Goal: Task Accomplishment & Management: Manage account settings

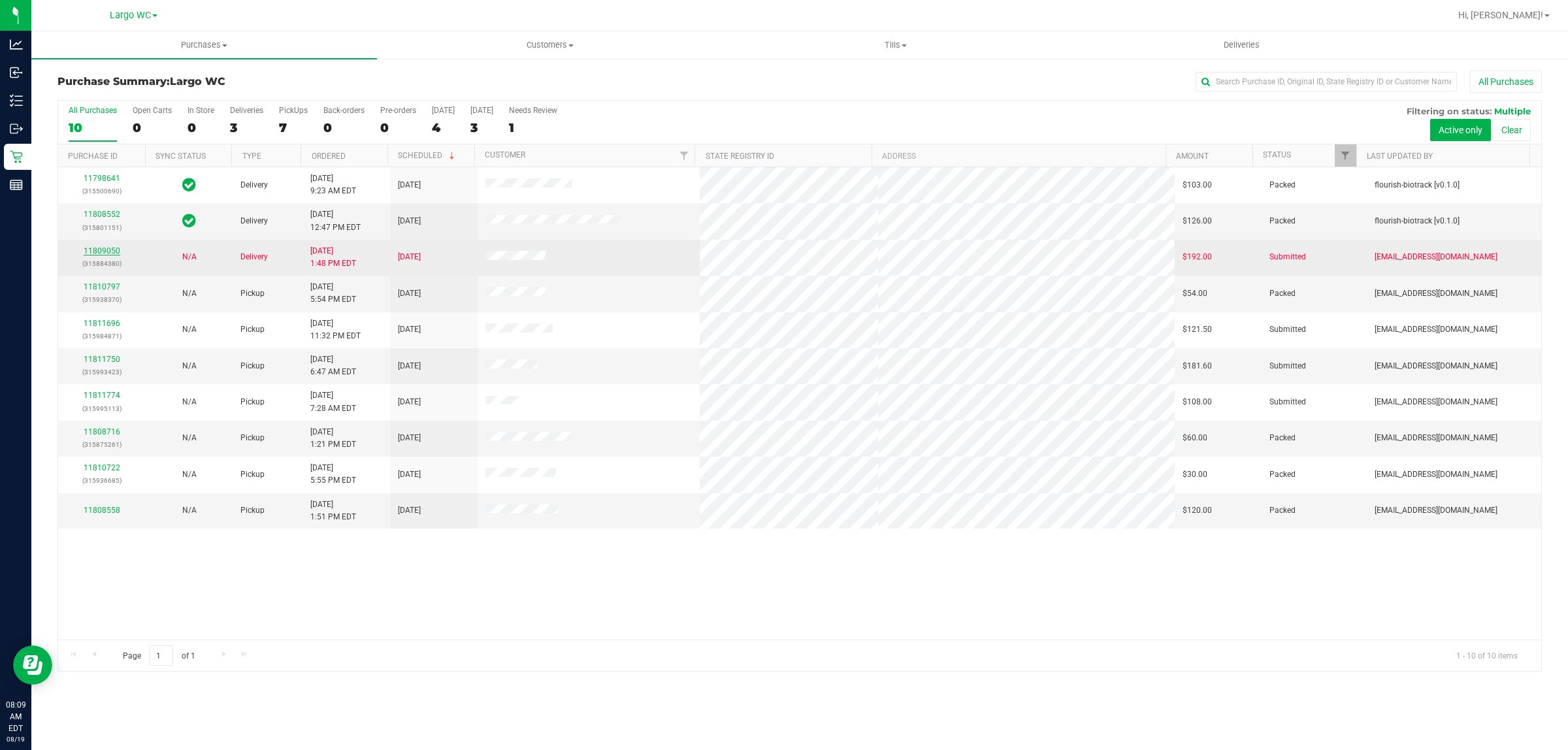
click at [114, 252] on link "11809050" at bounding box center [102, 250] width 36 height 9
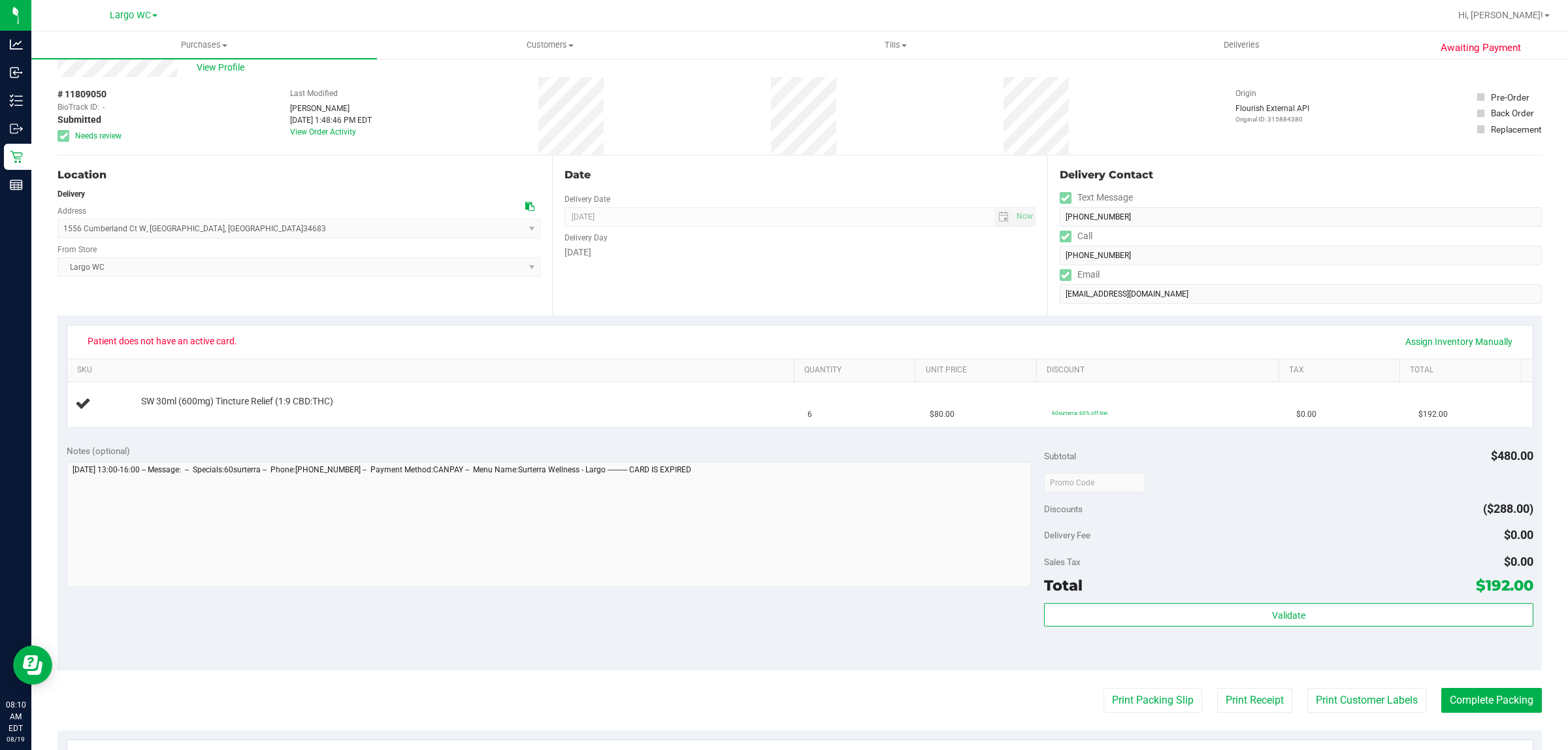
scroll to position [34, 0]
click at [96, 667] on div "Notes (optional) Subtotal $480.00 Discounts ($288.00) Delivery Fee $0.00 Sales …" at bounding box center [800, 554] width 1485 height 235
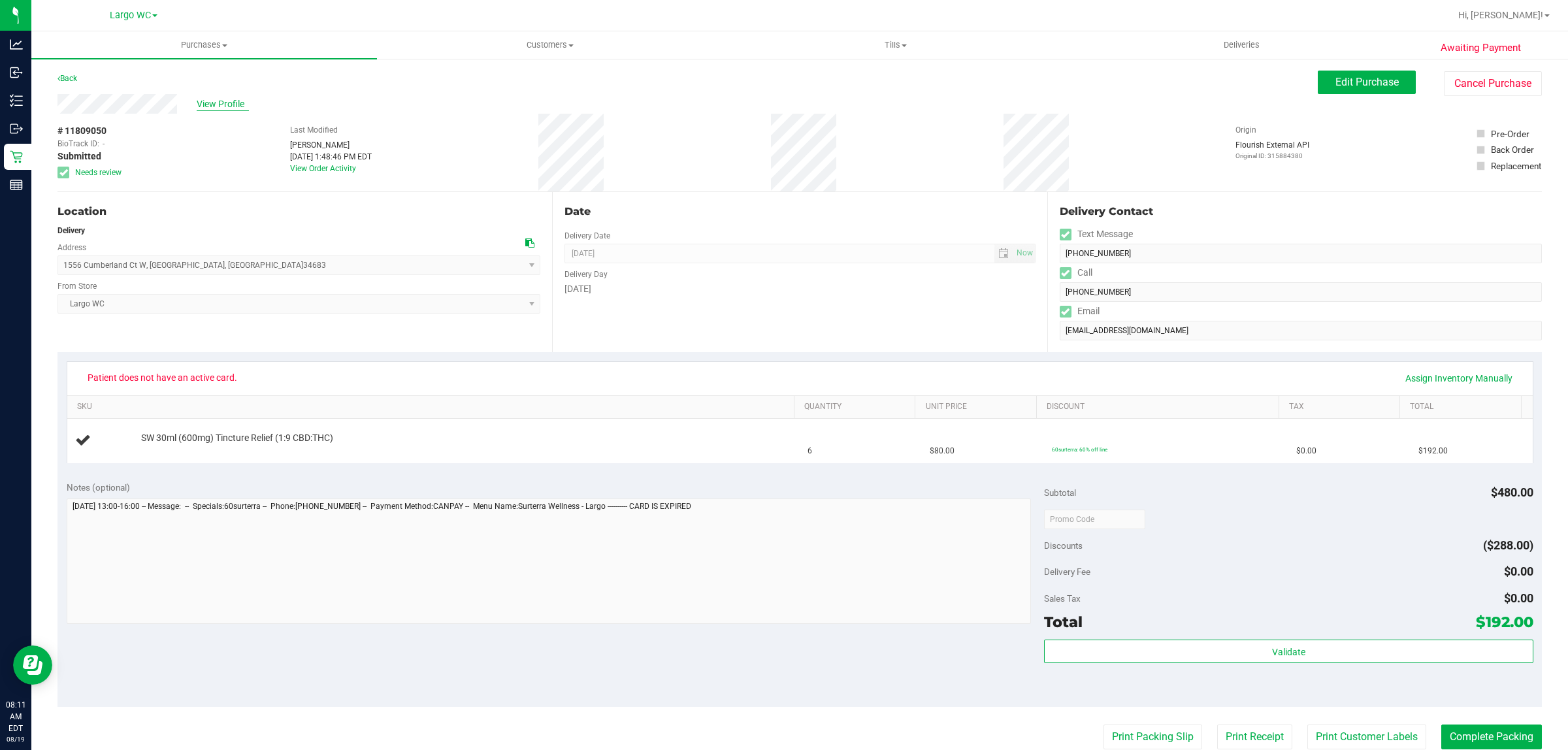
click at [202, 108] on span "View Profile" at bounding box center [222, 104] width 52 height 14
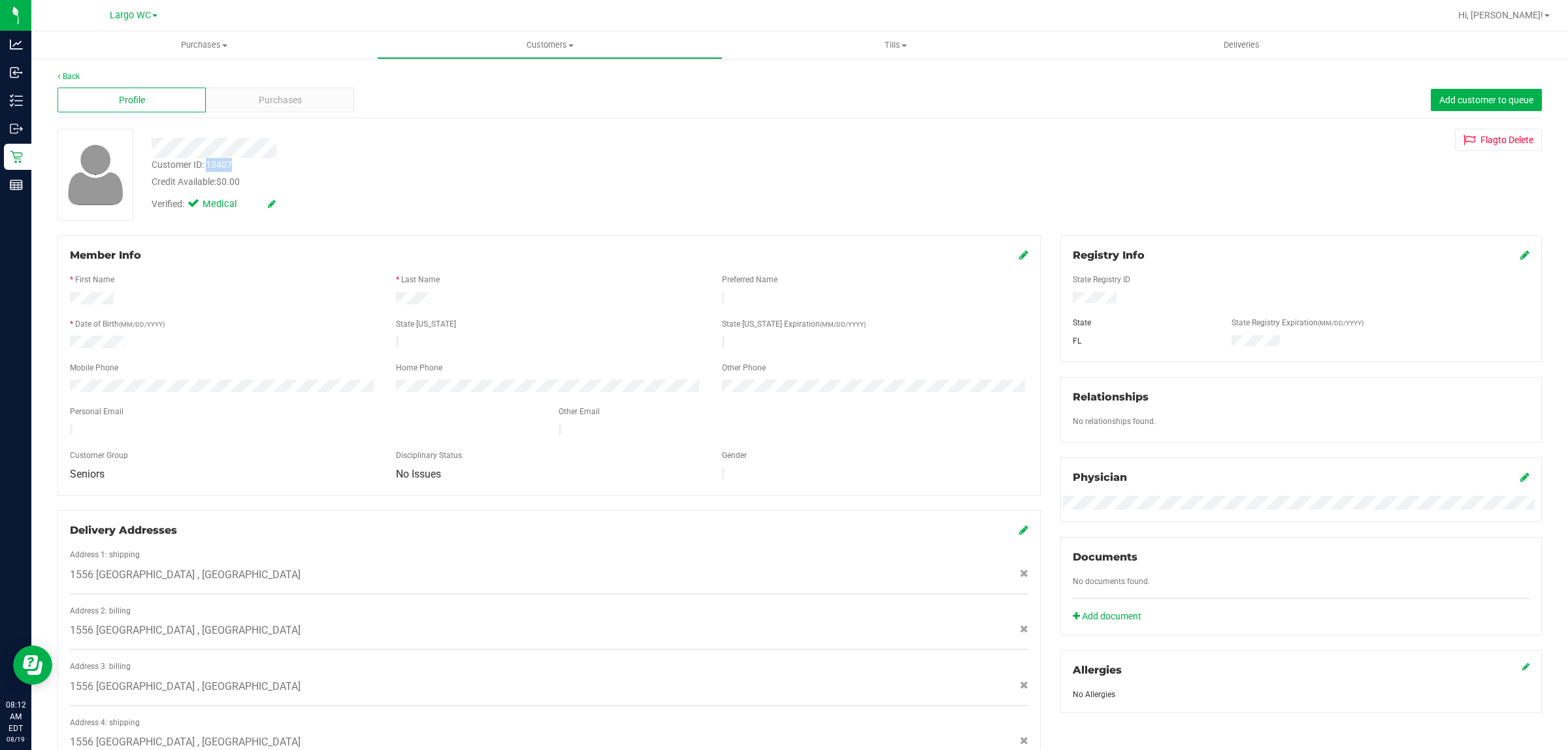
click at [82, 242] on div "Member Info * First Name * Last Name Preferred Name * Date of Birth (MM/DD/YYYY…" at bounding box center [549, 365] width 984 height 260
click at [77, 77] on link "Back" at bounding box center [68, 76] width 22 height 9
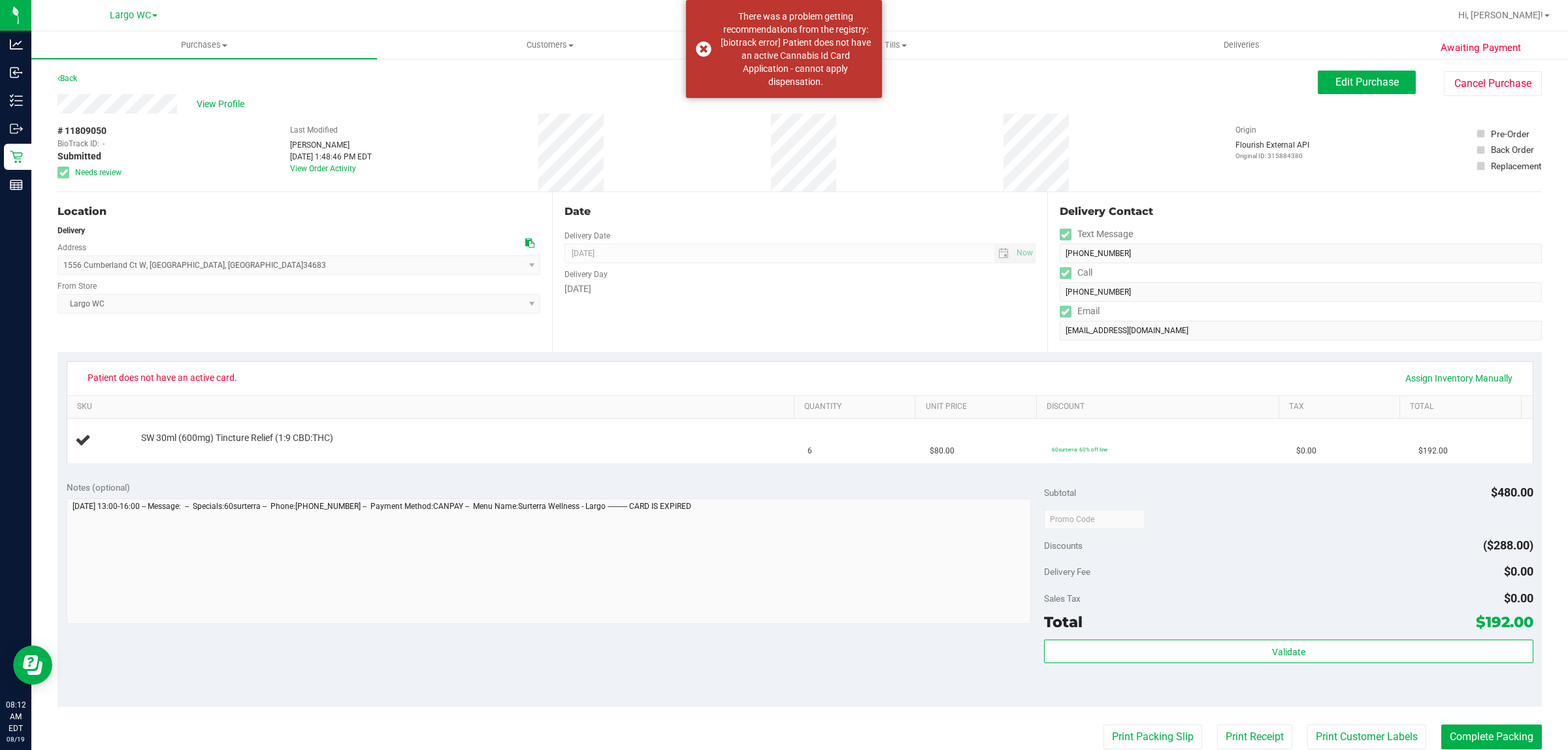
copy span "# 11809050"
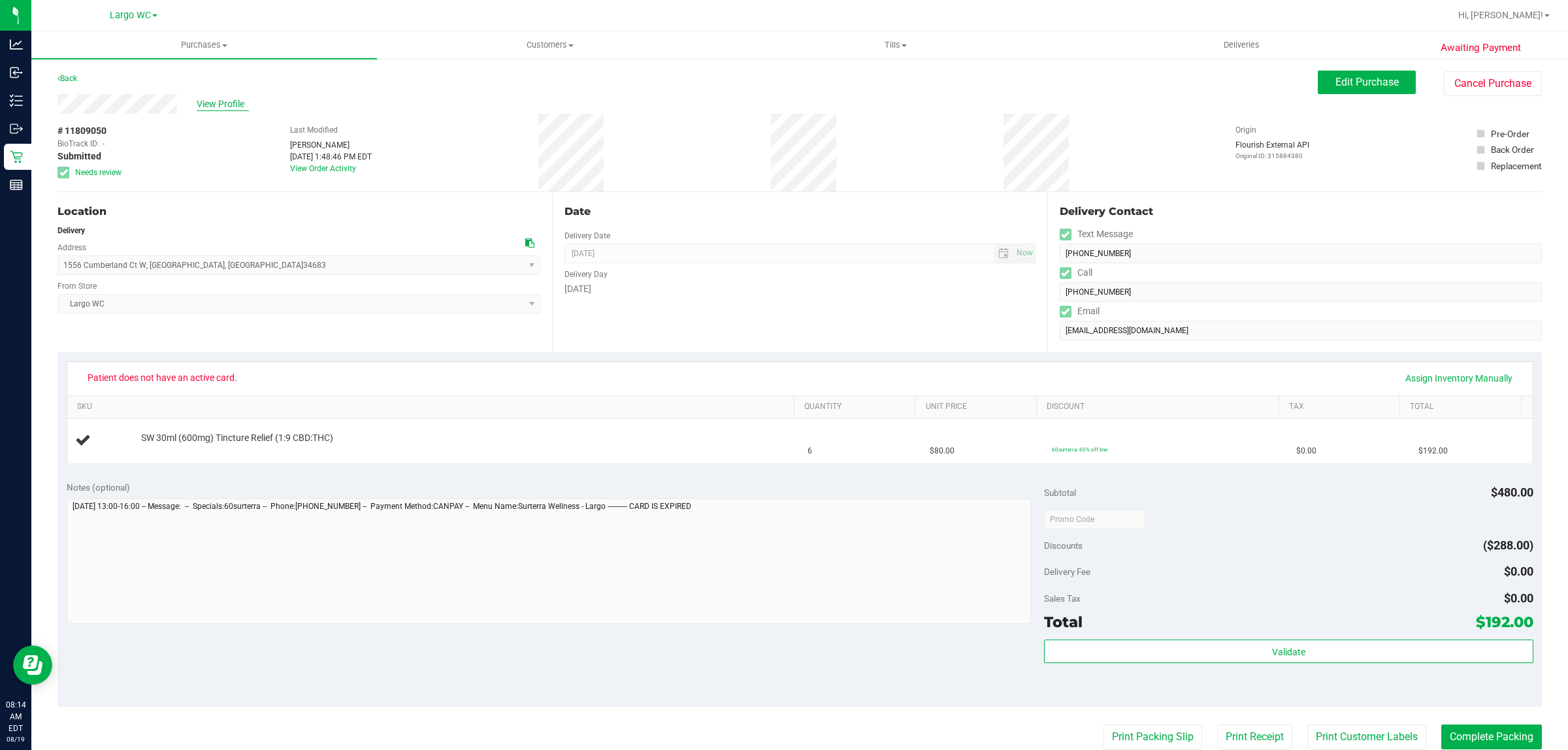
click at [226, 99] on span "View Profile" at bounding box center [222, 104] width 52 height 14
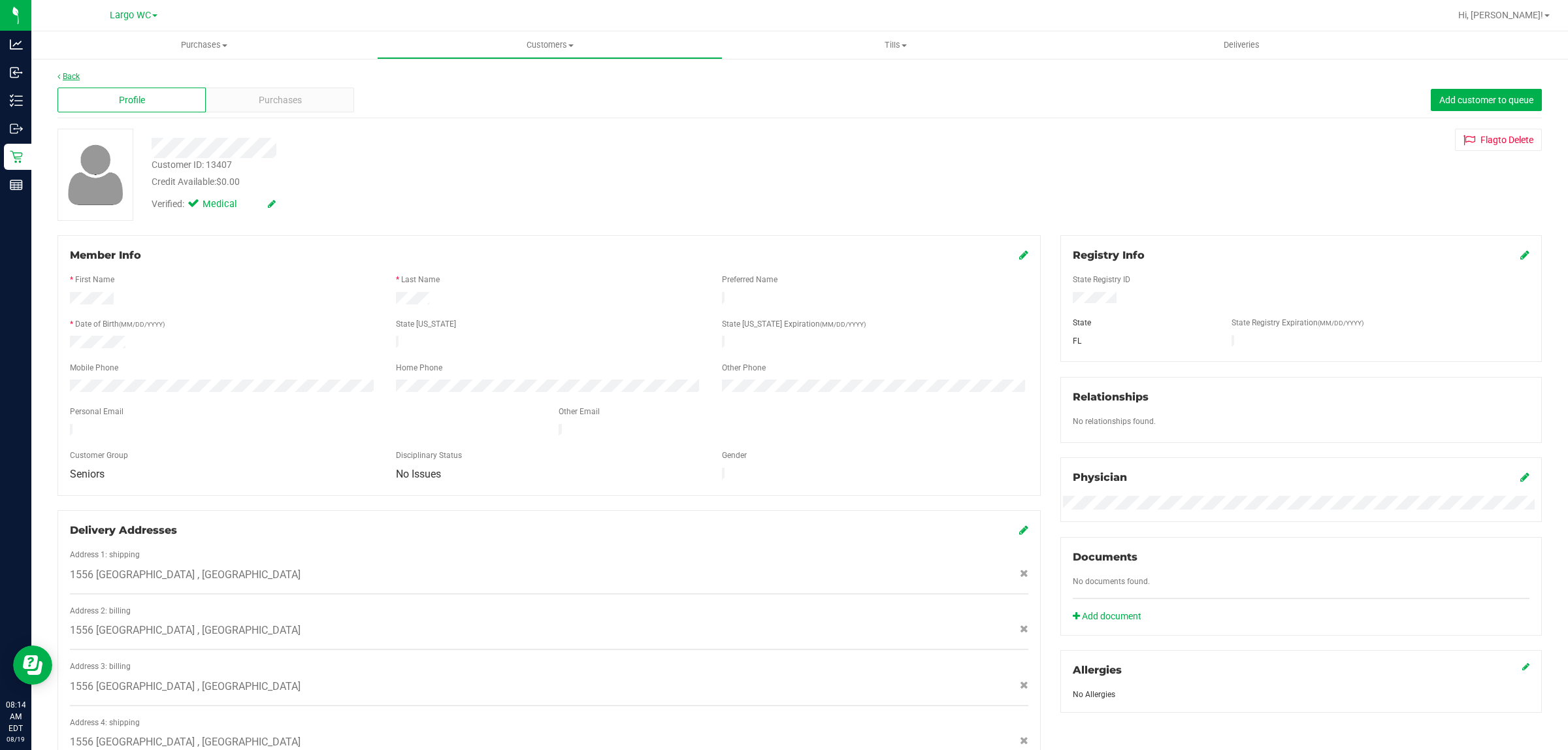
click at [72, 76] on link "Back" at bounding box center [68, 76] width 22 height 9
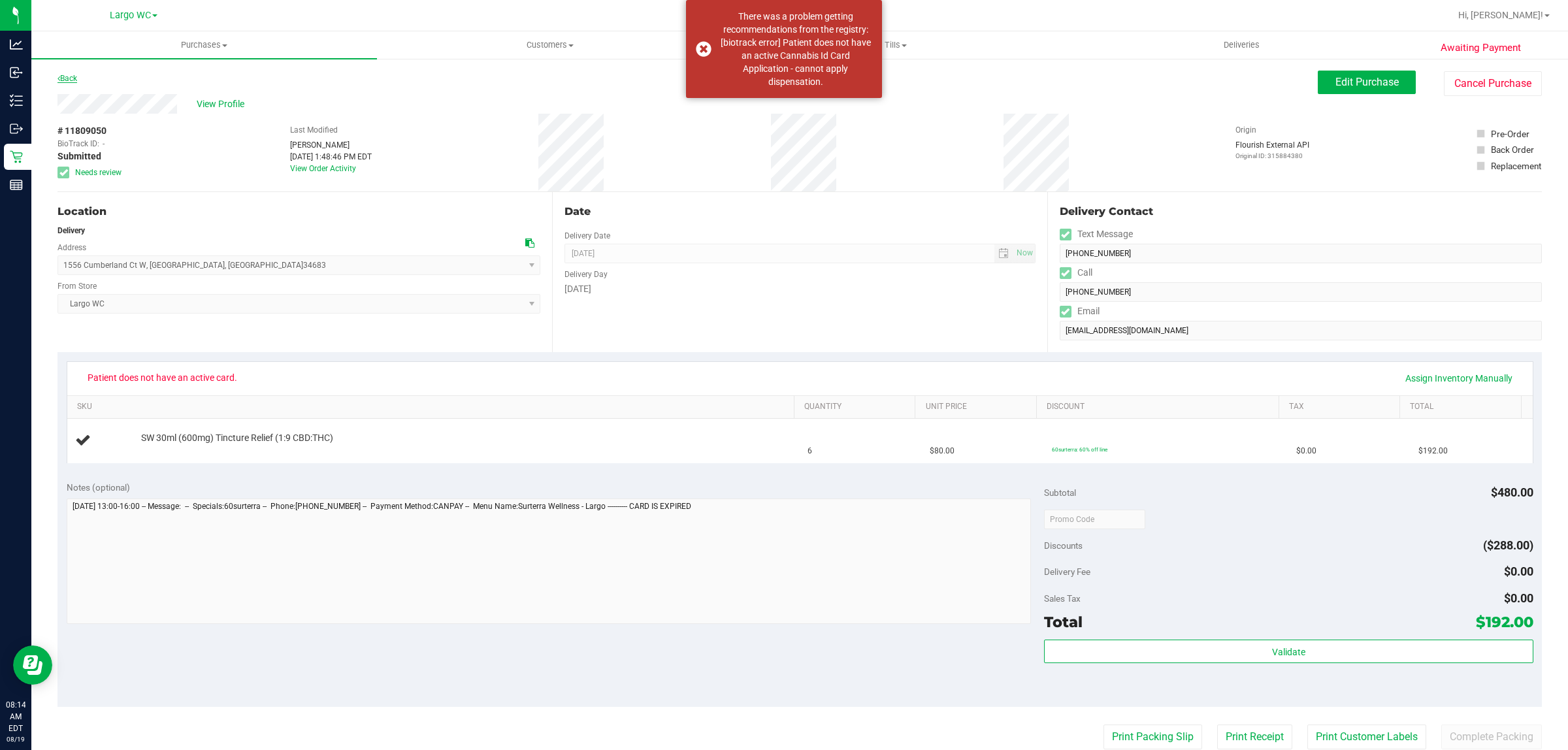
click at [69, 79] on link "Back" at bounding box center [67, 78] width 19 height 9
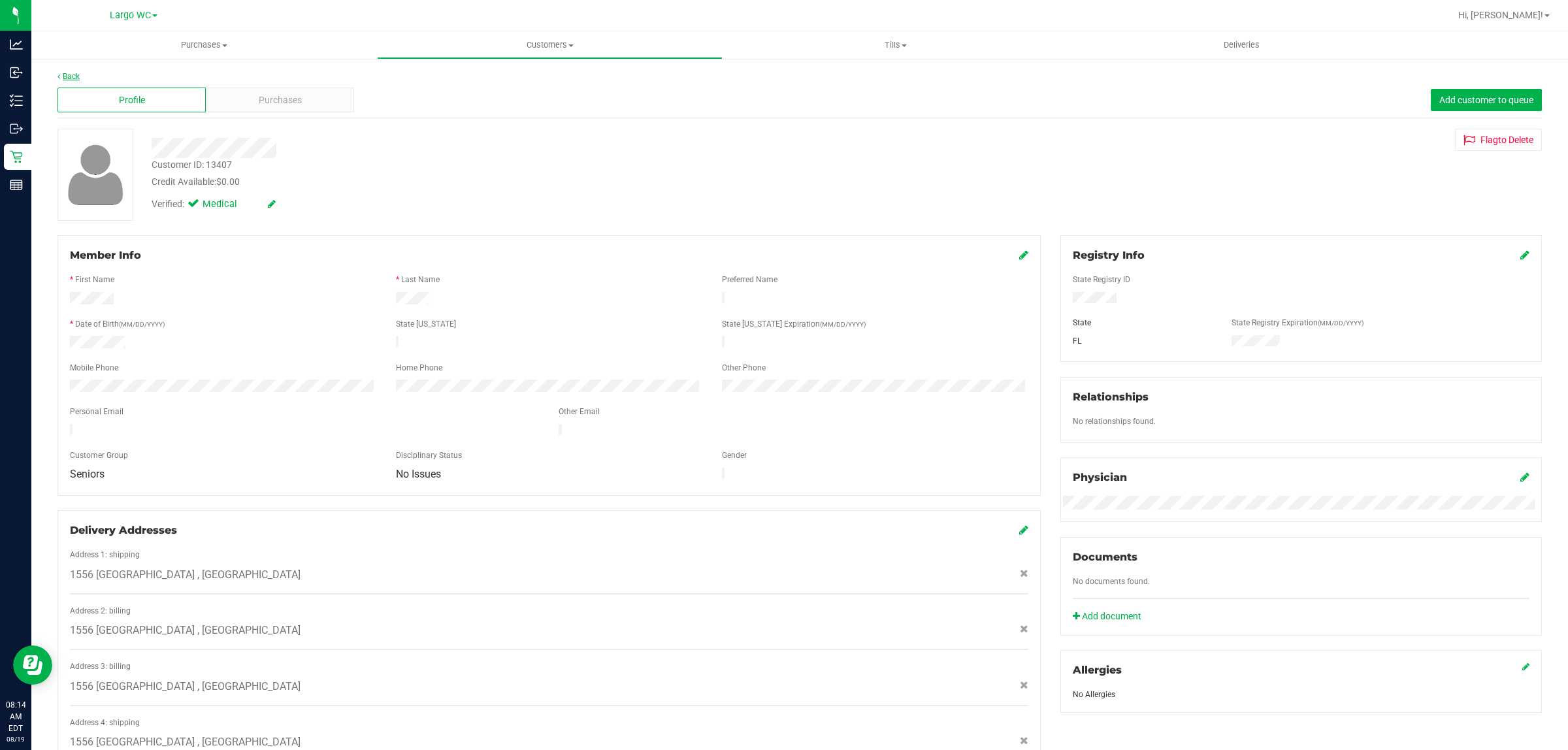
click at [59, 75] on icon at bounding box center [59, 76] width 3 height 8
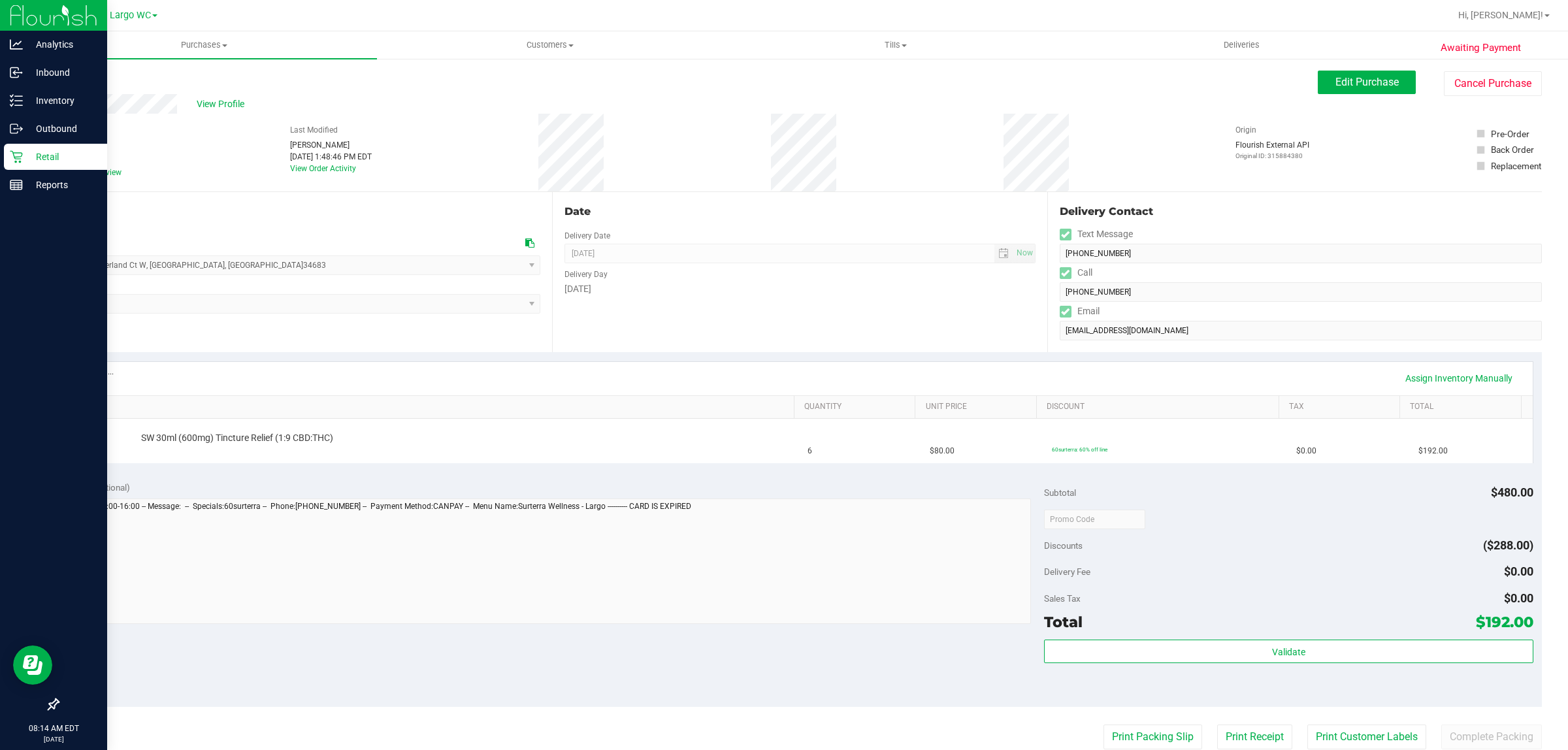
click at [30, 157] on p "Retail" at bounding box center [62, 157] width 79 height 16
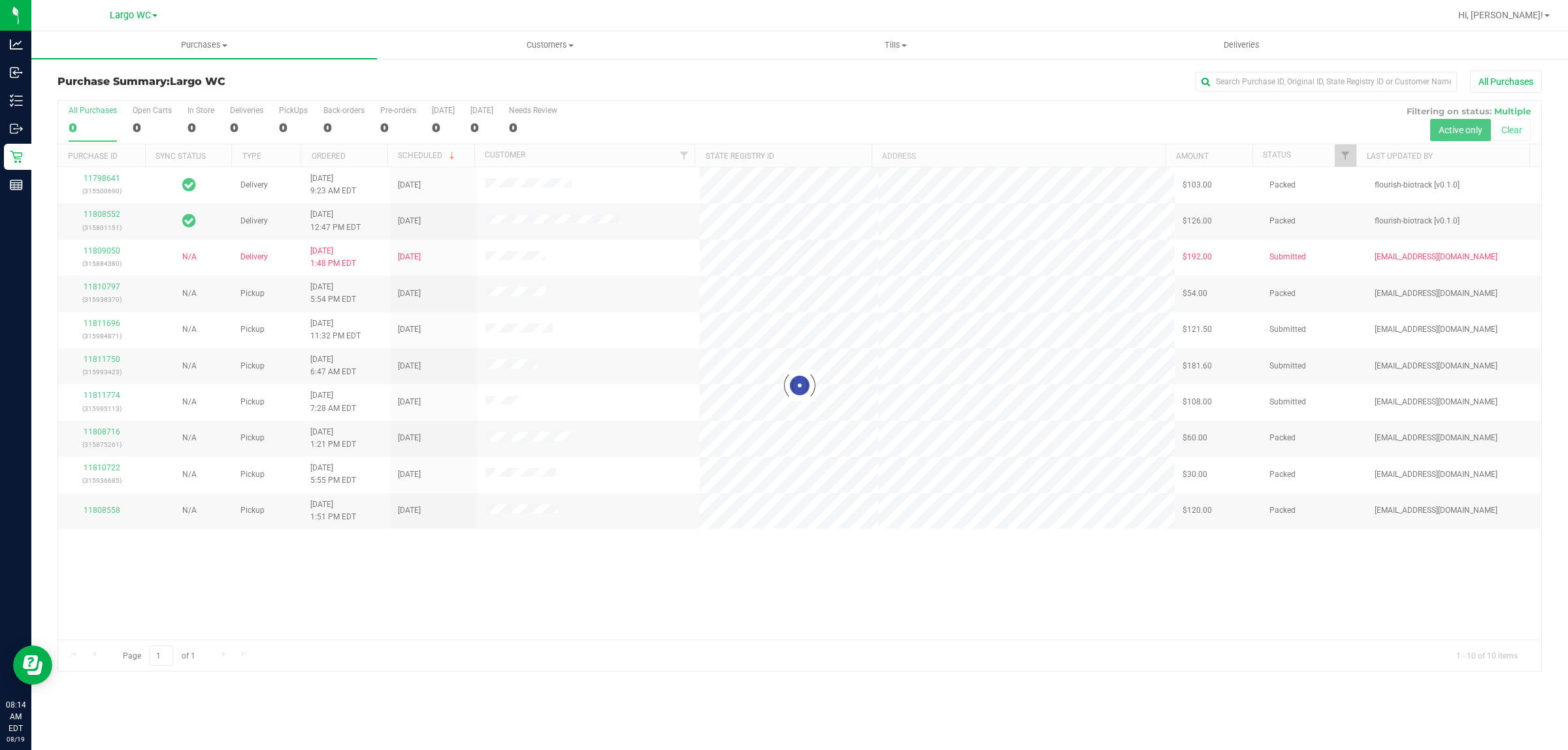
click at [814, 668] on div "Page 1 of 1 1 - 10 of 10 items" at bounding box center [800, 655] width 1484 height 31
click at [926, 626] on div "11798641 (315500690) Delivery 8/16/2025 9:23 AM EDT 8/20/2025 $103.00 Packed fl…" at bounding box center [800, 403] width 1484 height 472
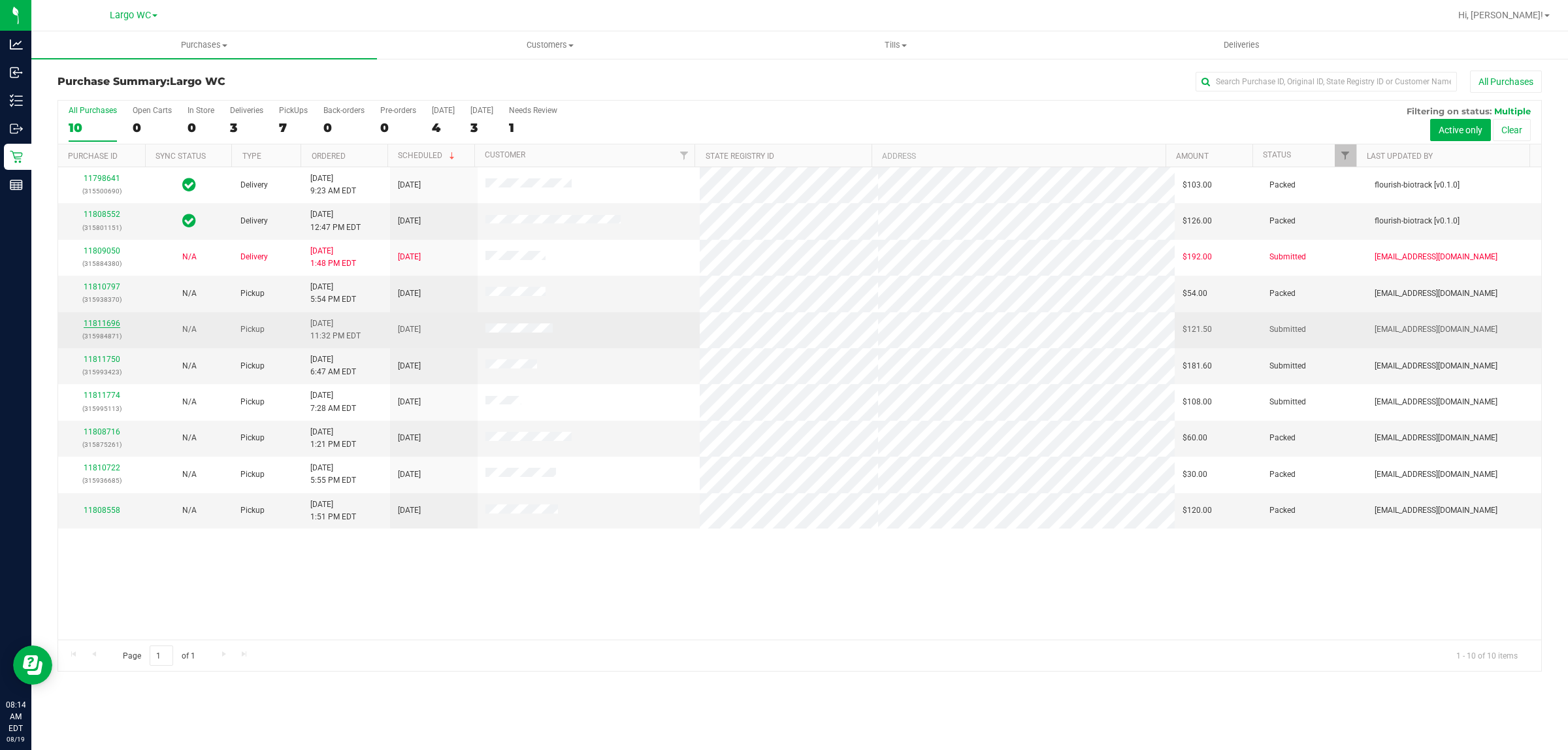
click at [111, 328] on link "11811696" at bounding box center [102, 323] width 36 height 9
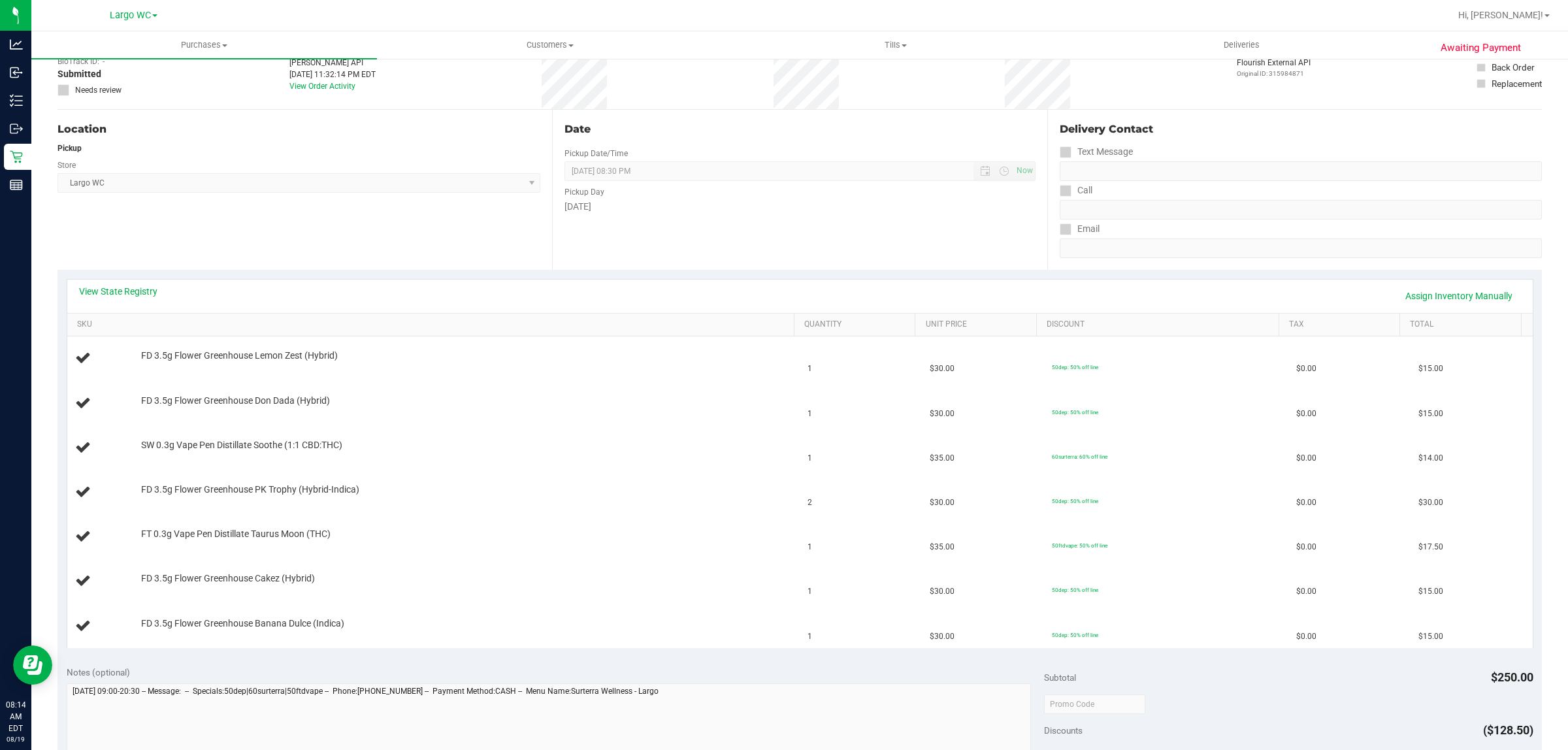
scroll to position [172, 0]
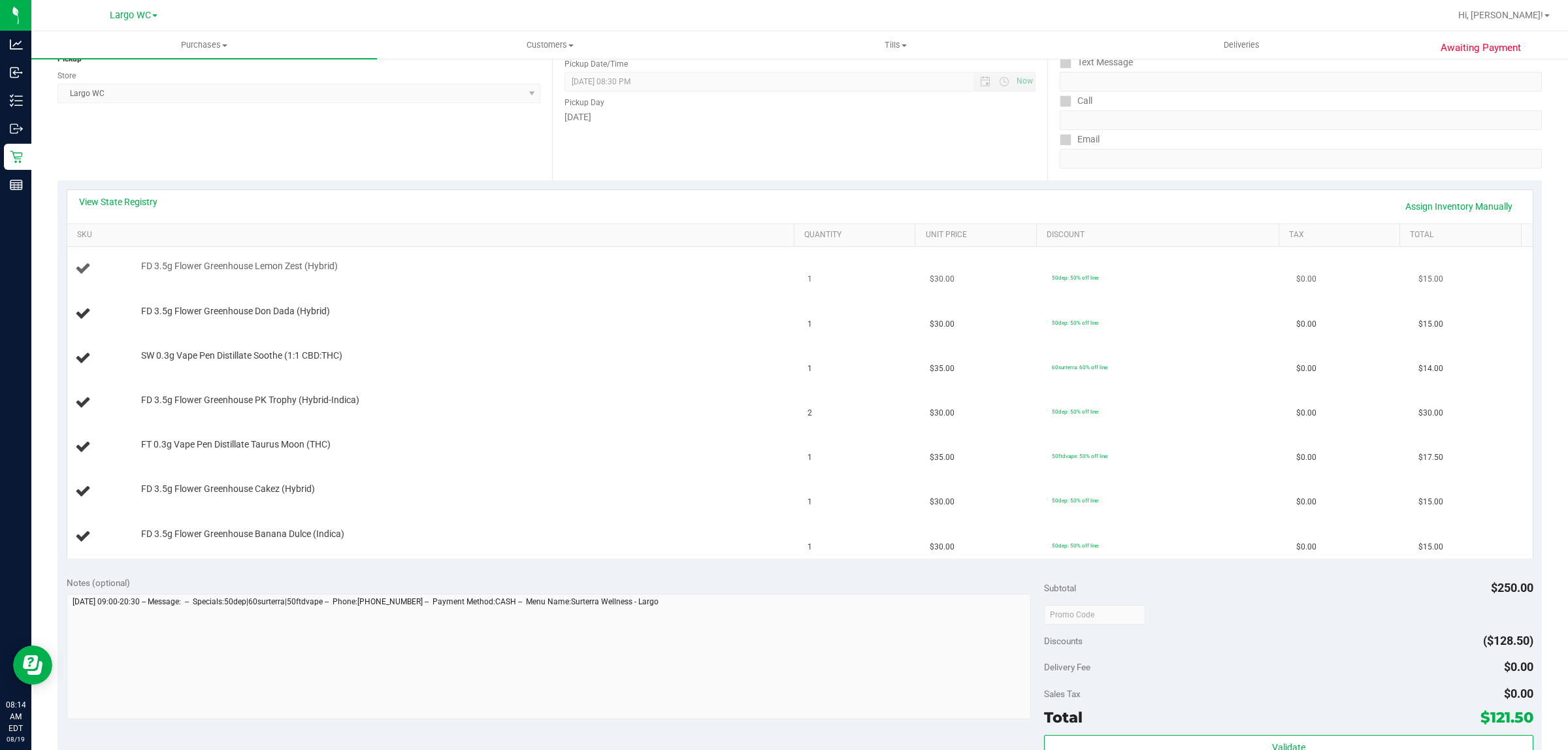
click at [617, 257] on td "FD 3.5g Flower Greenhouse Lemon Zest (Hybrid)" at bounding box center [433, 269] width 733 height 44
click at [663, 230] on link "SKU" at bounding box center [433, 235] width 712 height 11
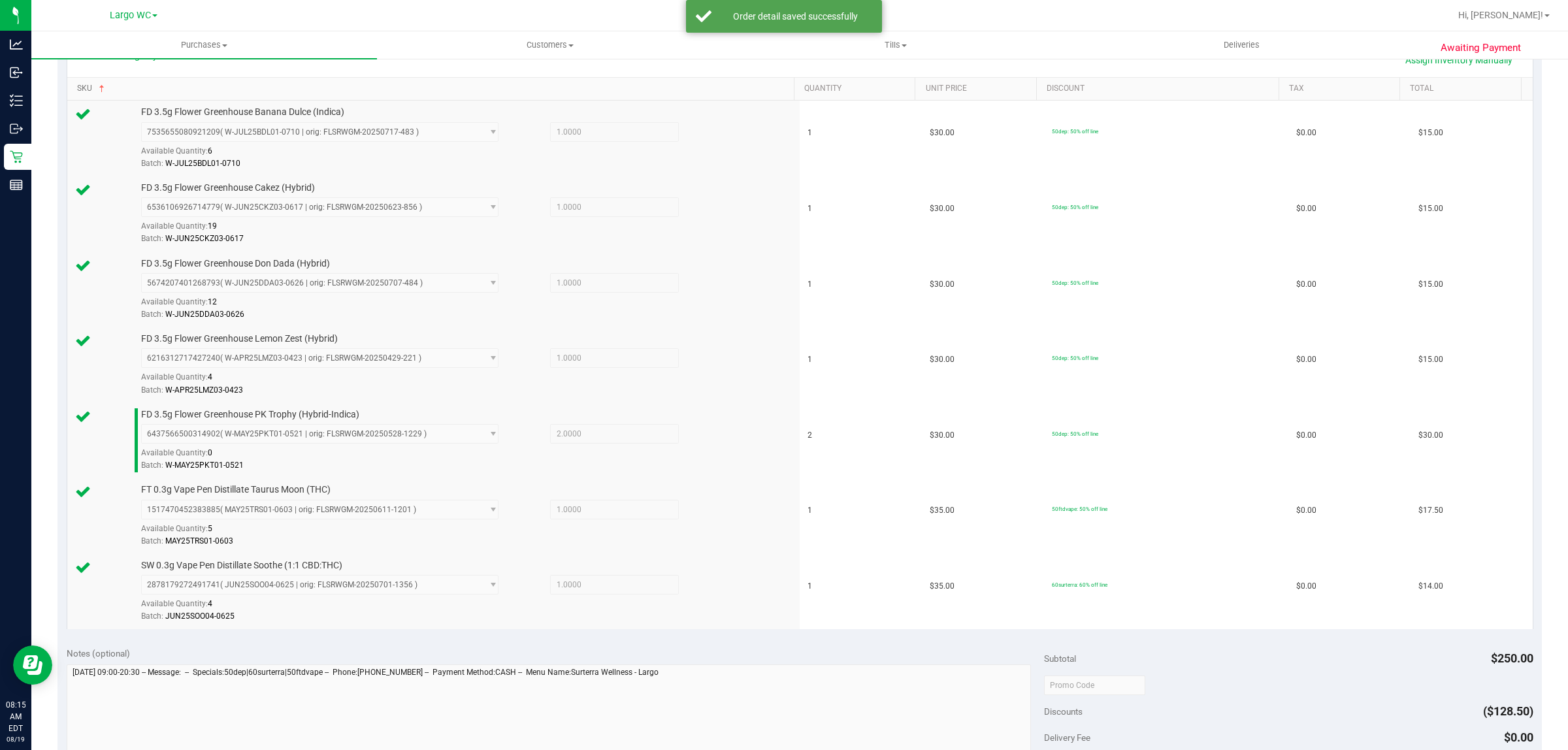
scroll to position [400, 0]
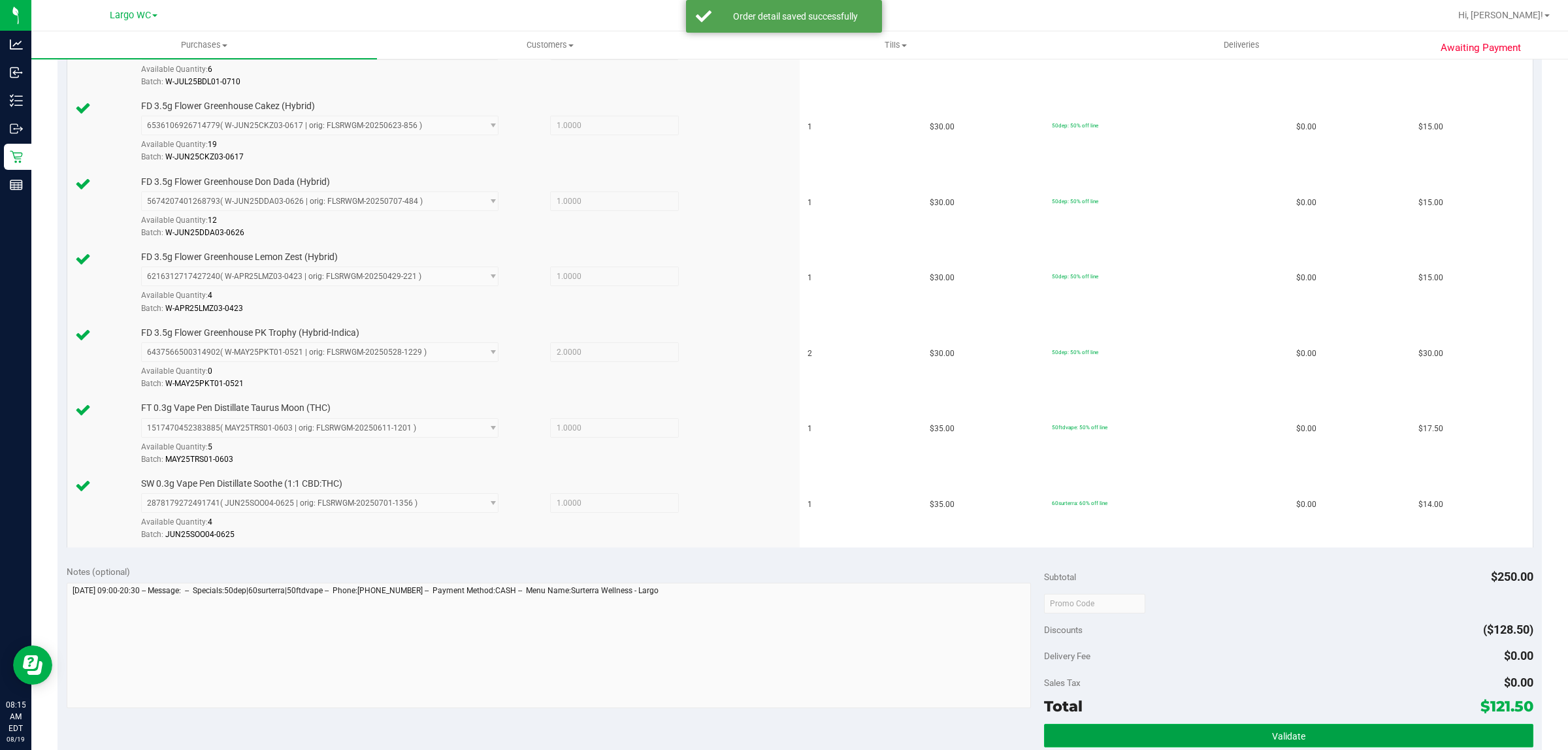
click at [1266, 730] on button "Validate" at bounding box center [1288, 735] width 489 height 24
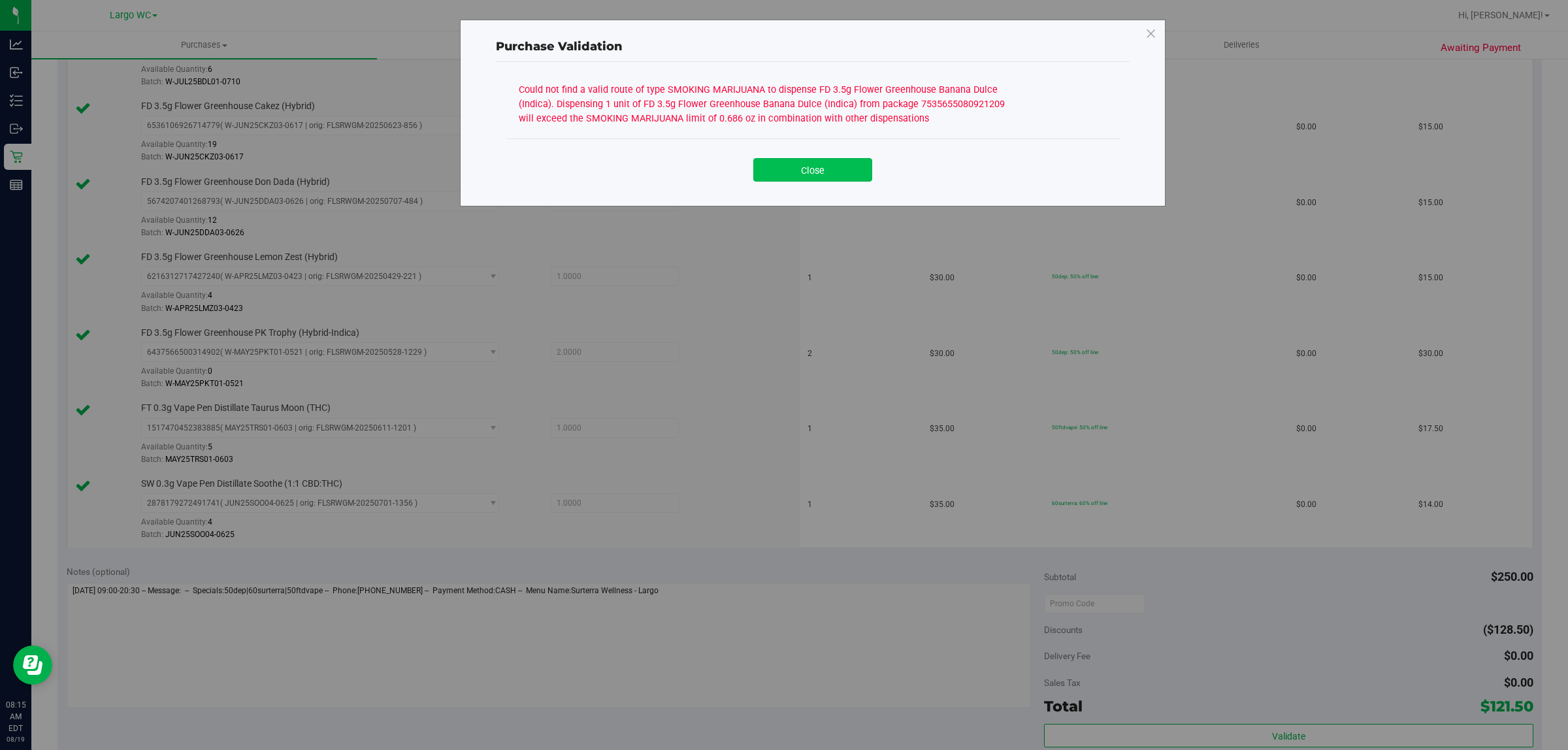
click at [835, 160] on button "Close" at bounding box center [813, 169] width 119 height 24
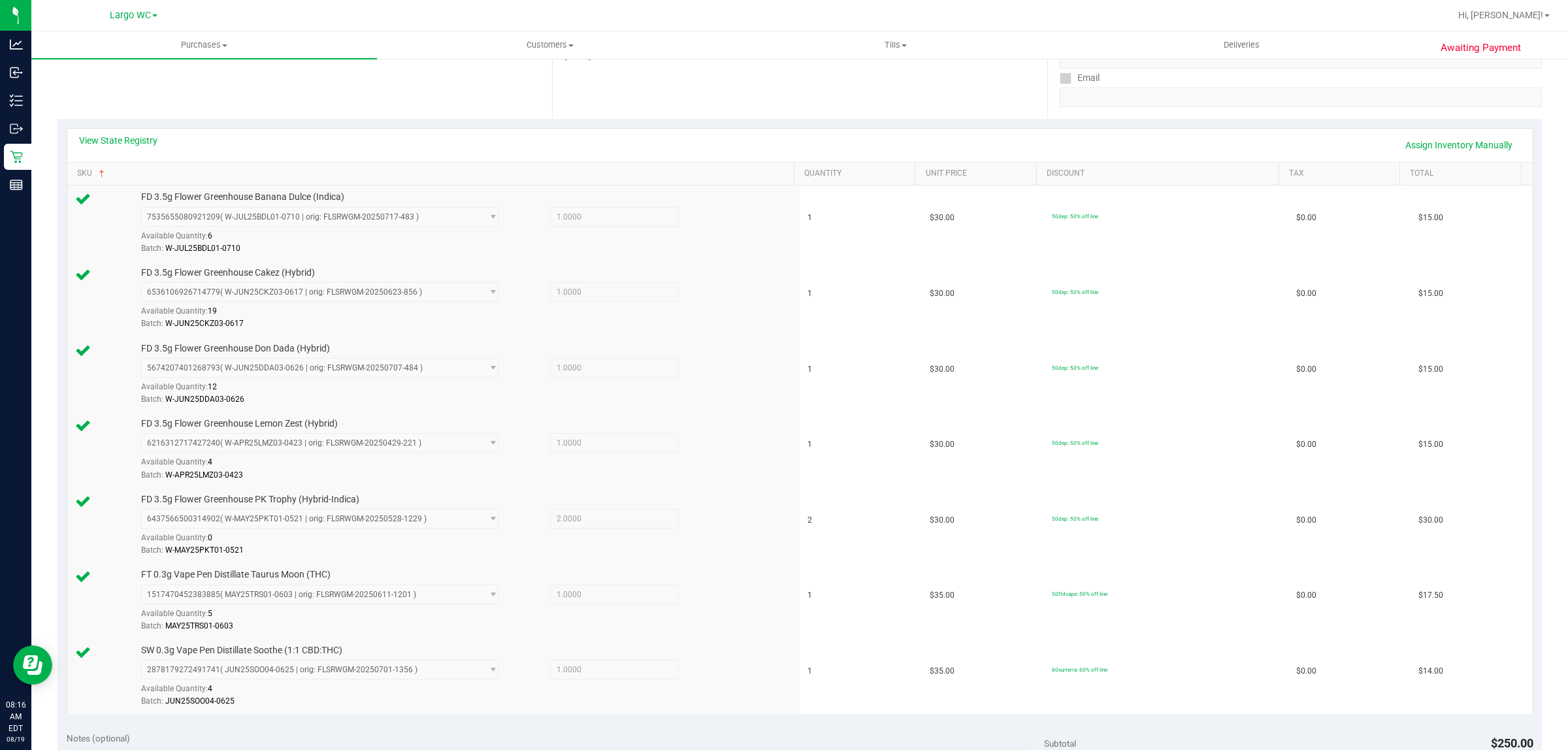
scroll to position [232, 0]
click at [132, 144] on link "View State Registry" at bounding box center [119, 141] width 79 height 13
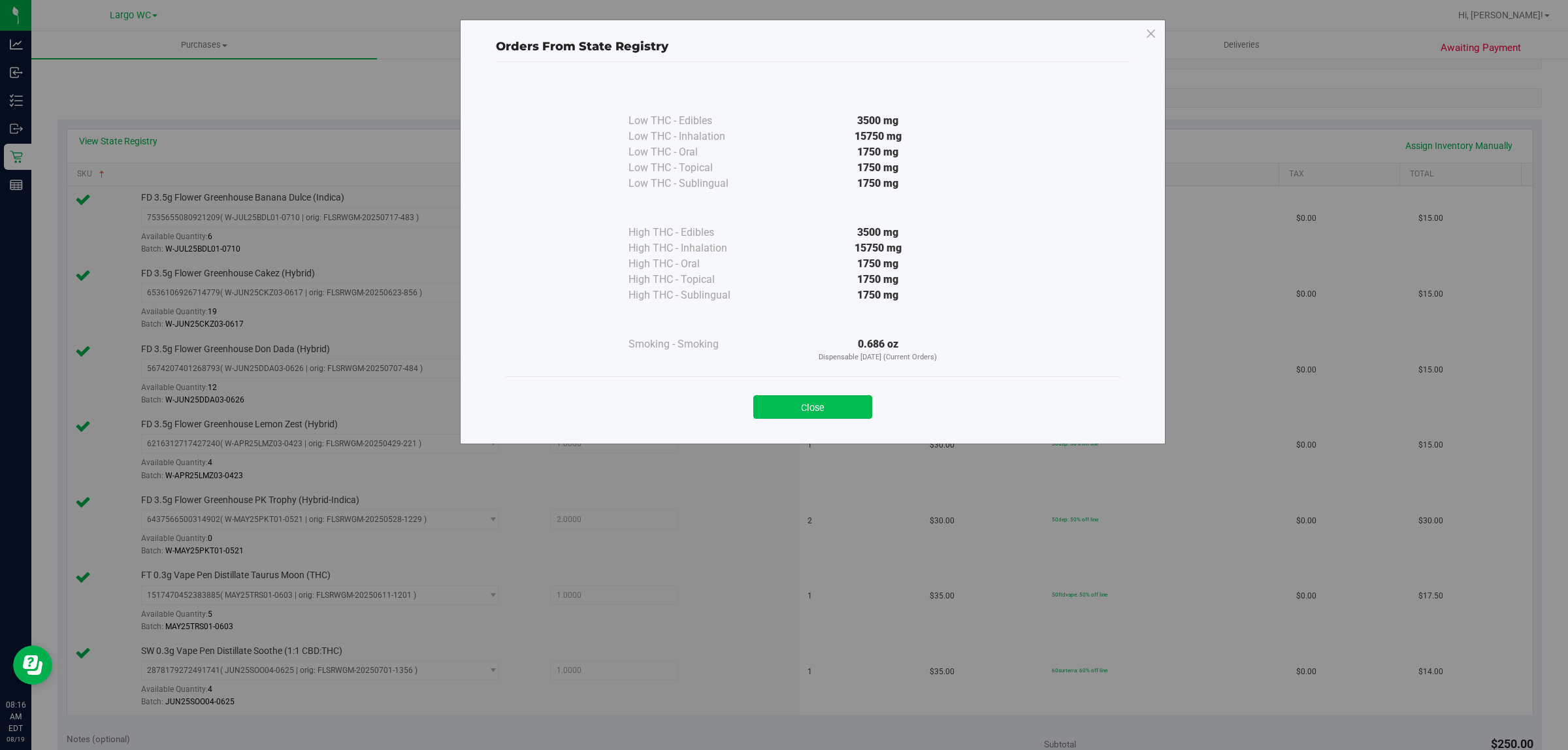
click at [838, 399] on button "Close" at bounding box center [813, 407] width 119 height 24
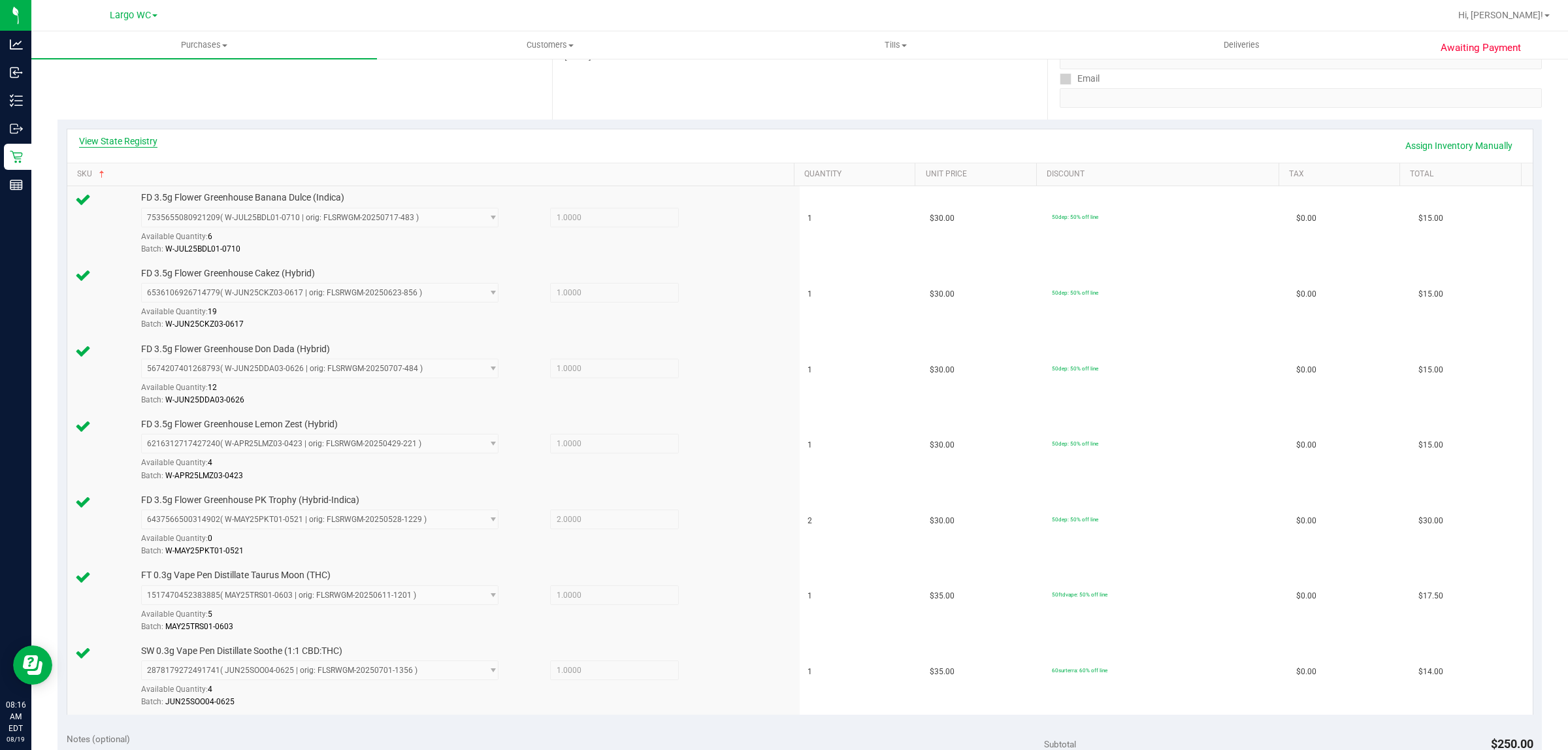
click at [137, 144] on link "View State Registry" at bounding box center [119, 141] width 79 height 13
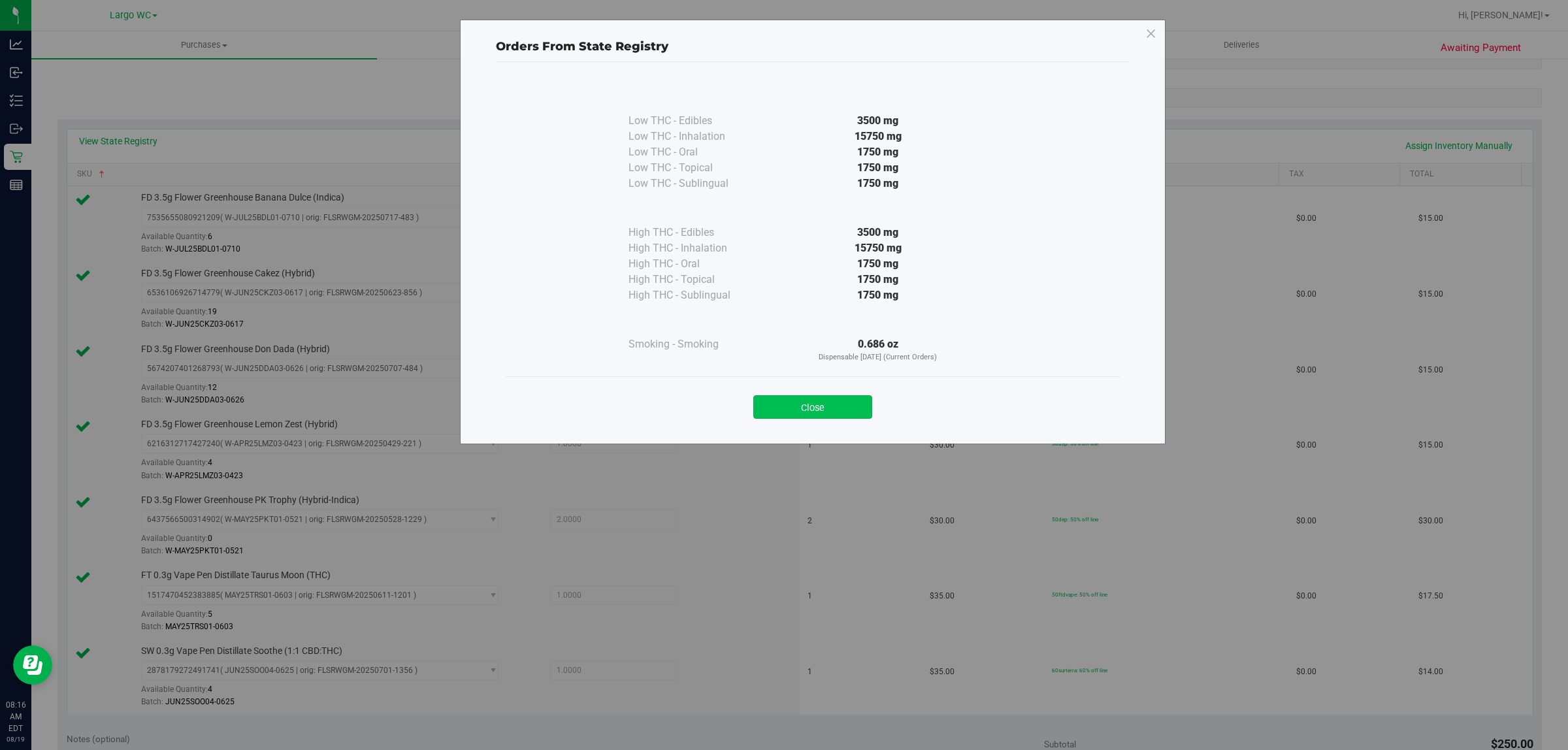
click at [835, 413] on button "Close" at bounding box center [813, 407] width 119 height 24
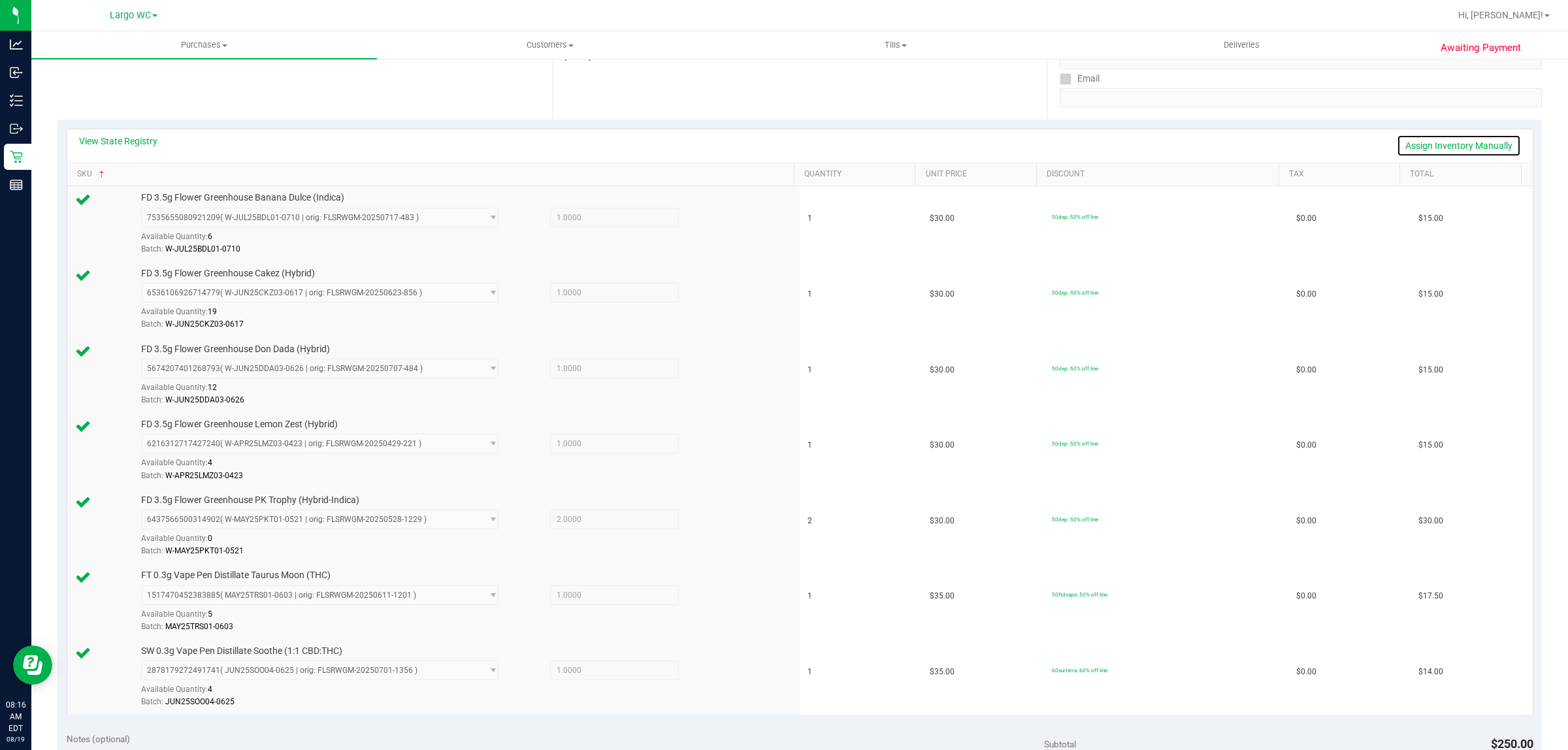
click at [1449, 147] on link "Assign Inventory Manually" at bounding box center [1459, 145] width 124 height 22
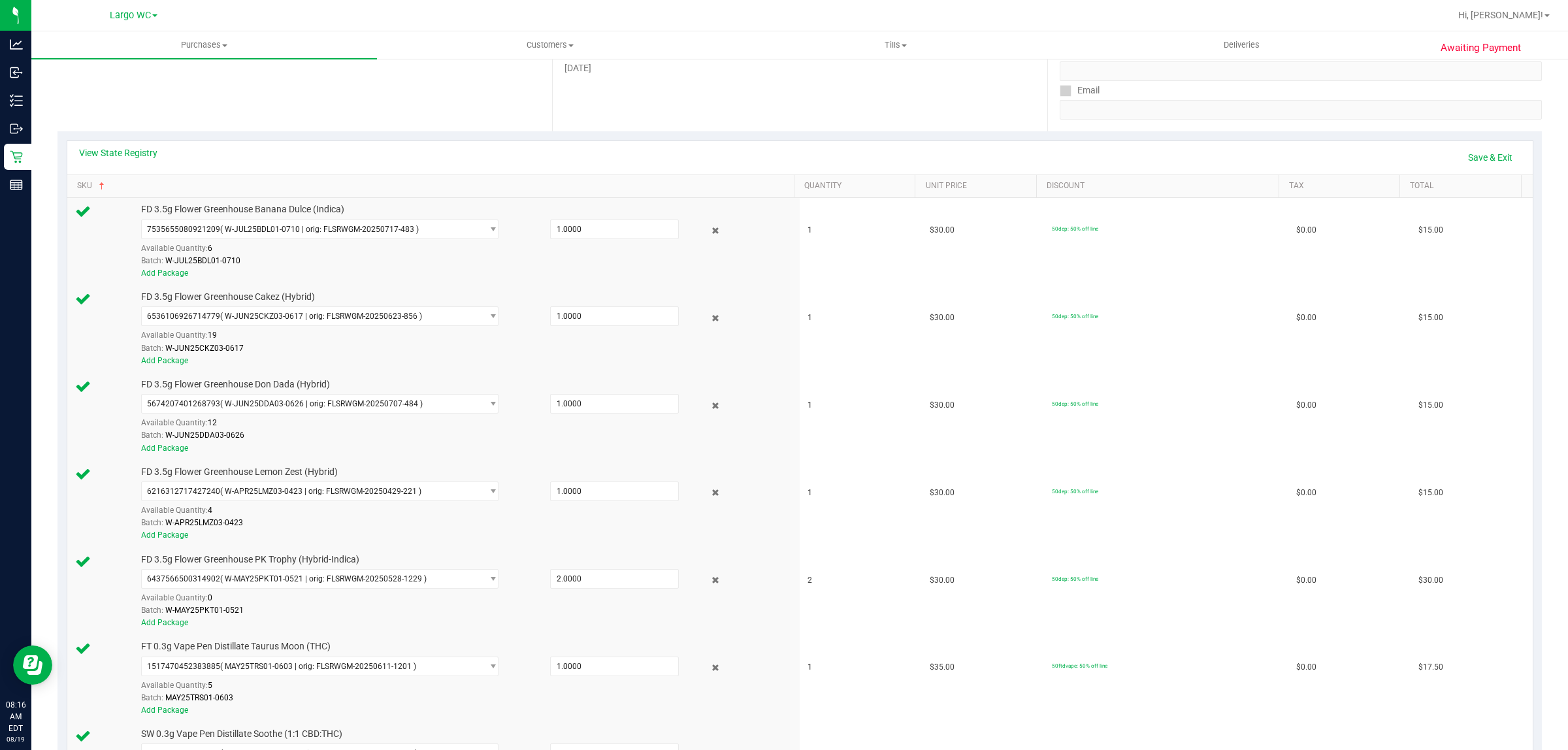
scroll to position [222, 0]
click at [1471, 159] on link "Save & Exit" at bounding box center [1491, 156] width 62 height 22
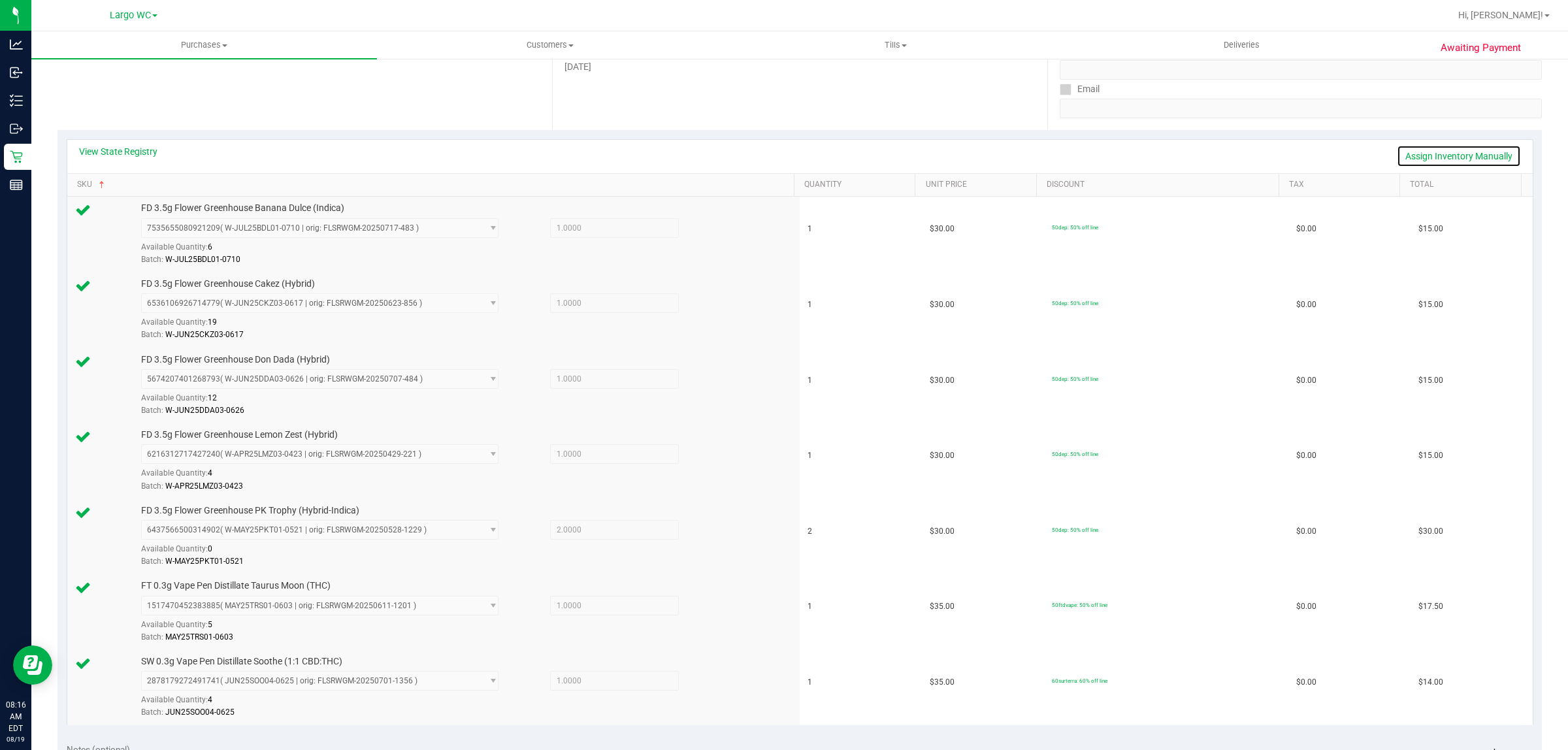
click at [1464, 160] on link "Assign Inventory Manually" at bounding box center [1459, 156] width 124 height 22
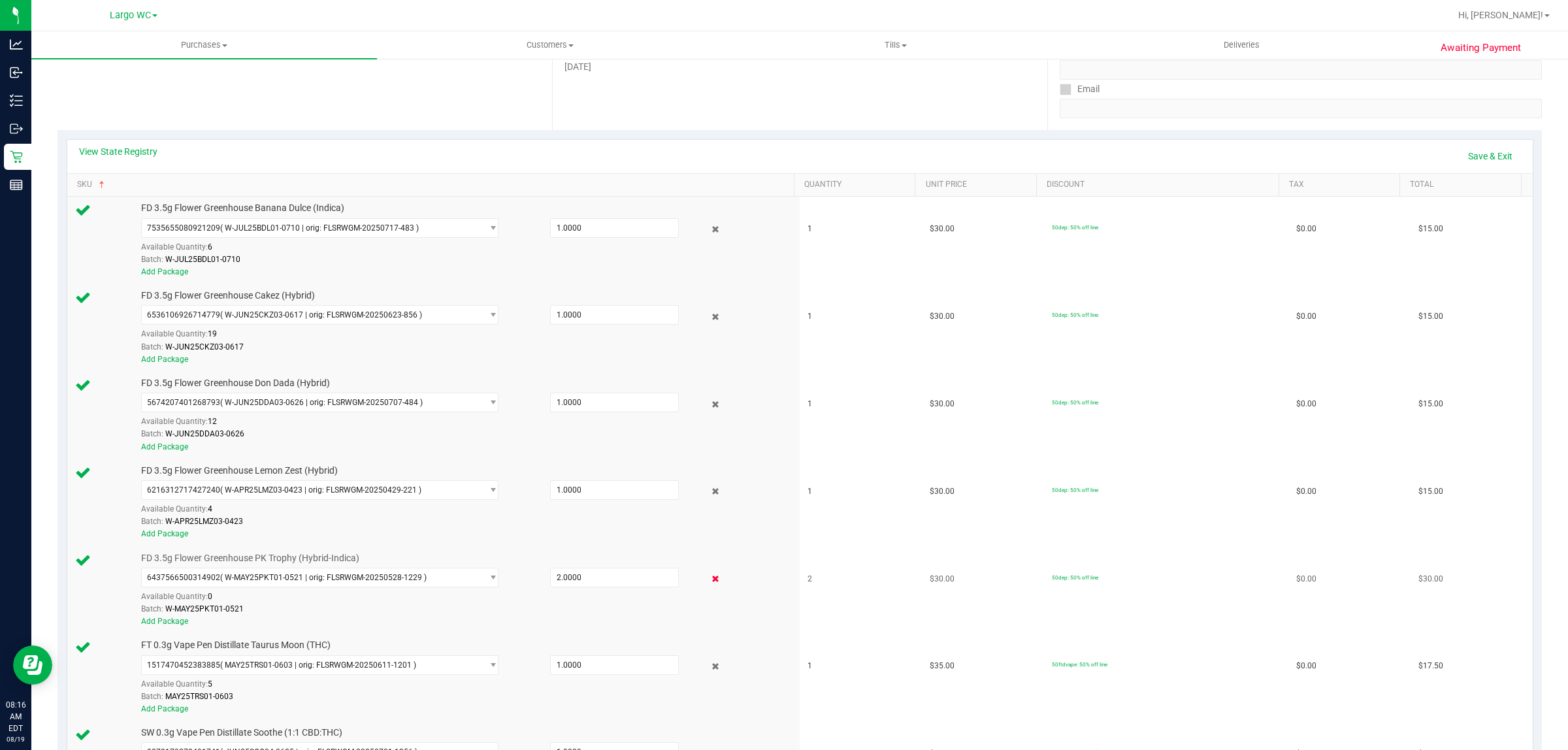
click at [709, 581] on icon at bounding box center [715, 578] width 14 height 15
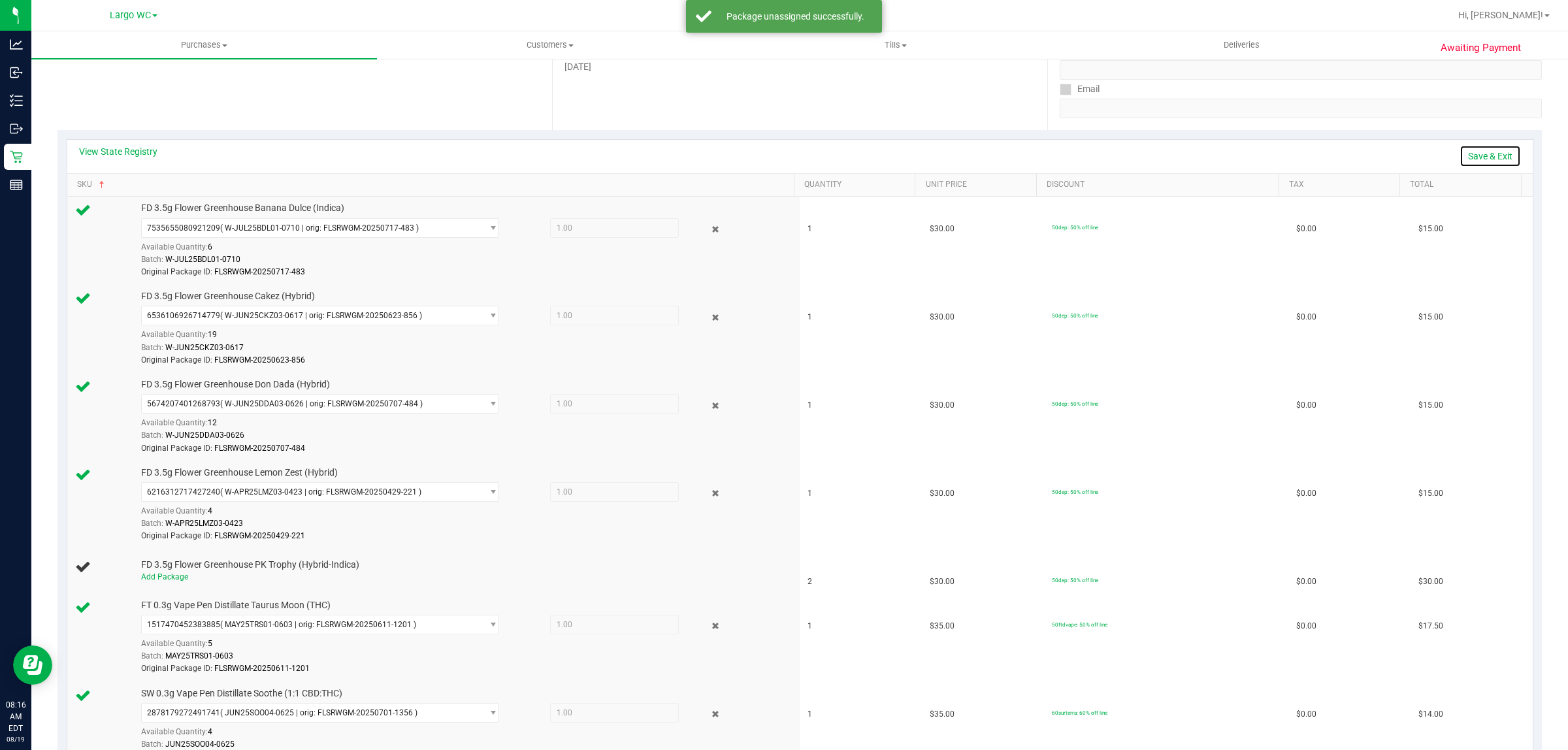
click at [1474, 155] on link "Save & Exit" at bounding box center [1491, 156] width 62 height 22
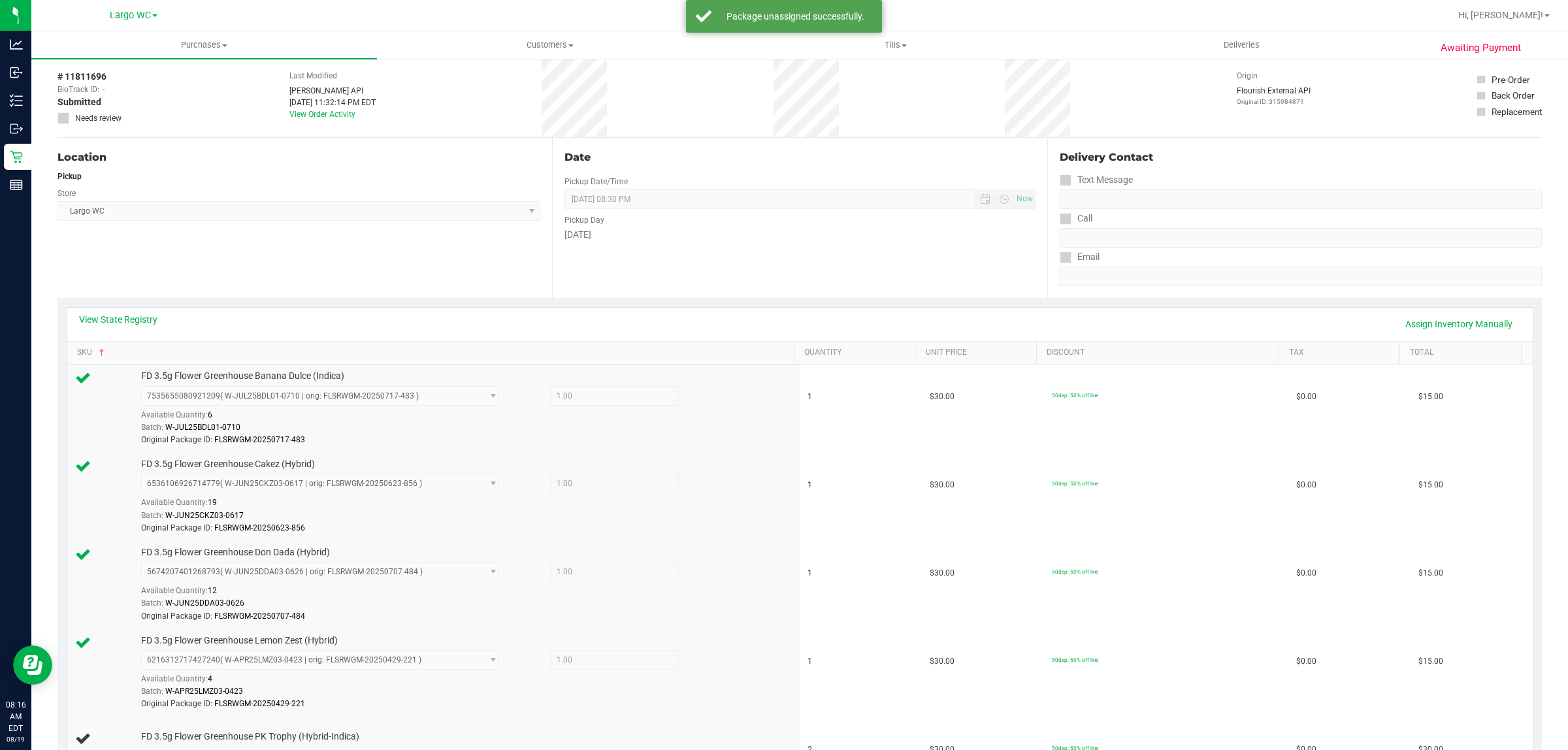
scroll to position [0, 0]
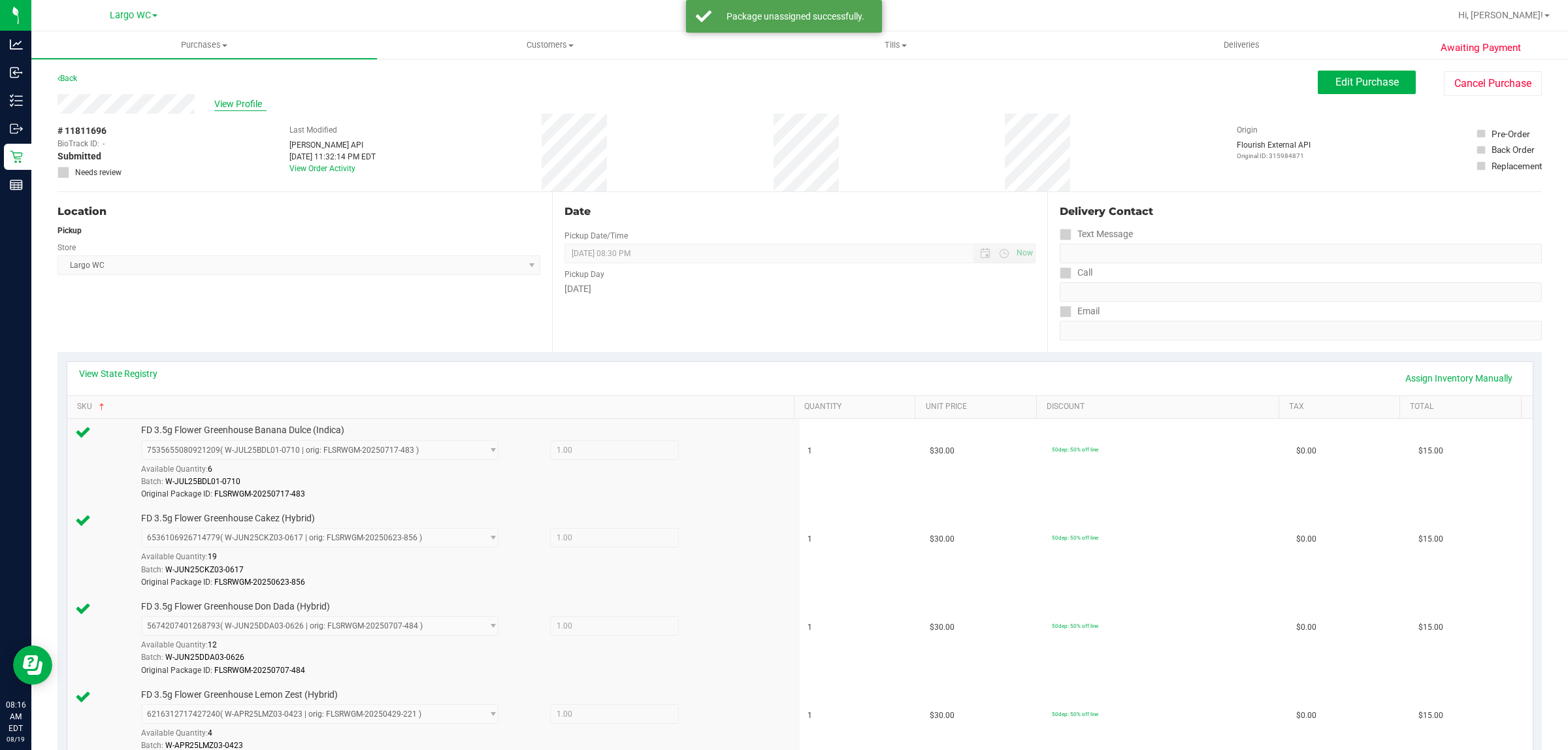
click at [238, 103] on span "View Profile" at bounding box center [240, 104] width 52 height 14
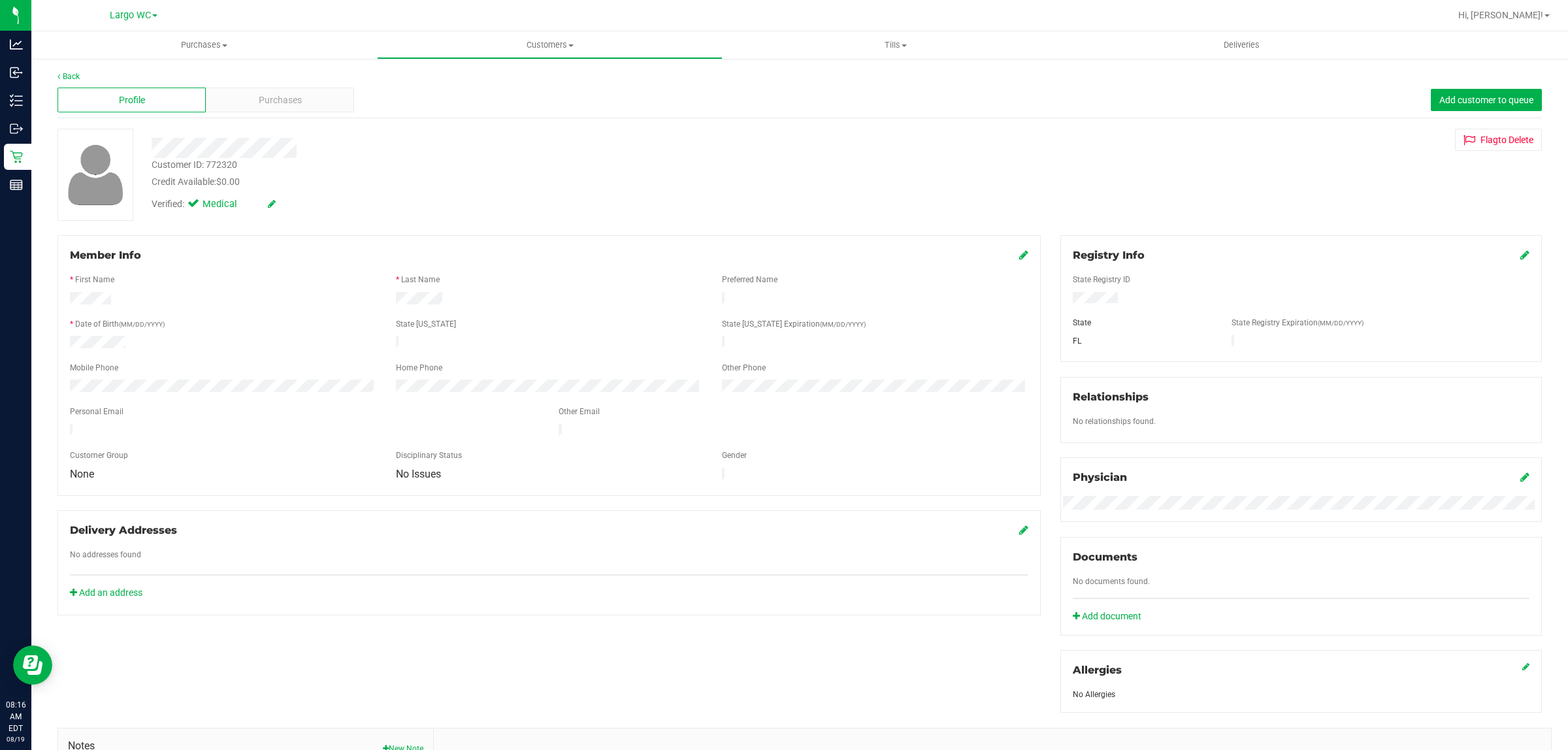
click at [59, 76] on icon at bounding box center [59, 76] width 3 height 8
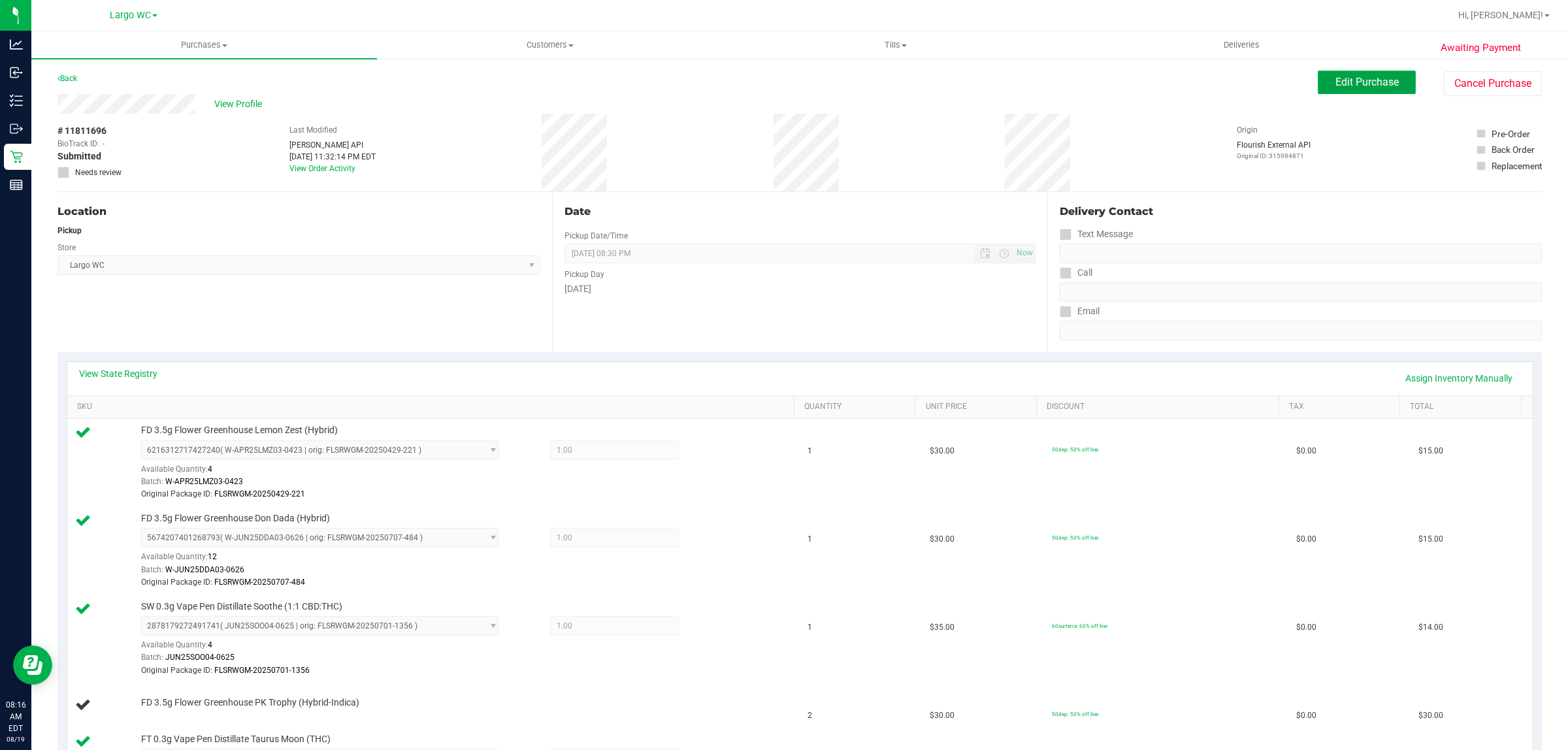
click at [1359, 89] on button "Edit Purchase" at bounding box center [1367, 82] width 98 height 24
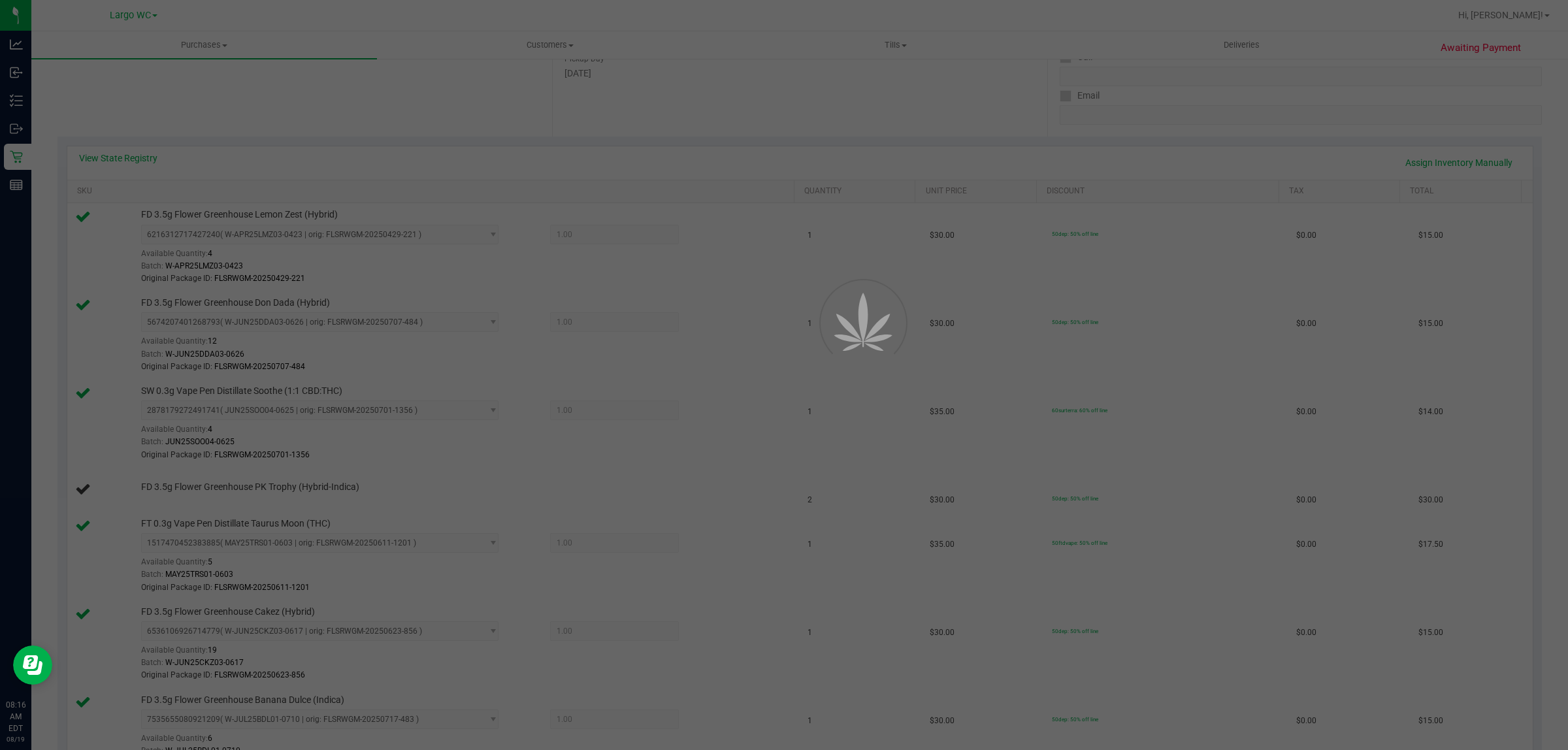
scroll to position [253, 0]
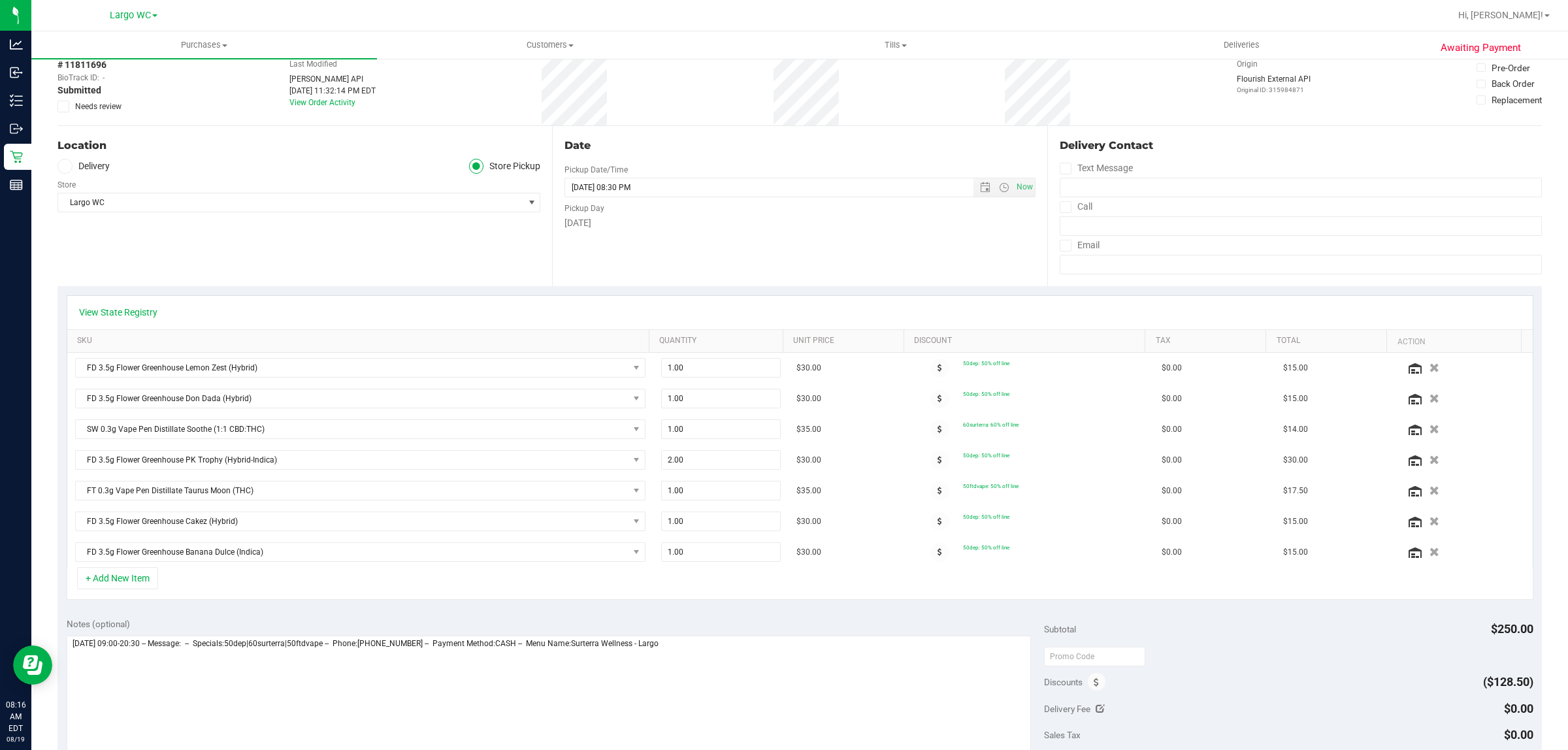
scroll to position [64, 0]
click at [714, 465] on input "2.00" at bounding box center [720, 462] width 118 height 19
type input "1"
click at [1041, 298] on div "View State Registry" at bounding box center [800, 315] width 1466 height 34
type input "1.00"
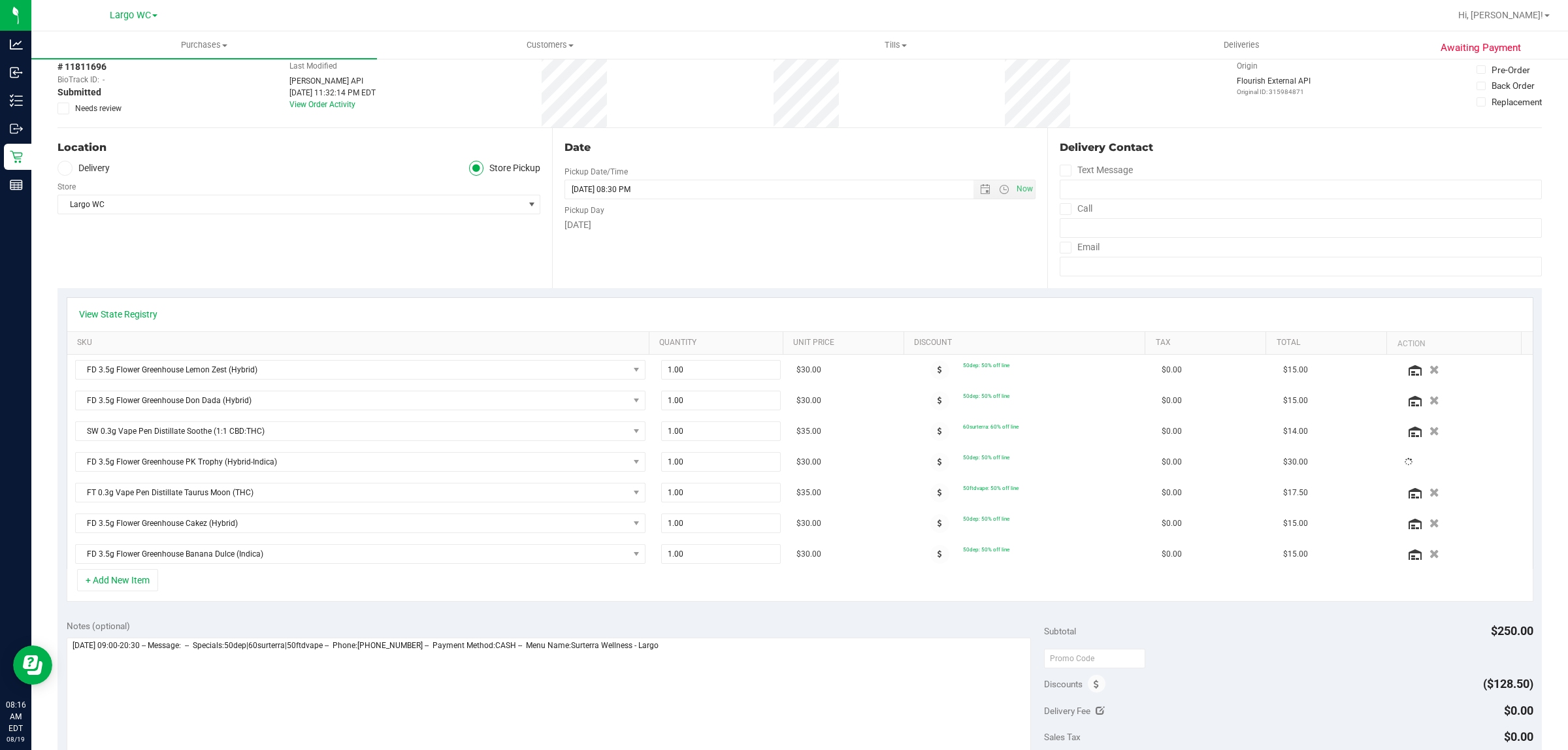
scroll to position [0, 0]
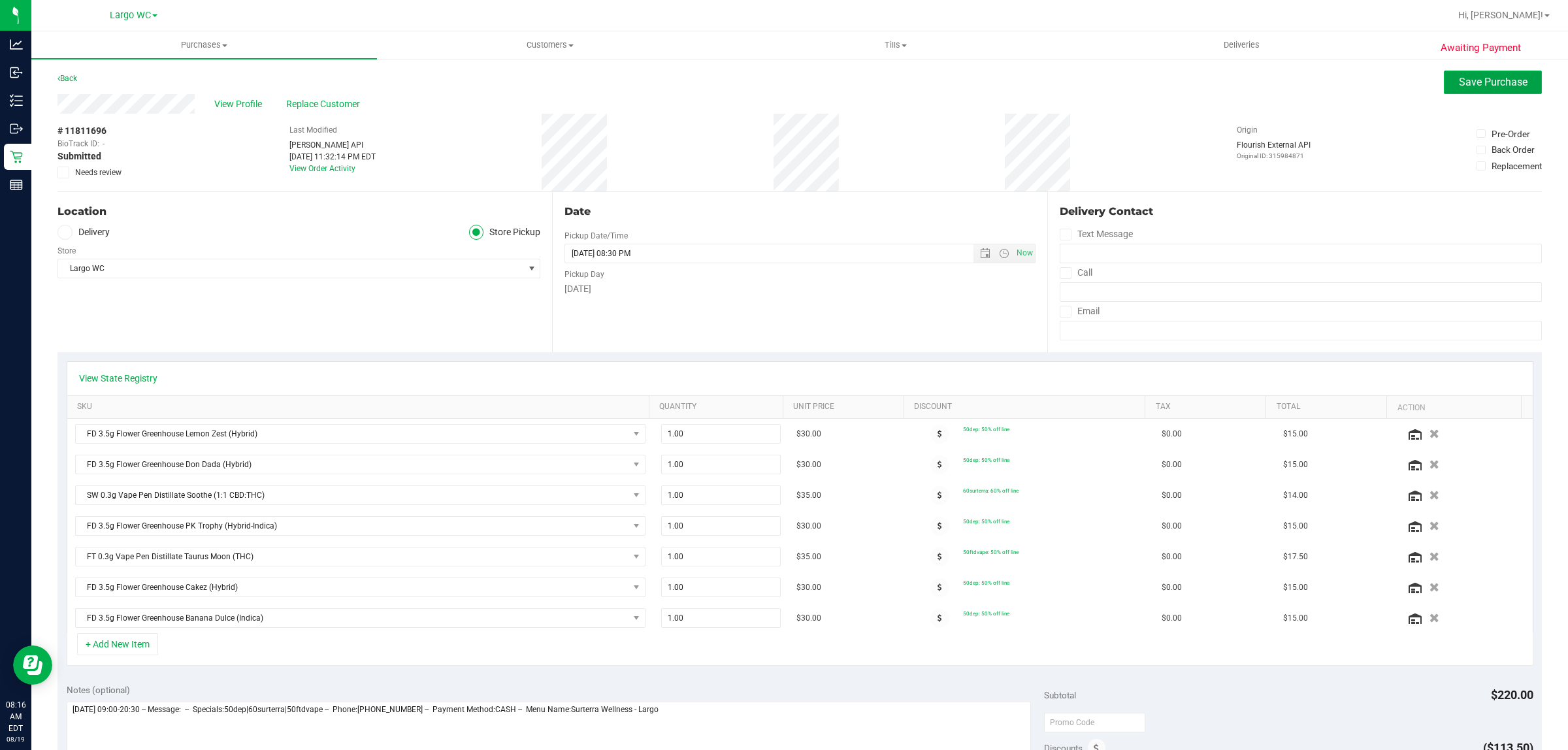
click at [1484, 83] on span "Save Purchase" at bounding box center [1494, 82] width 69 height 12
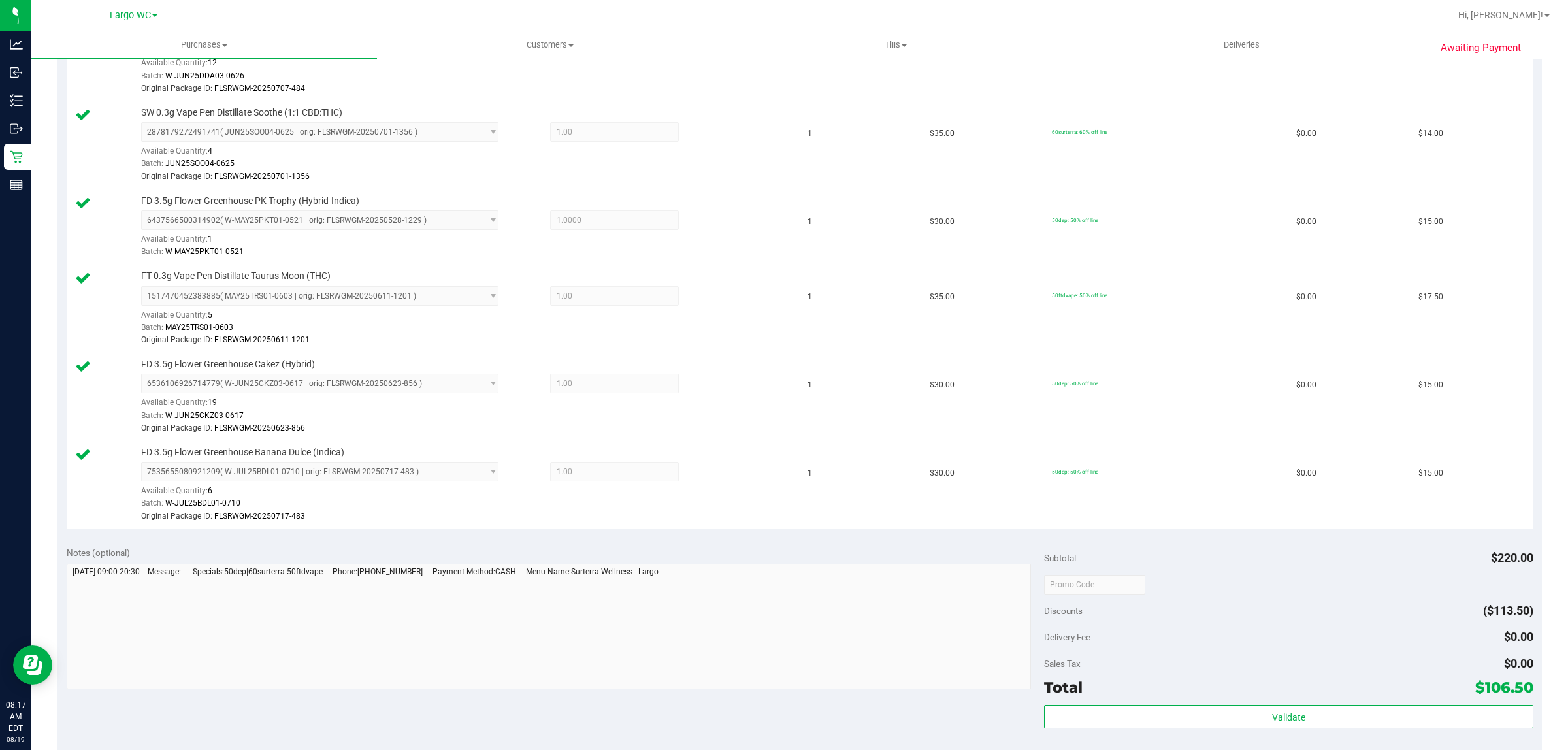
scroll to position [490, 0]
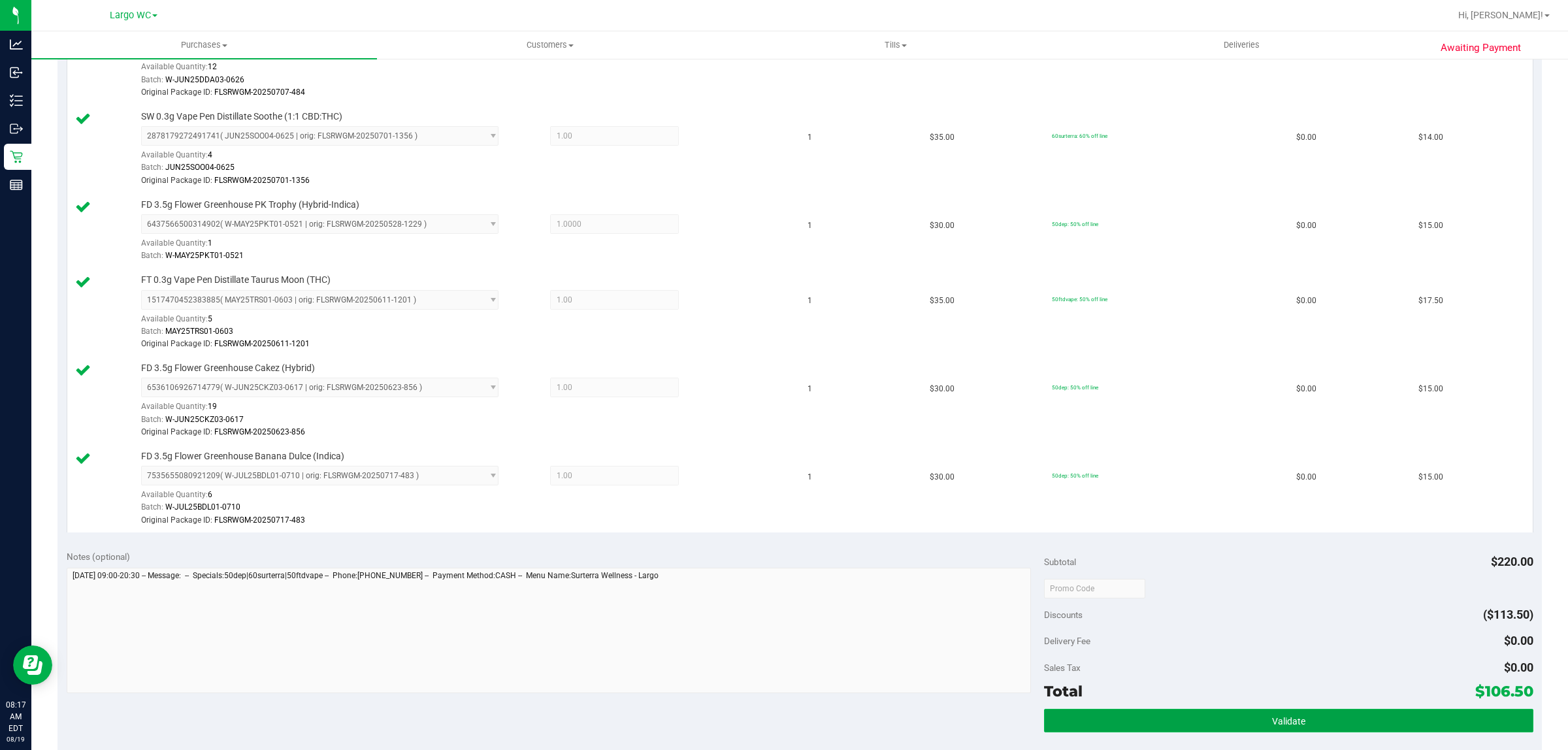
click at [1235, 713] on button "Validate" at bounding box center [1288, 720] width 489 height 24
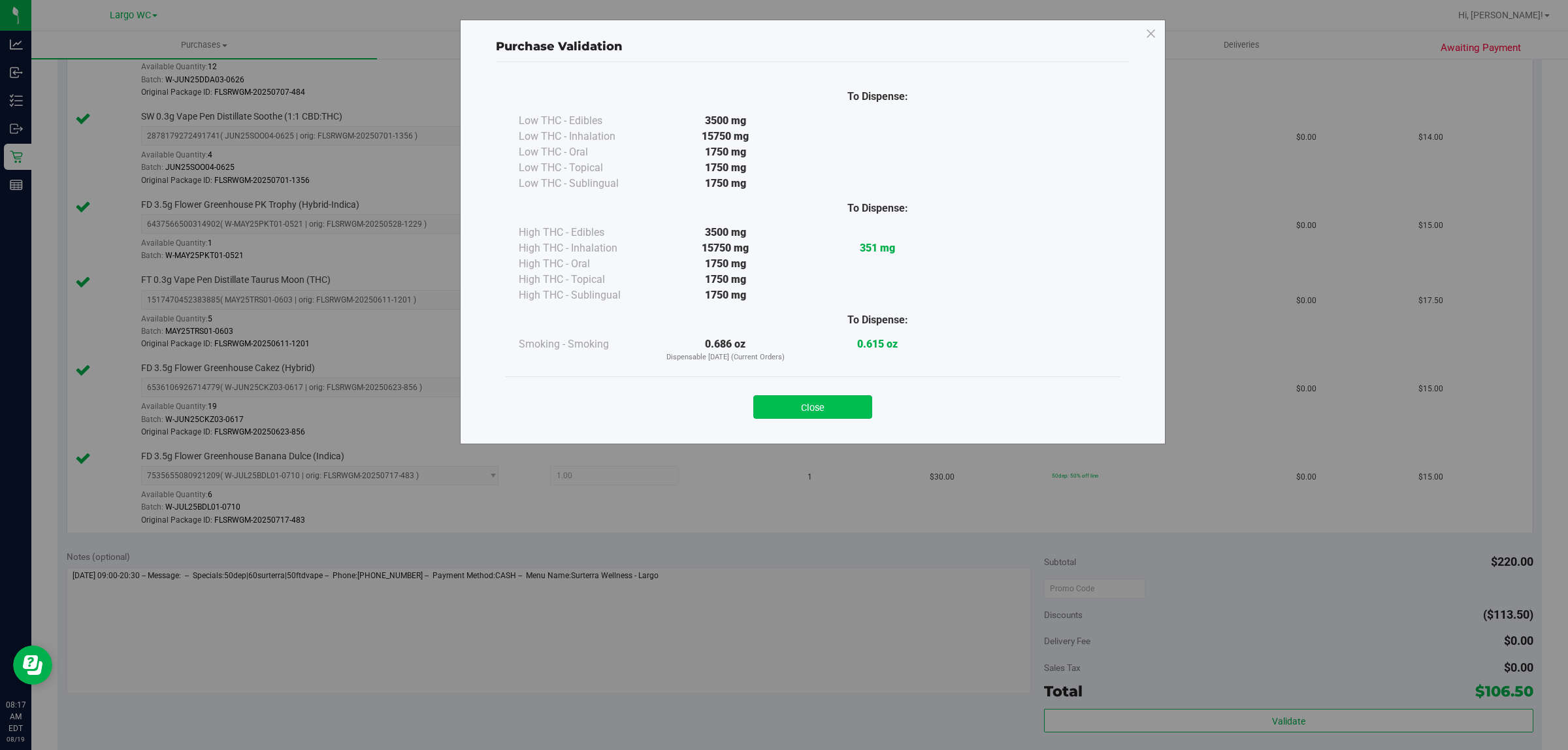
click at [817, 396] on button "Close" at bounding box center [813, 407] width 119 height 24
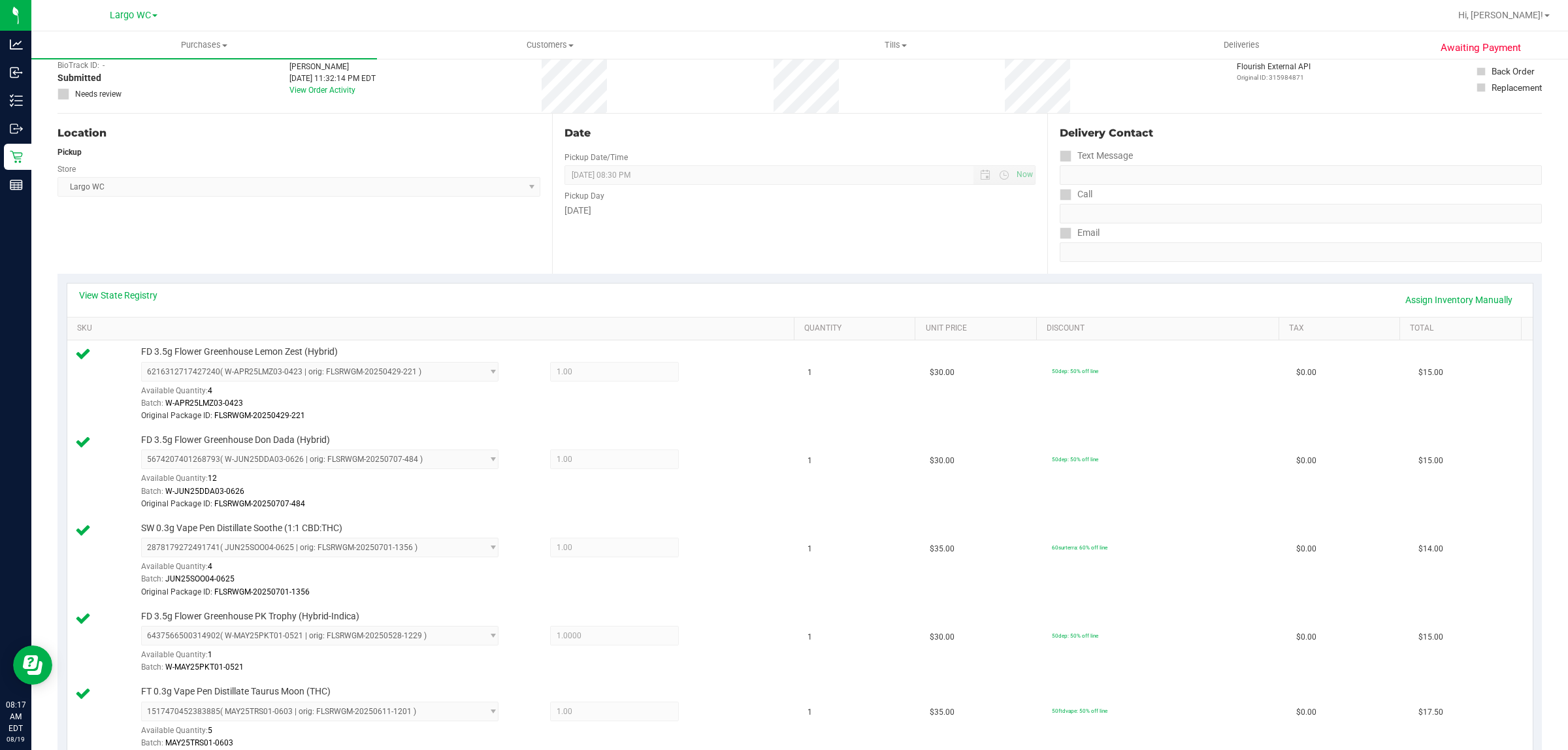
scroll to position [0, 0]
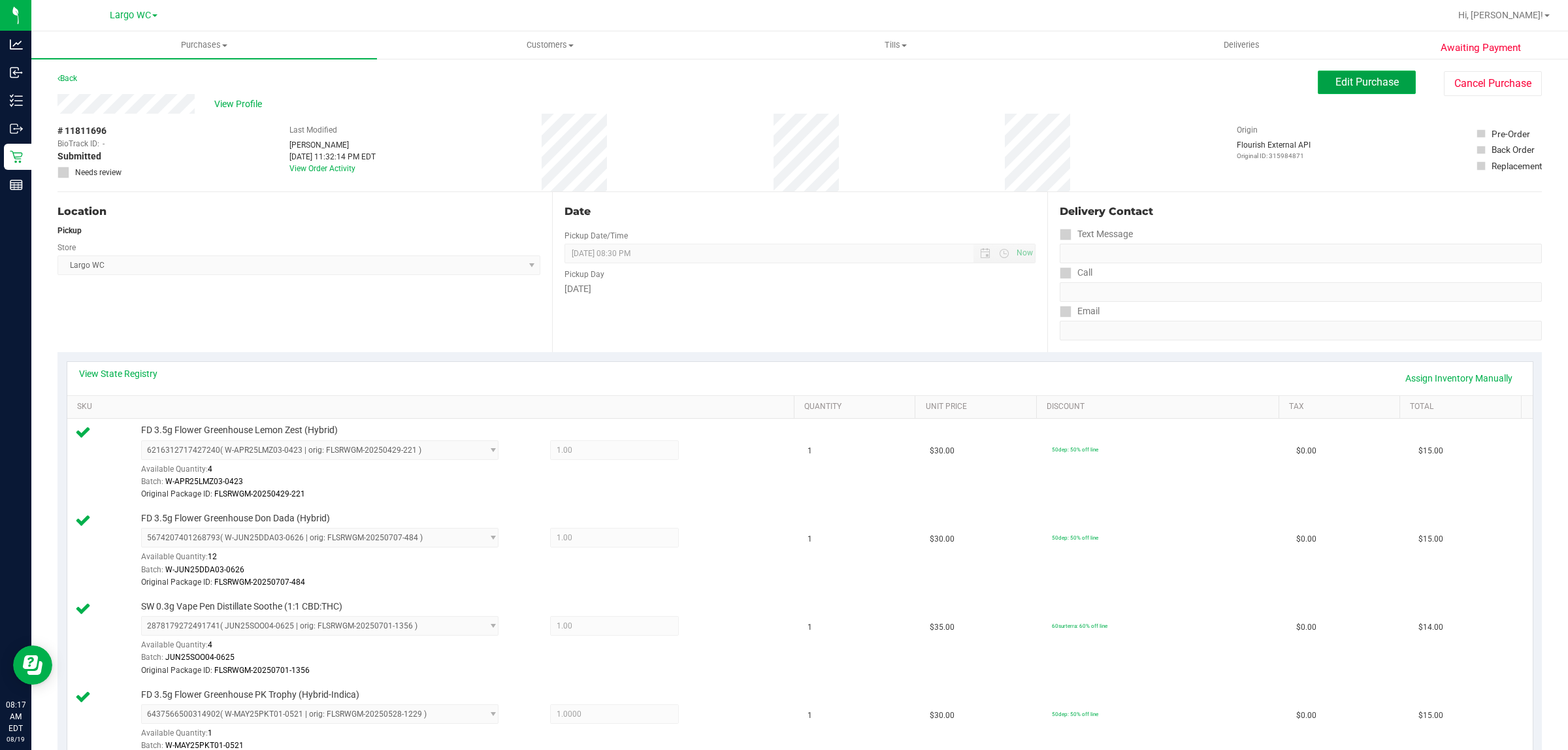
click at [1364, 83] on span "Edit Purchase" at bounding box center [1367, 82] width 64 height 12
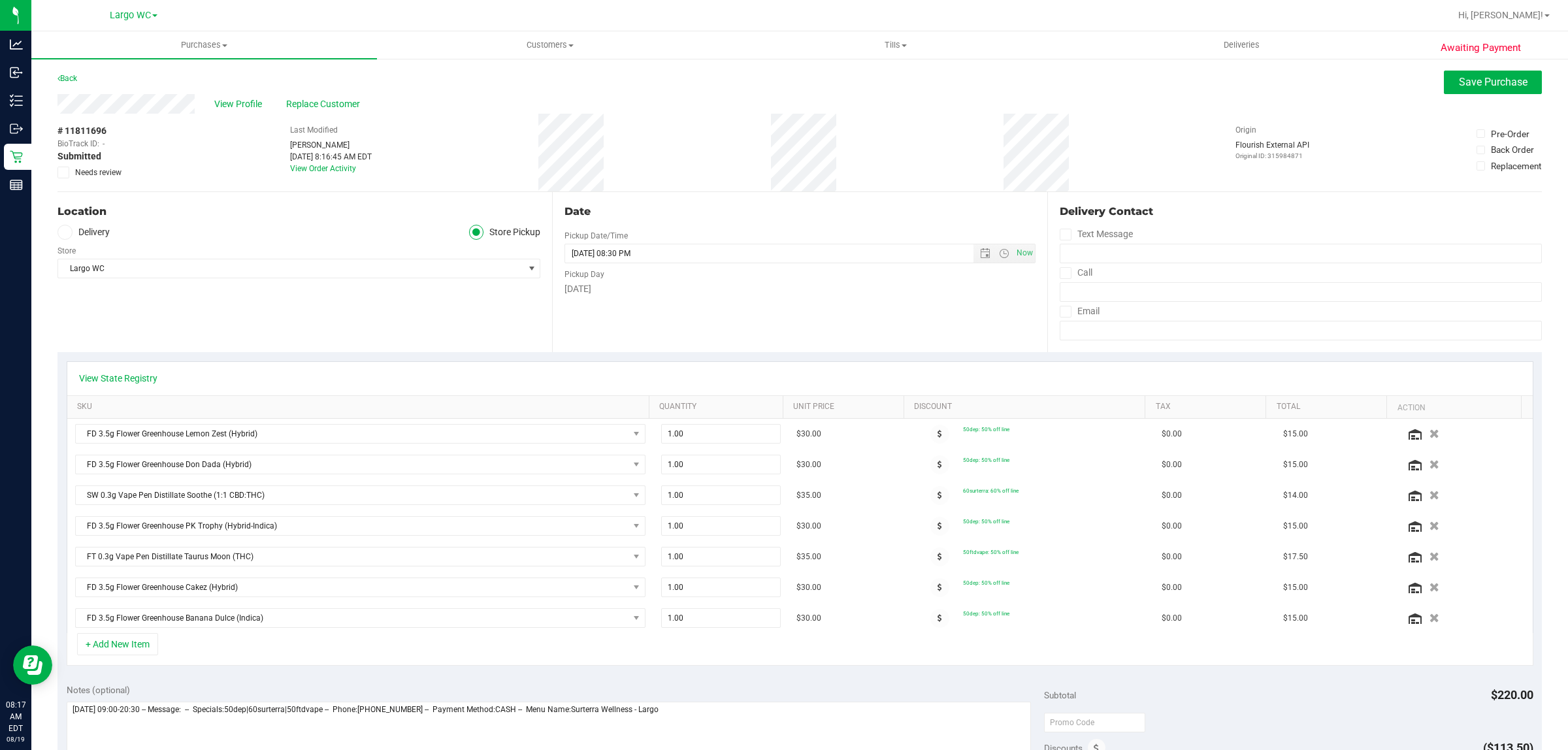
click at [99, 171] on span "Needs review" at bounding box center [98, 172] width 46 height 11
click at [0, 0] on input "Needs review" at bounding box center [0, 0] width 0 height 0
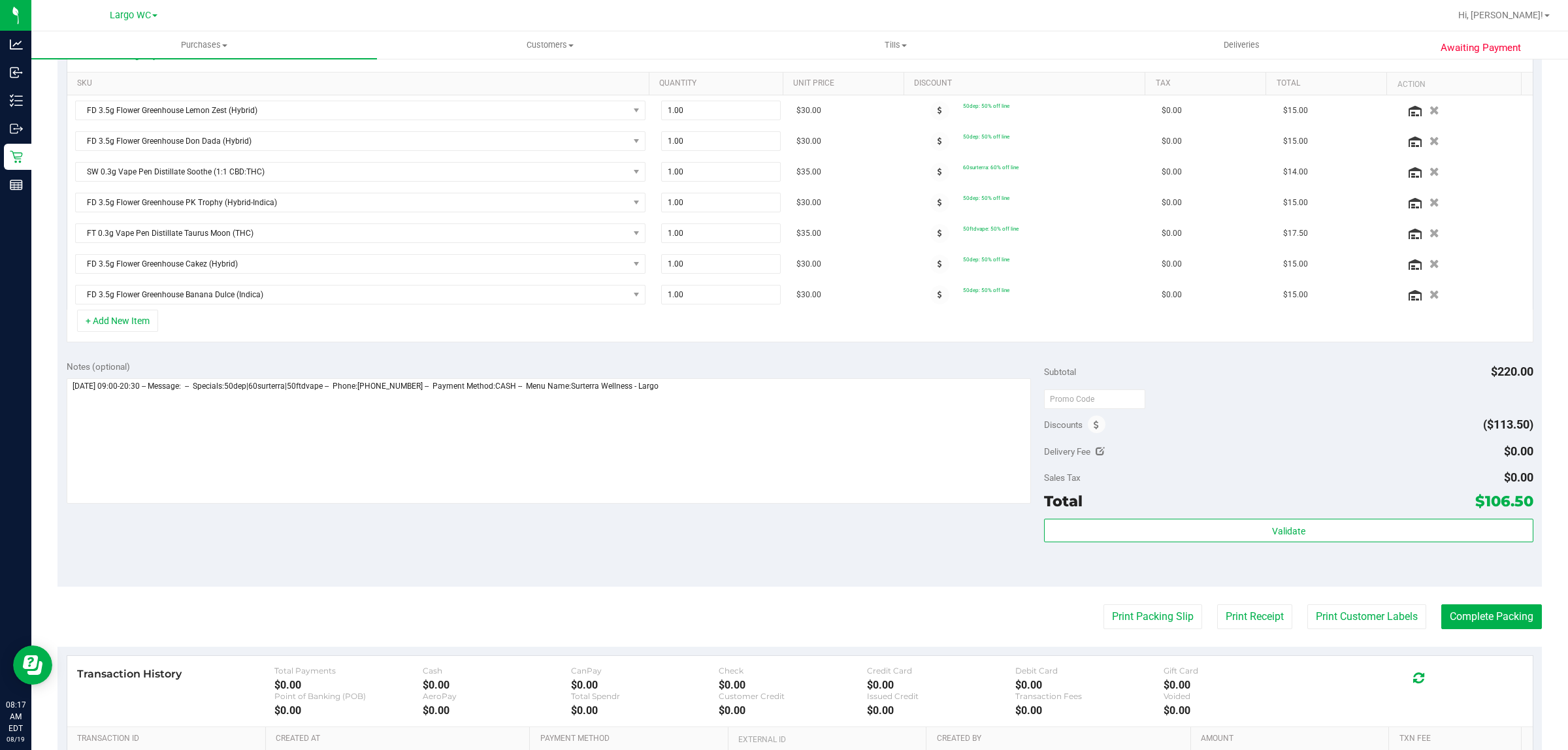
scroll to position [325, 0]
click at [809, 434] on textarea at bounding box center [549, 439] width 965 height 125
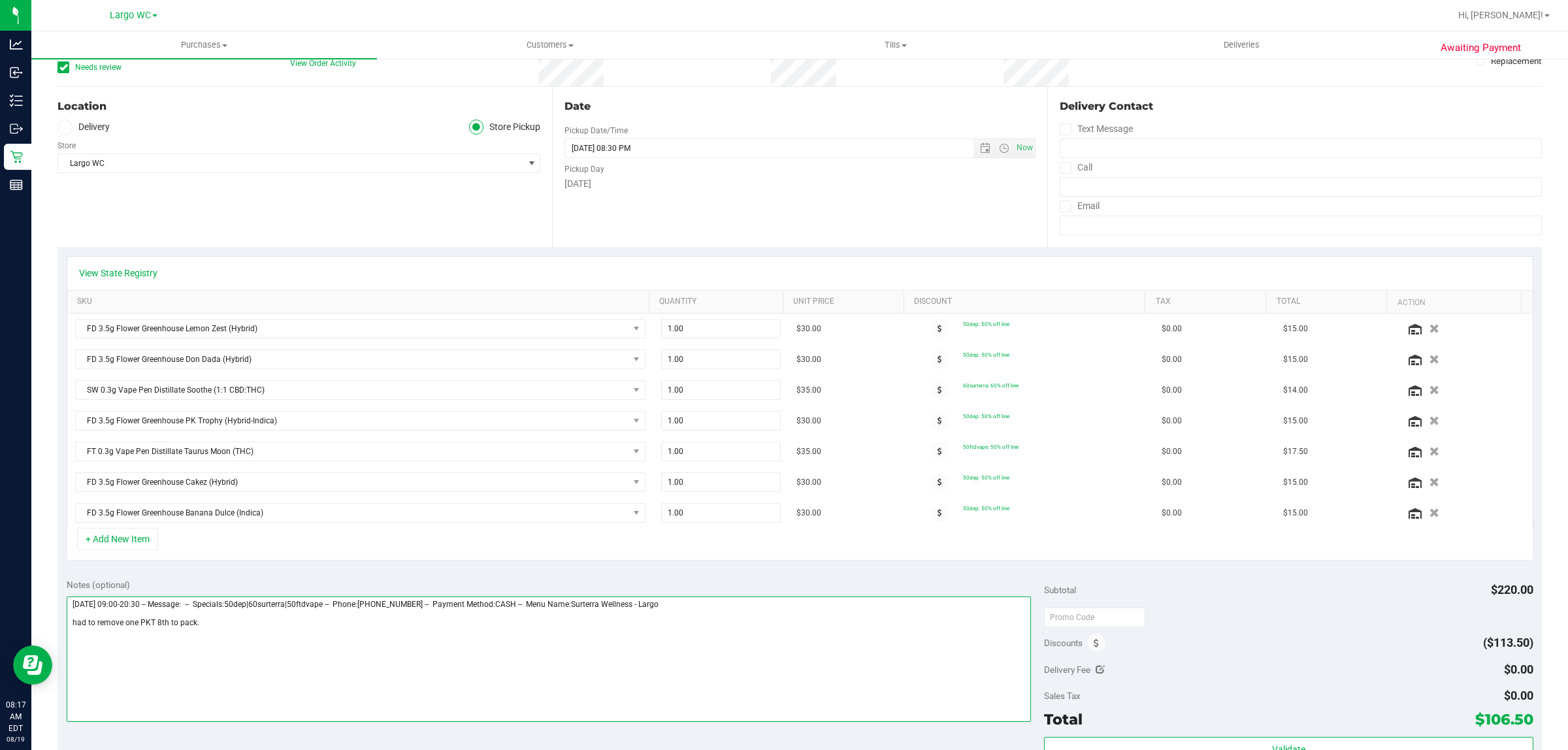
scroll to position [0, 0]
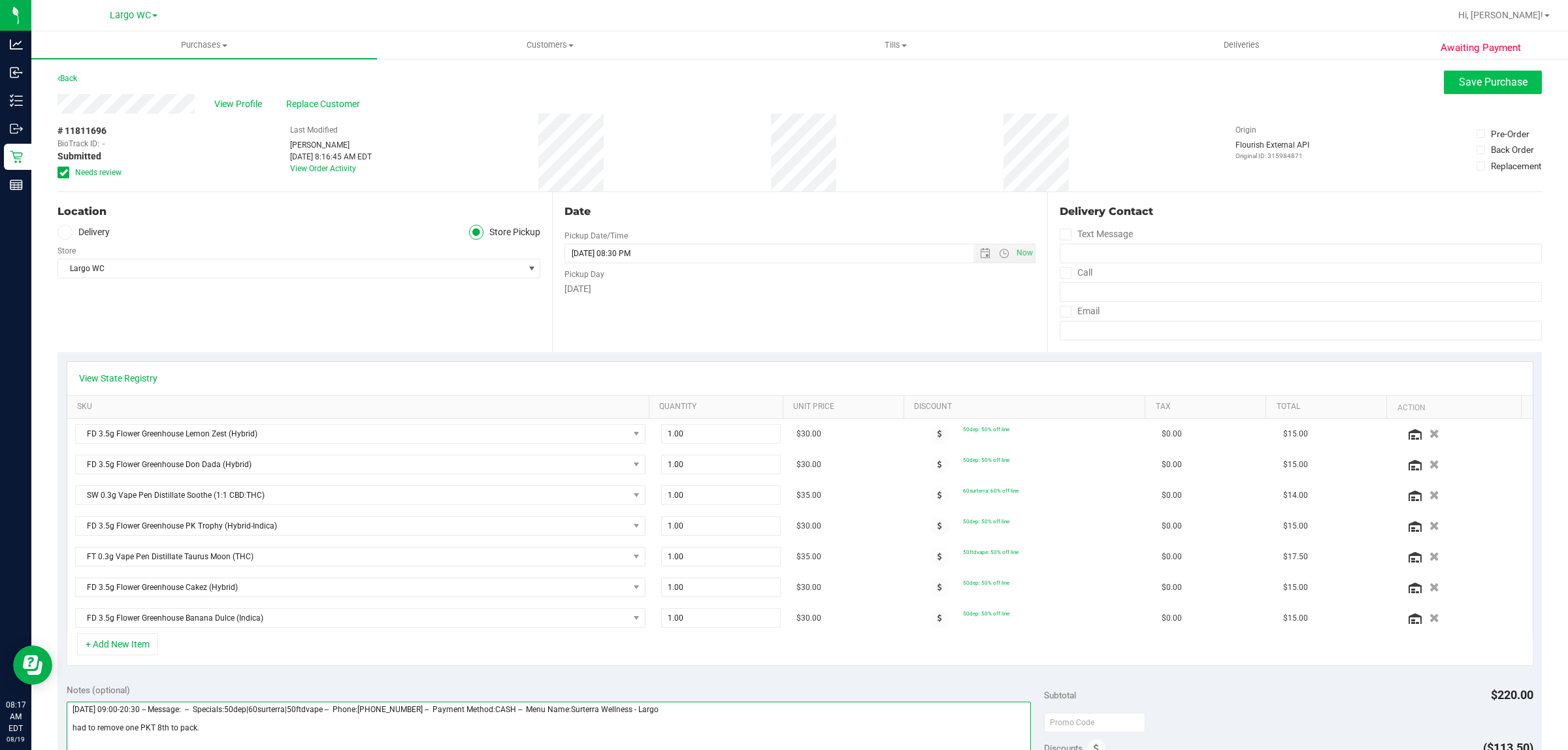
type textarea "Tuesday 08/19/2025 09:00-20:30 -- Message: -- Specials:50dep|60surterra|50ftdva…"
click at [1485, 84] on span "Save Purchase" at bounding box center [1494, 82] width 69 height 12
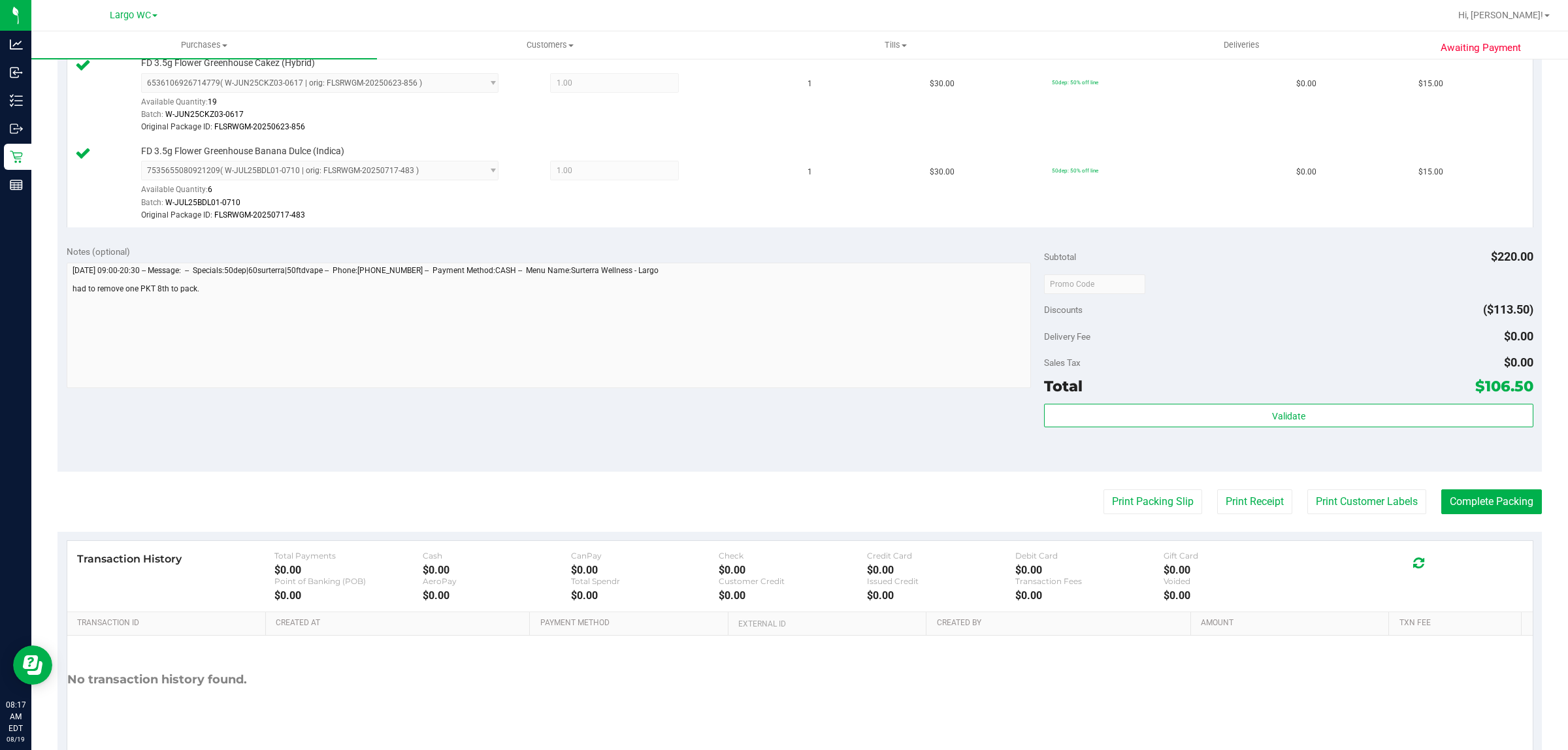
scroll to position [847, 0]
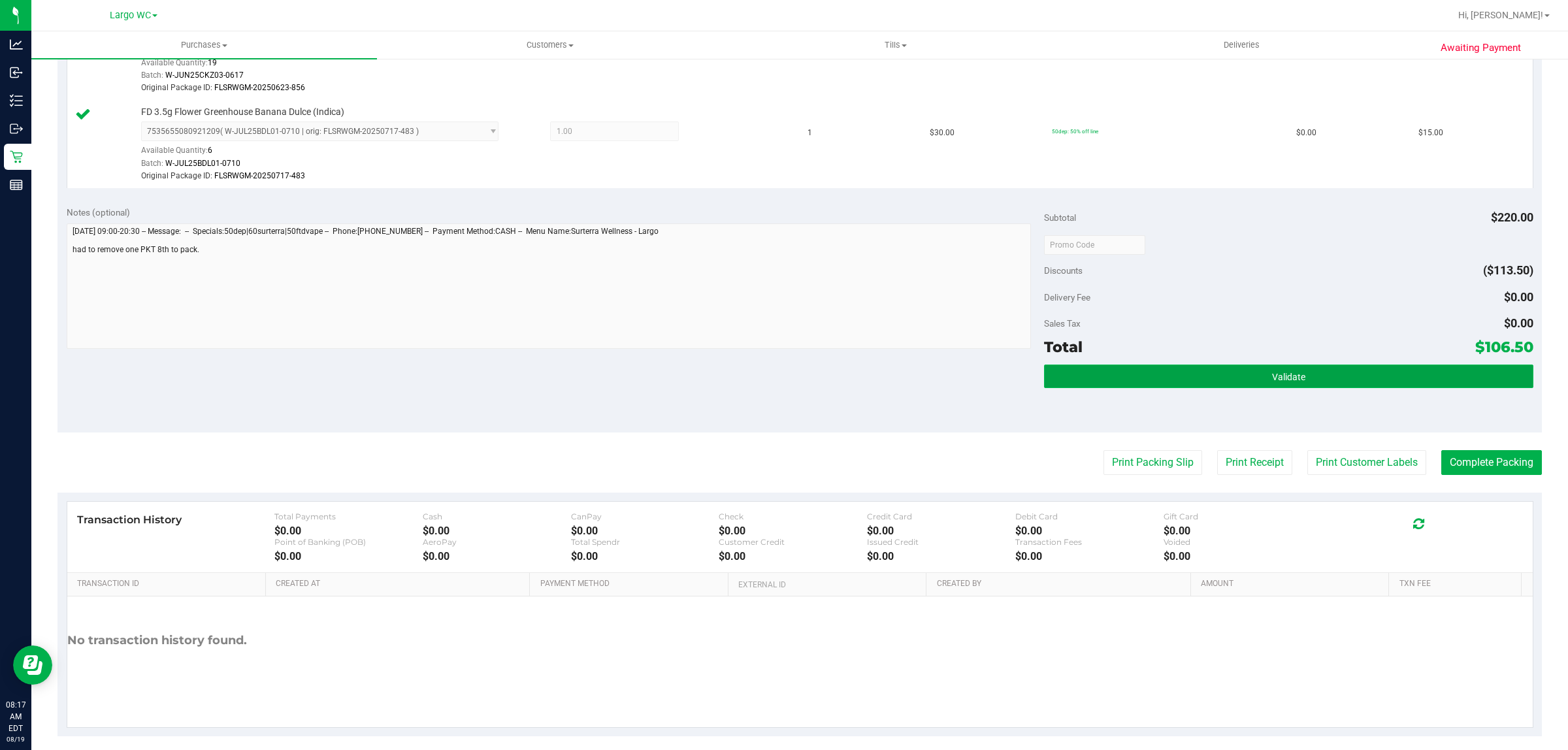
click at [1222, 380] on button "Validate" at bounding box center [1288, 376] width 489 height 24
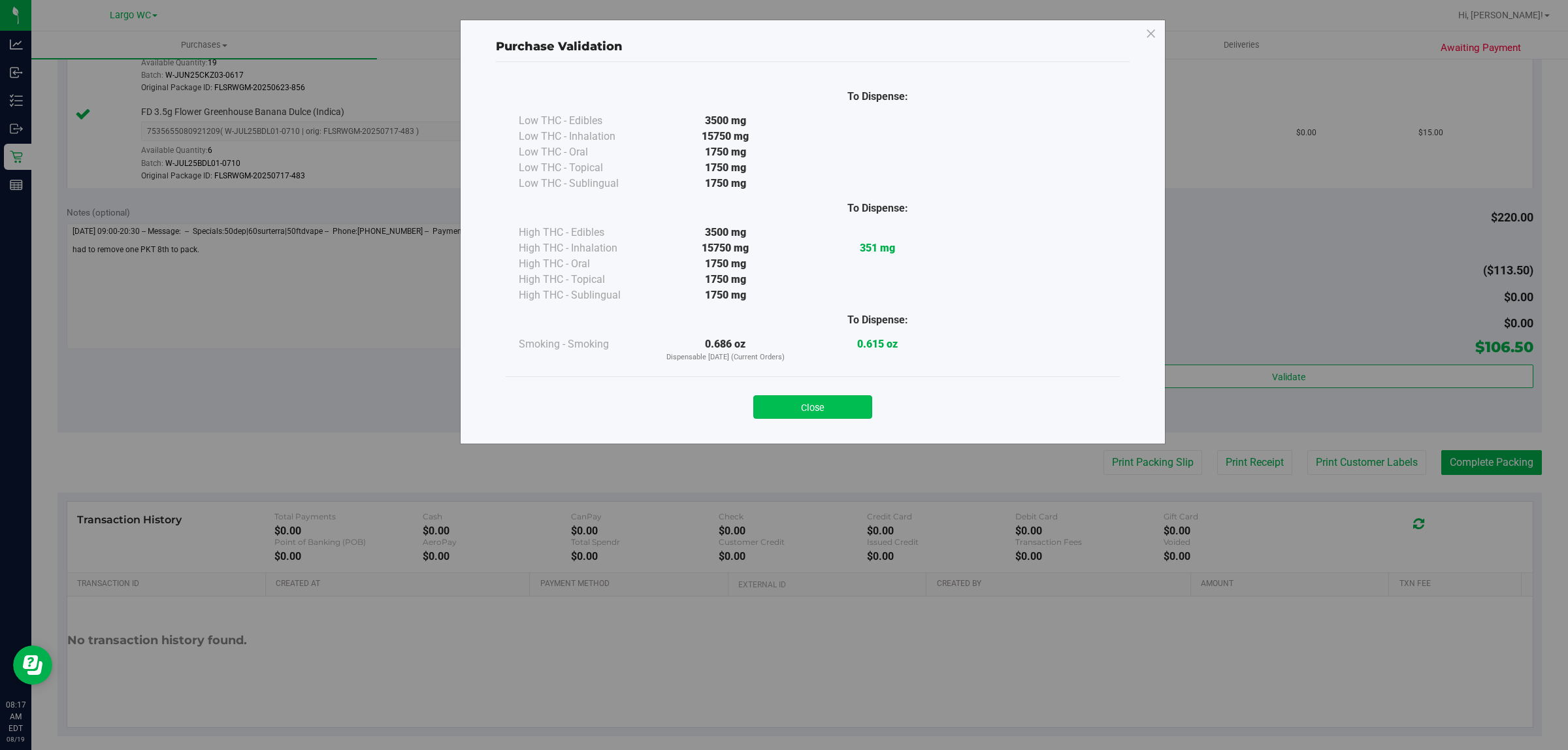
click at [775, 404] on button "Close" at bounding box center [813, 407] width 119 height 24
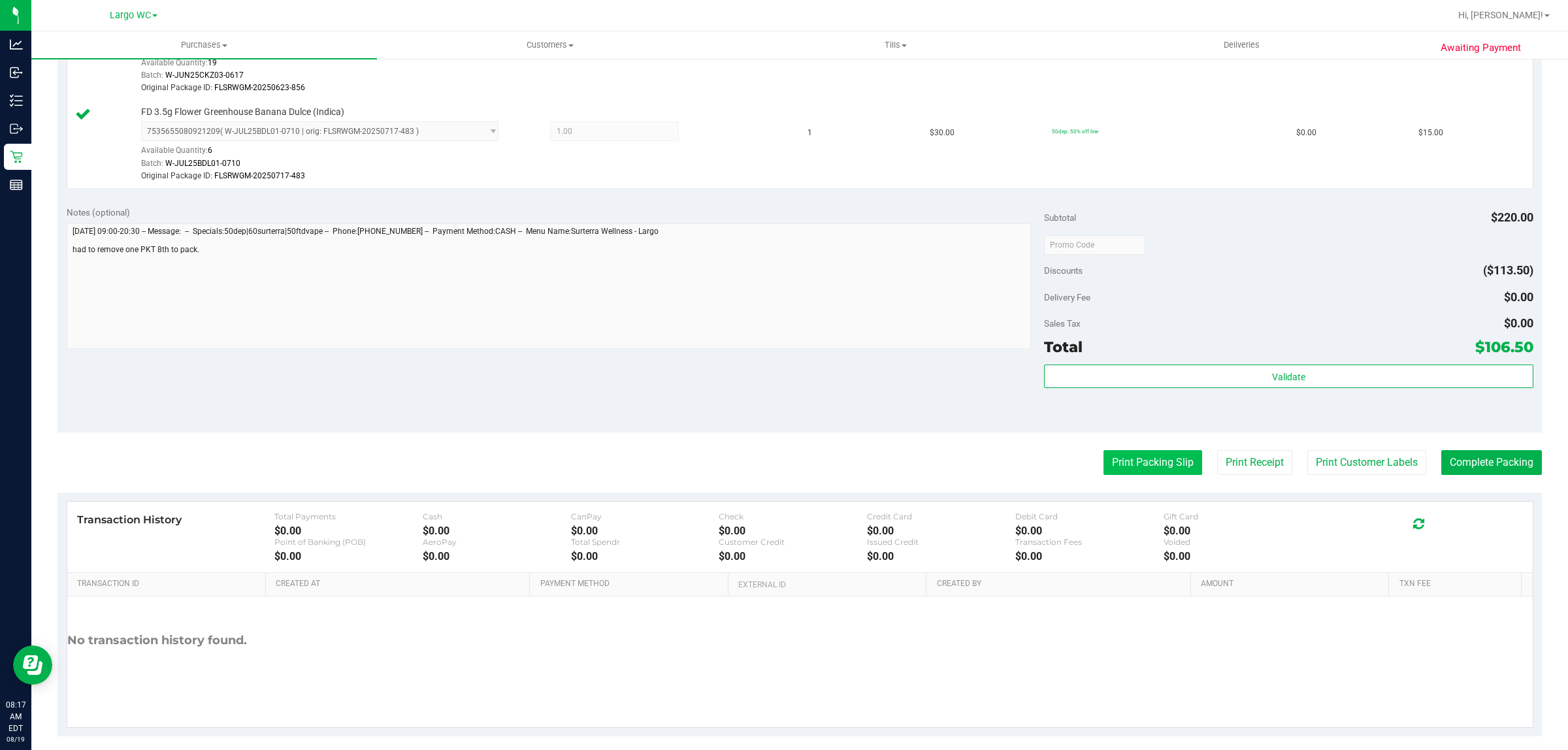
click at [1137, 465] on button "Print Packing Slip" at bounding box center [1153, 462] width 99 height 25
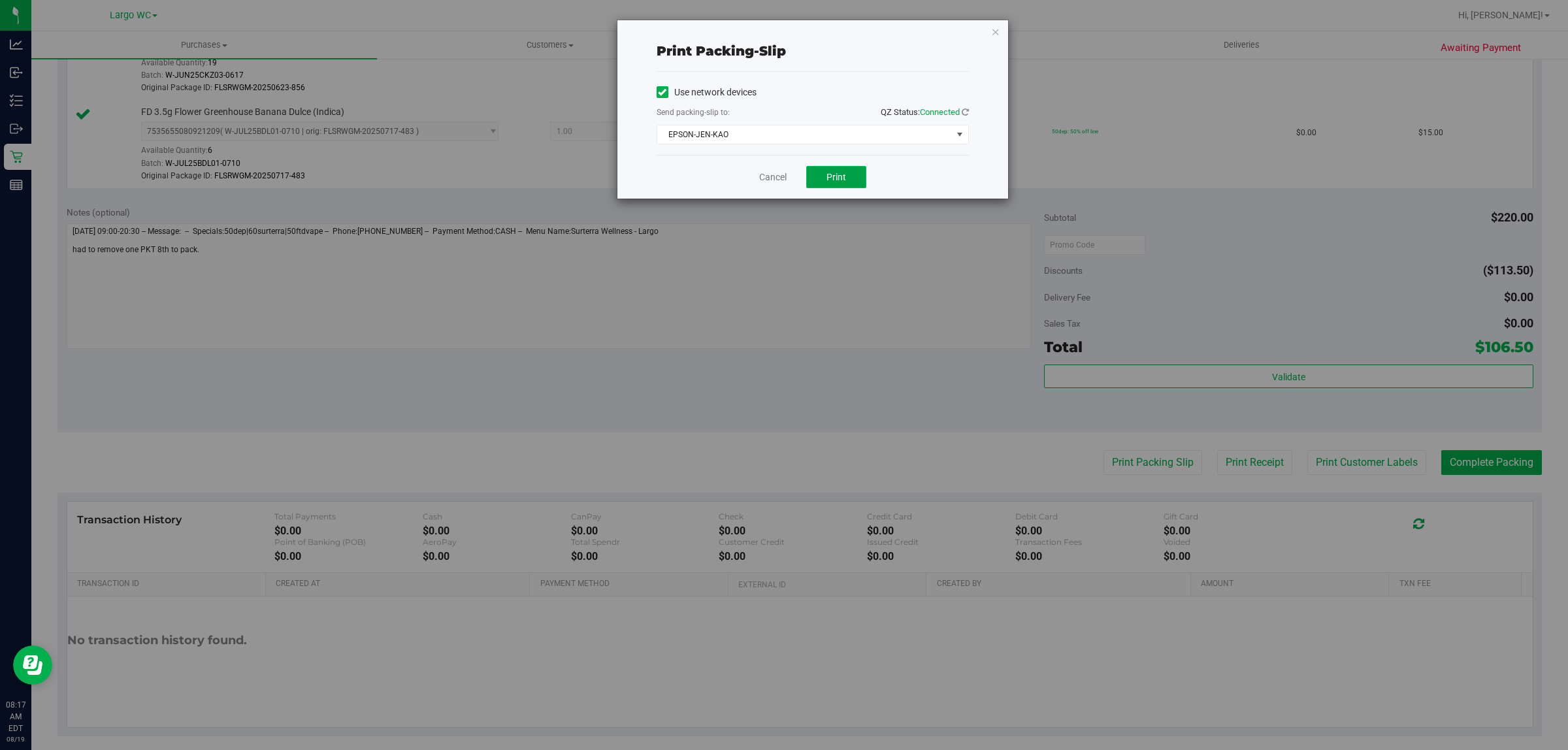
click at [861, 174] on button "Print" at bounding box center [836, 177] width 60 height 22
click at [765, 179] on link "Cancel" at bounding box center [773, 177] width 27 height 14
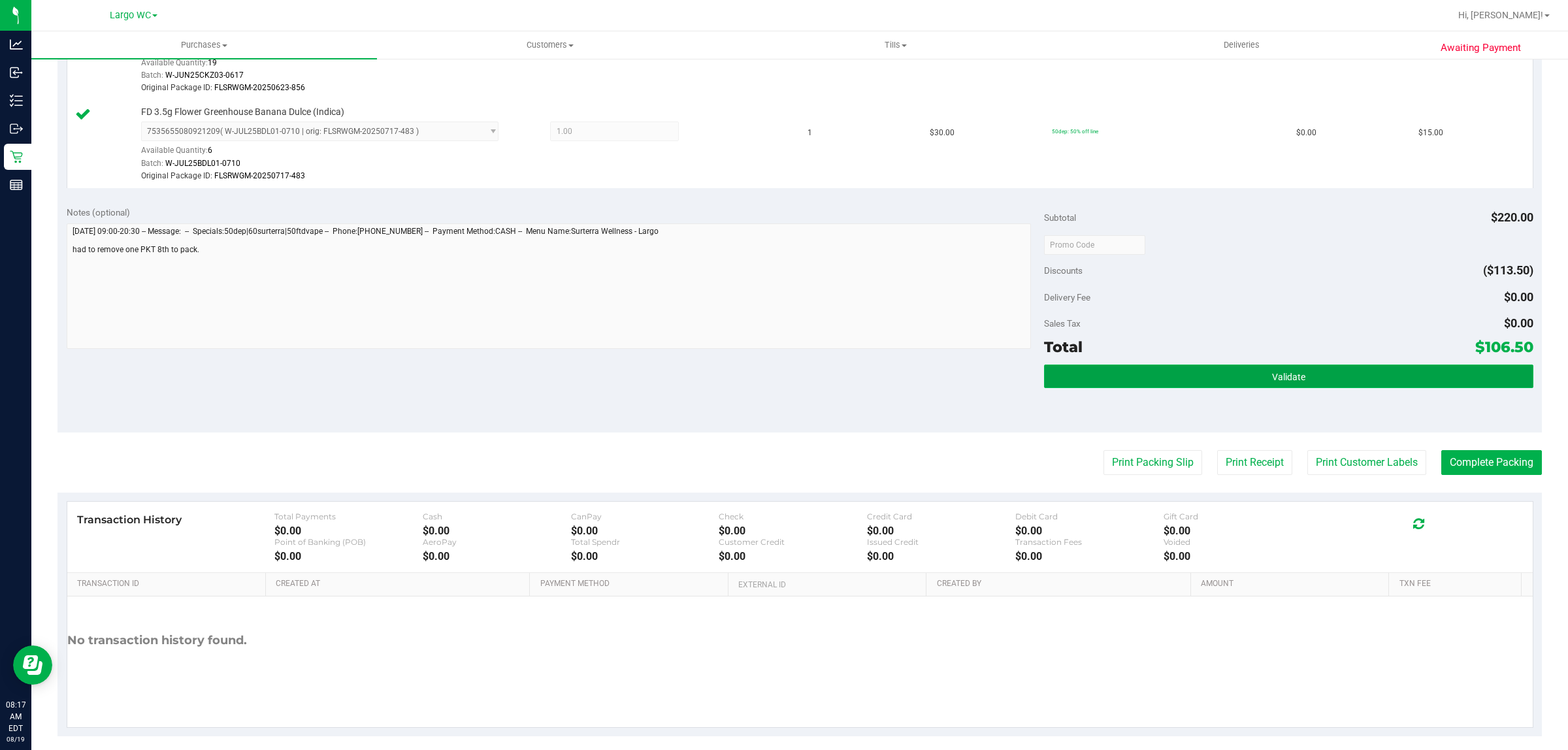
click at [1213, 388] on button "Validate" at bounding box center [1288, 376] width 489 height 24
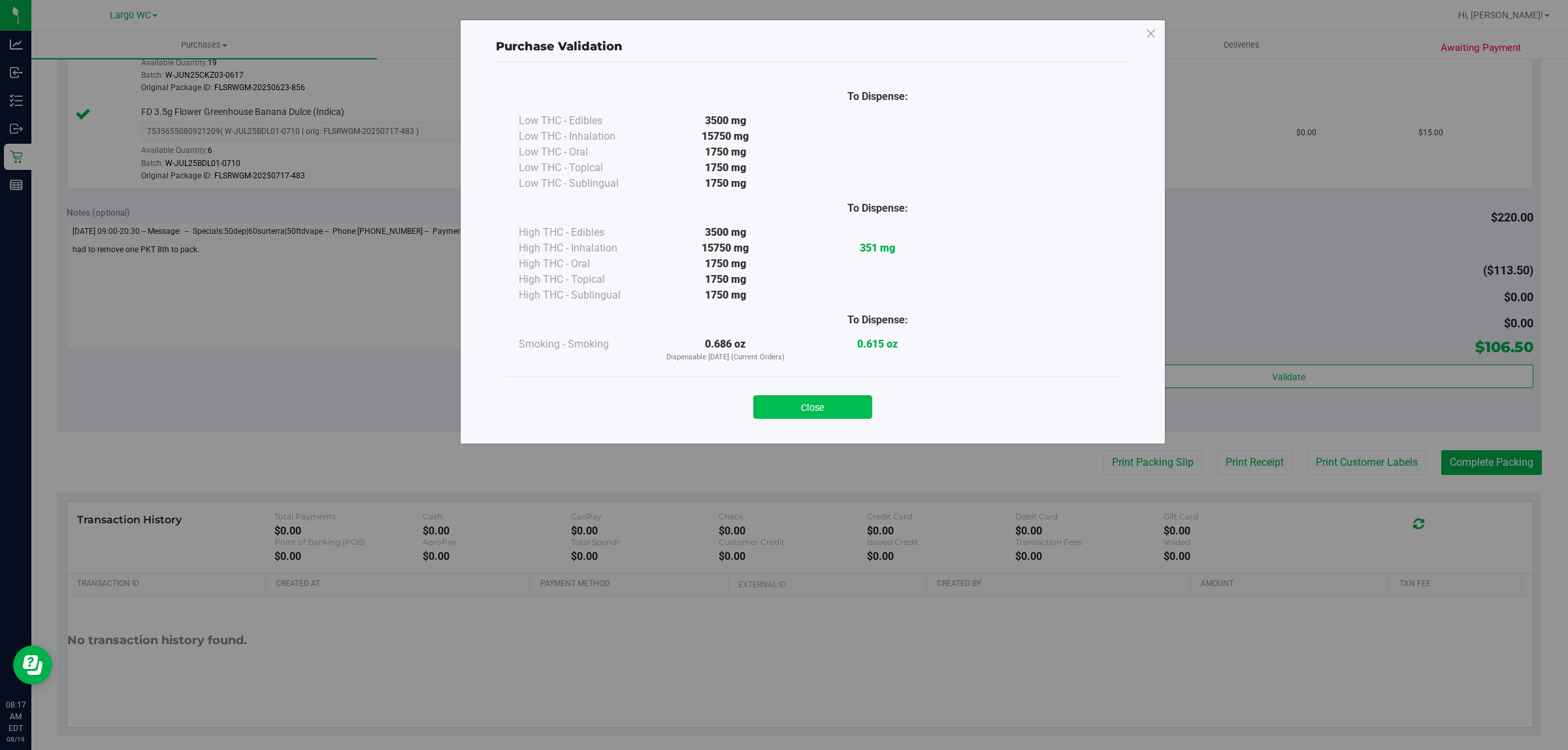
click at [813, 407] on button "Close" at bounding box center [813, 407] width 119 height 24
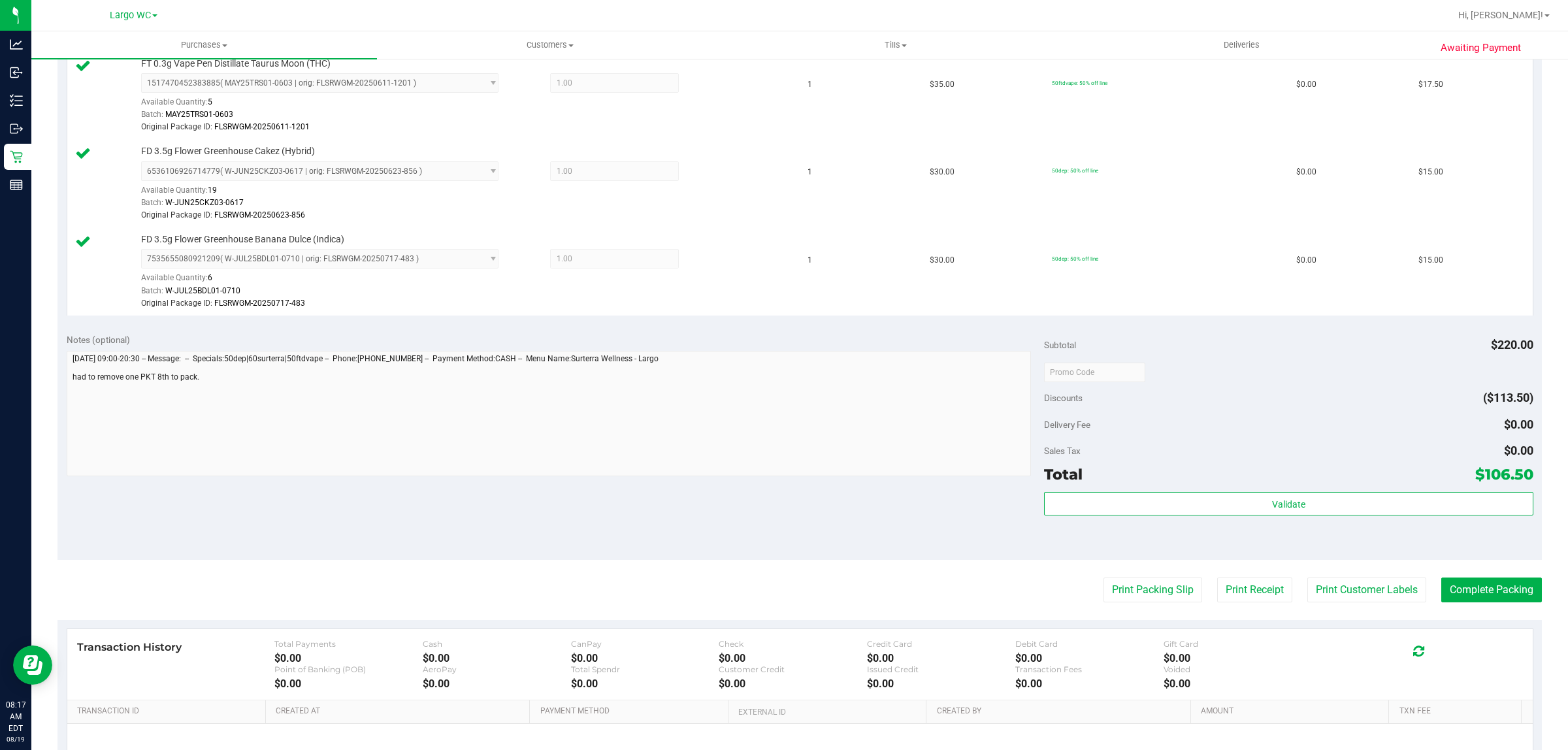
scroll to position [719, 0]
click at [1482, 598] on button "Complete Packing" at bounding box center [1491, 590] width 101 height 25
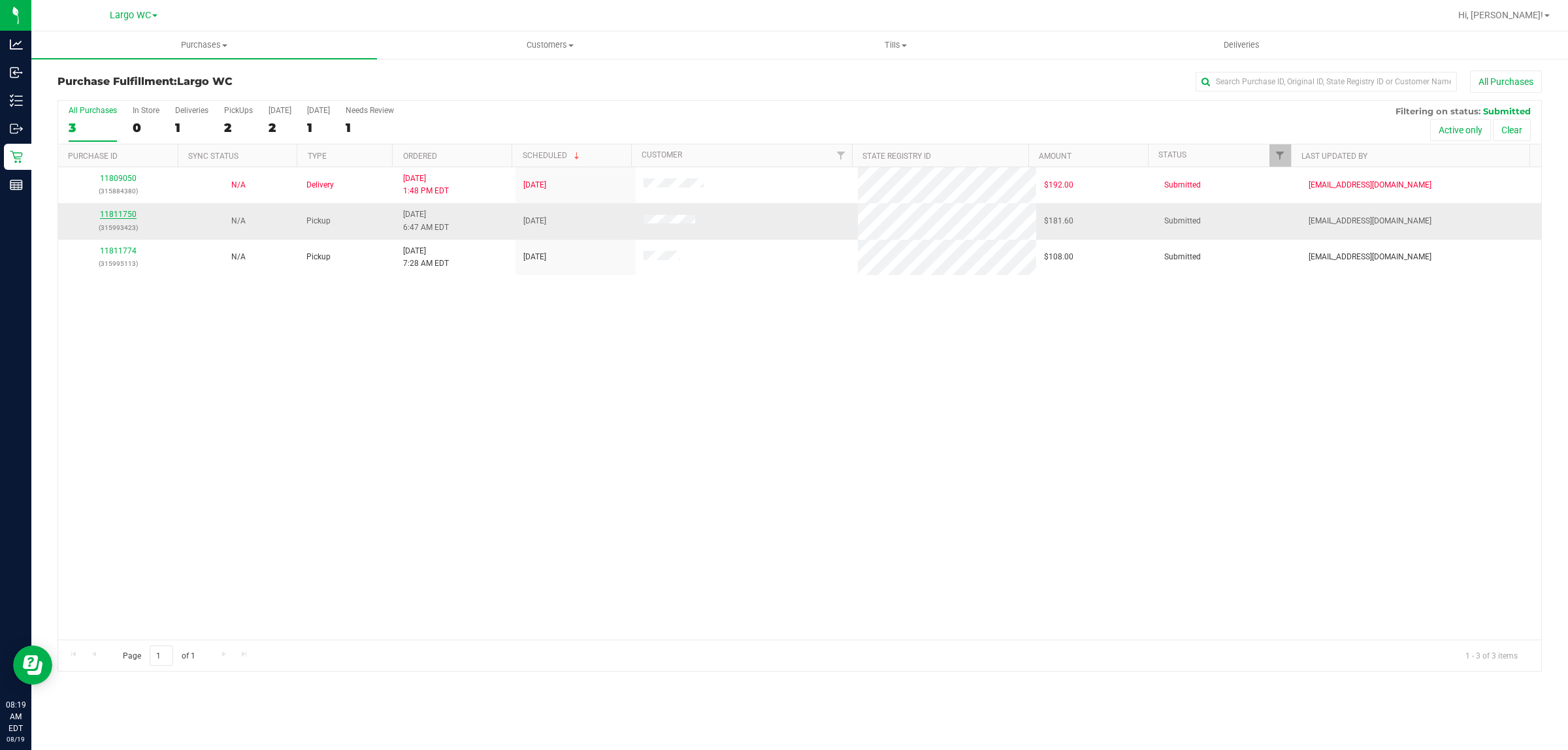
click at [114, 217] on link "11811750" at bounding box center [118, 214] width 36 height 9
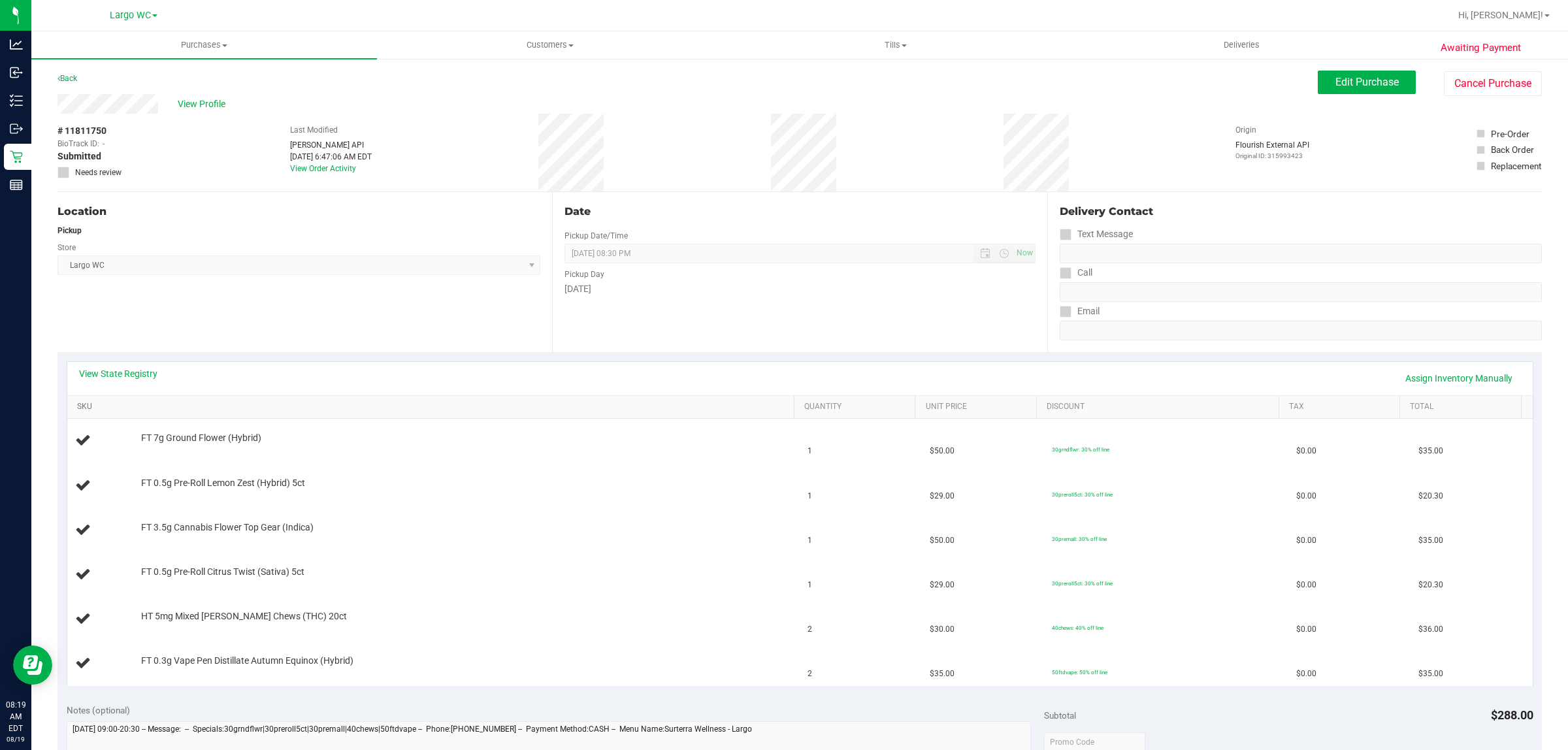
click at [638, 405] on link "SKU" at bounding box center [433, 407] width 712 height 11
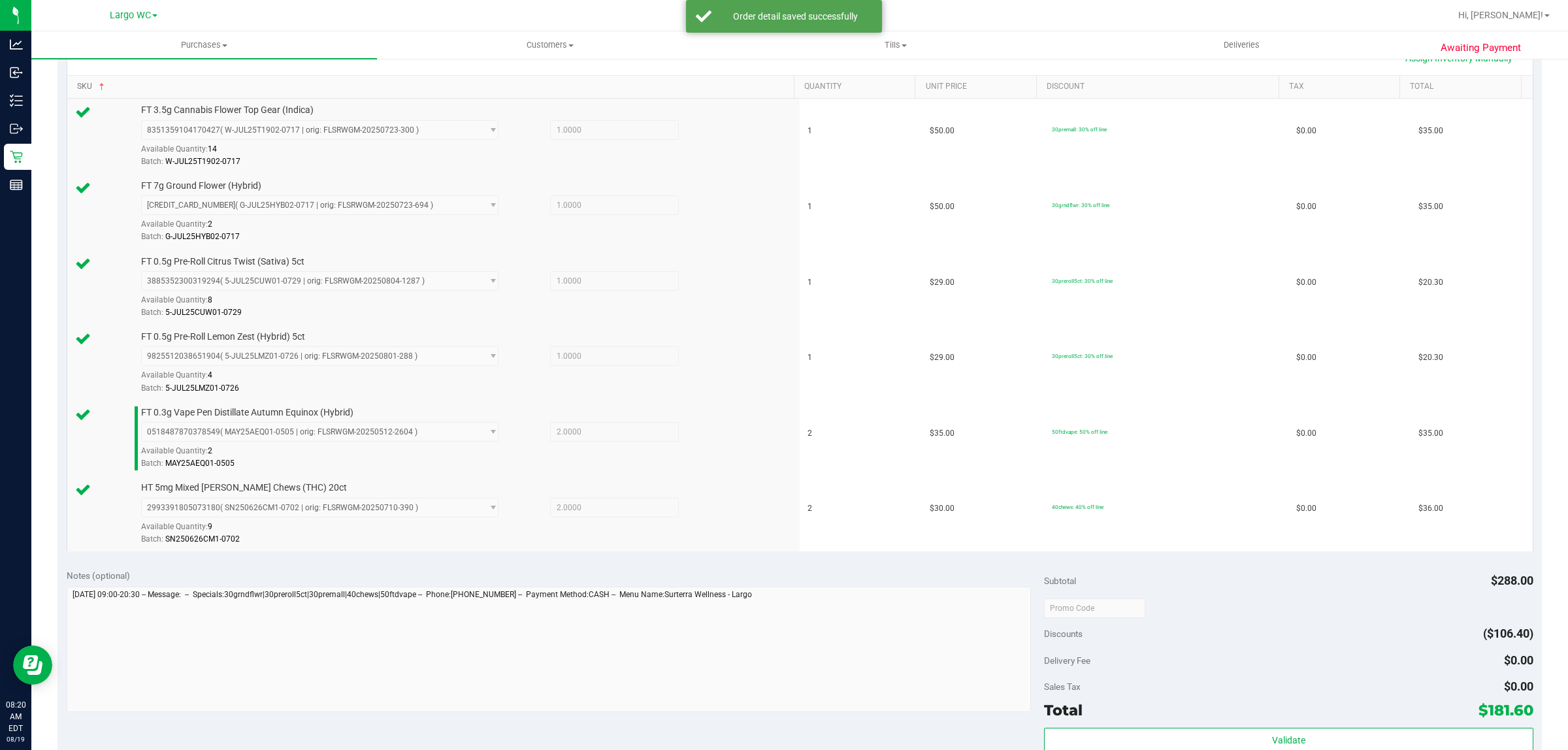
scroll to position [372, 0]
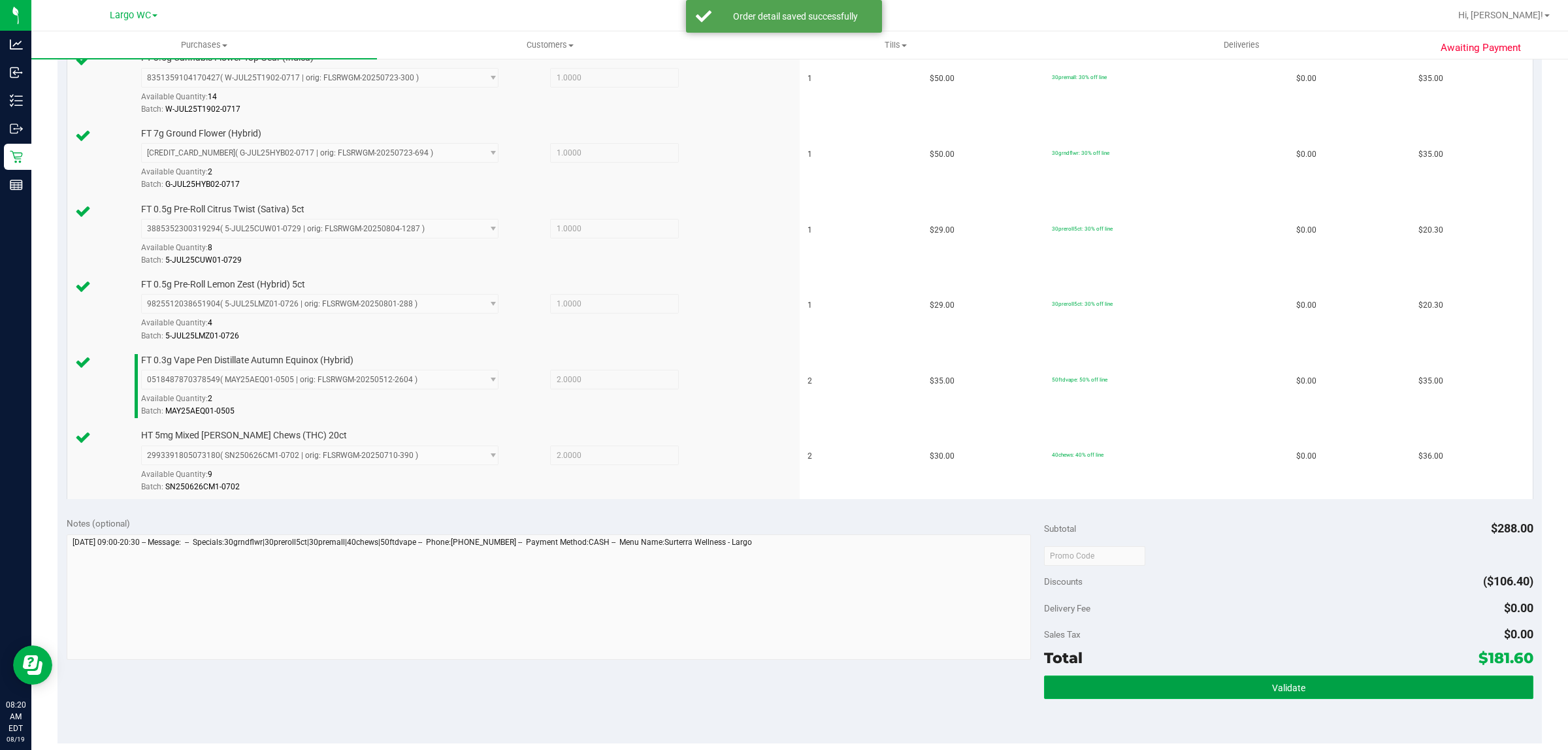
click at [1379, 698] on button "Validate" at bounding box center [1288, 687] width 489 height 24
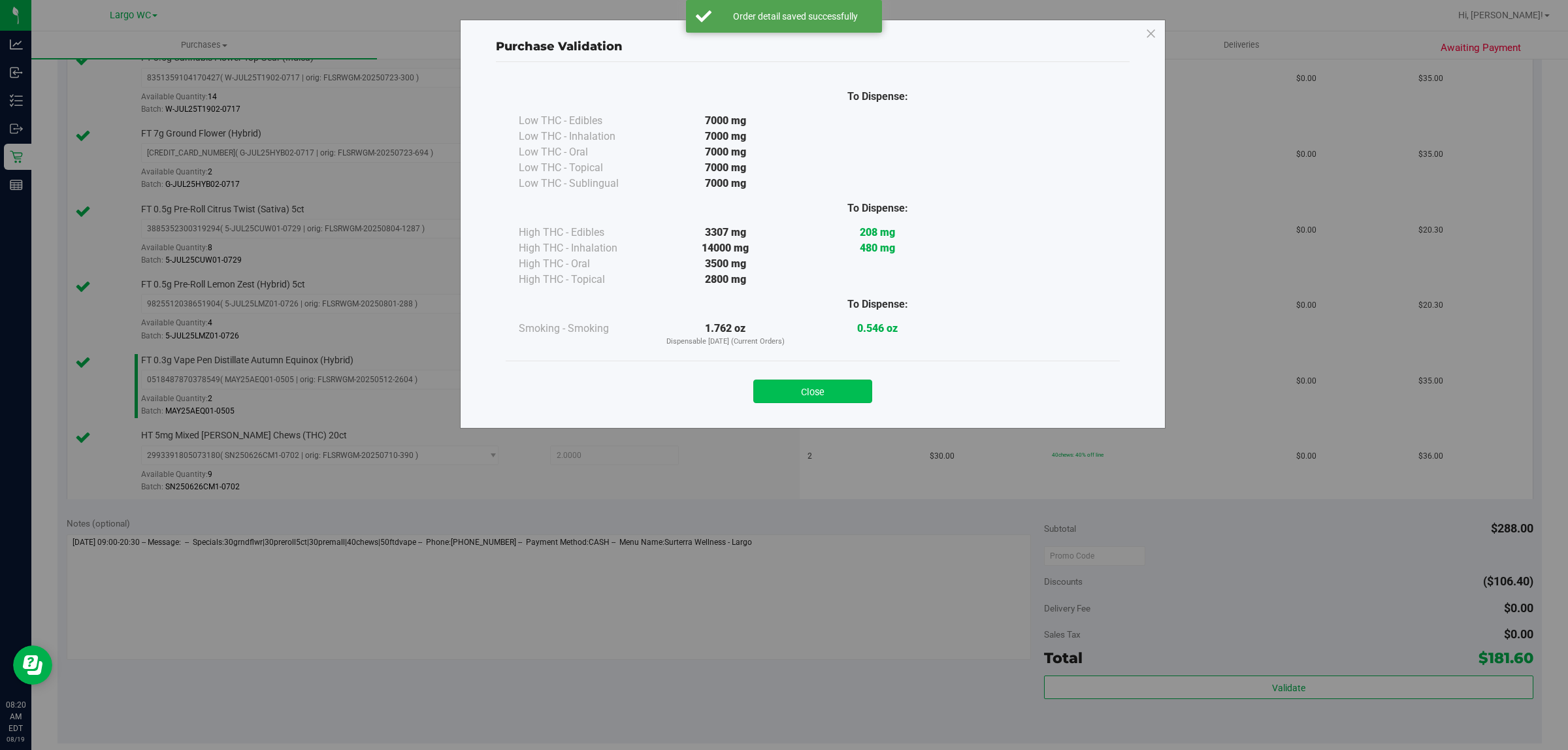
click at [842, 382] on button "Close" at bounding box center [813, 391] width 119 height 24
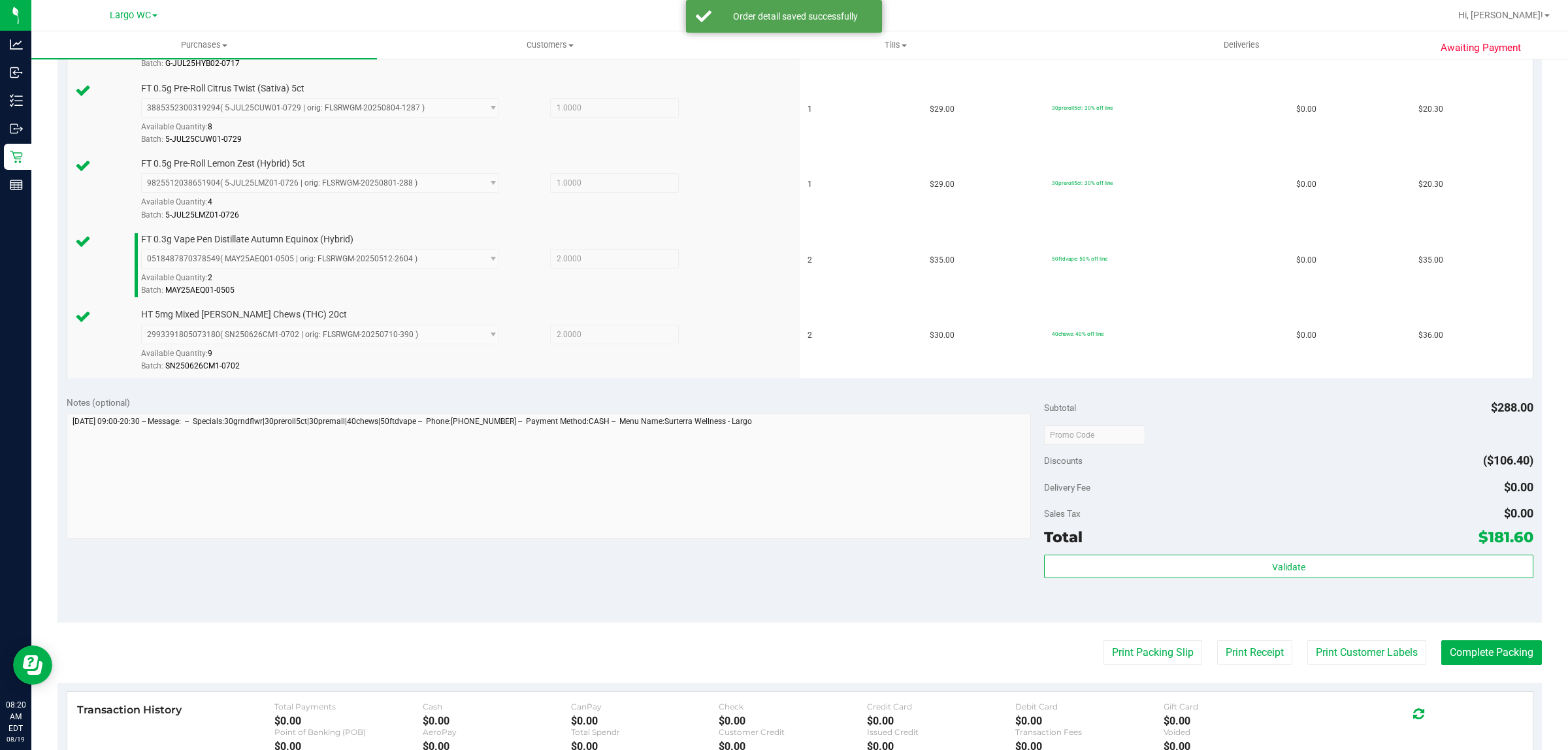
scroll to position [501, 0]
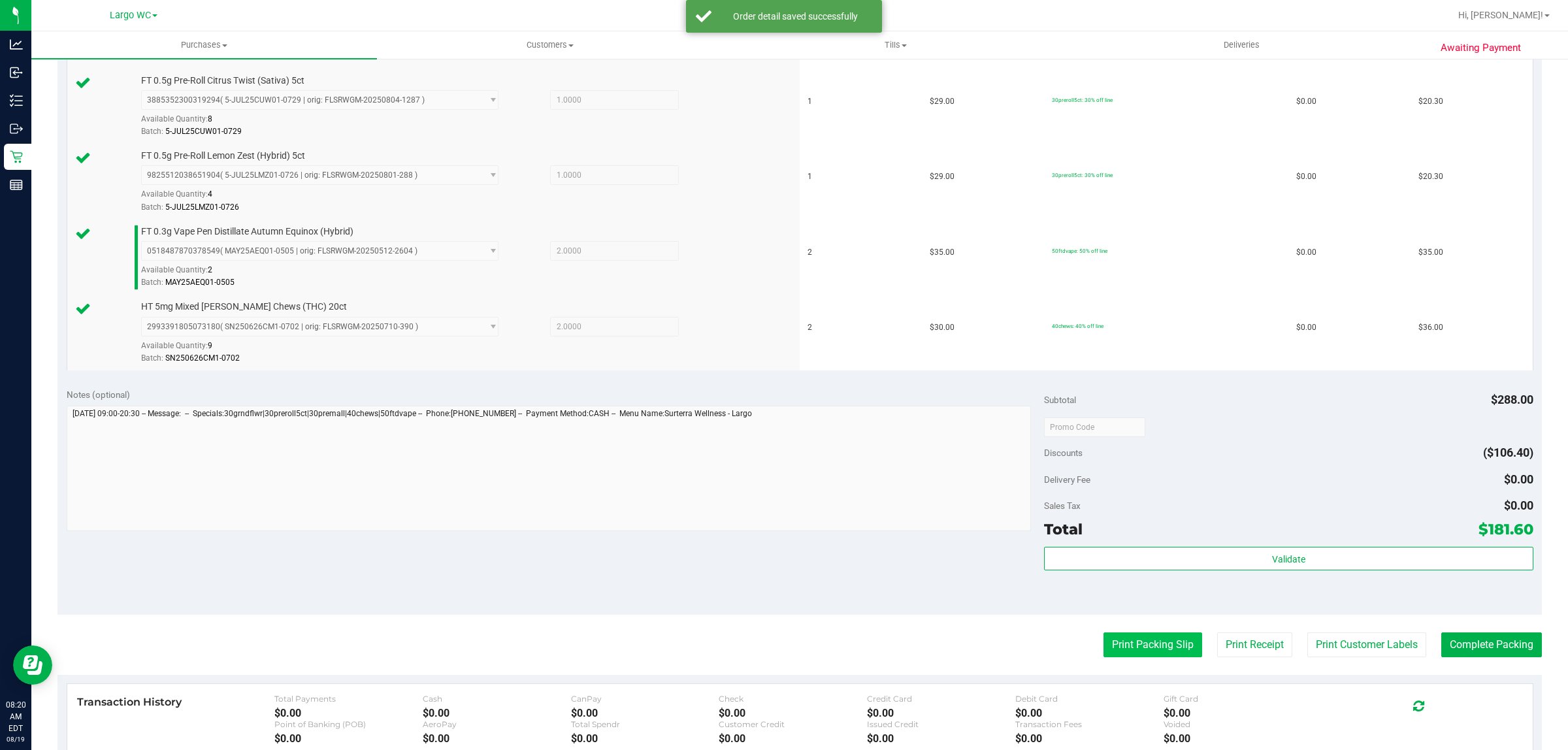
click at [1127, 644] on button "Print Packing Slip" at bounding box center [1153, 644] width 99 height 25
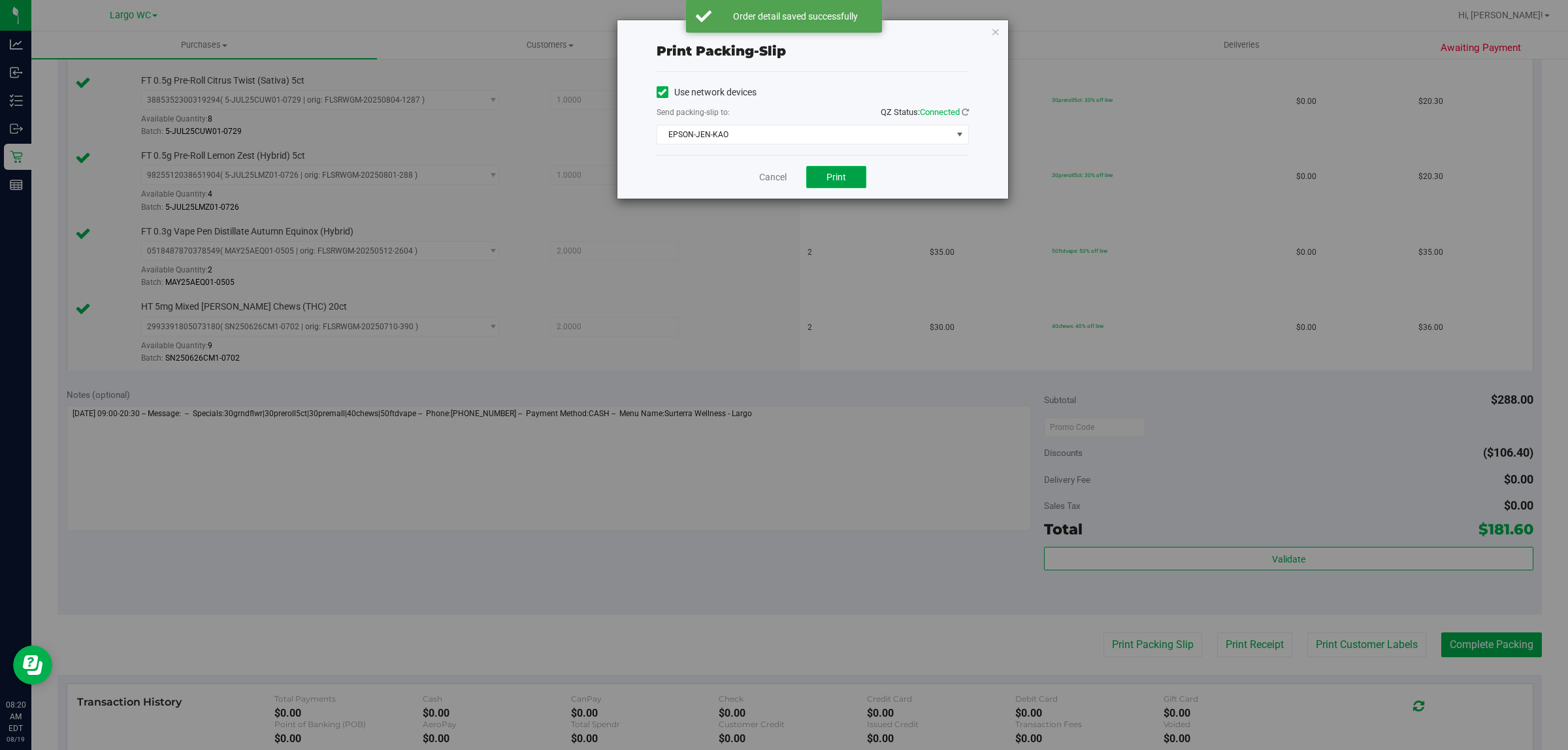
click at [845, 184] on button "Print" at bounding box center [836, 177] width 60 height 22
click at [768, 179] on link "Cancel" at bounding box center [773, 177] width 27 height 14
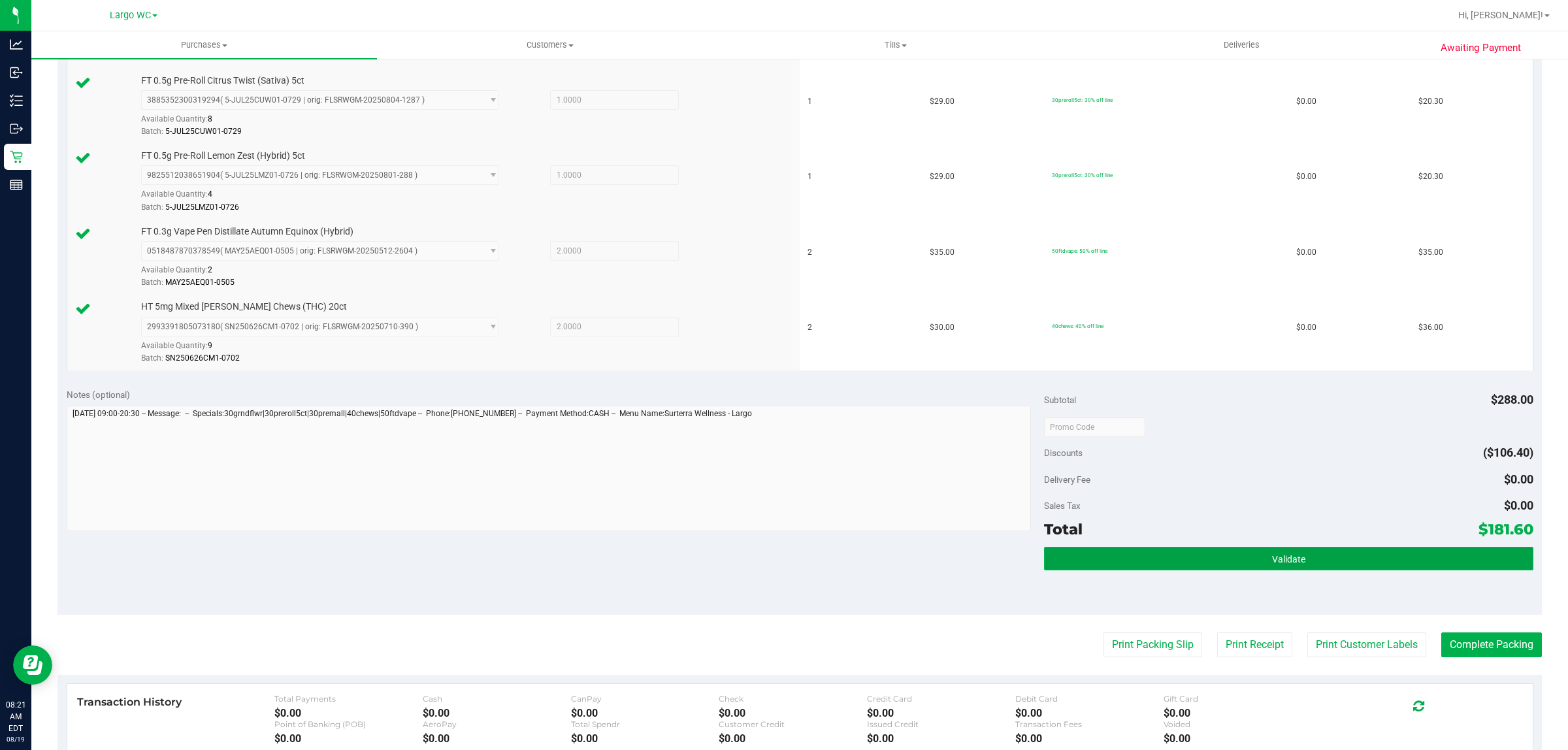
click at [1137, 563] on button "Validate" at bounding box center [1288, 558] width 489 height 24
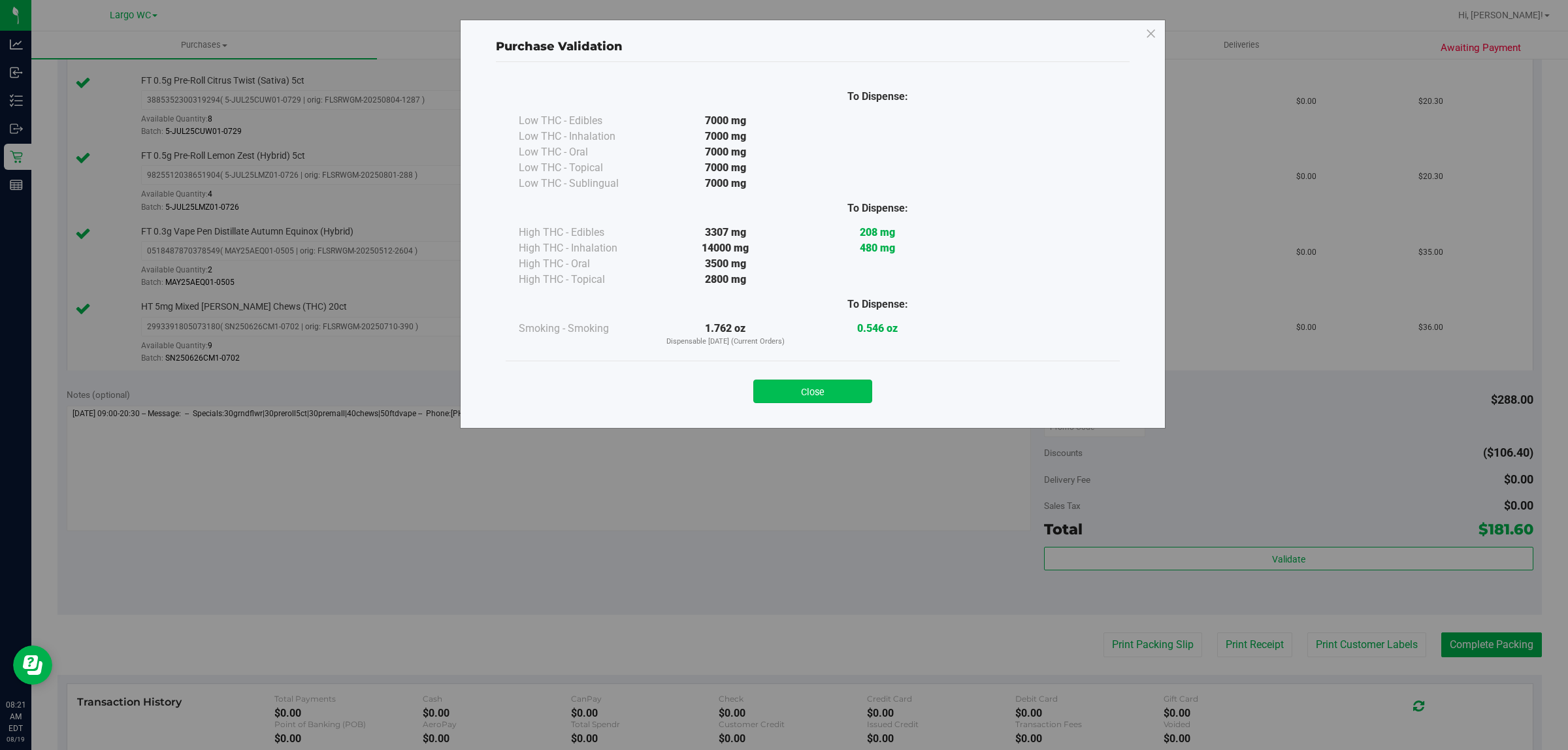
click at [819, 398] on button "Close" at bounding box center [813, 391] width 119 height 24
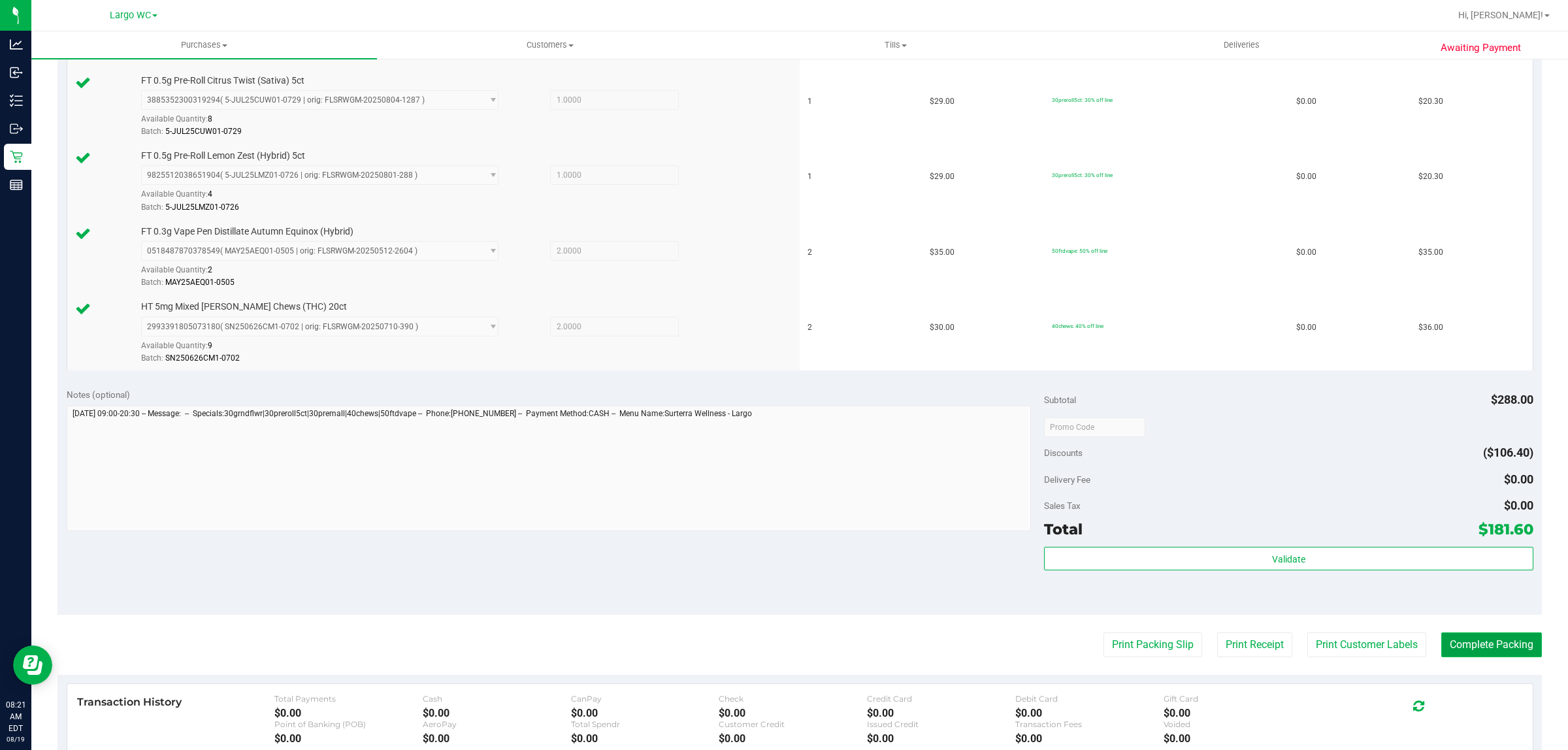
click at [1464, 651] on button "Complete Packing" at bounding box center [1491, 644] width 101 height 25
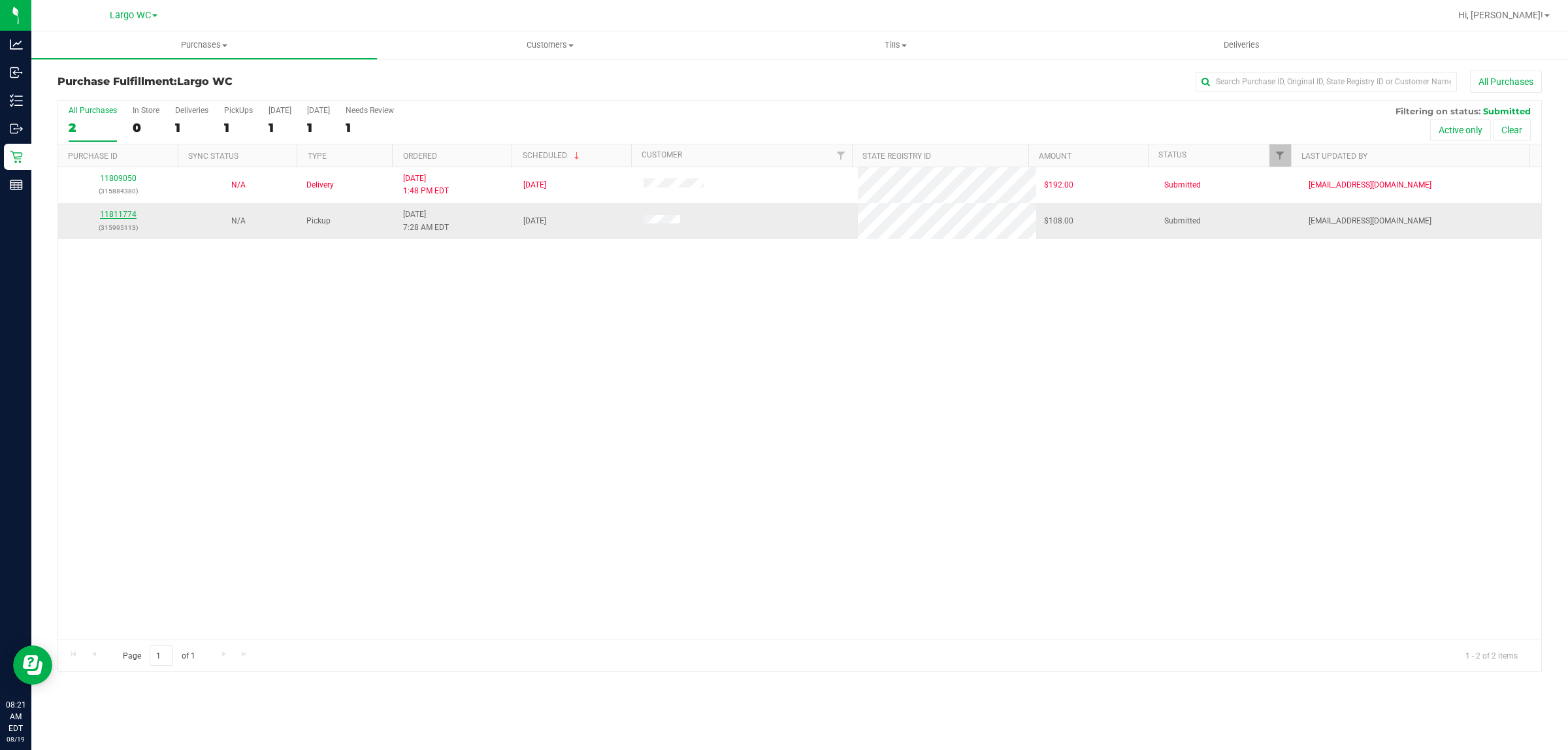
click at [119, 217] on link "11811774" at bounding box center [118, 214] width 36 height 9
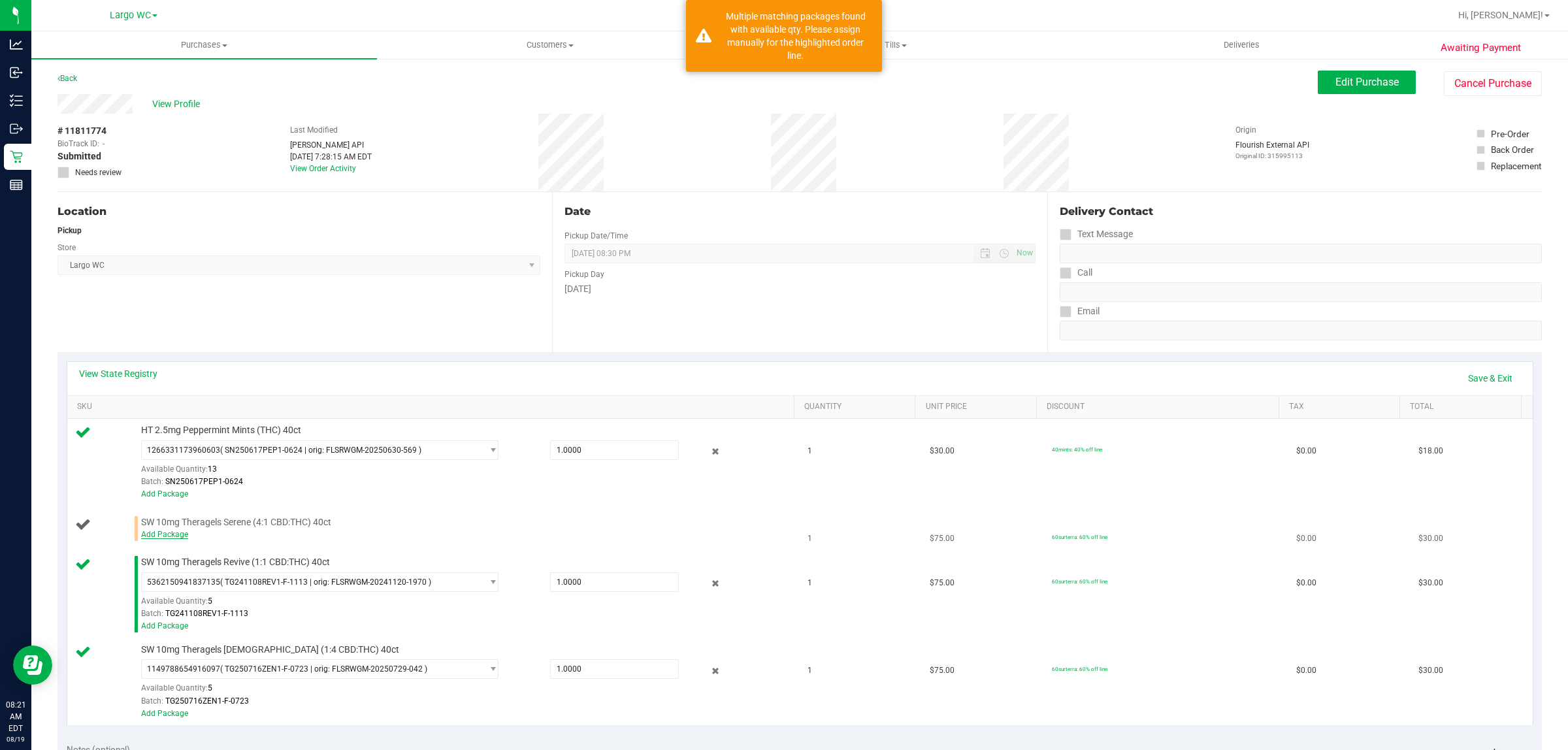
click at [165, 537] on link "Add Package" at bounding box center [165, 534] width 47 height 9
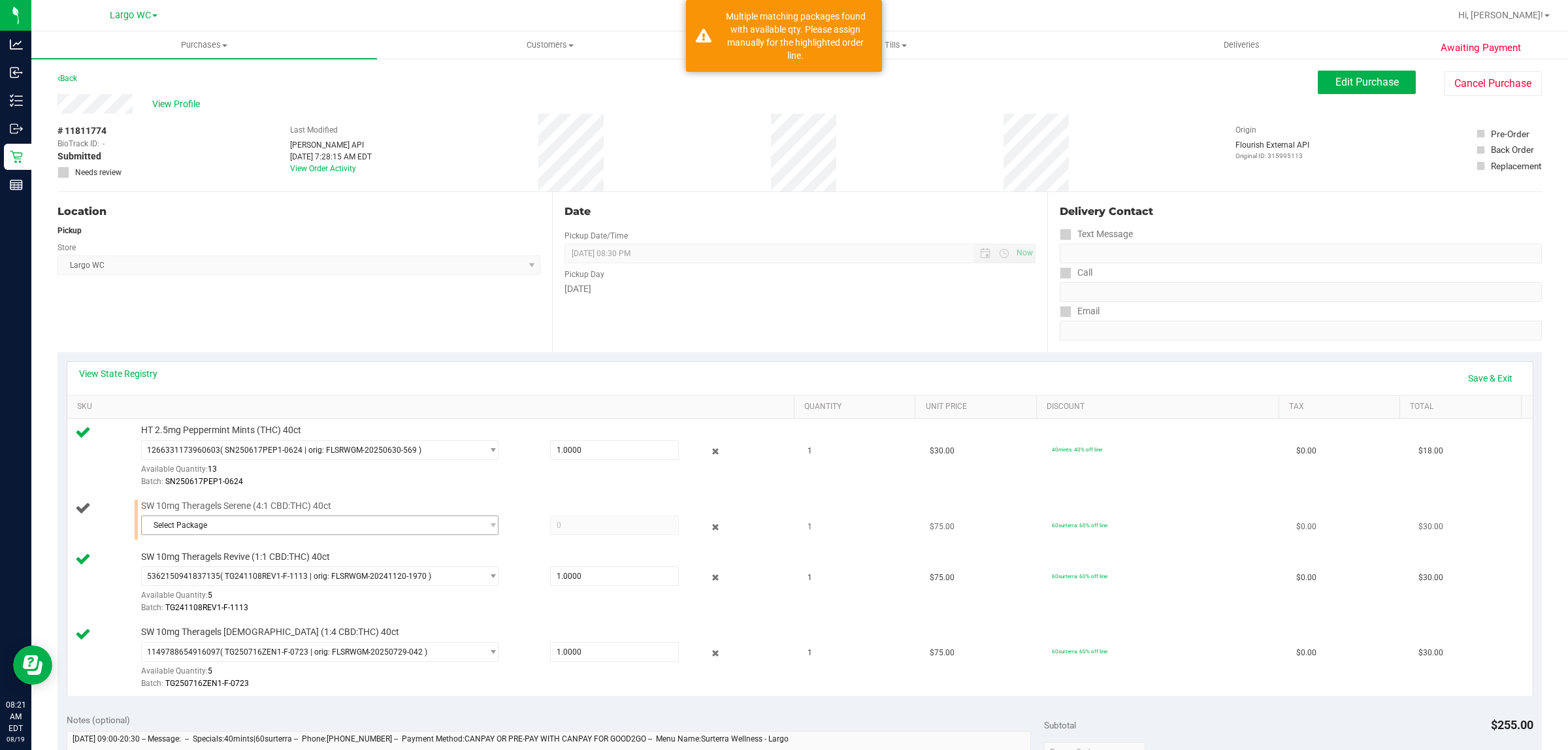
click at [173, 526] on span "Select Package" at bounding box center [311, 526] width 340 height 19
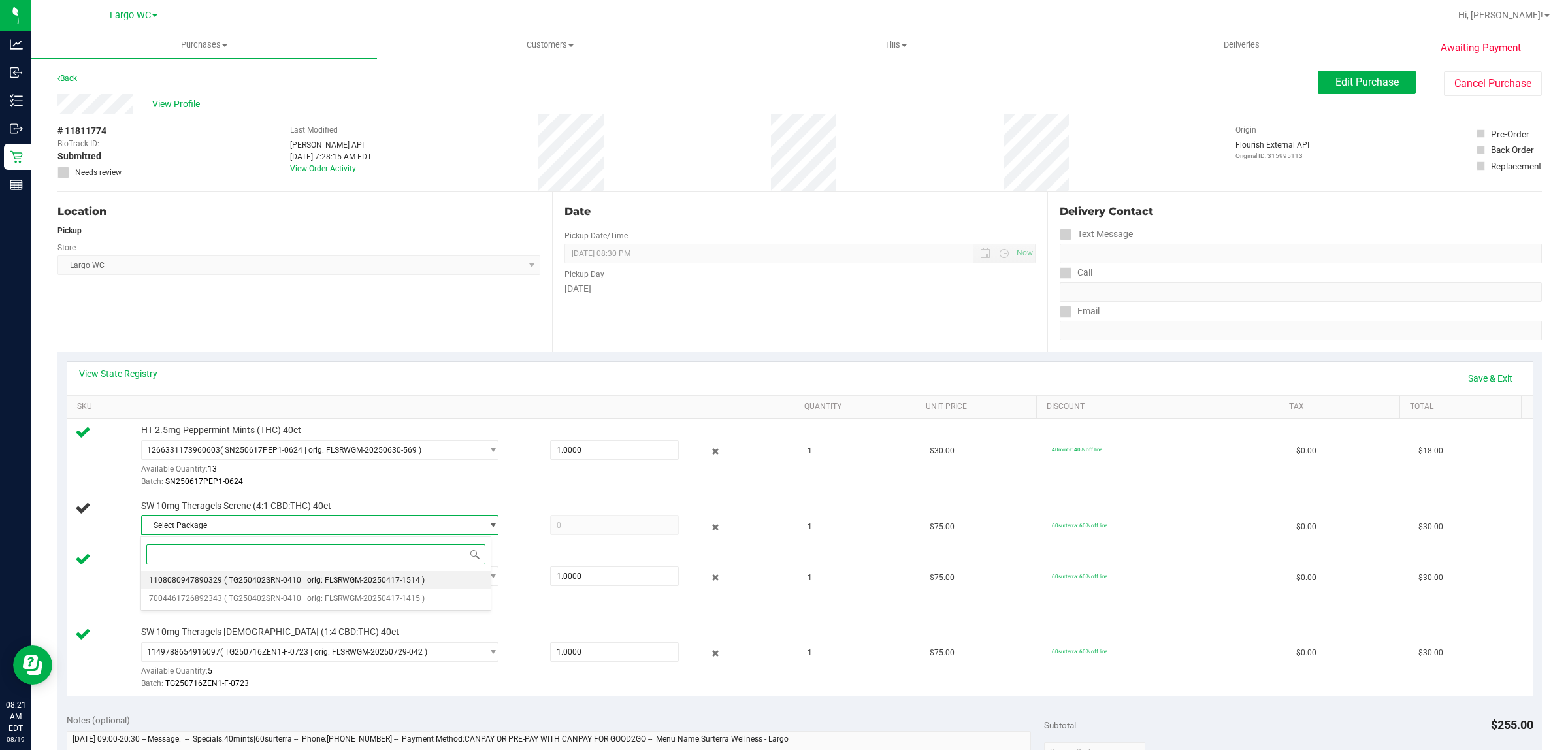
click at [177, 579] on span "1108080947890329" at bounding box center [185, 580] width 73 height 9
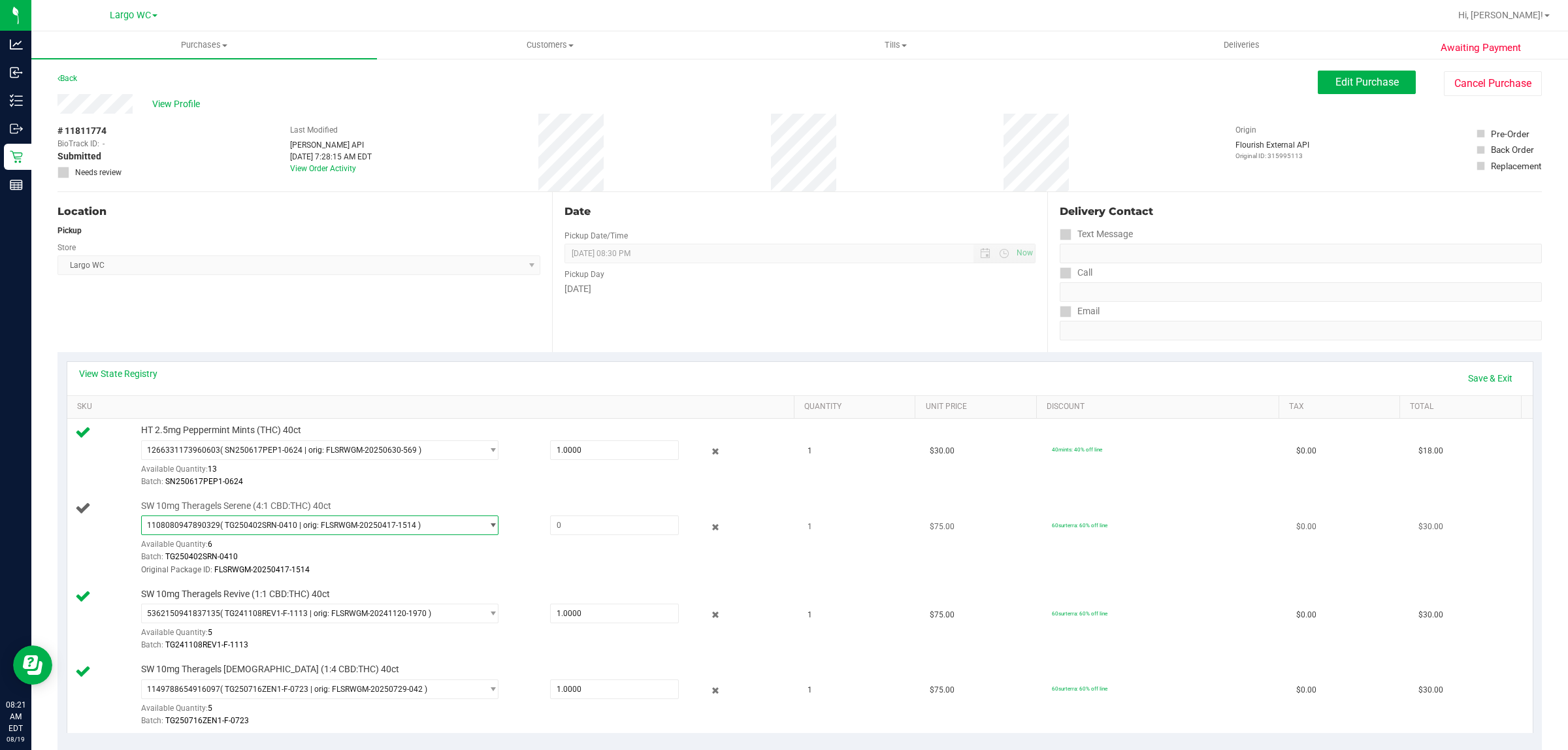
click at [173, 529] on span "1108080947890329" at bounding box center [184, 525] width 73 height 9
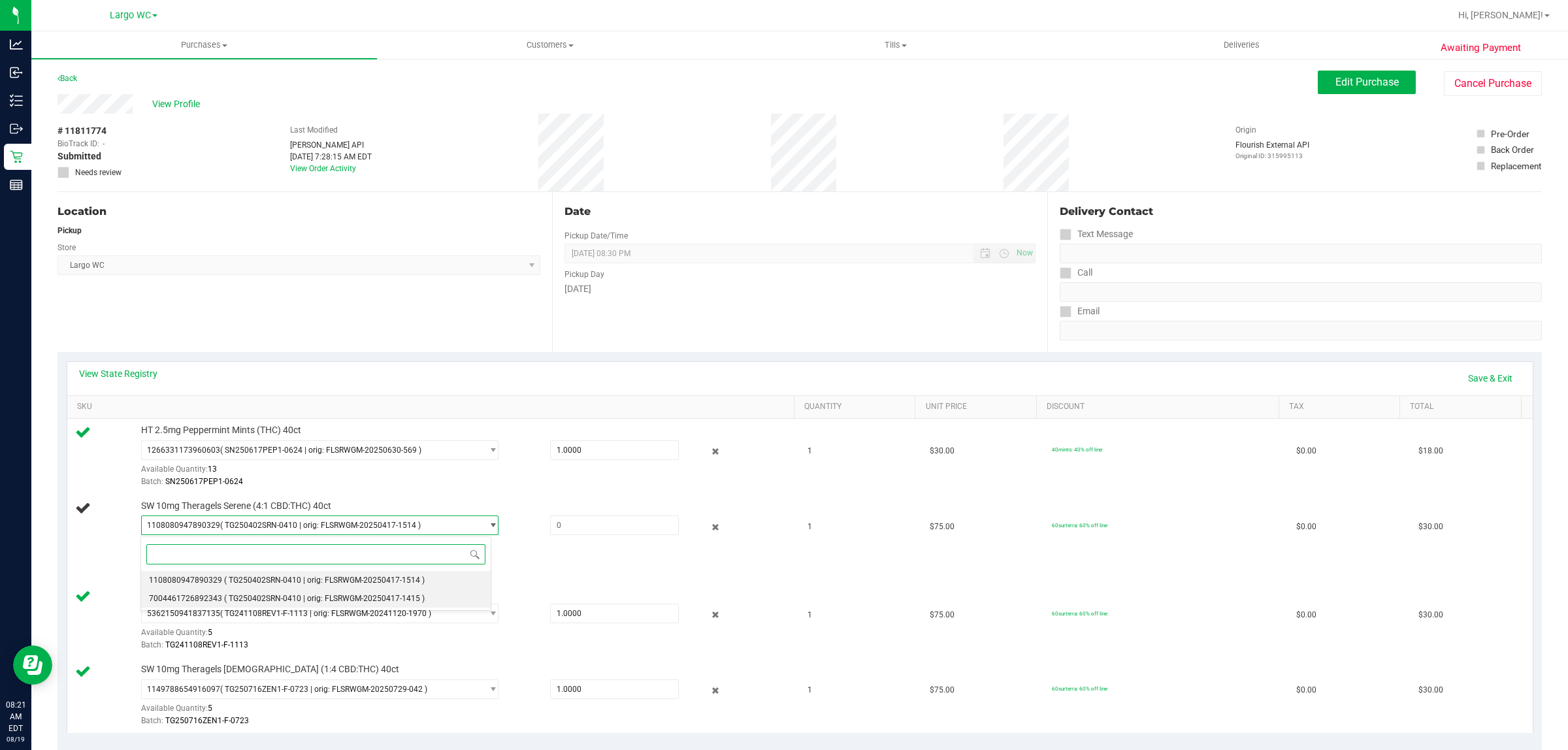
click at [182, 600] on span "7004461726892343" at bounding box center [185, 598] width 73 height 9
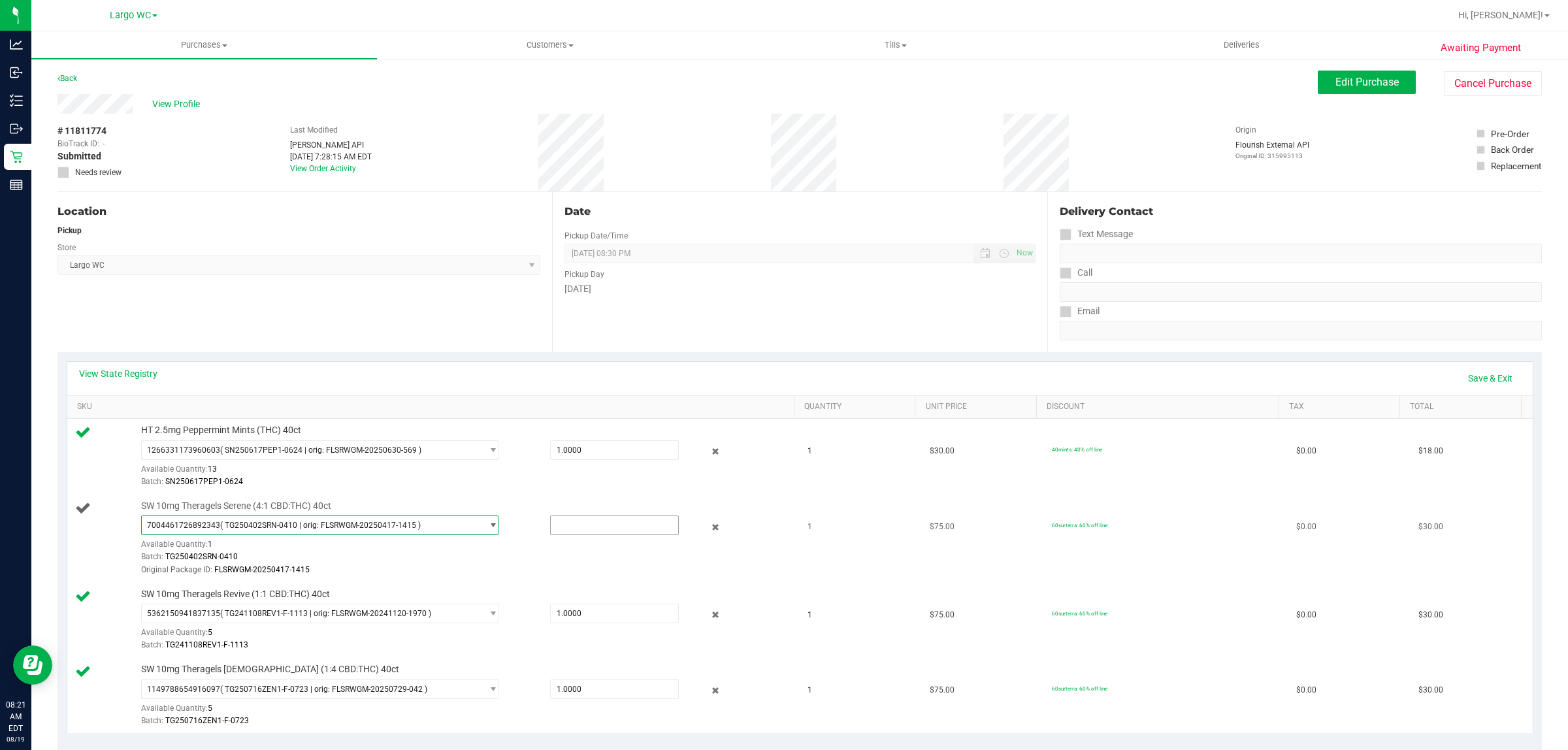
click at [582, 527] on input "text" at bounding box center [614, 526] width 128 height 19
type input "1"
click at [896, 337] on div "Date Pickup Date/Time 08/19/2025 Now 08/19/2025 08:30 PM Now Pickup Day Tuesday" at bounding box center [800, 272] width 495 height 160
type input "1.0000"
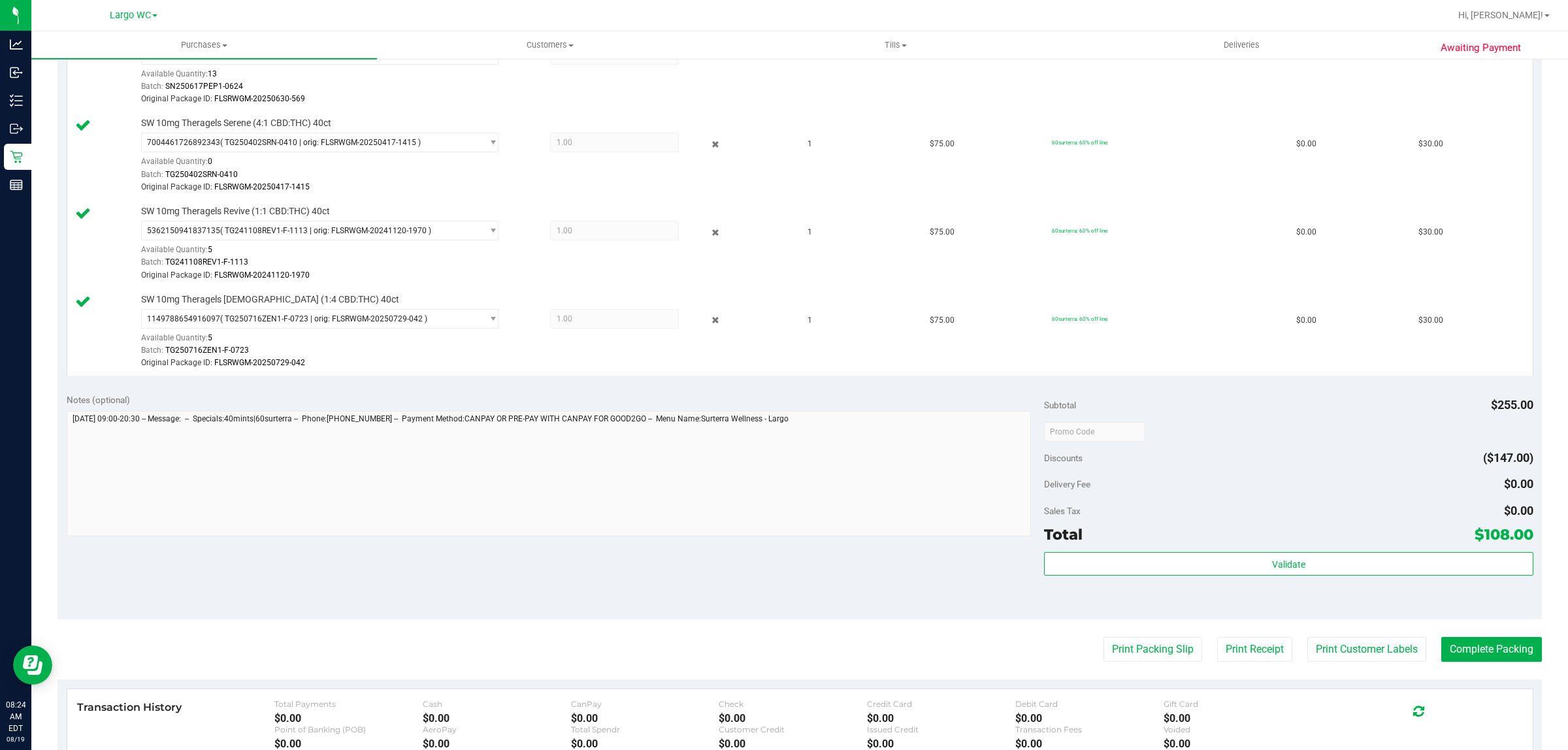
scroll to position [394, 0]
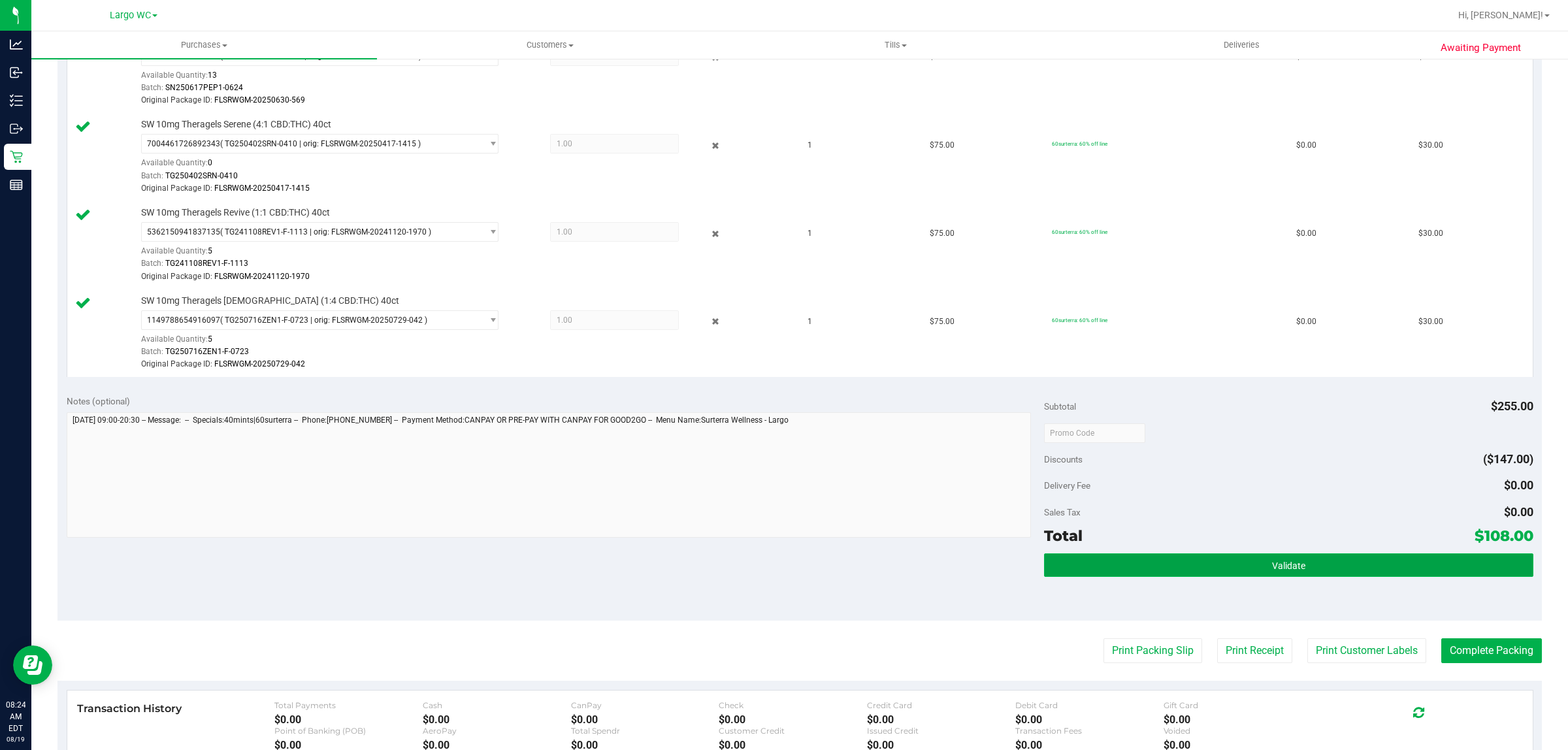
click at [1273, 568] on span "Validate" at bounding box center [1289, 566] width 34 height 11
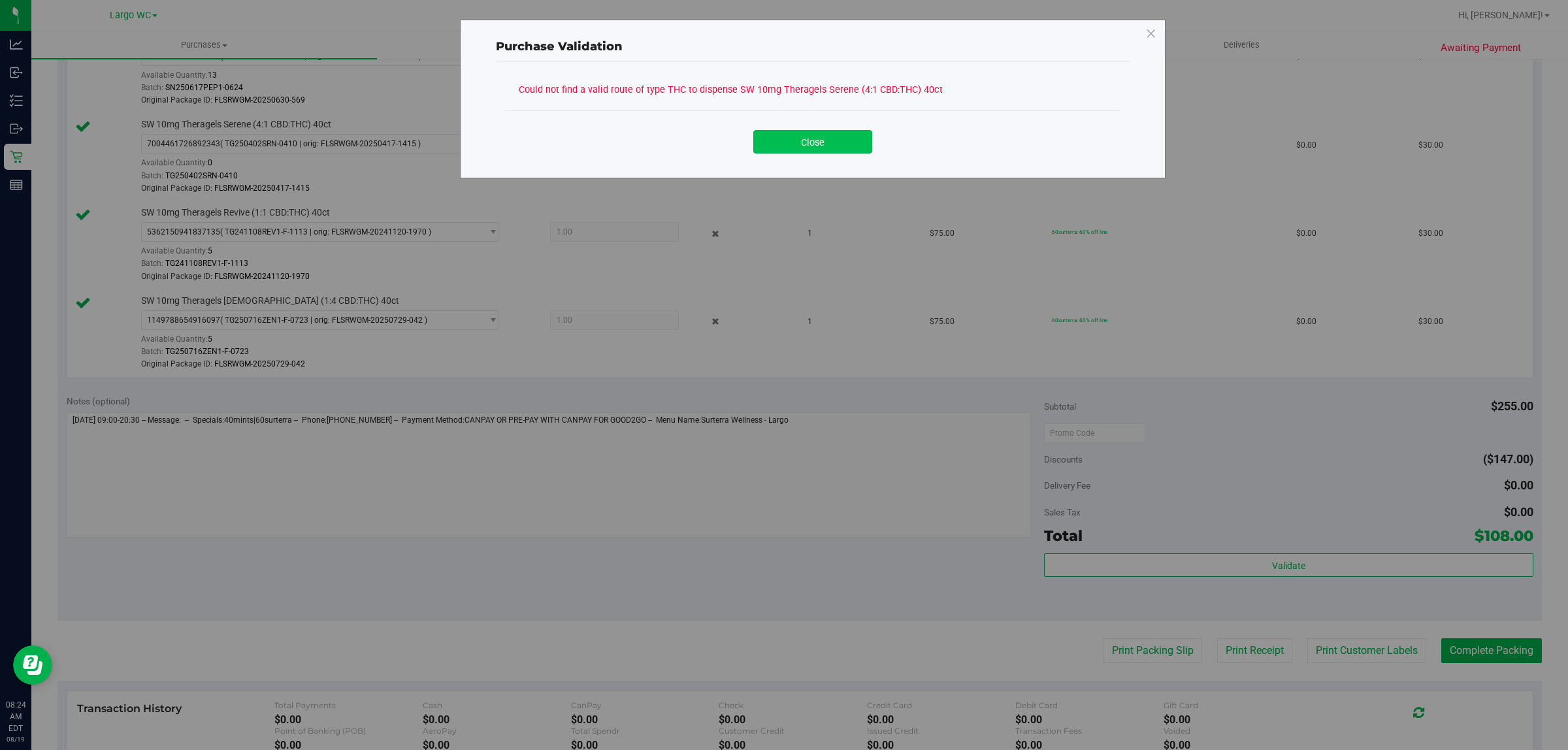
click at [807, 142] on button "Close" at bounding box center [813, 142] width 119 height 24
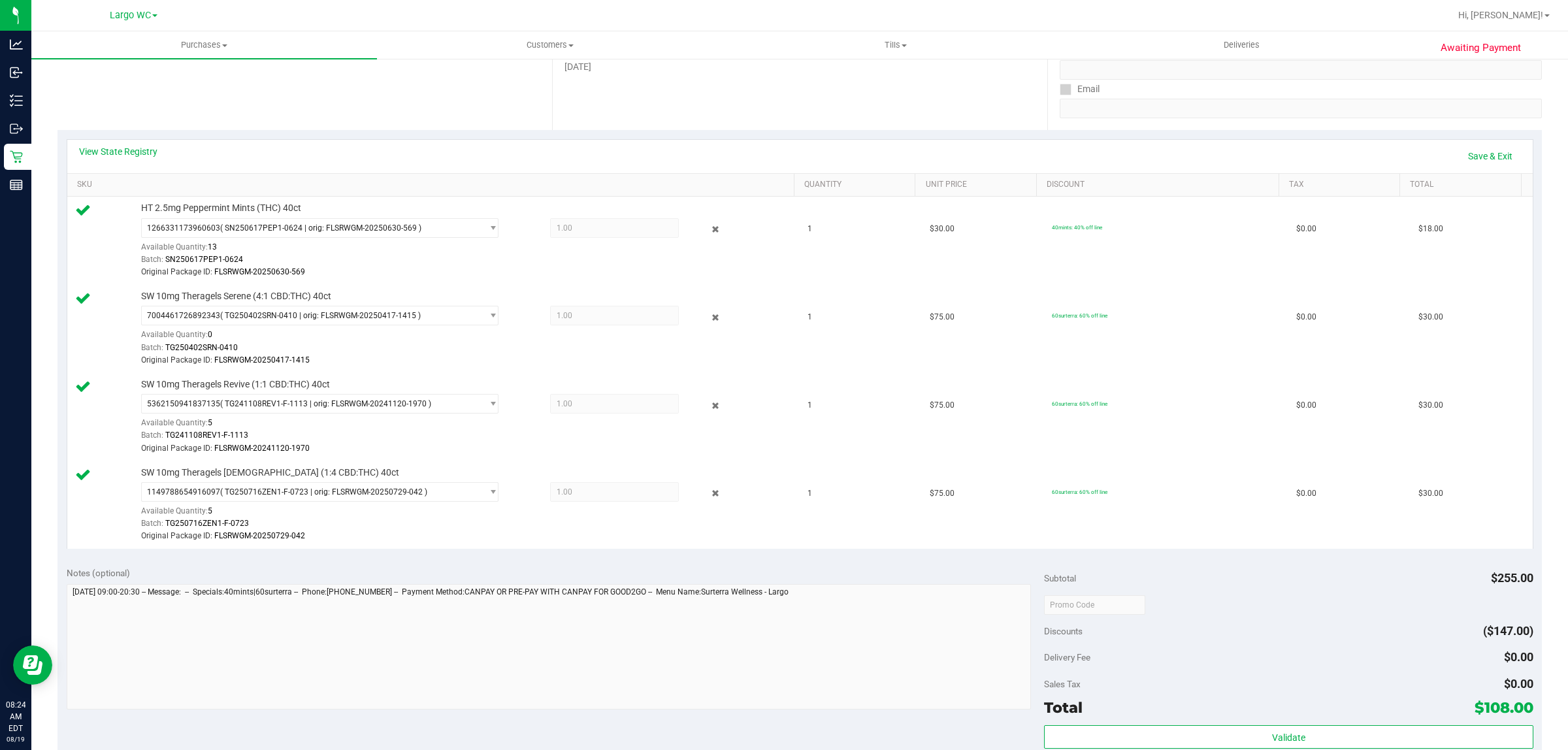
scroll to position [223, 0]
click at [137, 154] on link "View State Registry" at bounding box center [119, 151] width 79 height 13
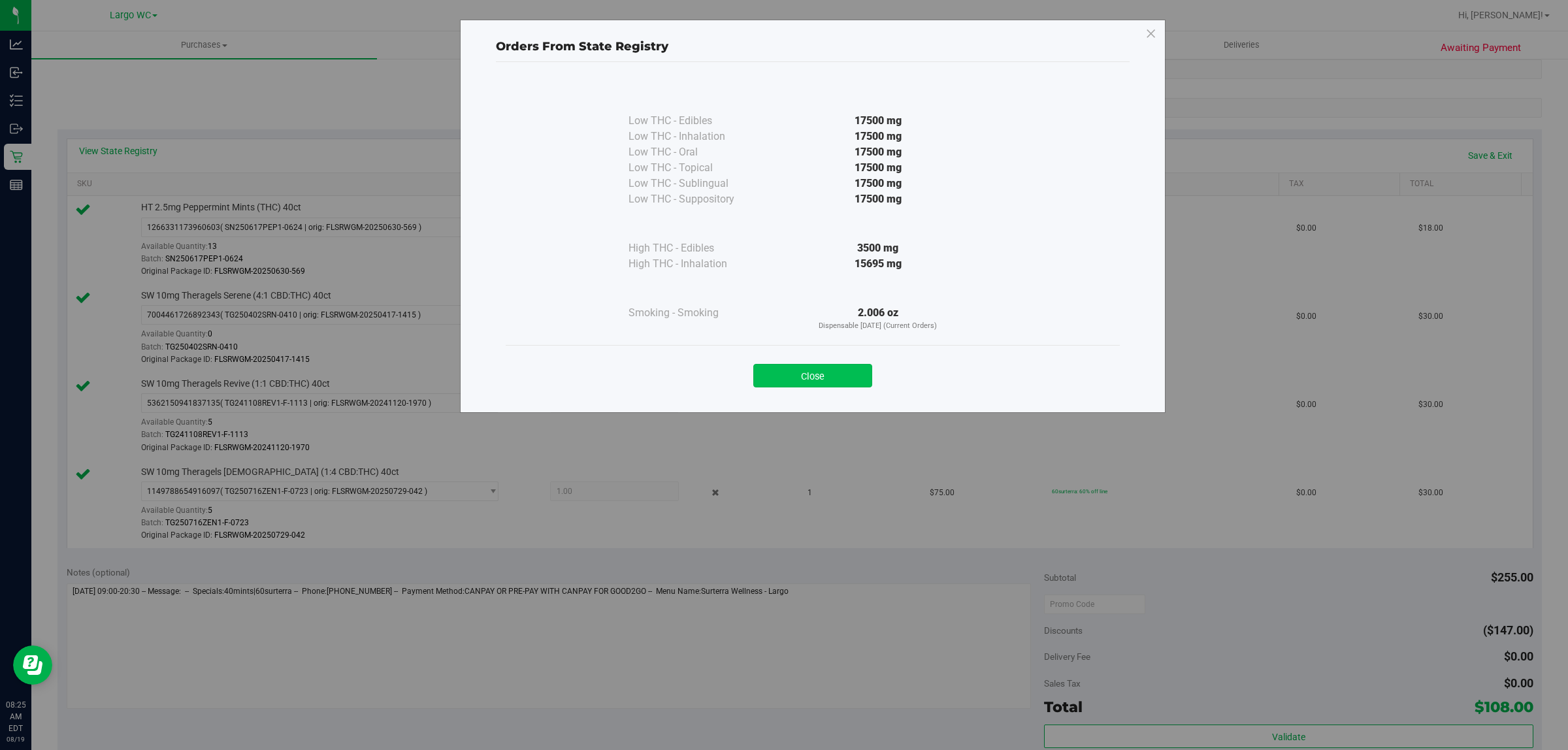
click at [803, 369] on button "Close" at bounding box center [813, 375] width 119 height 24
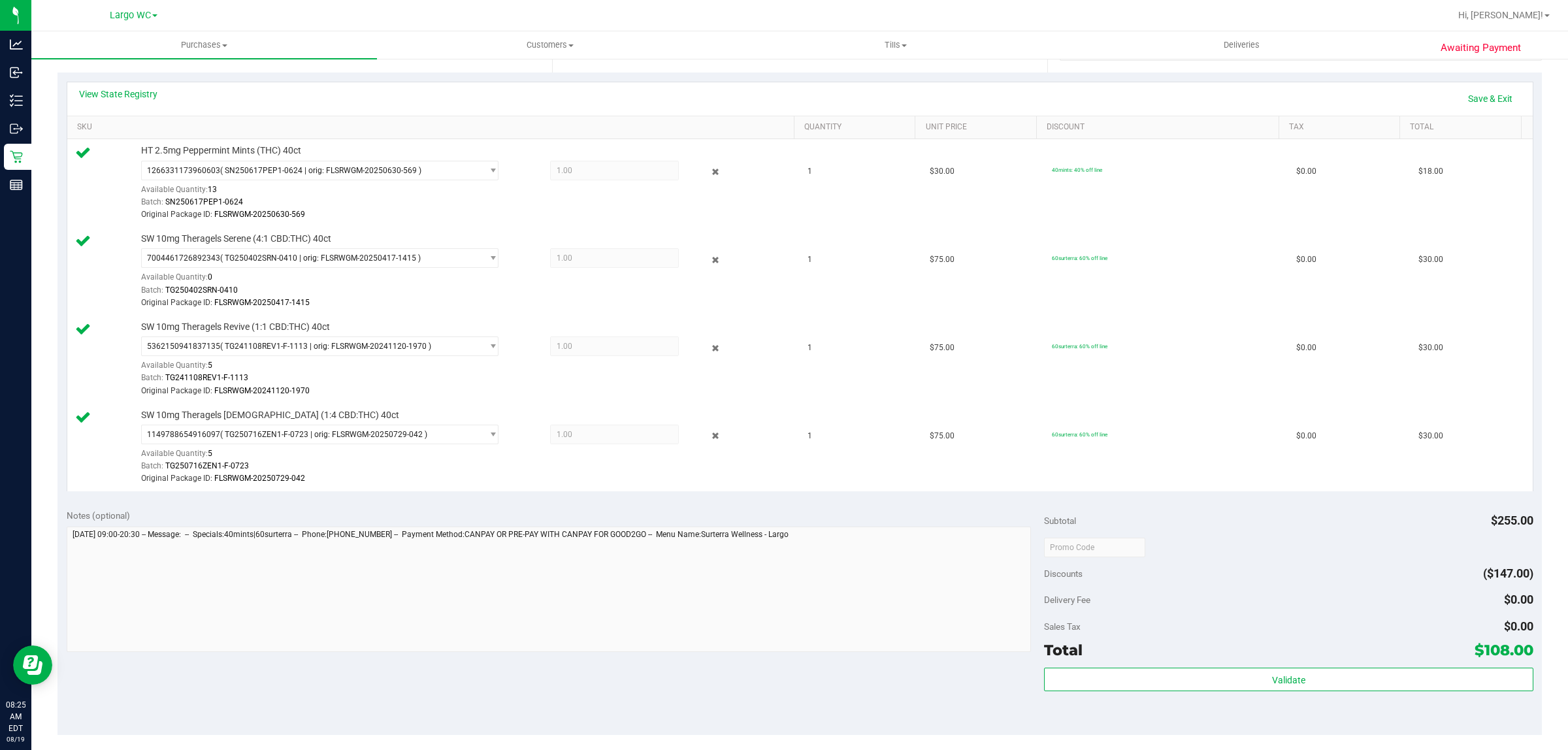
scroll to position [281, 0]
click at [111, 87] on link "View State Registry" at bounding box center [119, 93] width 79 height 13
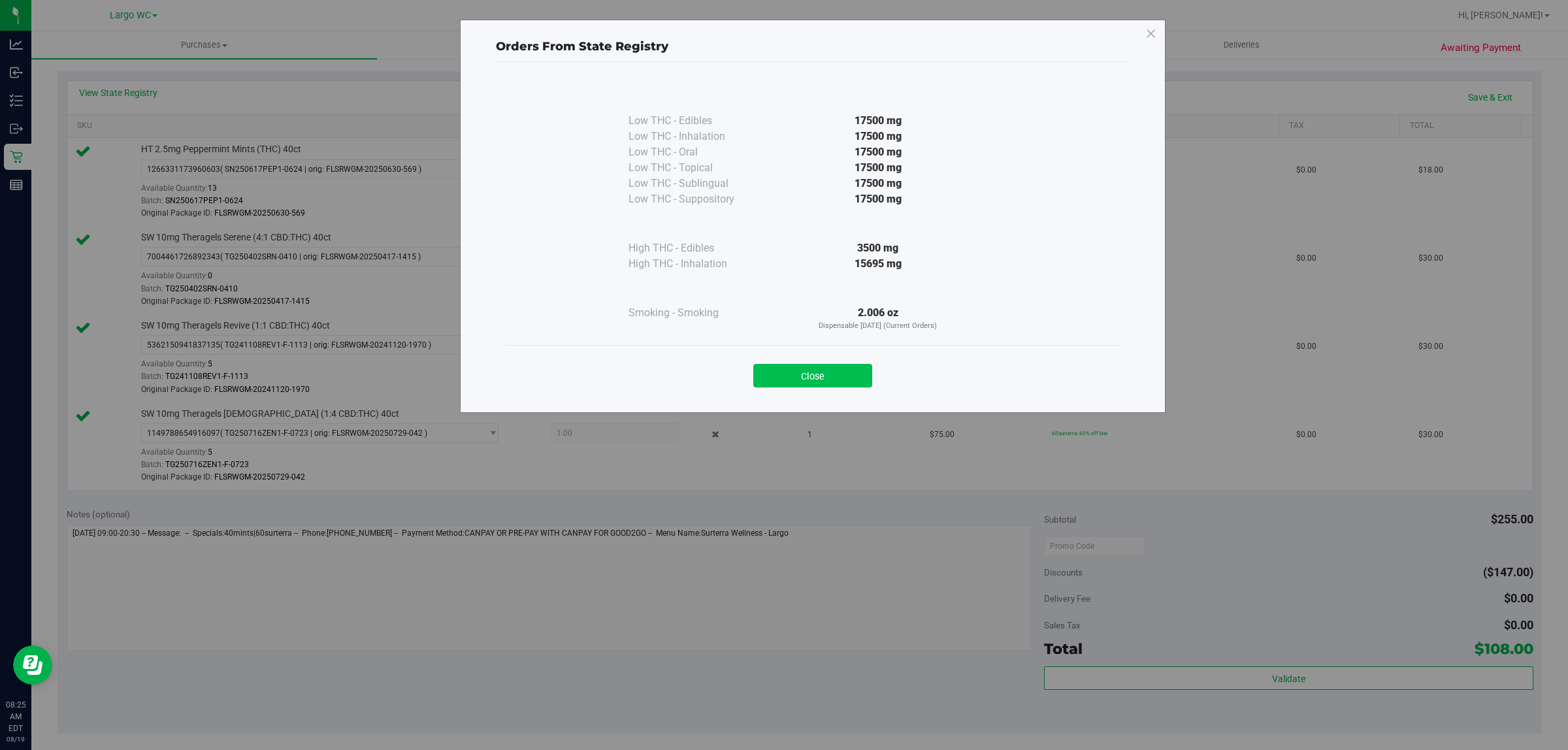
click at [767, 373] on button "Close" at bounding box center [813, 375] width 119 height 24
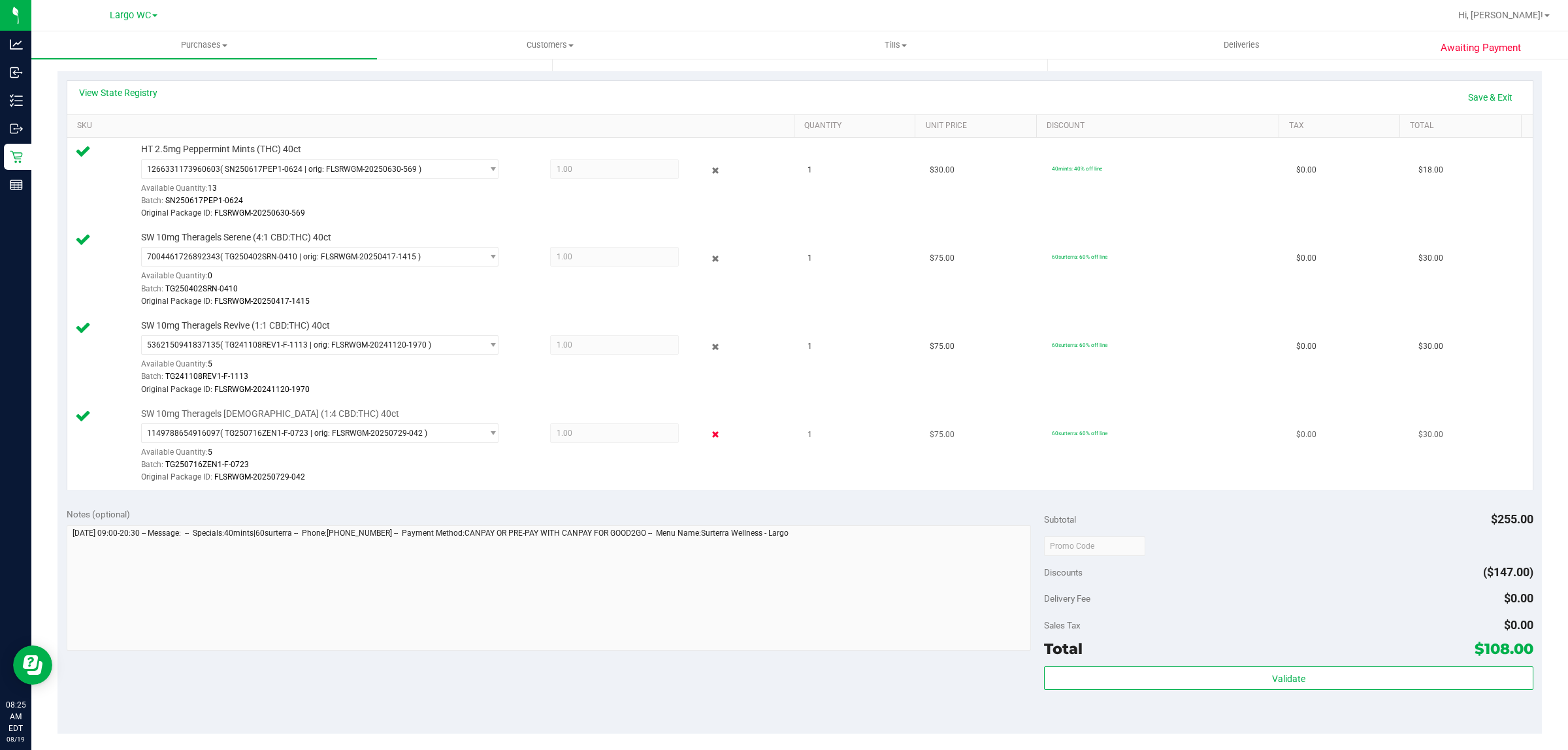
click at [709, 435] on icon at bounding box center [715, 434] width 14 height 15
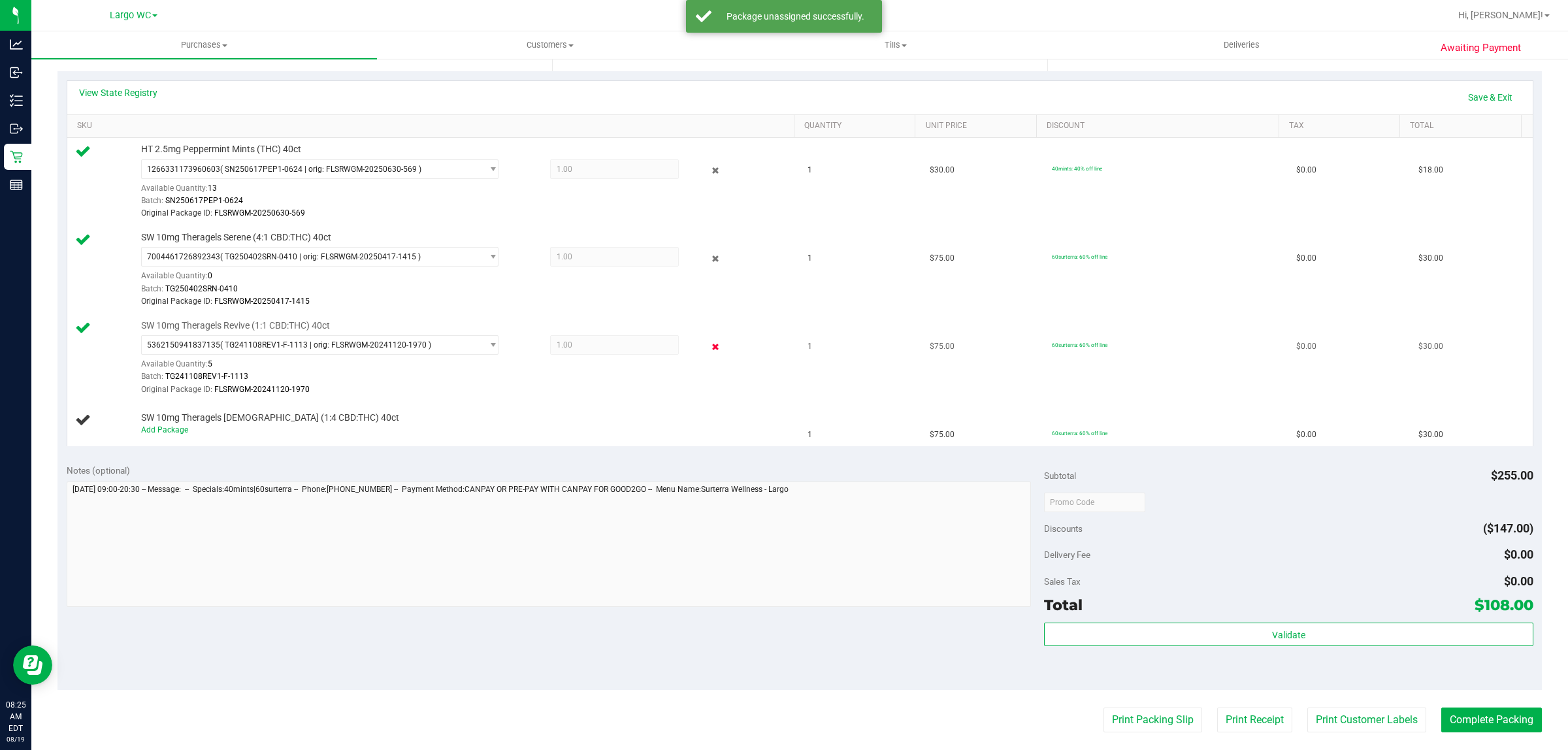
click at [710, 352] on icon at bounding box center [715, 346] width 14 height 15
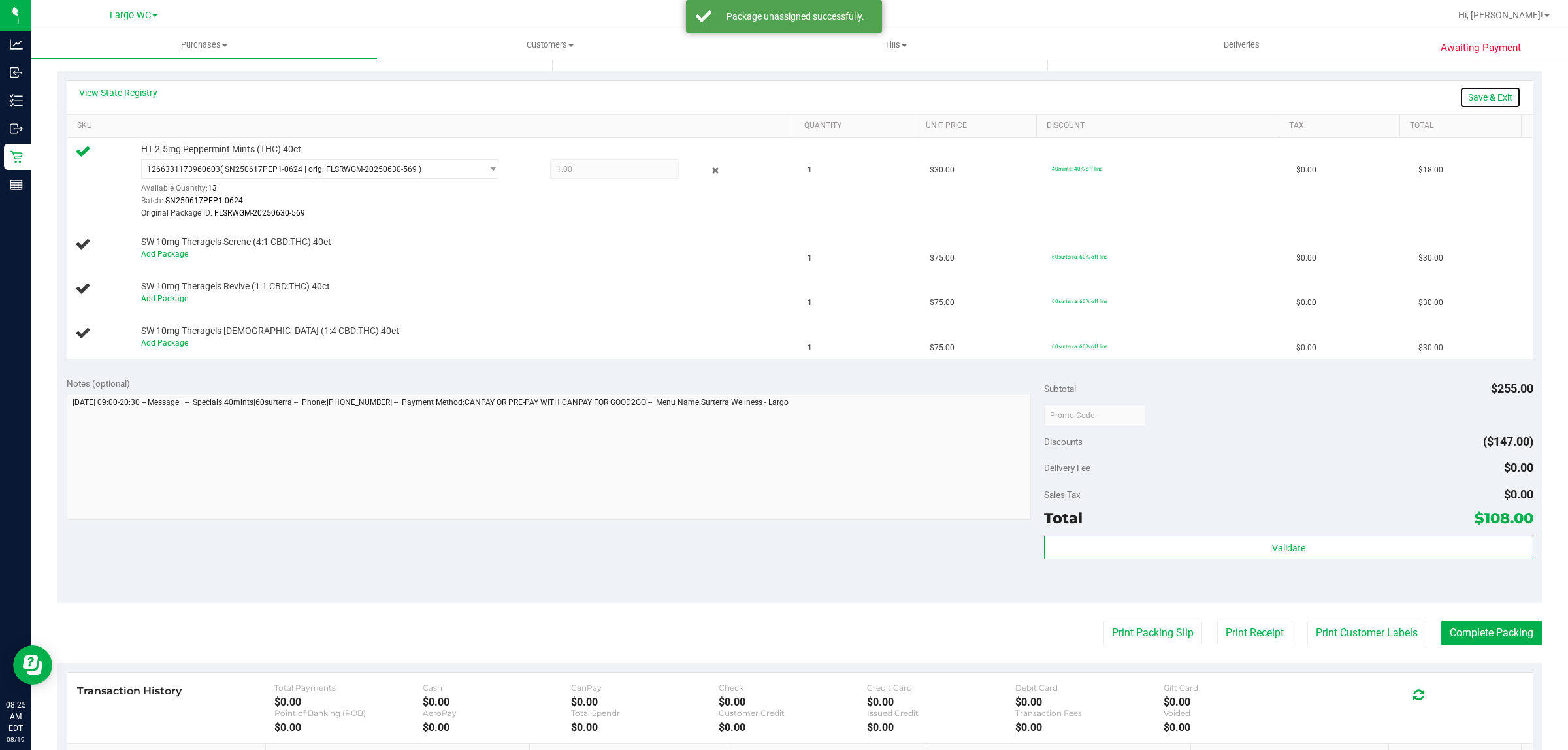
click at [1484, 100] on link "Save & Exit" at bounding box center [1491, 97] width 62 height 22
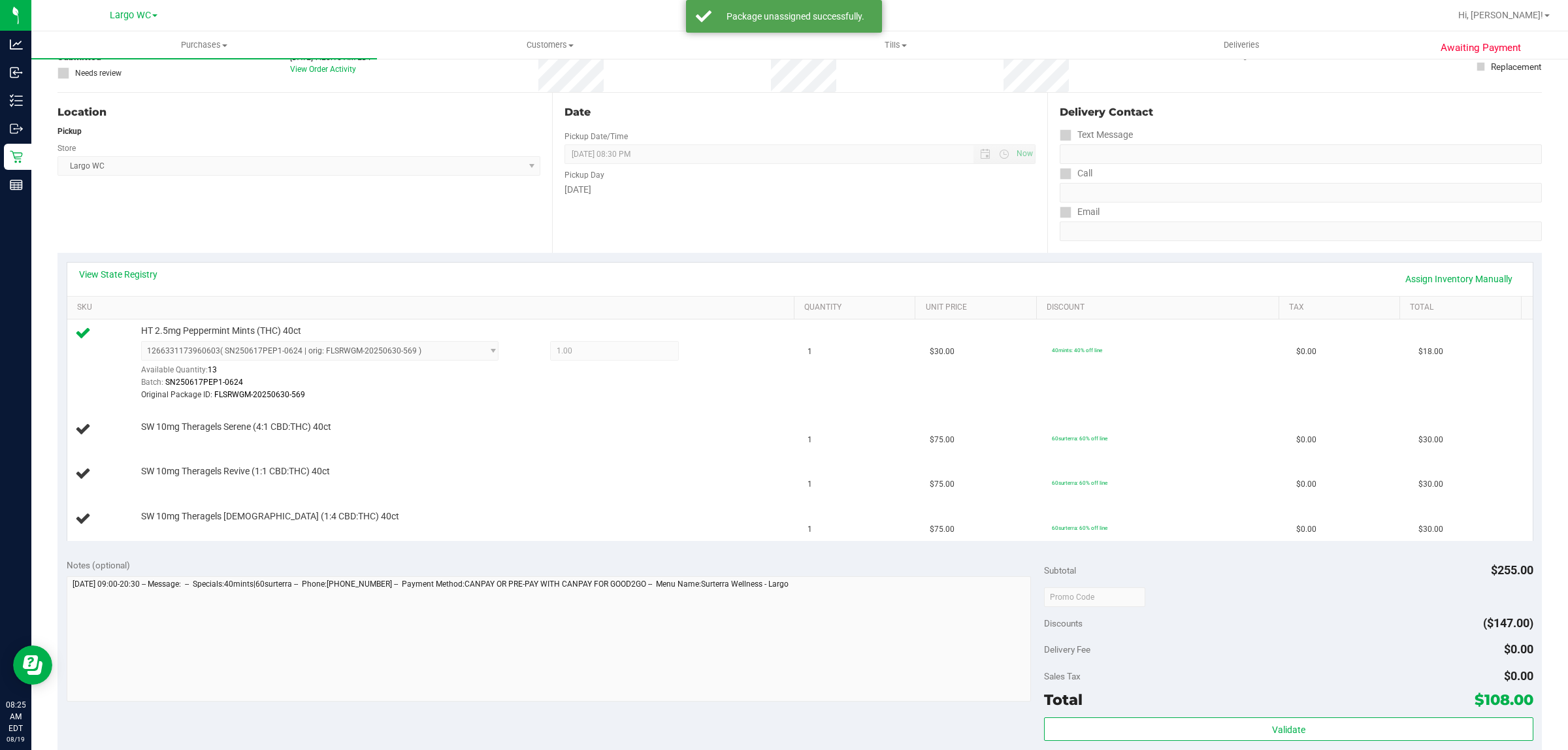
scroll to position [0, 0]
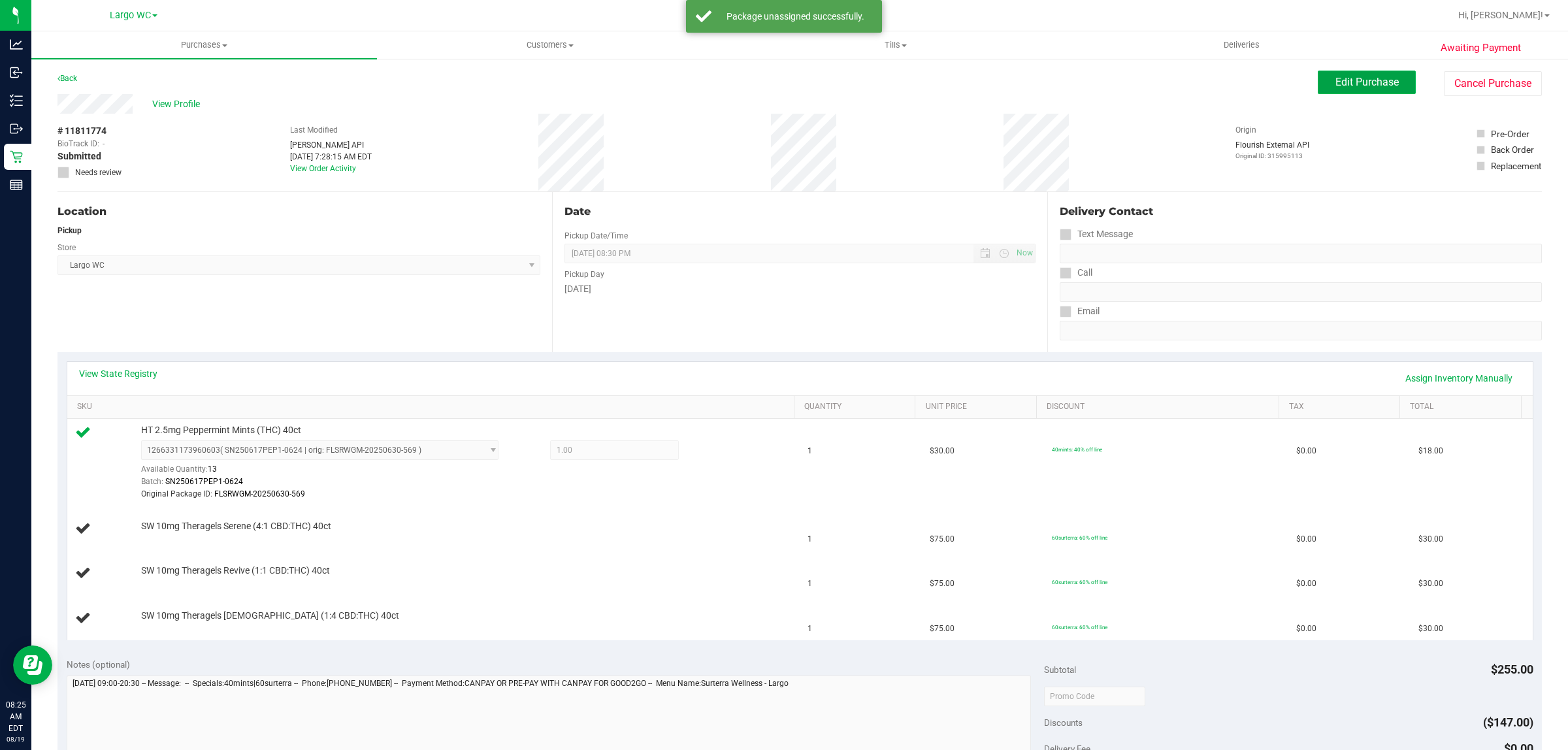
click at [1372, 82] on span "Edit Purchase" at bounding box center [1367, 82] width 64 height 12
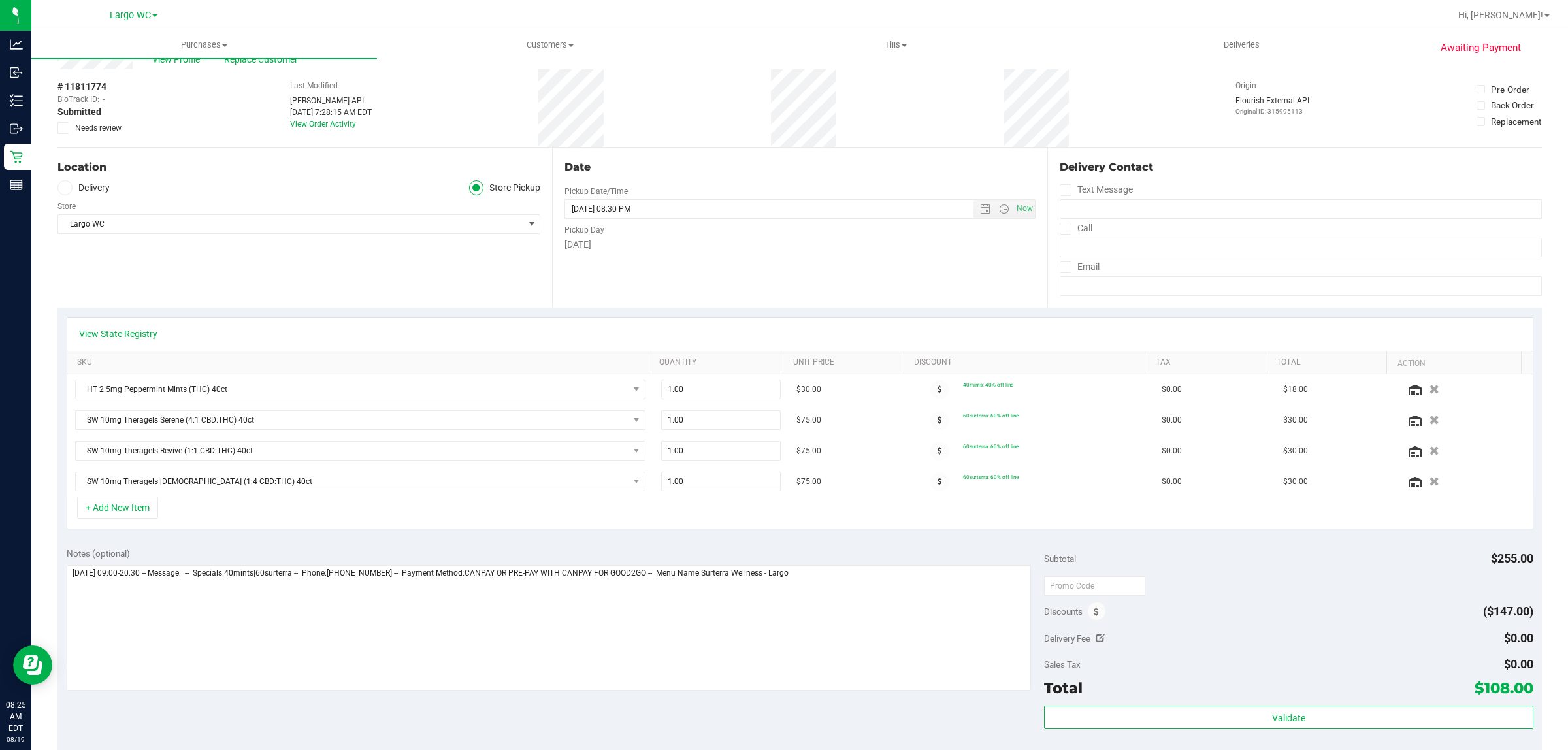
scroll to position [52, 0]
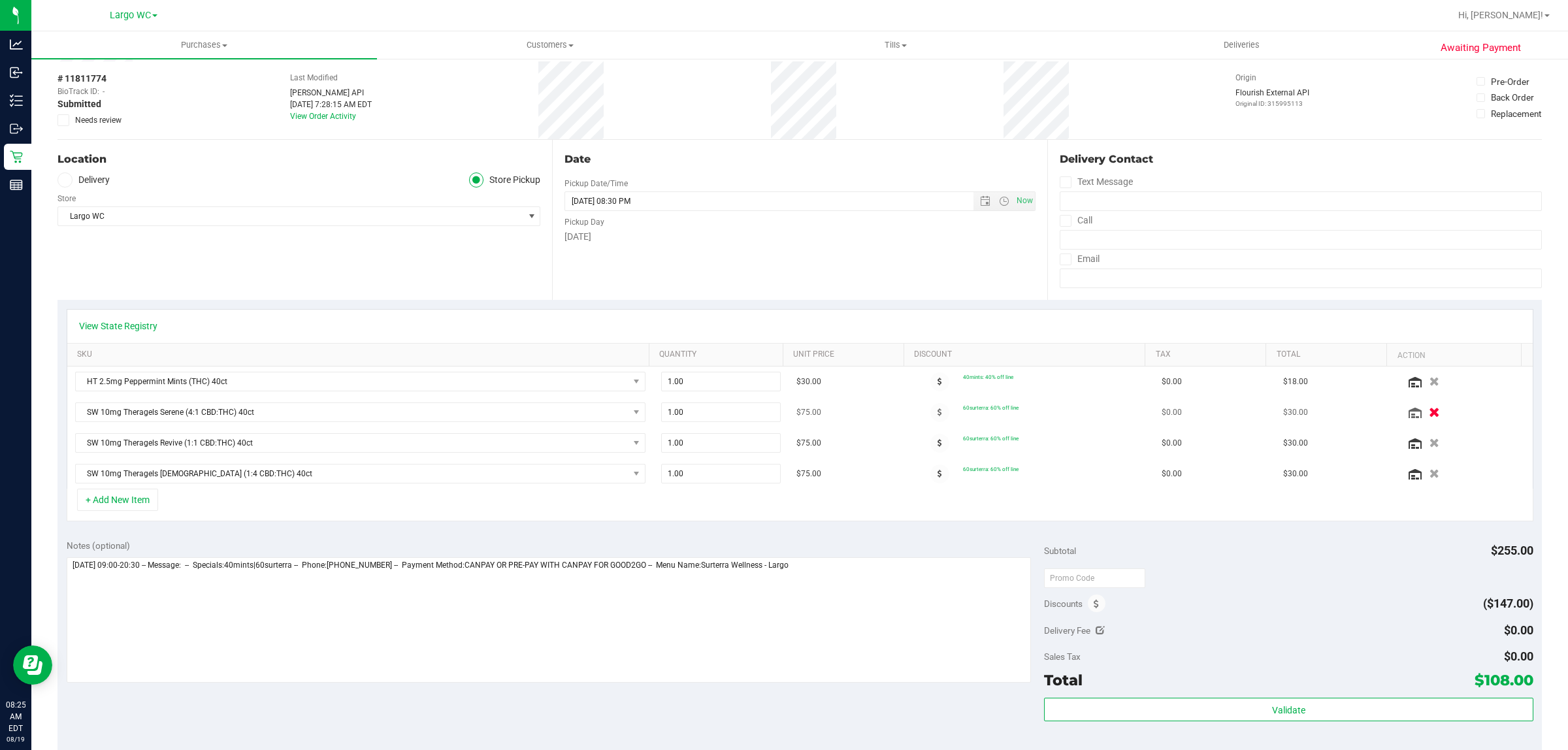
click at [1430, 416] on icon "button" at bounding box center [1436, 413] width 11 height 10
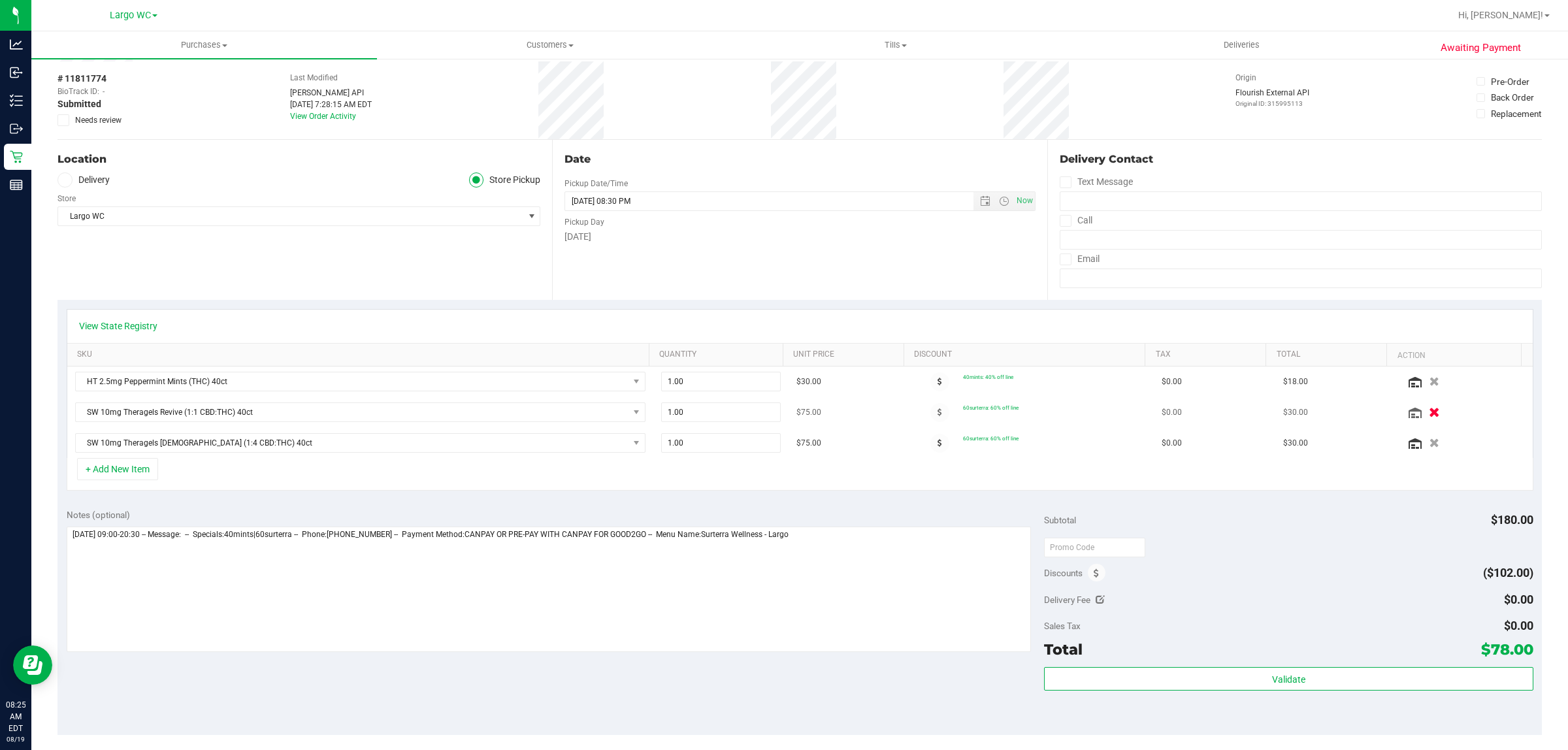
click at [1430, 413] on icon "button" at bounding box center [1436, 413] width 11 height 10
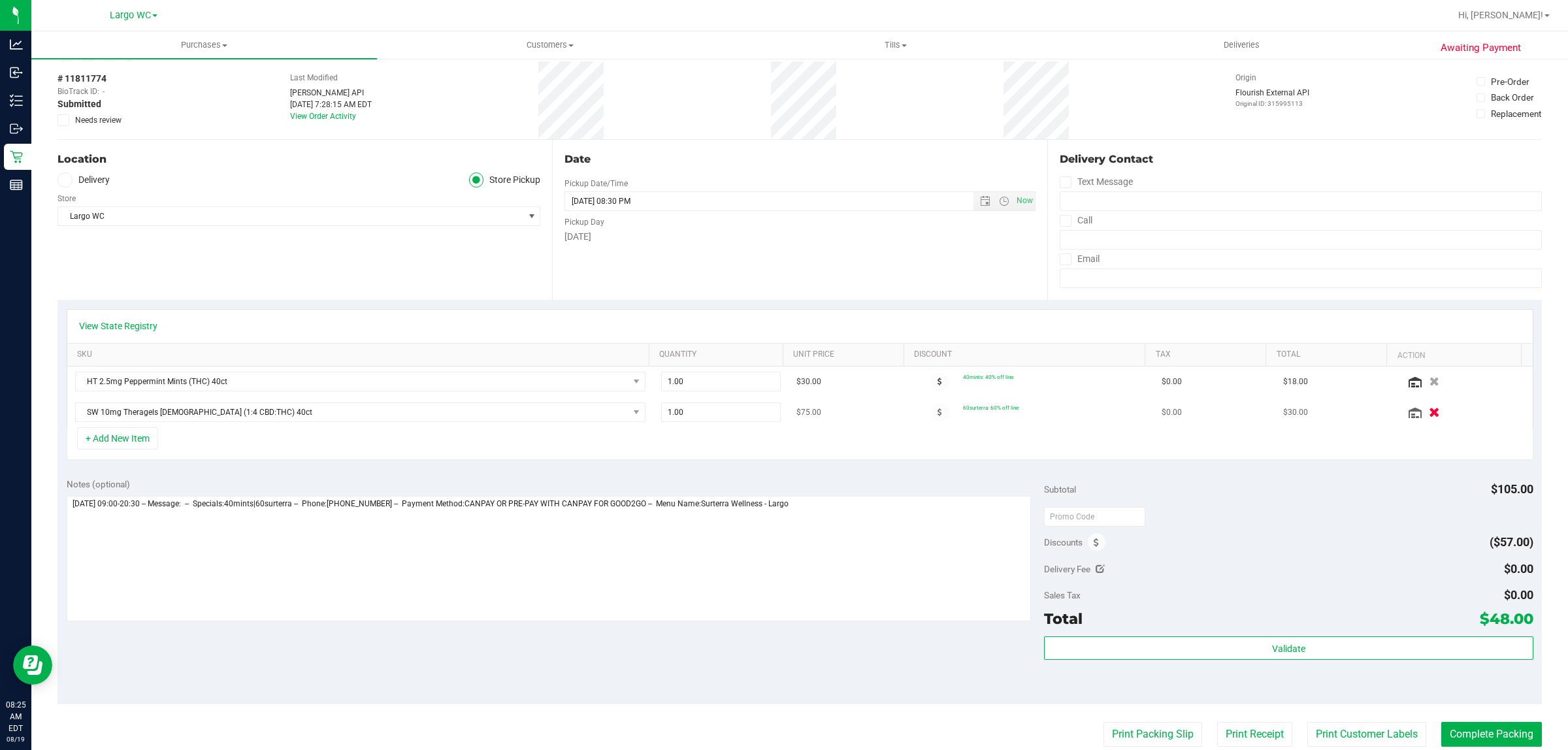
click at [1430, 413] on icon "button" at bounding box center [1436, 413] width 11 height 10
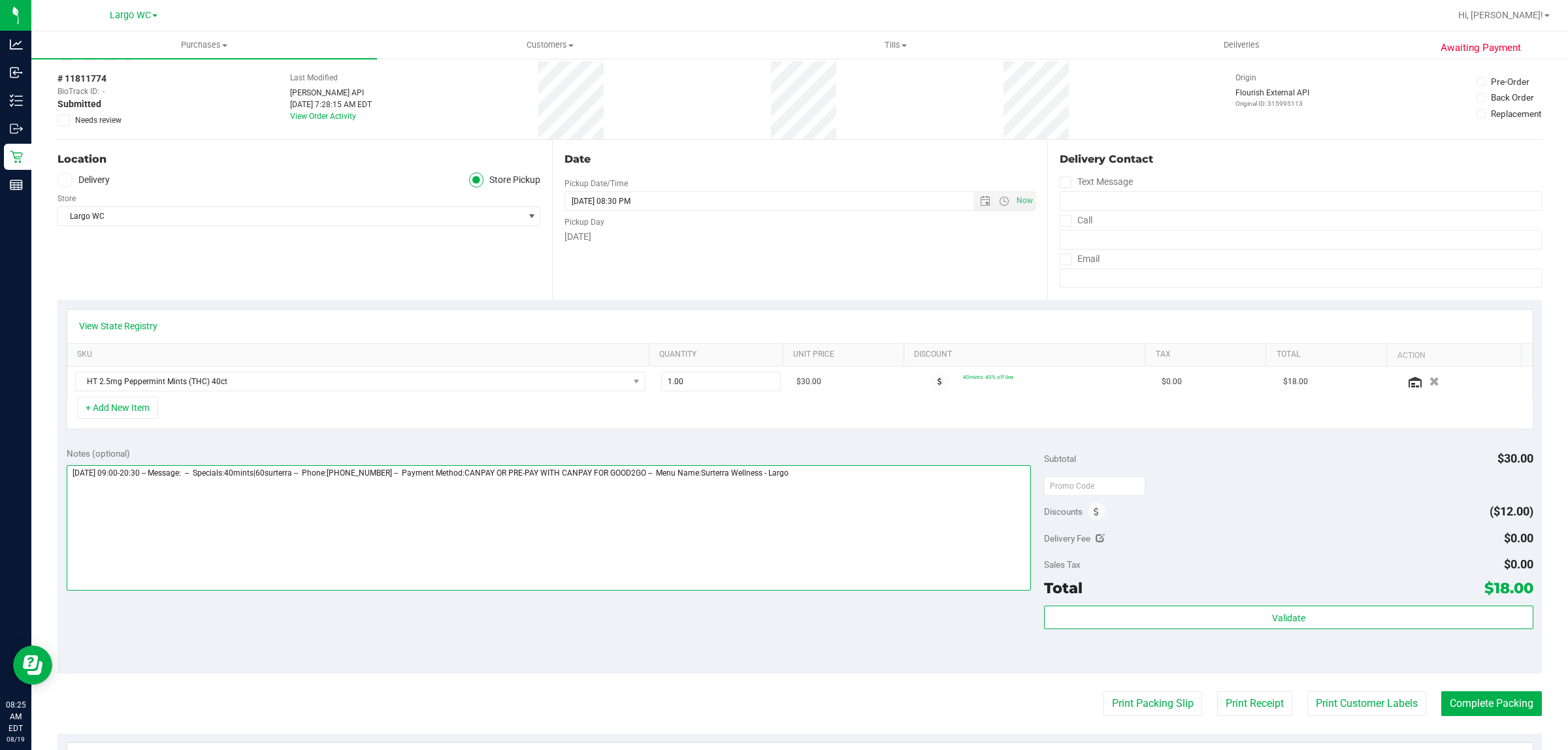
click at [906, 541] on textarea at bounding box center [549, 527] width 965 height 125
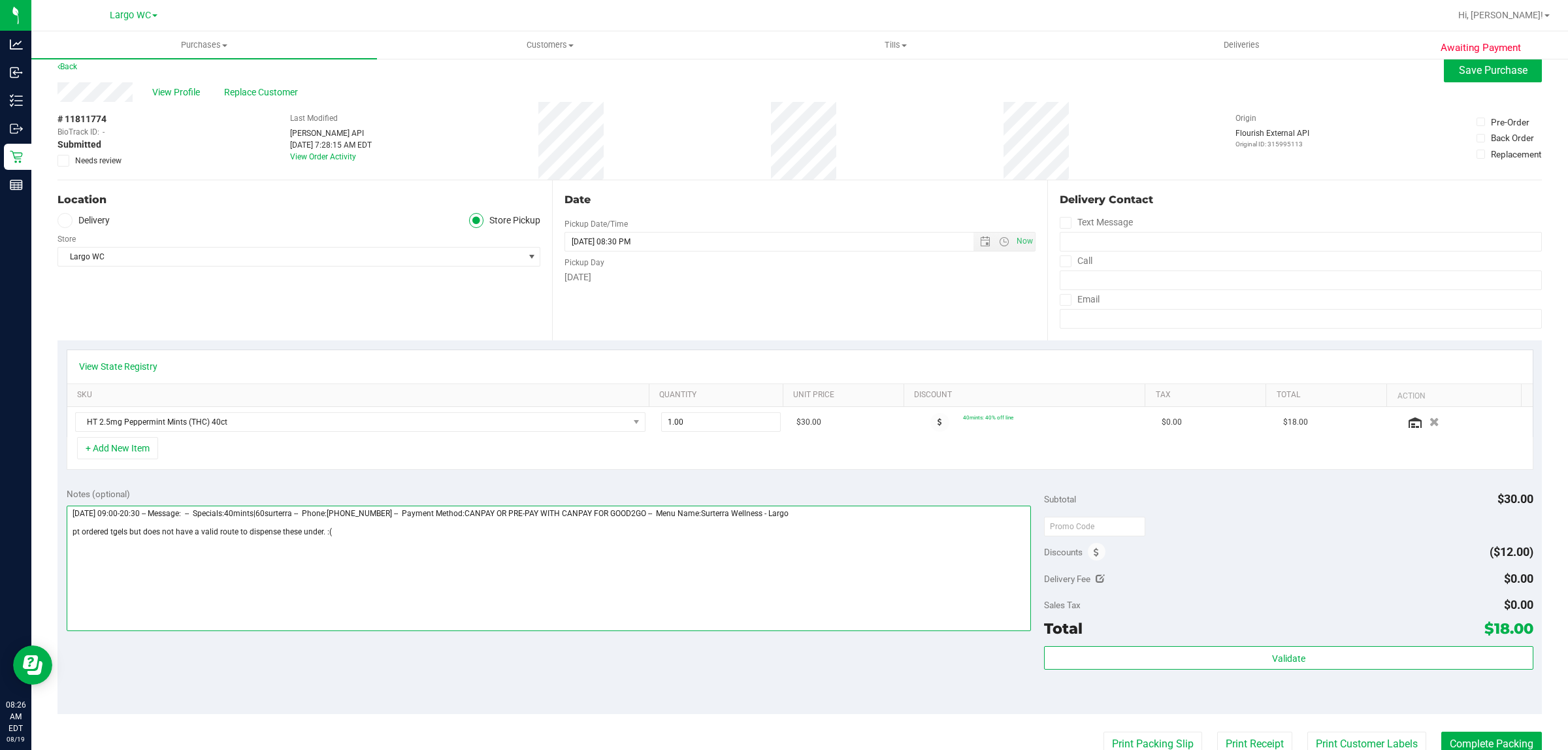
scroll to position [0, 0]
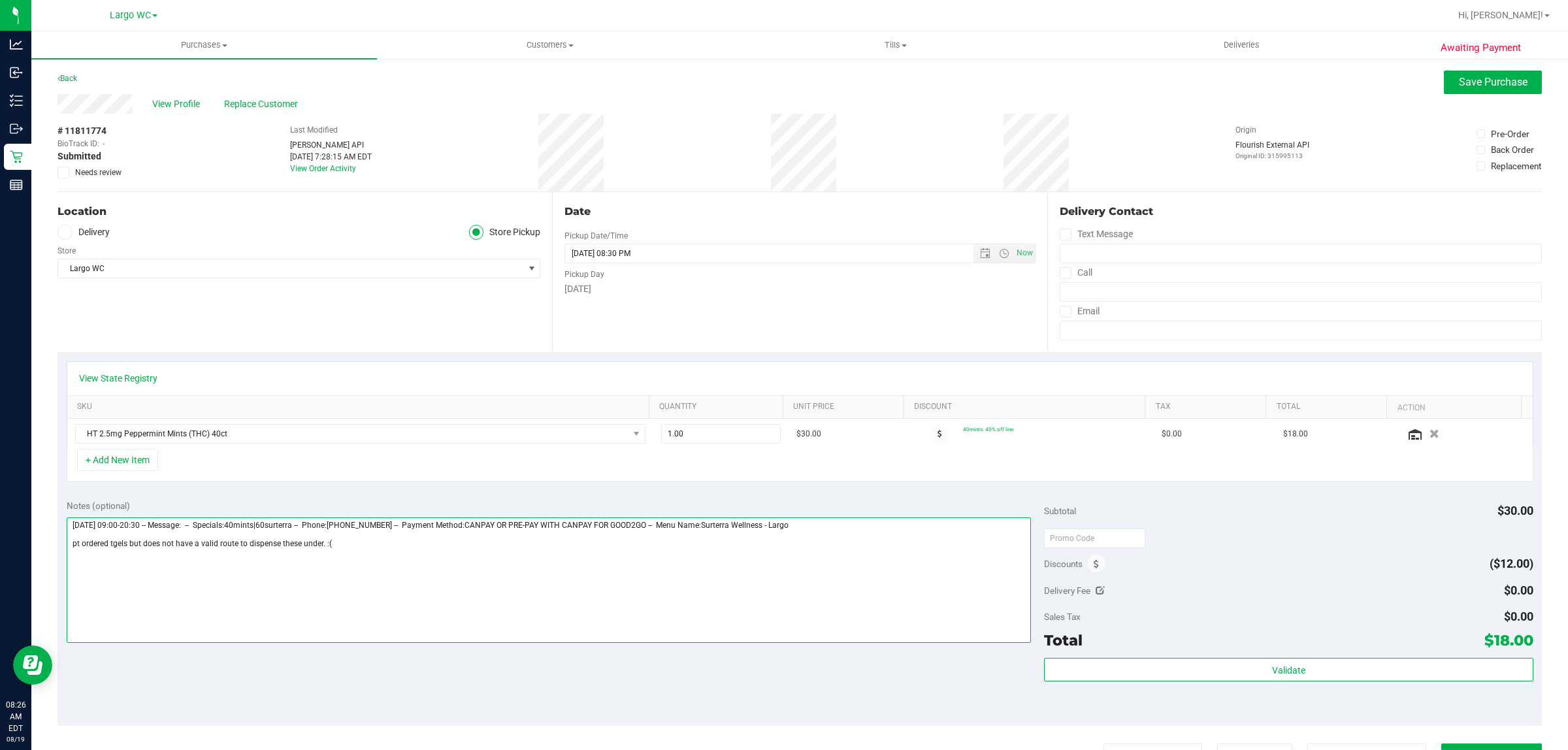
type textarea "Tuesday 08/19/2025 09:00-20:30 -- Message: -- Specials:40mints|60surterra -- Ph…"
click at [104, 170] on span "Needs review" at bounding box center [98, 172] width 46 height 11
click at [0, 0] on input "Needs review" at bounding box center [0, 0] width 0 height 0
click at [1485, 84] on span "Save Purchase" at bounding box center [1494, 82] width 69 height 12
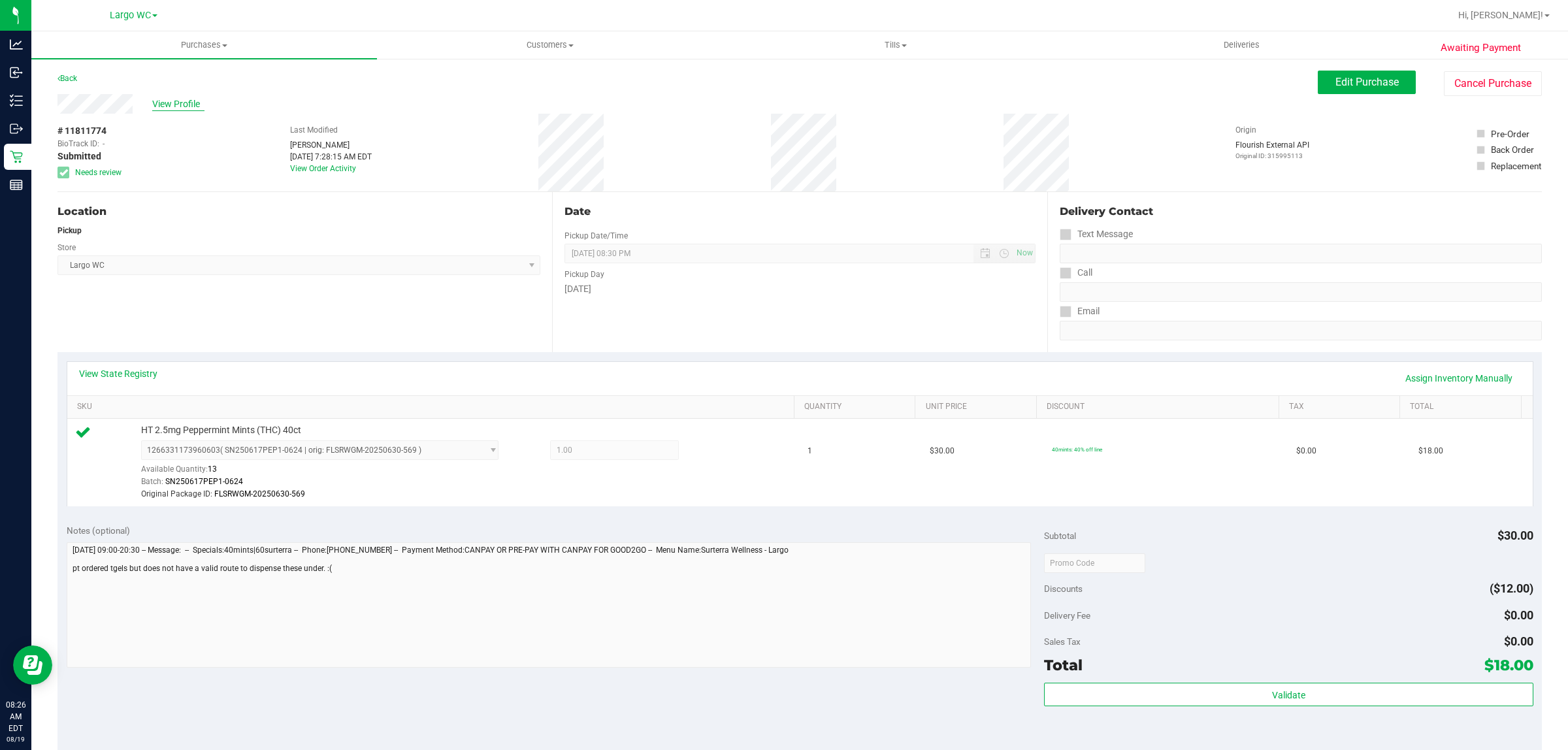
click at [185, 107] on span "View Profile" at bounding box center [178, 104] width 52 height 14
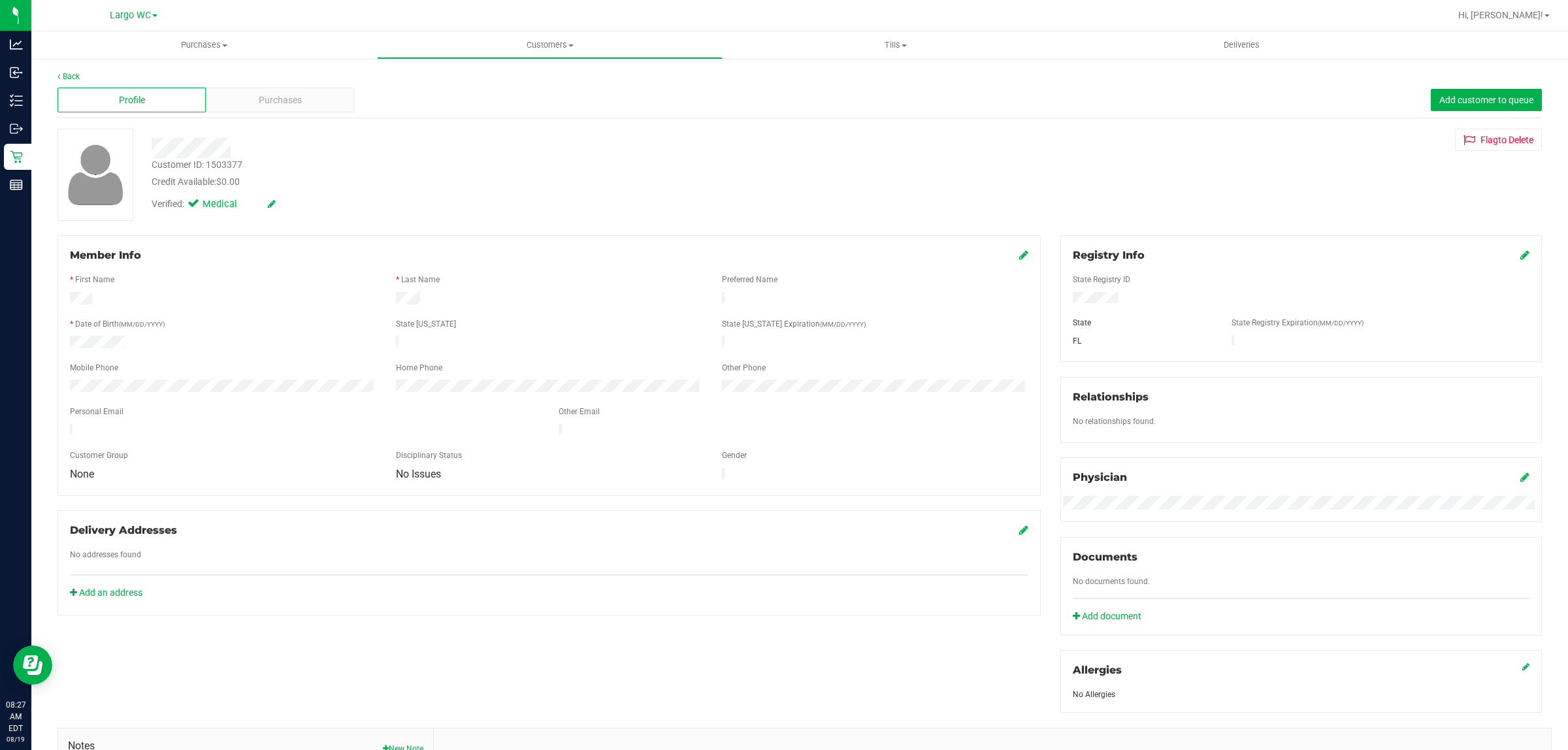
click at [290, 162] on div "Customer ID: 1503377 Credit Available: $0.00" at bounding box center [517, 173] width 752 height 31
copy div "1503377"
click at [79, 75] on link "Back" at bounding box center [68, 76] width 22 height 9
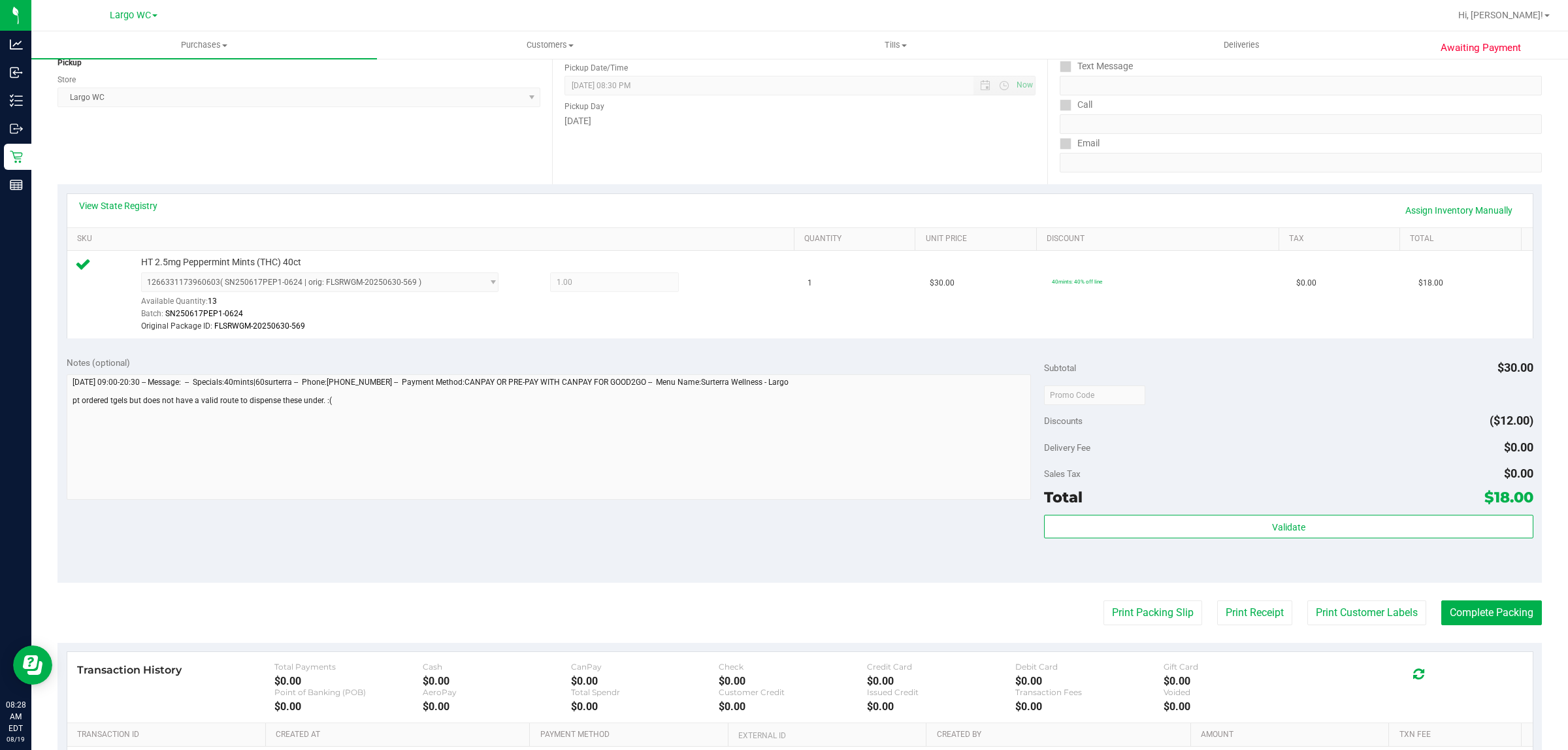
scroll to position [174, 0]
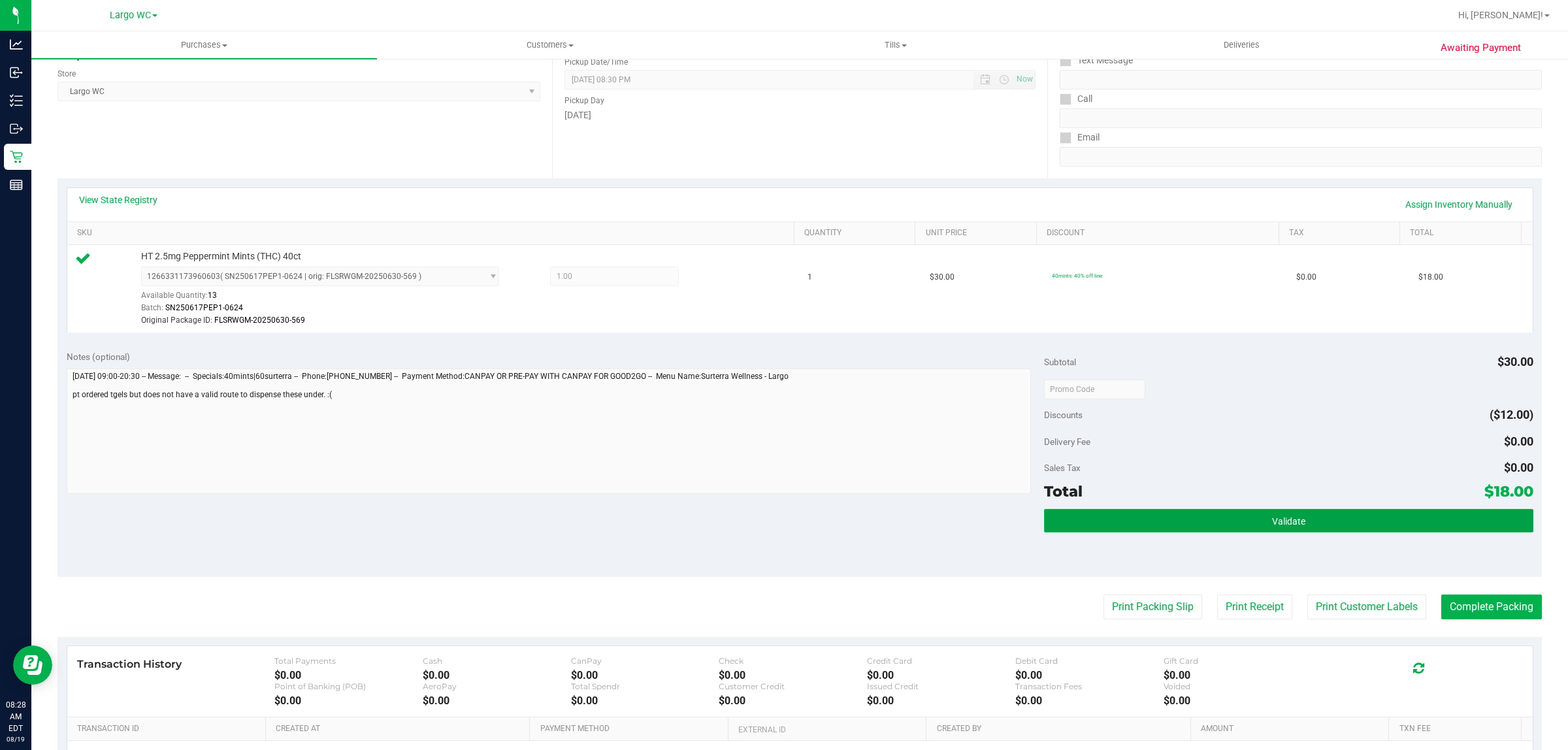
click at [1311, 531] on button "Validate" at bounding box center [1288, 520] width 489 height 24
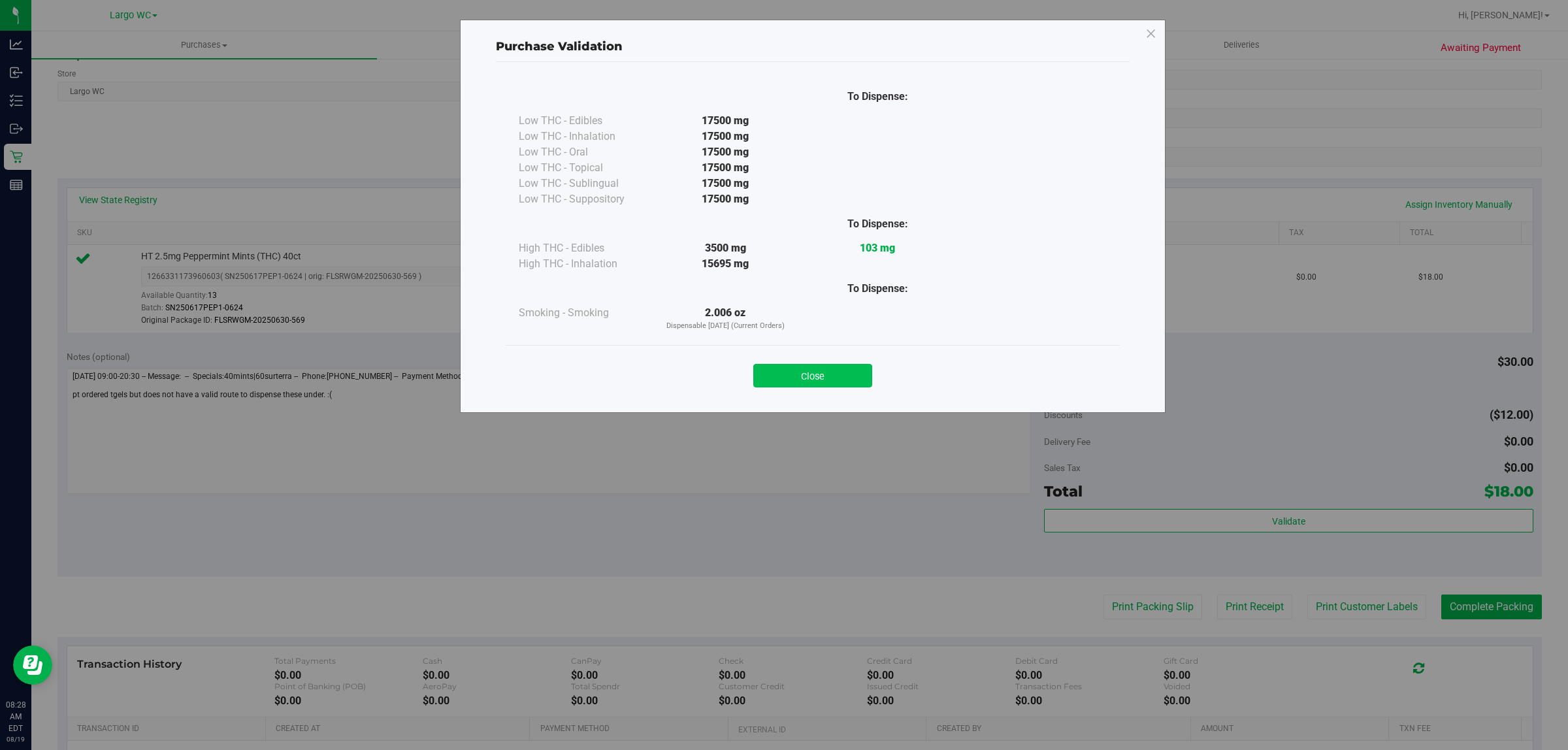
click at [828, 372] on button "Close" at bounding box center [813, 375] width 119 height 24
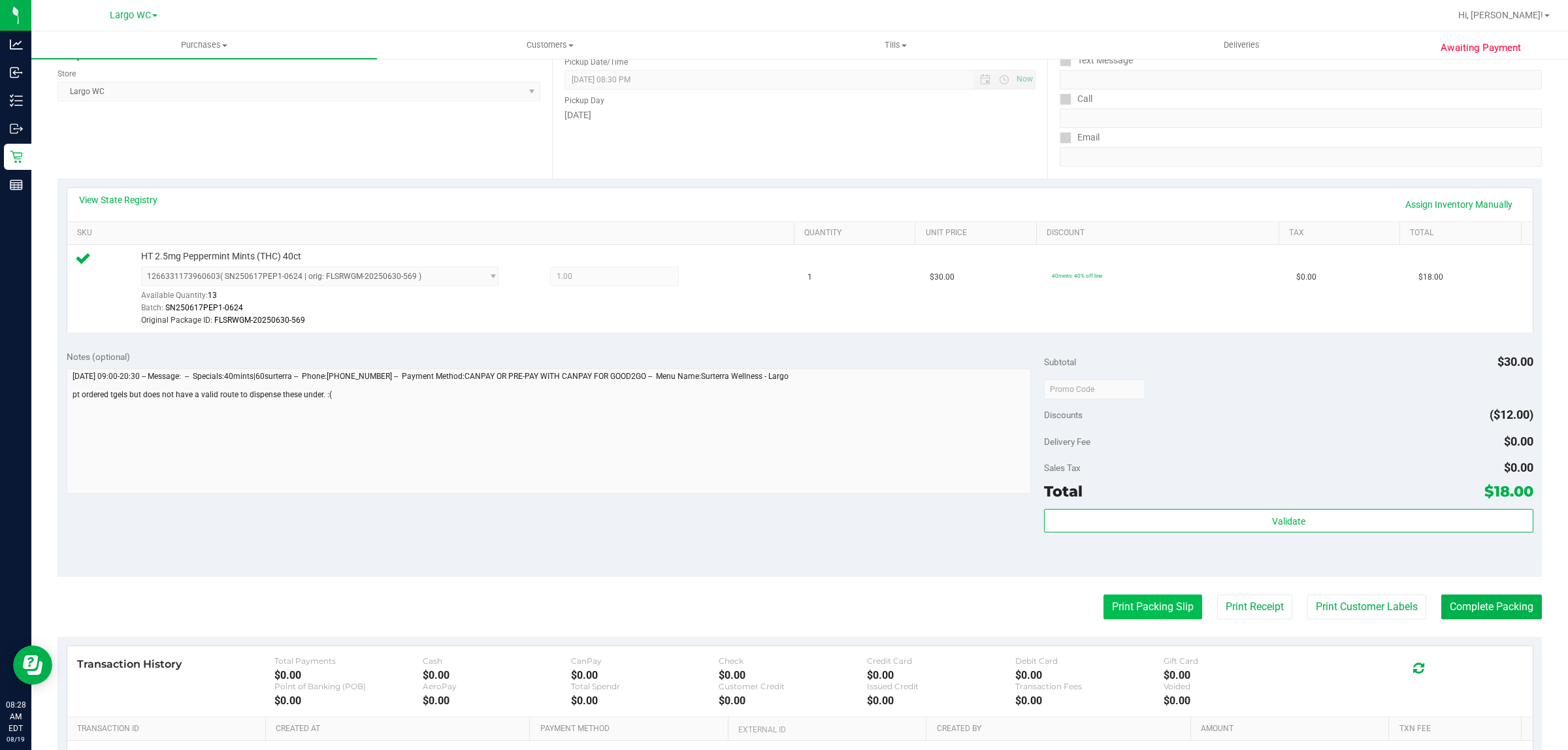
click at [1119, 606] on button "Print Packing Slip" at bounding box center [1153, 606] width 99 height 25
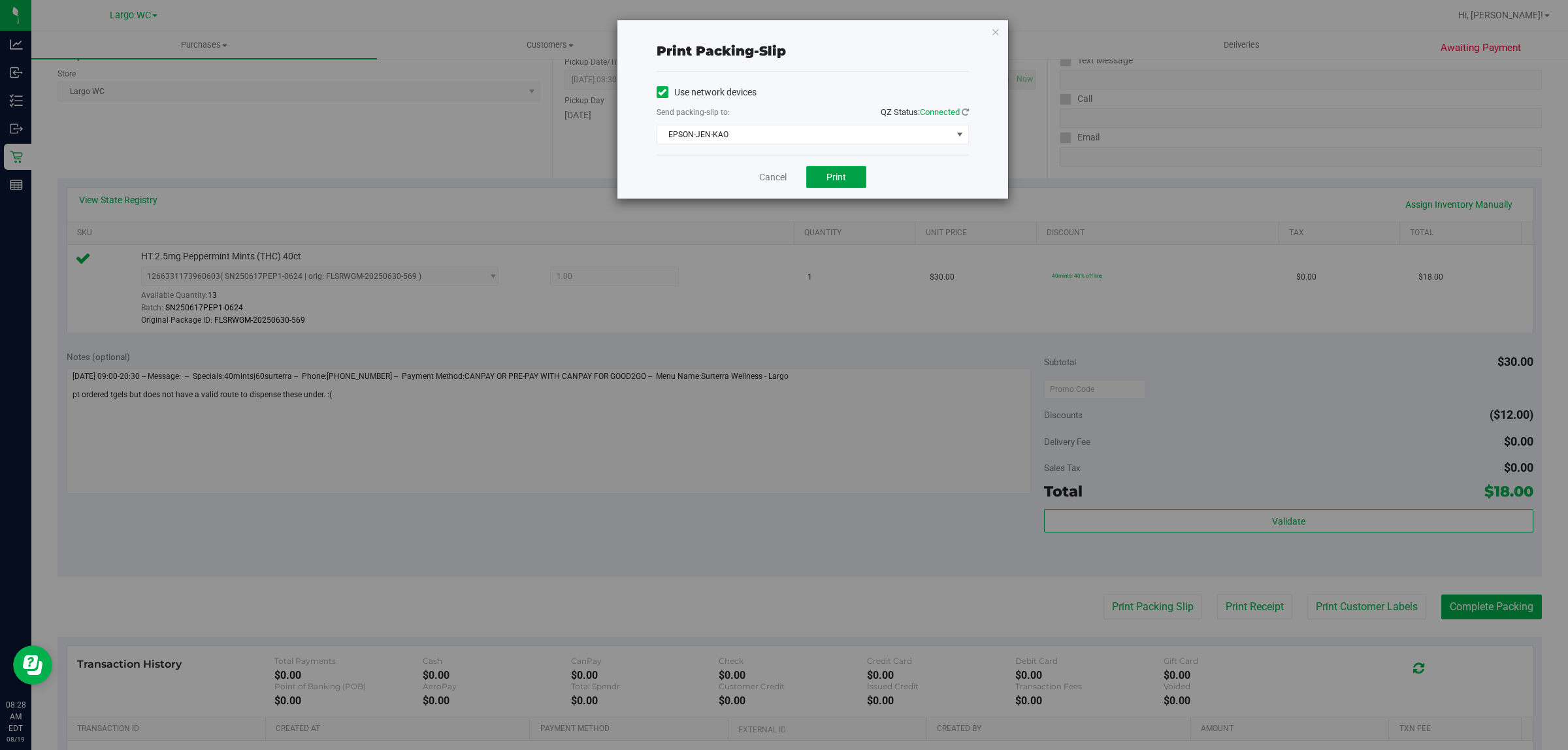
click at [851, 175] on button "Print" at bounding box center [836, 177] width 60 height 22
click at [767, 177] on link "Cancel" at bounding box center [773, 177] width 27 height 14
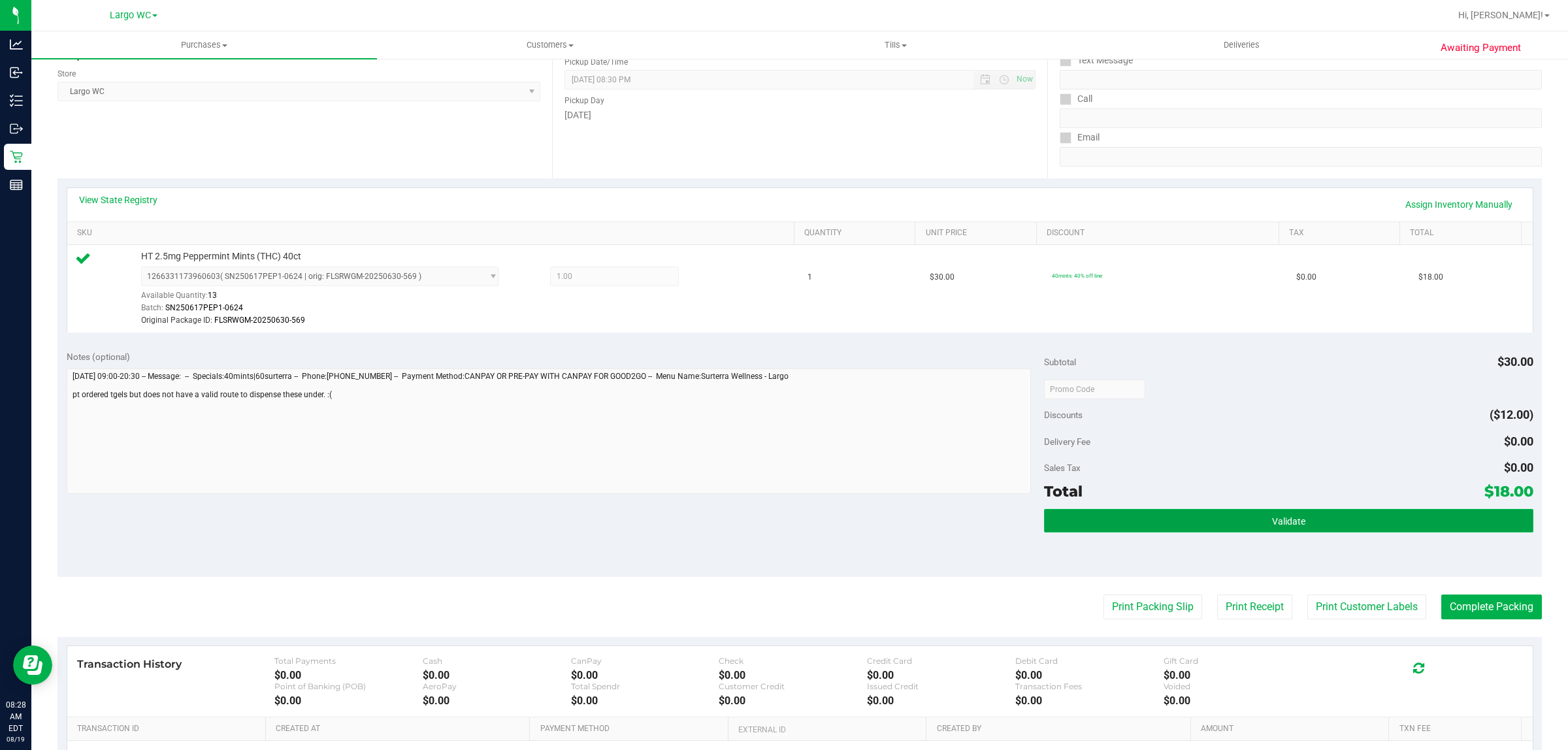
click at [1155, 520] on button "Validate" at bounding box center [1288, 520] width 489 height 24
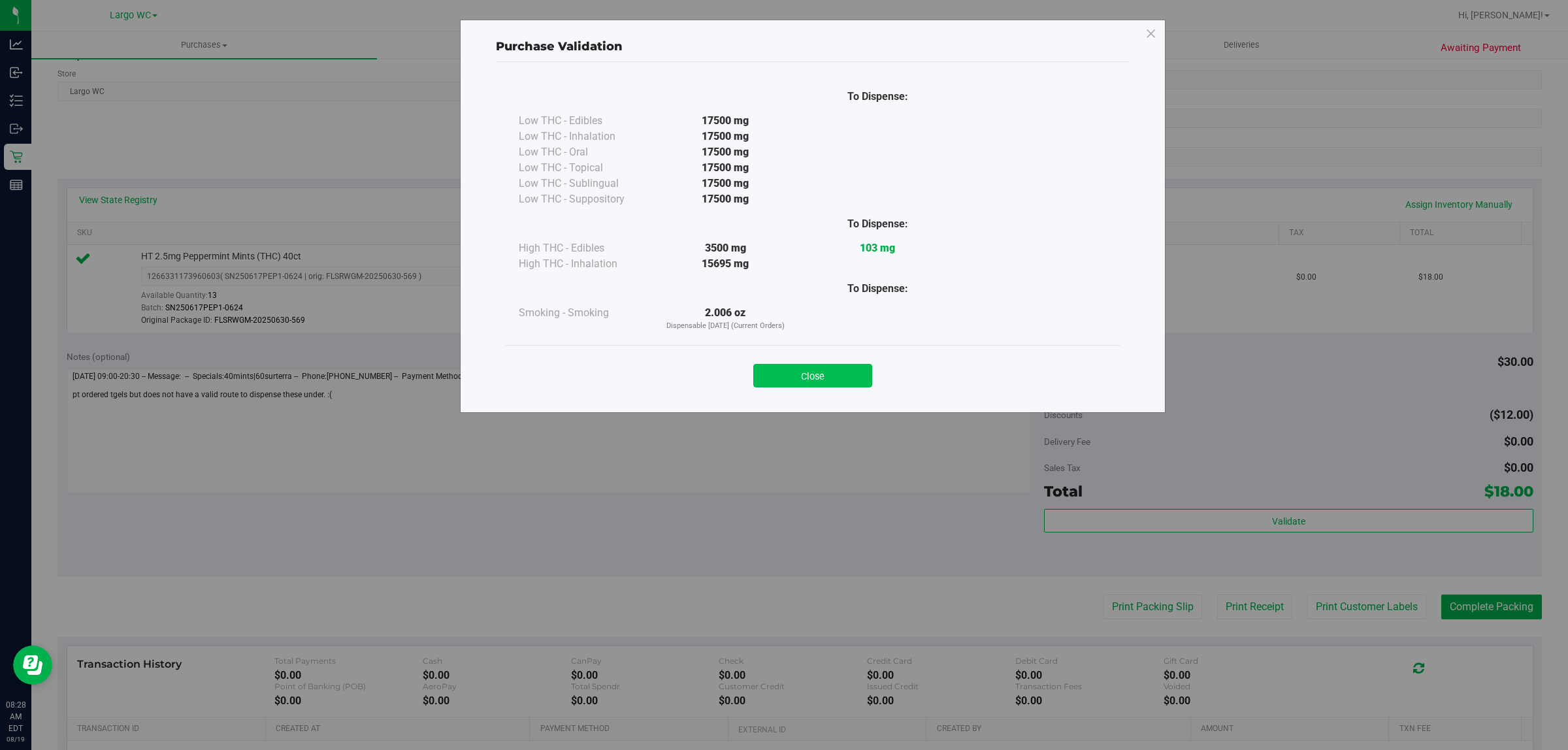
click at [831, 383] on button "Close" at bounding box center [813, 375] width 119 height 24
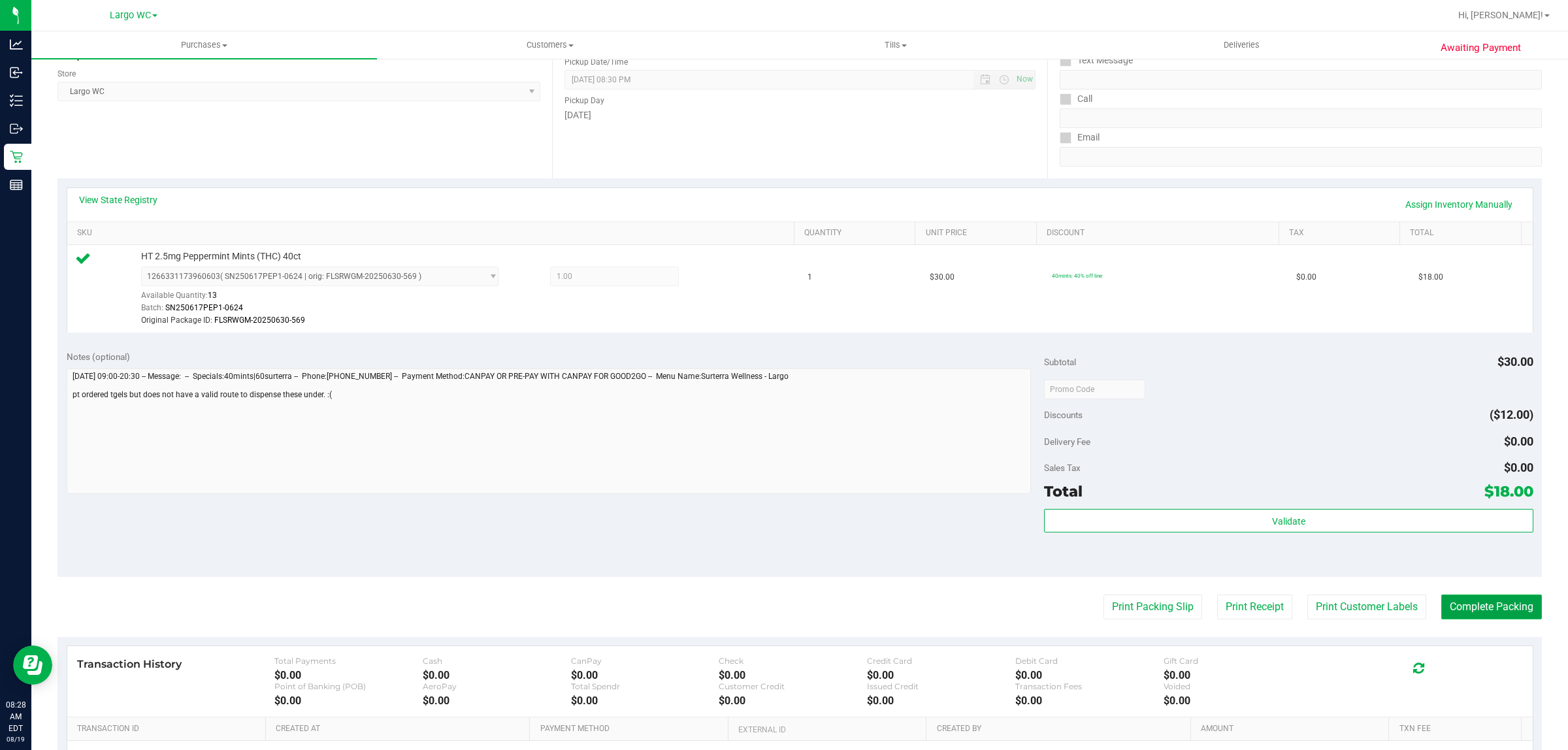
click at [1488, 601] on button "Complete Packing" at bounding box center [1491, 606] width 101 height 25
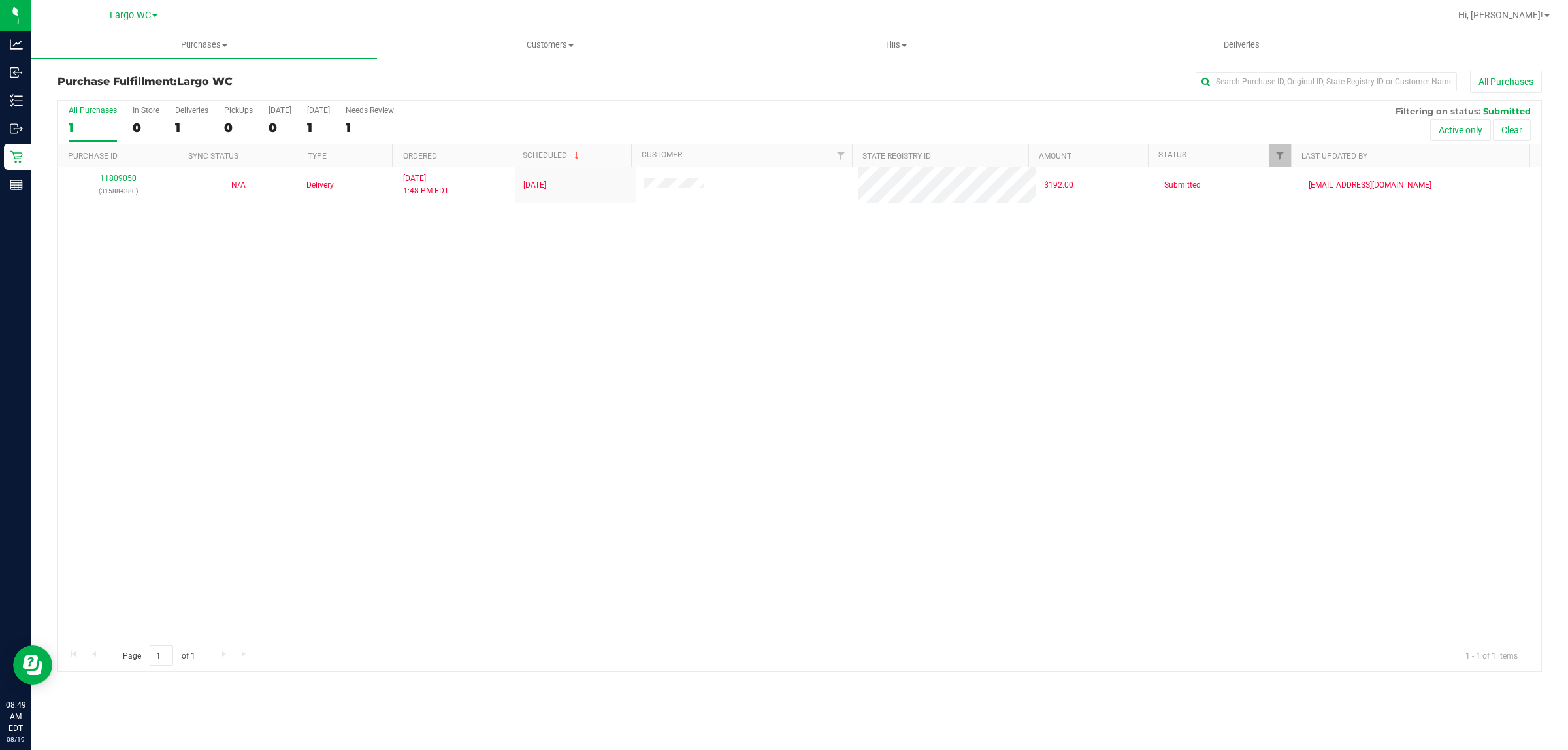
click at [102, 513] on div "11809050 (315884380) N/A Delivery 8/18/2025 1:48 PM EDT 8/20/2025 $192.00 Submi…" at bounding box center [800, 403] width 1484 height 472
click at [647, 714] on div "Purchases Summary of purchases Fulfillment All purchases Customers All customer…" at bounding box center [800, 390] width 1537 height 719
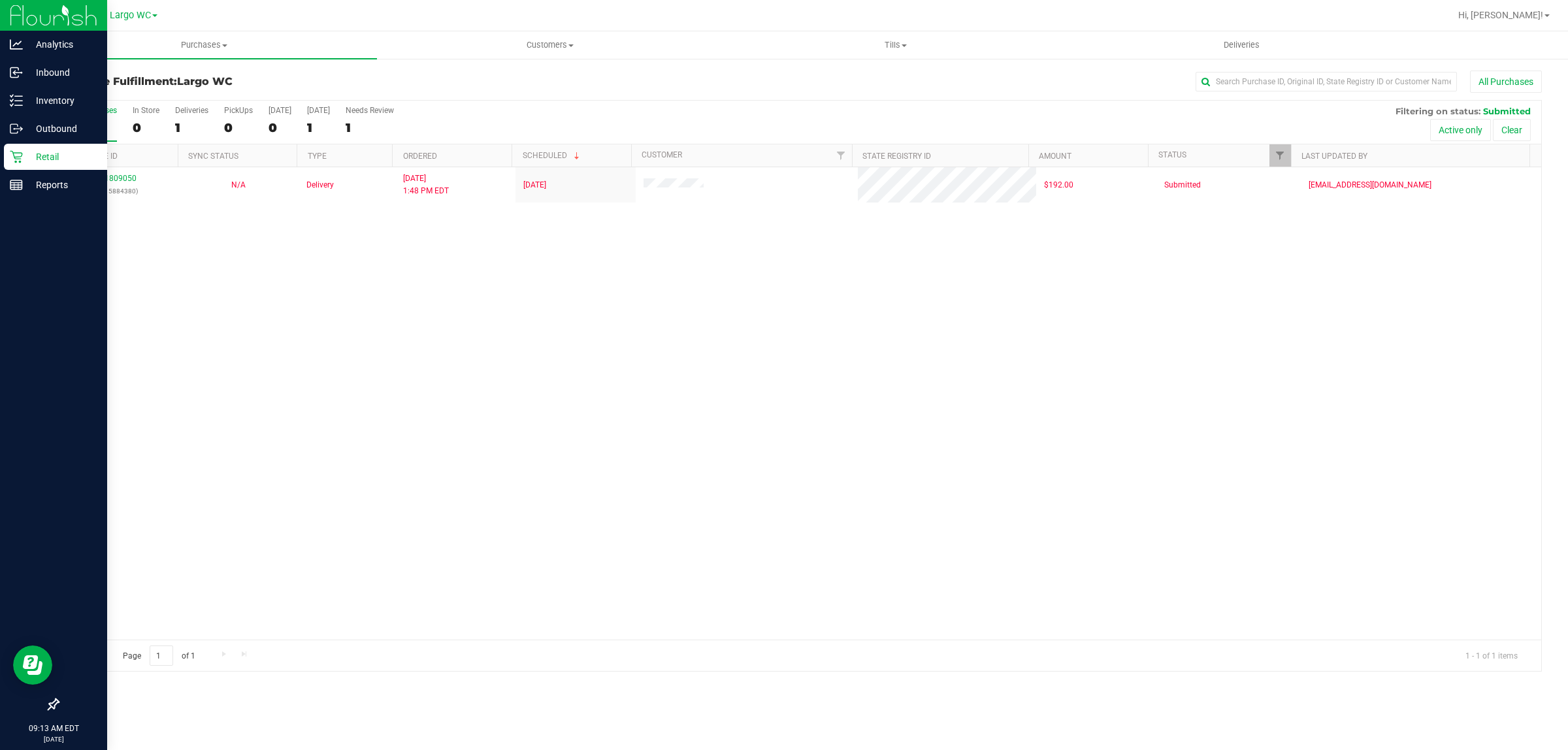
click at [10, 159] on icon at bounding box center [16, 157] width 13 height 13
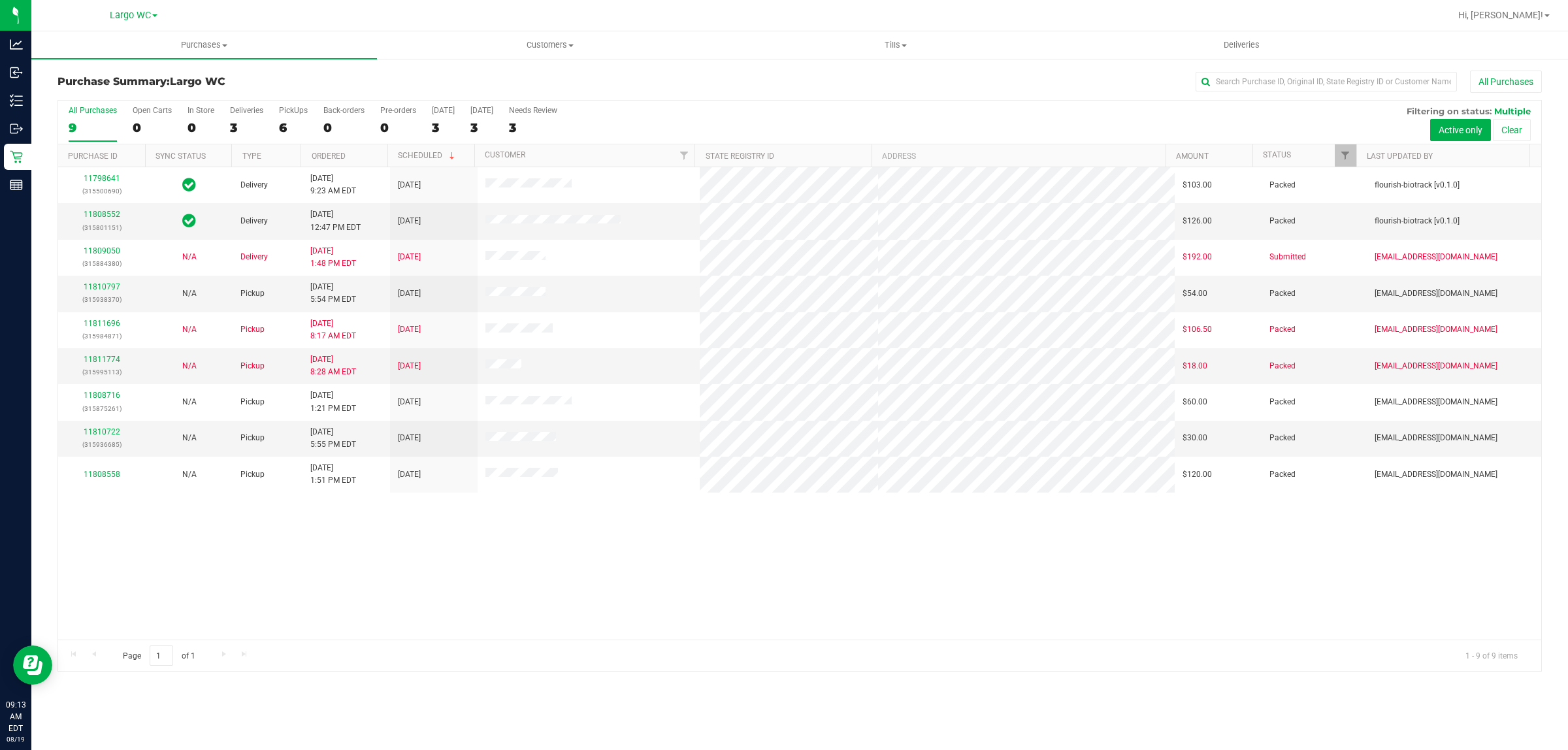
click at [215, 559] on div "11798641 (315500690) Delivery 8/16/2025 9:23 AM EDT 8/20/2025 $103.00 Packed fl…" at bounding box center [800, 403] width 1484 height 472
click at [740, 721] on div "Purchases Summary of purchases Fulfillment All purchases Customers All customer…" at bounding box center [800, 390] width 1537 height 719
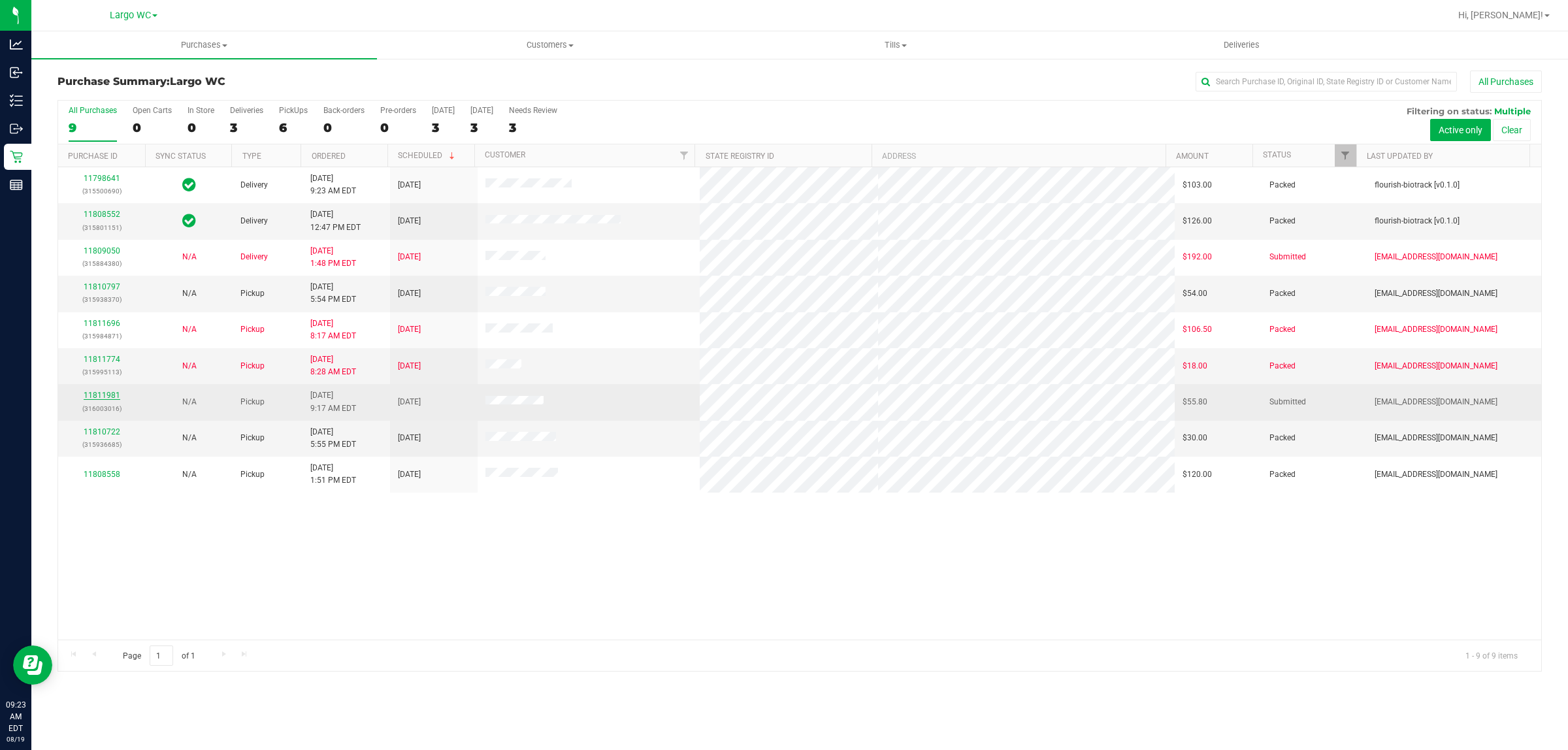
click at [100, 400] on link "11811981" at bounding box center [102, 395] width 36 height 9
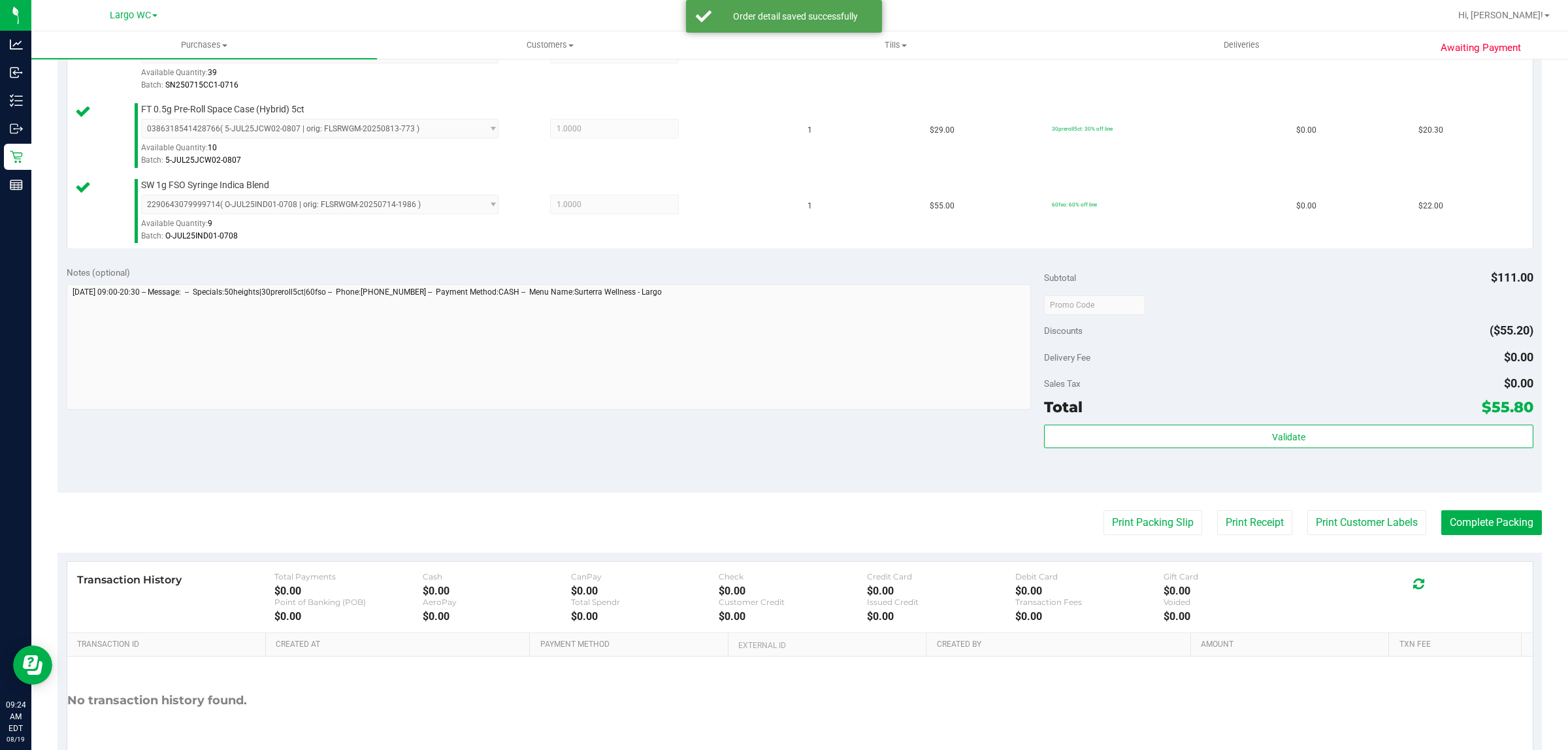
scroll to position [469, 0]
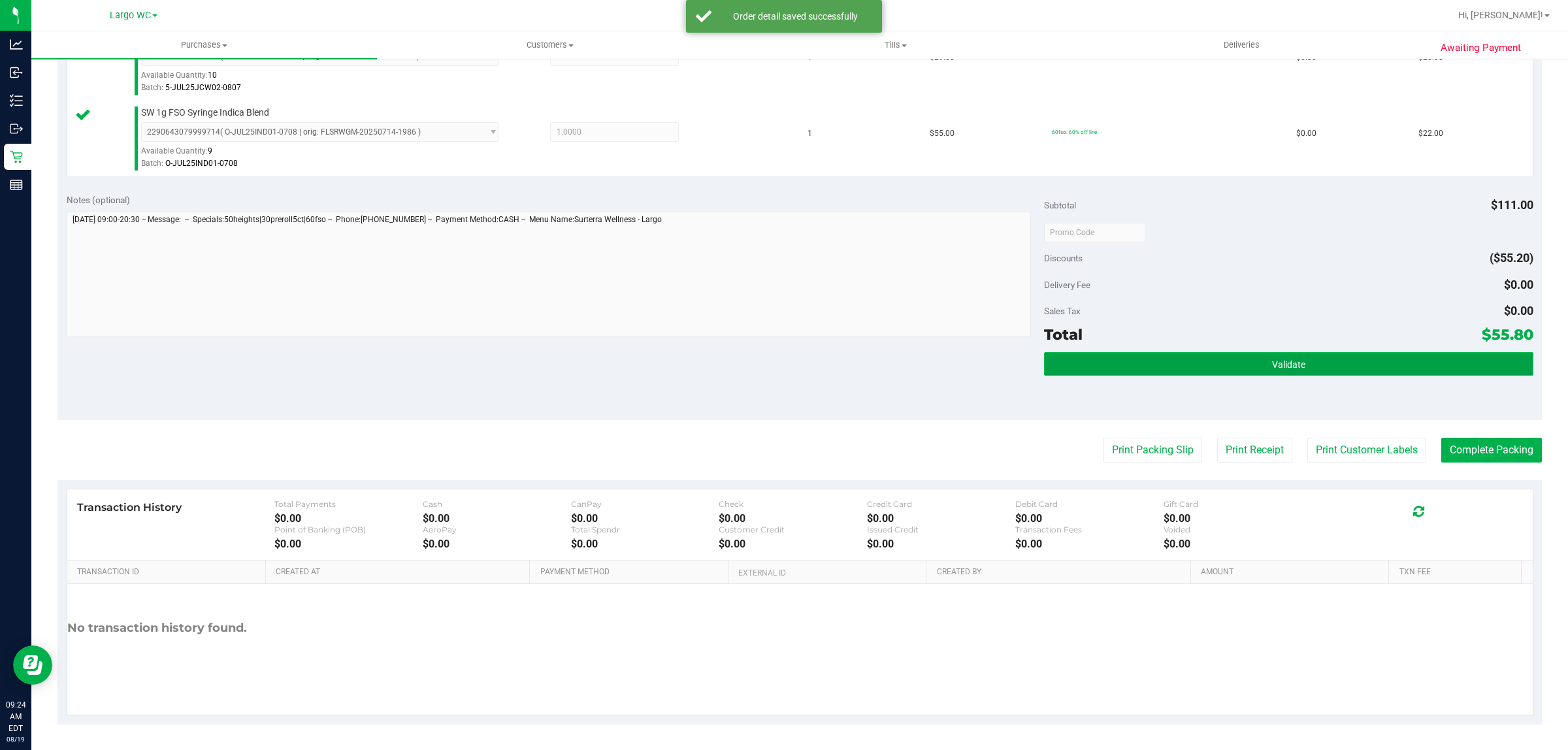
click at [1314, 353] on button "Validate" at bounding box center [1288, 363] width 489 height 24
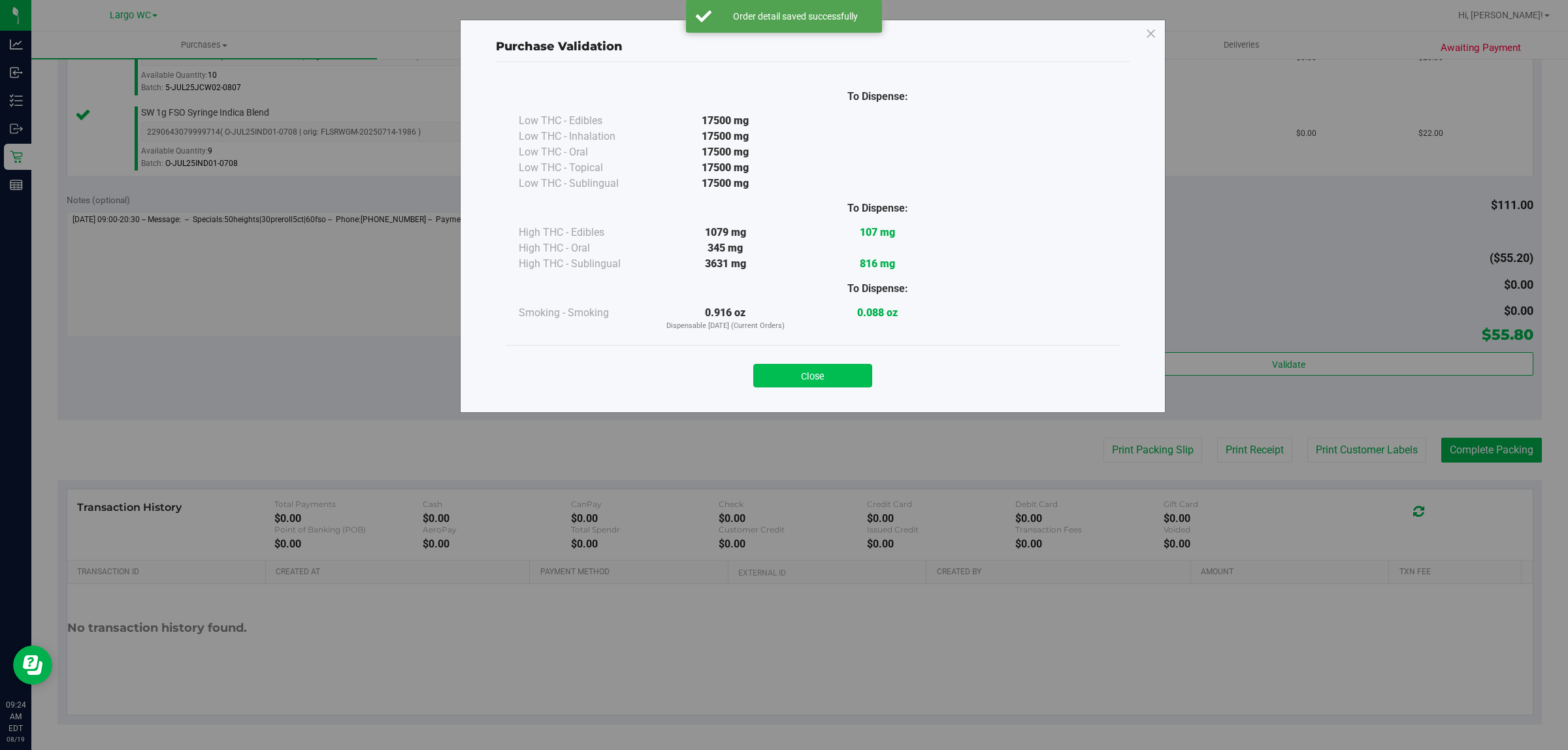
click at [810, 380] on button "Close" at bounding box center [813, 375] width 119 height 24
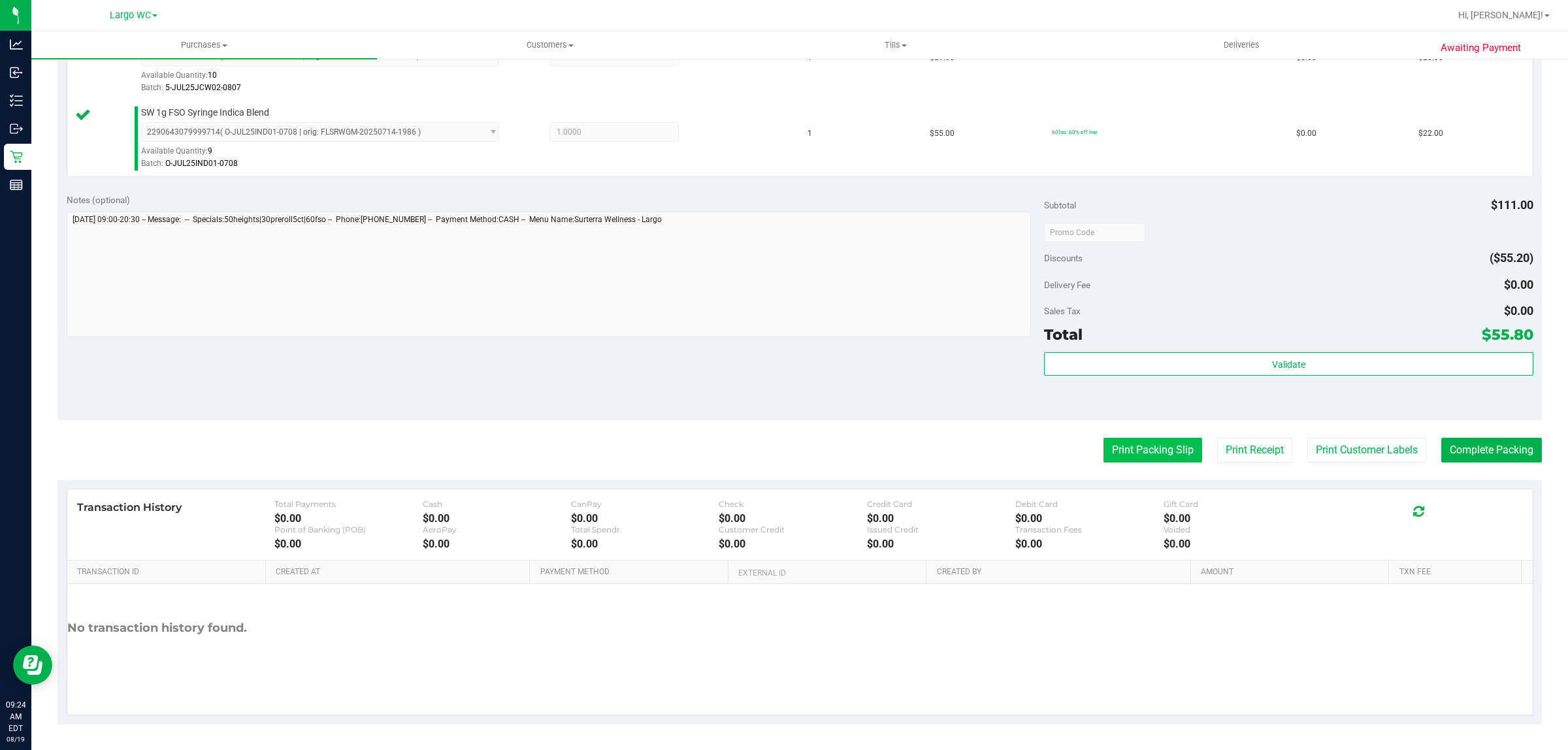
click at [1145, 451] on button "Print Packing Slip" at bounding box center [1153, 450] width 99 height 25
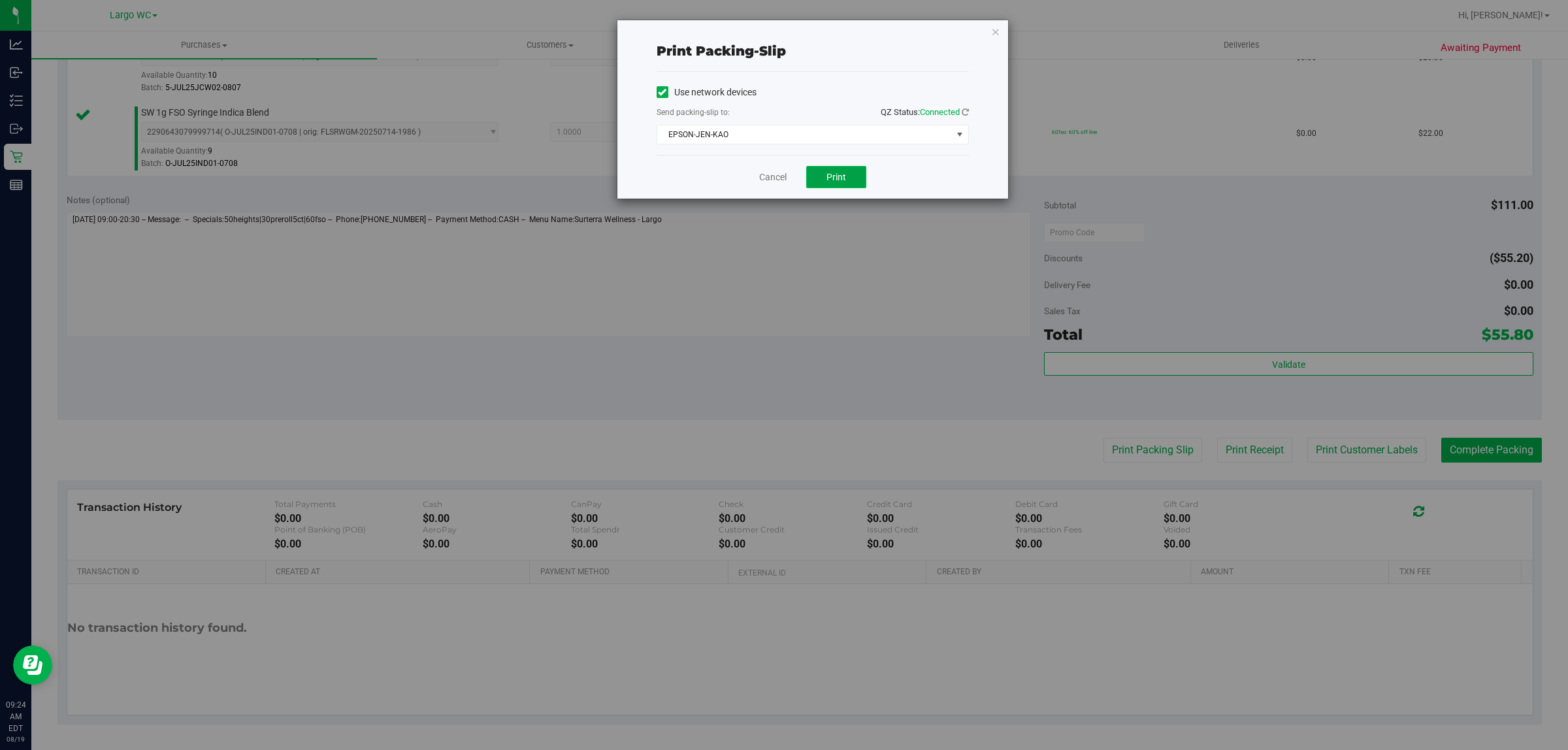
click at [815, 182] on button "Print" at bounding box center [836, 177] width 60 height 22
click at [992, 31] on icon "button" at bounding box center [996, 31] width 9 height 16
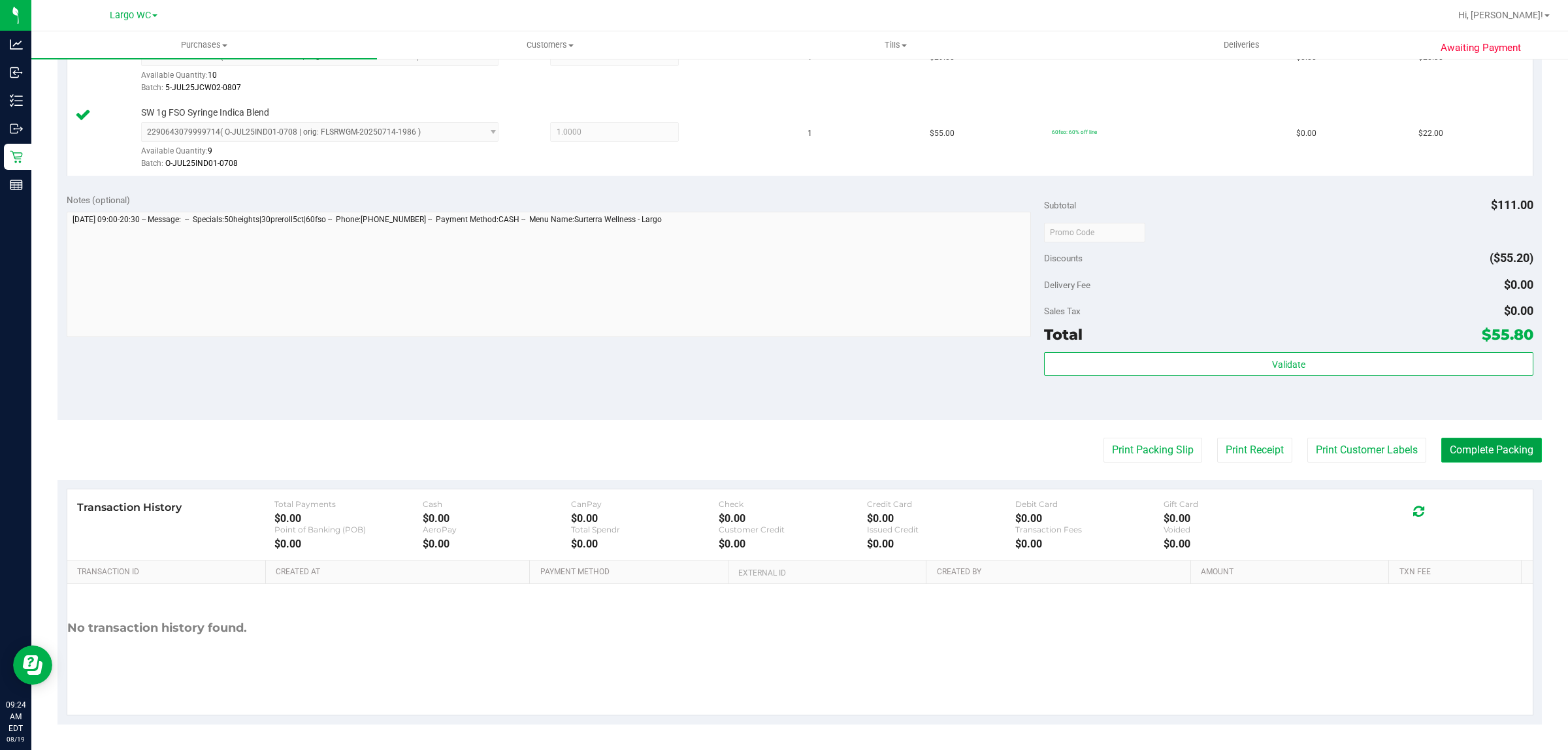
click at [1484, 449] on button "Complete Packing" at bounding box center [1491, 450] width 101 height 25
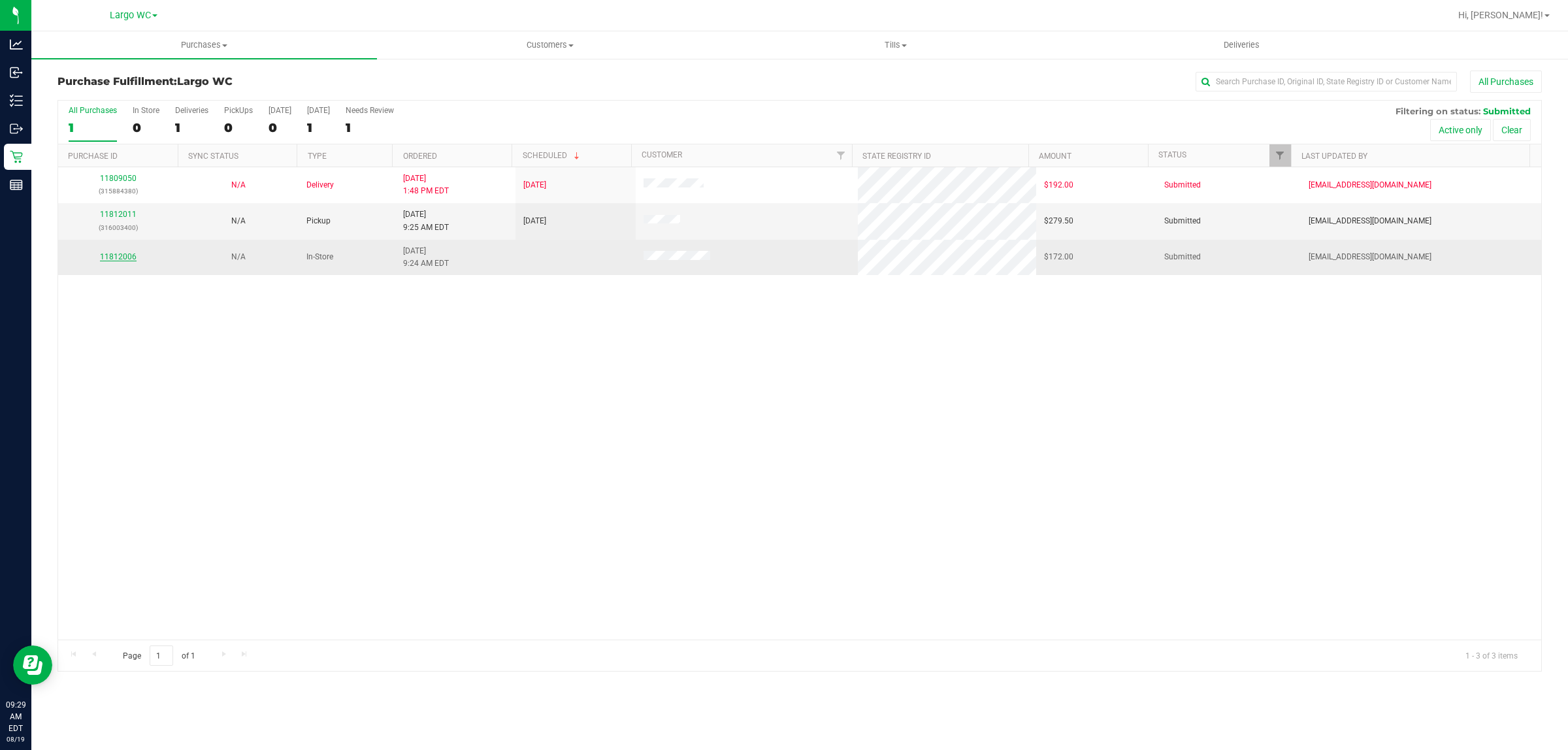
click at [125, 261] on link "11812006" at bounding box center [118, 257] width 36 height 9
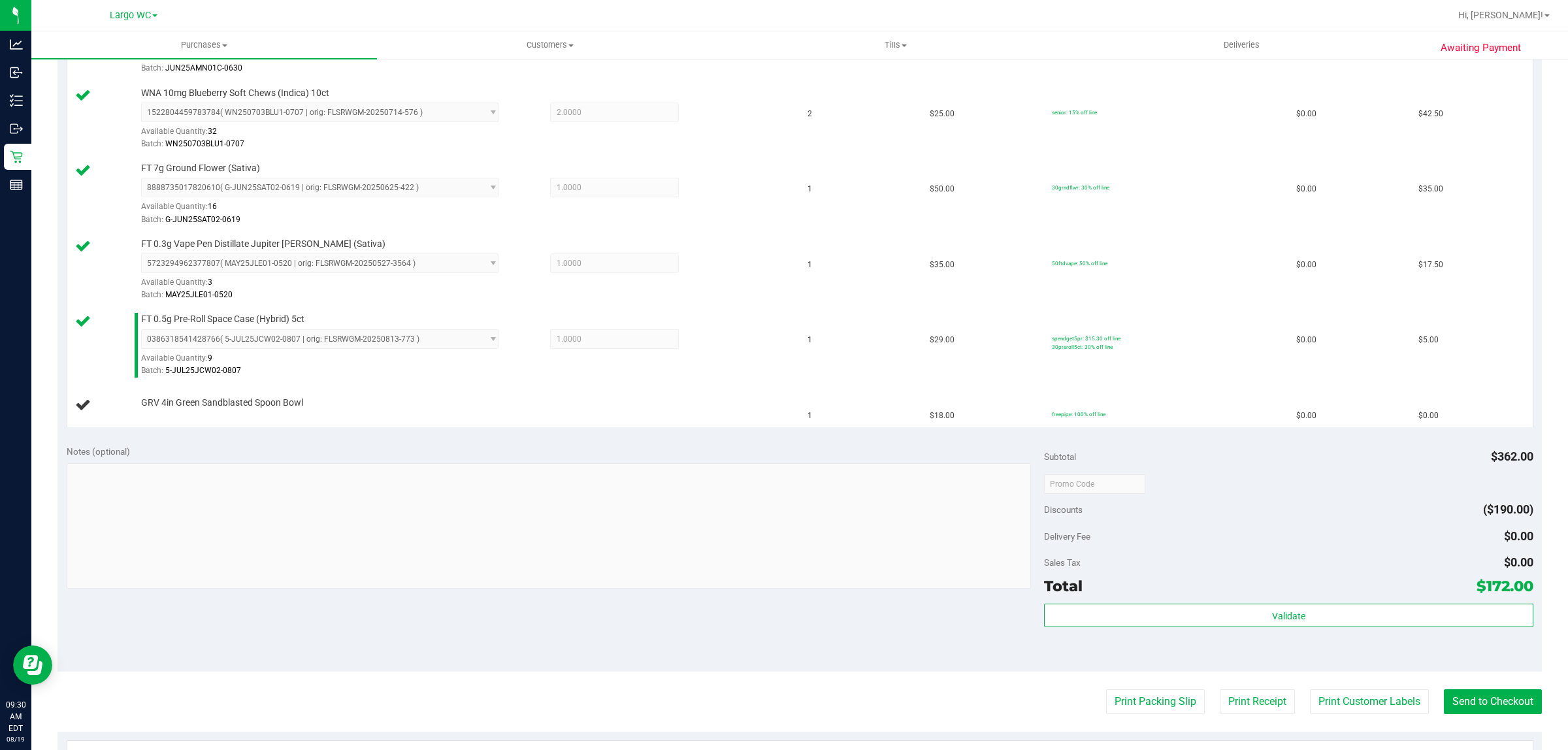
scroll to position [490, 0]
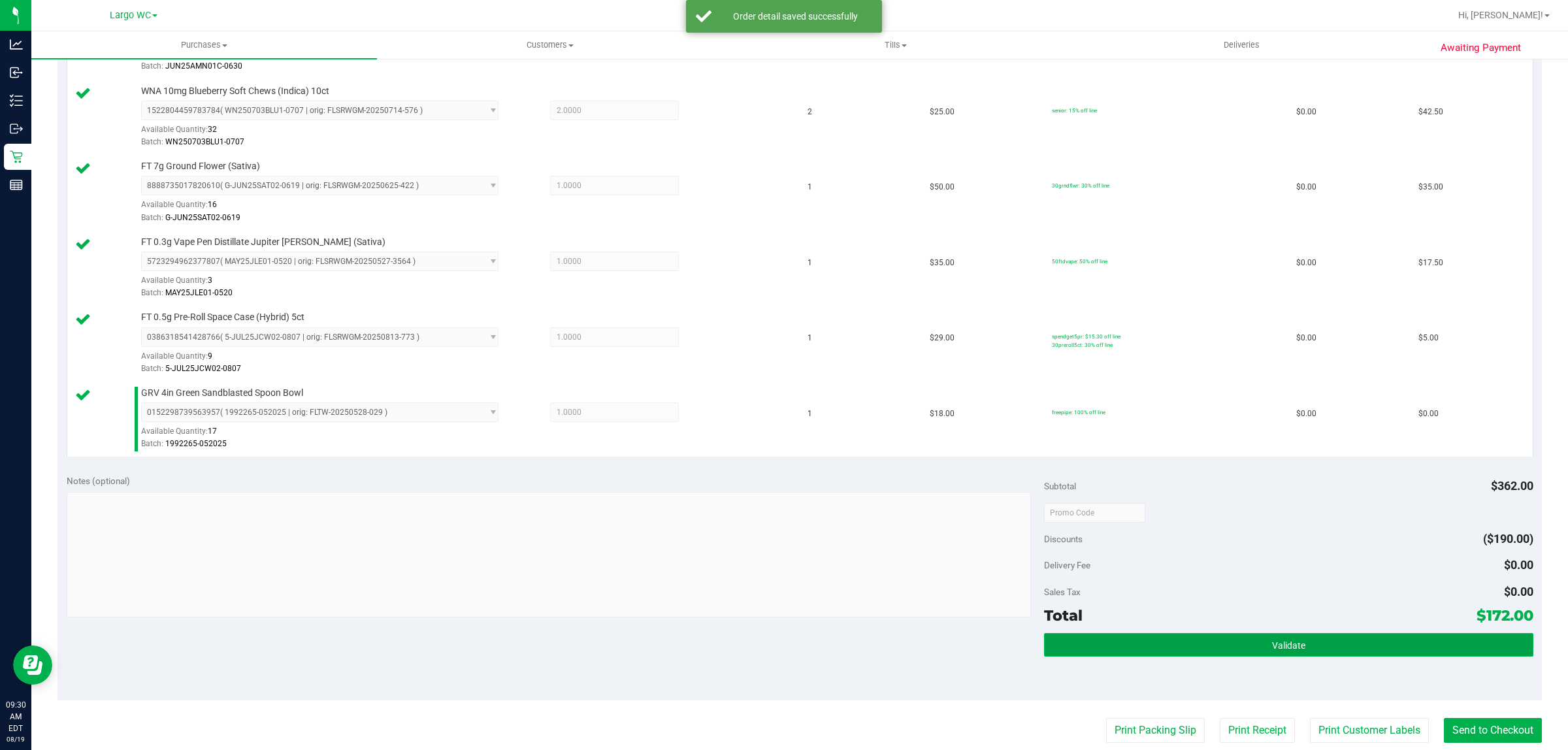
click at [1312, 648] on button "Validate" at bounding box center [1288, 644] width 489 height 24
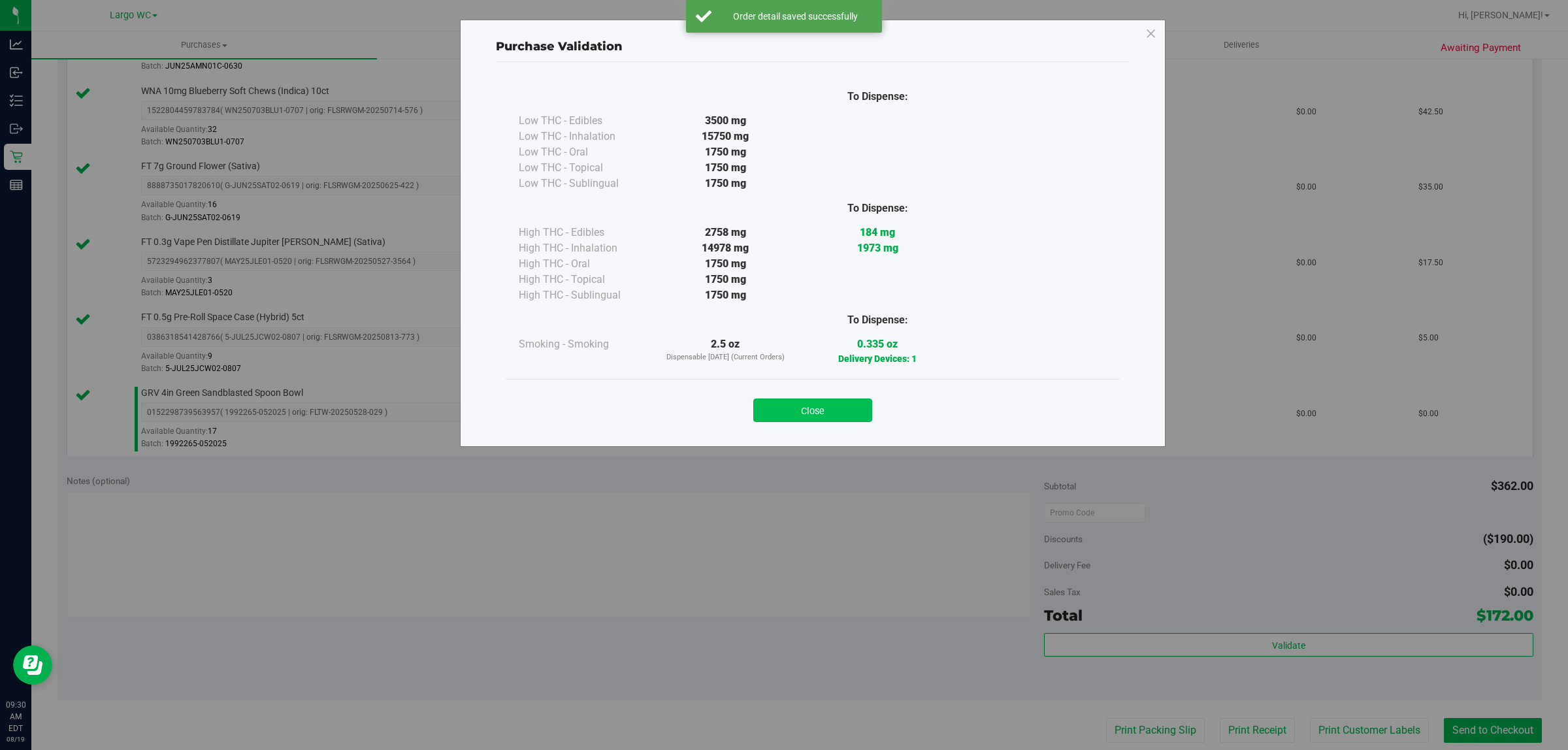
click at [840, 409] on button "Close" at bounding box center [813, 410] width 119 height 24
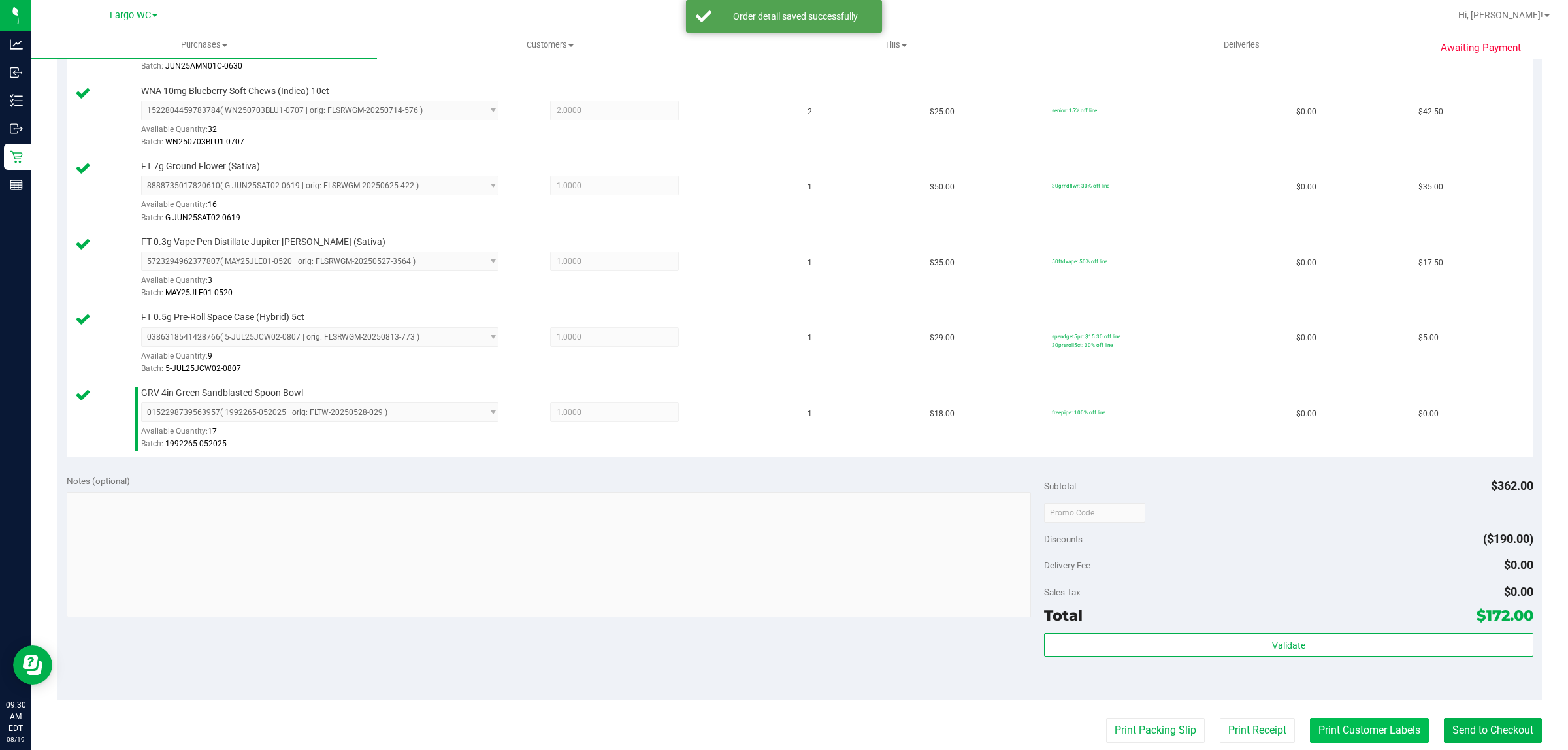
click at [1364, 735] on button "Print Customer Labels" at bounding box center [1370, 730] width 119 height 25
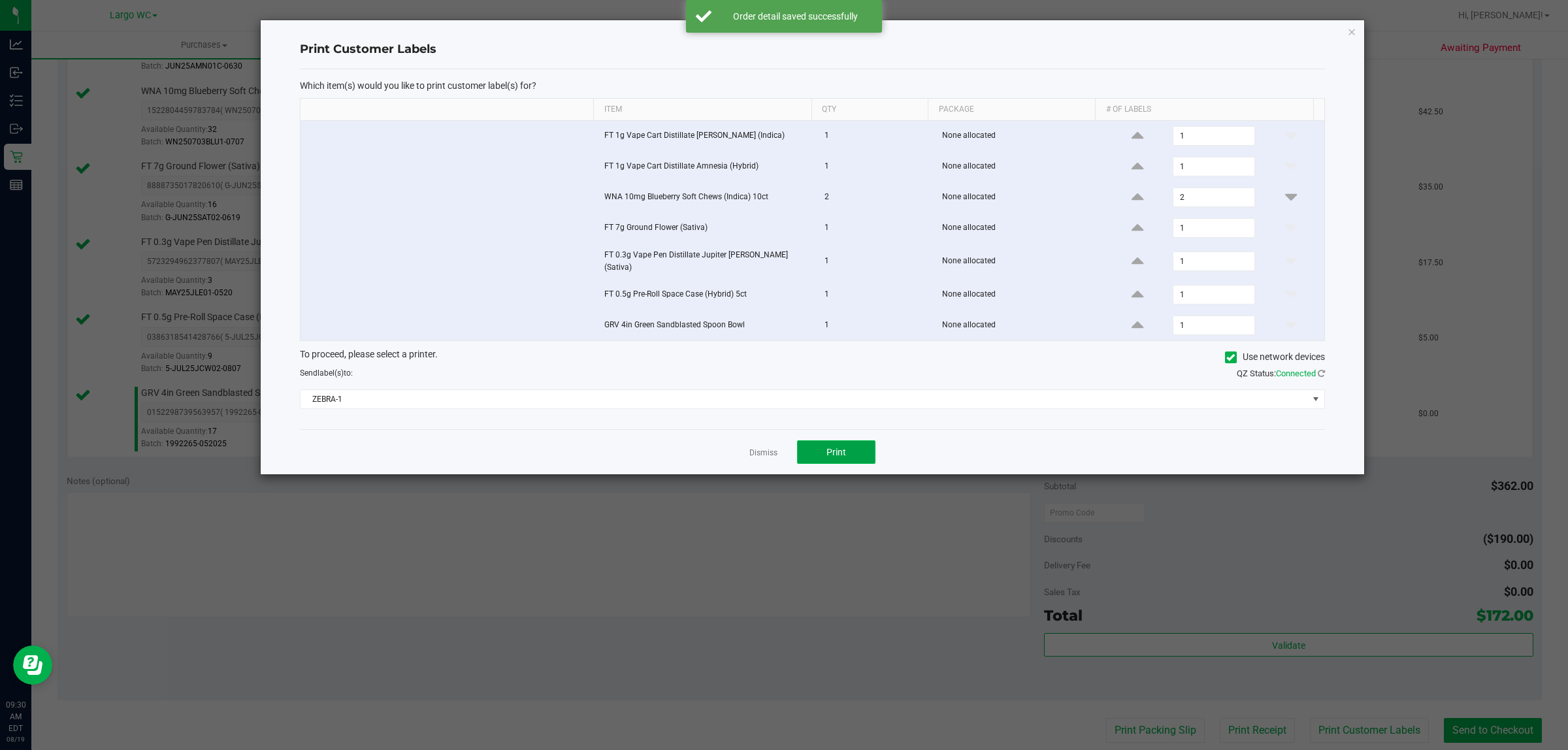
click at [848, 444] on button "Print" at bounding box center [836, 452] width 79 height 24
click at [1353, 31] on icon "button" at bounding box center [1352, 31] width 9 height 16
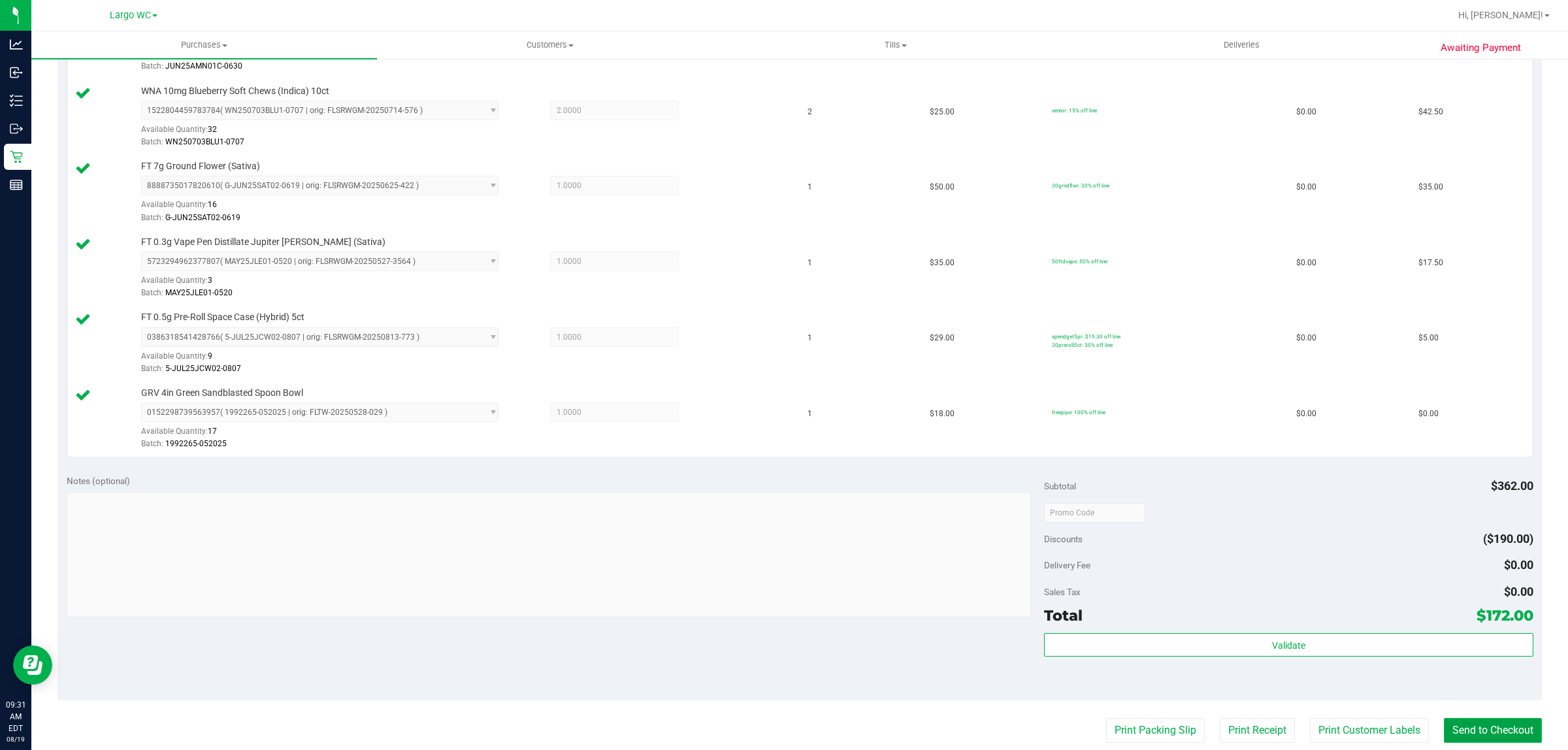
click at [1461, 735] on button "Send to Checkout" at bounding box center [1493, 730] width 98 height 25
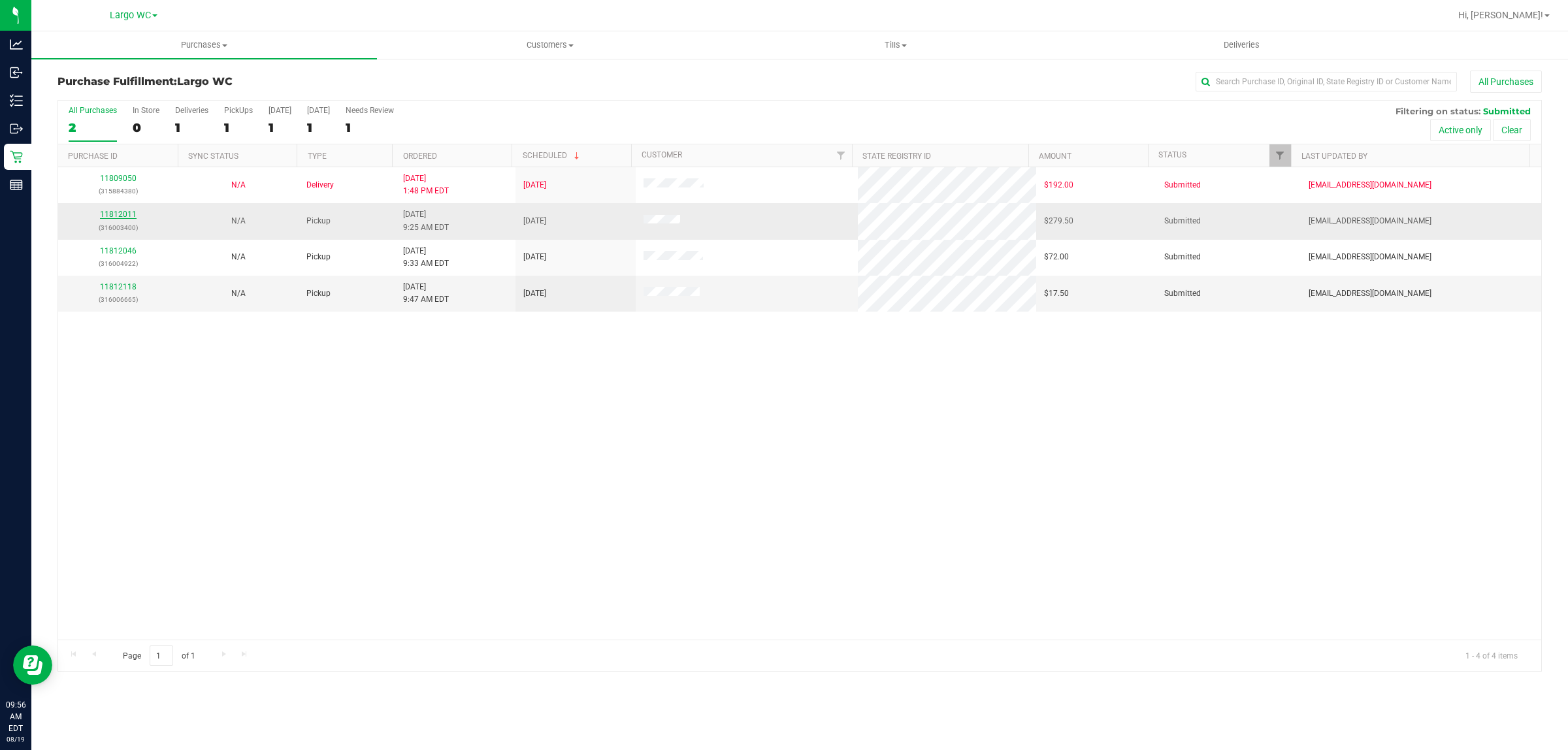
click at [117, 217] on link "11812011" at bounding box center [118, 214] width 36 height 9
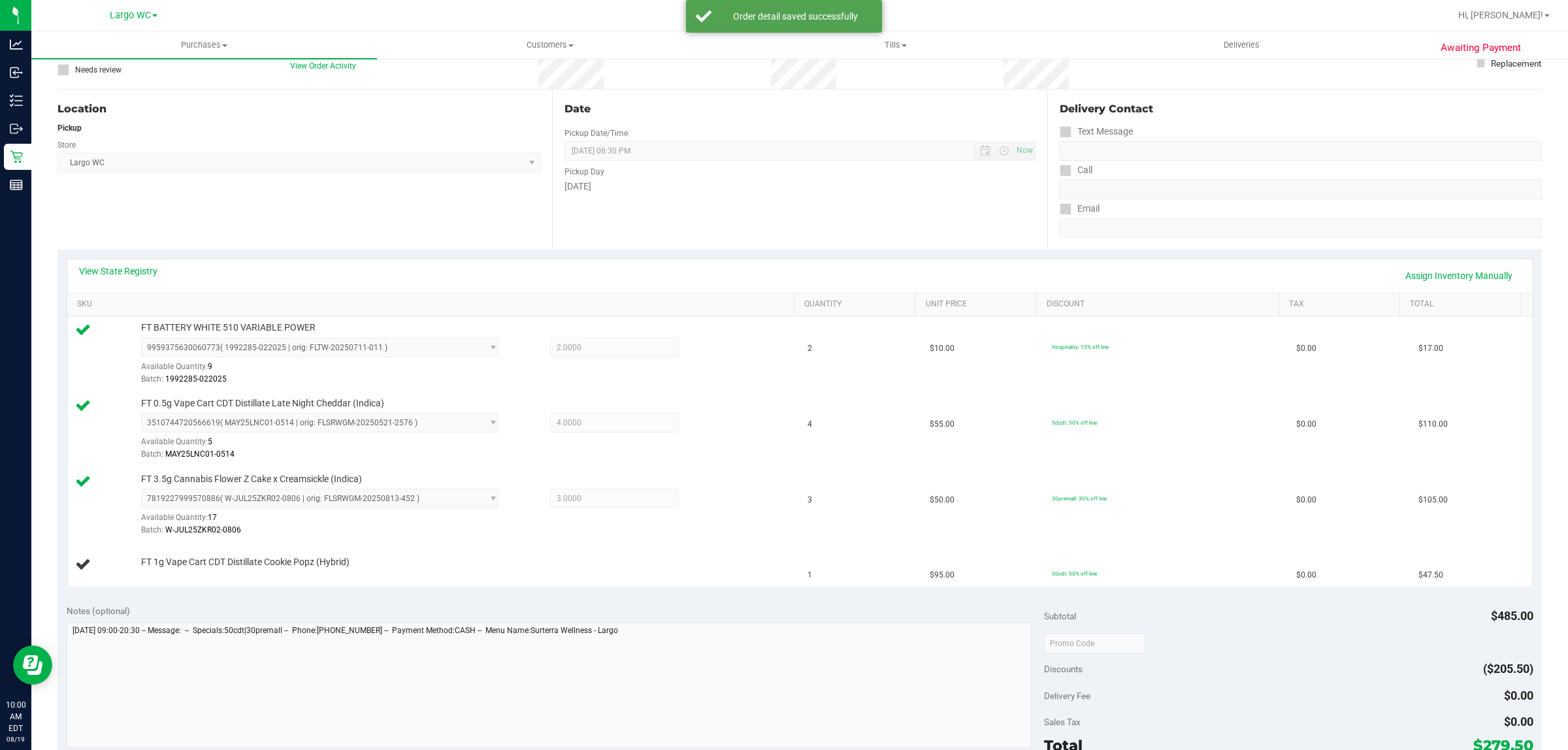
scroll to position [123, 0]
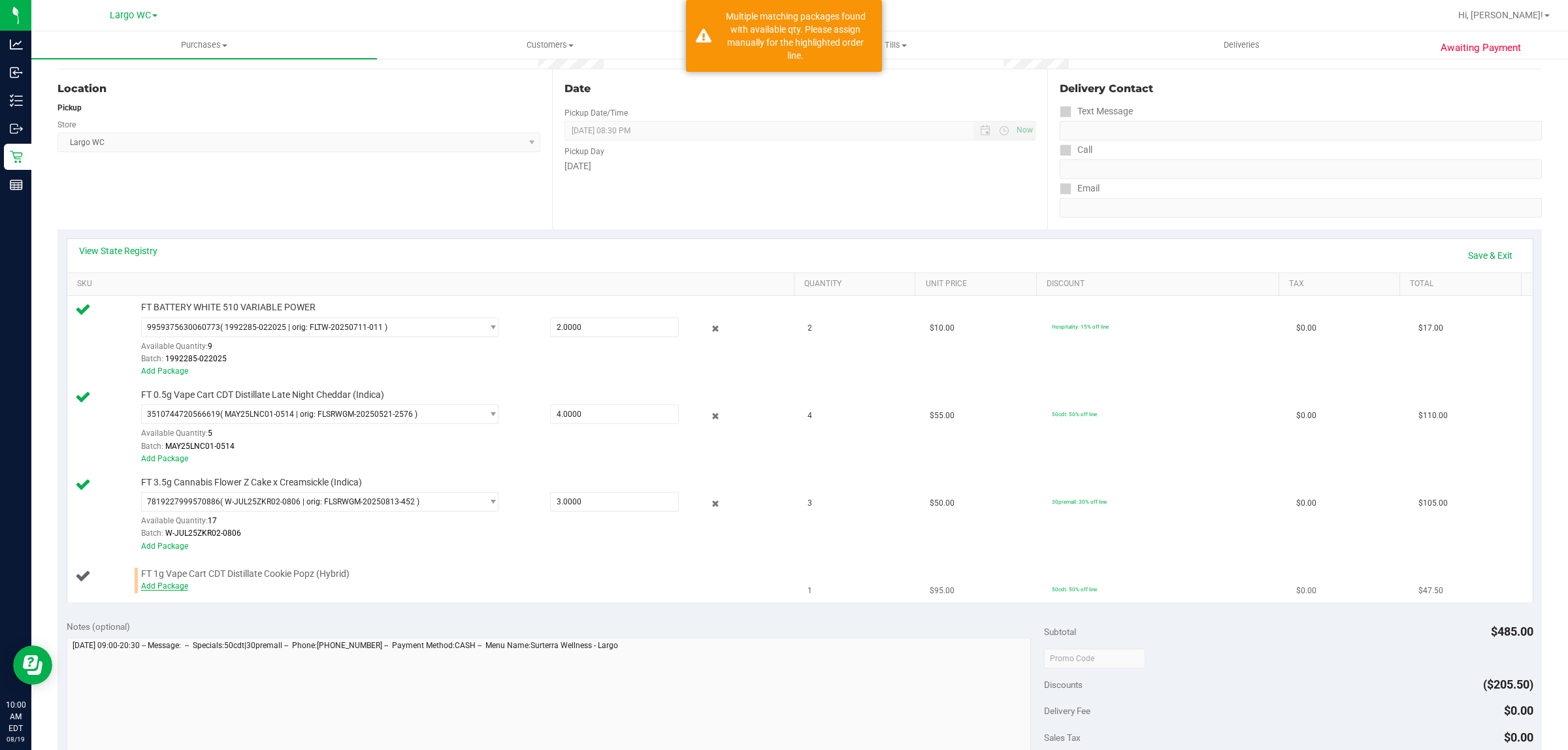
click at [159, 588] on link "Add Package" at bounding box center [165, 586] width 47 height 9
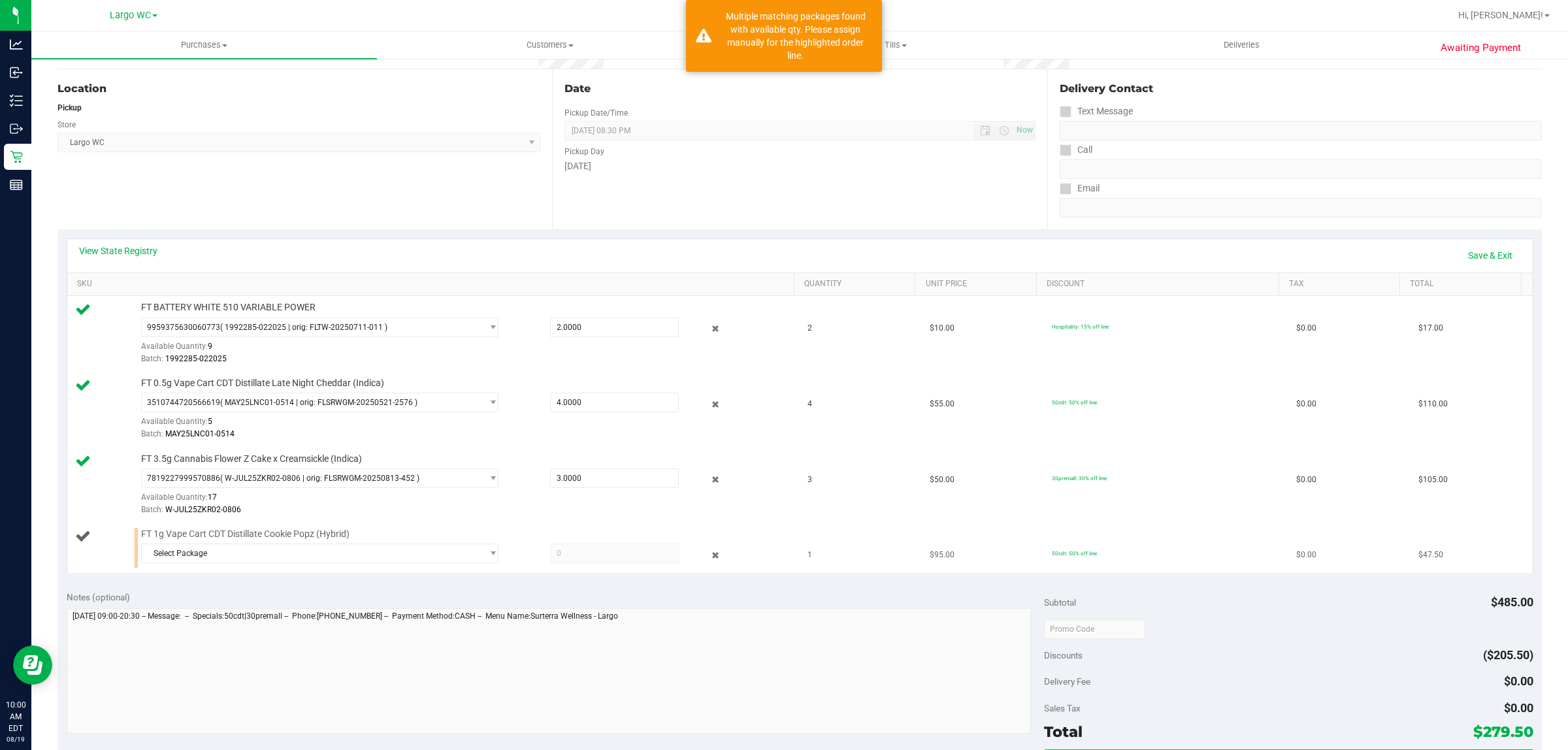
click at [187, 572] on td "FT 1g Vape Cart CDT Distillate Cookie Popz (Hybrid) Select Package 237397602570…" at bounding box center [433, 548] width 733 height 50
click at [206, 548] on span "Select Package" at bounding box center [311, 553] width 340 height 19
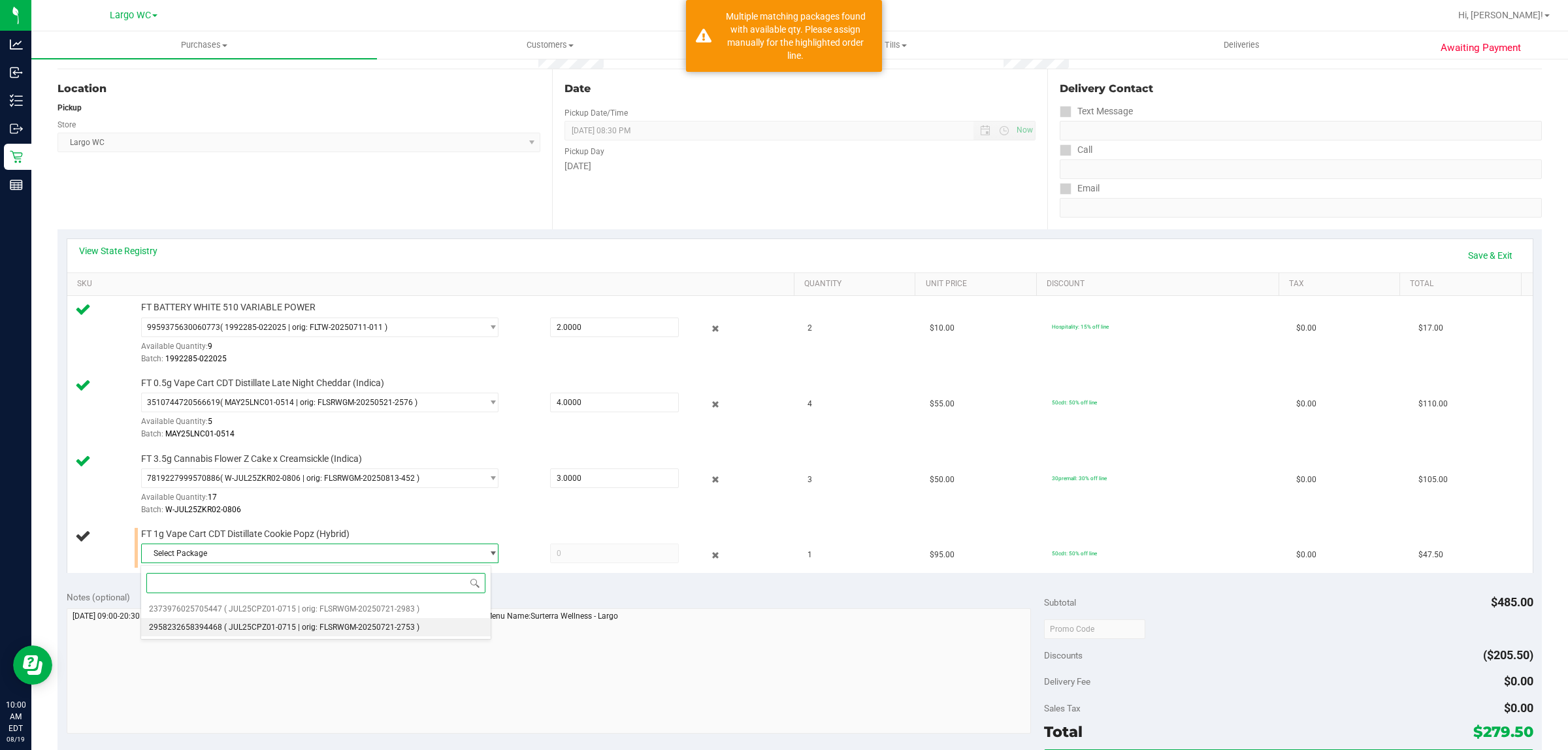
click at [170, 622] on li "2958232658394468 ( JUL25CPZ01-0715 | orig: FLSRWGM-20250721-2753 )" at bounding box center [316, 627] width 351 height 19
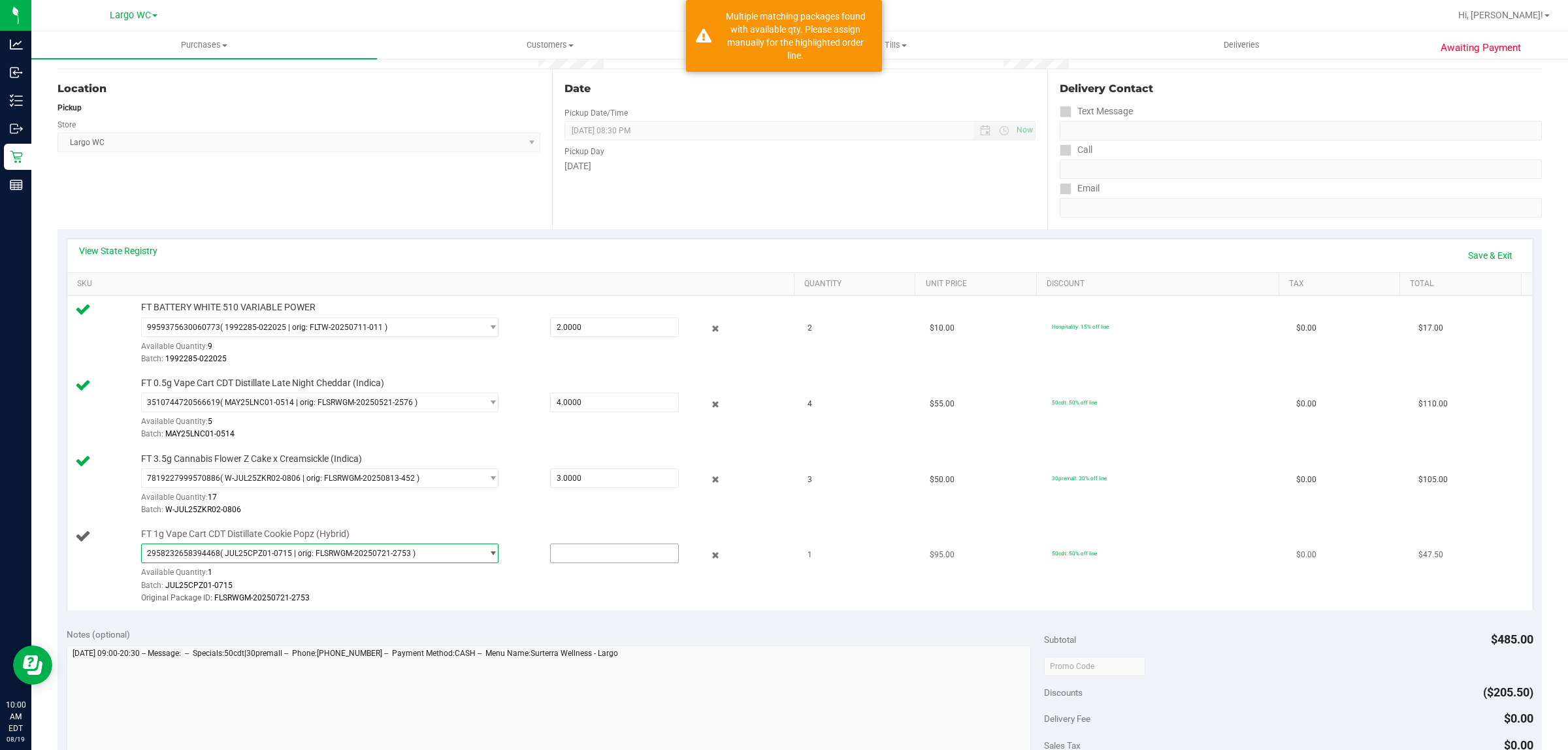
click at [575, 555] on input "text" at bounding box center [614, 553] width 128 height 19
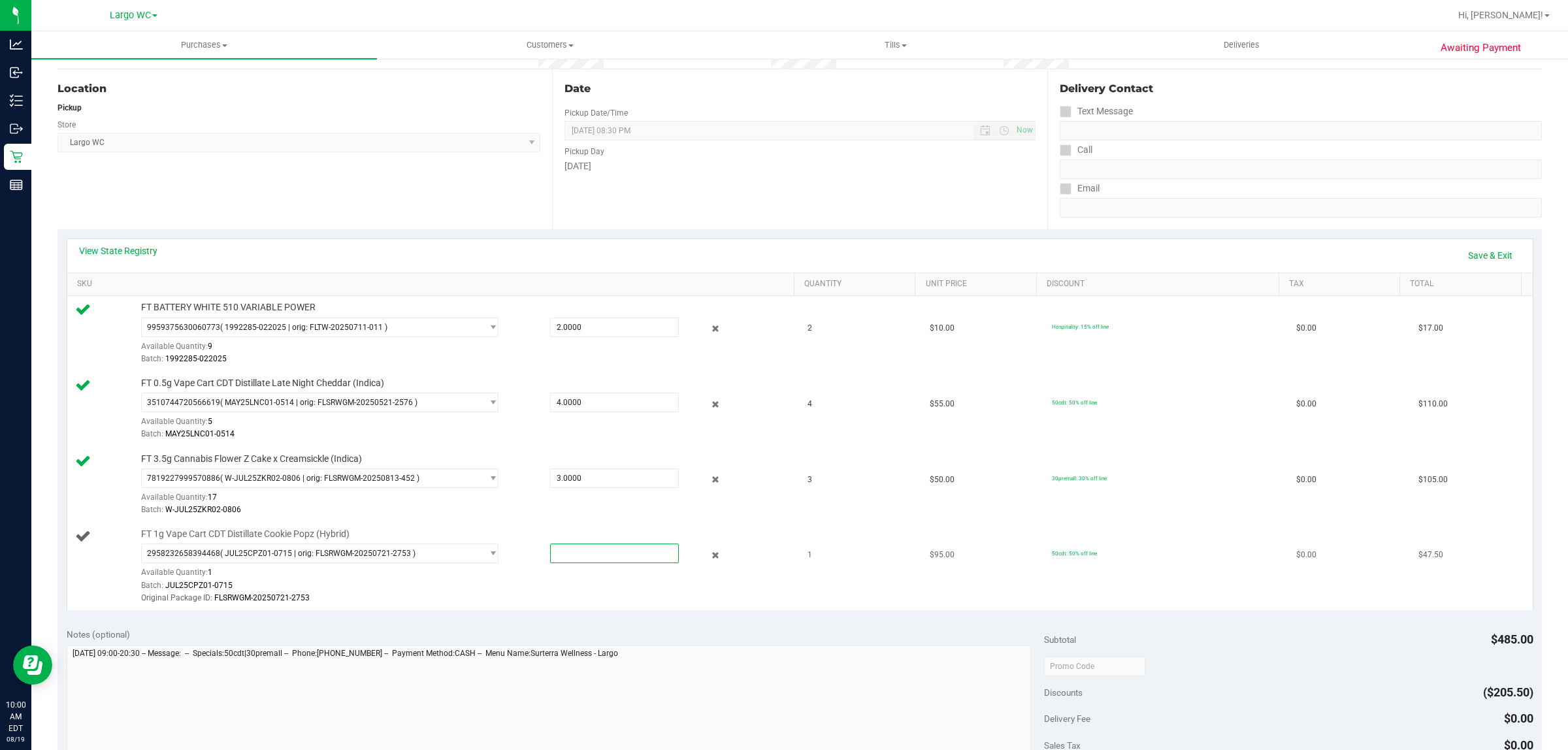
type input "1"
click at [866, 596] on td "1" at bounding box center [861, 566] width 122 height 87
type input "1.0000"
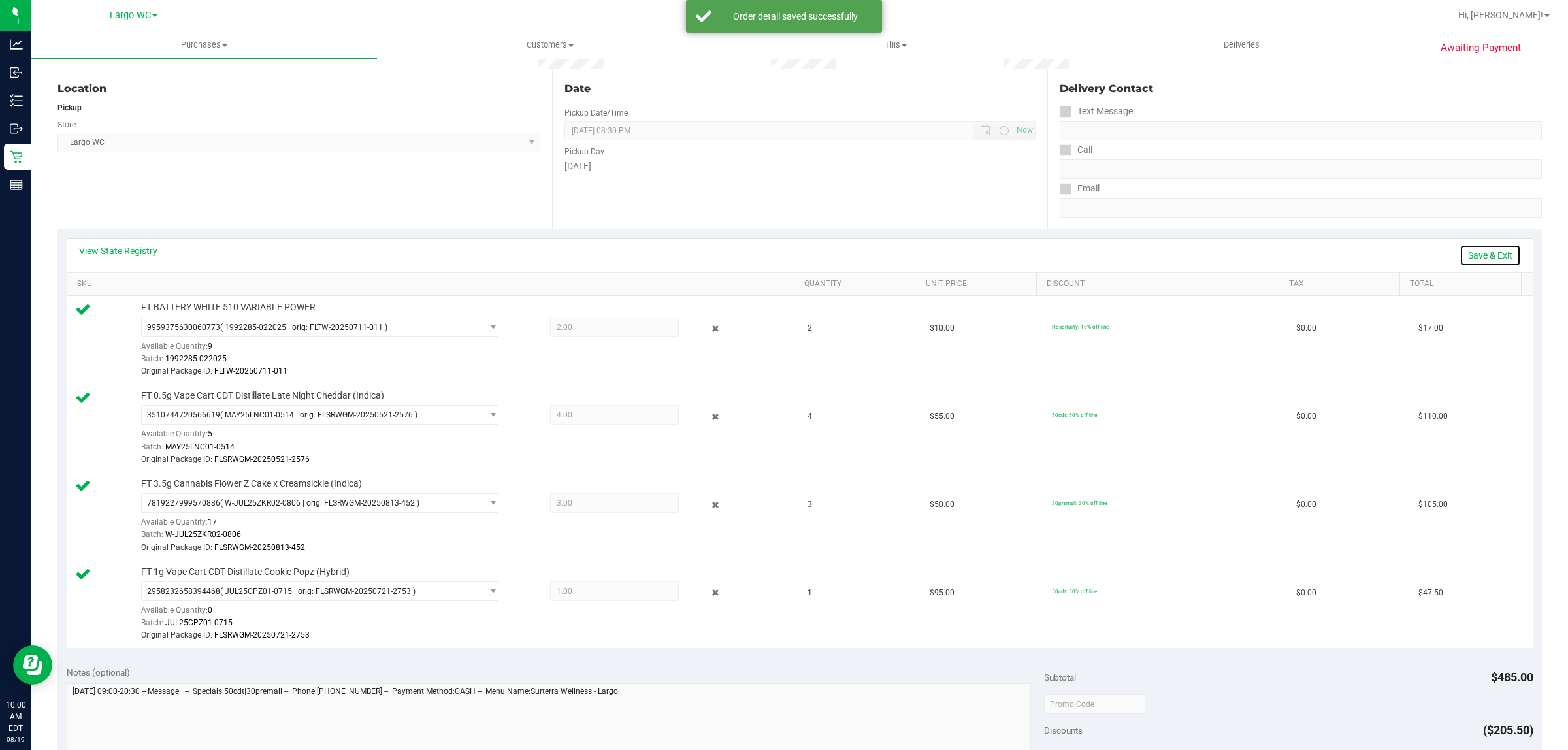
click at [1474, 255] on link "Save & Exit" at bounding box center [1491, 255] width 62 height 22
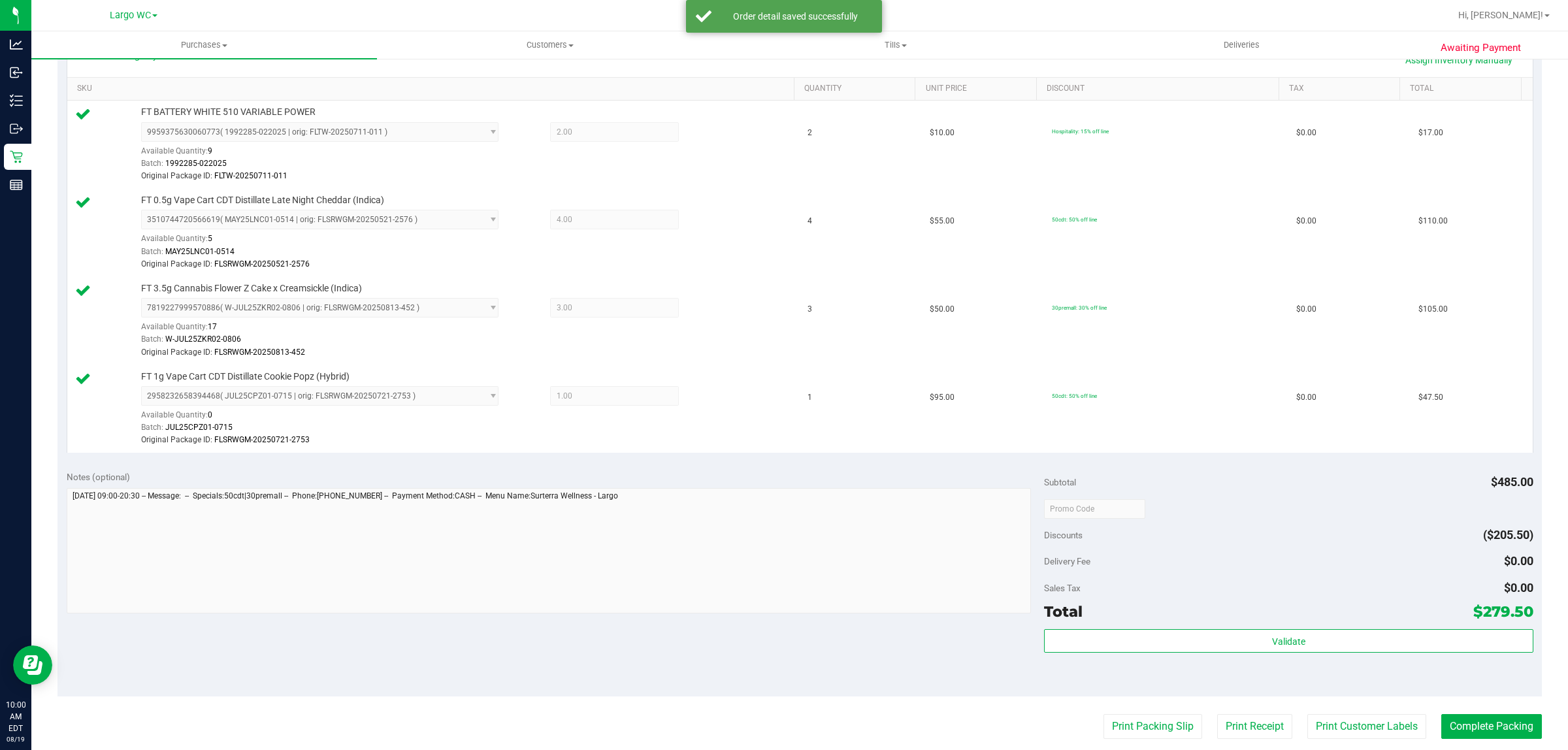
scroll to position [595, 0]
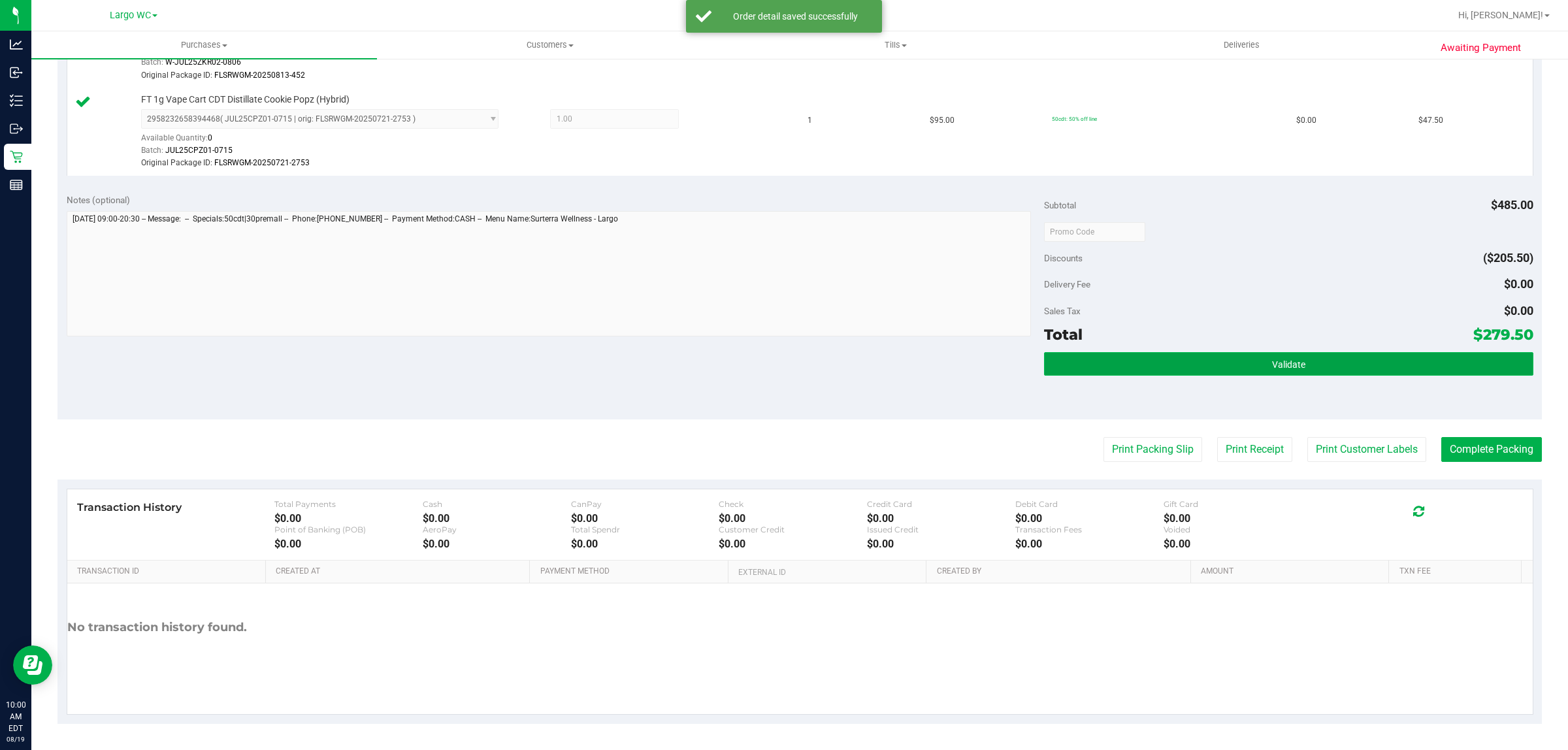
click at [1278, 367] on span "Validate" at bounding box center [1289, 364] width 34 height 11
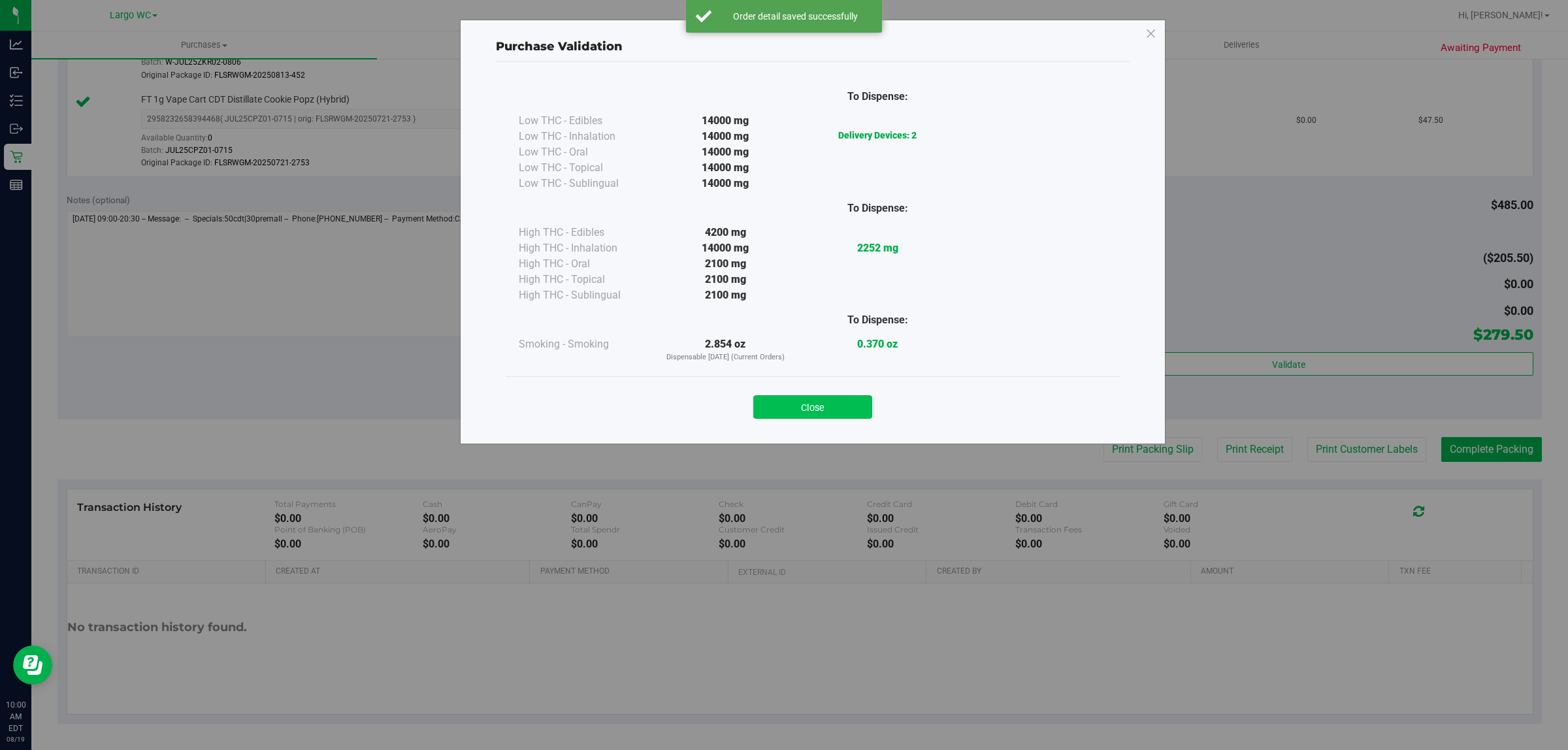
click at [825, 403] on button "Close" at bounding box center [813, 407] width 119 height 24
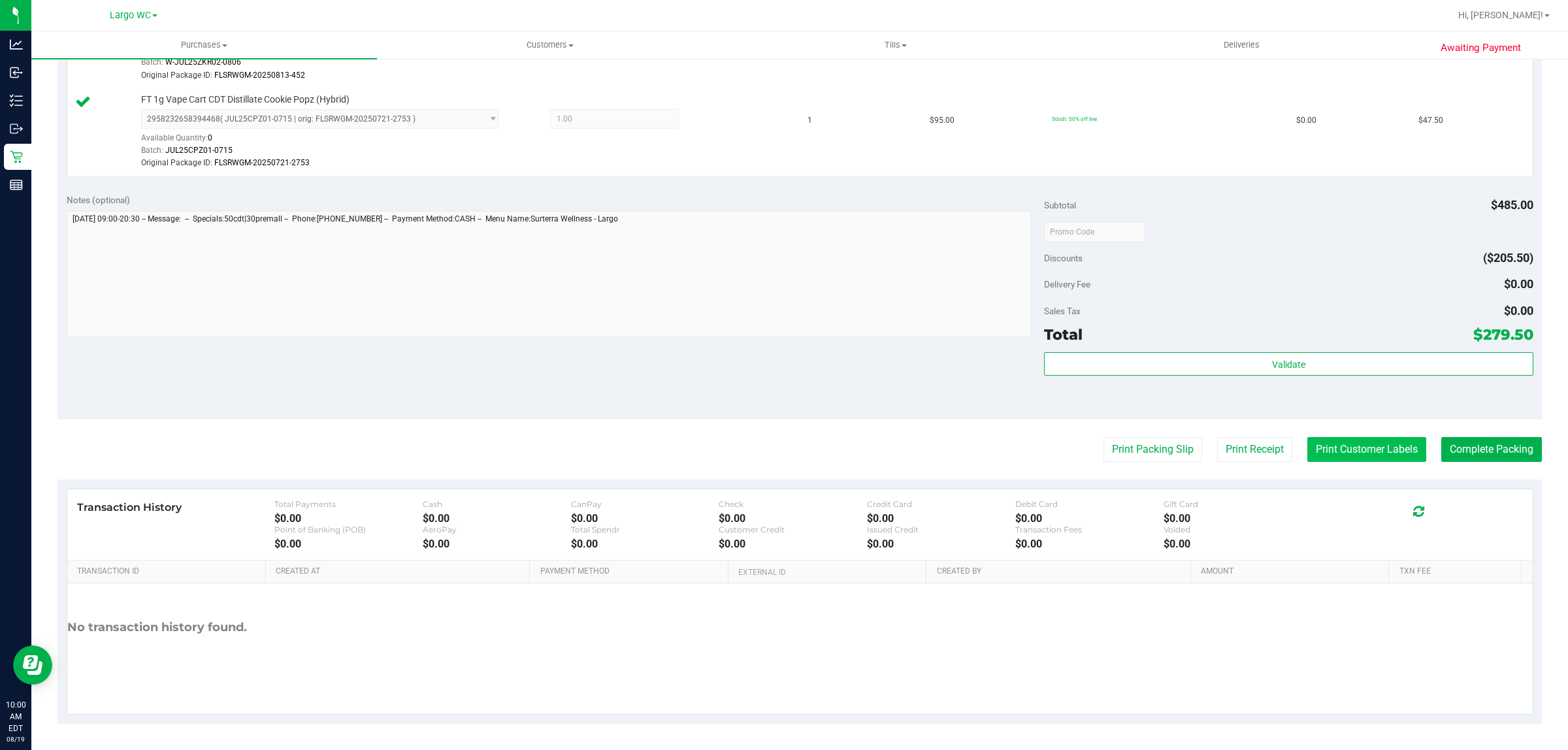
click at [1368, 459] on button "Print Customer Labels" at bounding box center [1367, 449] width 119 height 25
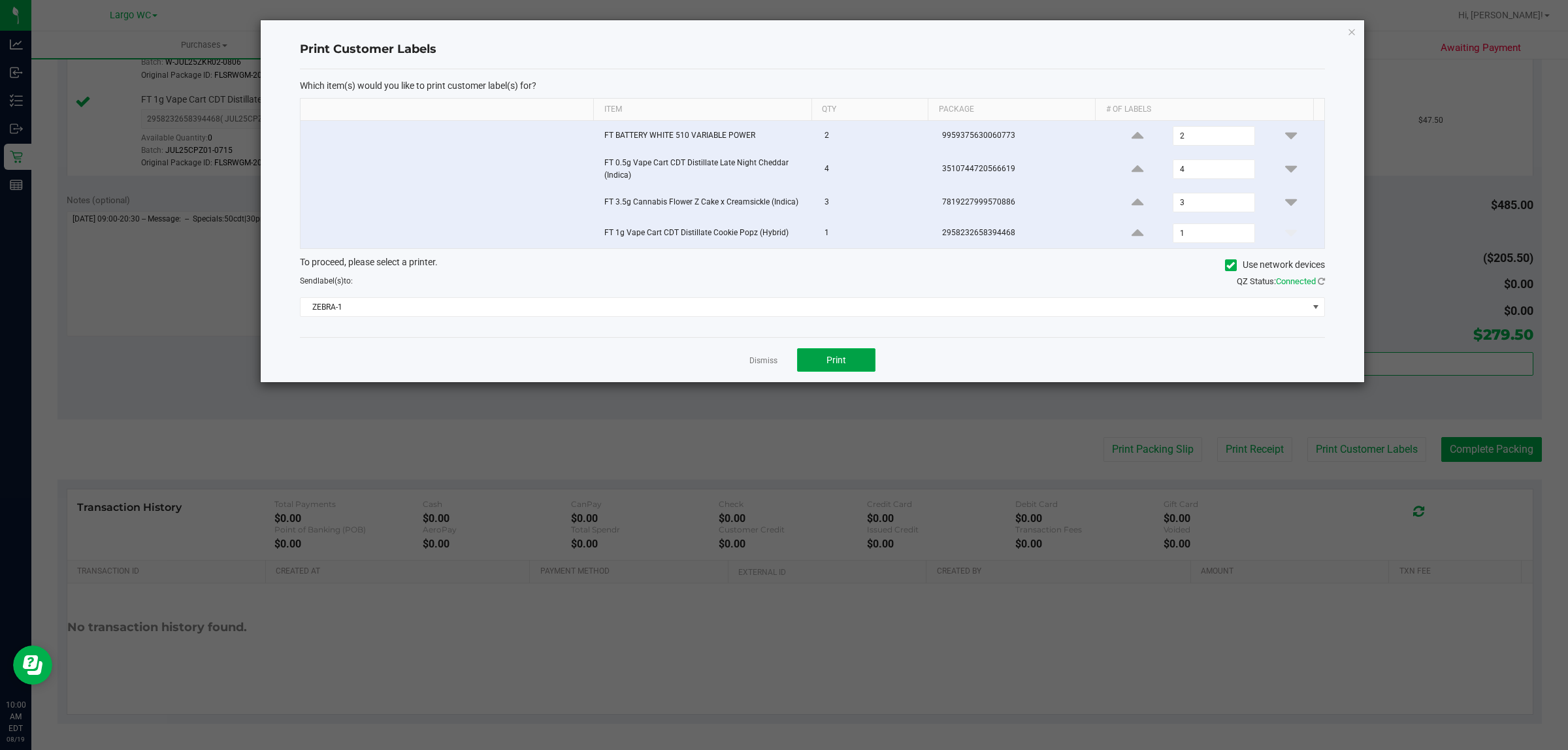
click at [845, 352] on button "Print" at bounding box center [836, 360] width 79 height 24
click at [1356, 36] on icon "button" at bounding box center [1352, 31] width 9 height 16
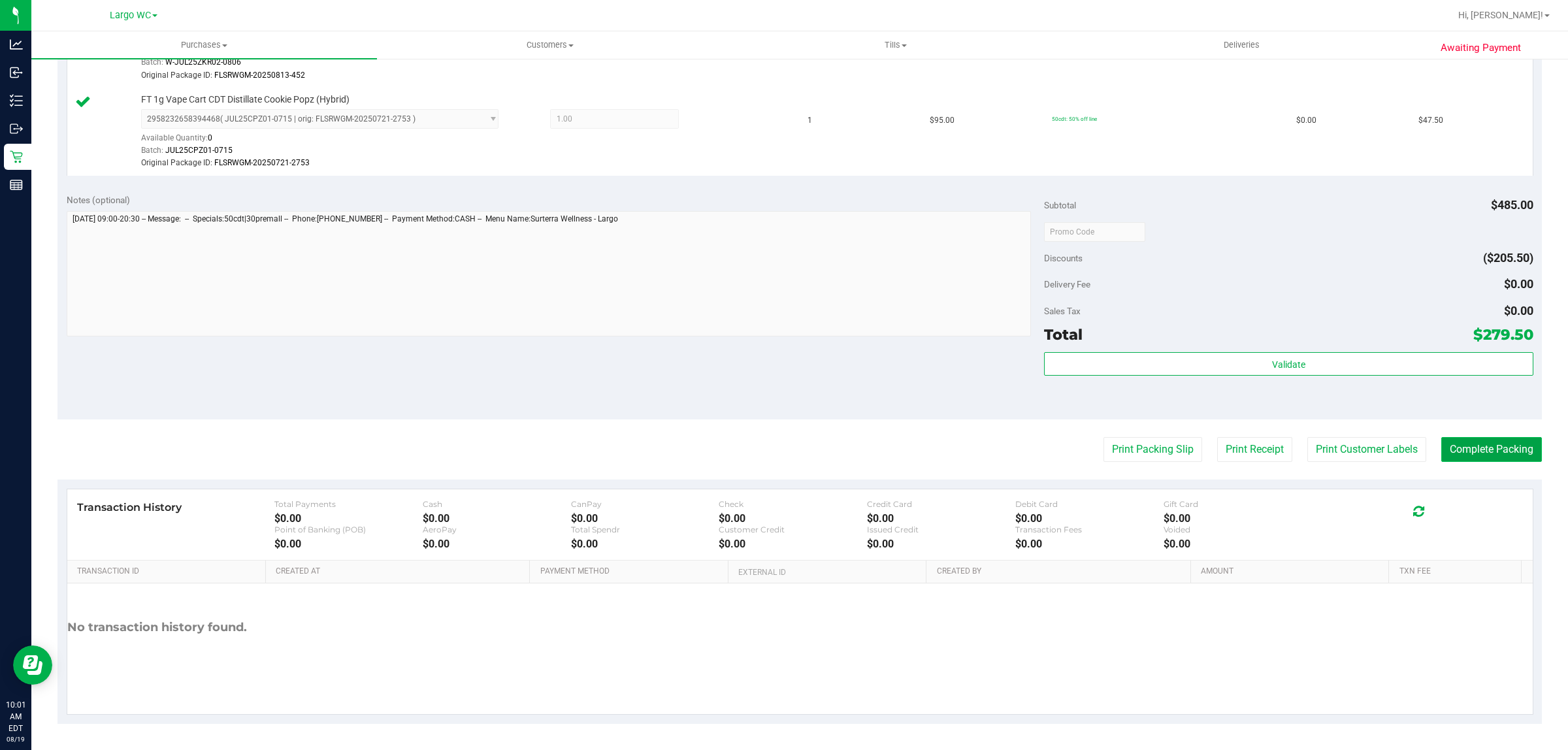
click at [1466, 440] on button "Complete Packing" at bounding box center [1491, 449] width 101 height 25
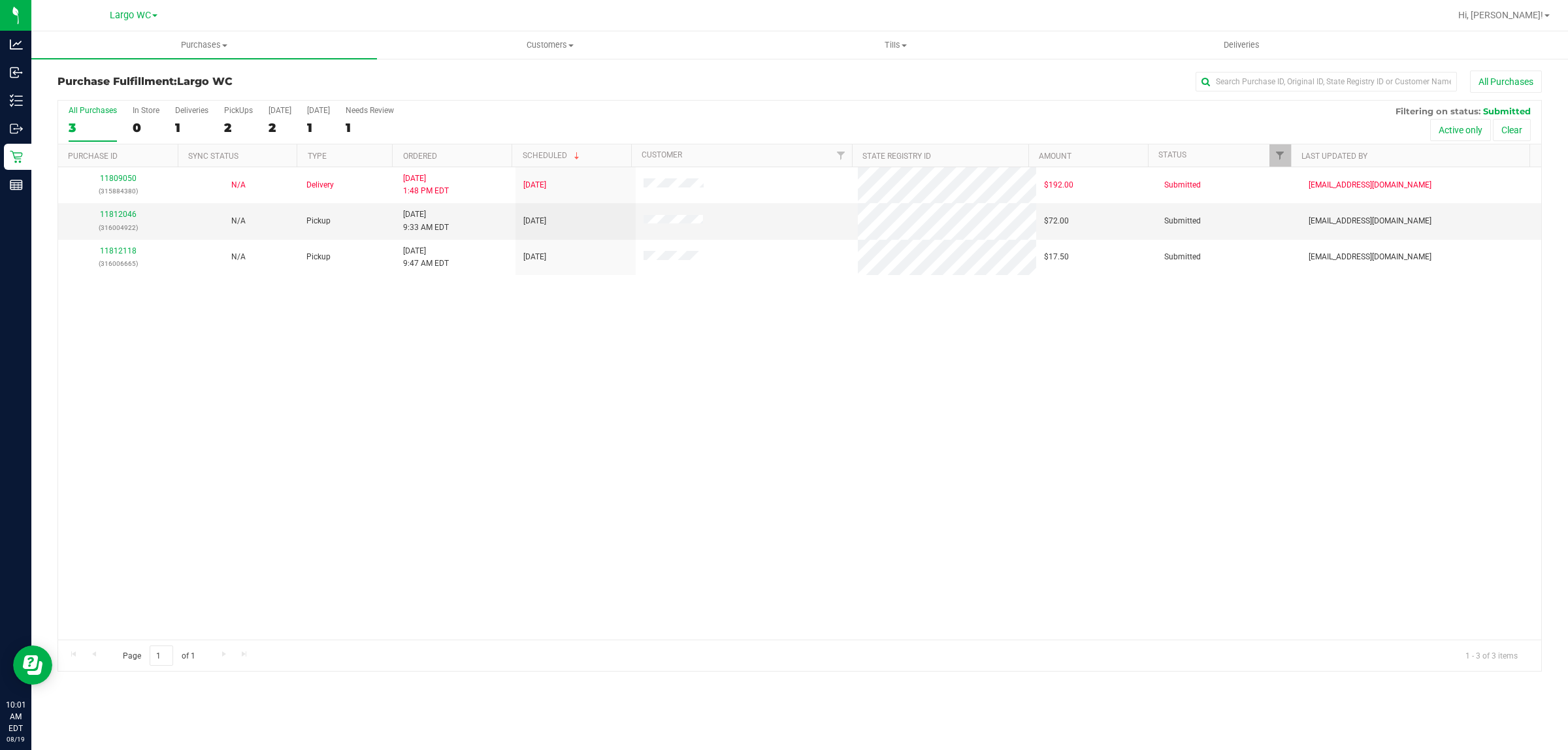
click at [80, 517] on div "11809050 (315884380) N/A Delivery 8/18/2025 1:48 PM EDT 8/20/2025 $192.00 Submi…" at bounding box center [800, 403] width 1484 height 472
click at [119, 217] on link "11812046" at bounding box center [118, 214] width 36 height 9
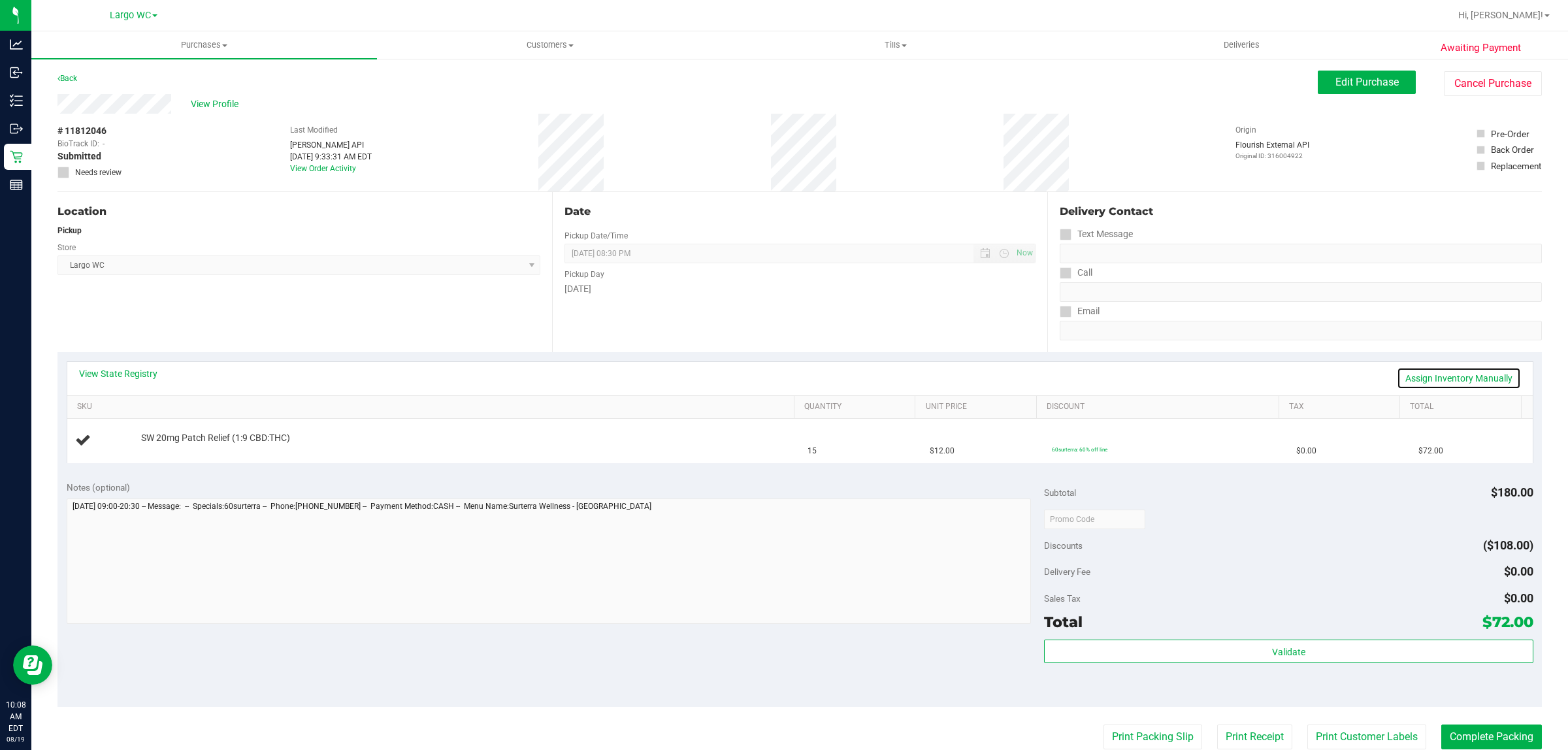
click at [1462, 383] on link "Assign Inventory Manually" at bounding box center [1459, 378] width 124 height 22
click at [158, 446] on link "Add Package" at bounding box center [165, 446] width 47 height 9
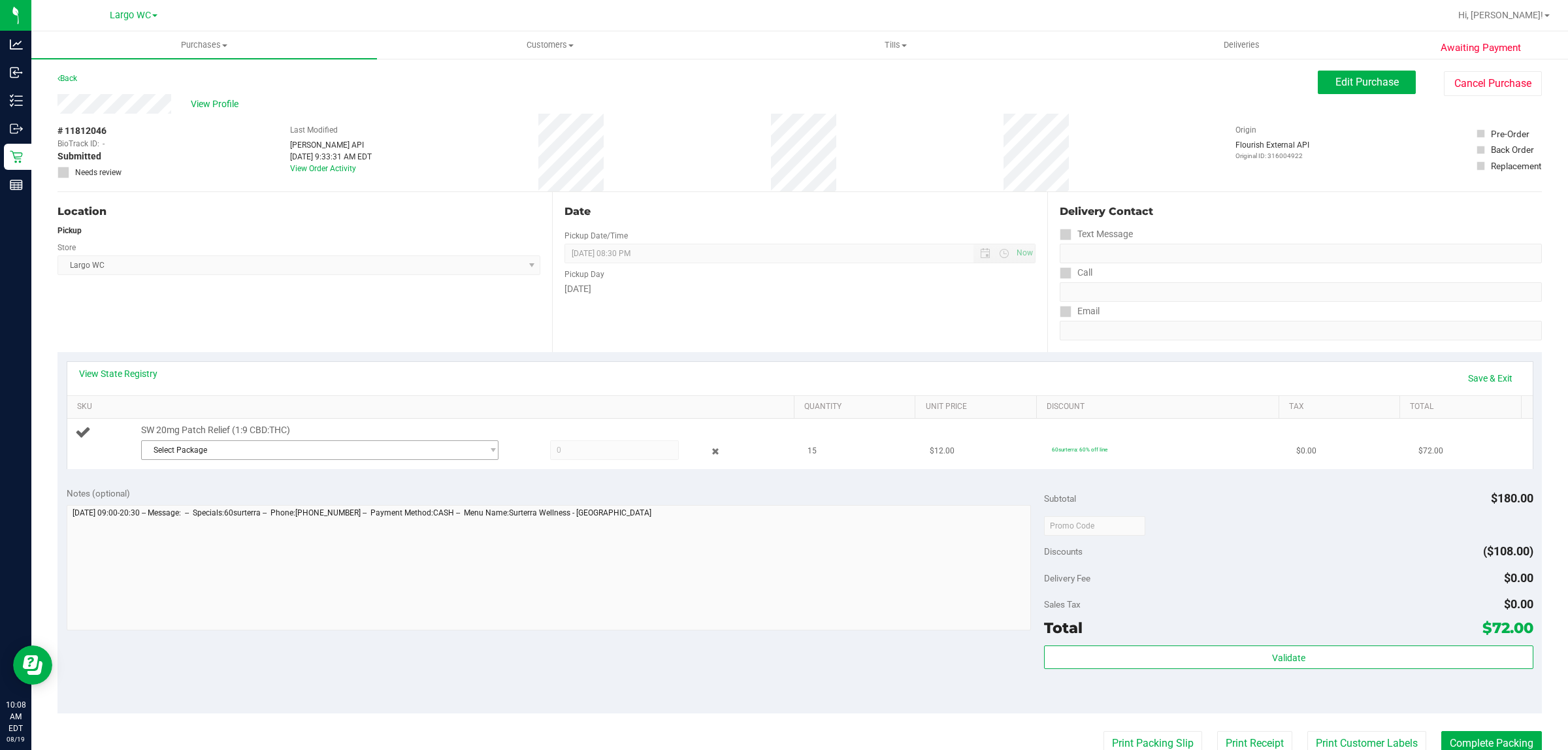
click at [298, 454] on span "Select Package" at bounding box center [311, 450] width 340 height 19
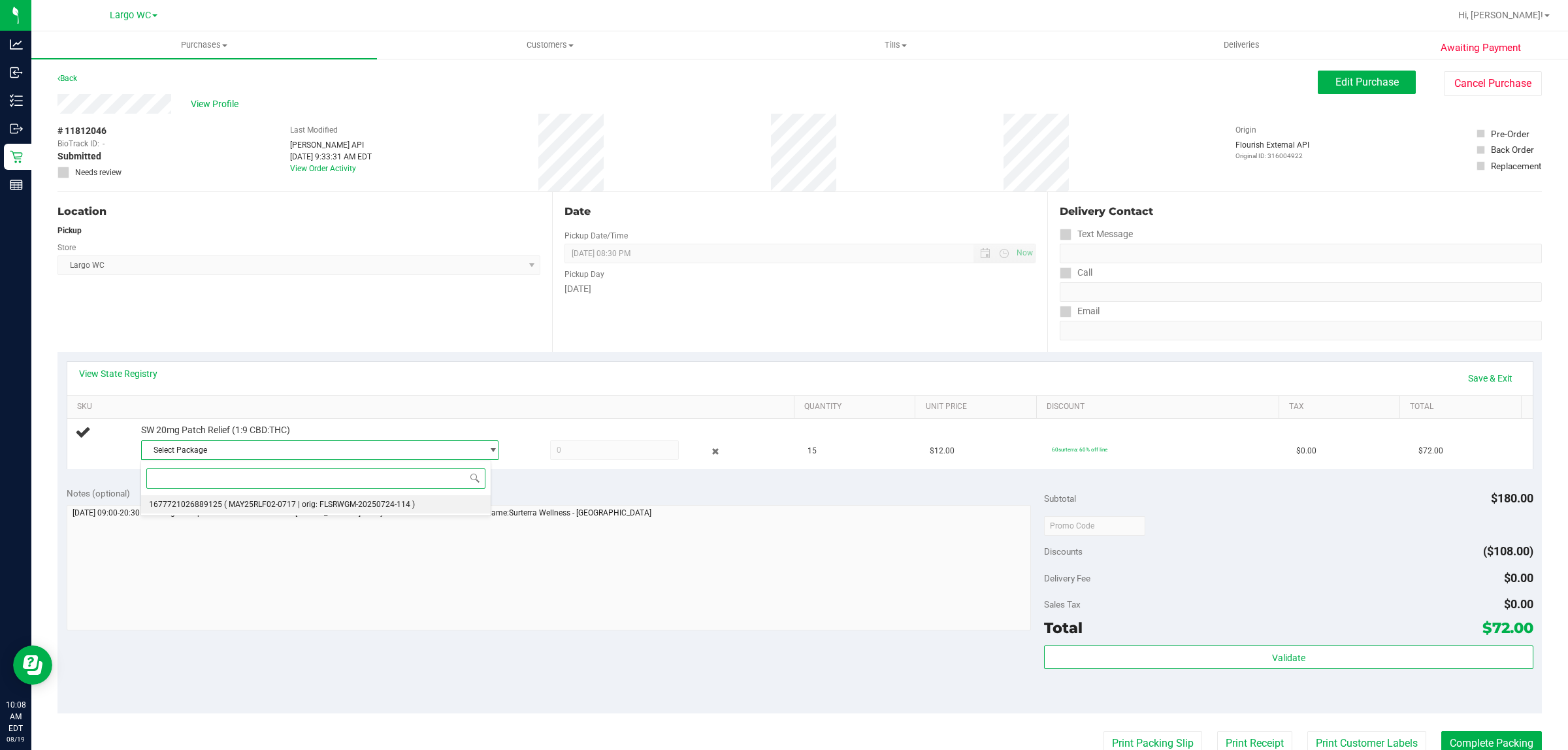
click at [271, 507] on span "( MAY25RLF02-0717 | orig: FLSRWGM-20250724-114 )" at bounding box center [319, 504] width 191 height 9
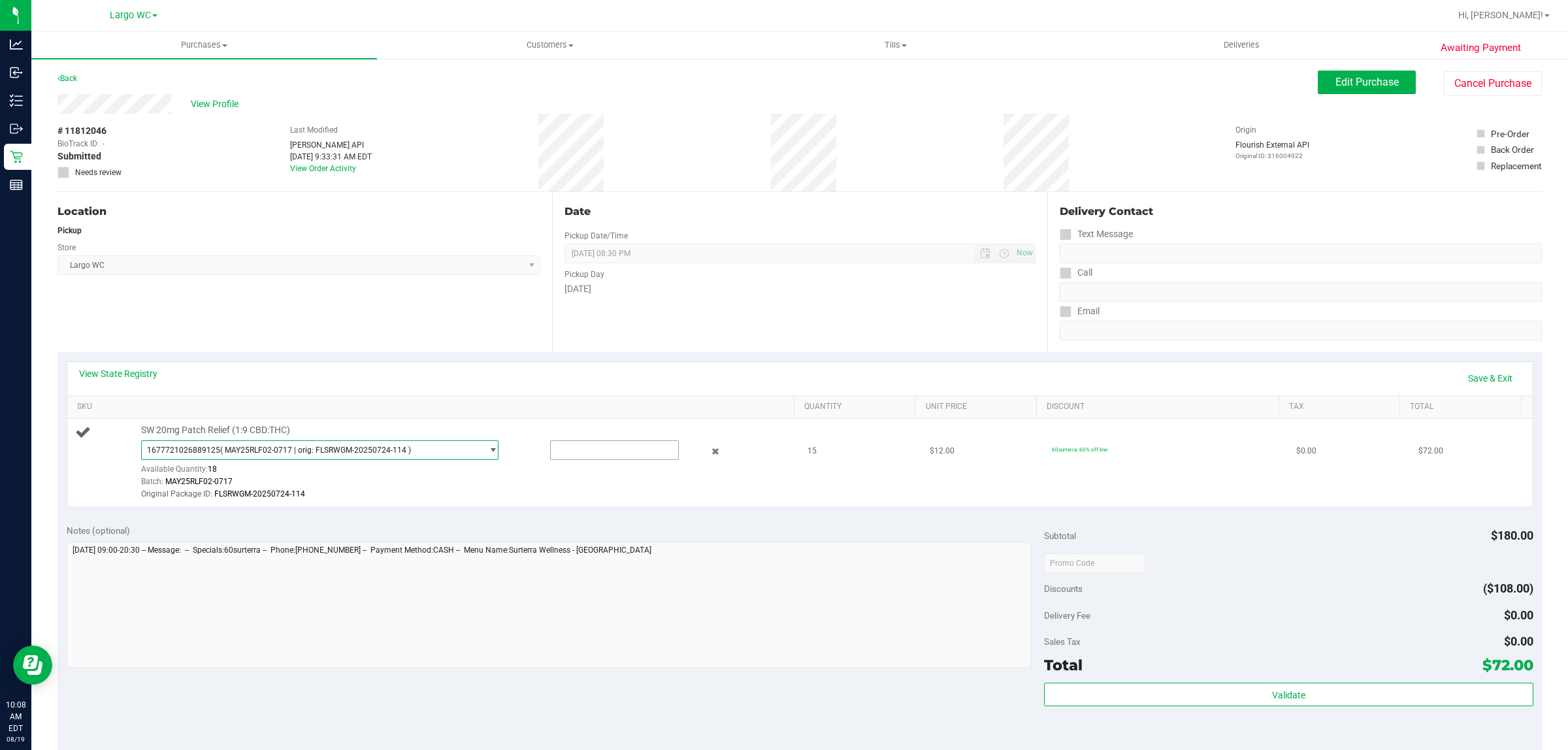
click at [585, 450] on input "text" at bounding box center [614, 450] width 128 height 19
type input "15"
click at [1486, 372] on link "Save & Exit" at bounding box center [1491, 378] width 62 height 22
type input "15.0000"
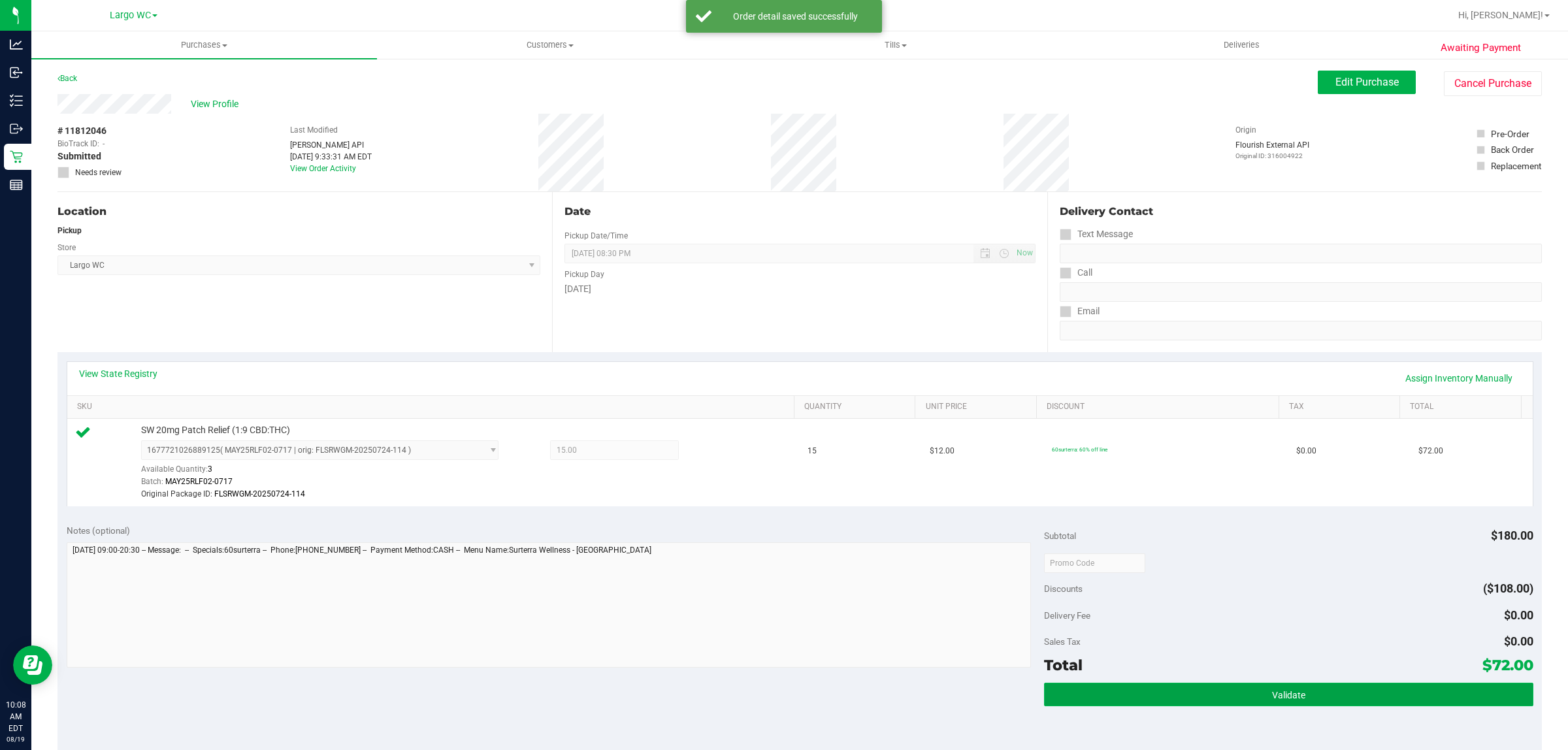
click at [1177, 700] on button "Validate" at bounding box center [1288, 694] width 489 height 24
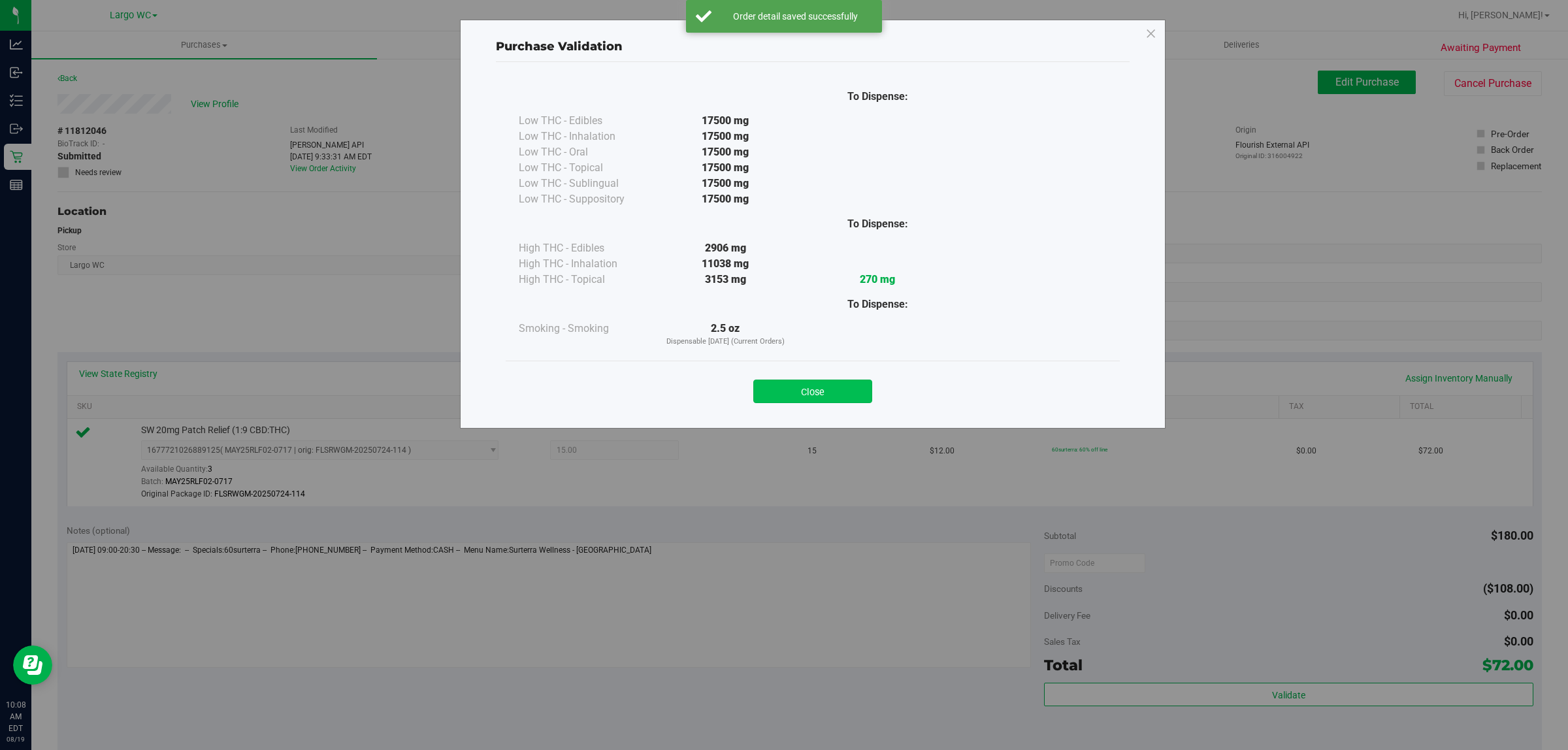
click at [823, 380] on button "Close" at bounding box center [813, 391] width 119 height 24
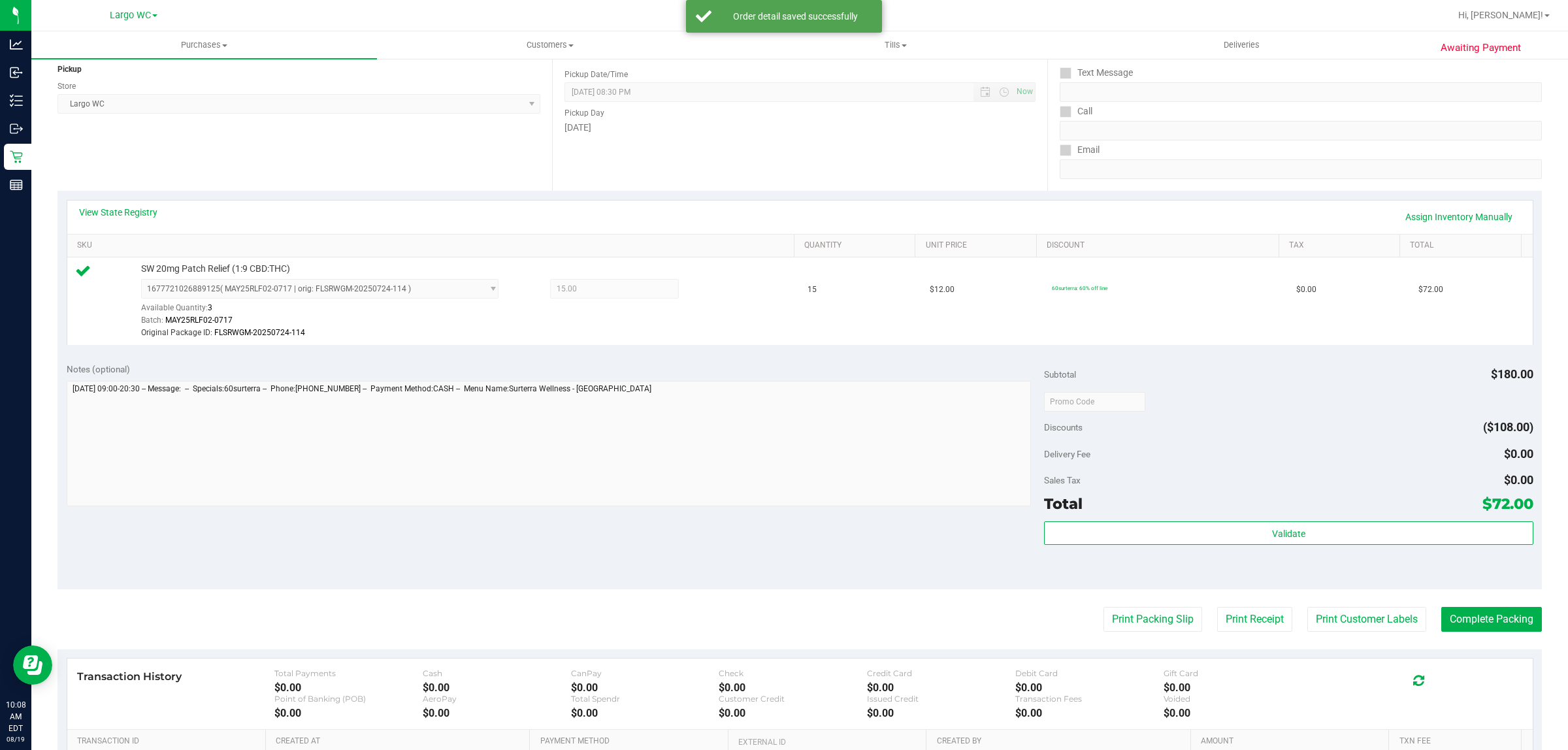
scroll to position [330, 0]
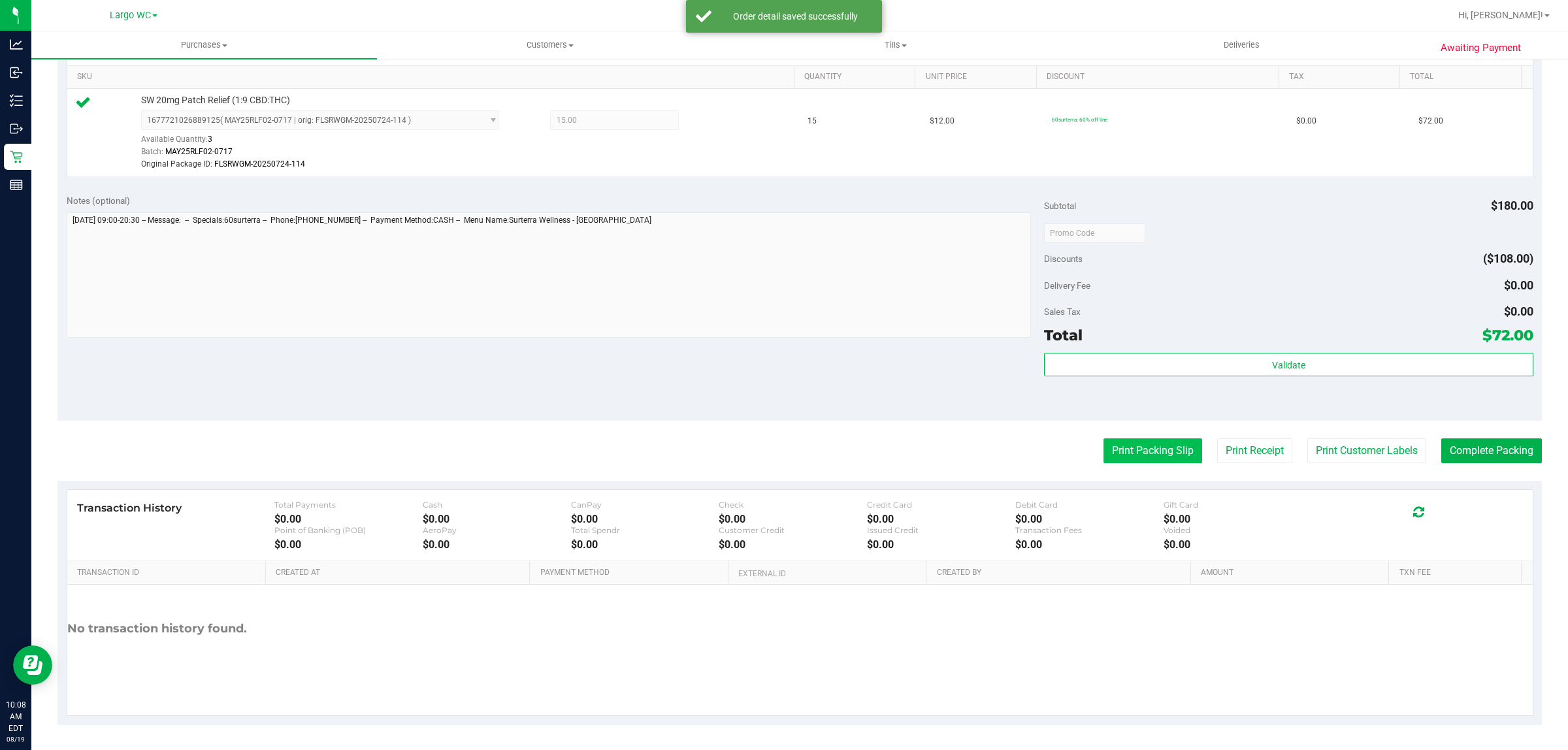
click at [1137, 450] on button "Print Packing Slip" at bounding box center [1153, 450] width 99 height 25
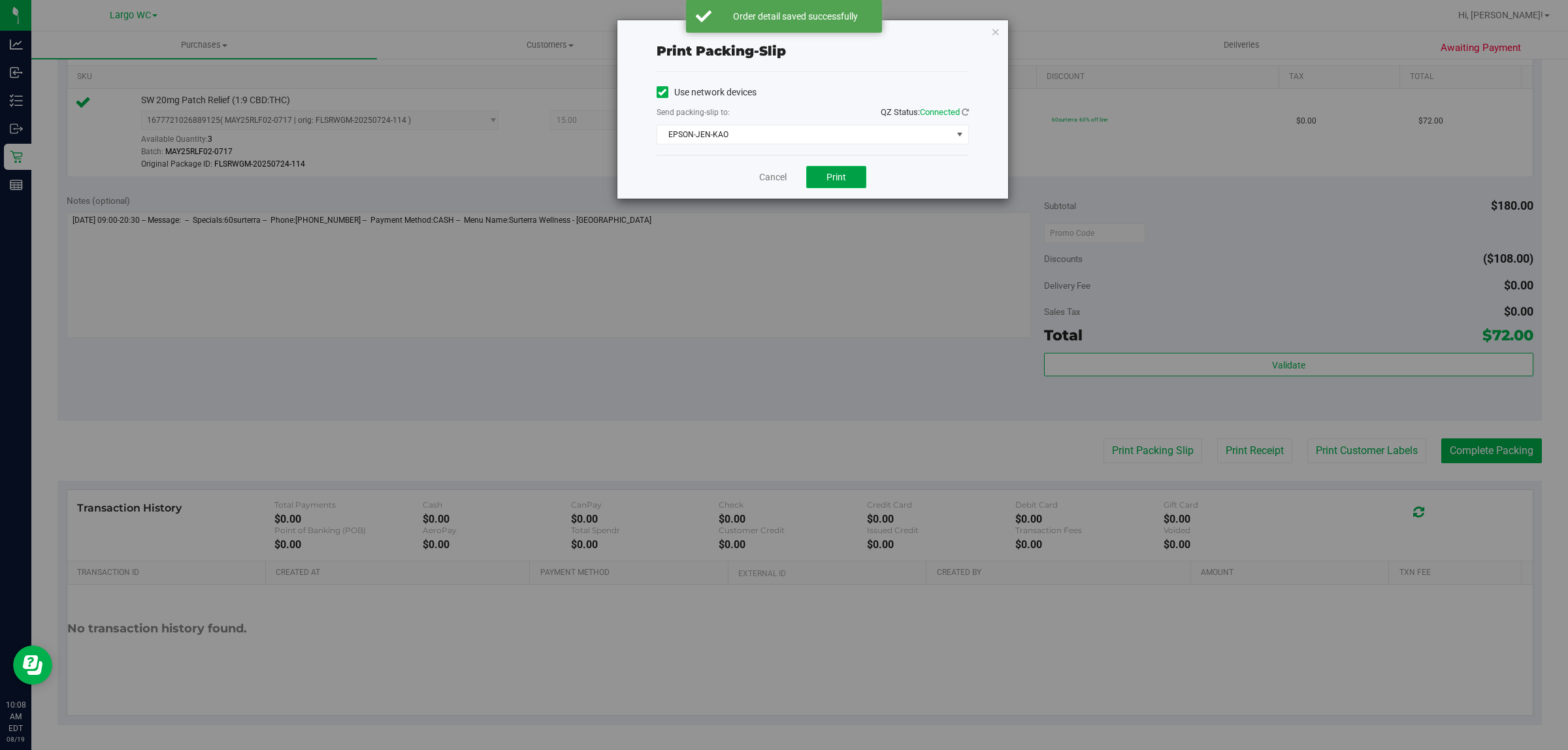
click at [845, 174] on span "Print" at bounding box center [836, 177] width 19 height 11
click at [998, 36] on icon "button" at bounding box center [996, 31] width 9 height 16
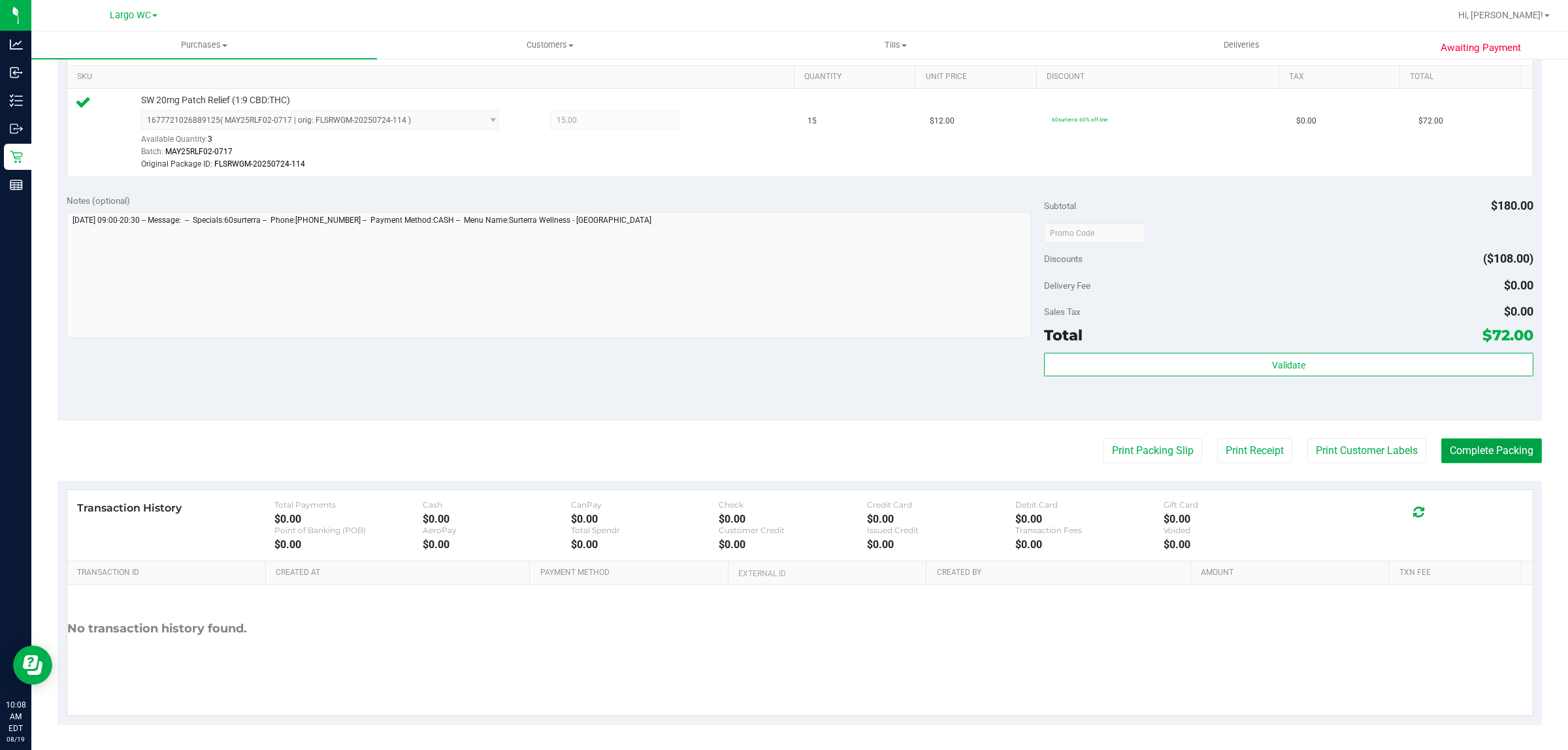
click at [1484, 445] on button "Complete Packing" at bounding box center [1491, 450] width 101 height 25
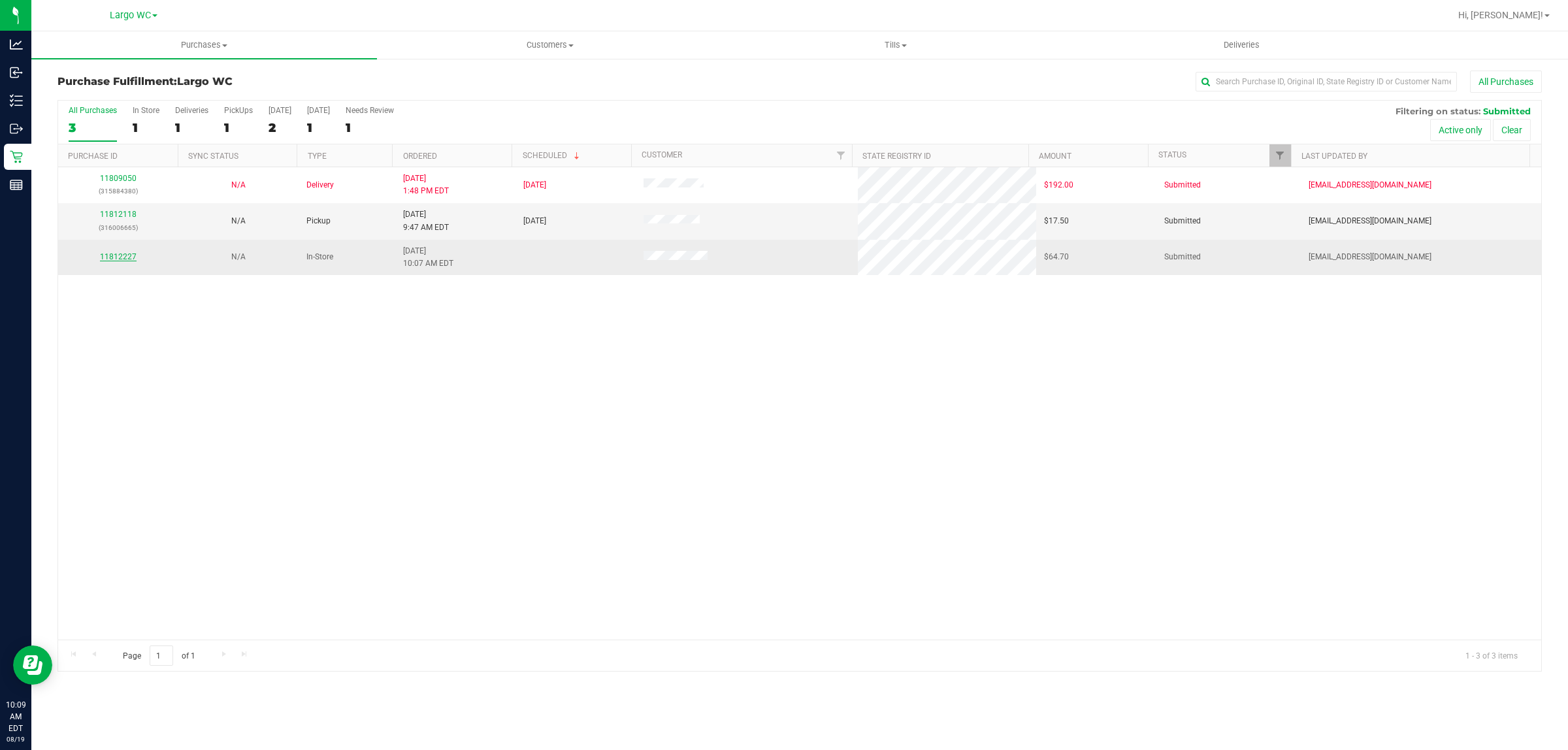
click at [121, 261] on link "11812227" at bounding box center [118, 257] width 36 height 9
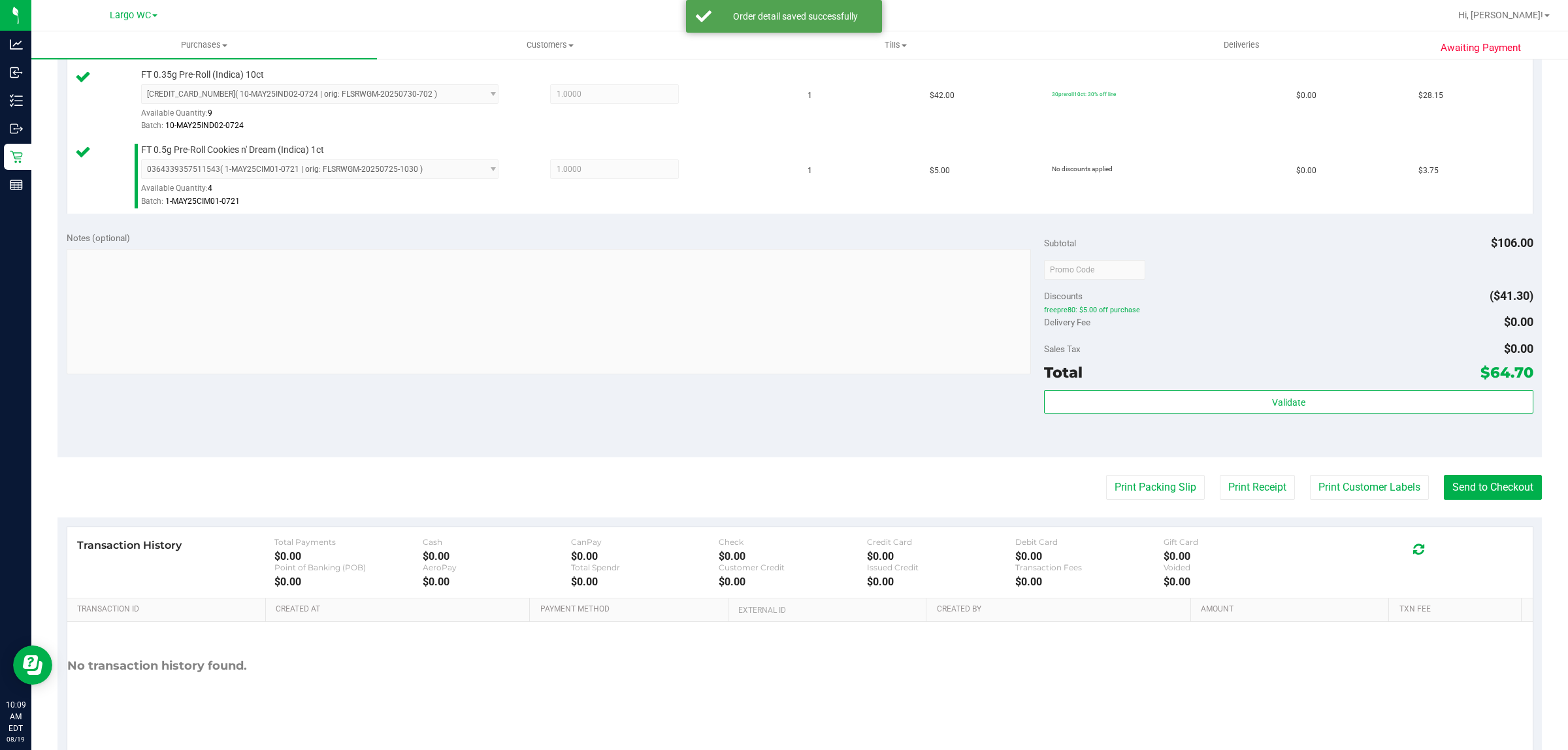
scroll to position [546, 0]
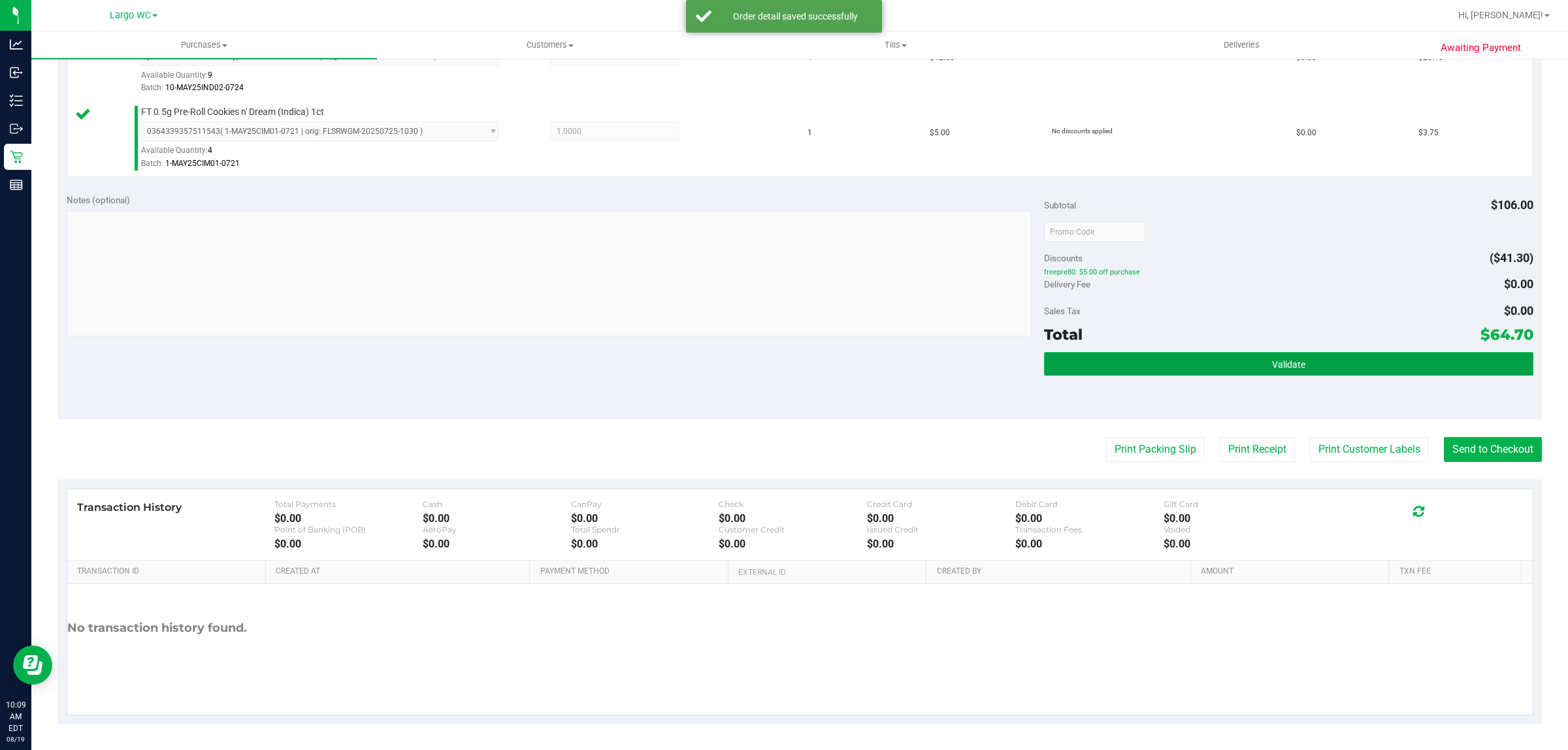
click at [1341, 353] on button "Validate" at bounding box center [1288, 363] width 489 height 24
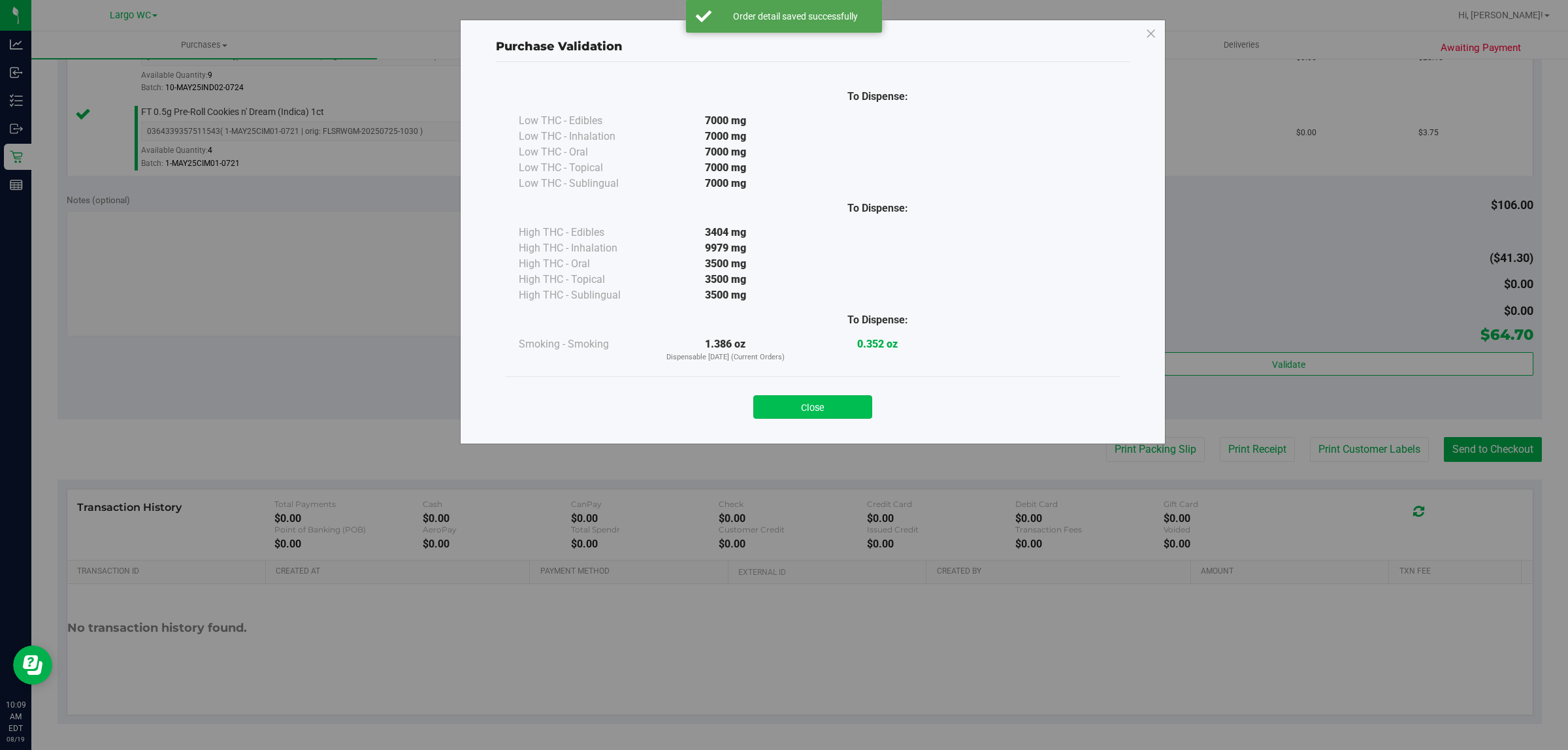
click at [841, 405] on button "Close" at bounding box center [813, 407] width 119 height 24
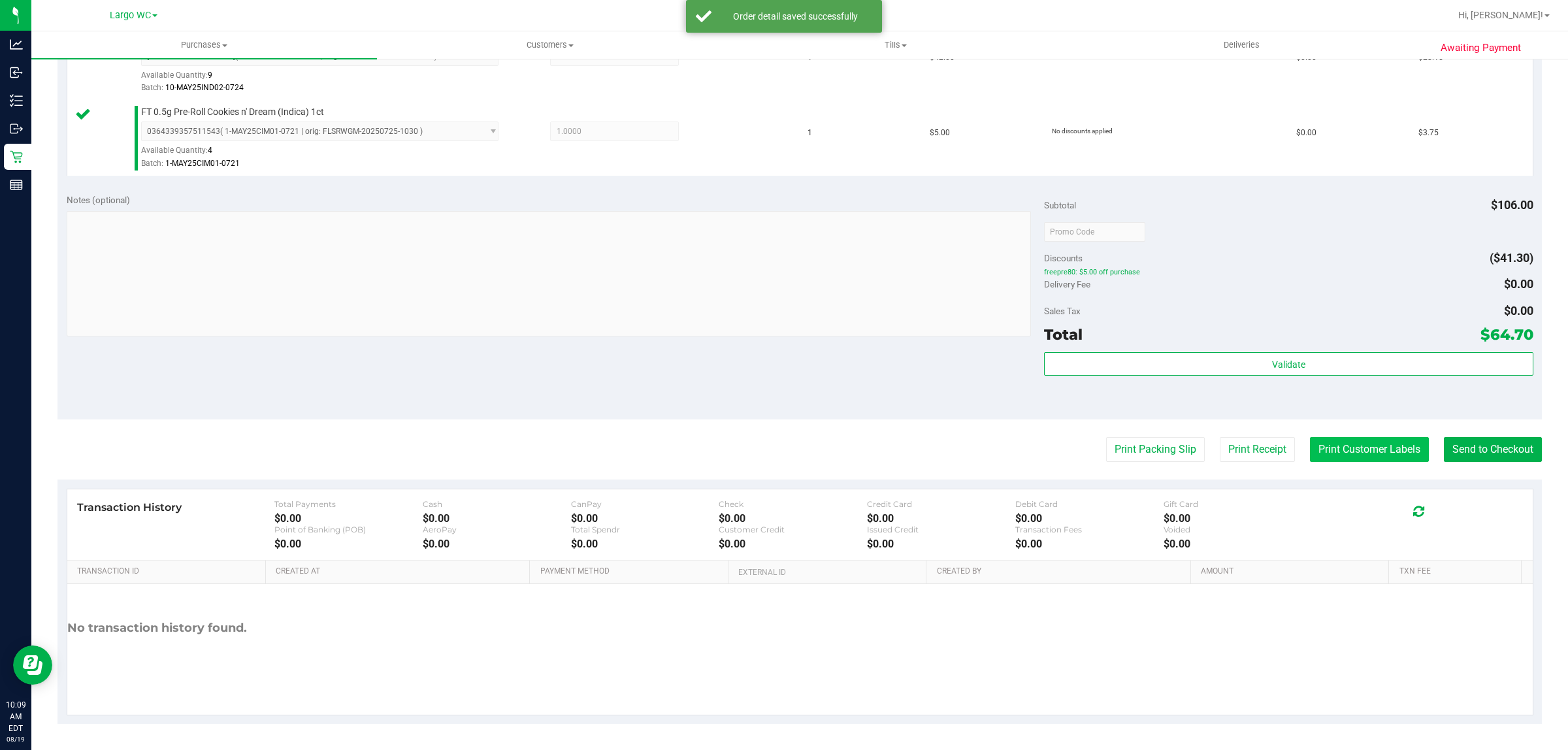
click at [1371, 450] on button "Print Customer Labels" at bounding box center [1370, 449] width 119 height 25
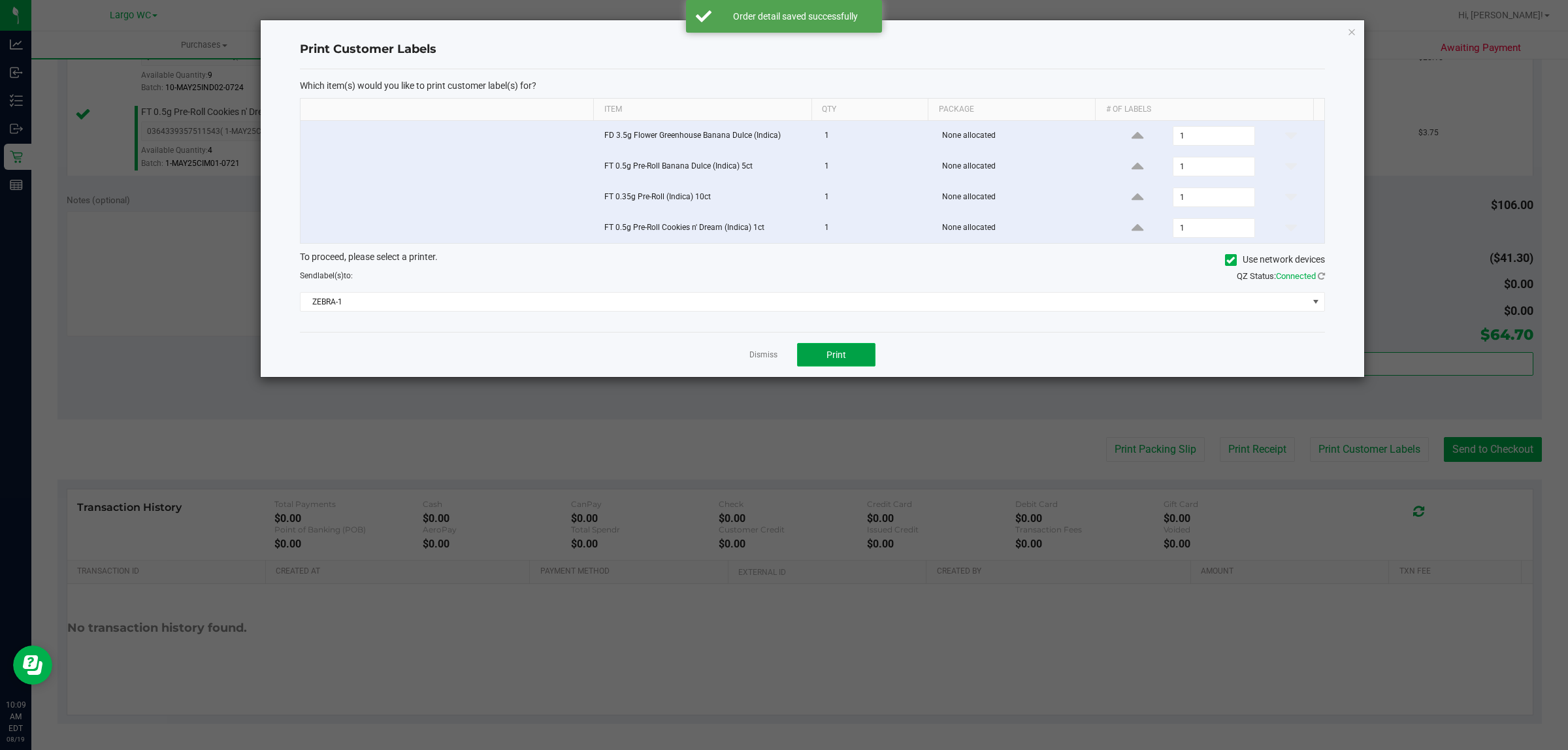
click at [831, 357] on span "Print" at bounding box center [836, 355] width 19 height 11
click at [1356, 31] on icon "button" at bounding box center [1352, 31] width 9 height 16
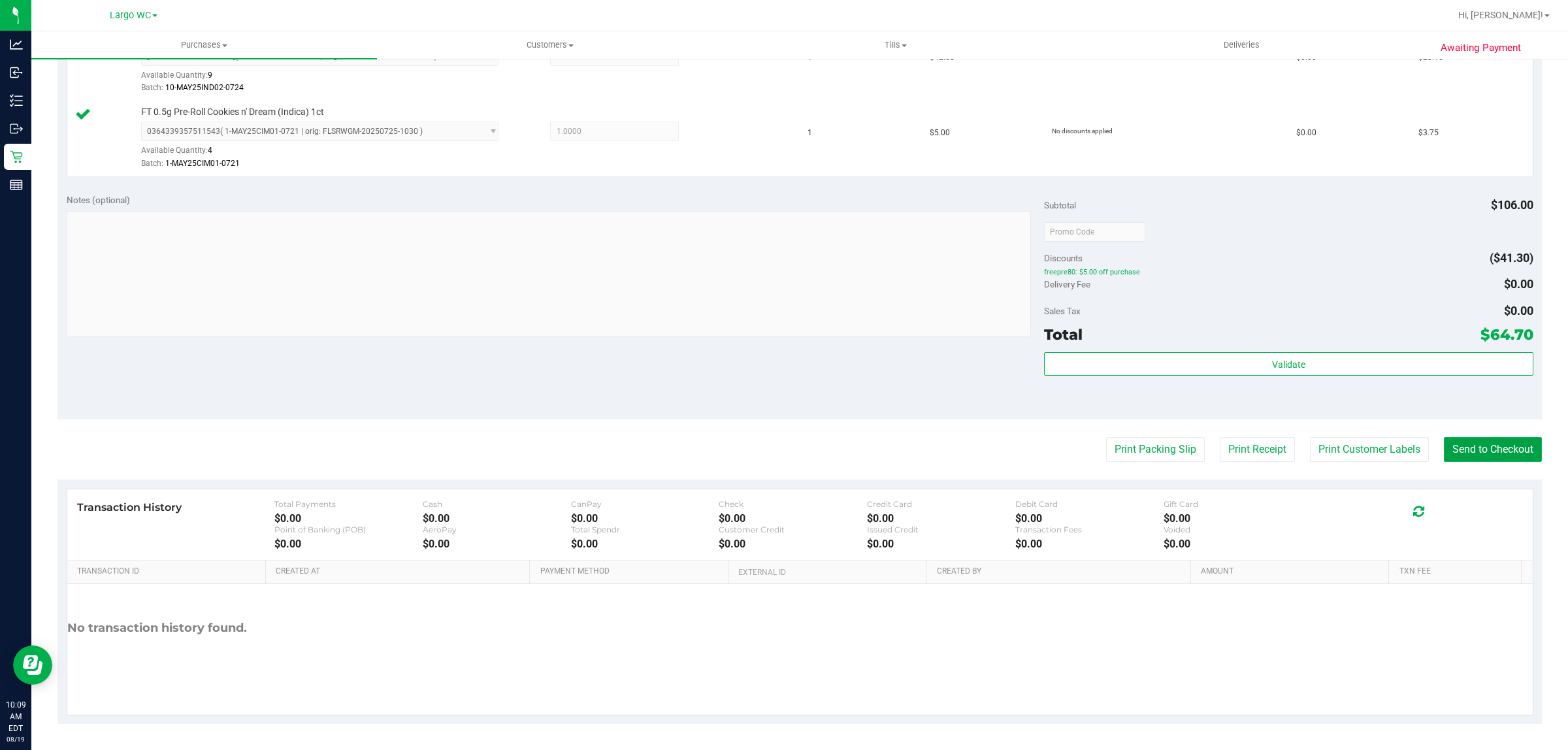
click at [1481, 444] on button "Send to Checkout" at bounding box center [1493, 449] width 98 height 25
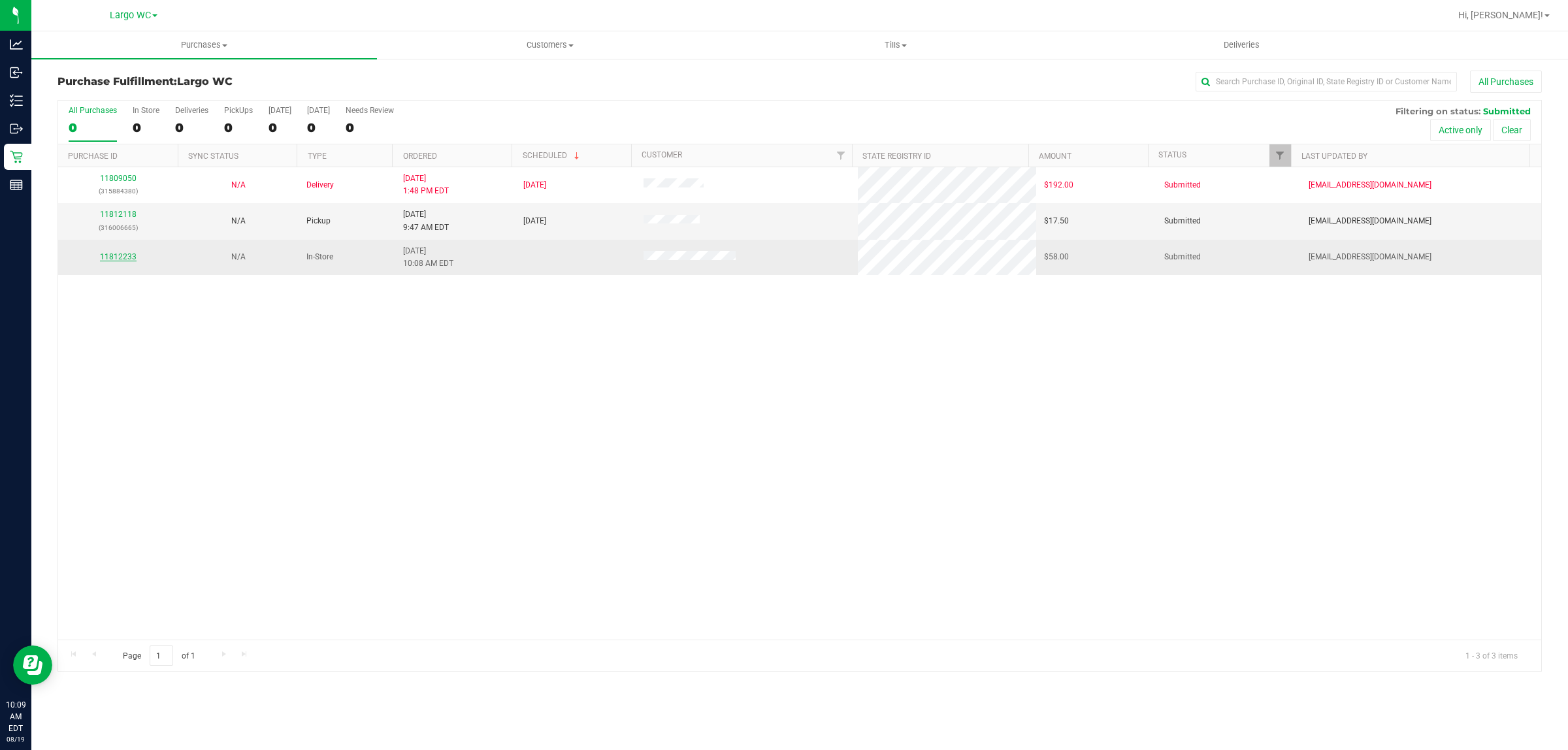
click at [129, 259] on link "11812233" at bounding box center [118, 257] width 36 height 9
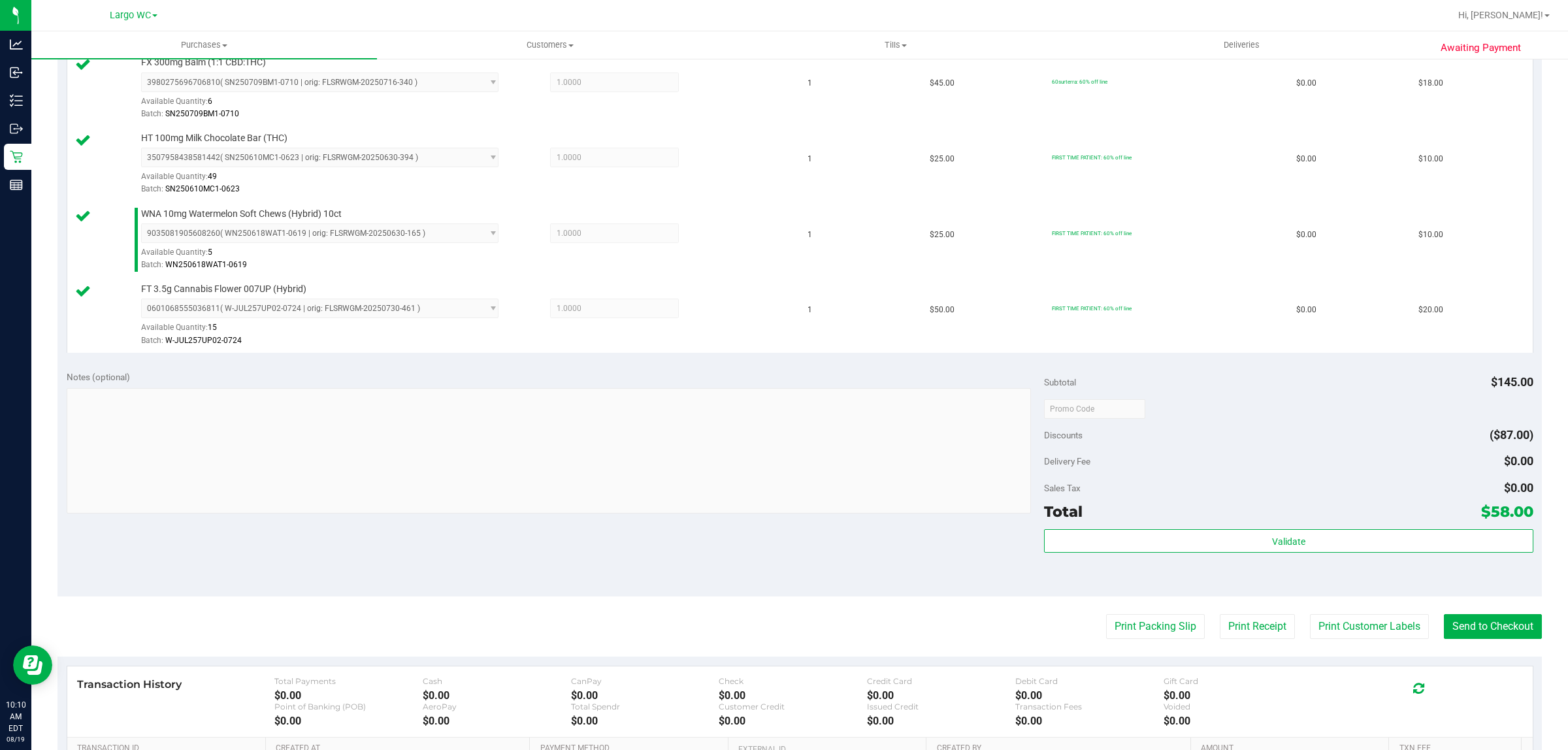
scroll to position [546, 0]
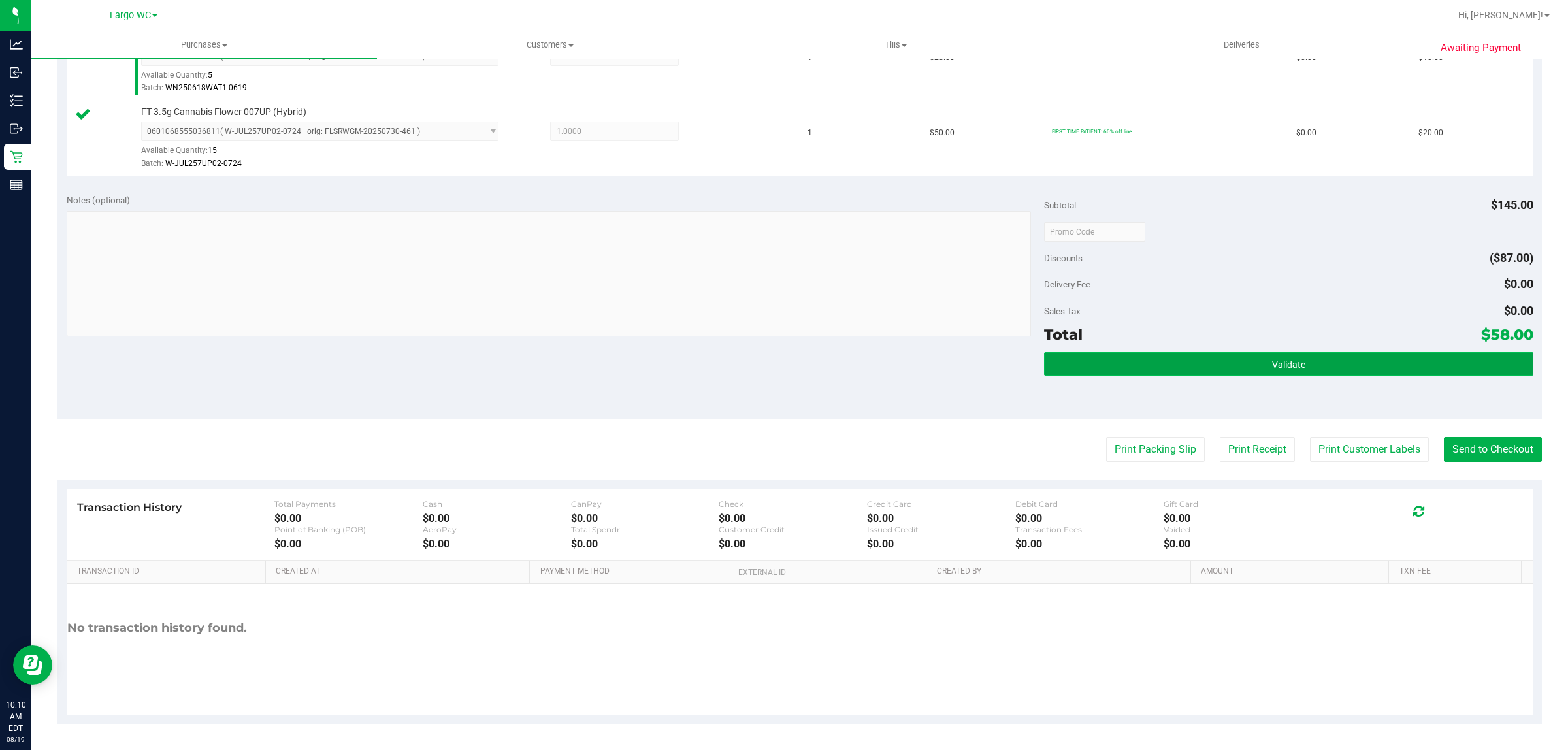
click at [1301, 364] on button "Validate" at bounding box center [1288, 363] width 489 height 24
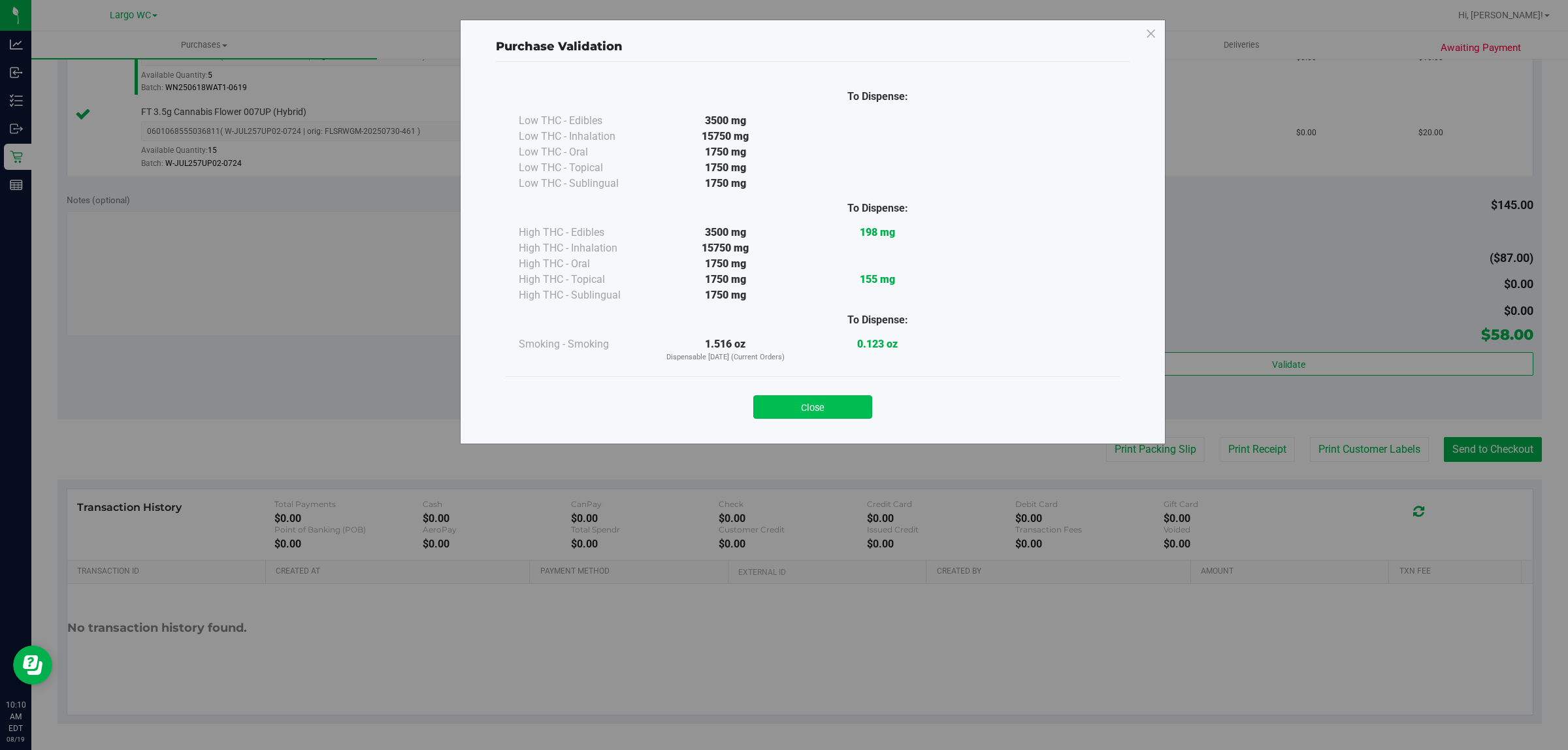
click at [833, 398] on button "Close" at bounding box center [813, 407] width 119 height 24
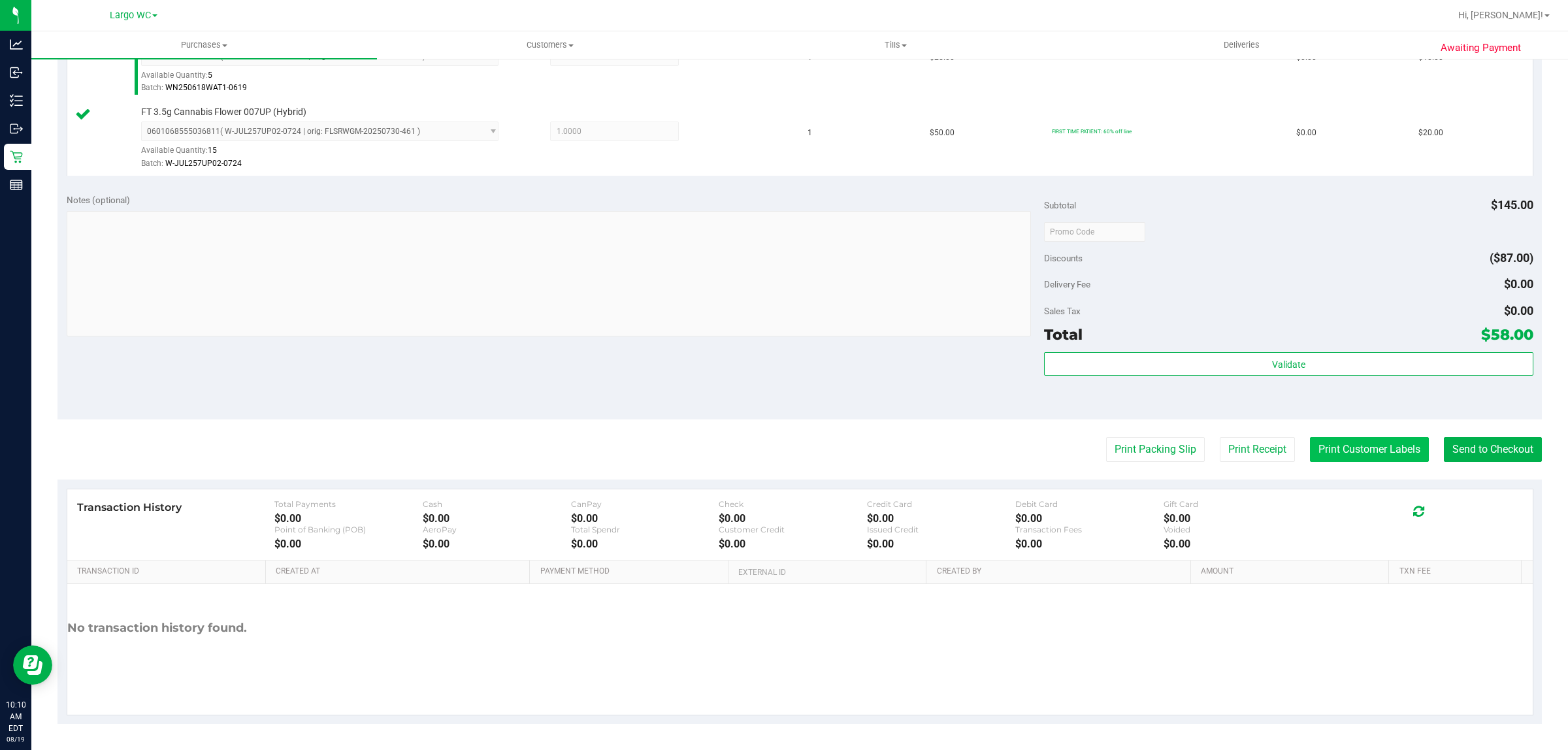
click at [1366, 451] on button "Print Customer Labels" at bounding box center [1370, 449] width 119 height 25
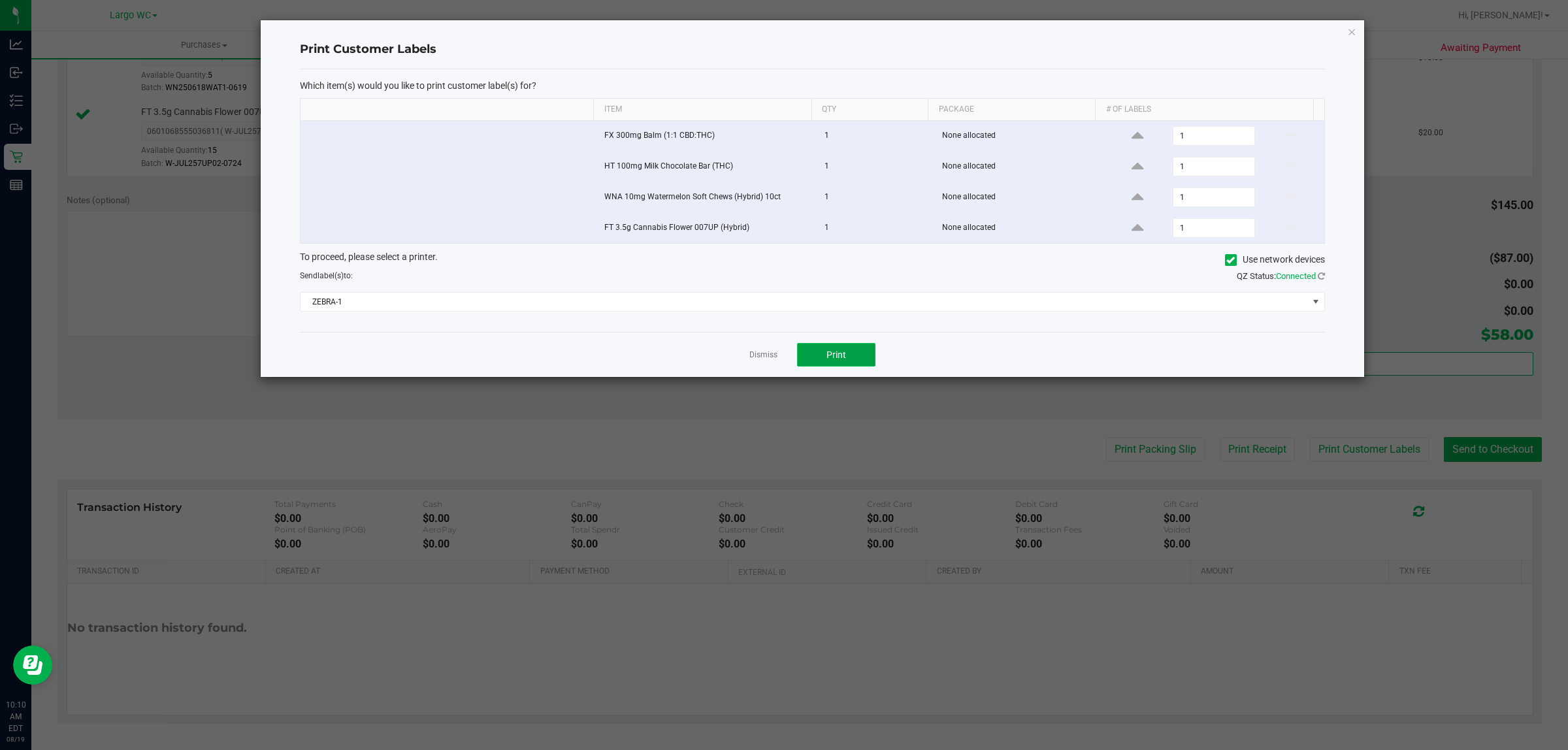
click at [827, 347] on button "Print" at bounding box center [836, 355] width 79 height 24
click at [1351, 34] on icon "button" at bounding box center [1352, 31] width 9 height 16
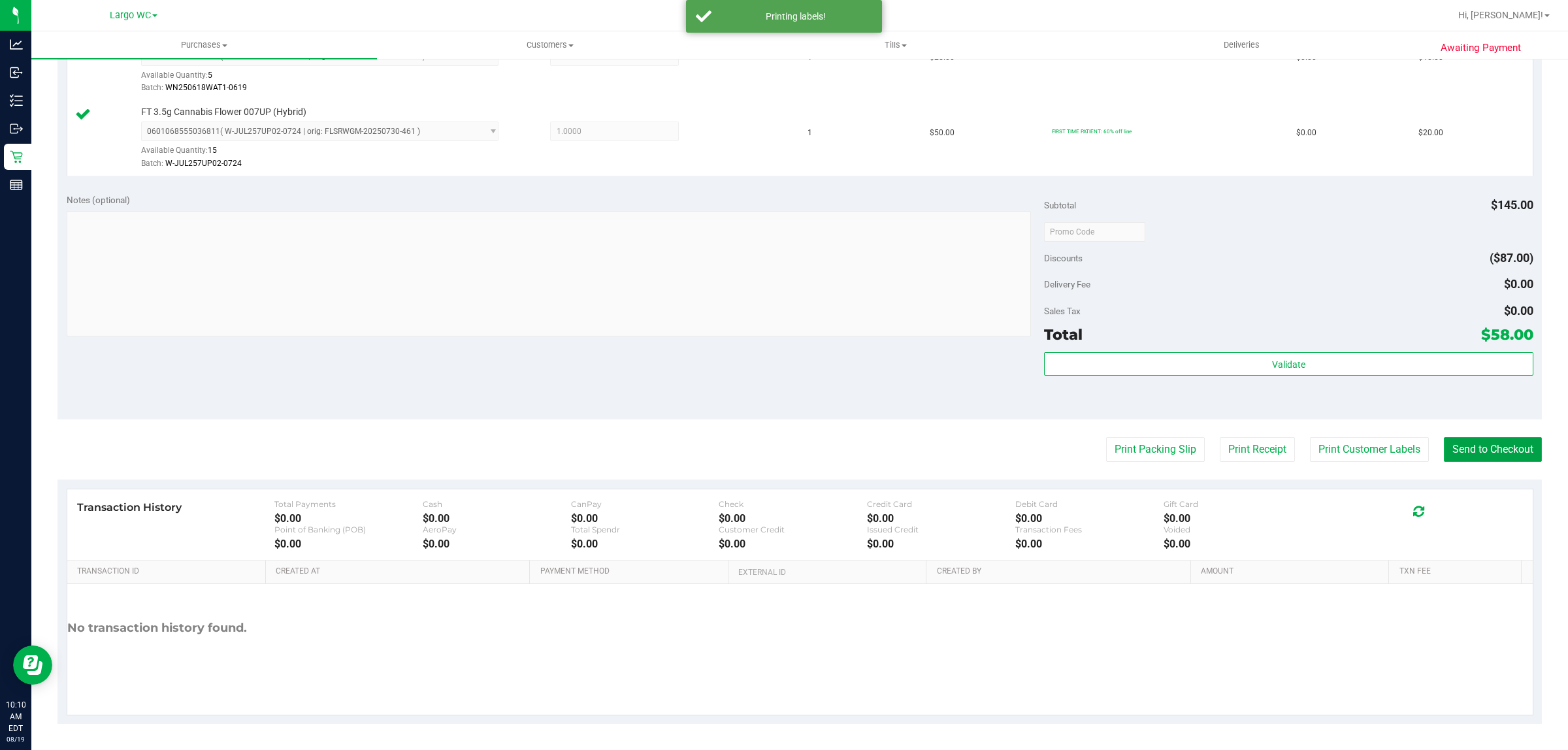
click at [1481, 439] on button "Send to Checkout" at bounding box center [1493, 449] width 98 height 25
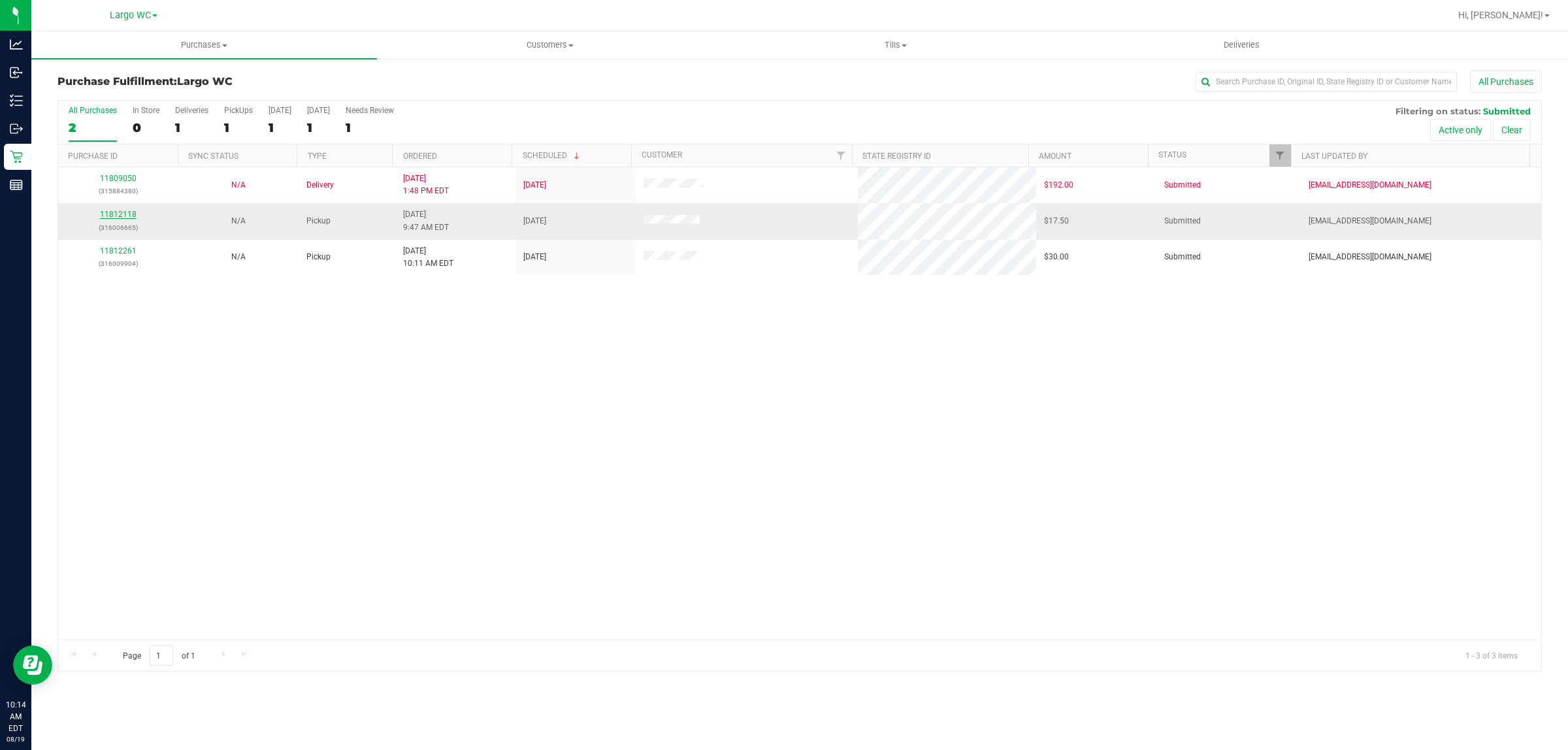
click at [119, 216] on link "11812118" at bounding box center [118, 214] width 36 height 9
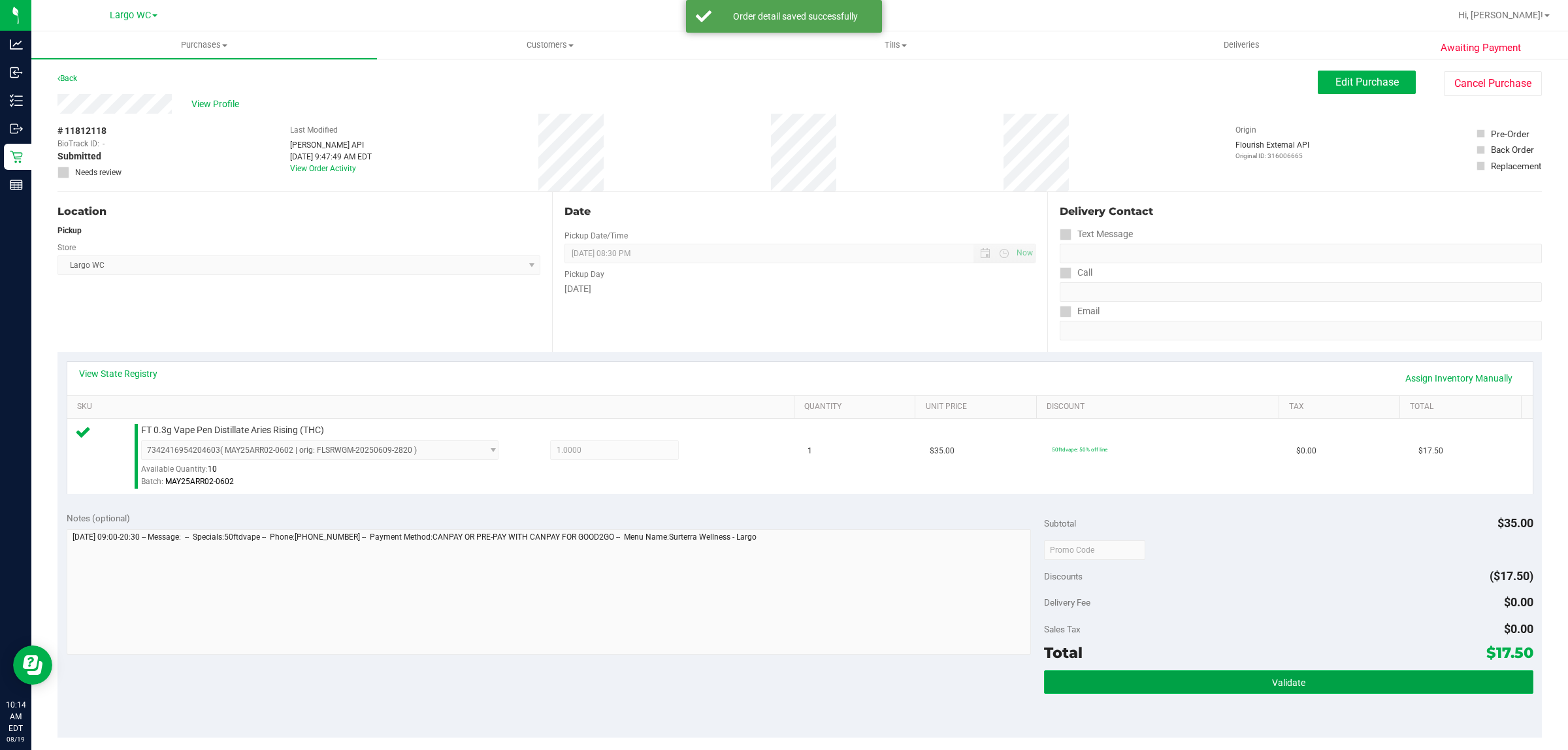
click at [1274, 692] on button "Validate" at bounding box center [1288, 681] width 489 height 24
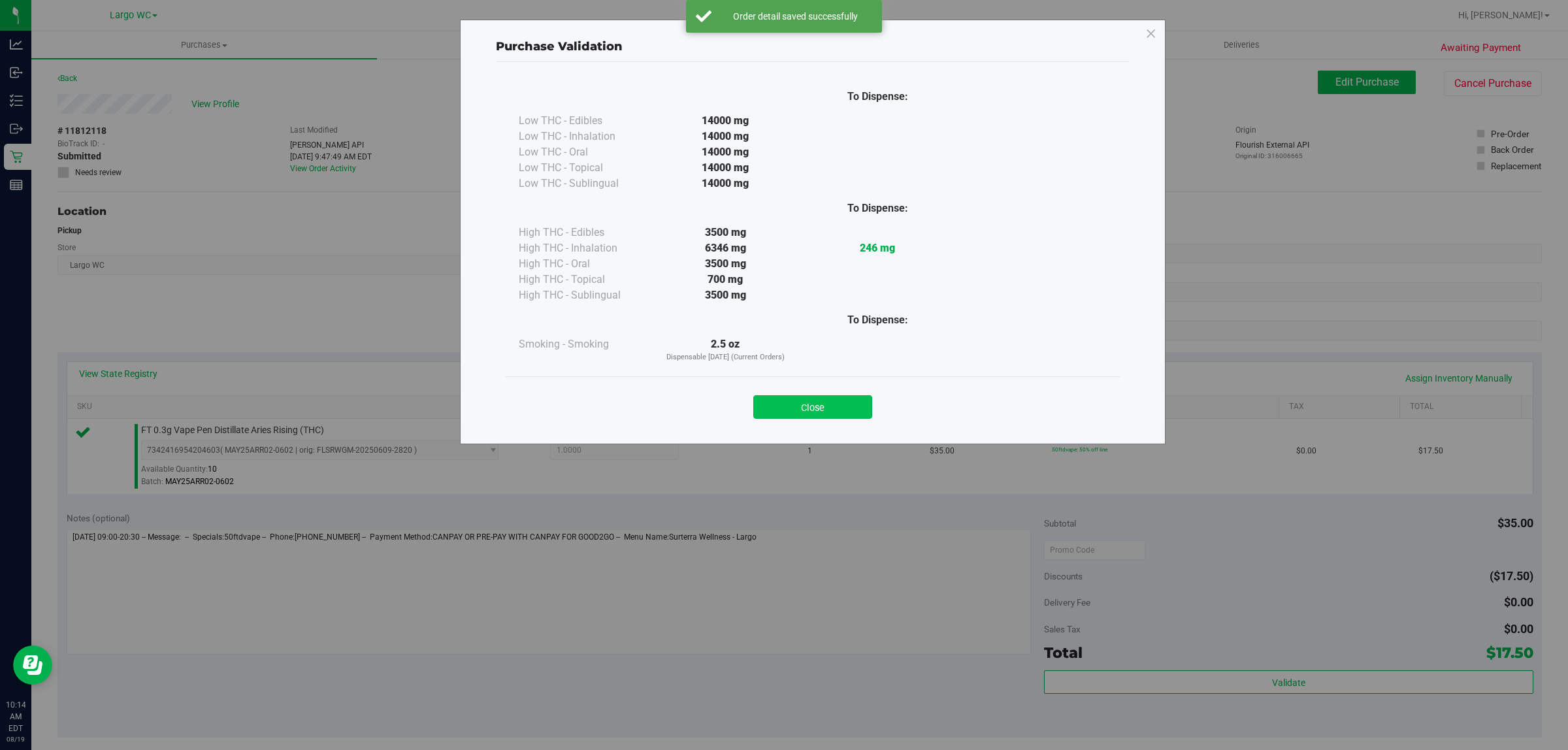
click at [813, 400] on button "Close" at bounding box center [813, 407] width 119 height 24
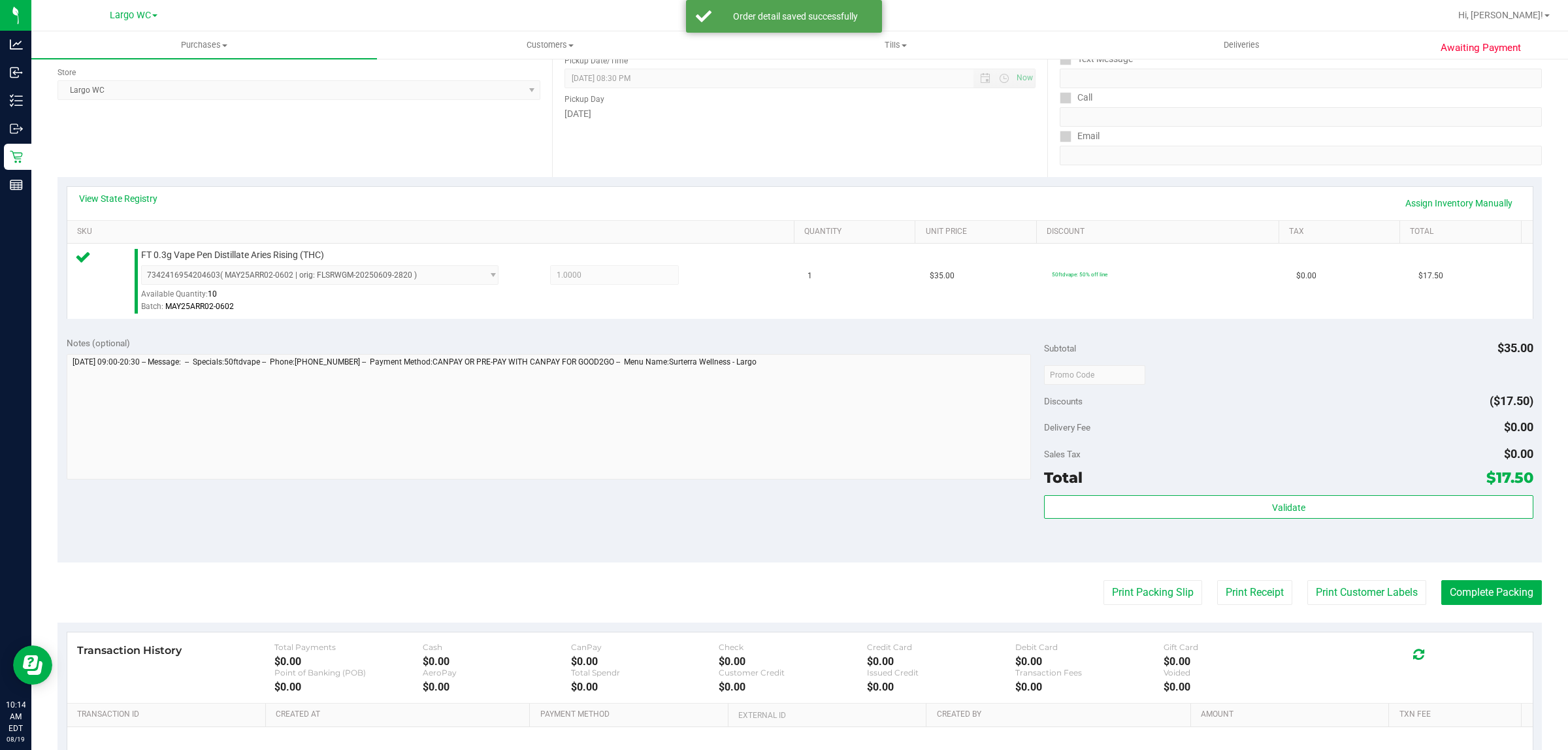
scroll to position [317, 0]
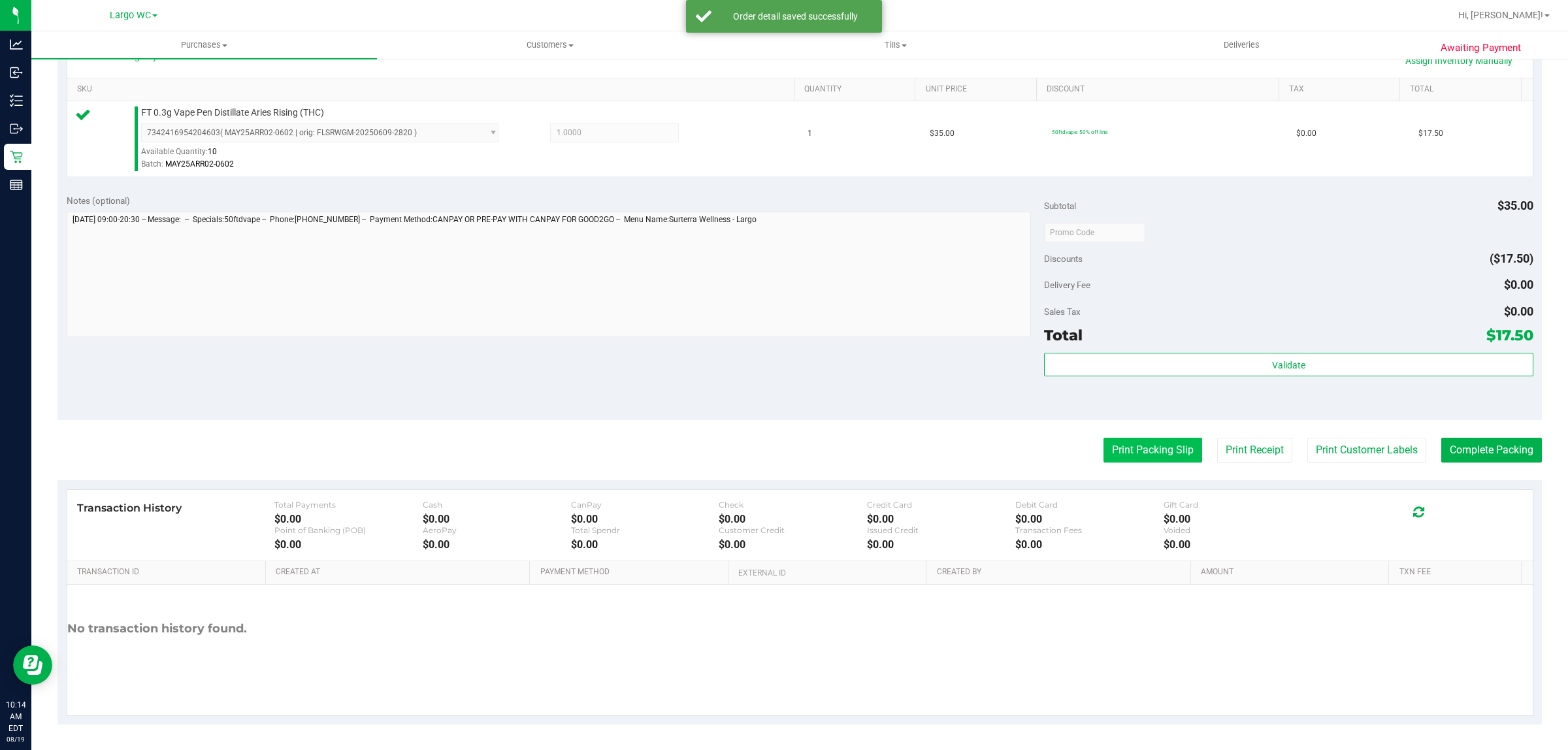
click at [1108, 450] on button "Print Packing Slip" at bounding box center [1153, 450] width 99 height 25
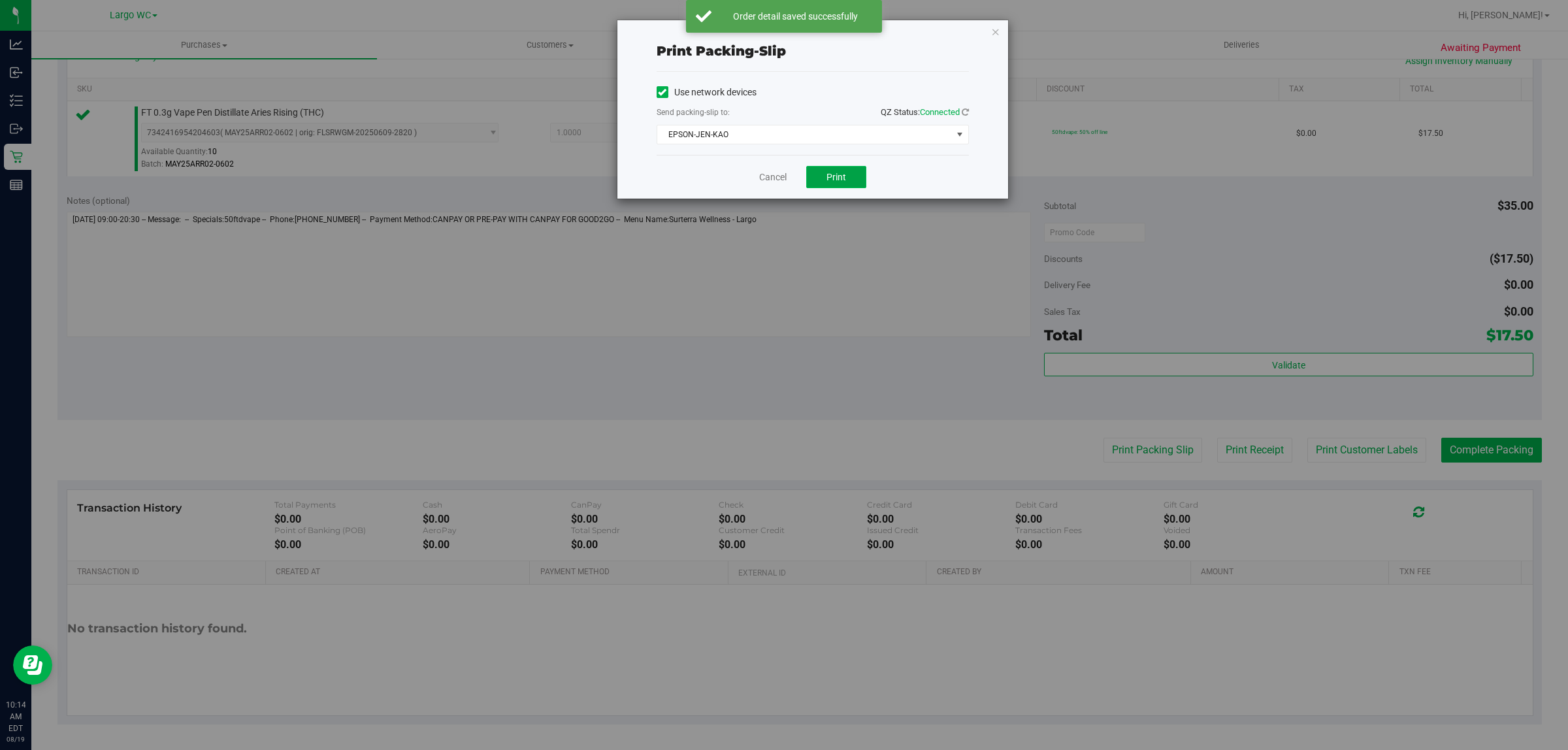
click at [834, 180] on span "Print" at bounding box center [836, 177] width 19 height 11
click at [995, 31] on icon "button" at bounding box center [996, 31] width 9 height 16
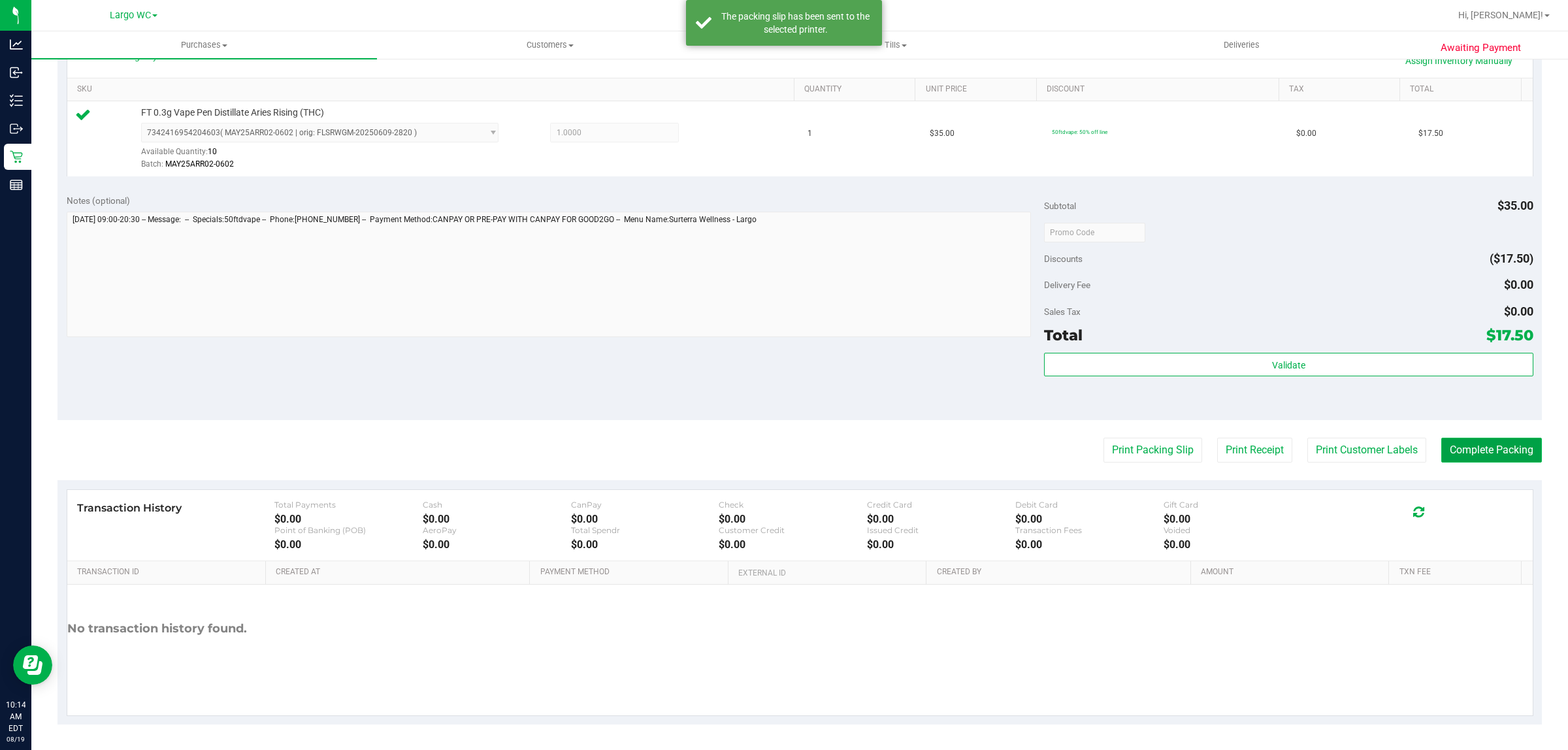
click at [1479, 445] on button "Complete Packing" at bounding box center [1491, 450] width 101 height 25
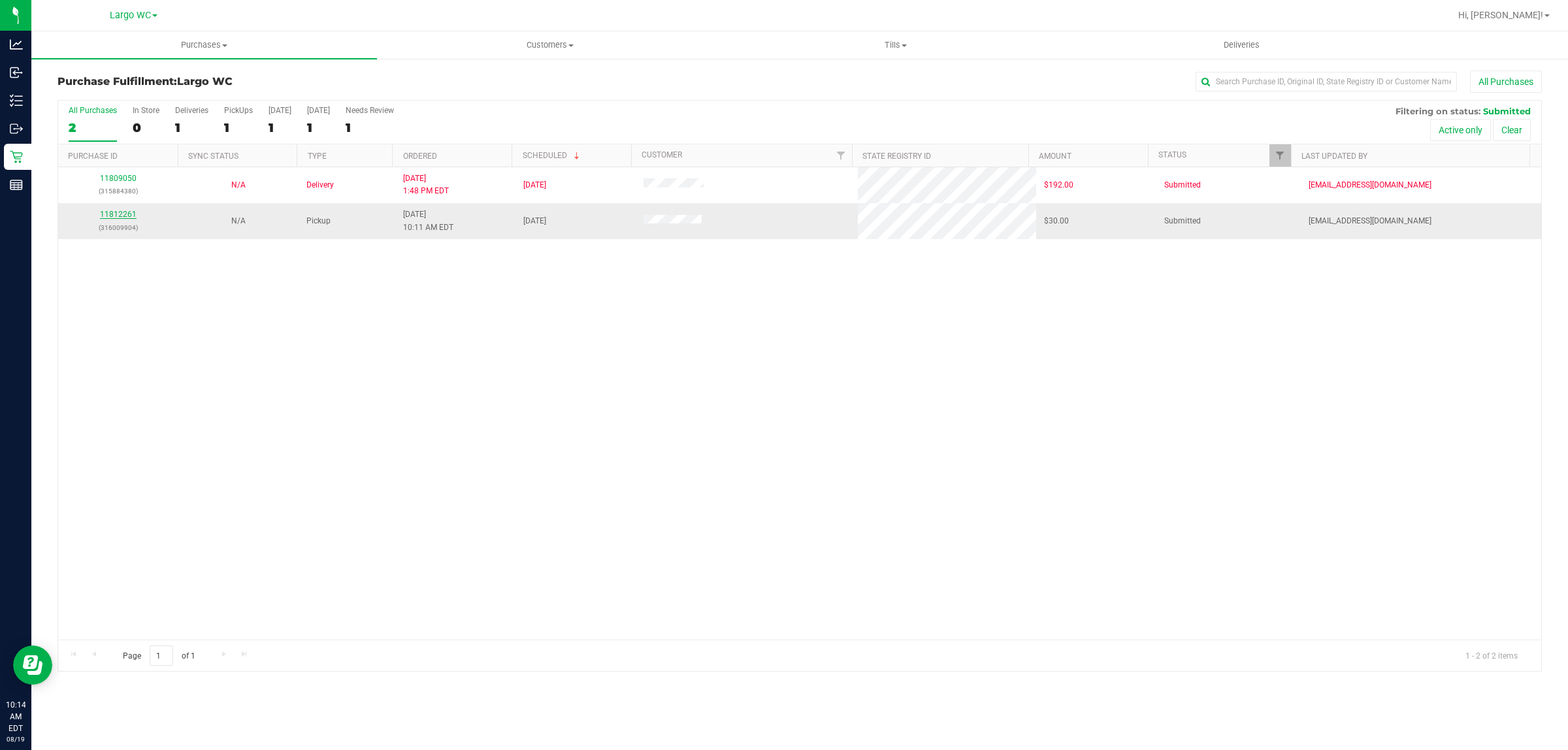
click at [109, 214] on link "11812261" at bounding box center [118, 214] width 36 height 9
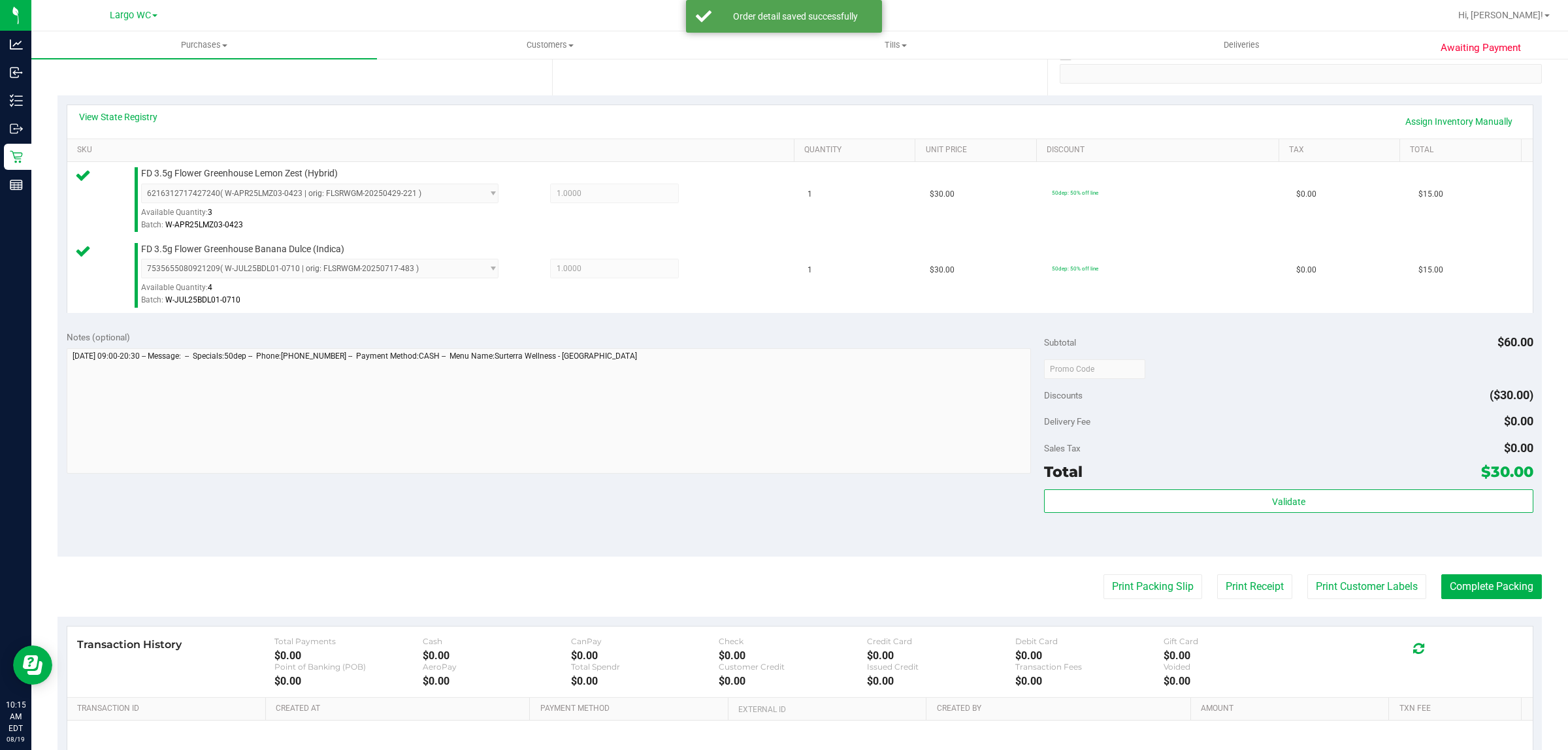
scroll to position [393, 0]
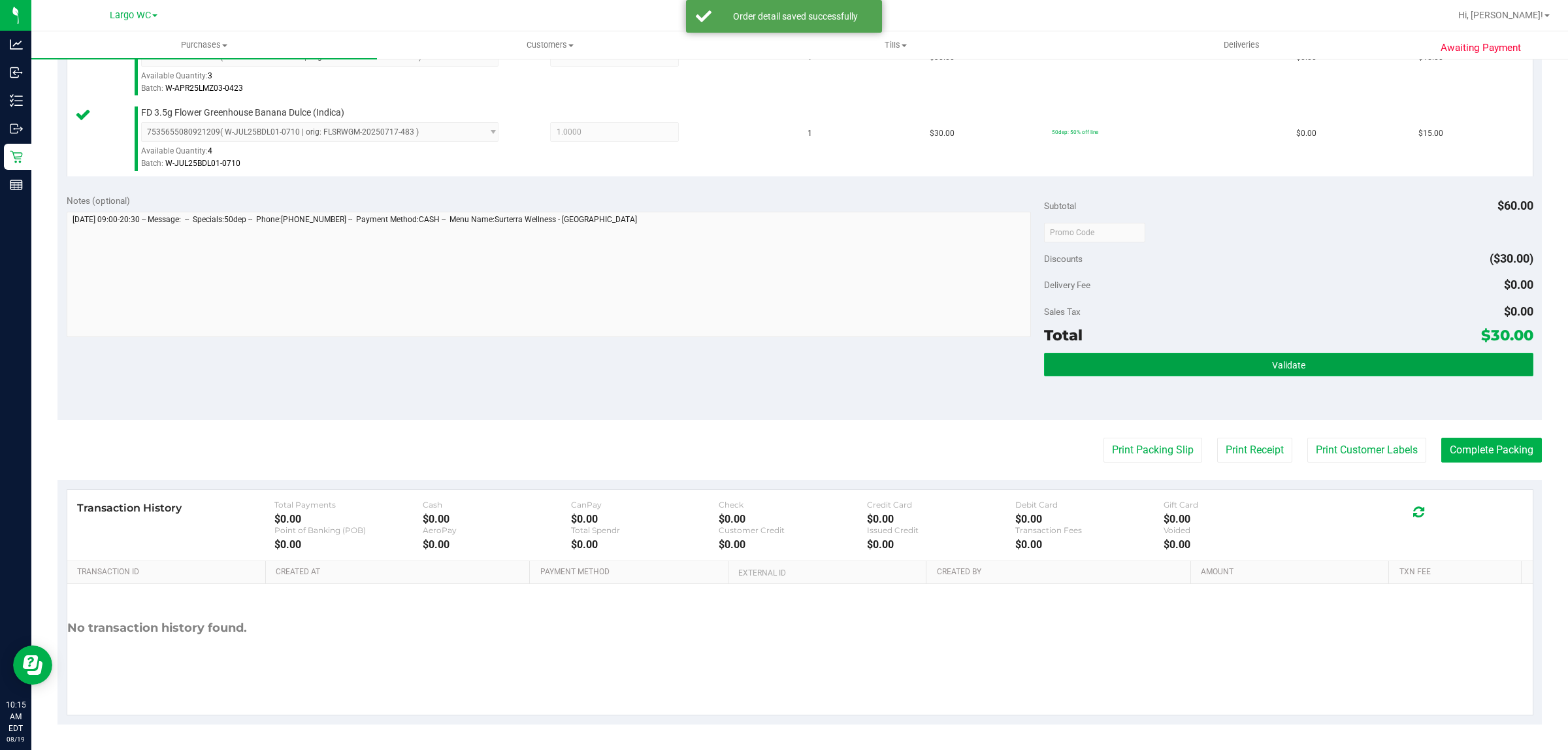
click at [1313, 367] on button "Validate" at bounding box center [1288, 364] width 489 height 24
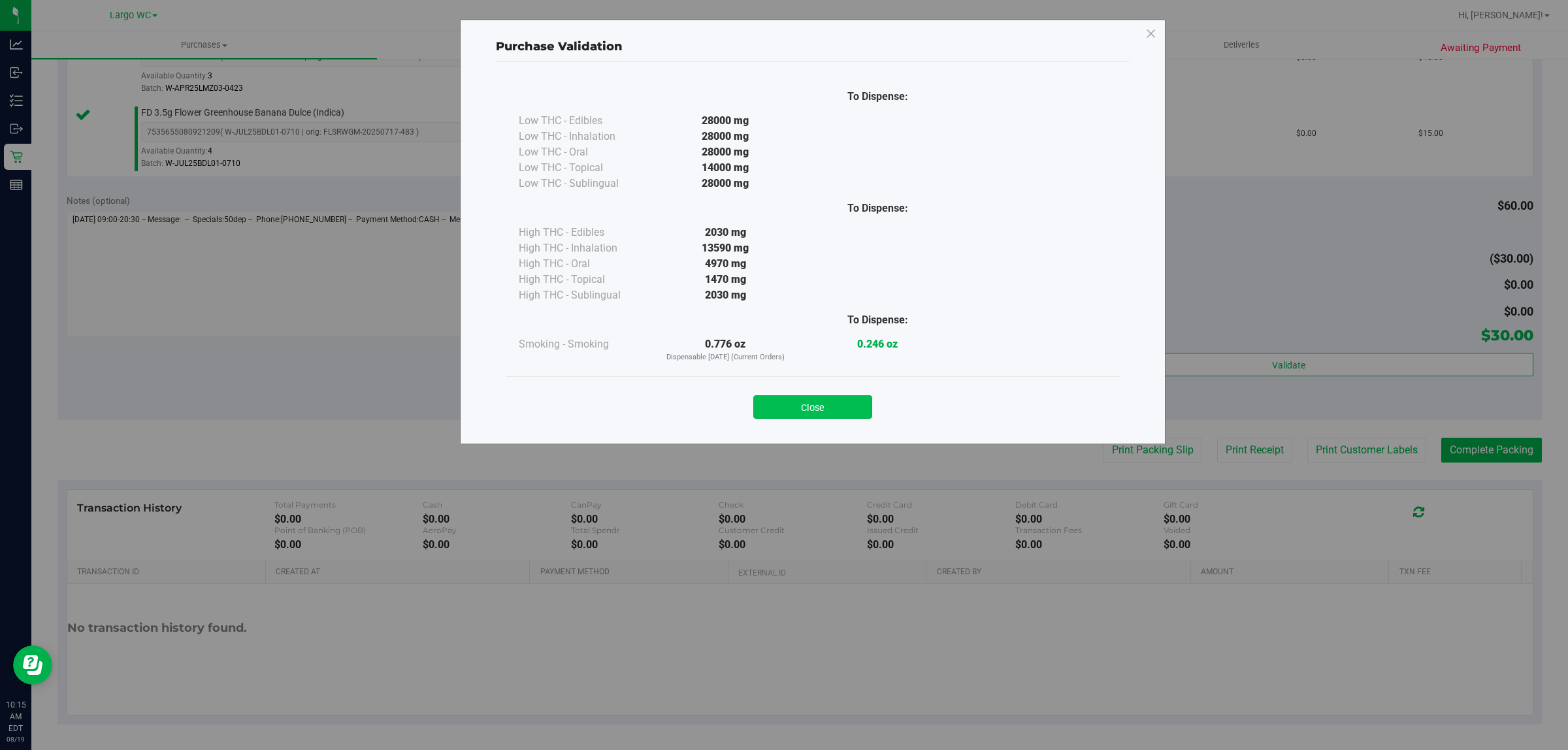
click at [828, 402] on button "Close" at bounding box center [813, 407] width 119 height 24
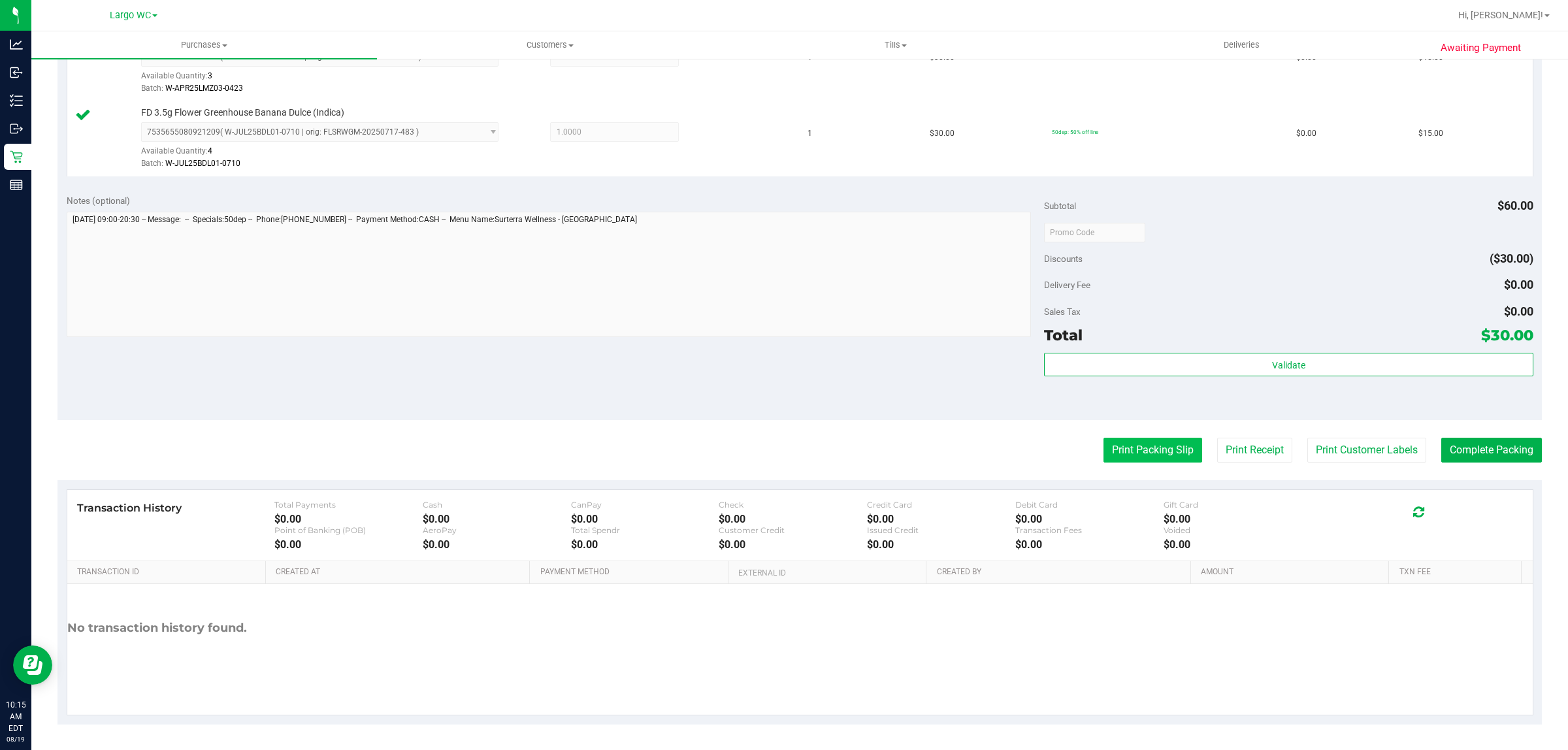
click at [1157, 453] on button "Print Packing Slip" at bounding box center [1153, 450] width 99 height 25
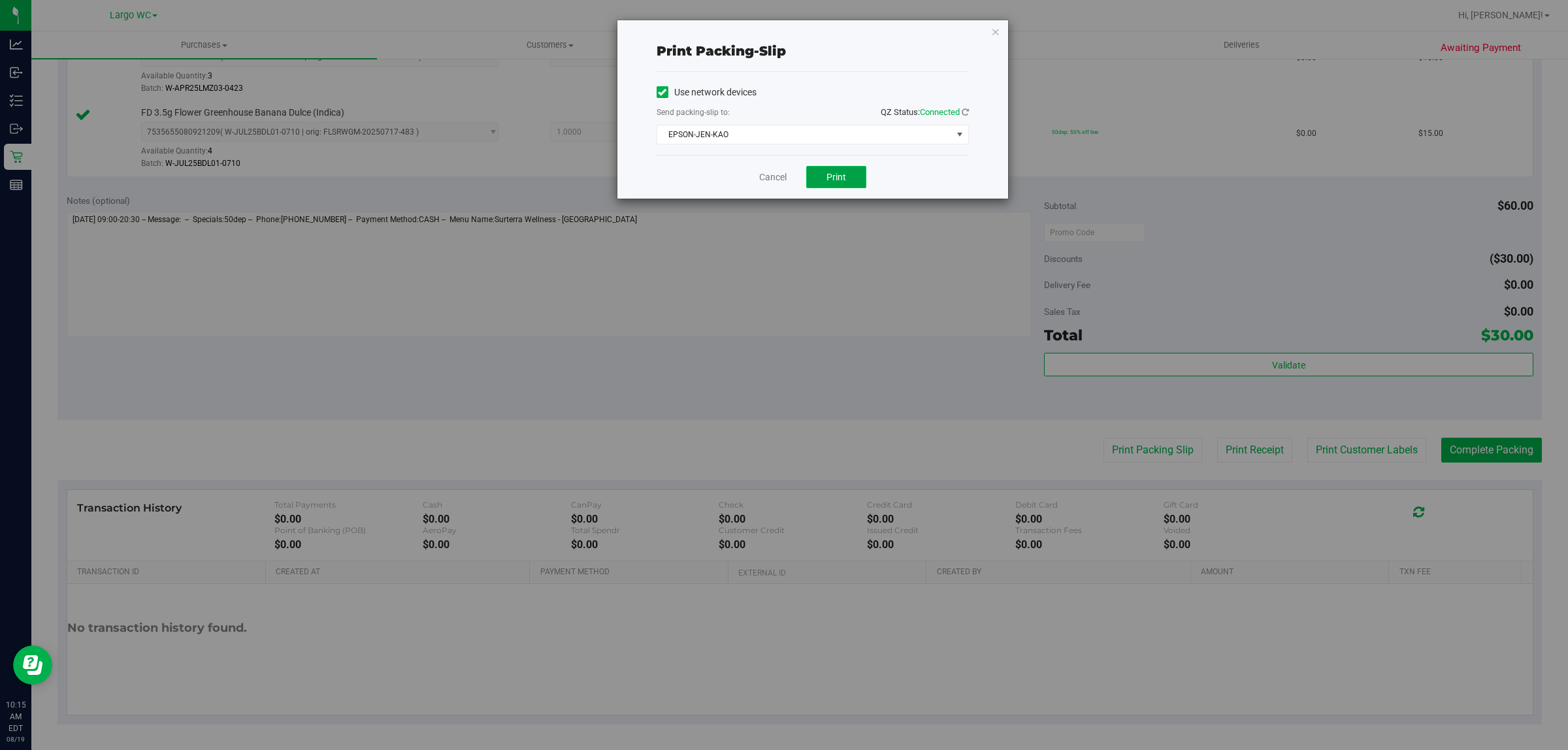
click at [844, 167] on button "Print" at bounding box center [836, 177] width 60 height 22
click at [998, 34] on icon "button" at bounding box center [996, 31] width 9 height 16
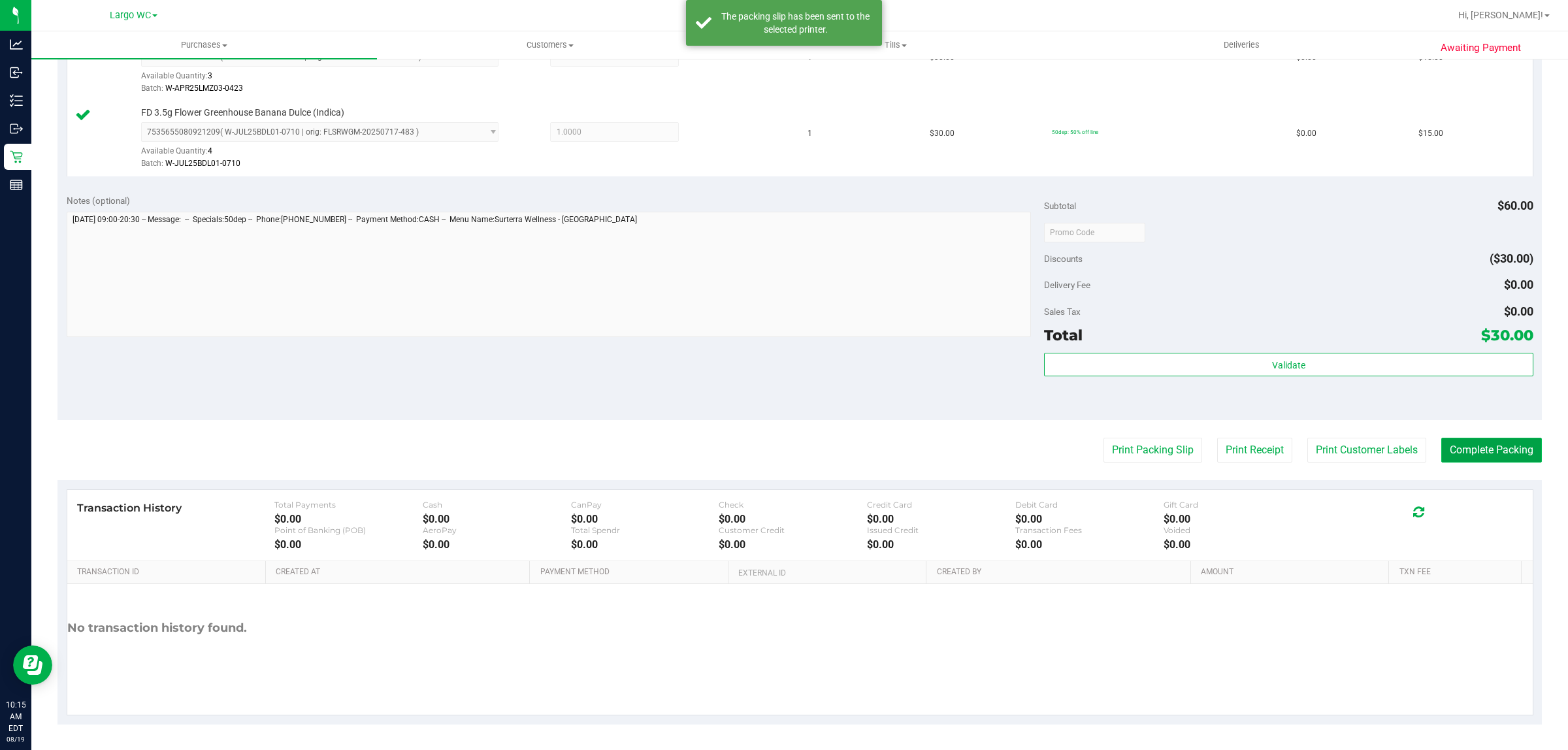
click at [1501, 449] on button "Complete Packing" at bounding box center [1491, 450] width 101 height 25
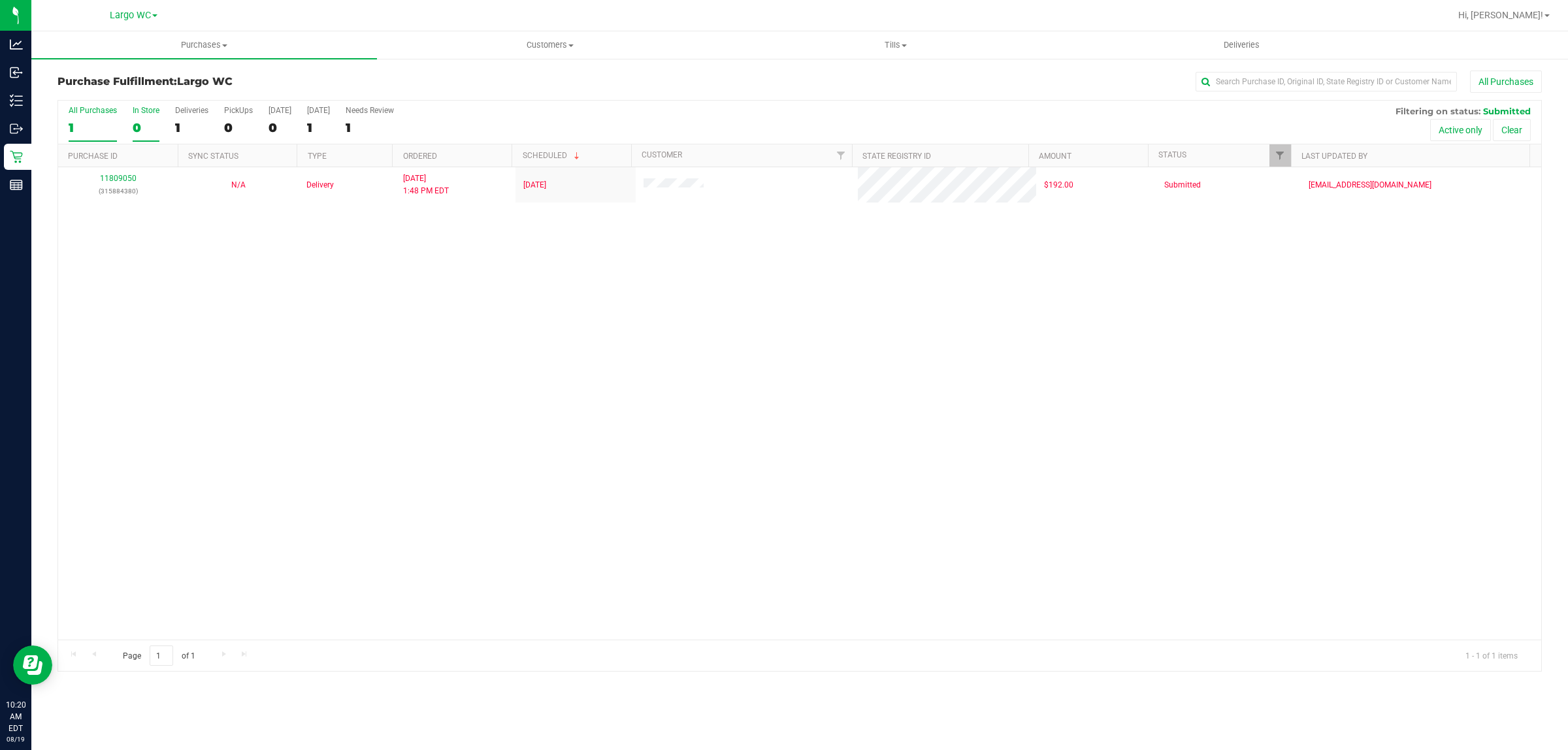
click at [140, 111] on div "In Store" at bounding box center [145, 110] width 26 height 9
click at [0, 0] on input "In Store 0" at bounding box center [0, 0] width 0 height 0
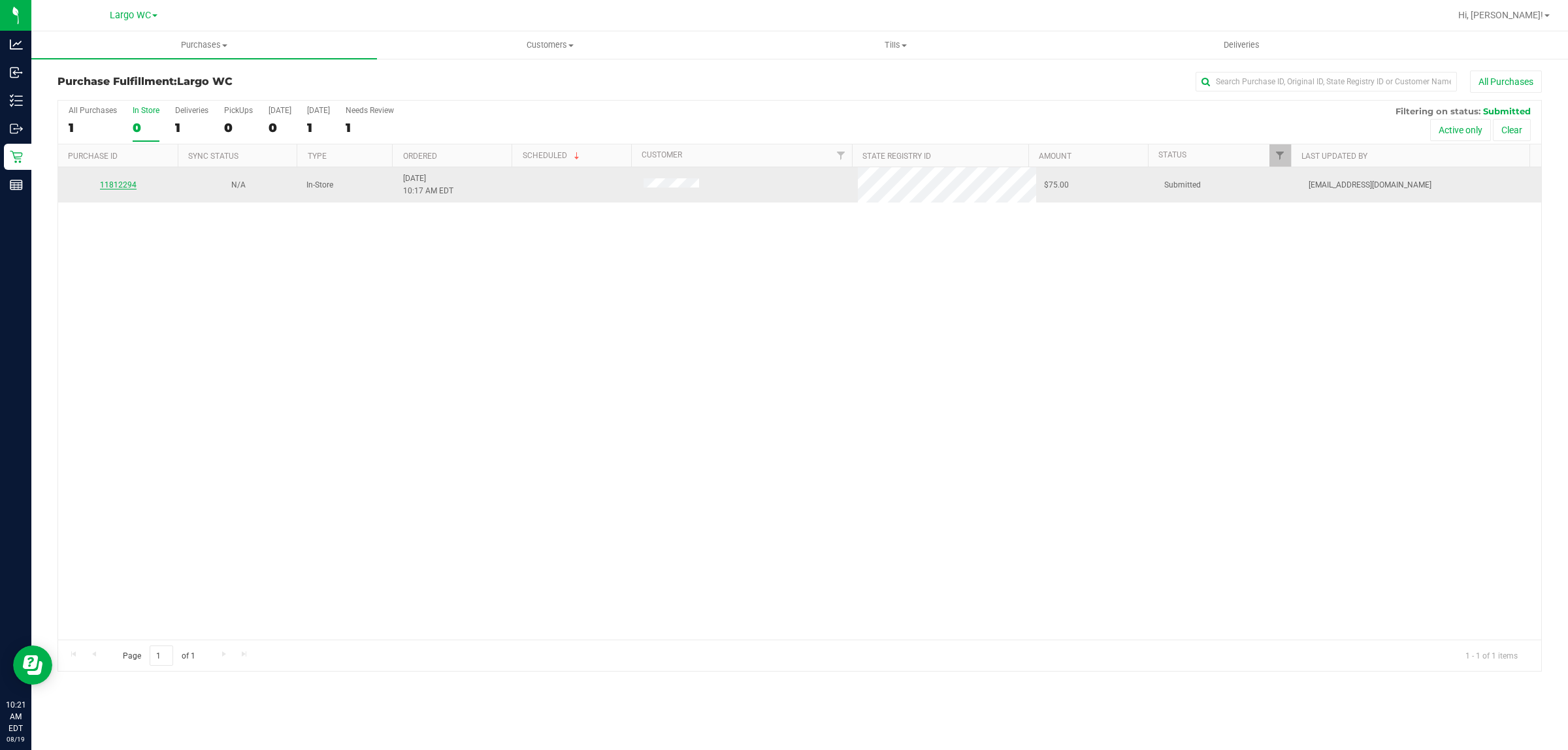
click at [119, 187] on link "11812294" at bounding box center [118, 184] width 36 height 9
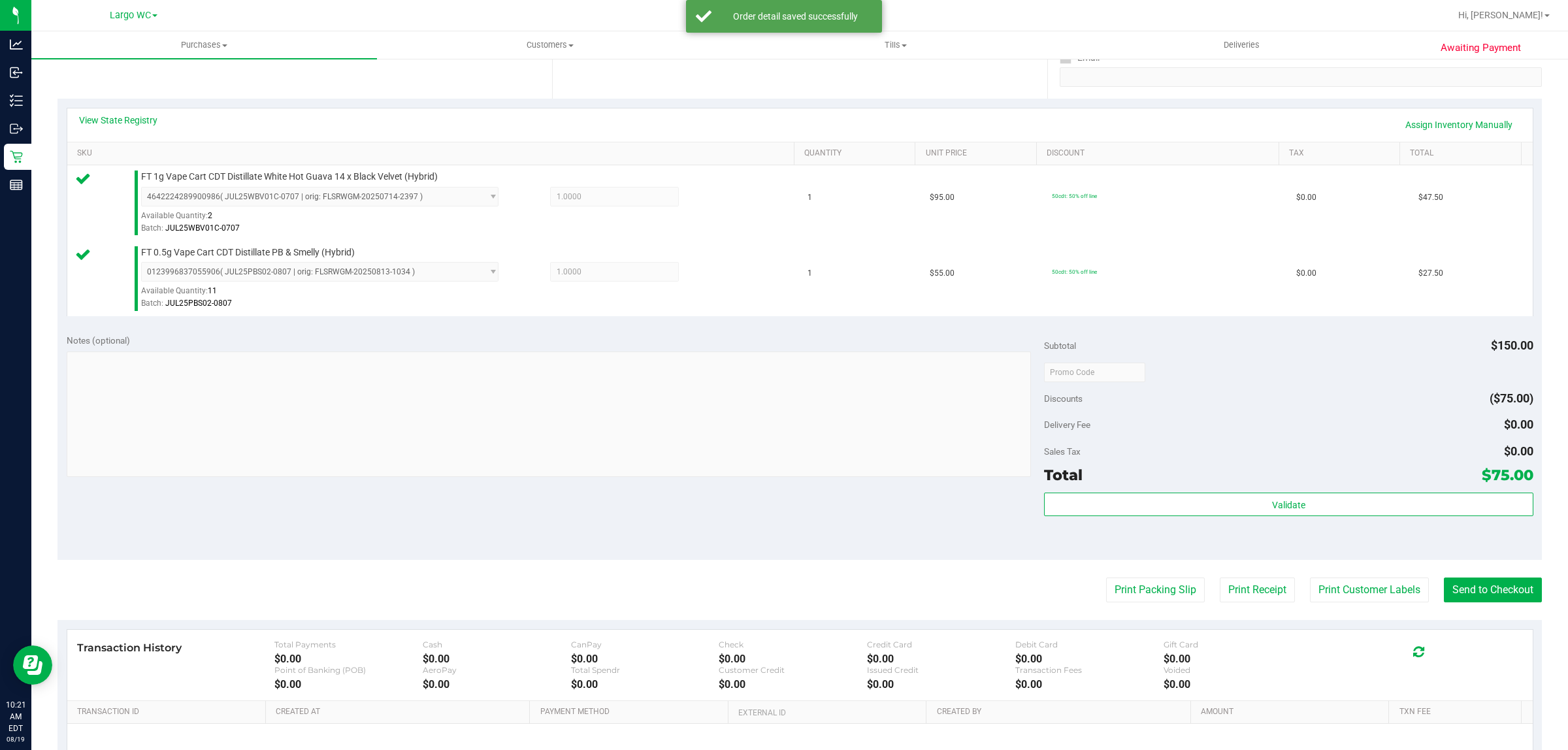
scroll to position [393, 0]
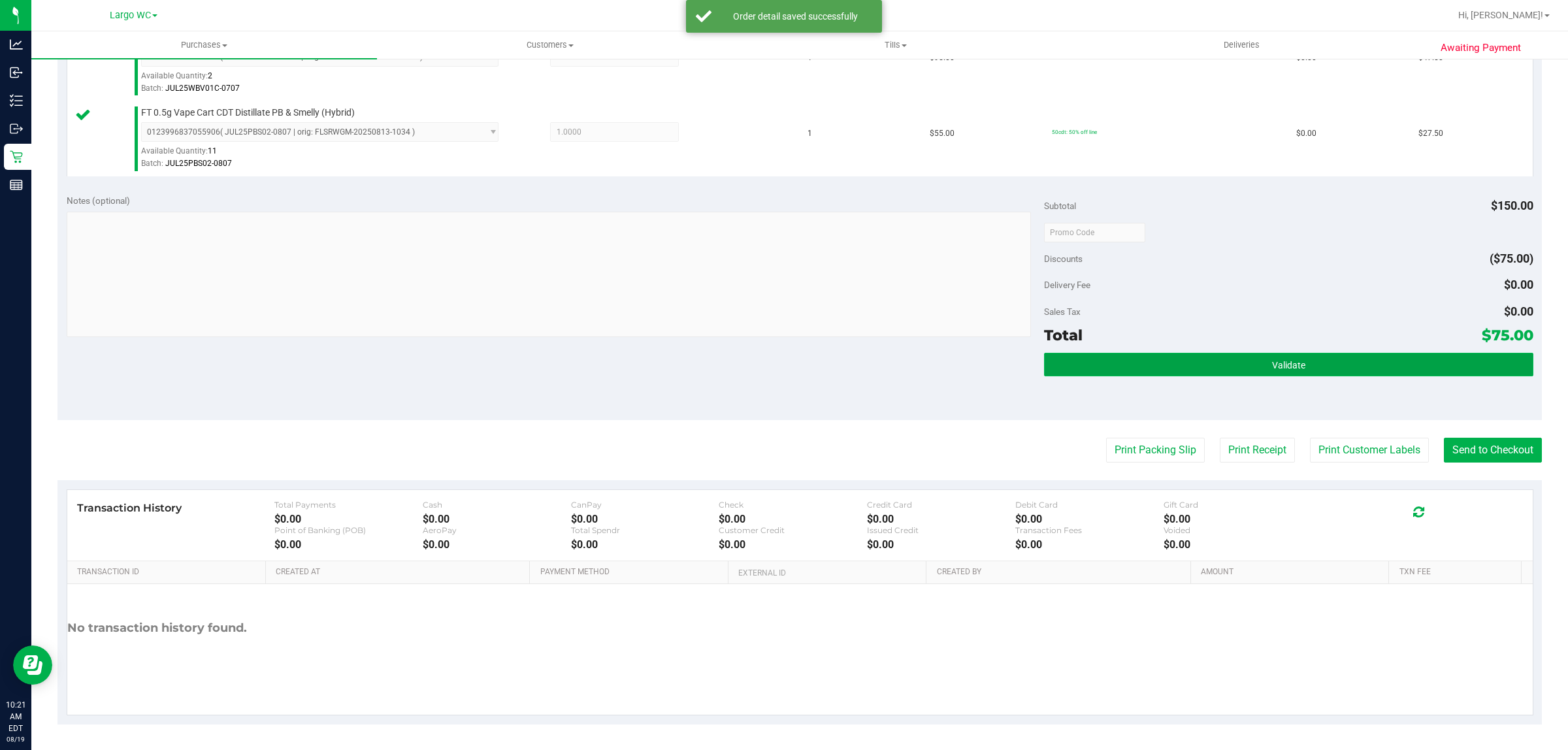
click at [1351, 365] on button "Validate" at bounding box center [1288, 364] width 489 height 24
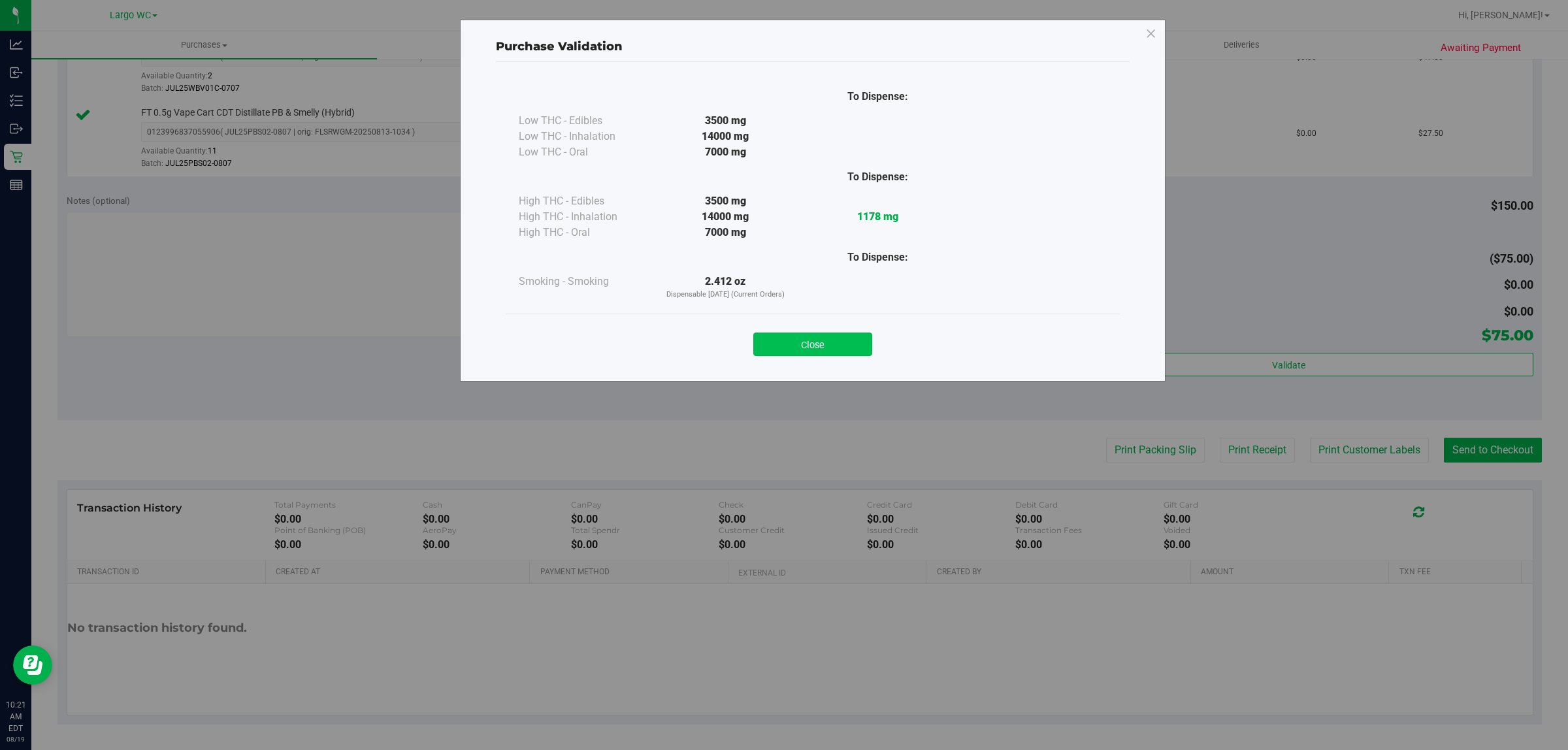
click at [788, 346] on button "Close" at bounding box center [813, 344] width 119 height 24
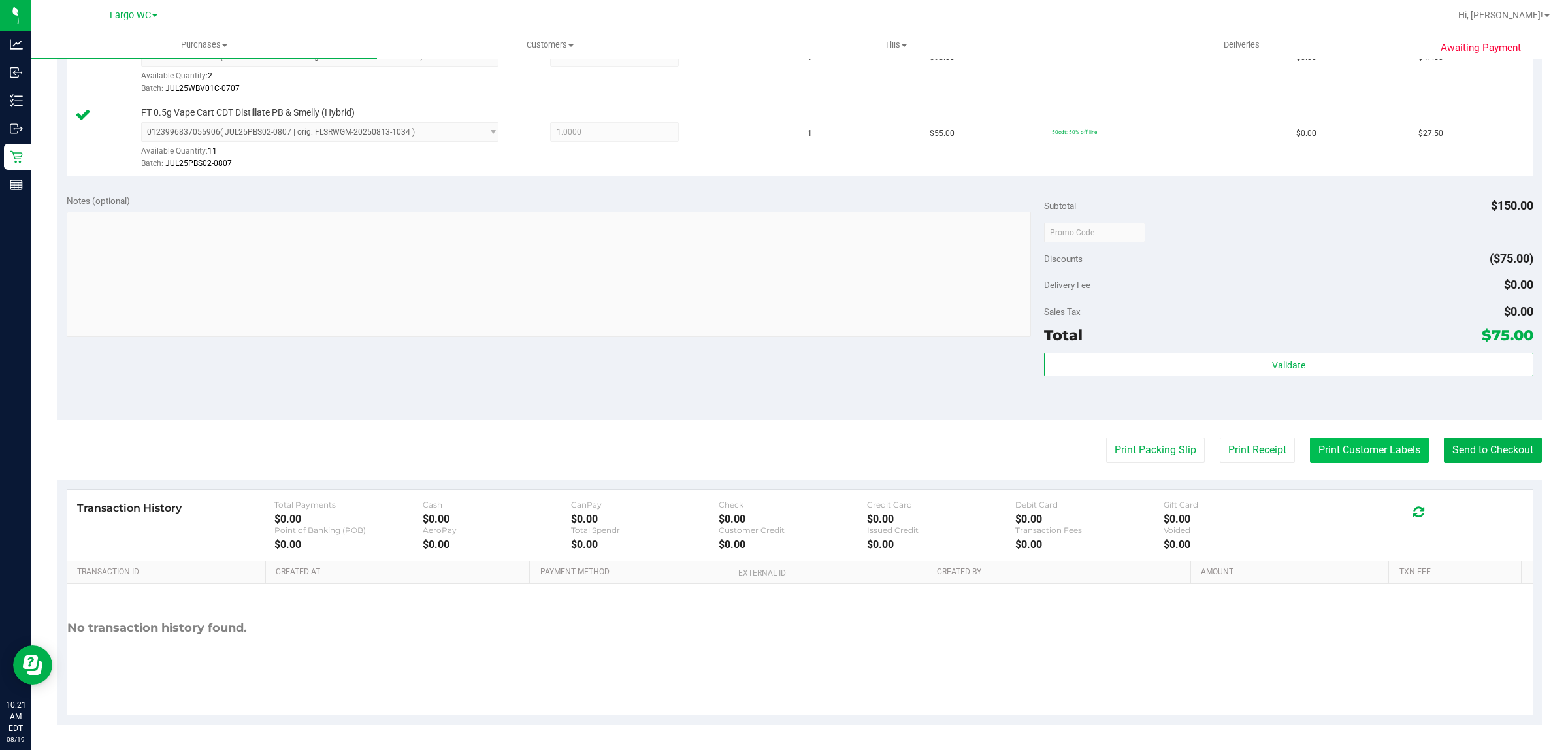
click at [1344, 454] on button "Print Customer Labels" at bounding box center [1370, 450] width 119 height 25
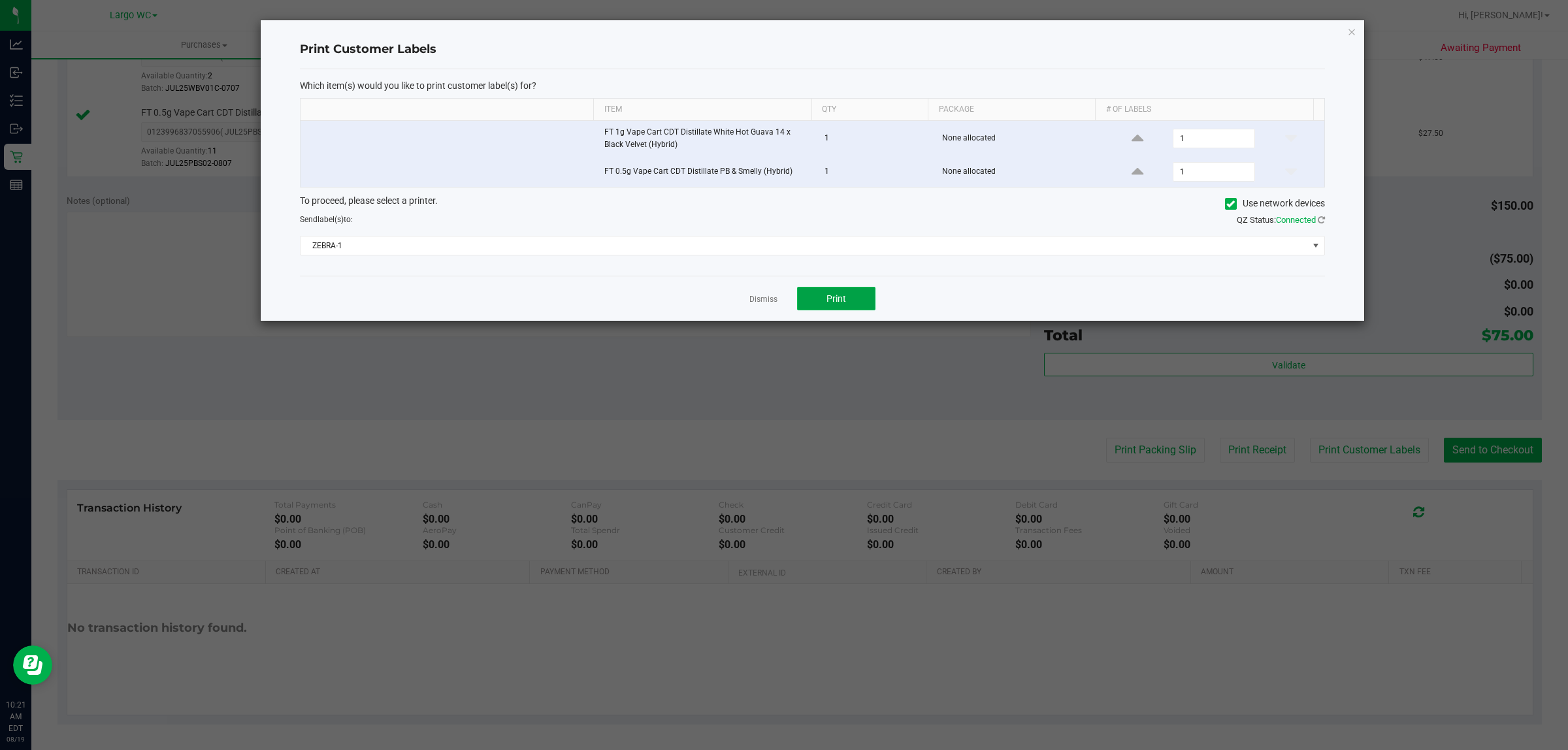
click at [846, 296] on button "Print" at bounding box center [836, 298] width 79 height 24
click at [1350, 34] on icon "button" at bounding box center [1352, 31] width 9 height 16
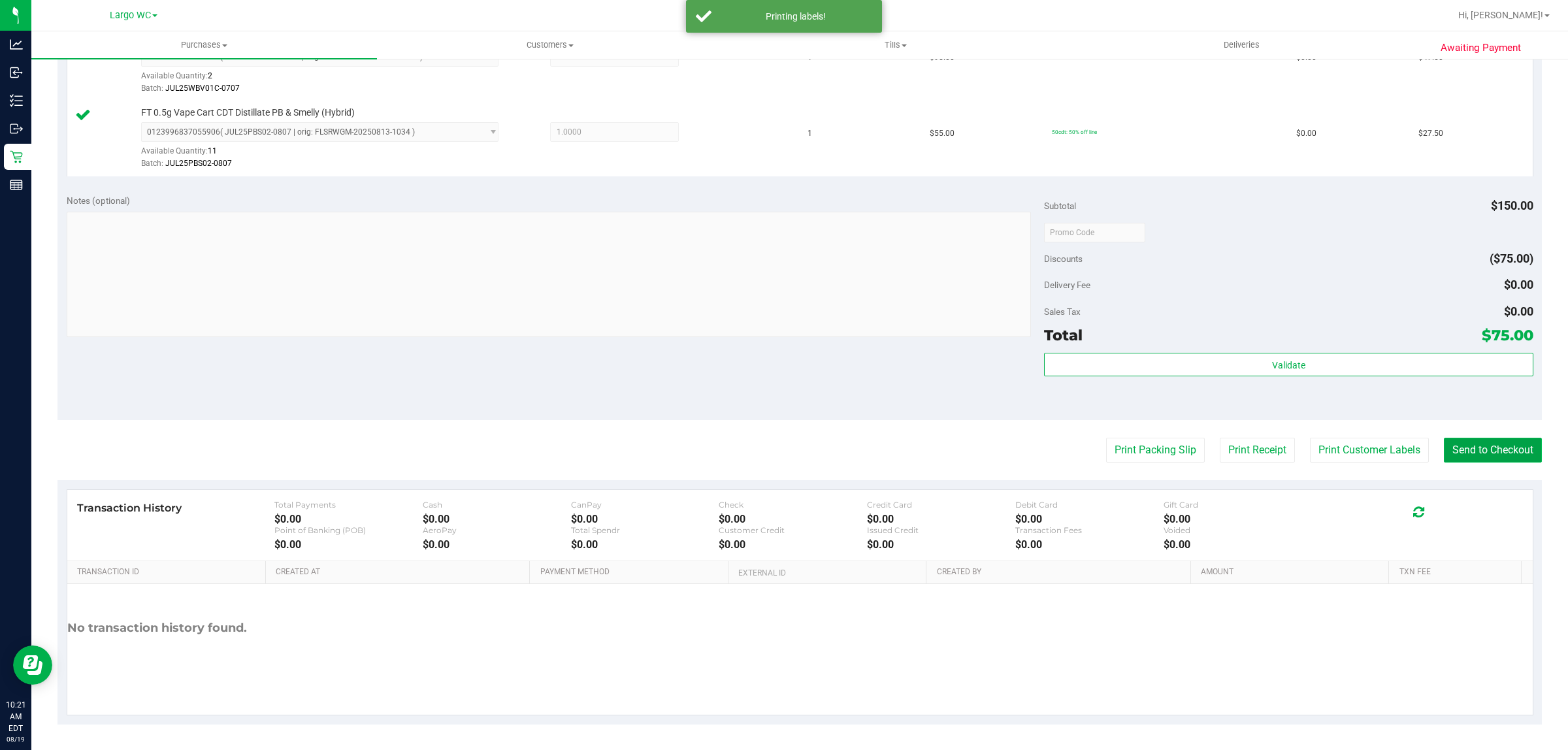
click at [1490, 458] on button "Send to Checkout" at bounding box center [1493, 450] width 98 height 25
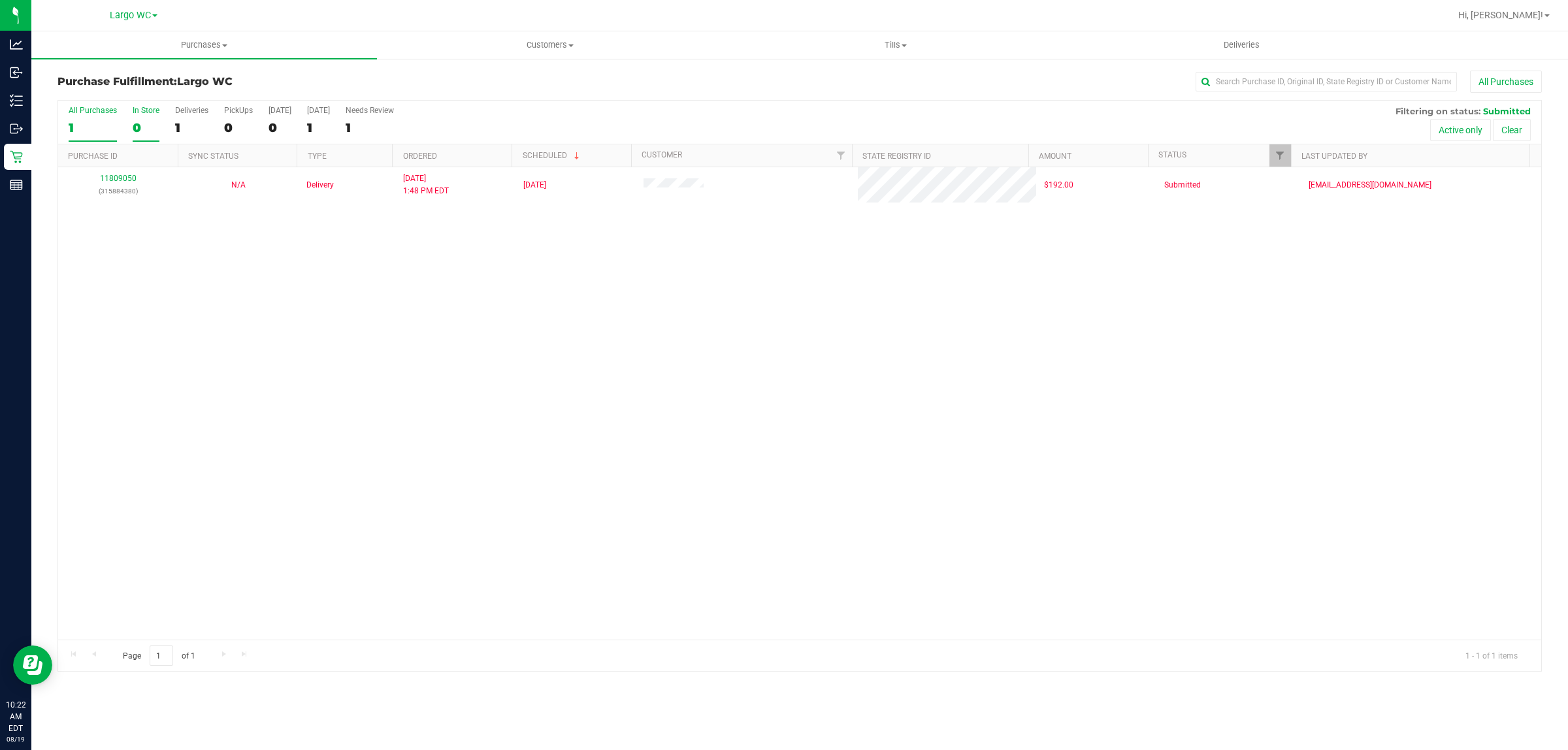
click at [134, 134] on div "0" at bounding box center [145, 127] width 26 height 15
click at [0, 0] on input "In Store 0" at bounding box center [0, 0] width 0 height 0
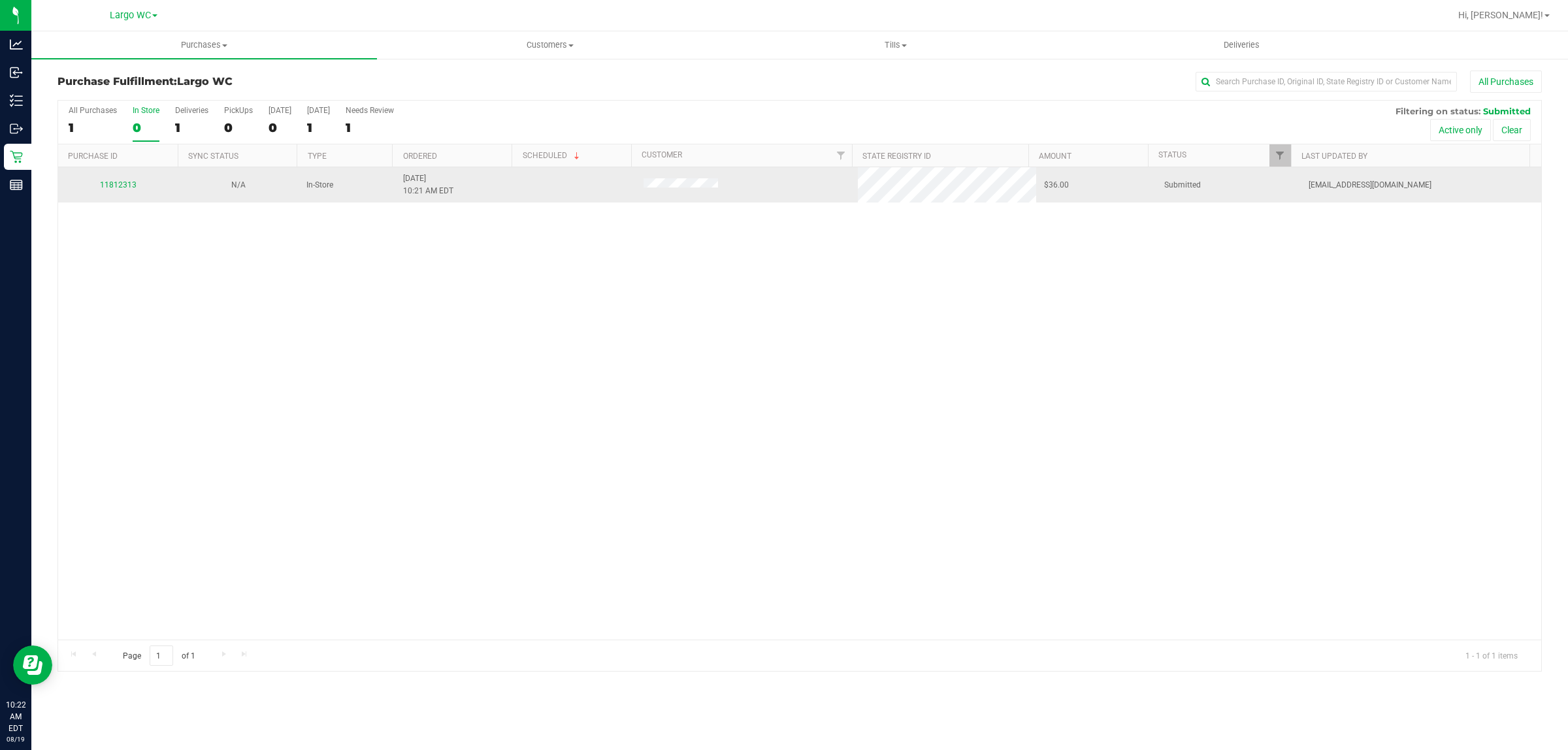
click at [118, 198] on td "11812313" at bounding box center [118, 184] width 120 height 35
click at [127, 189] on link "11812313" at bounding box center [118, 184] width 36 height 9
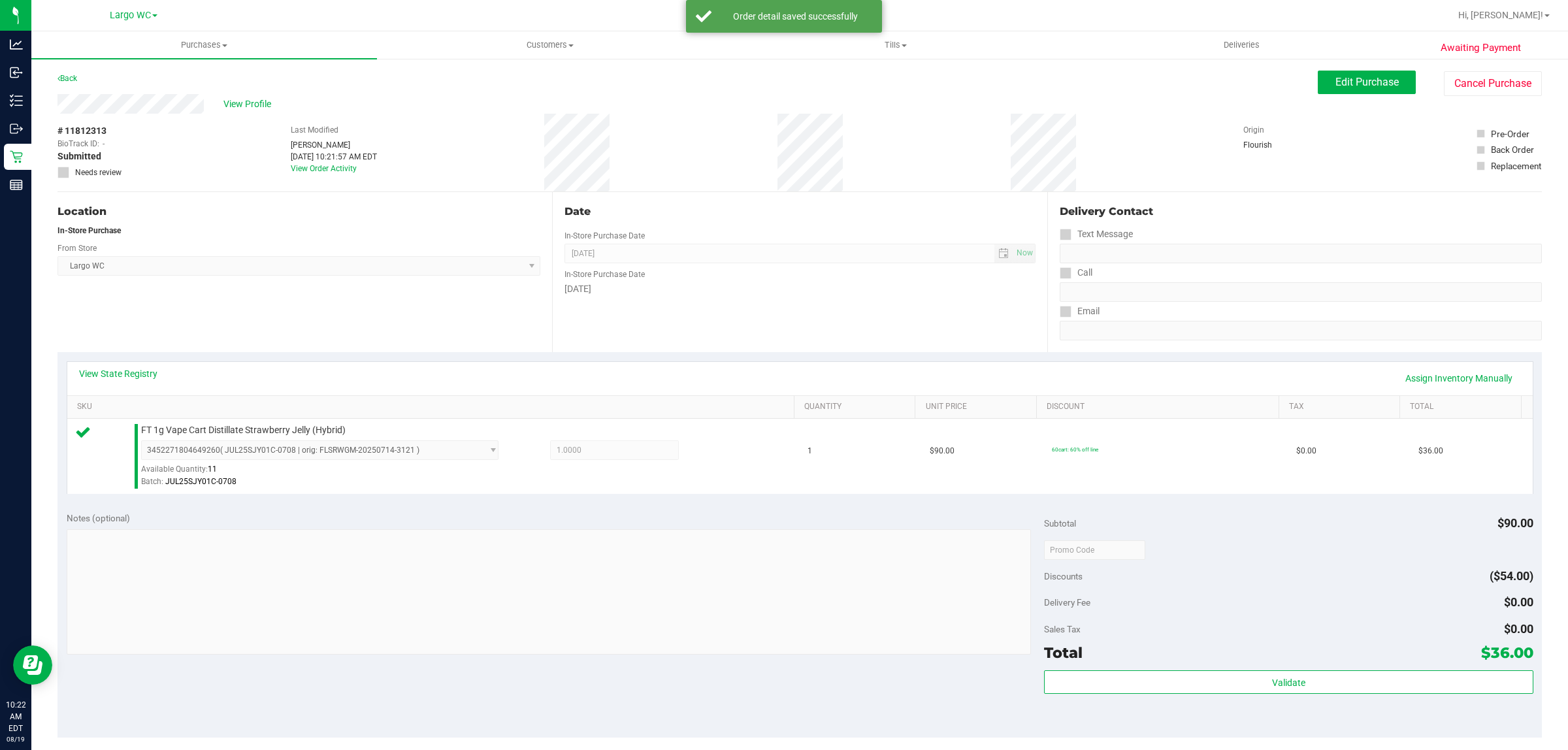
click at [1249, 711] on div "Validate" at bounding box center [1288, 699] width 489 height 59
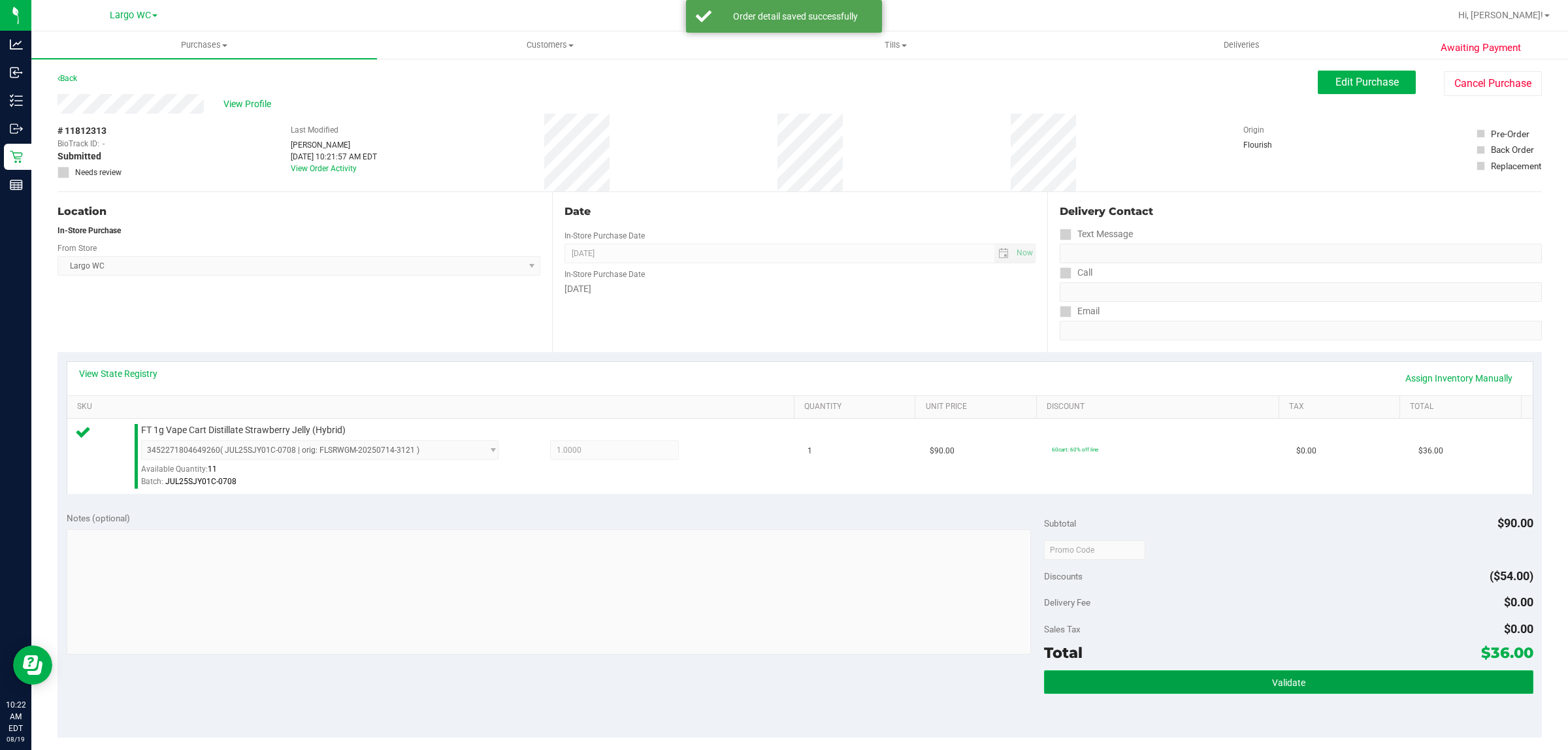
click at [1225, 686] on button "Validate" at bounding box center [1288, 681] width 489 height 24
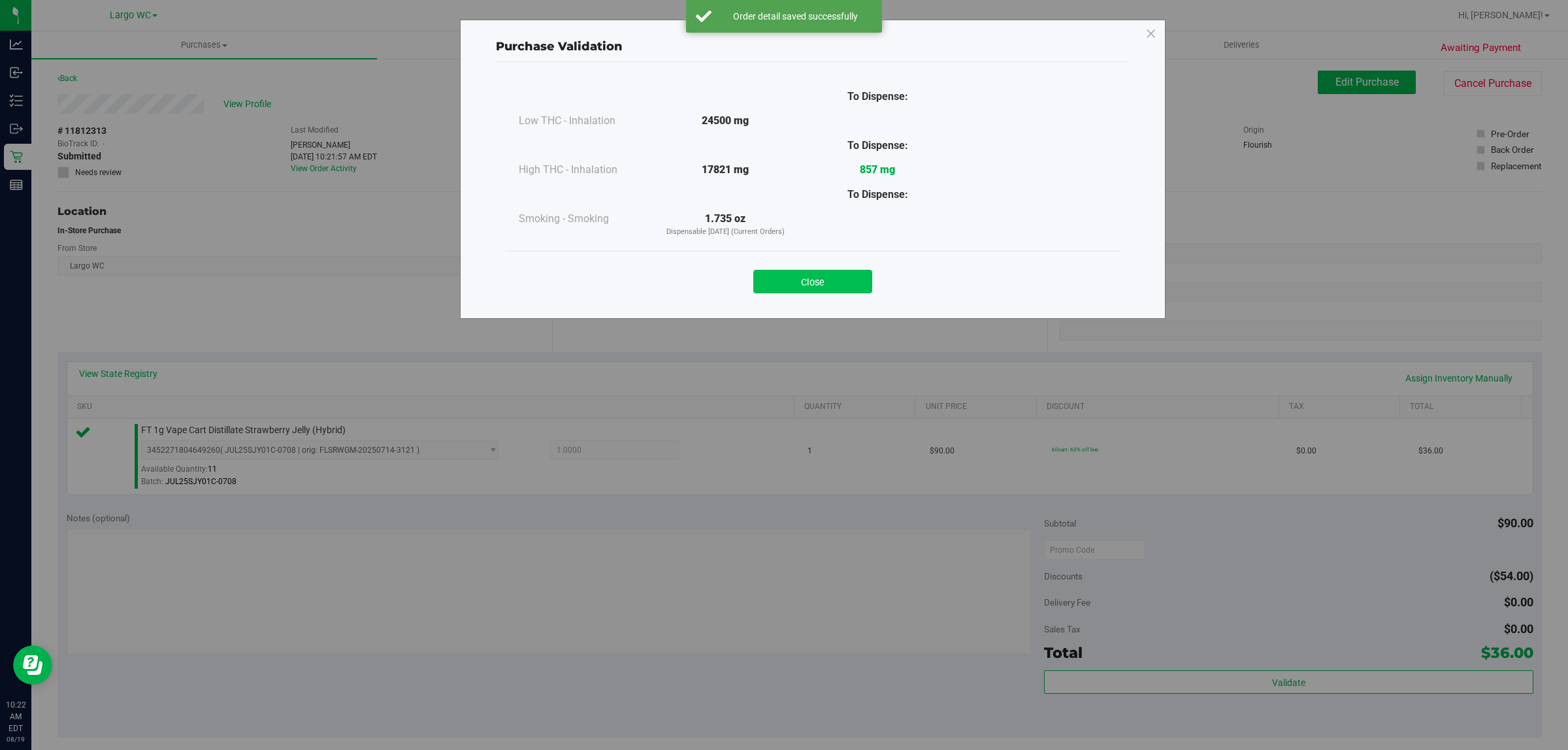
click at [853, 286] on button "Close" at bounding box center [813, 281] width 119 height 24
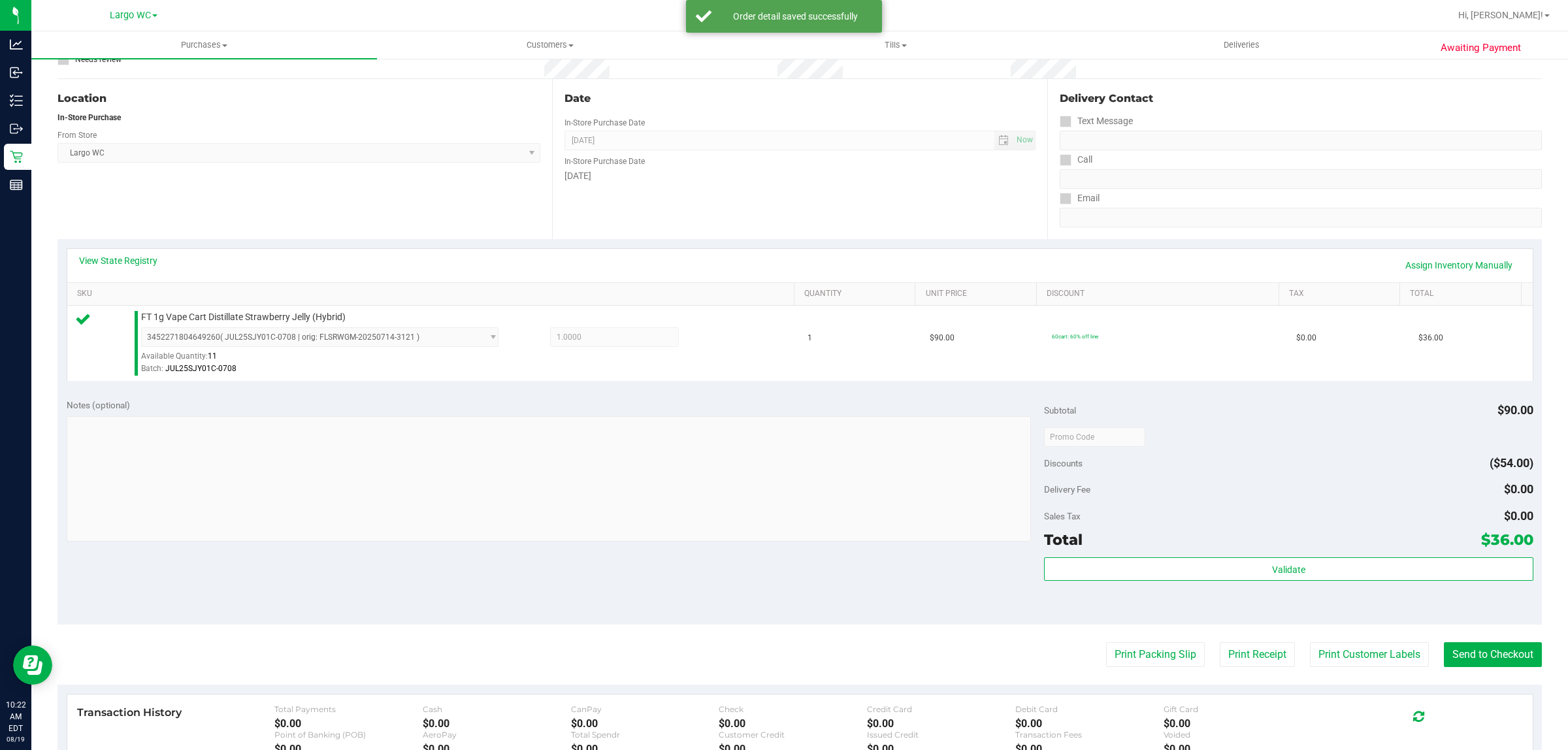
scroll to position [119, 0]
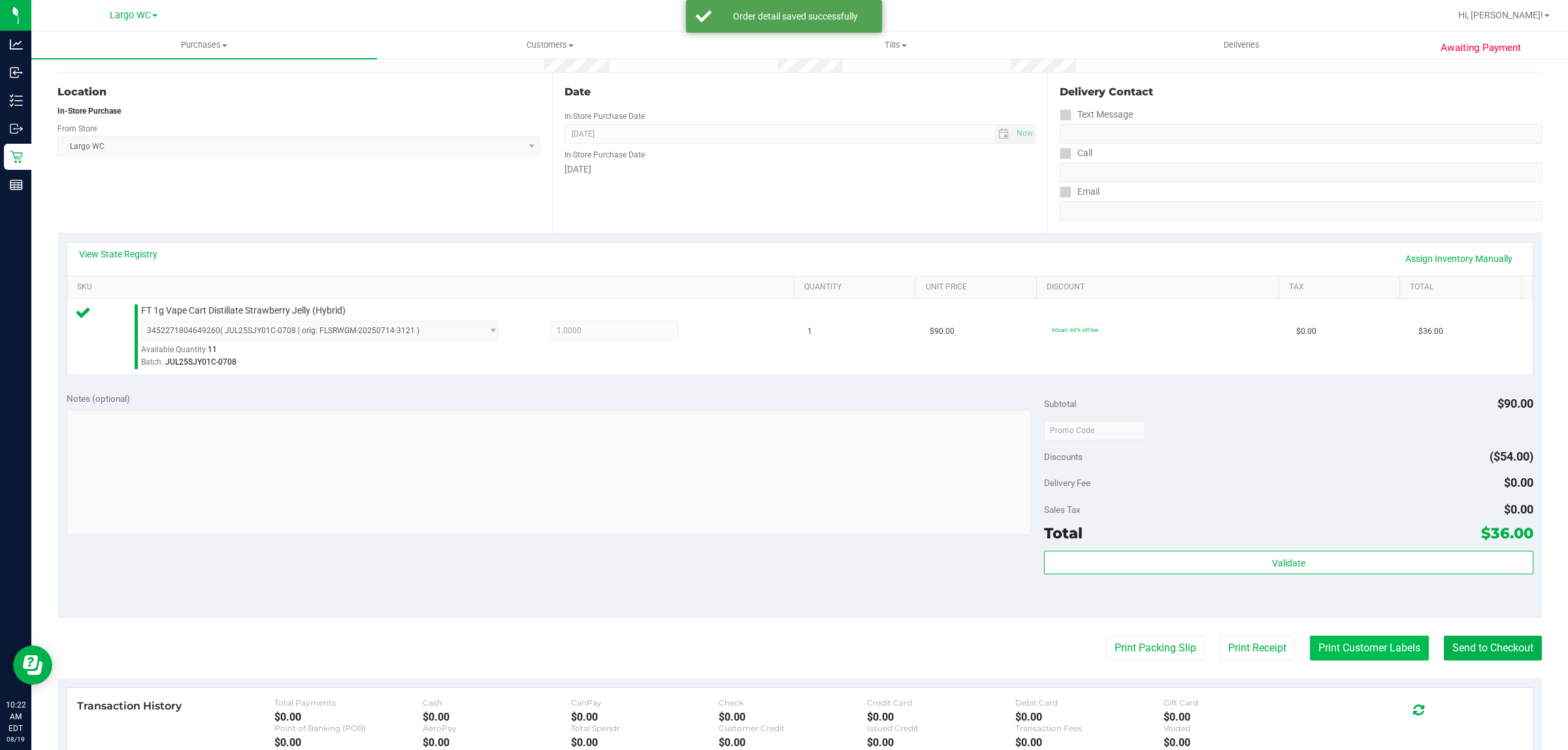
click at [1346, 650] on button "Print Customer Labels" at bounding box center [1370, 648] width 119 height 25
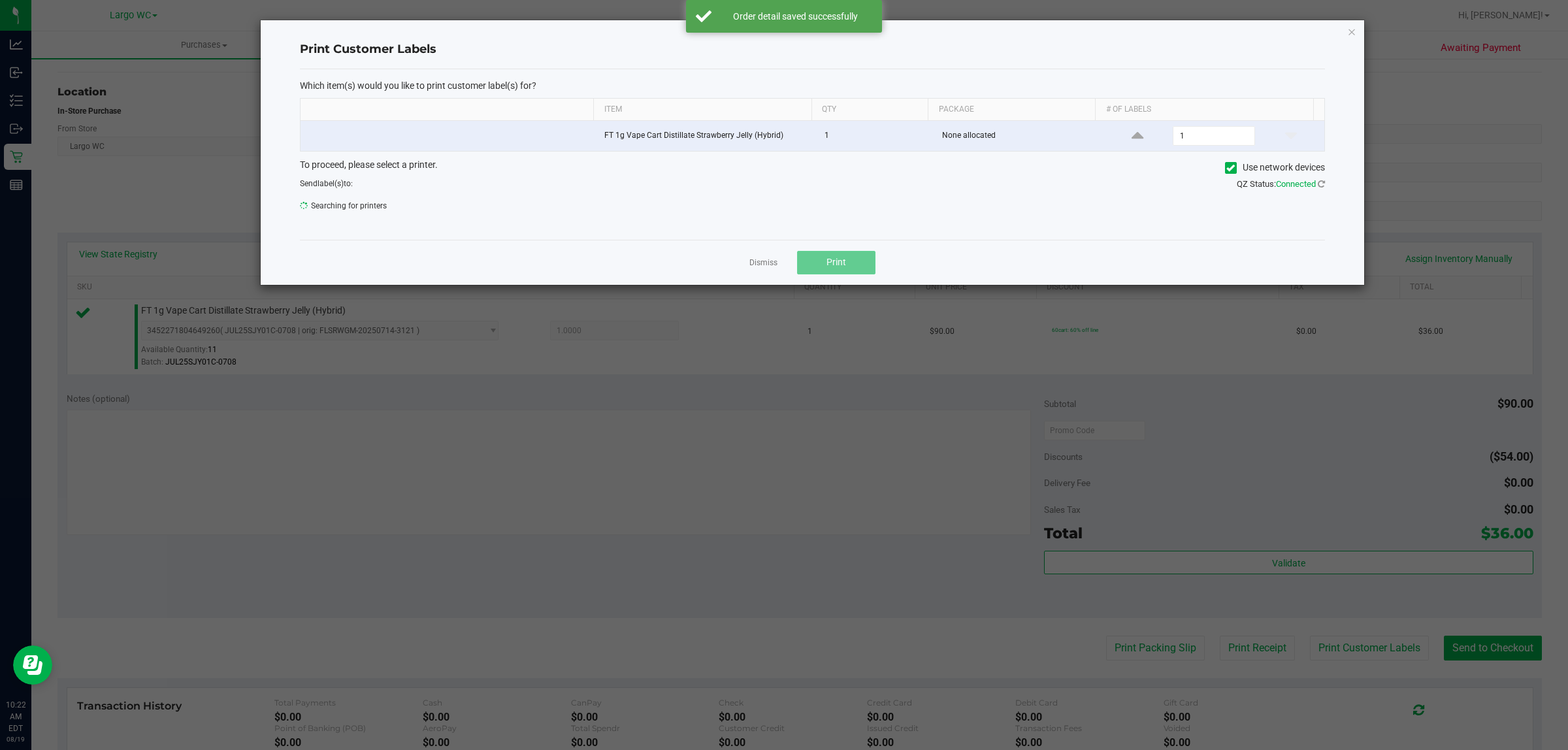
click at [836, 262] on span "Print" at bounding box center [836, 262] width 19 height 11
click at [767, 261] on link "Dismiss" at bounding box center [763, 263] width 28 height 11
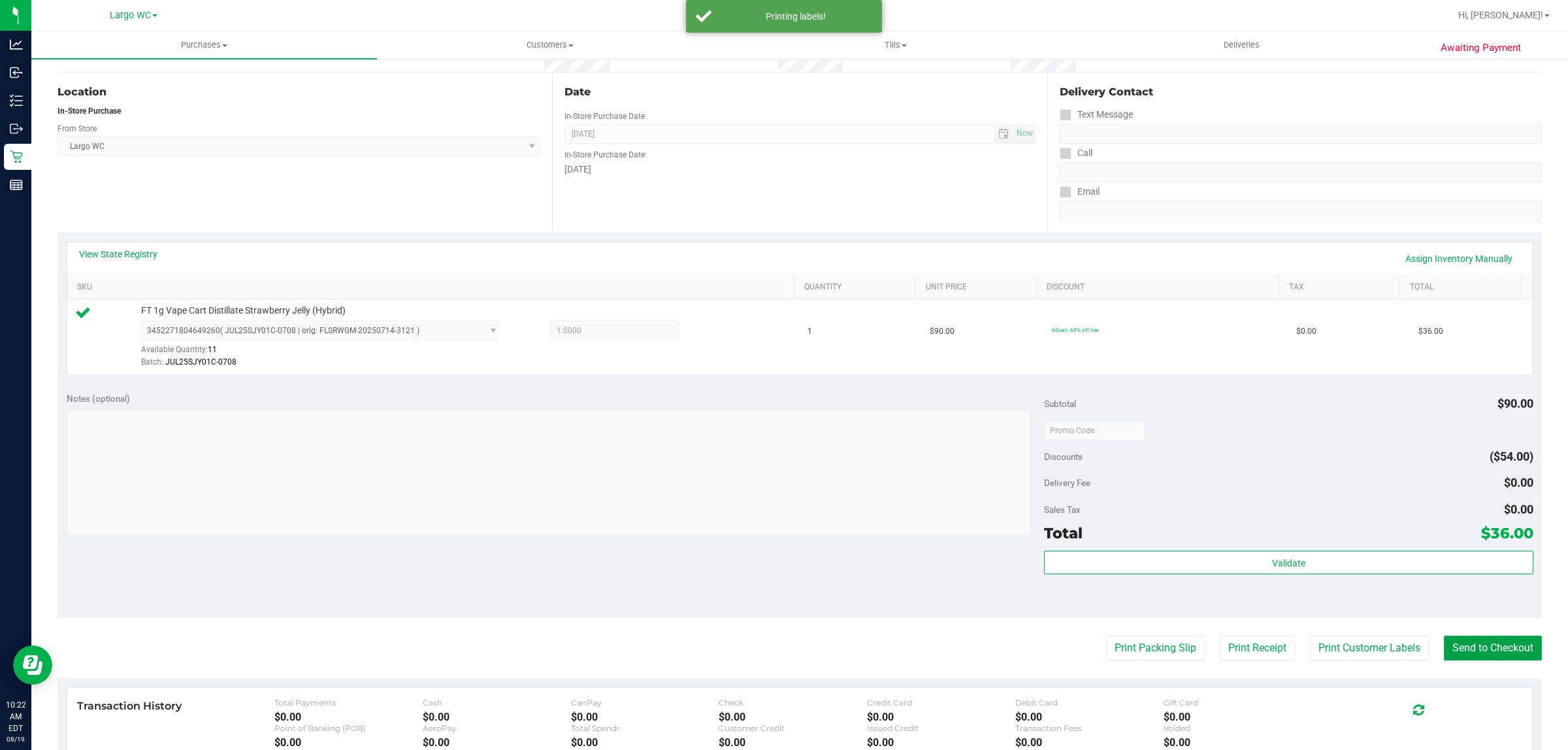
click at [1468, 644] on button "Send to Checkout" at bounding box center [1493, 648] width 98 height 25
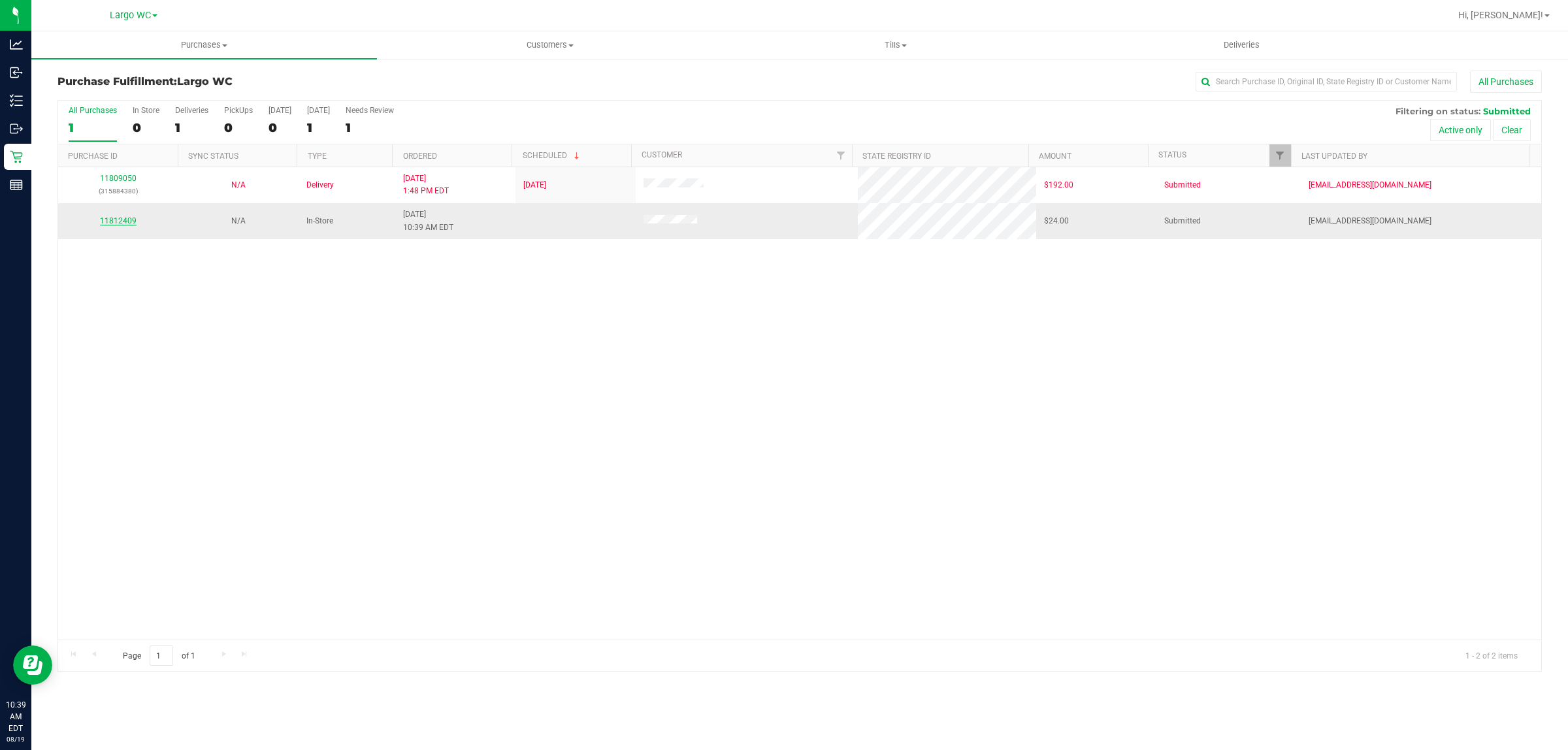
click at [124, 223] on link "11812409" at bounding box center [118, 220] width 36 height 9
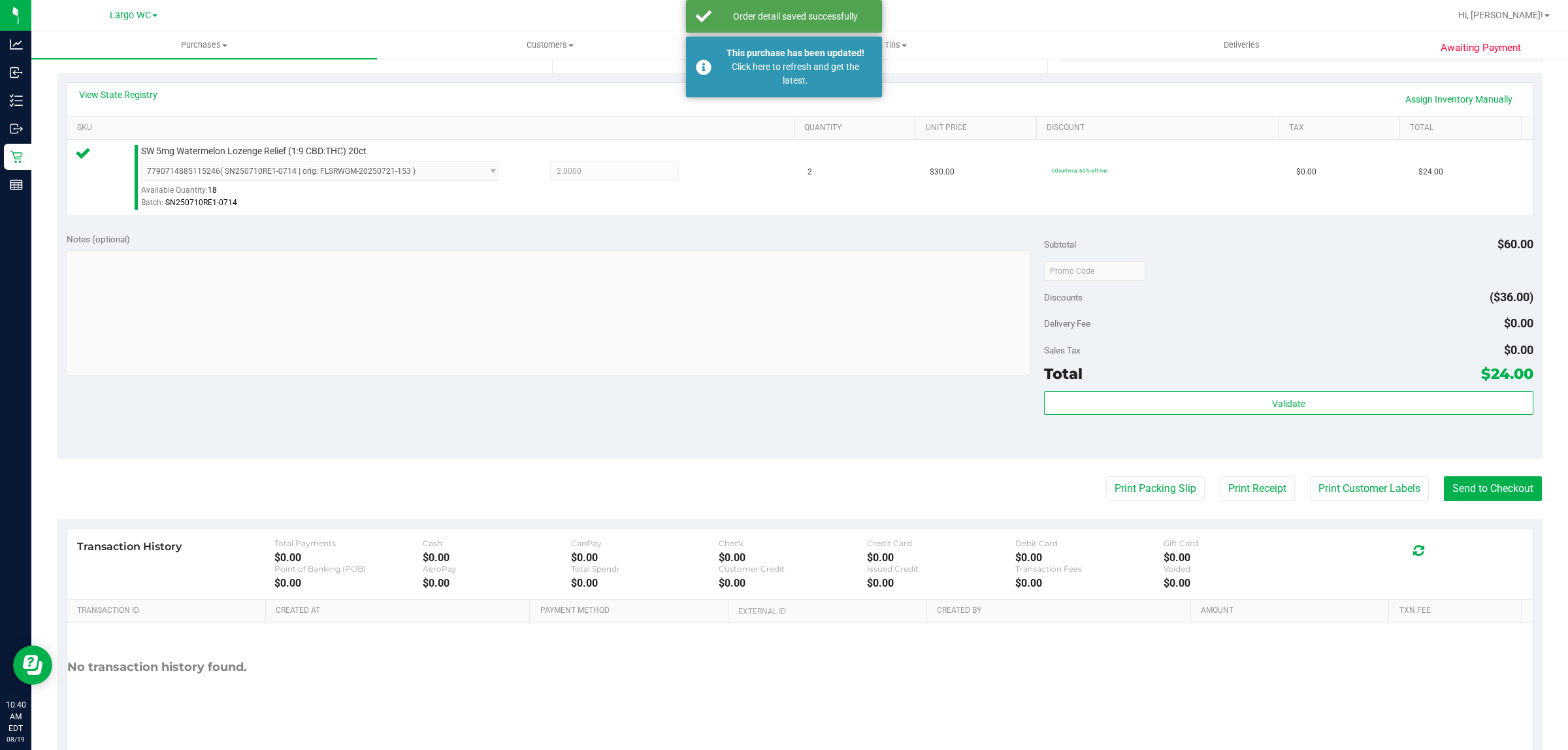
scroll to position [317, 0]
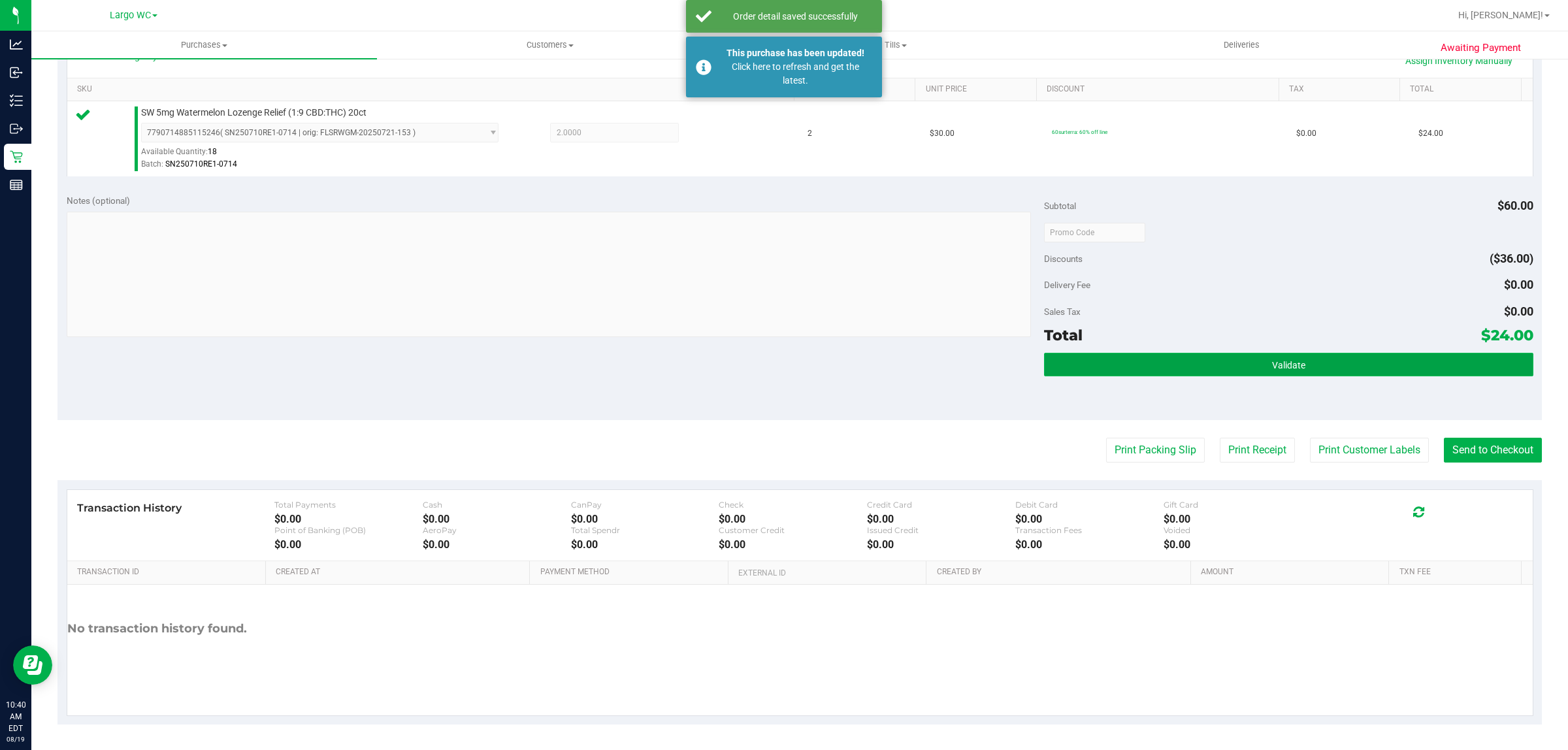
click at [1331, 357] on button "Validate" at bounding box center [1288, 364] width 489 height 24
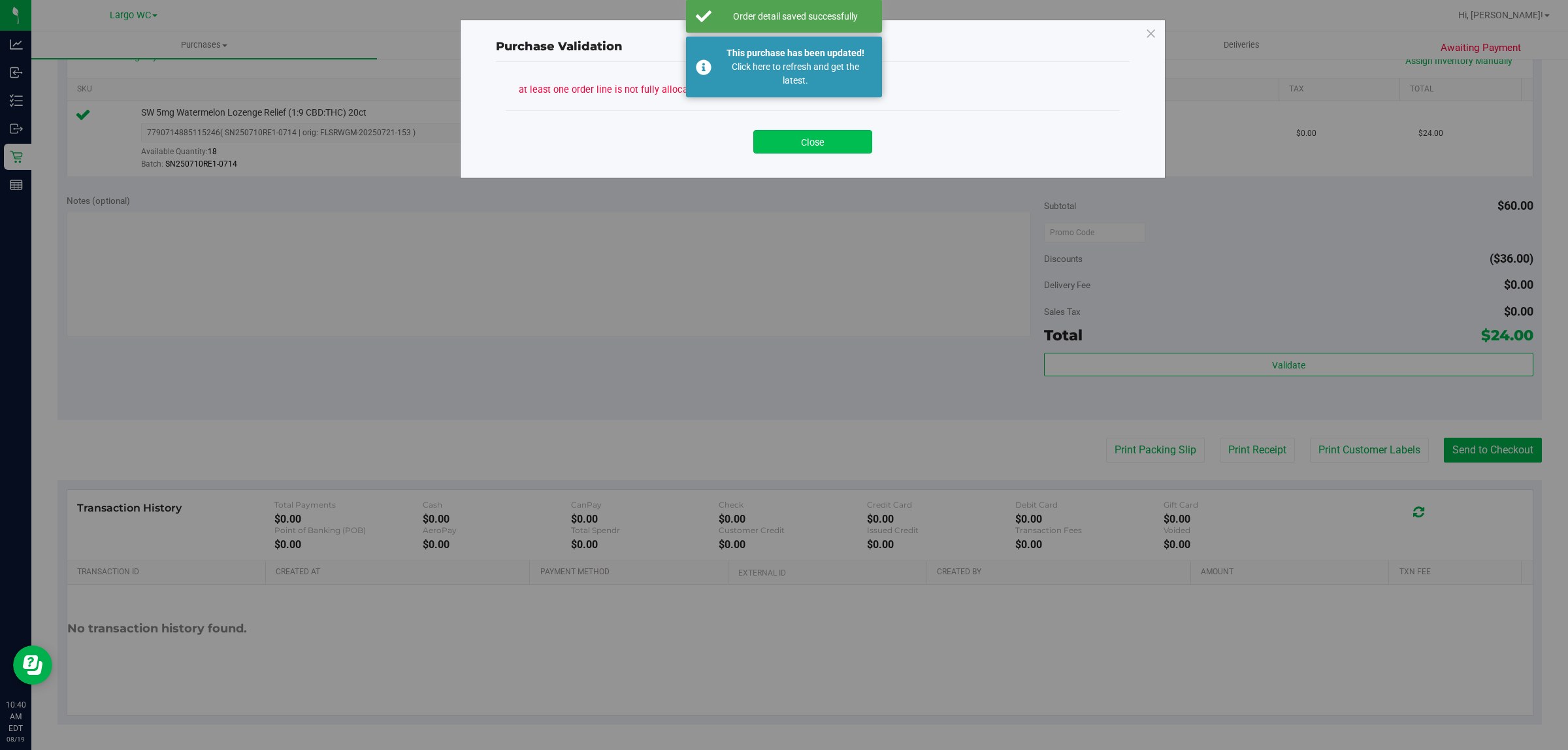
click at [821, 139] on button "Close" at bounding box center [813, 142] width 119 height 24
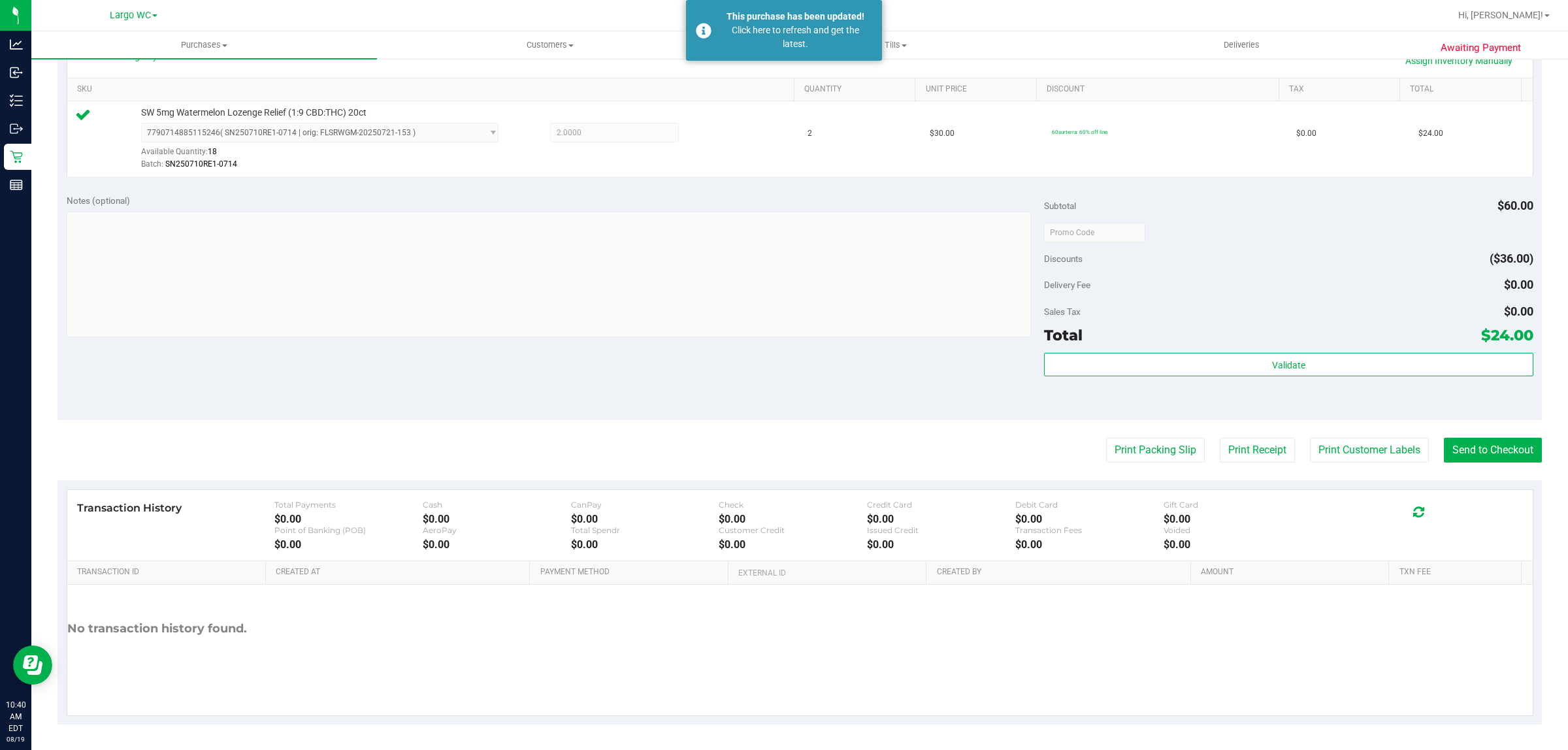
click at [819, 63] on div "View State Registry Assign Inventory Manually" at bounding box center [800, 60] width 1442 height 22
click at [69, 409] on div "Notes (optional) Subtotal $60.00 Discounts ($36.00) Delivery Fee $0.00 Sales Ta…" at bounding box center [800, 302] width 1485 height 235
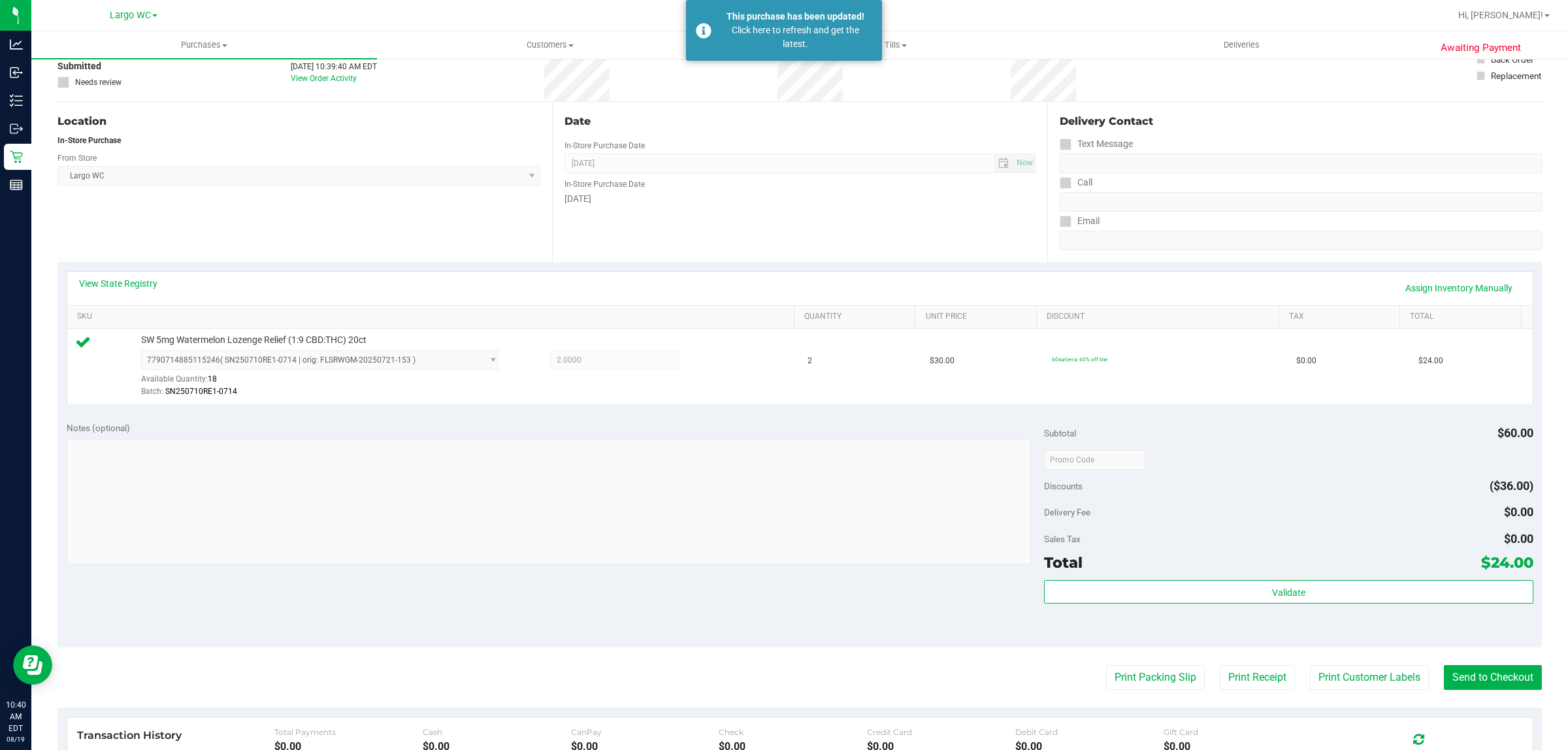
scroll to position [72, 0]
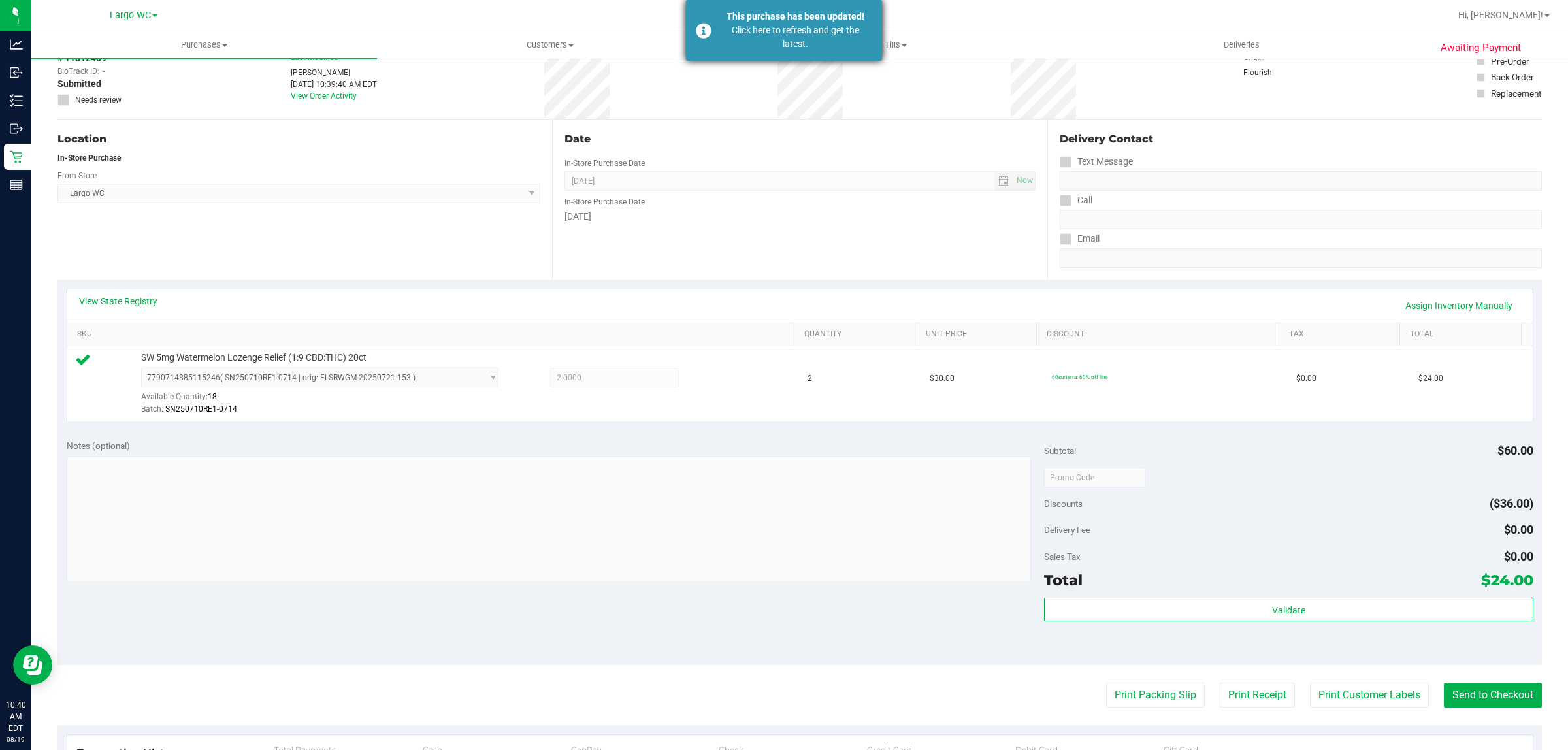
click at [737, 34] on div "Click here to refresh and get the latest." at bounding box center [795, 37] width 154 height 27
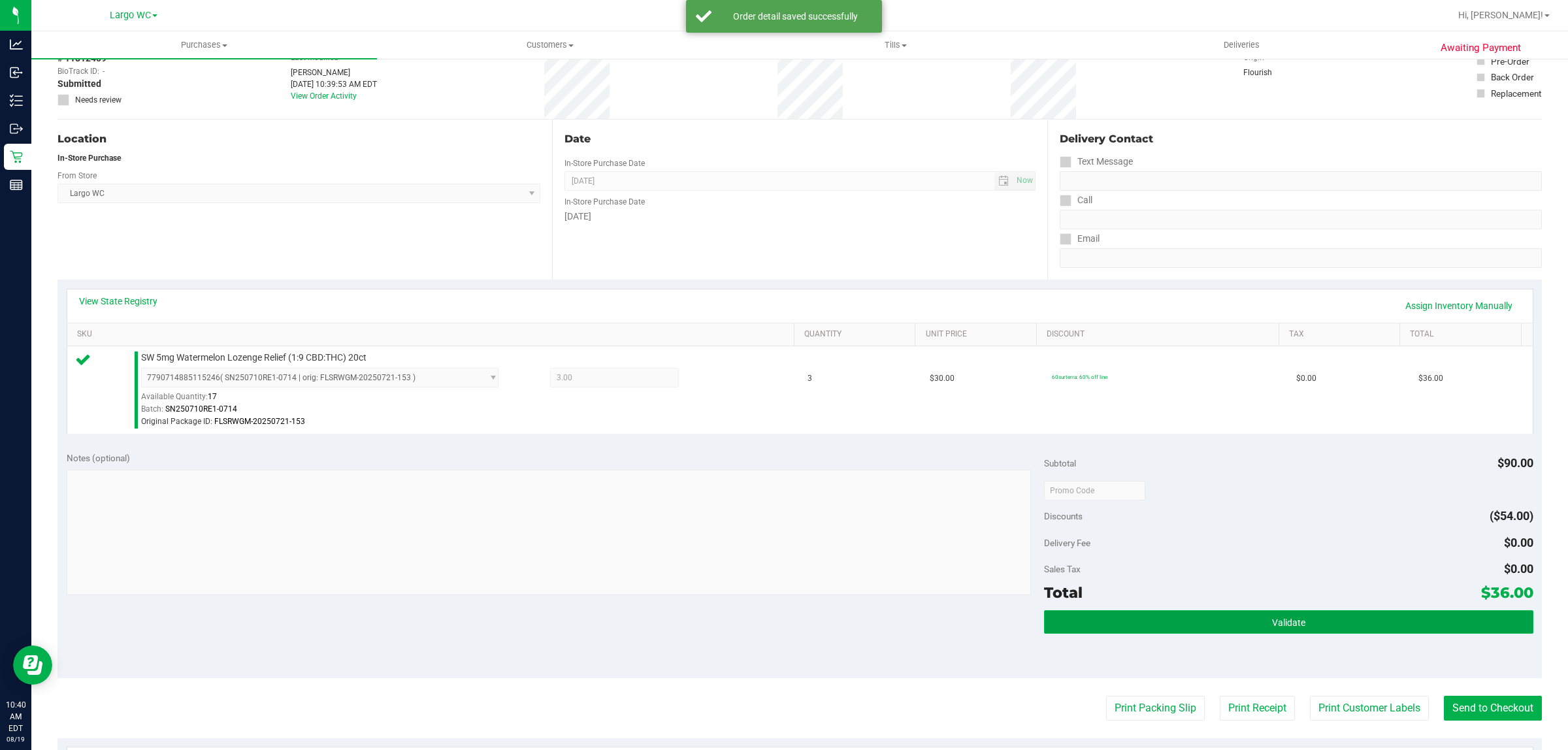
click at [1311, 628] on button "Validate" at bounding box center [1288, 621] width 489 height 24
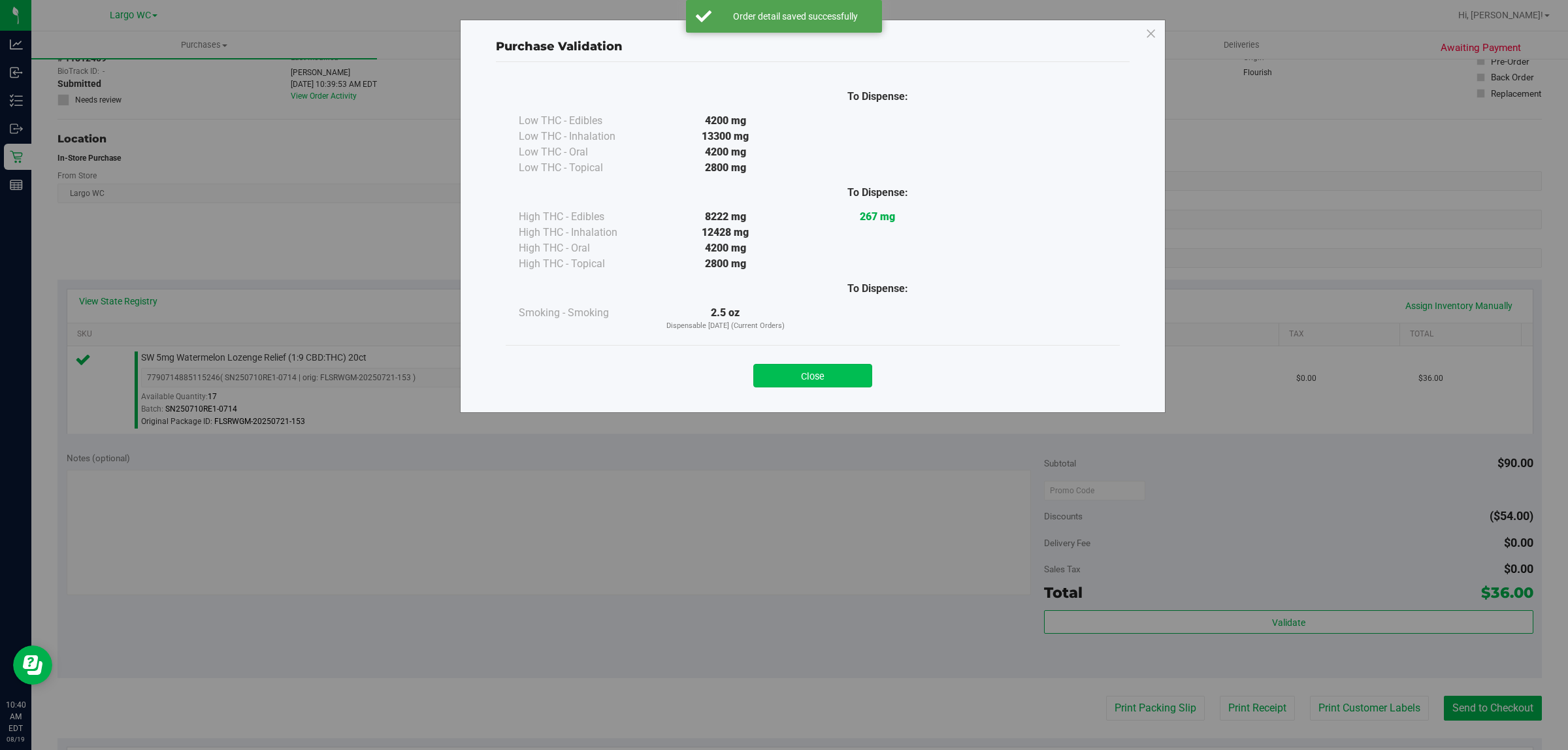
click at [808, 373] on button "Close" at bounding box center [813, 375] width 119 height 24
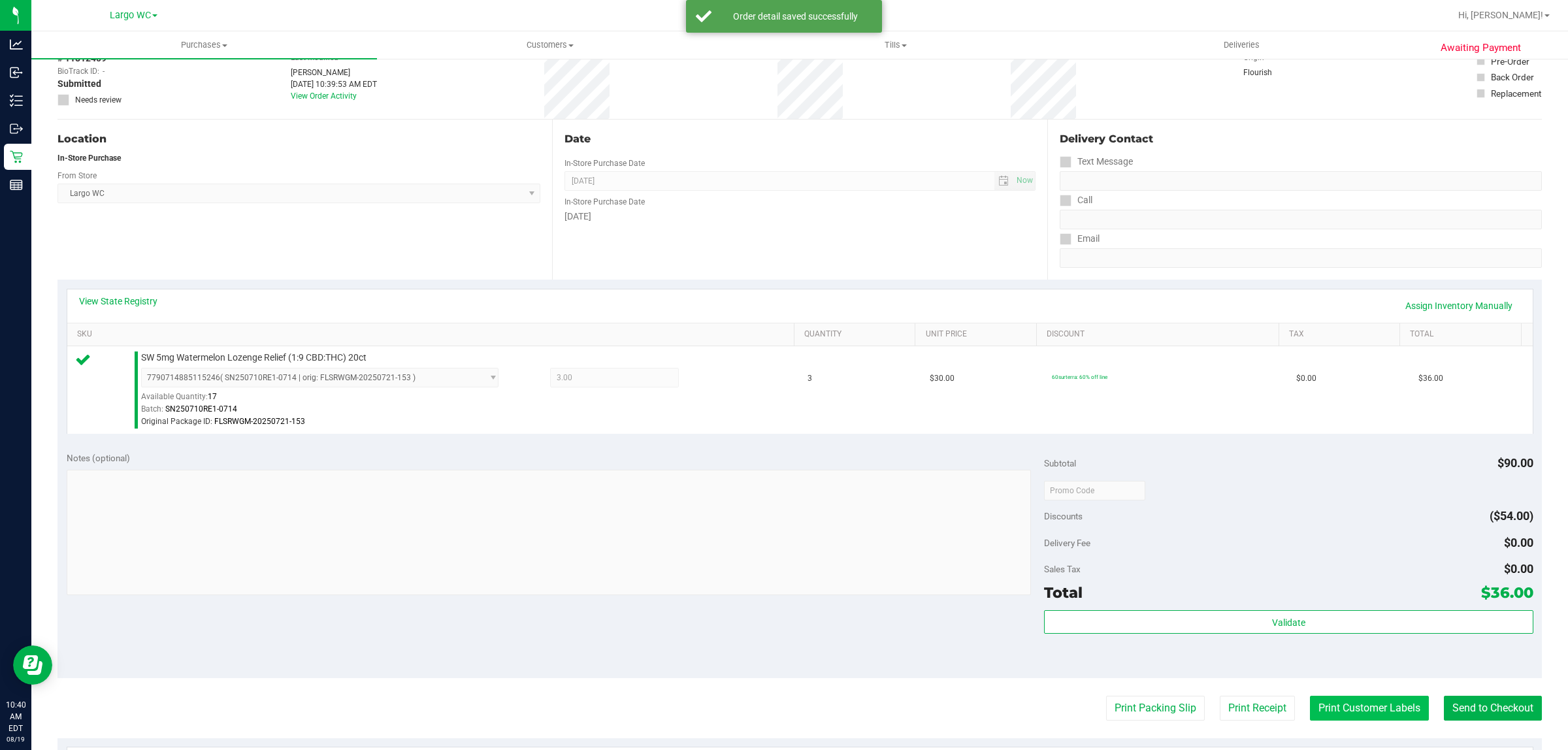
click at [1369, 716] on button "Print Customer Labels" at bounding box center [1370, 708] width 119 height 25
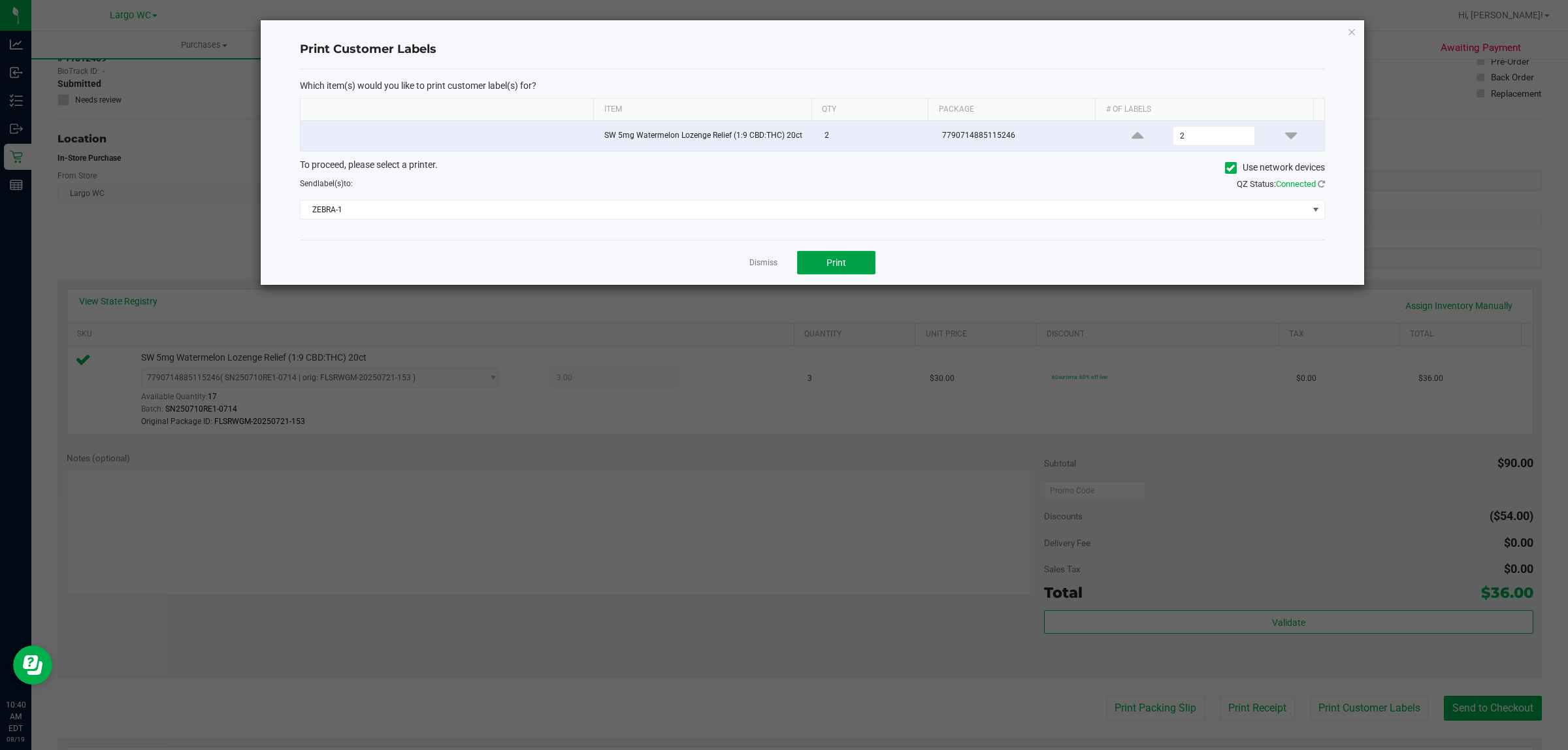
click at [853, 260] on button "Print" at bounding box center [836, 262] width 79 height 24
click at [1351, 31] on icon "button" at bounding box center [1352, 31] width 9 height 16
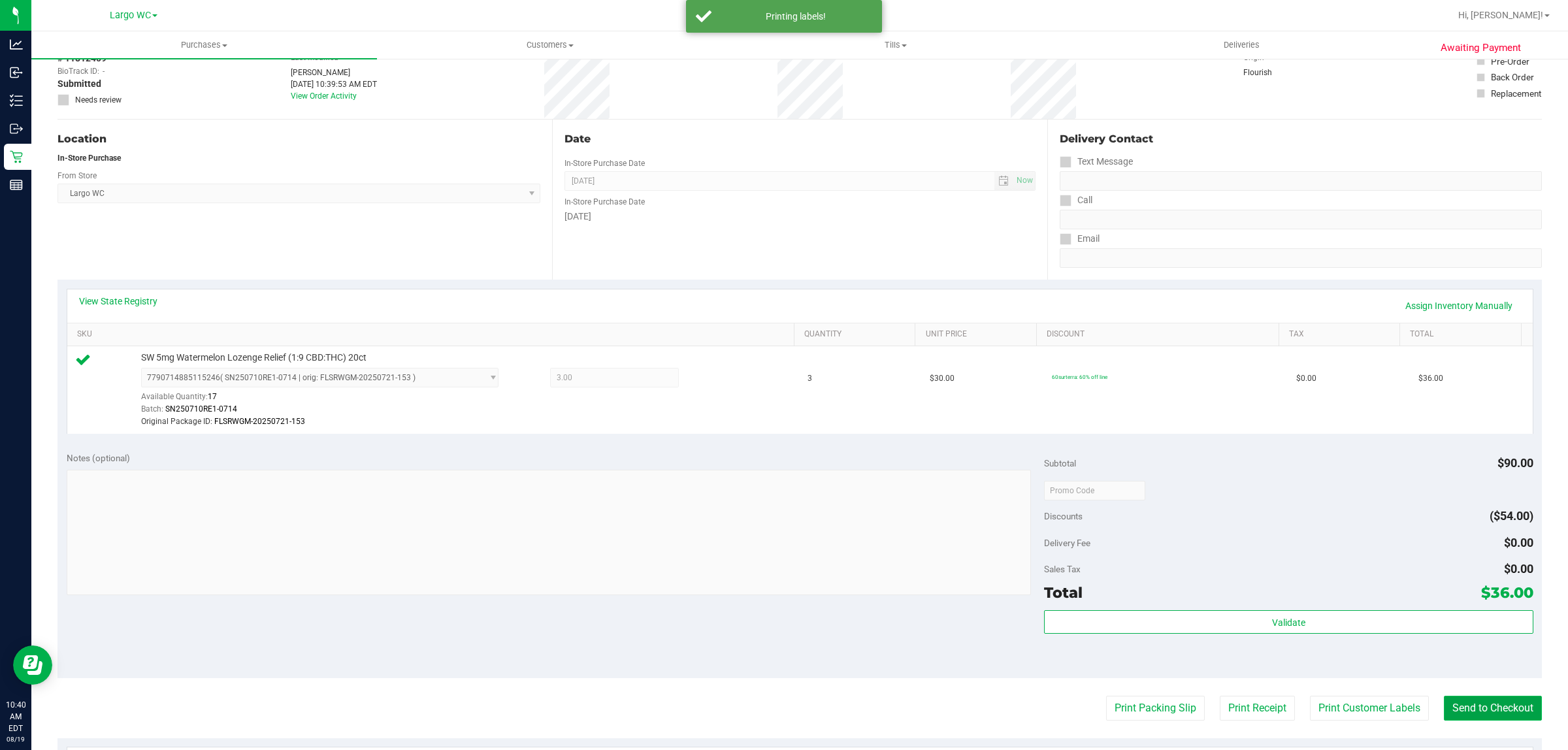
click at [1492, 721] on button "Send to Checkout" at bounding box center [1493, 708] width 98 height 25
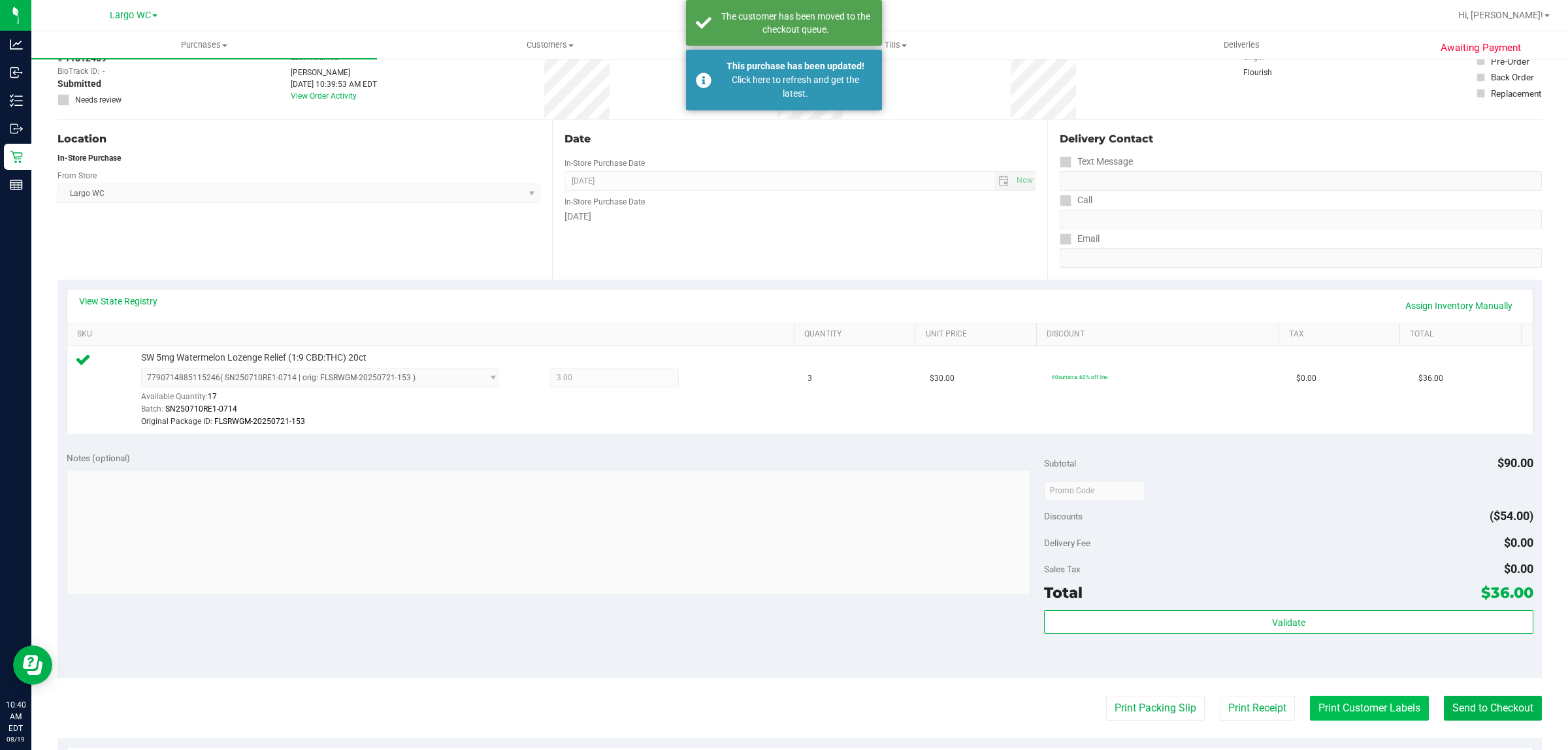
click at [1373, 714] on button "Print Customer Labels" at bounding box center [1370, 708] width 119 height 25
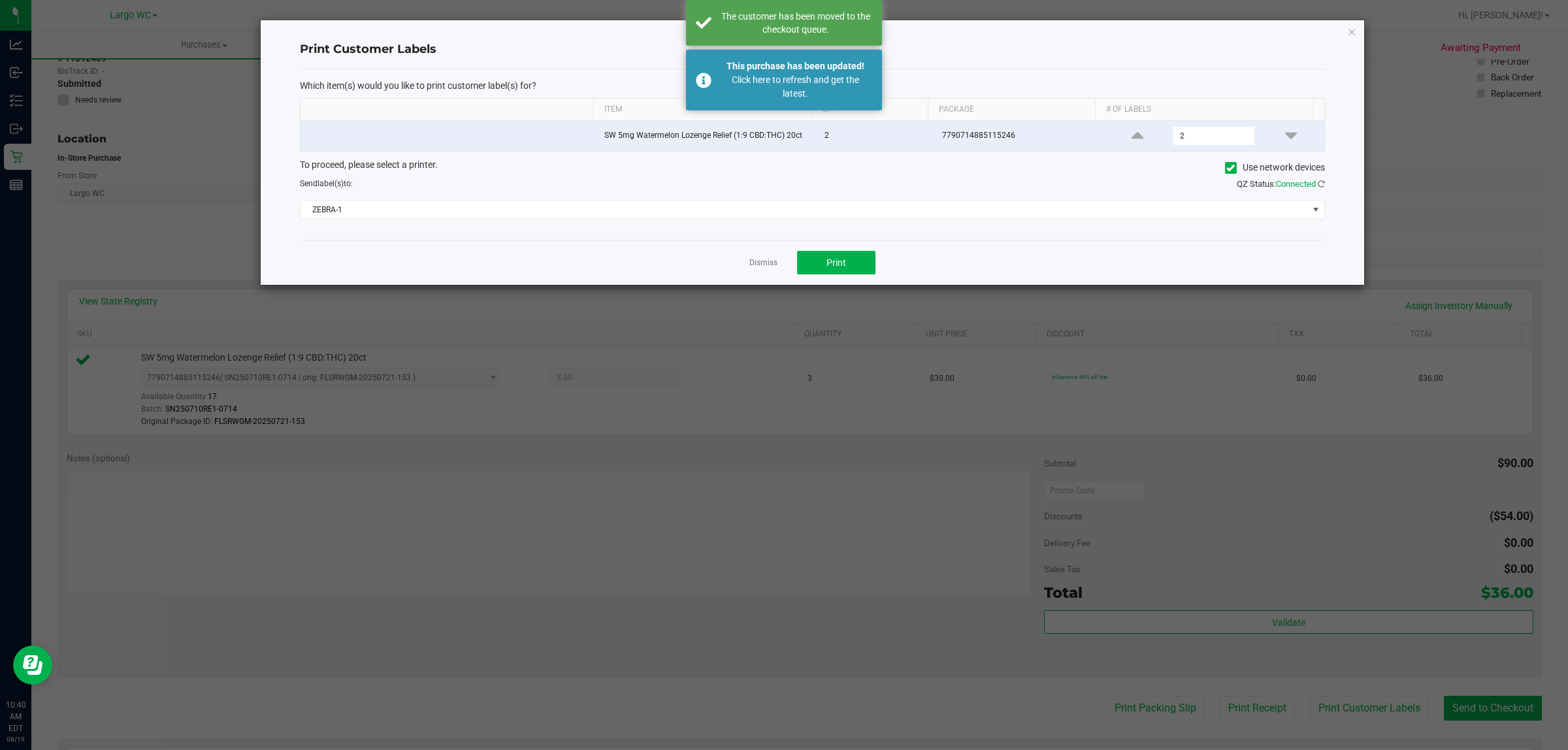
click at [0, 0] on div at bounding box center [0, 0] width 0 height 0
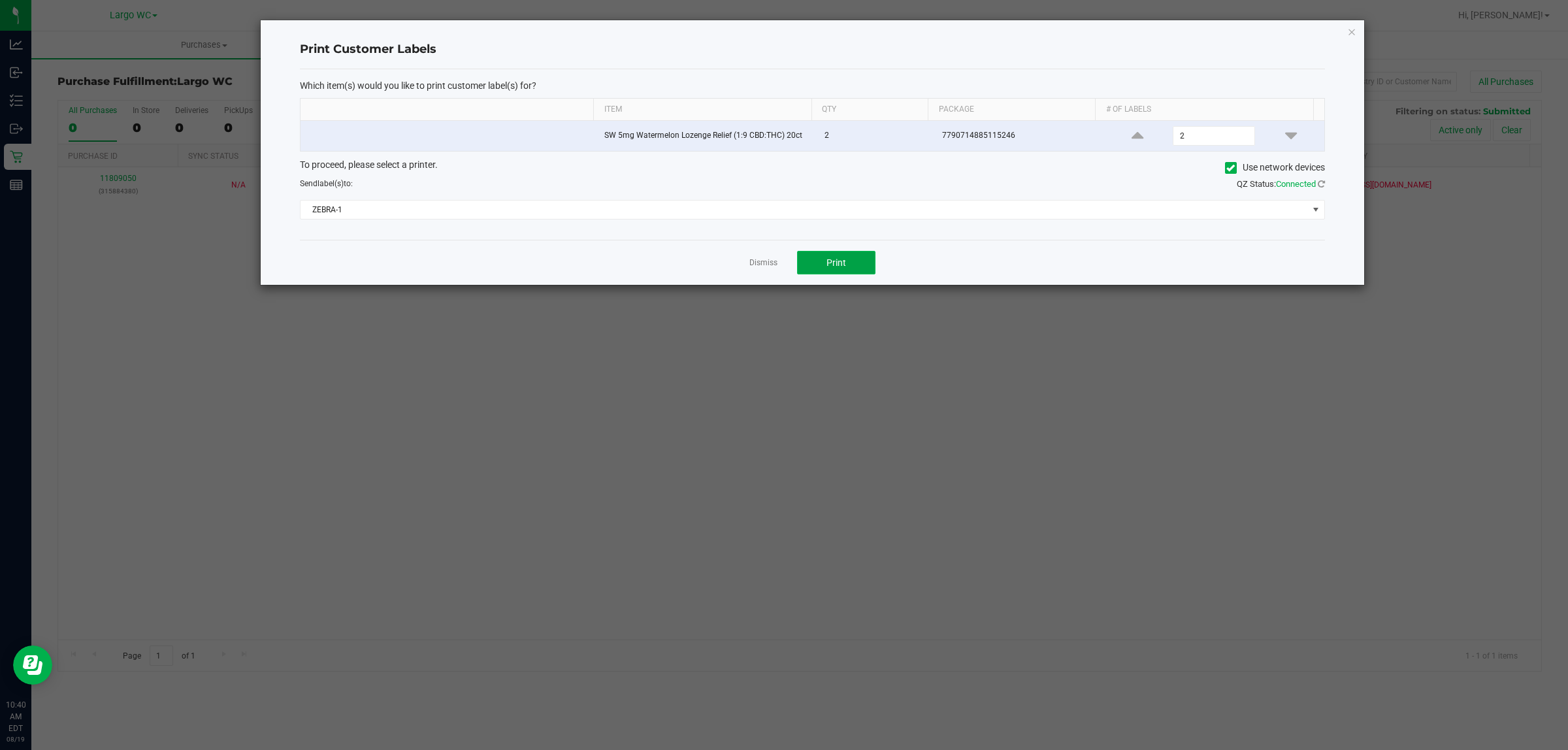
click at [842, 260] on span "Print" at bounding box center [836, 262] width 19 height 11
click at [1353, 34] on icon "button" at bounding box center [1352, 31] width 9 height 16
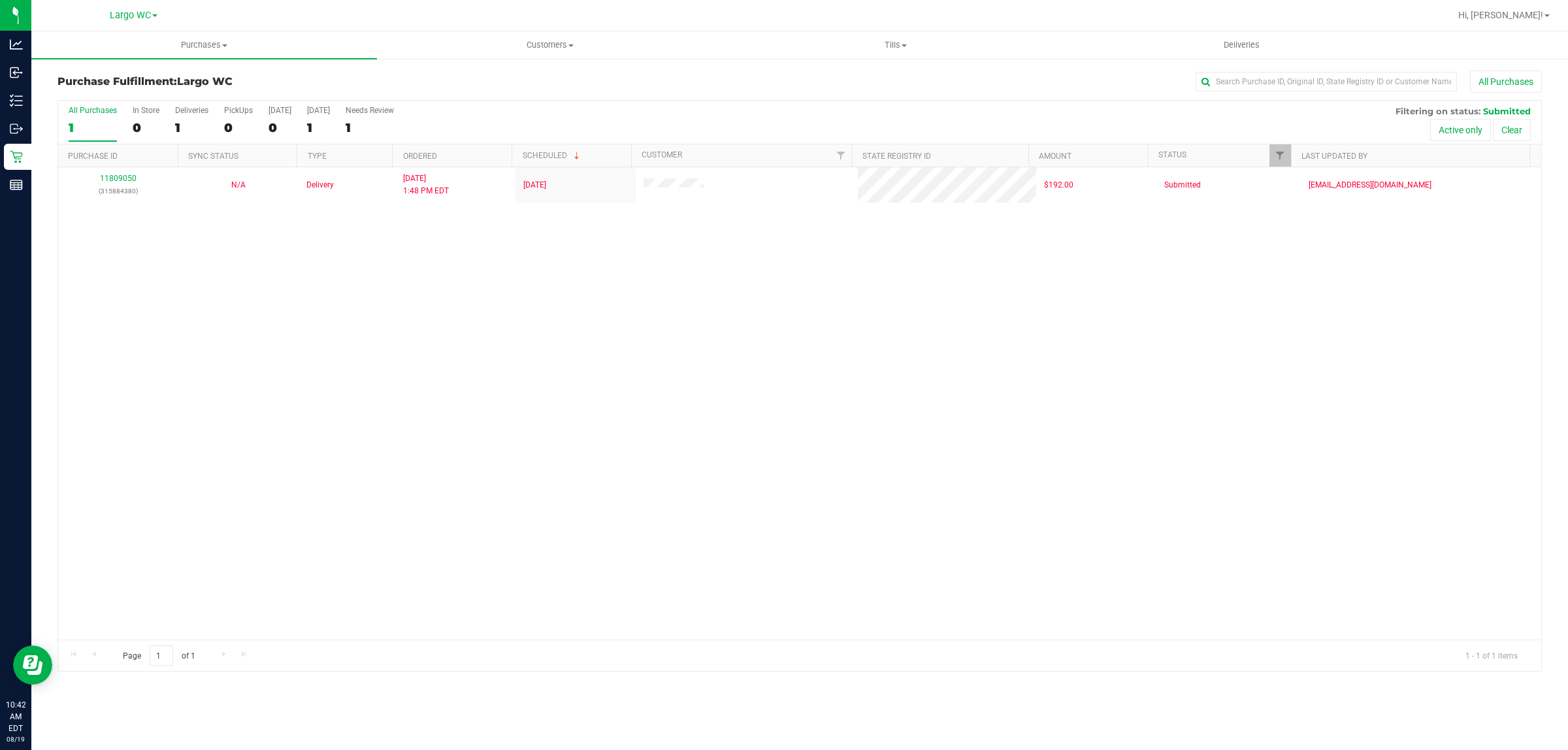
click at [86, 372] on div "11809050 (315884380) N/A Delivery 8/18/2025 1:48 PM EDT 8/20/2025 $192.00 Submi…" at bounding box center [800, 403] width 1484 height 472
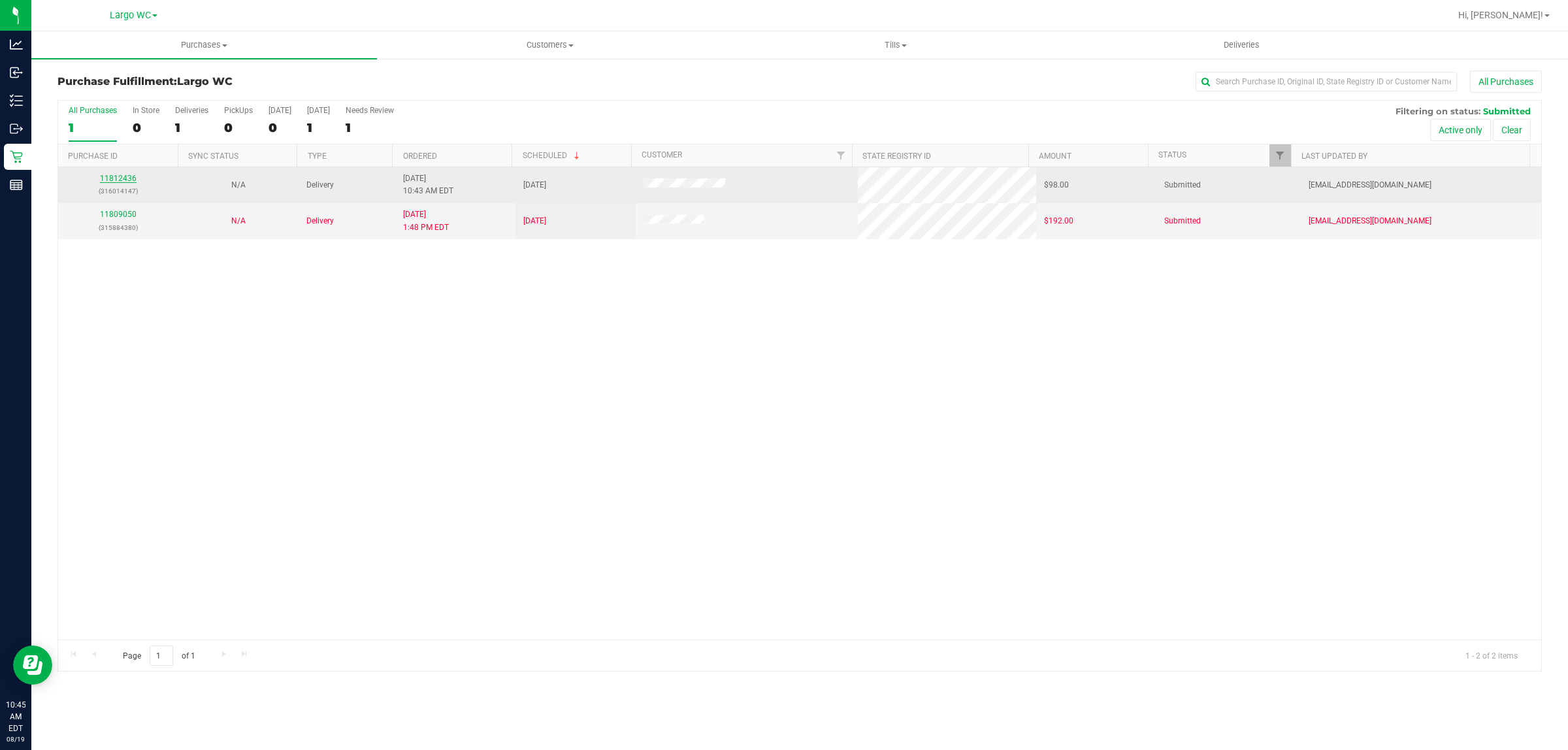
click at [117, 177] on link "11812436" at bounding box center [118, 178] width 36 height 9
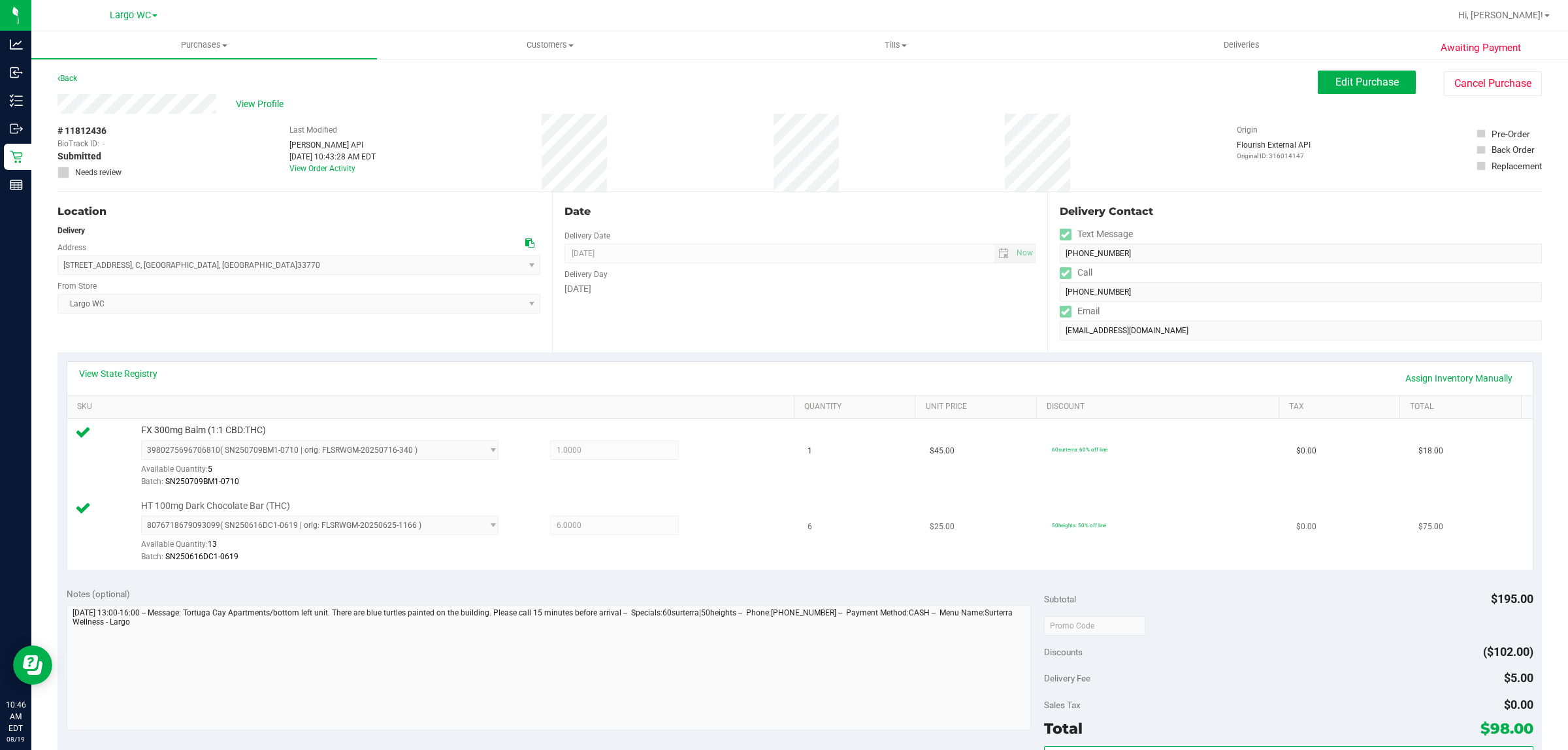
click at [1190, 569] on td "50heights: 50% off line" at bounding box center [1167, 532] width 245 height 75
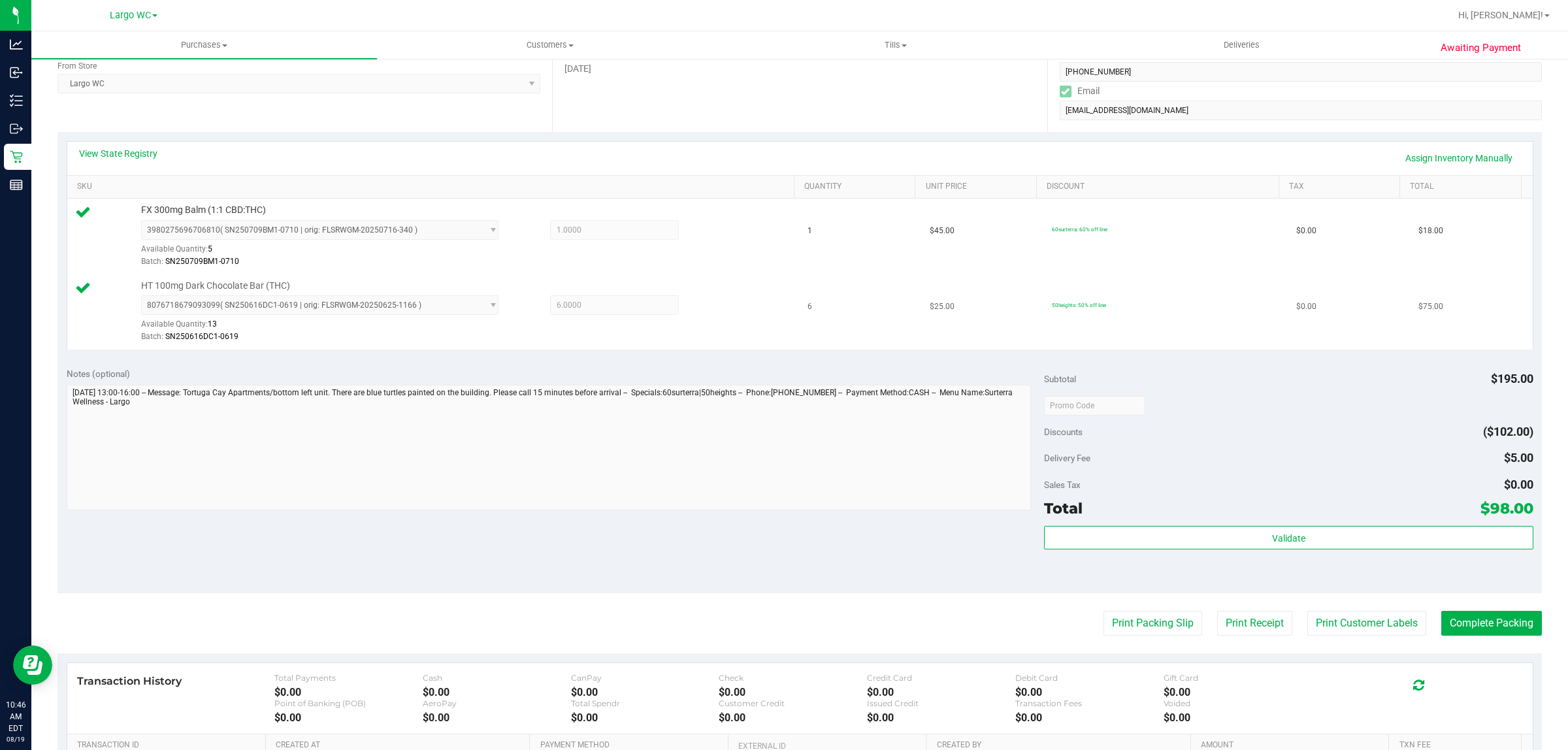
scroll to position [393, 0]
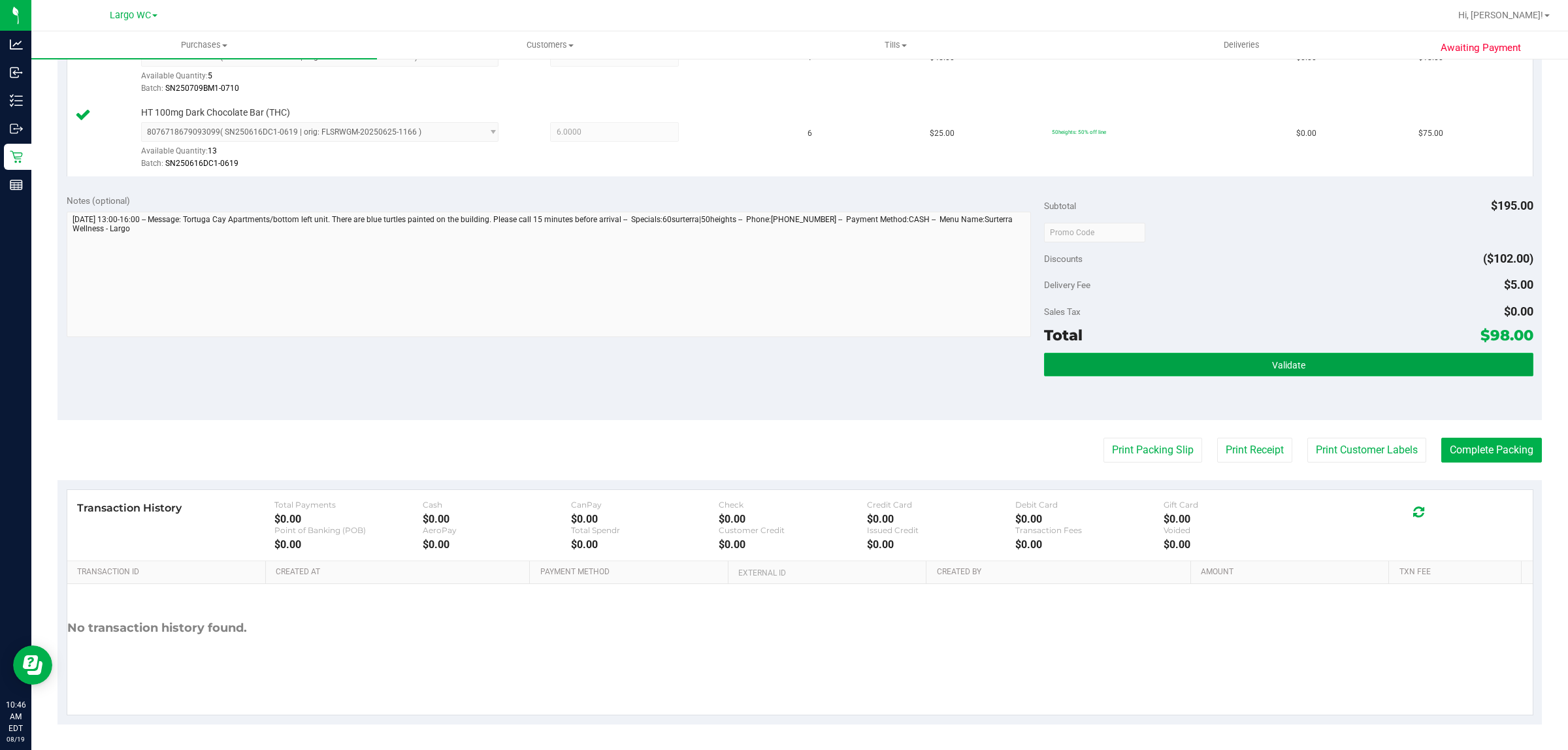
click at [1255, 360] on button "Validate" at bounding box center [1288, 364] width 489 height 24
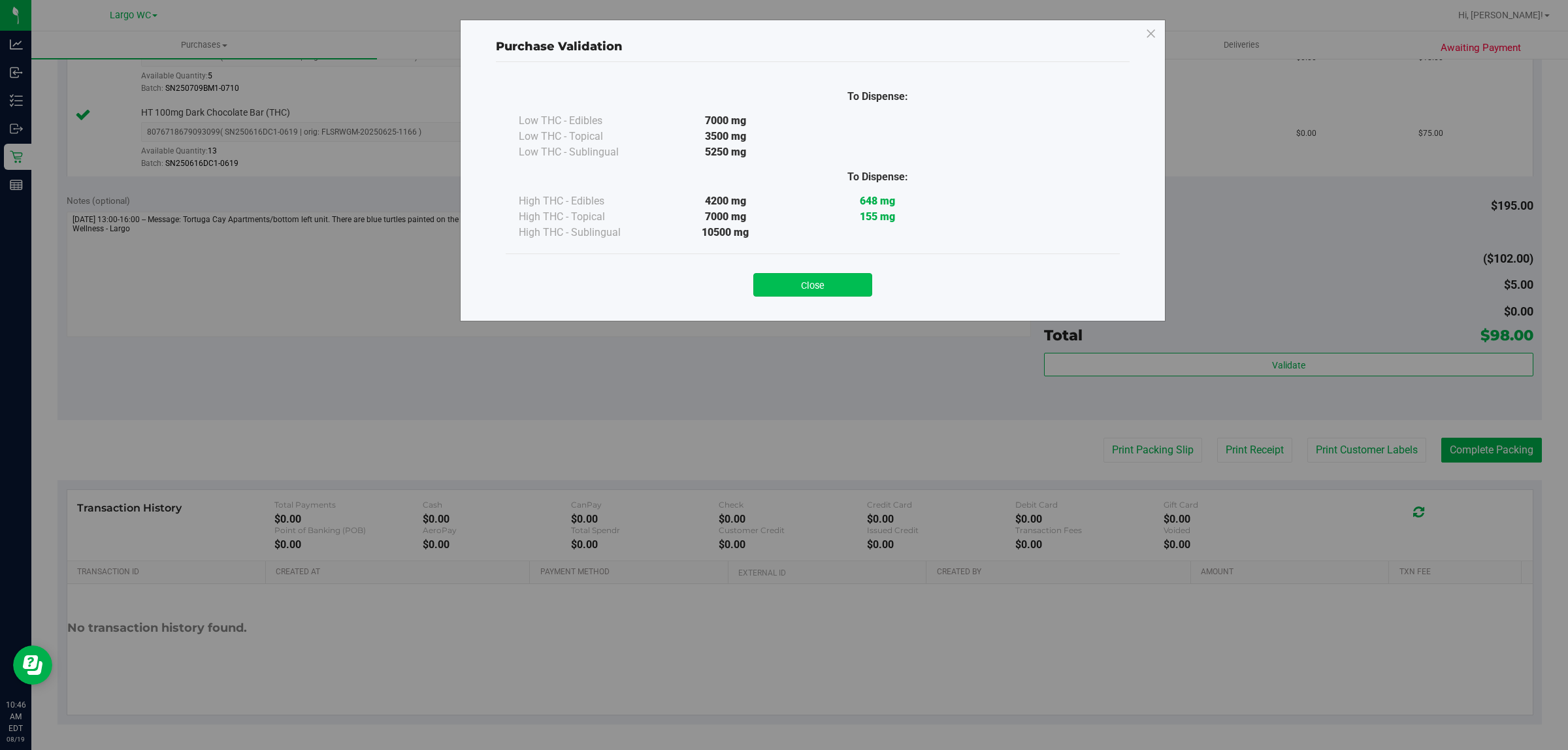
click at [838, 295] on button "Close" at bounding box center [813, 285] width 119 height 24
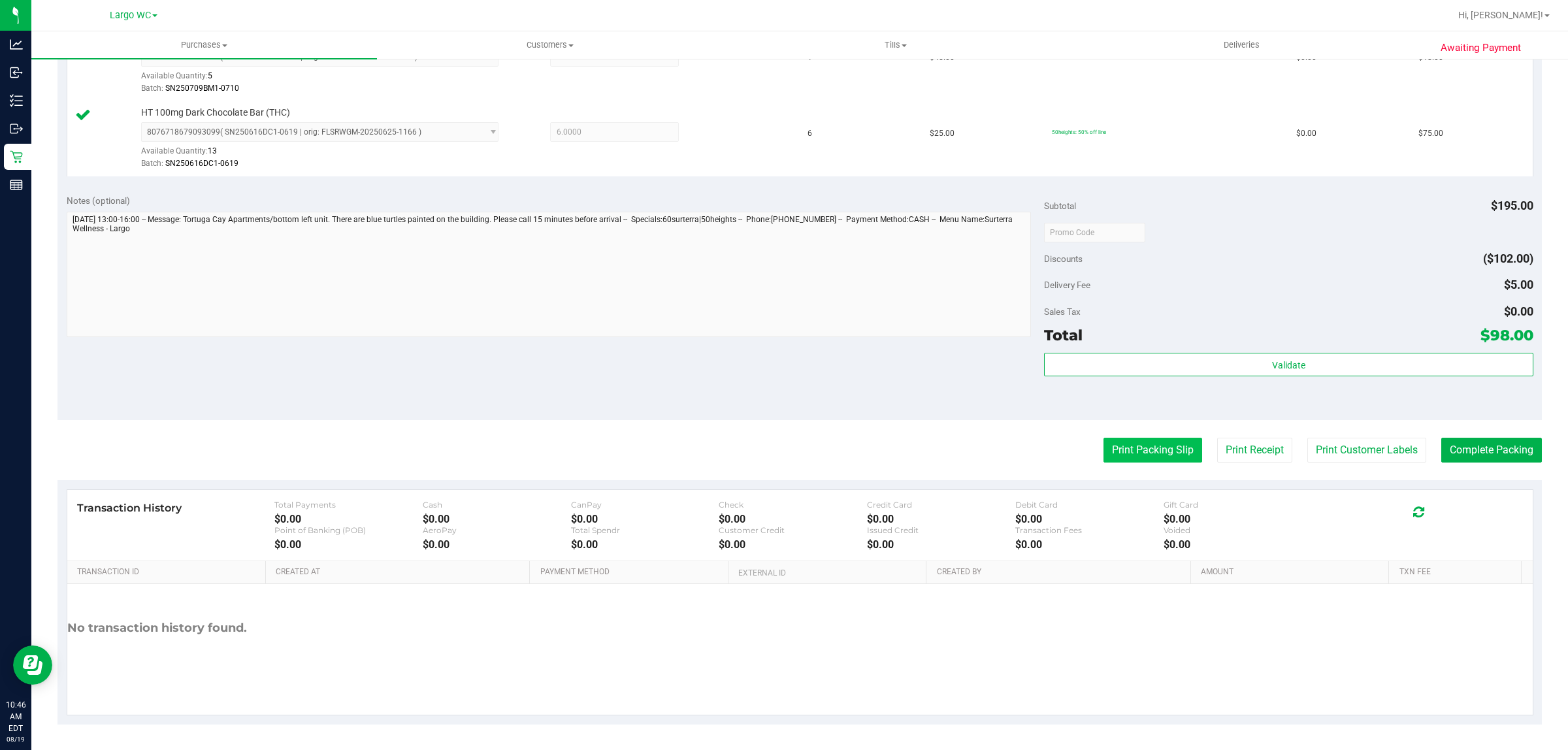
click at [1119, 455] on button "Print Packing Slip" at bounding box center [1153, 450] width 99 height 25
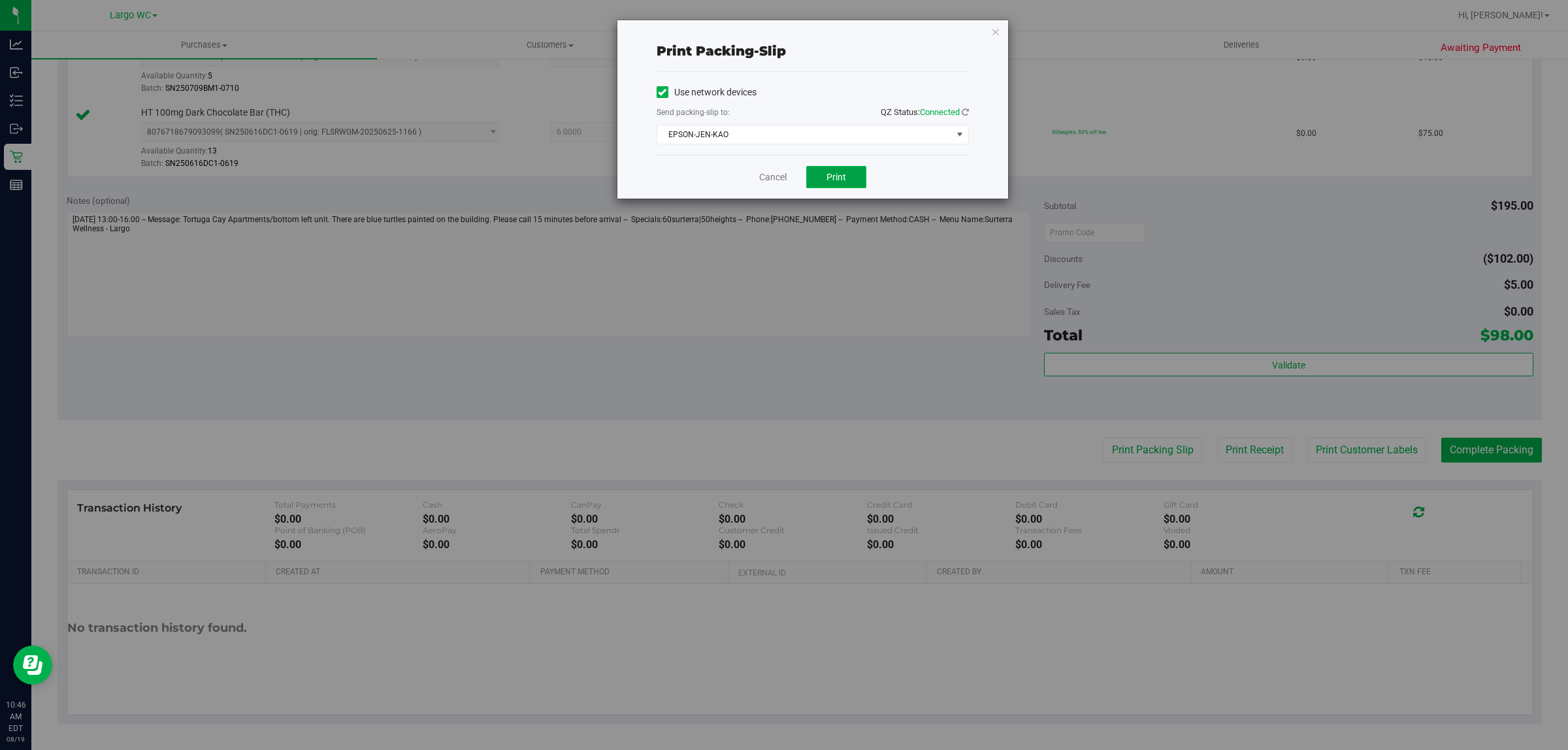
click at [824, 178] on button "Print" at bounding box center [836, 177] width 60 height 22
click at [836, 177] on span "Print" at bounding box center [836, 177] width 19 height 11
click at [995, 31] on icon "button" at bounding box center [996, 31] width 9 height 16
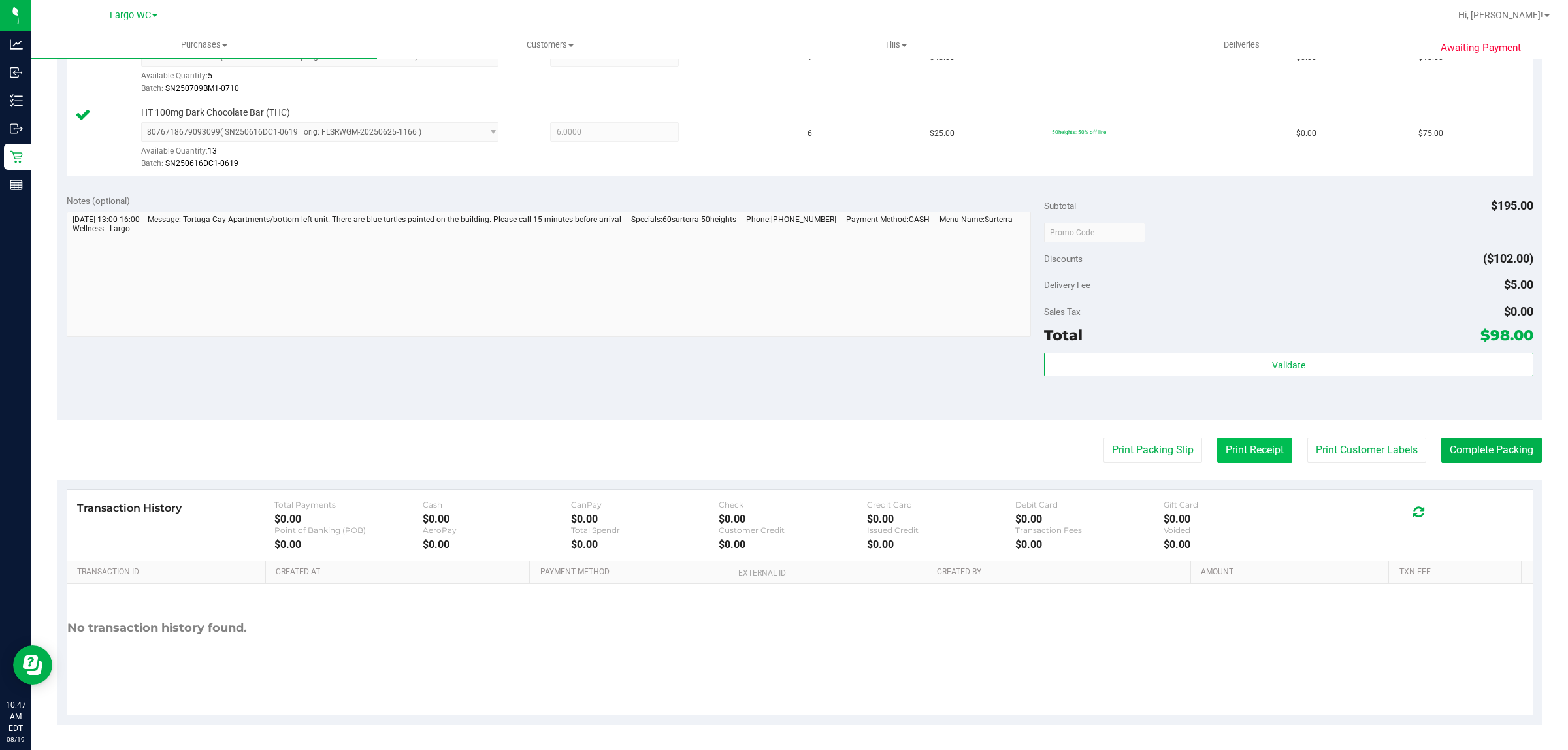
click at [1239, 451] on button "Print Receipt" at bounding box center [1255, 450] width 75 height 25
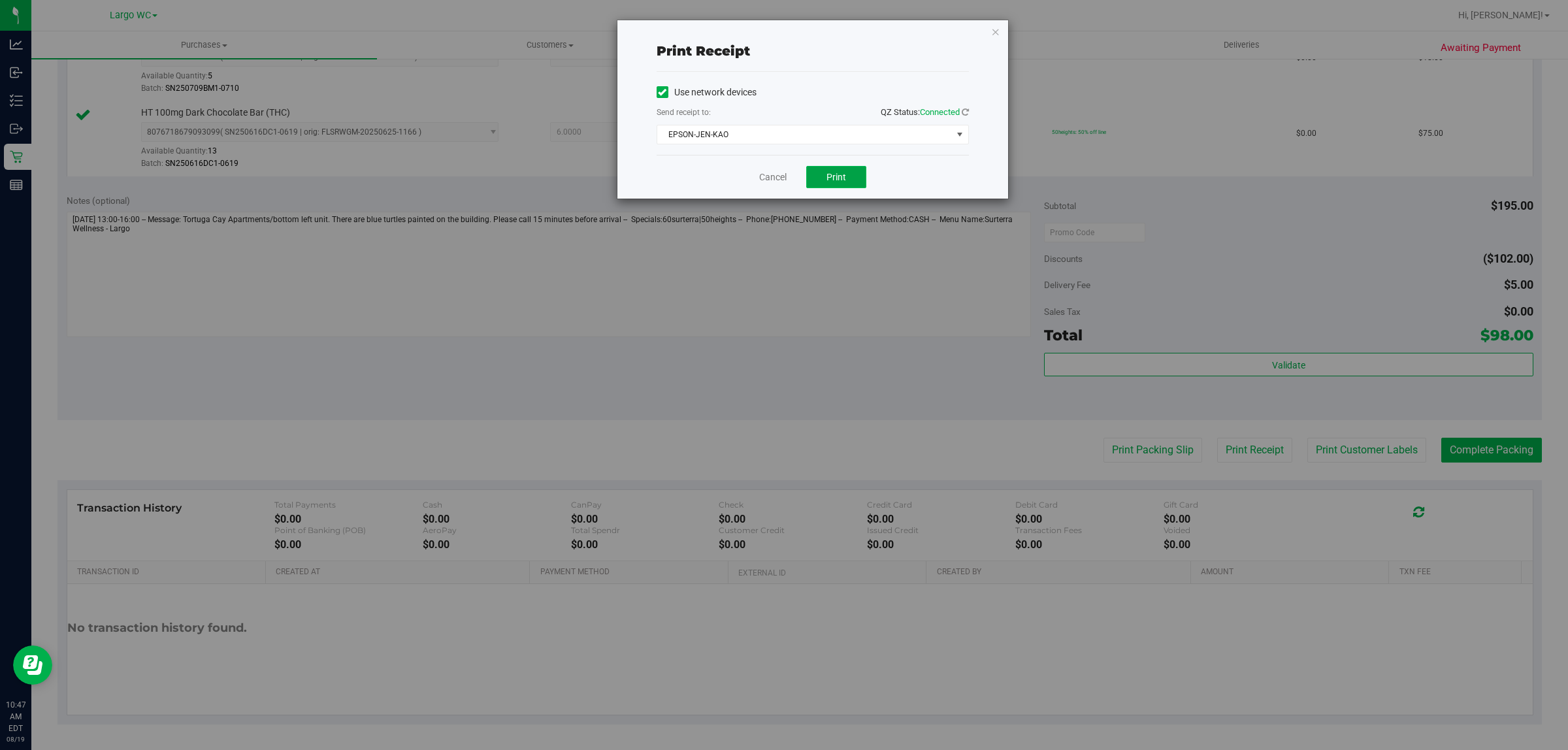
click at [841, 178] on span "Print" at bounding box center [836, 177] width 19 height 11
click at [994, 24] on icon "button" at bounding box center [996, 31] width 9 height 16
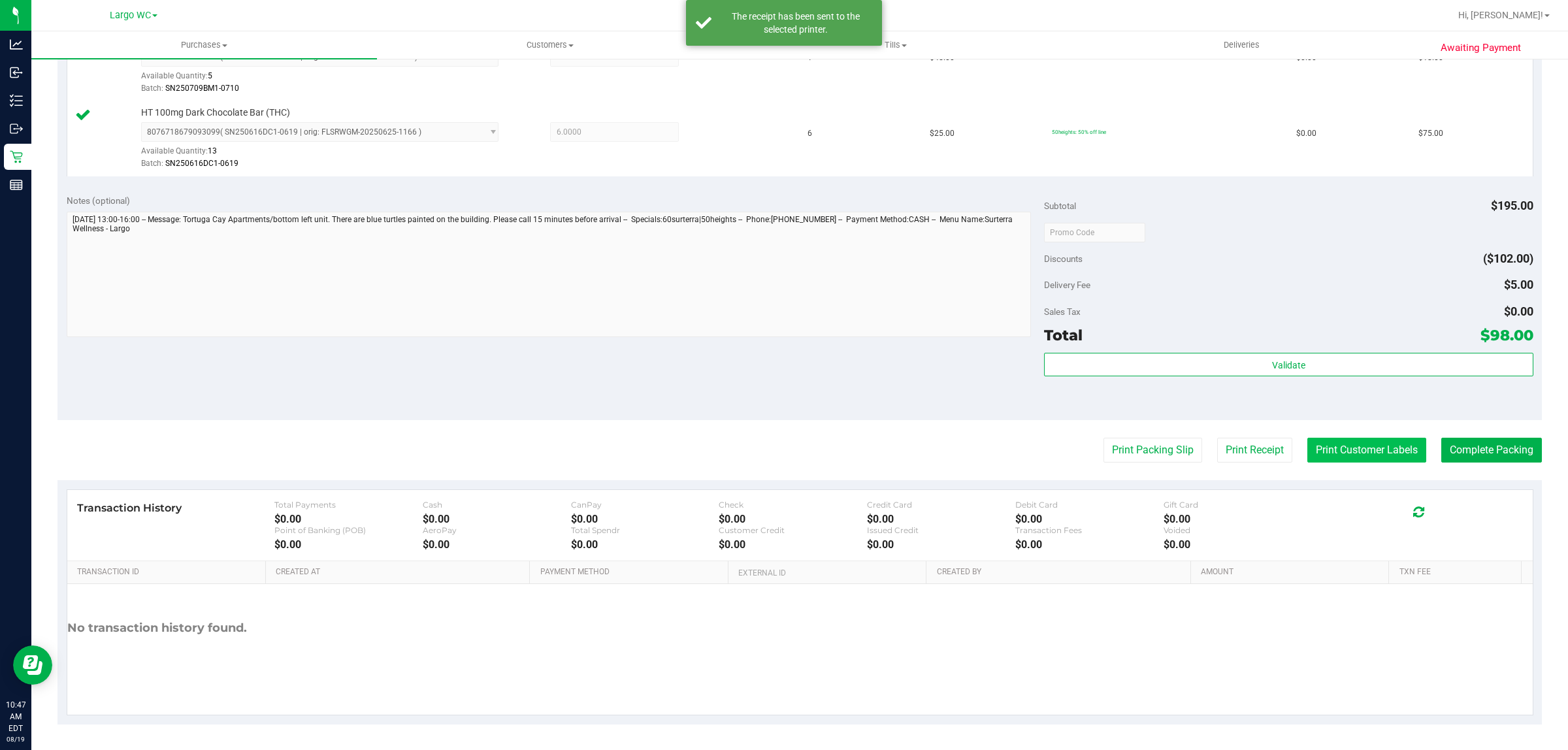
click at [1364, 452] on button "Print Customer Labels" at bounding box center [1367, 450] width 119 height 25
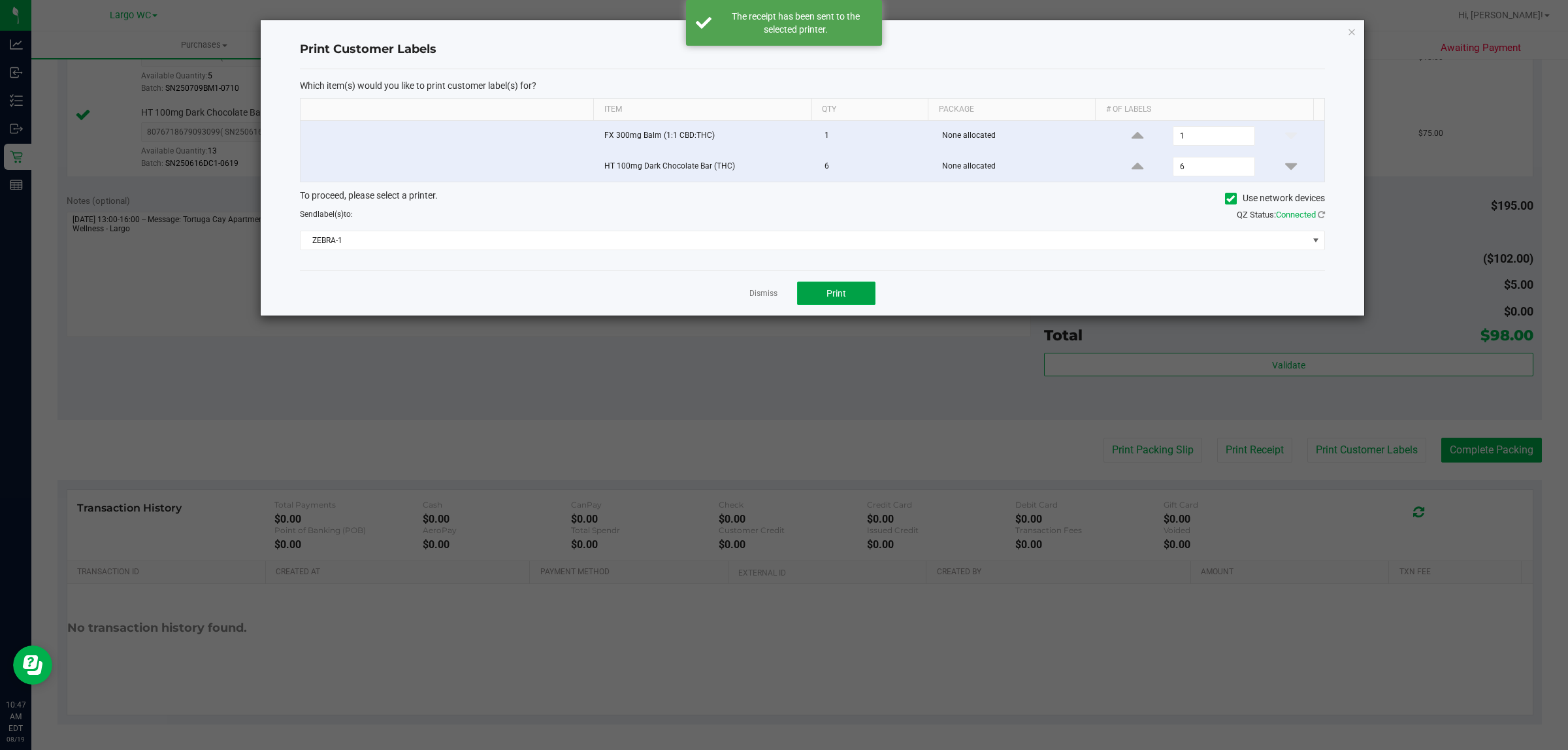
click at [835, 295] on span "Print" at bounding box center [836, 293] width 19 height 11
click at [1351, 33] on icon "button" at bounding box center [1352, 31] width 9 height 16
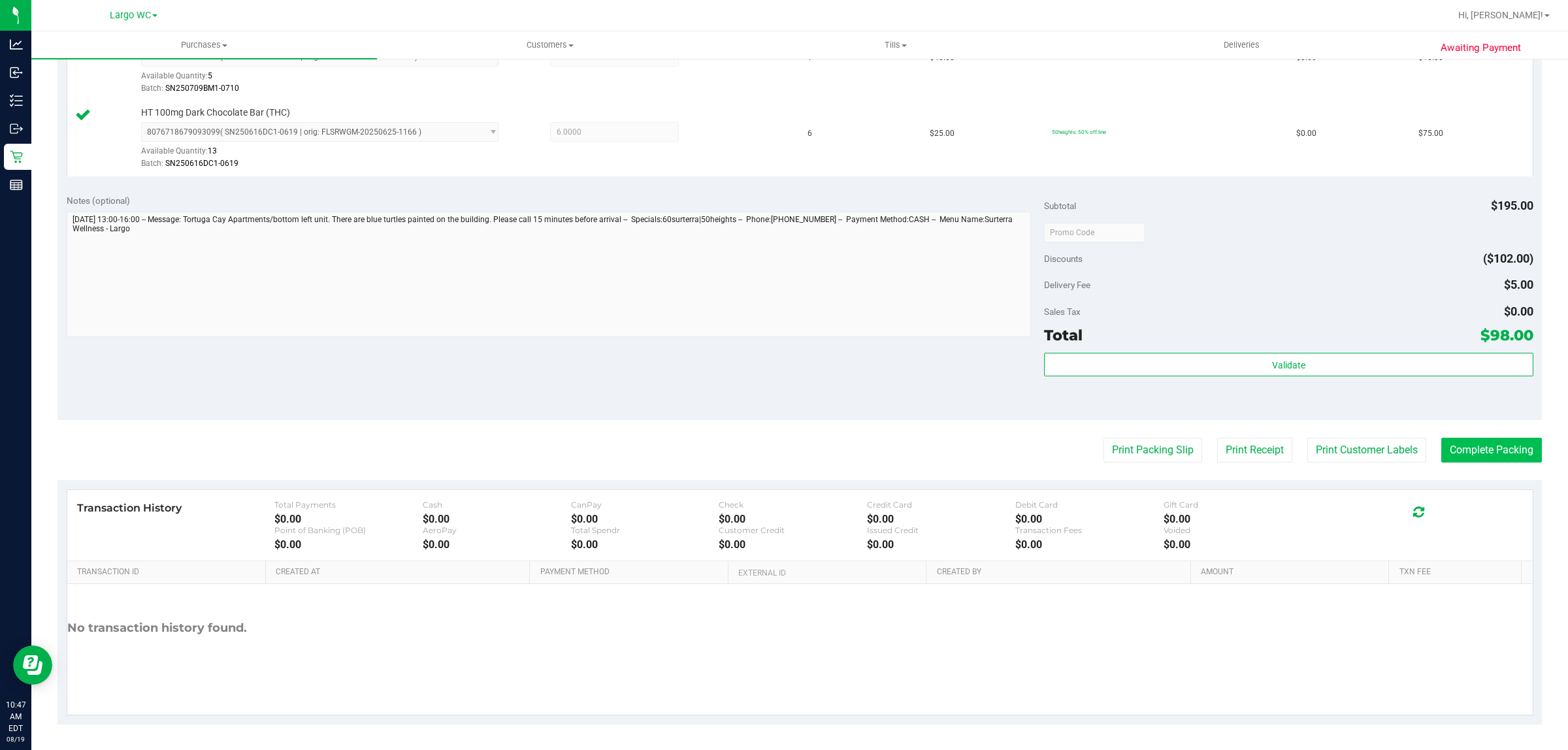
click at [1489, 448] on button "Complete Packing" at bounding box center [1491, 450] width 101 height 25
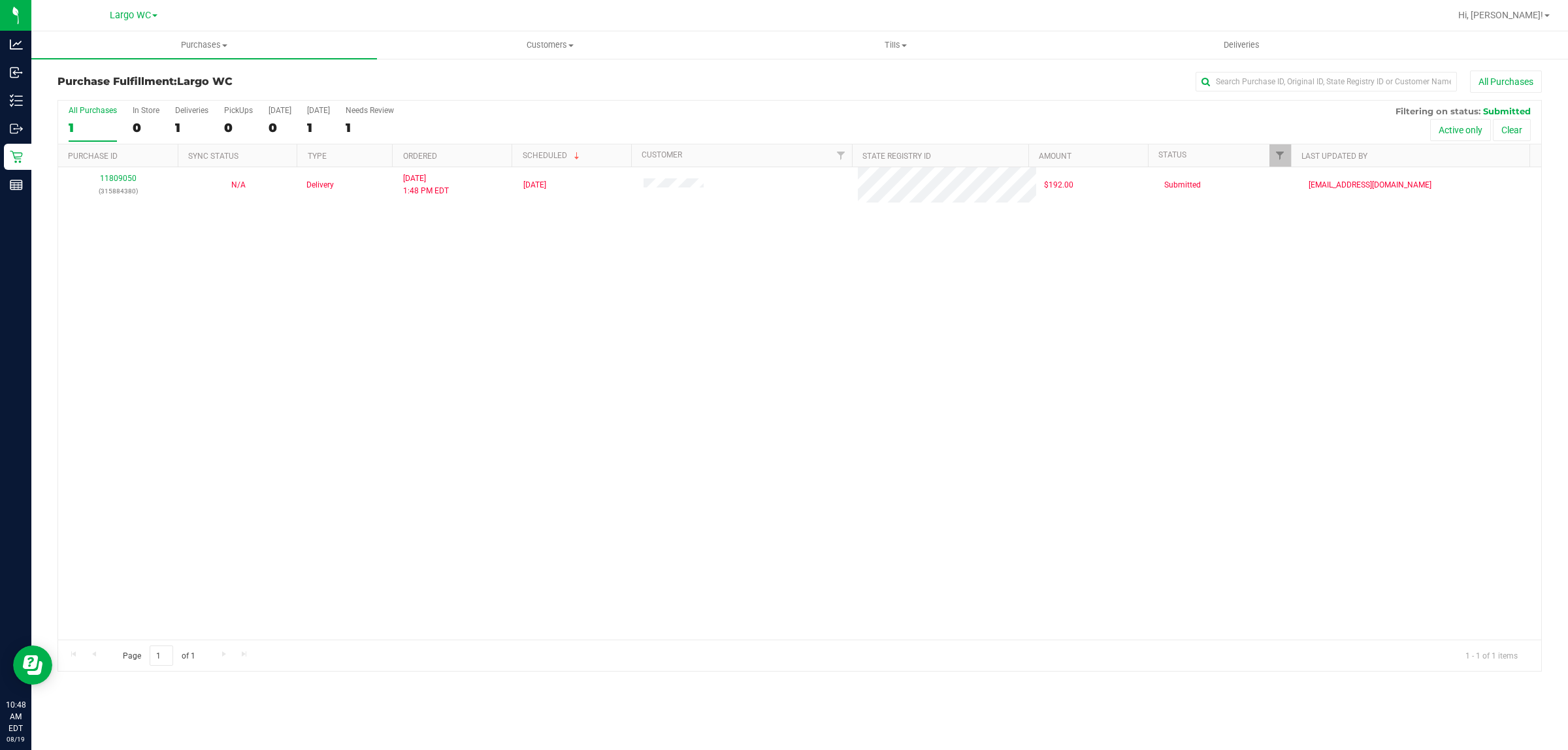
click at [883, 589] on div "11809050 (315884380) N/A Delivery 8/18/2025 1:48 PM EDT 8/20/2025 $192.00 Submi…" at bounding box center [800, 403] width 1484 height 472
click at [136, 127] on div "0" at bounding box center [145, 127] width 26 height 15
click at [0, 0] on input "In Store 0" at bounding box center [0, 0] width 0 height 0
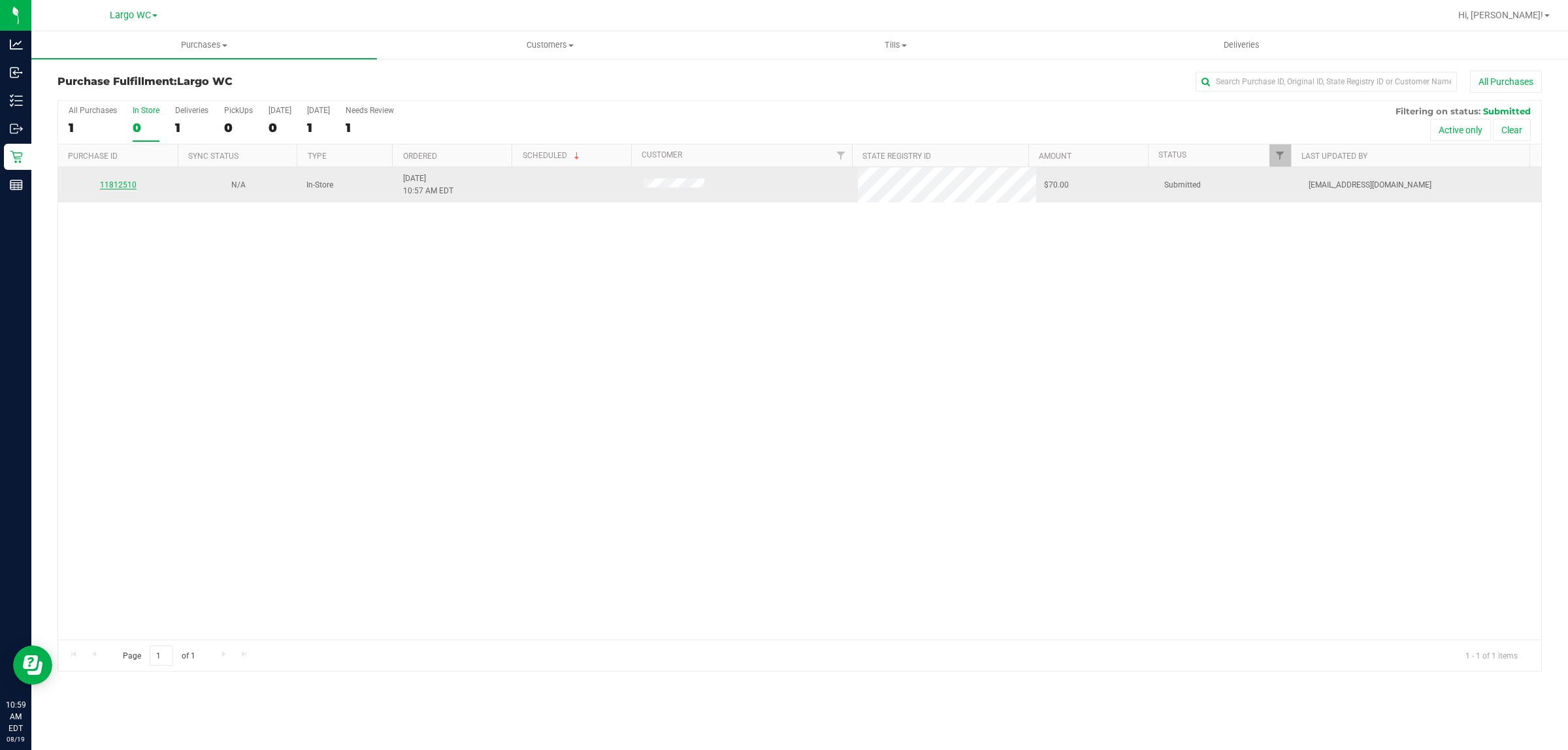
click at [124, 186] on link "11812510" at bounding box center [118, 184] width 36 height 9
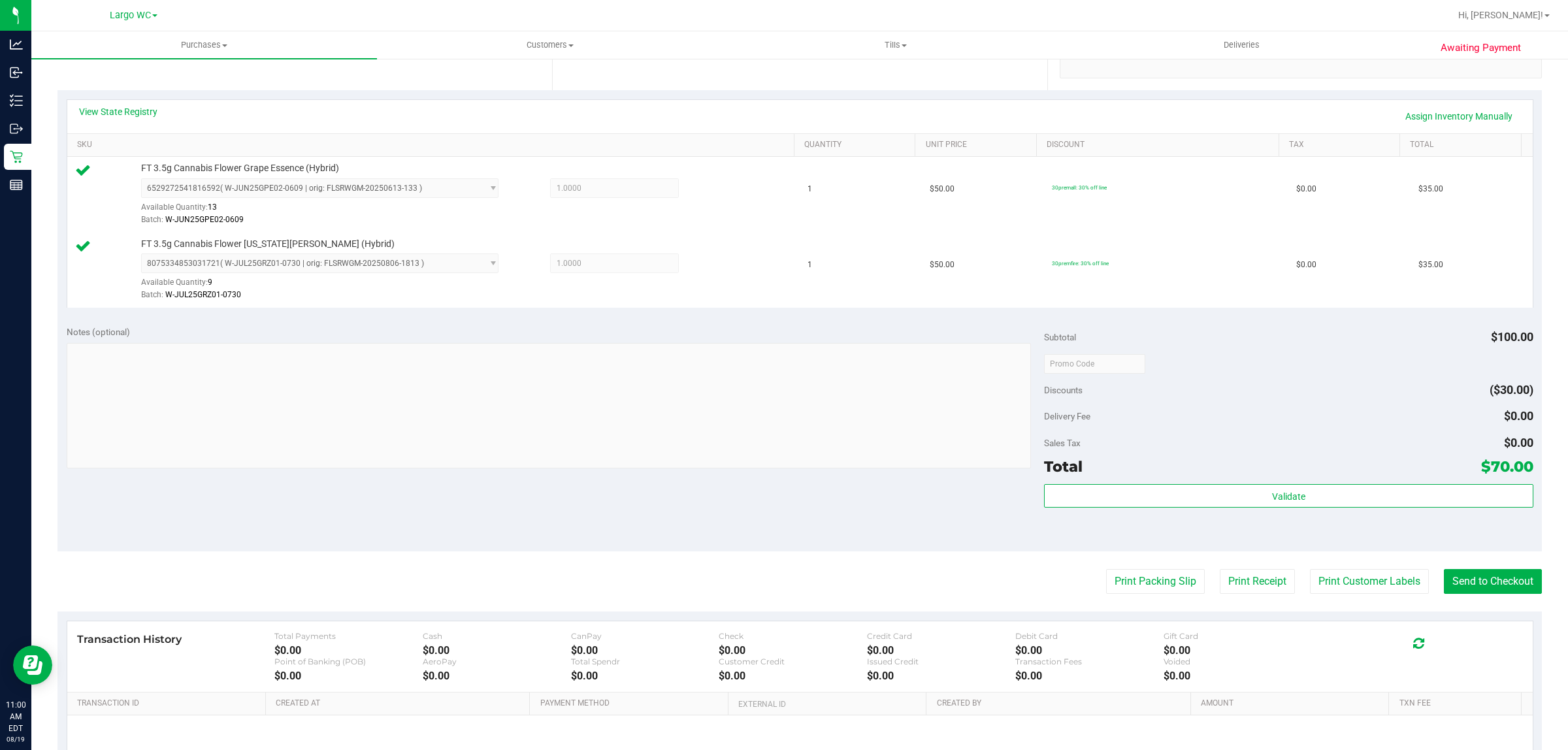
scroll to position [262, 0]
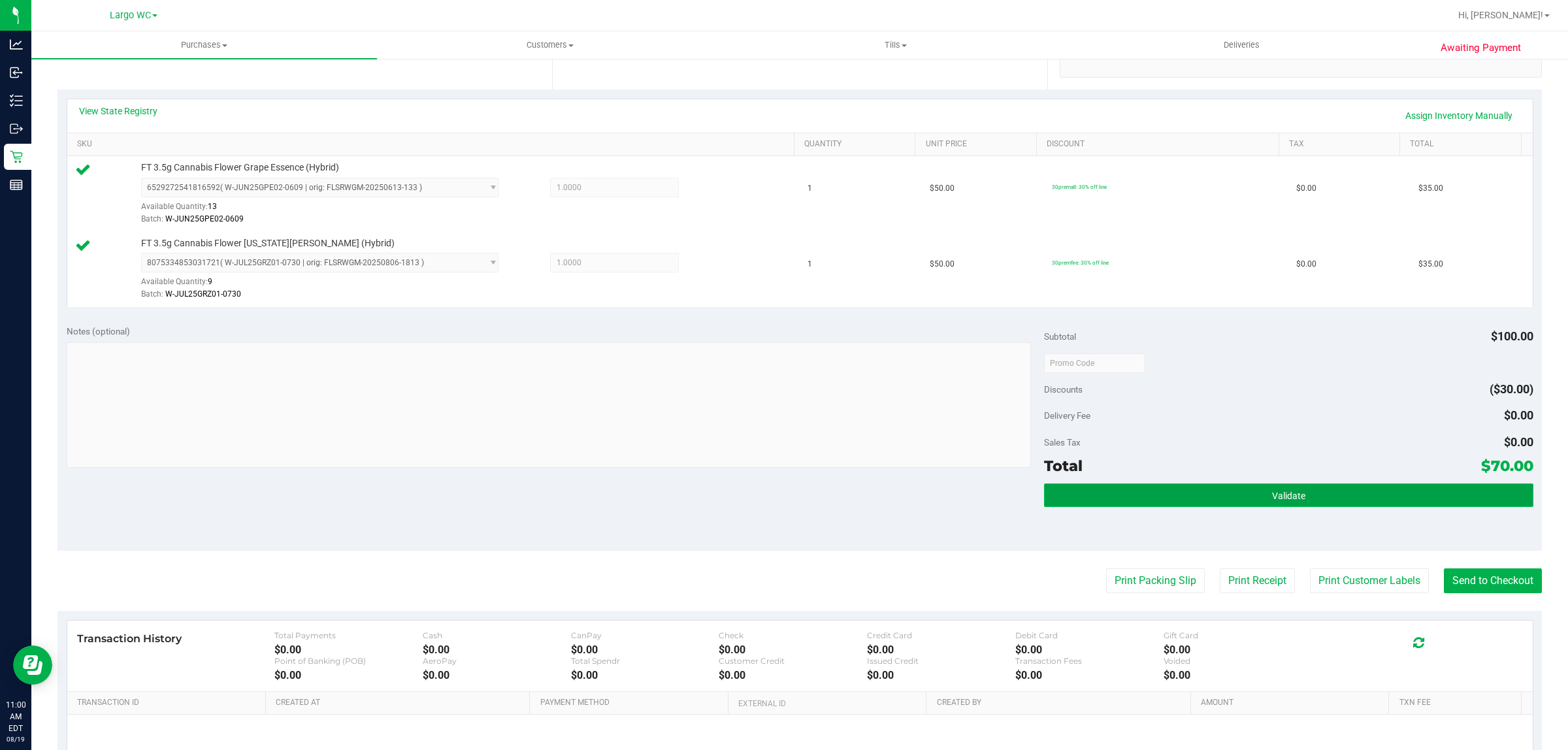
click at [1318, 503] on button "Validate" at bounding box center [1288, 495] width 489 height 24
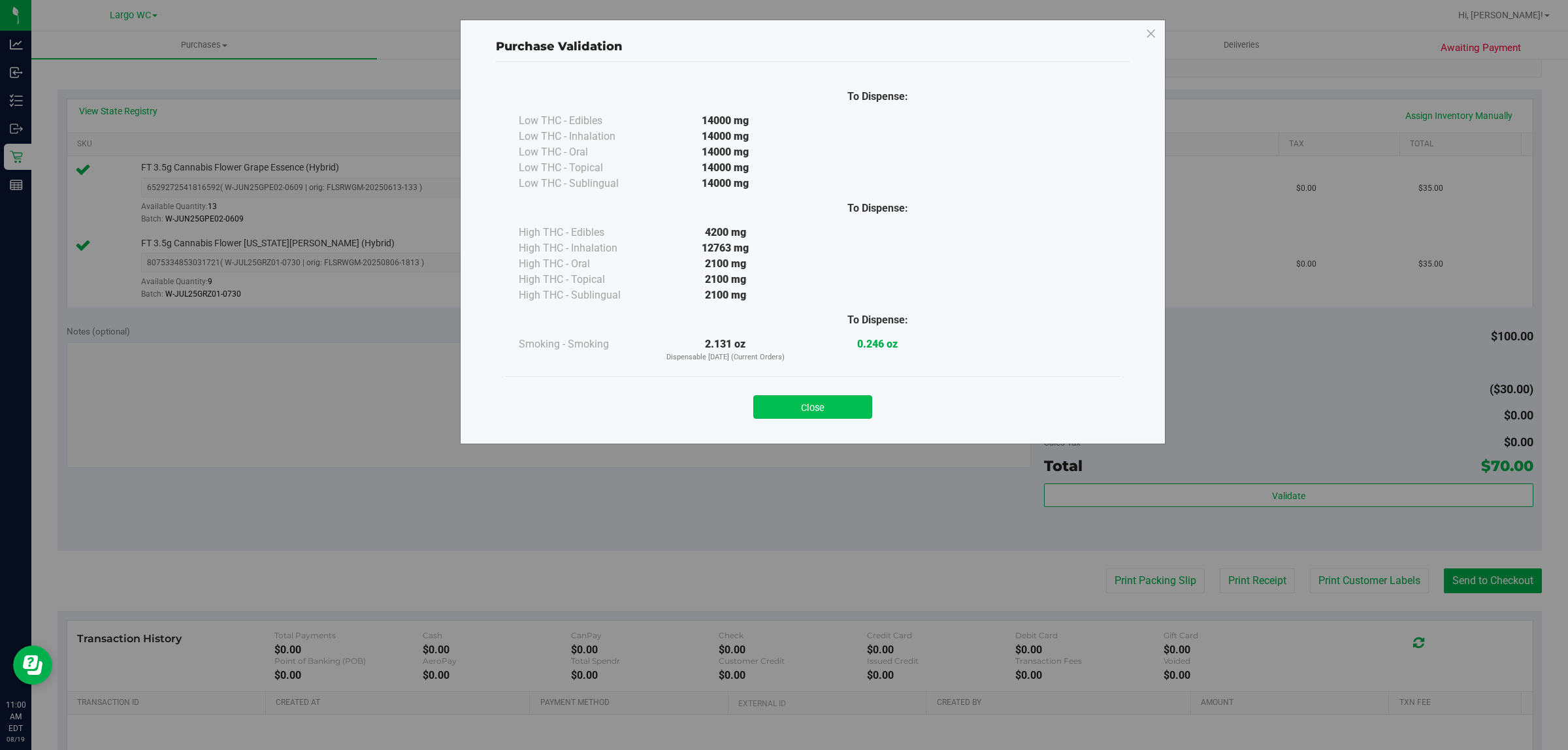
click at [833, 415] on button "Close" at bounding box center [813, 407] width 119 height 24
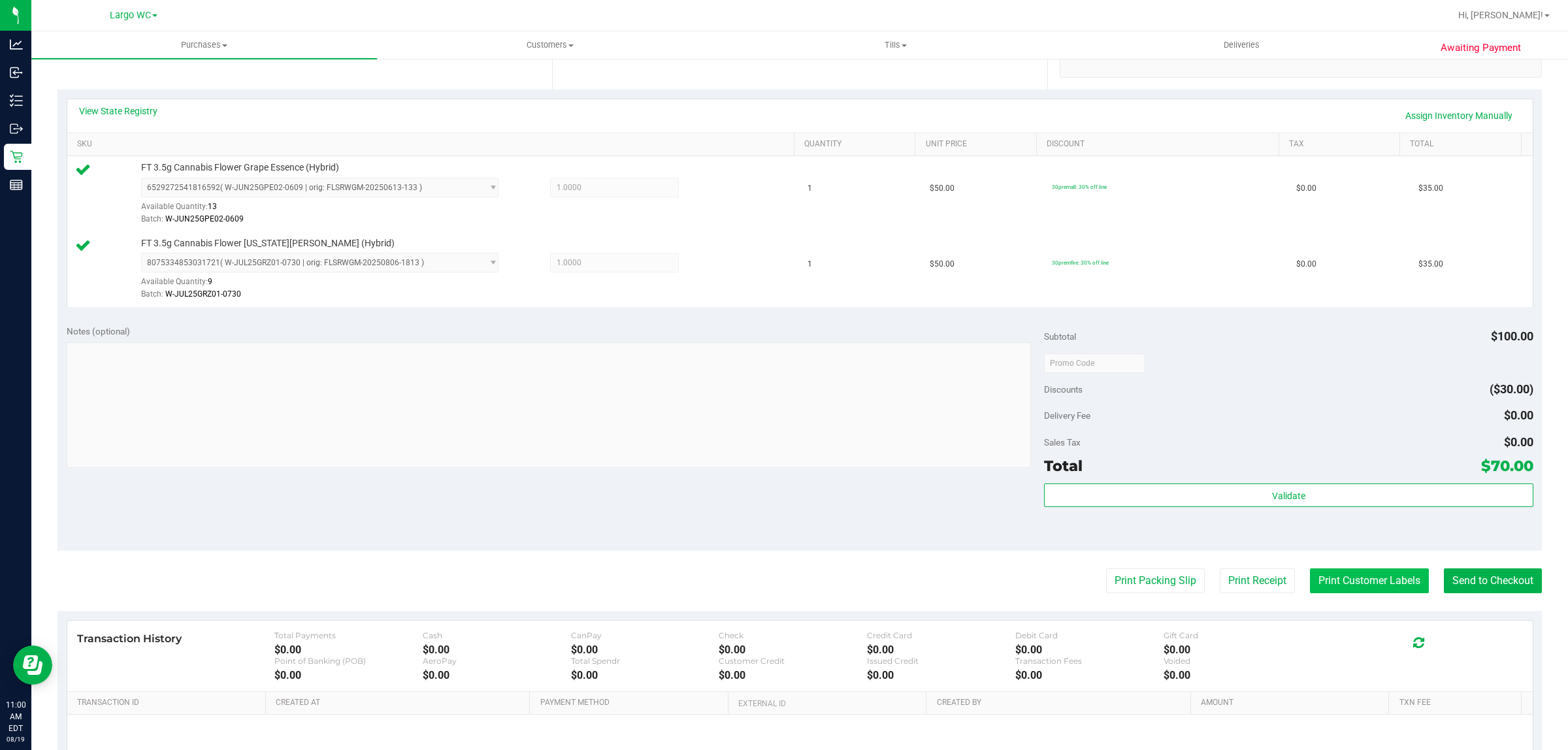
click at [1338, 580] on button "Print Customer Labels" at bounding box center [1370, 581] width 119 height 25
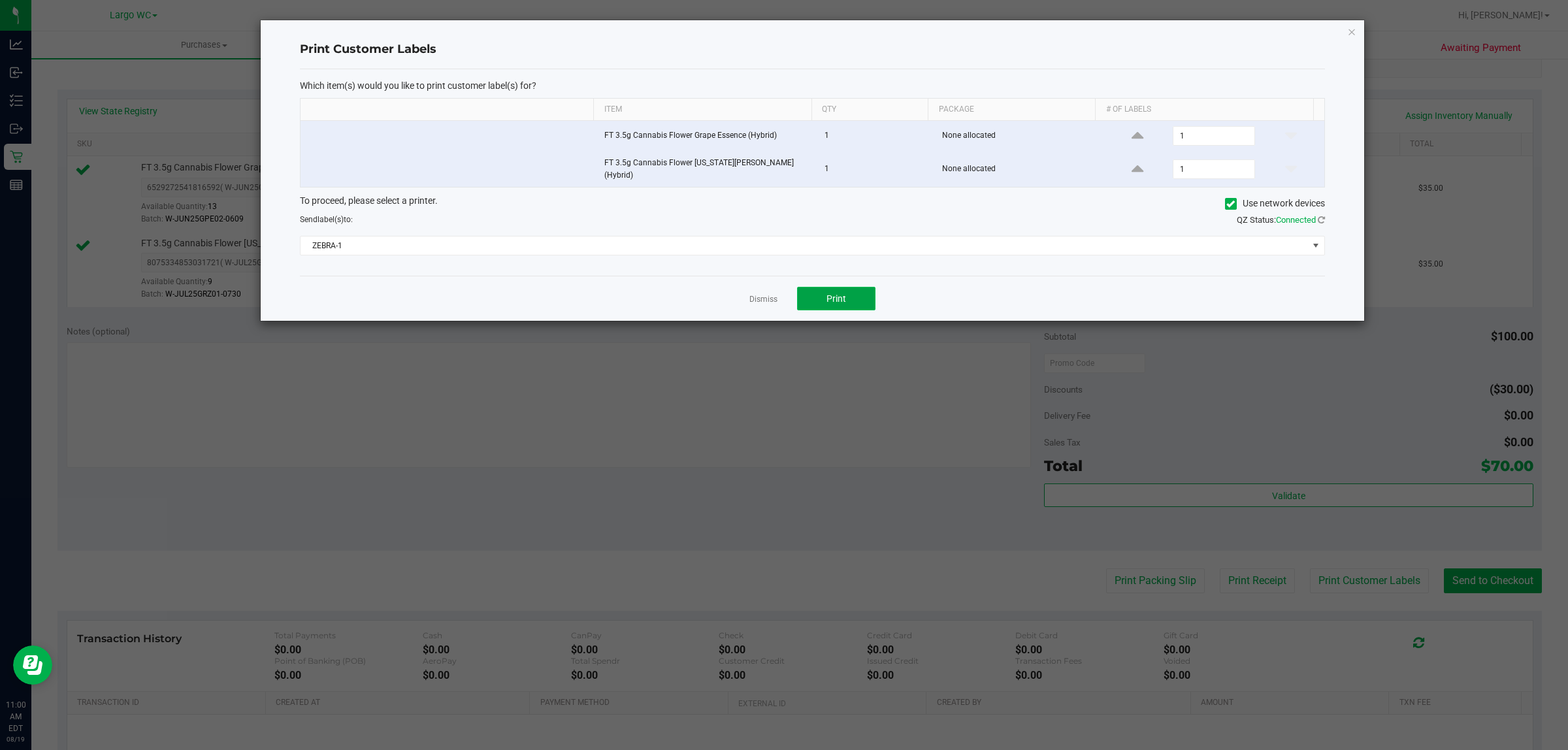
click at [848, 287] on button "Print" at bounding box center [836, 298] width 79 height 24
click at [759, 299] on link "Dismiss" at bounding box center [763, 300] width 28 height 11
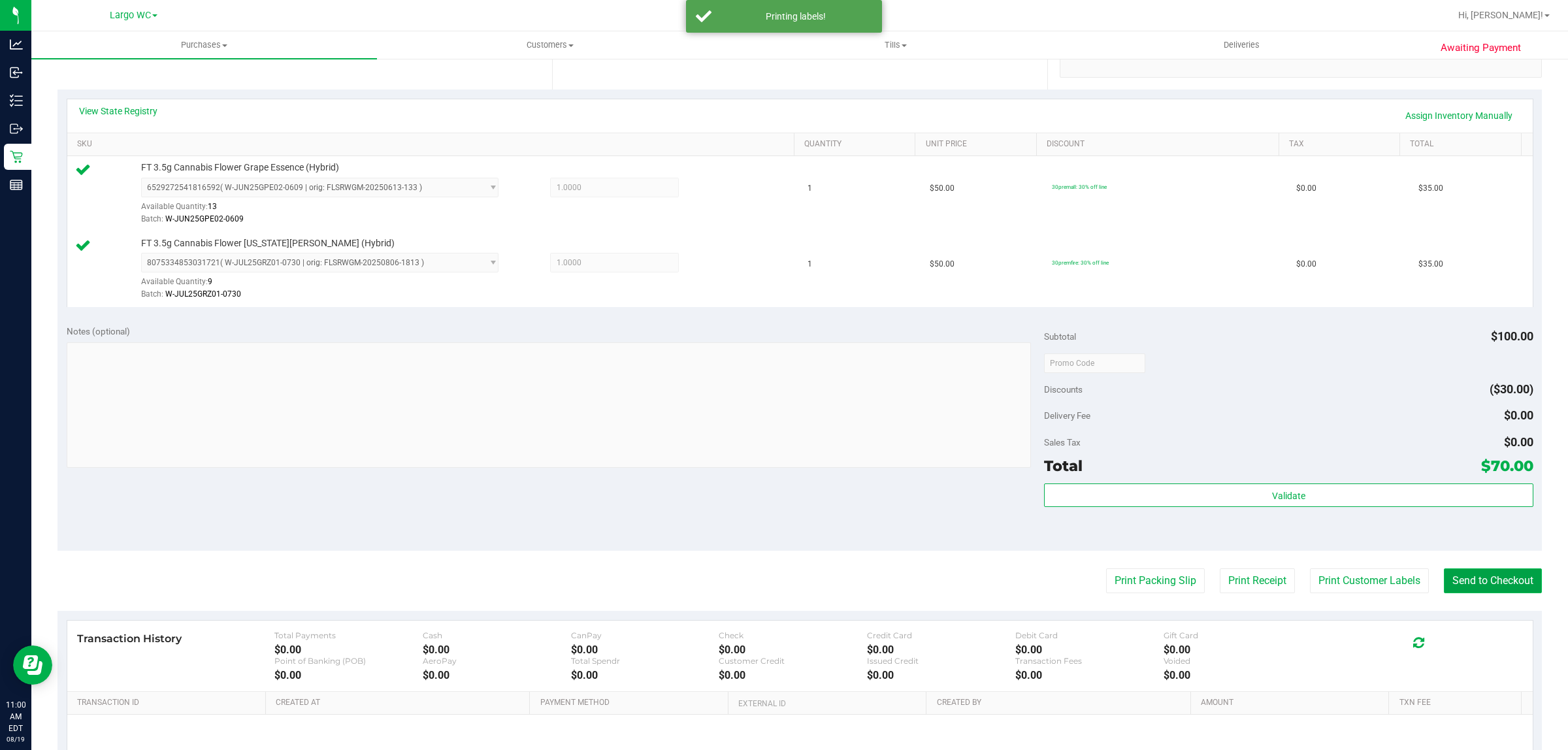
click at [1478, 581] on button "Send to Checkout" at bounding box center [1493, 581] width 98 height 25
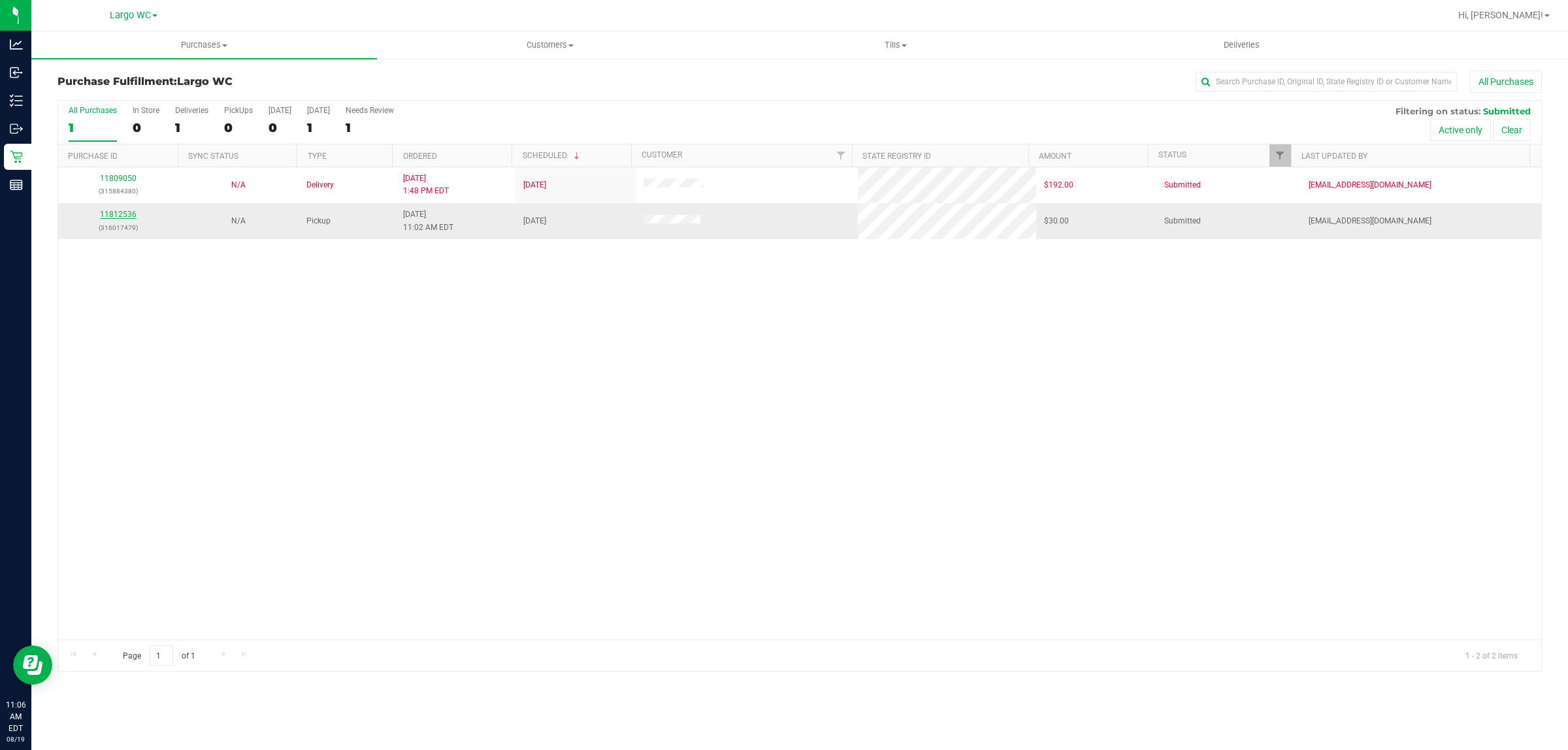
click at [124, 219] on link "11812536" at bounding box center [118, 214] width 36 height 9
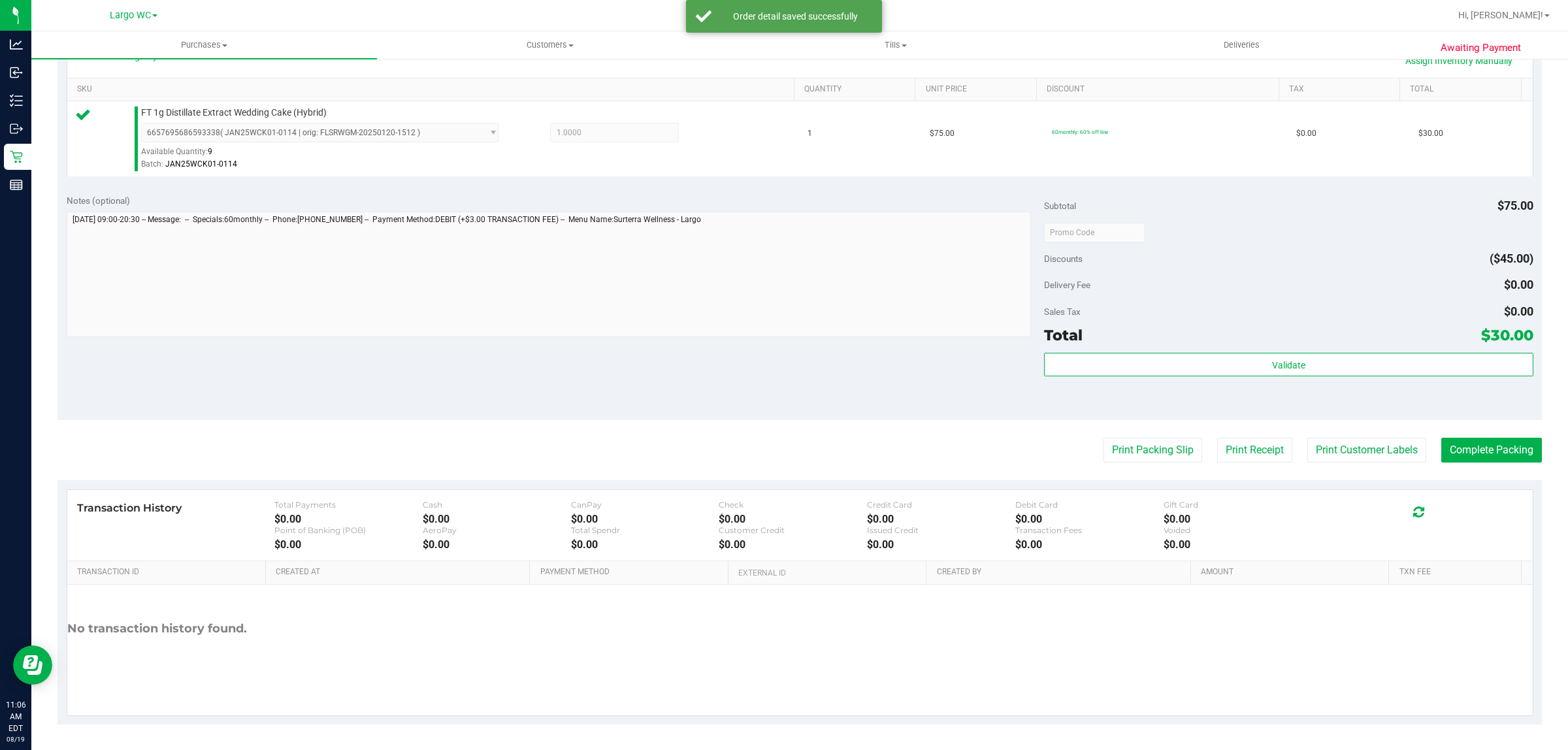
scroll to position [317, 0]
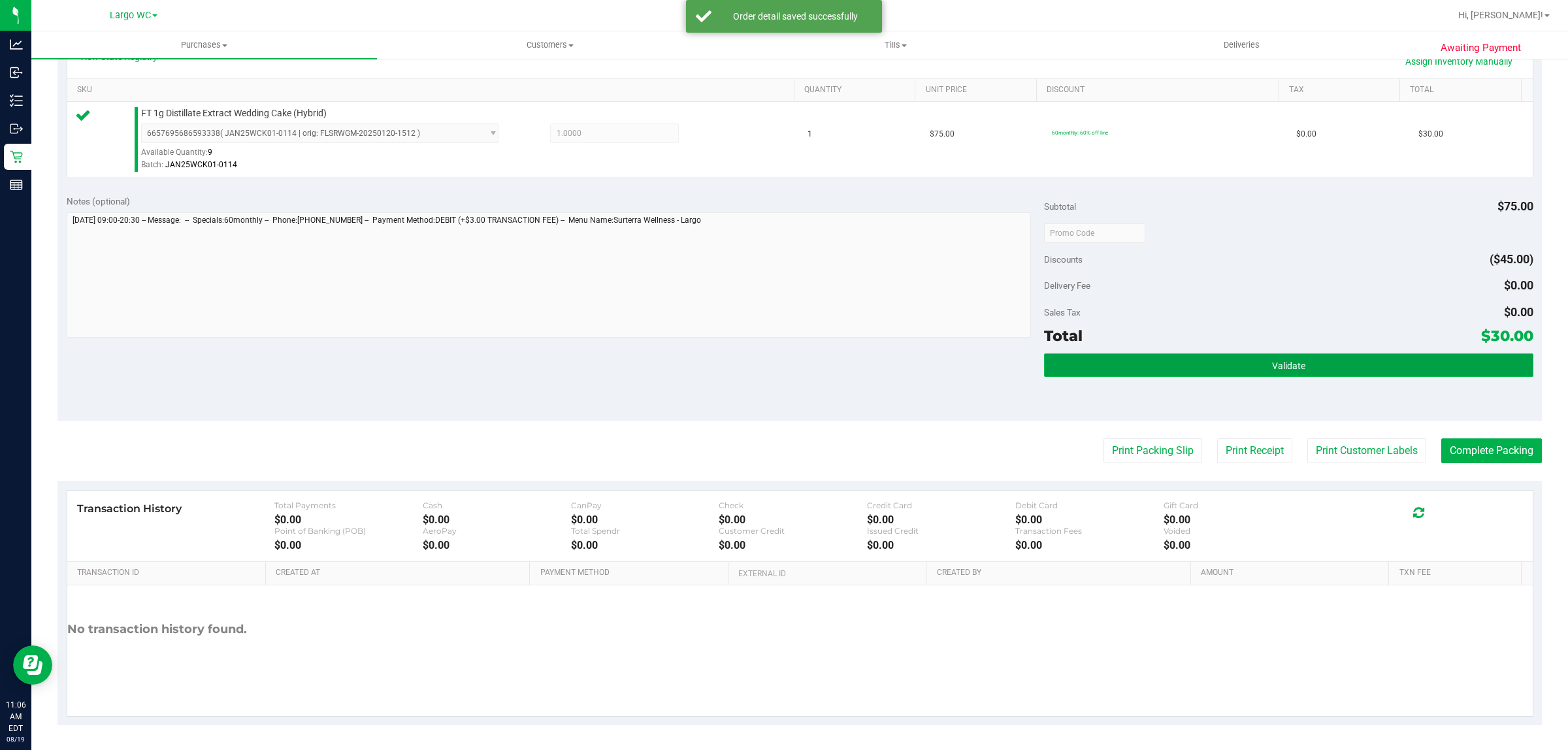
click at [1260, 358] on button "Validate" at bounding box center [1288, 365] width 489 height 24
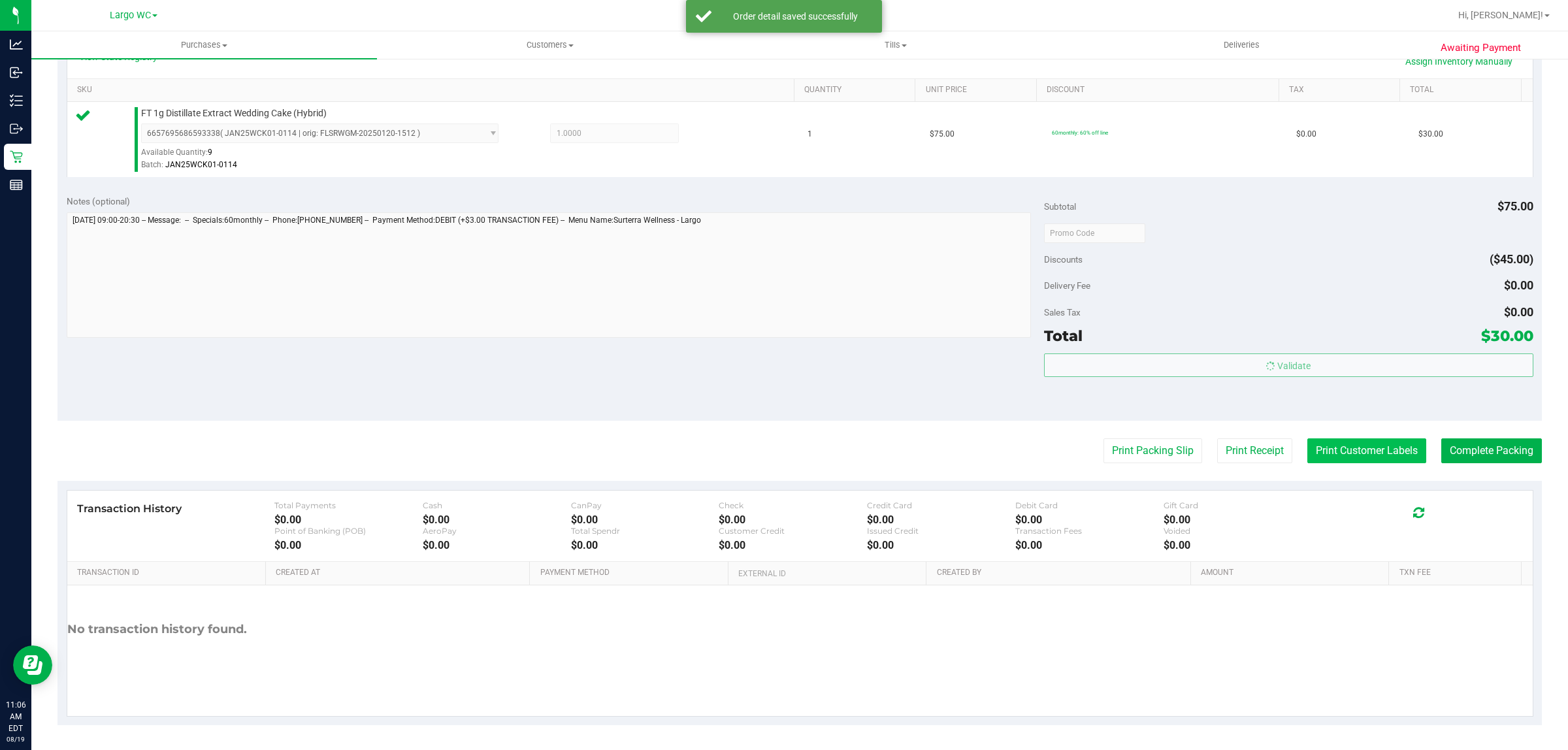
click at [1346, 451] on button "Print Customer Labels" at bounding box center [1367, 450] width 119 height 25
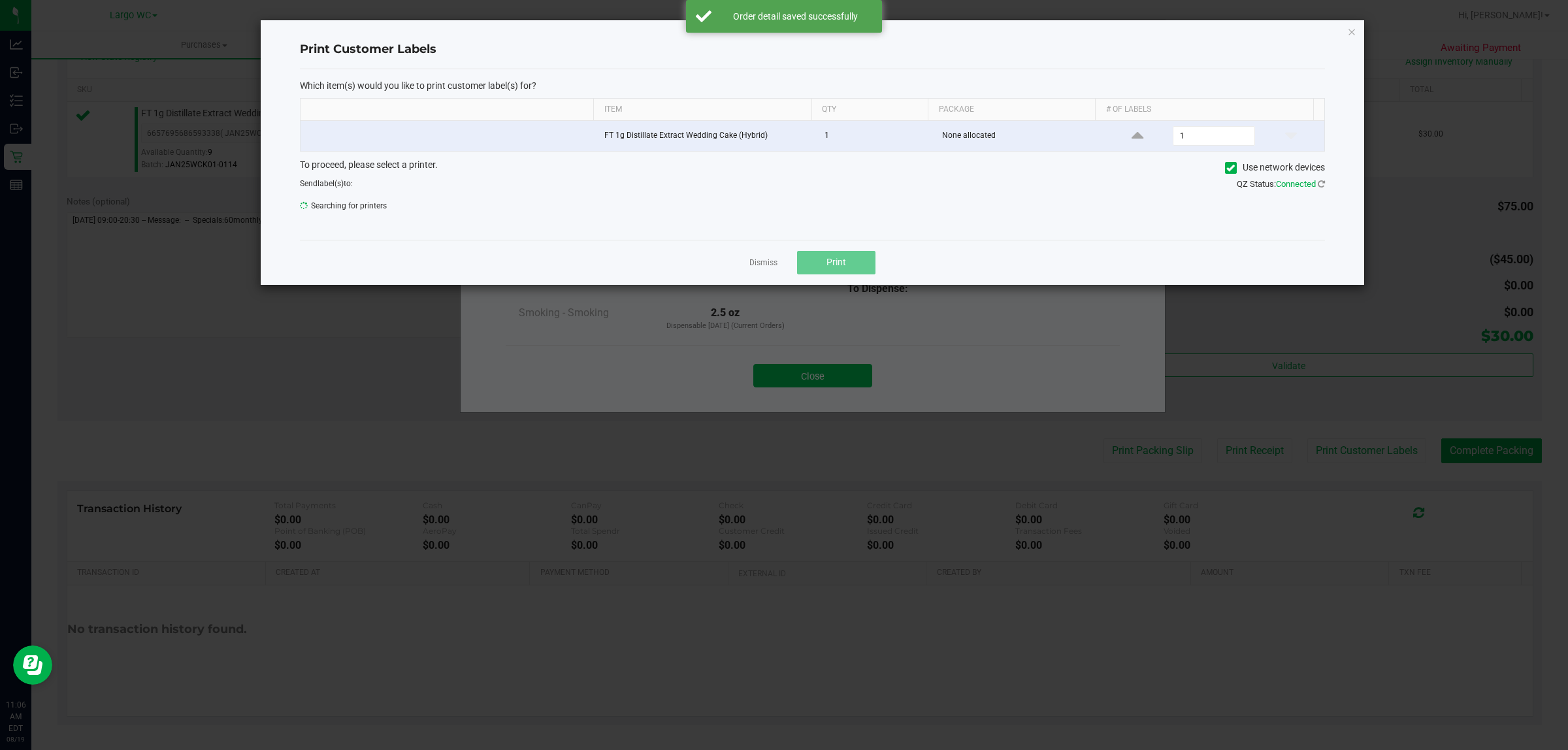
click at [820, 298] on ngb-modal-window "Print Customer Labels Which item(s) would you like to print customer label(s) f…" at bounding box center [789, 375] width 1578 height 750
click at [824, 266] on button "Print" at bounding box center [836, 262] width 79 height 24
click at [762, 268] on link "Dismiss" at bounding box center [763, 263] width 28 height 11
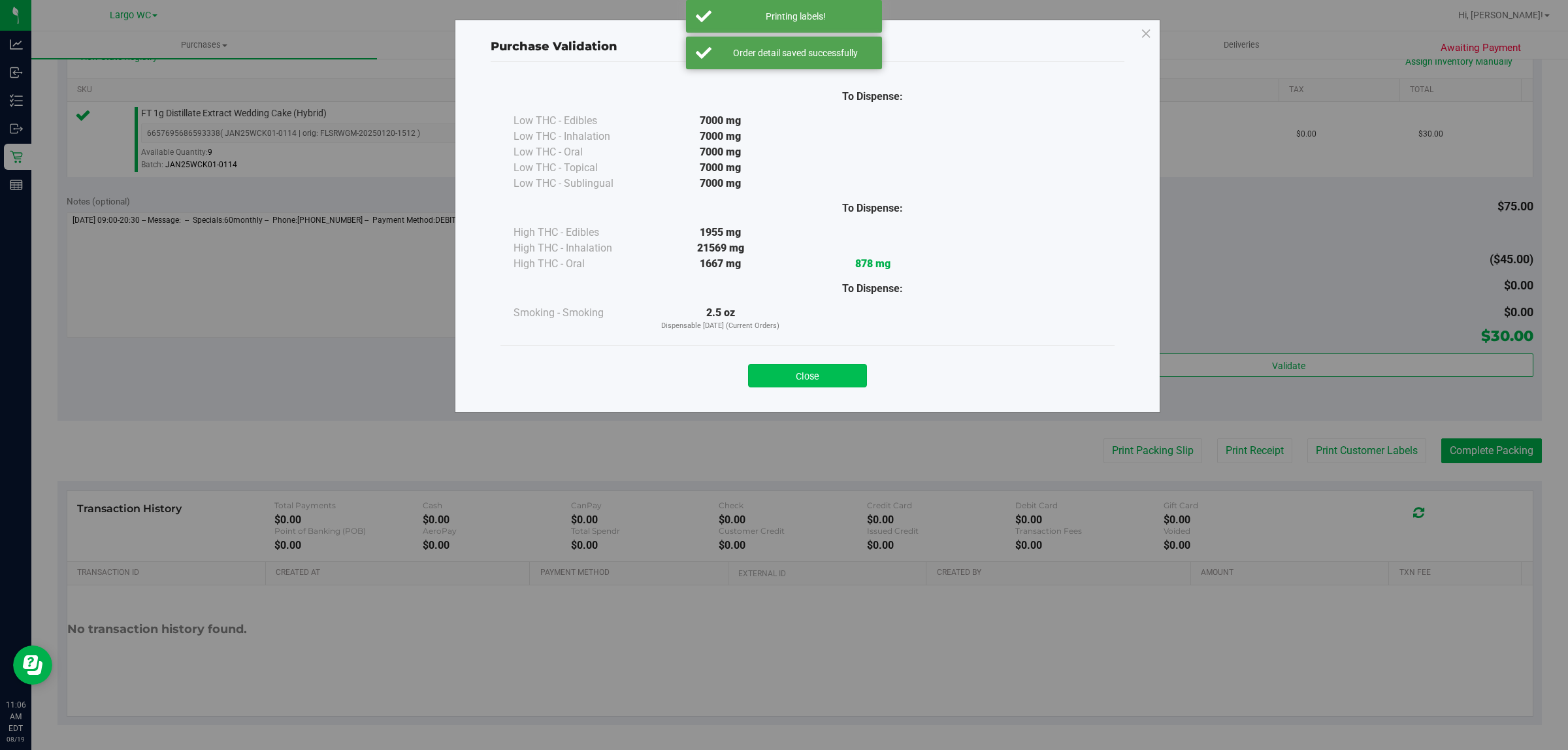
click at [801, 367] on button "Close" at bounding box center [808, 375] width 119 height 24
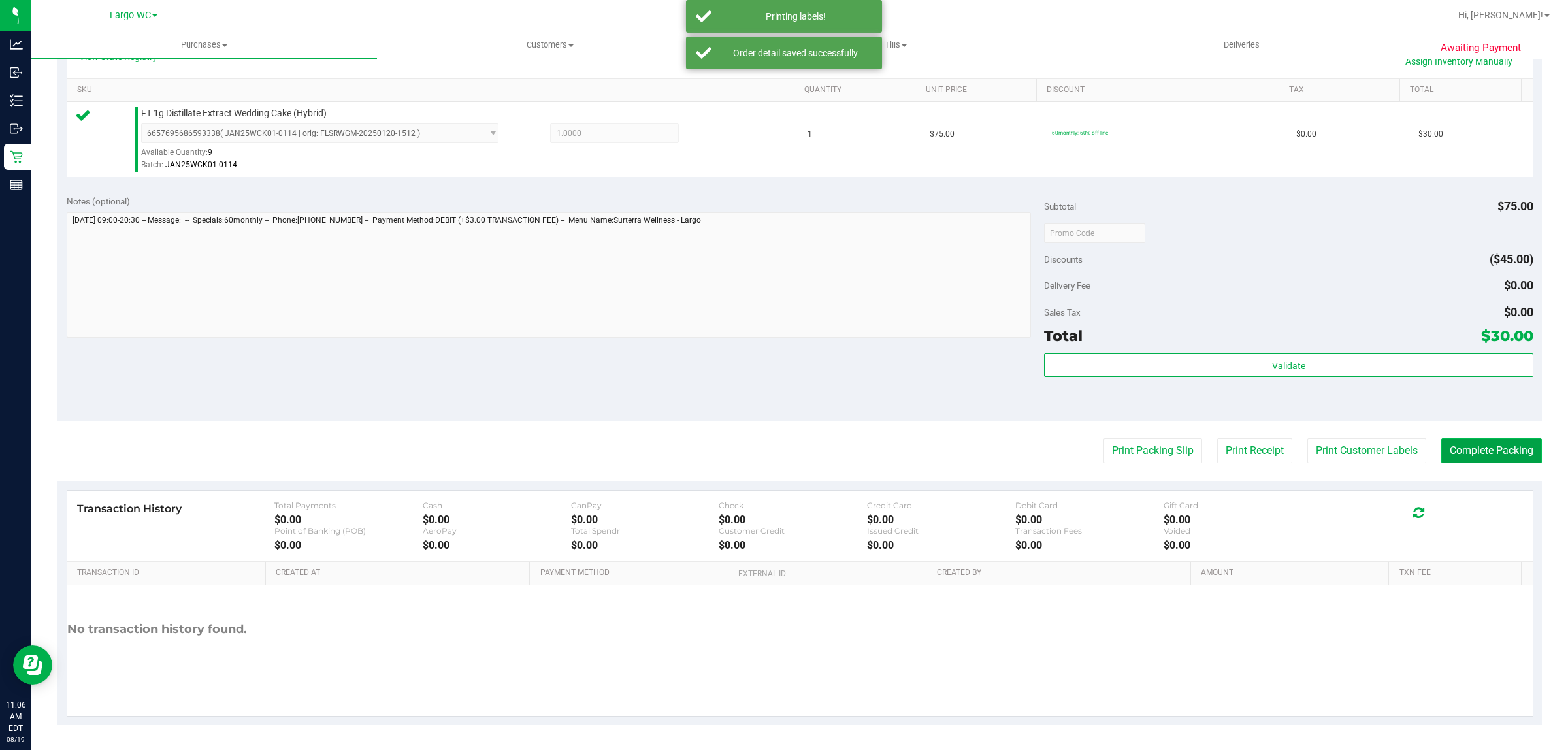
click at [1446, 442] on button "Complete Packing" at bounding box center [1491, 450] width 101 height 25
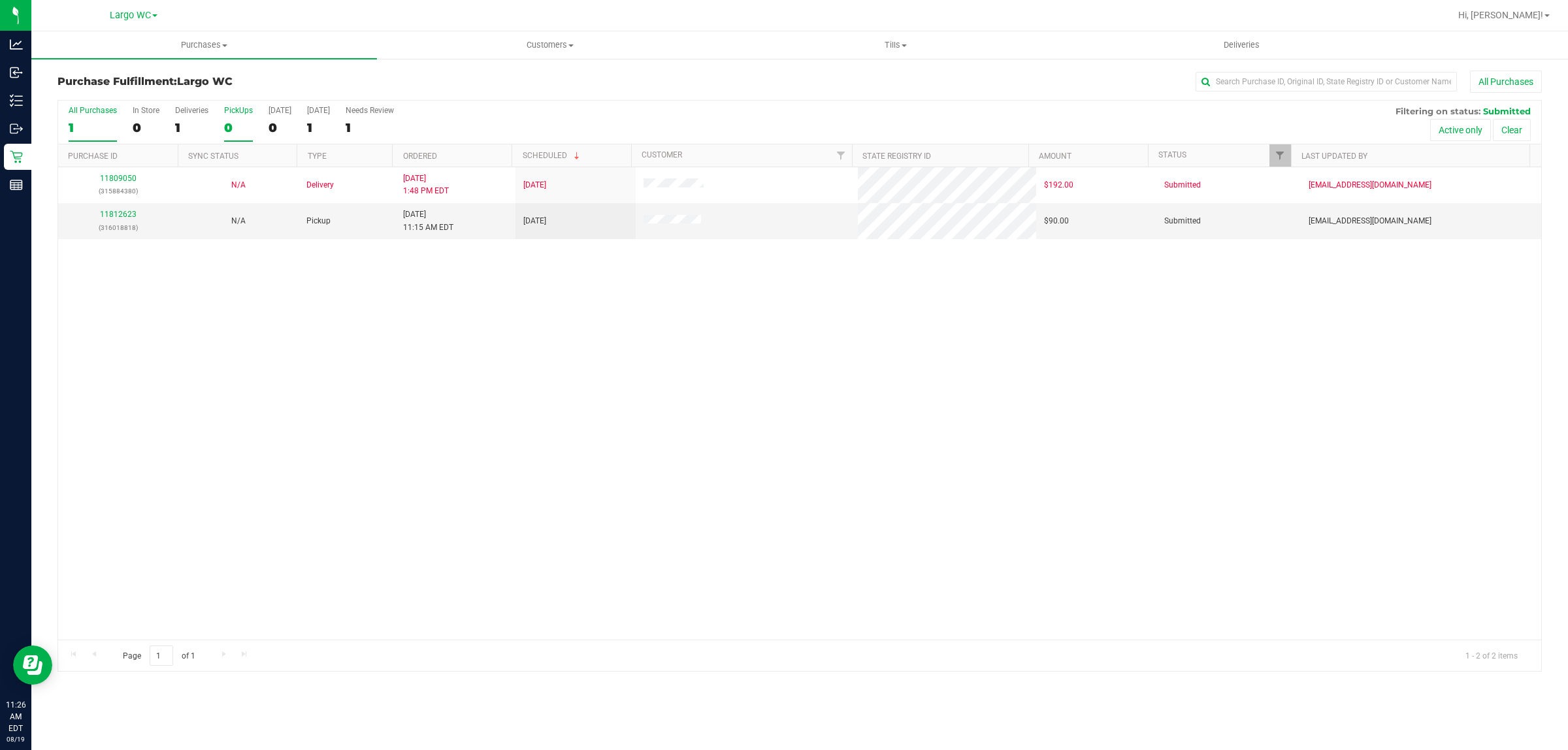
click at [232, 120] on div "0" at bounding box center [238, 127] width 29 height 15
click at [0, 0] on input "PickUps 0" at bounding box center [0, 0] width 0 height 0
click at [454, 154] on th "Ordered" at bounding box center [451, 156] width 119 height 23
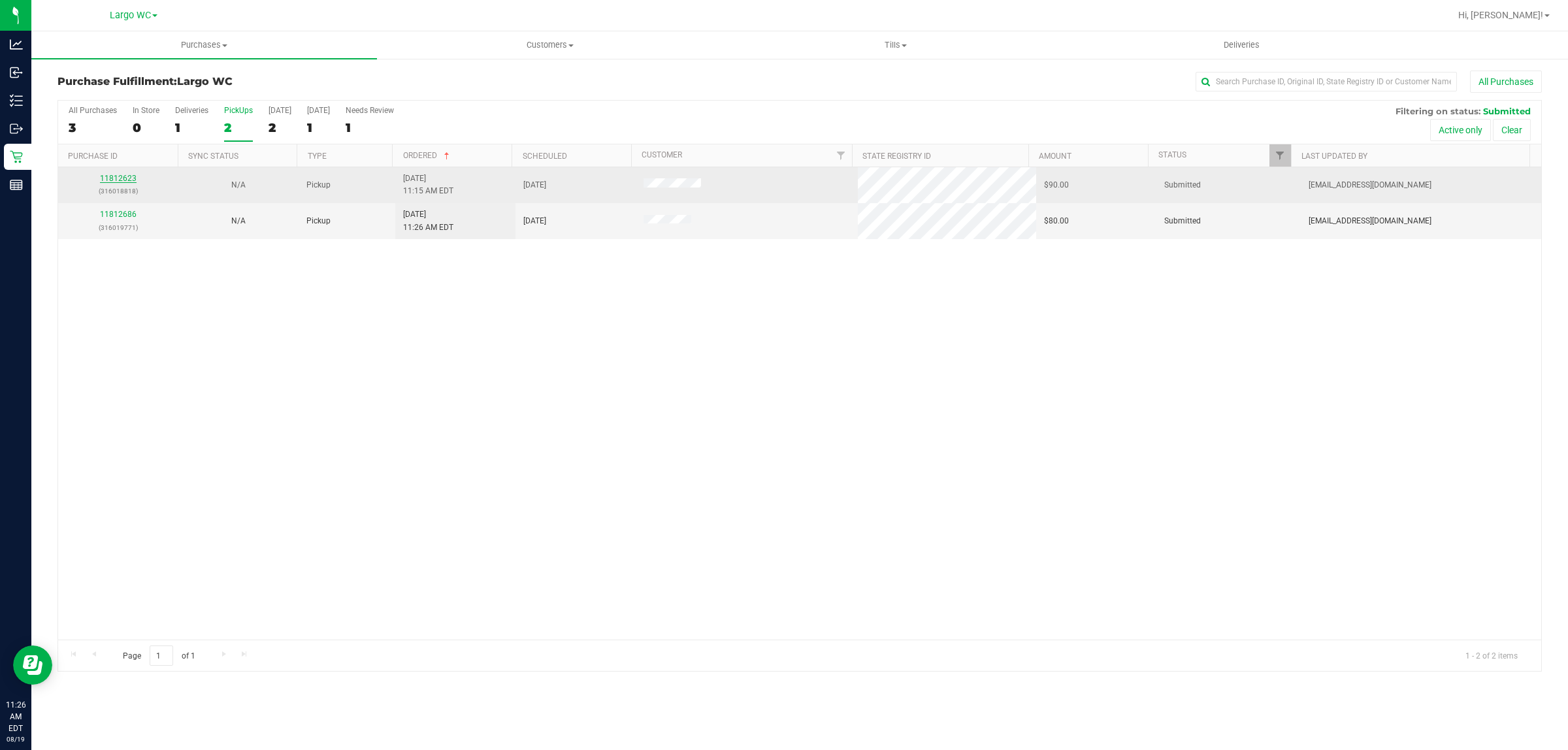
click at [134, 177] on link "11812623" at bounding box center [118, 178] width 36 height 9
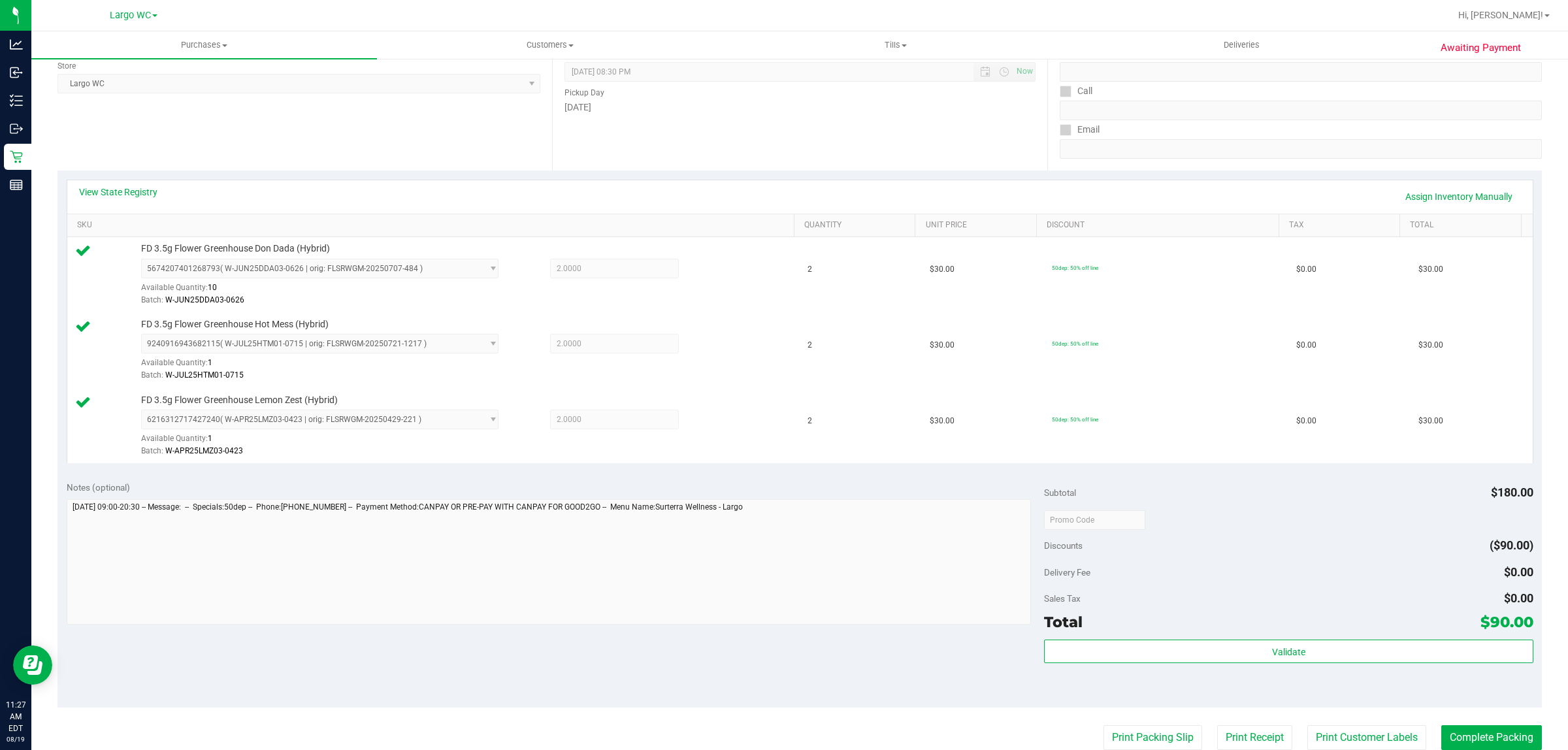
scroll to position [295, 0]
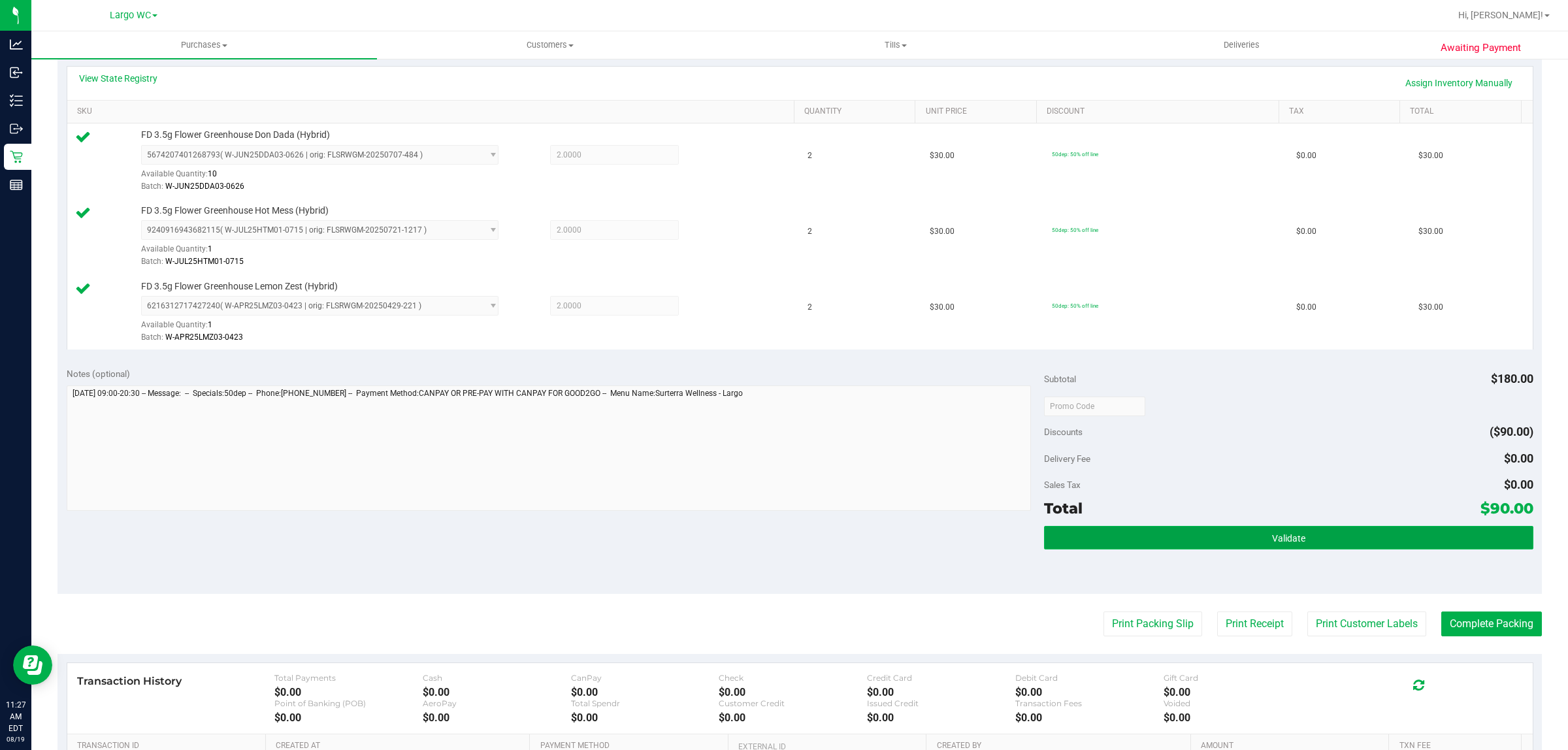
click at [1223, 526] on button "Validate" at bounding box center [1288, 537] width 489 height 24
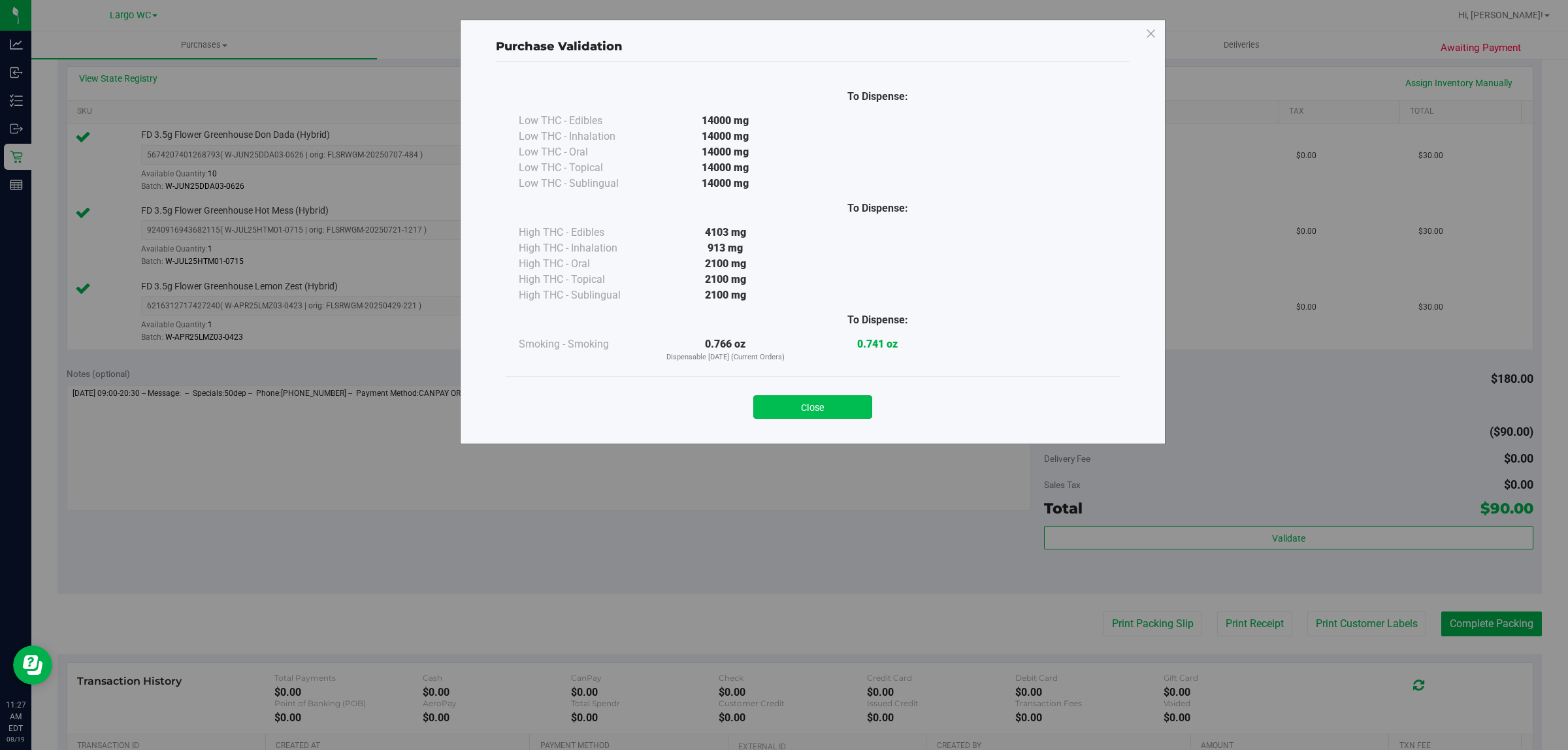
click at [825, 413] on button "Close" at bounding box center [813, 407] width 119 height 24
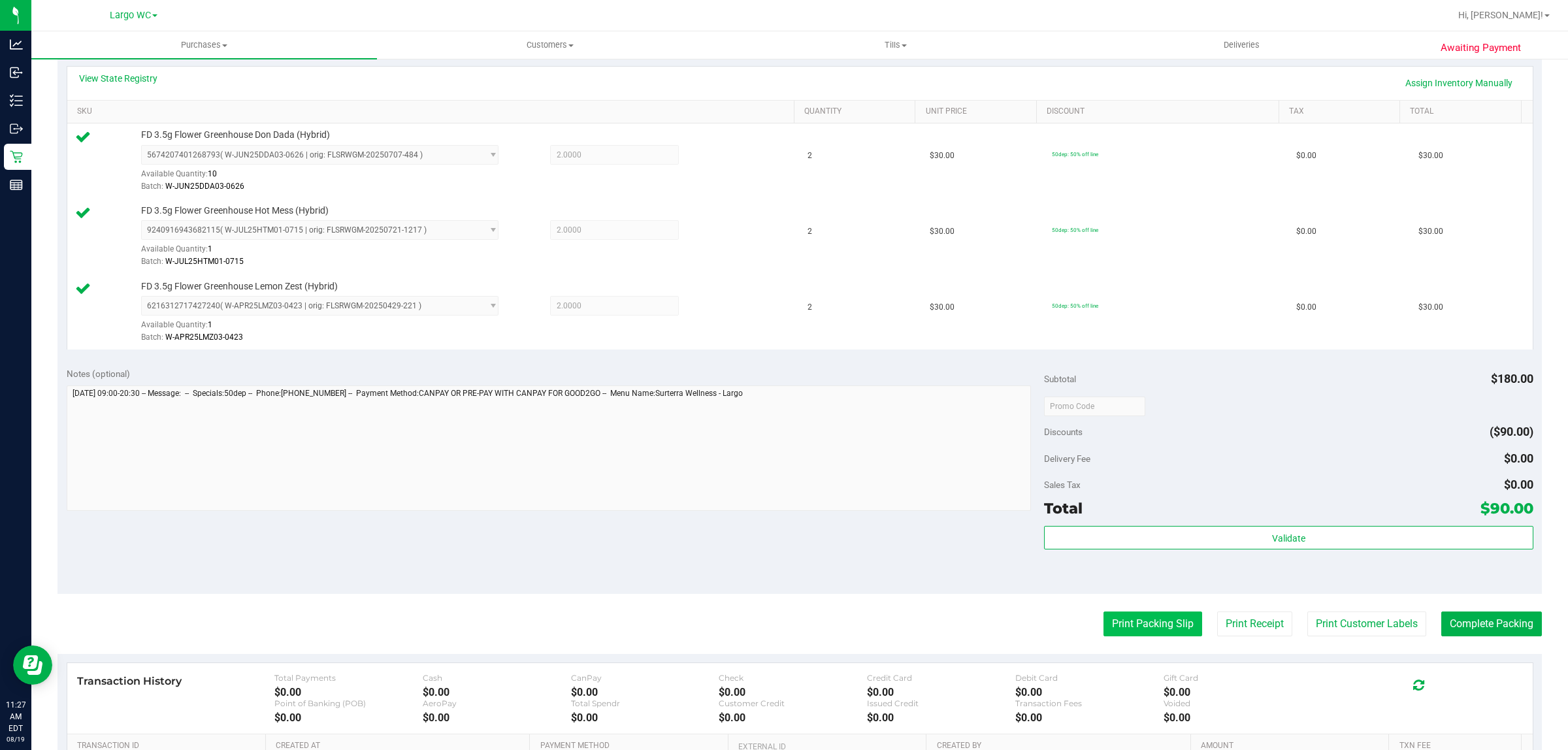
click at [1144, 623] on button "Print Packing Slip" at bounding box center [1153, 623] width 99 height 25
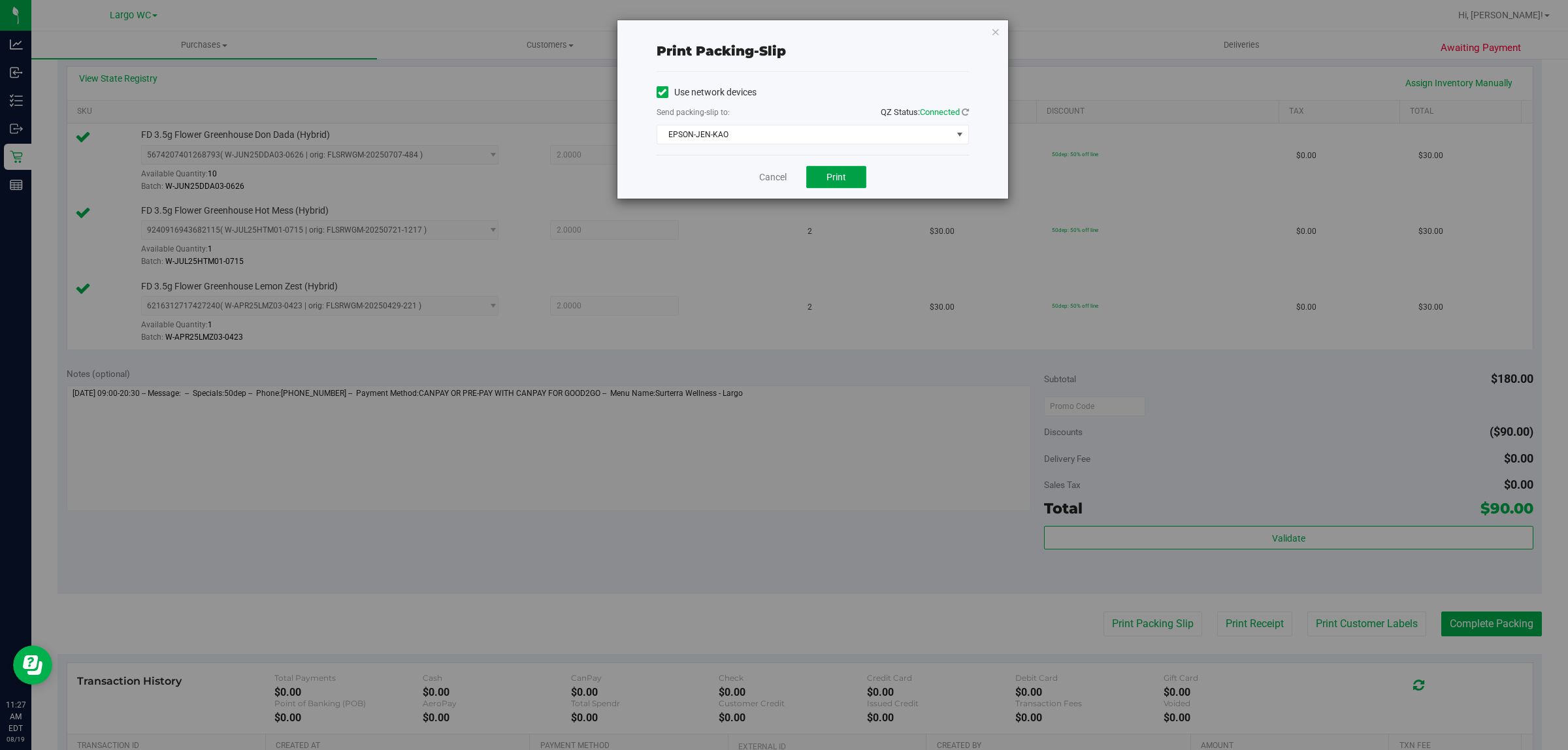
click at [832, 179] on span "Print" at bounding box center [836, 177] width 19 height 11
click at [769, 180] on link "Cancel" at bounding box center [773, 177] width 27 height 14
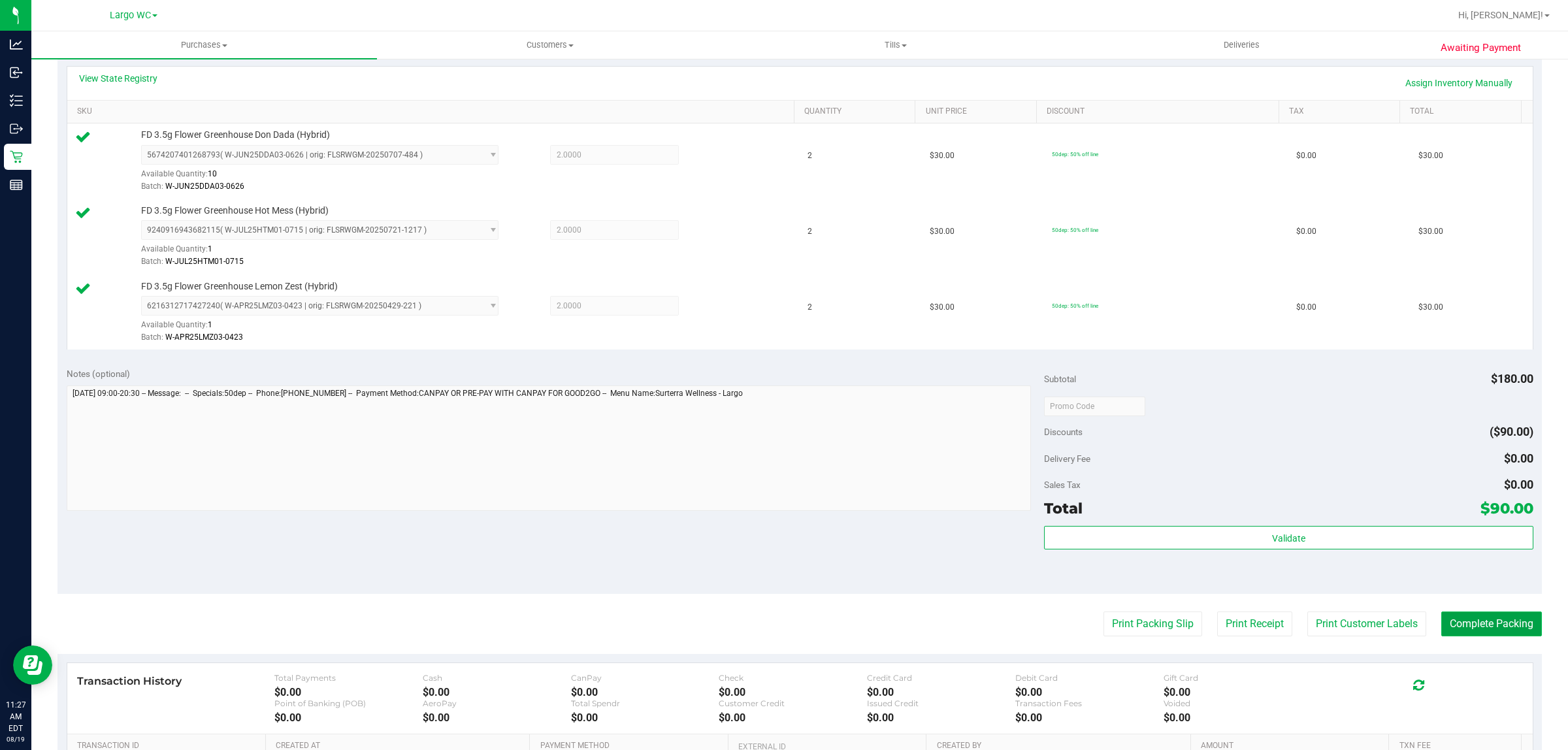
click at [1466, 626] on button "Complete Packing" at bounding box center [1491, 623] width 101 height 25
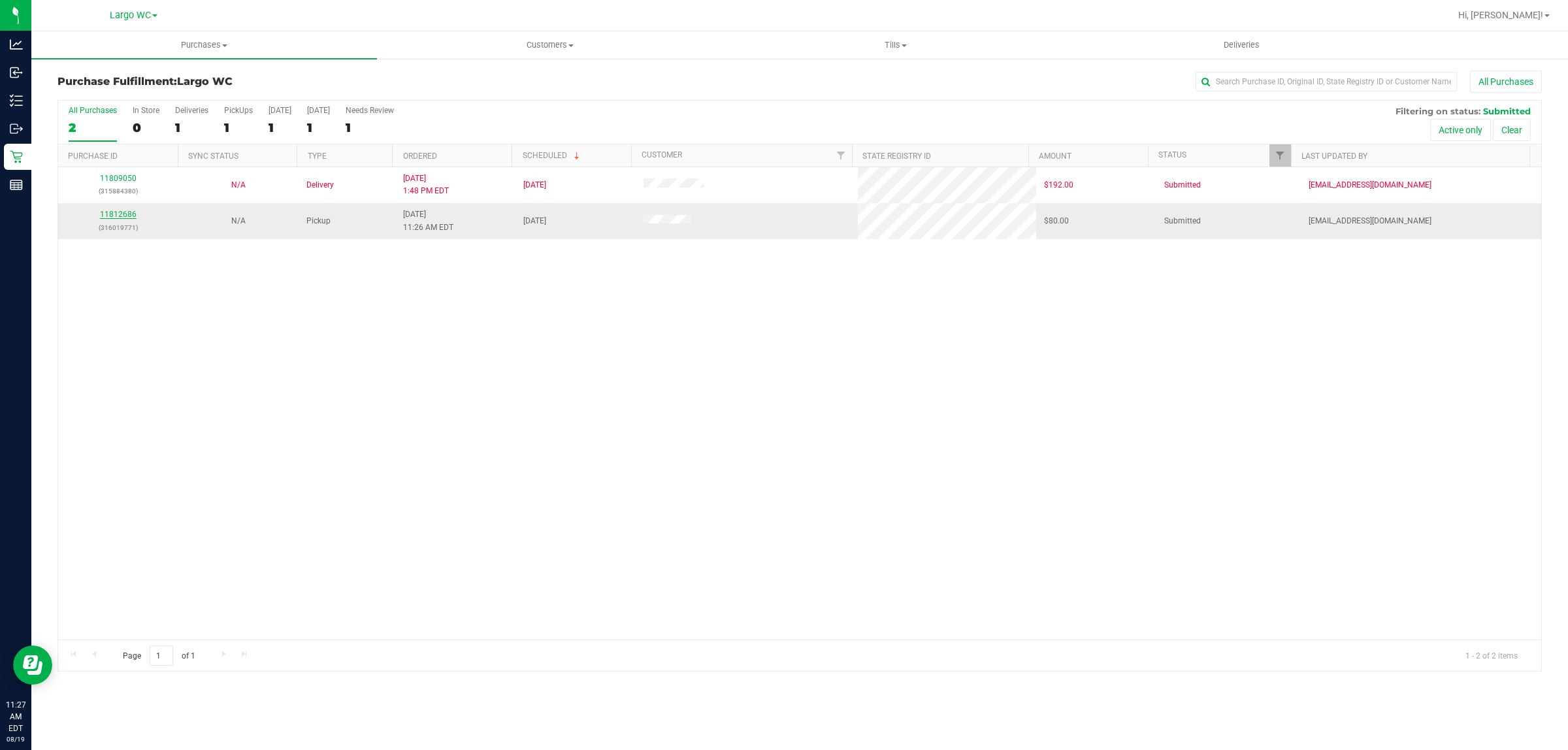
click at [104, 216] on link "11812686" at bounding box center [118, 214] width 36 height 9
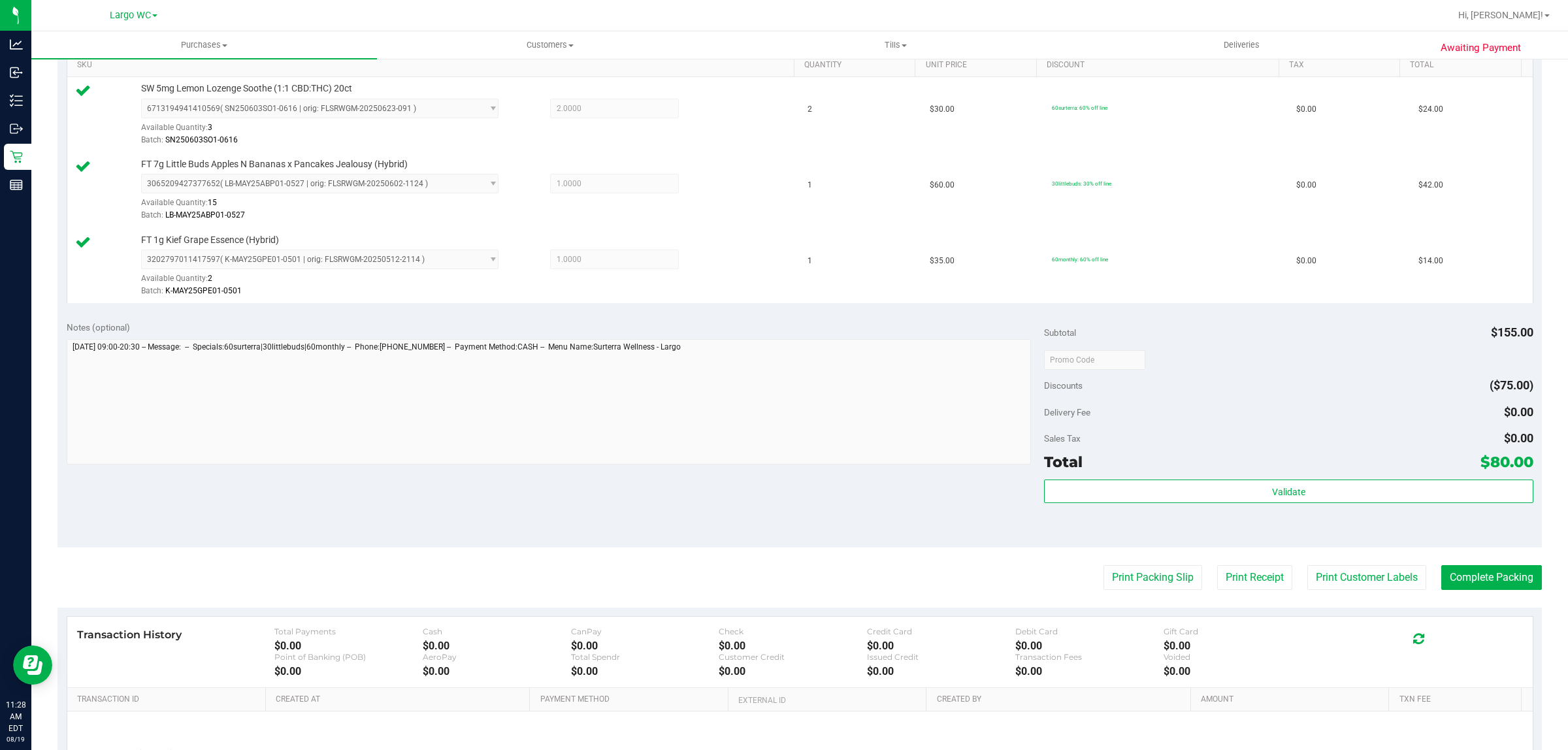
scroll to position [346, 0]
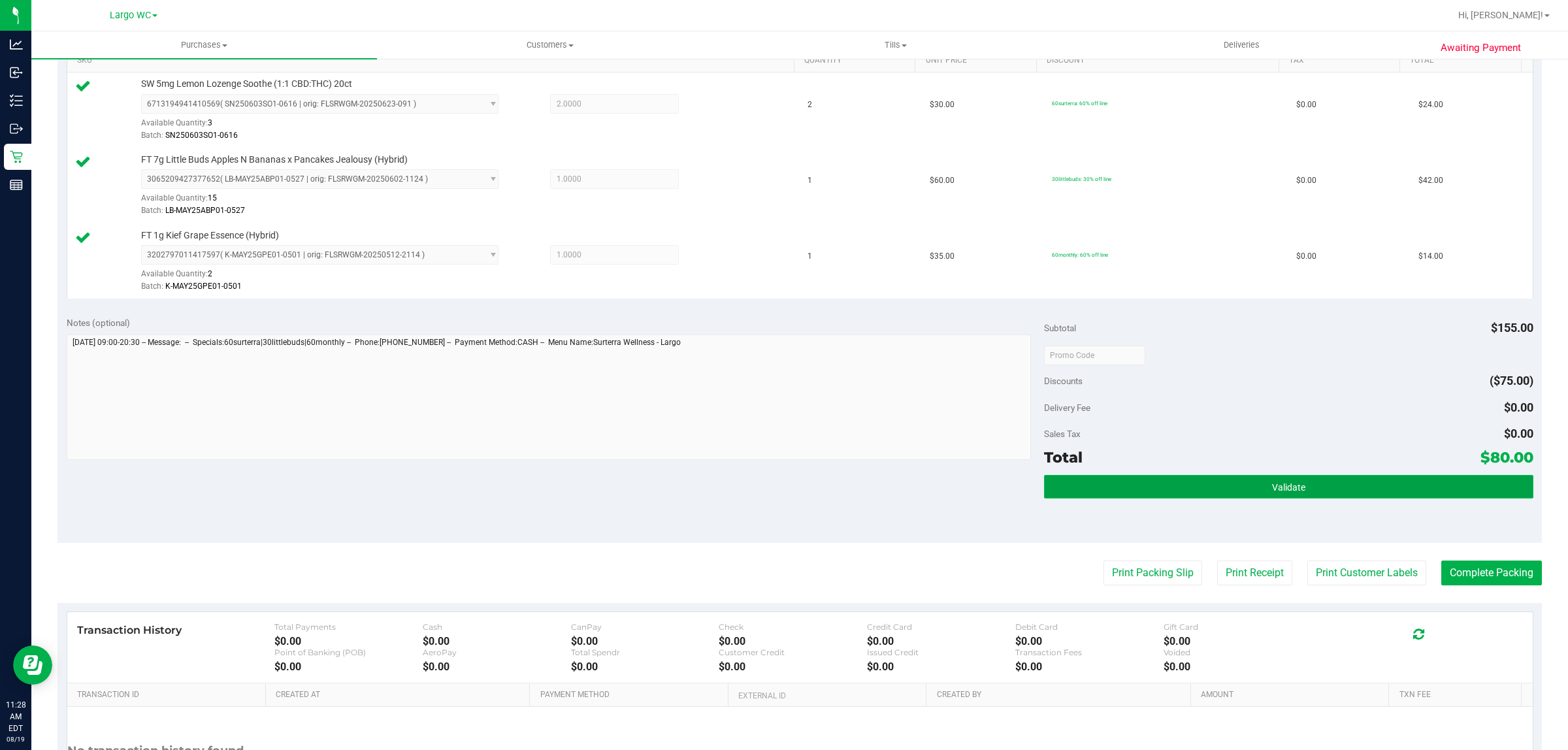
click at [1275, 488] on span "Validate" at bounding box center [1289, 487] width 34 height 11
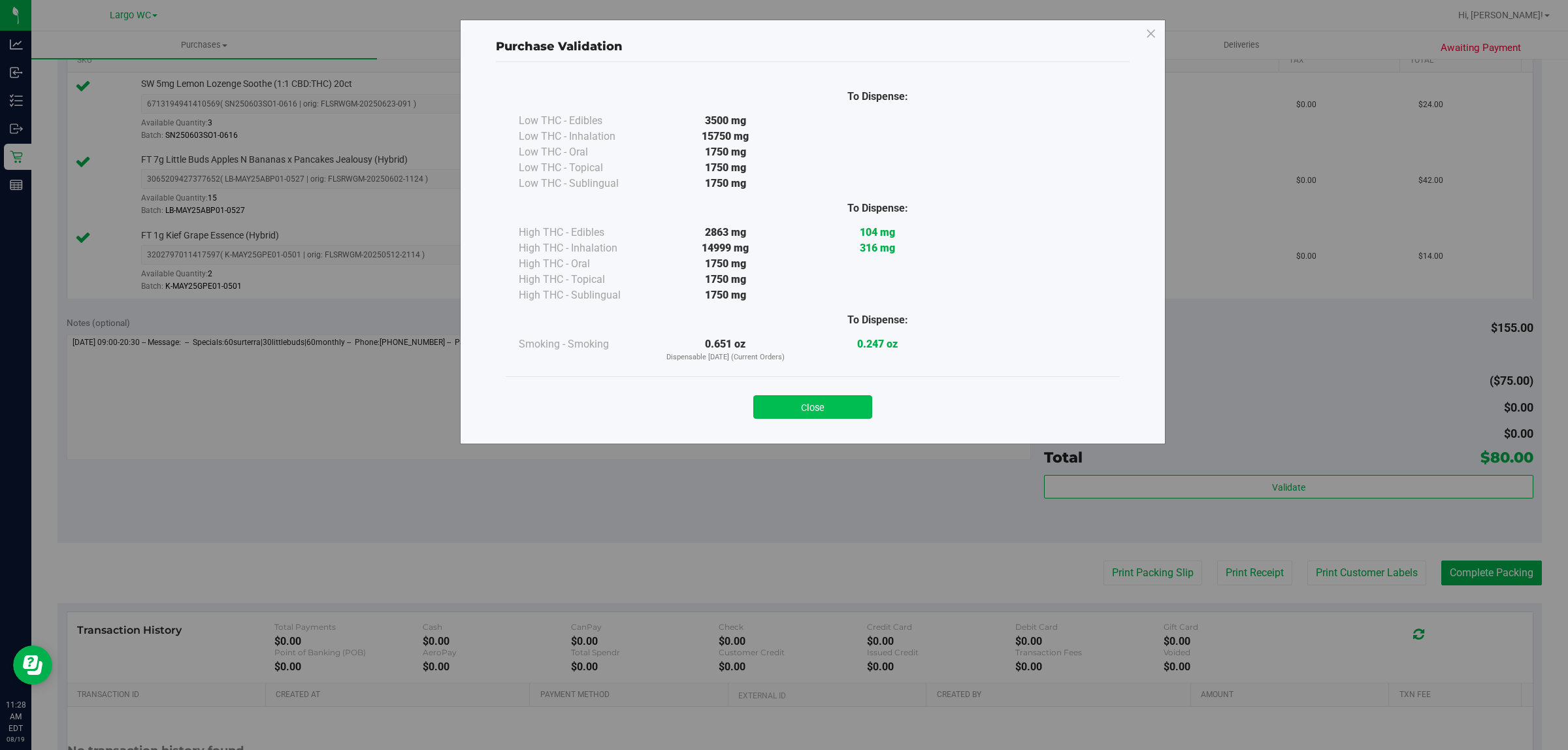
click at [834, 412] on button "Close" at bounding box center [813, 407] width 119 height 24
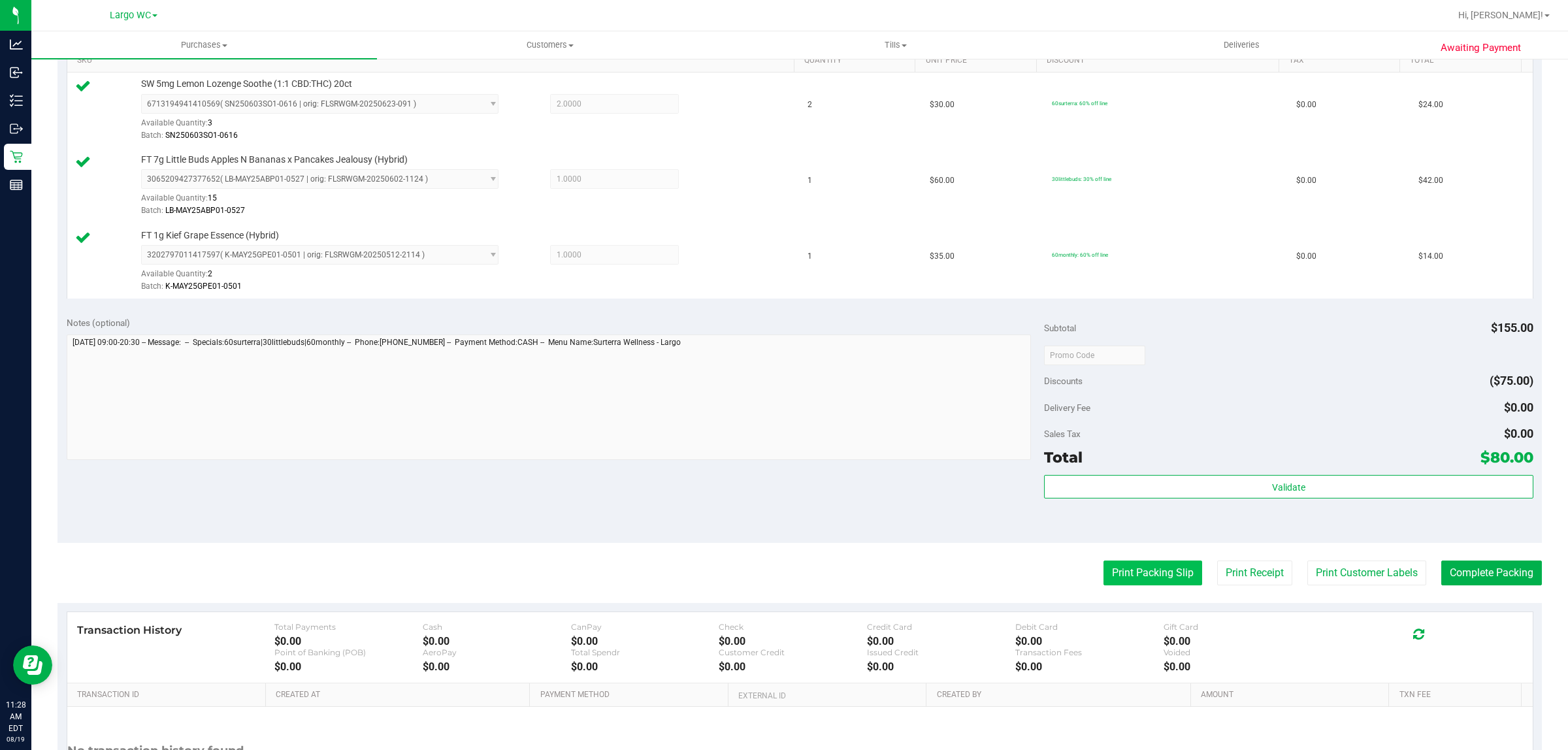
click at [1129, 563] on button "Print Packing Slip" at bounding box center [1153, 573] width 99 height 25
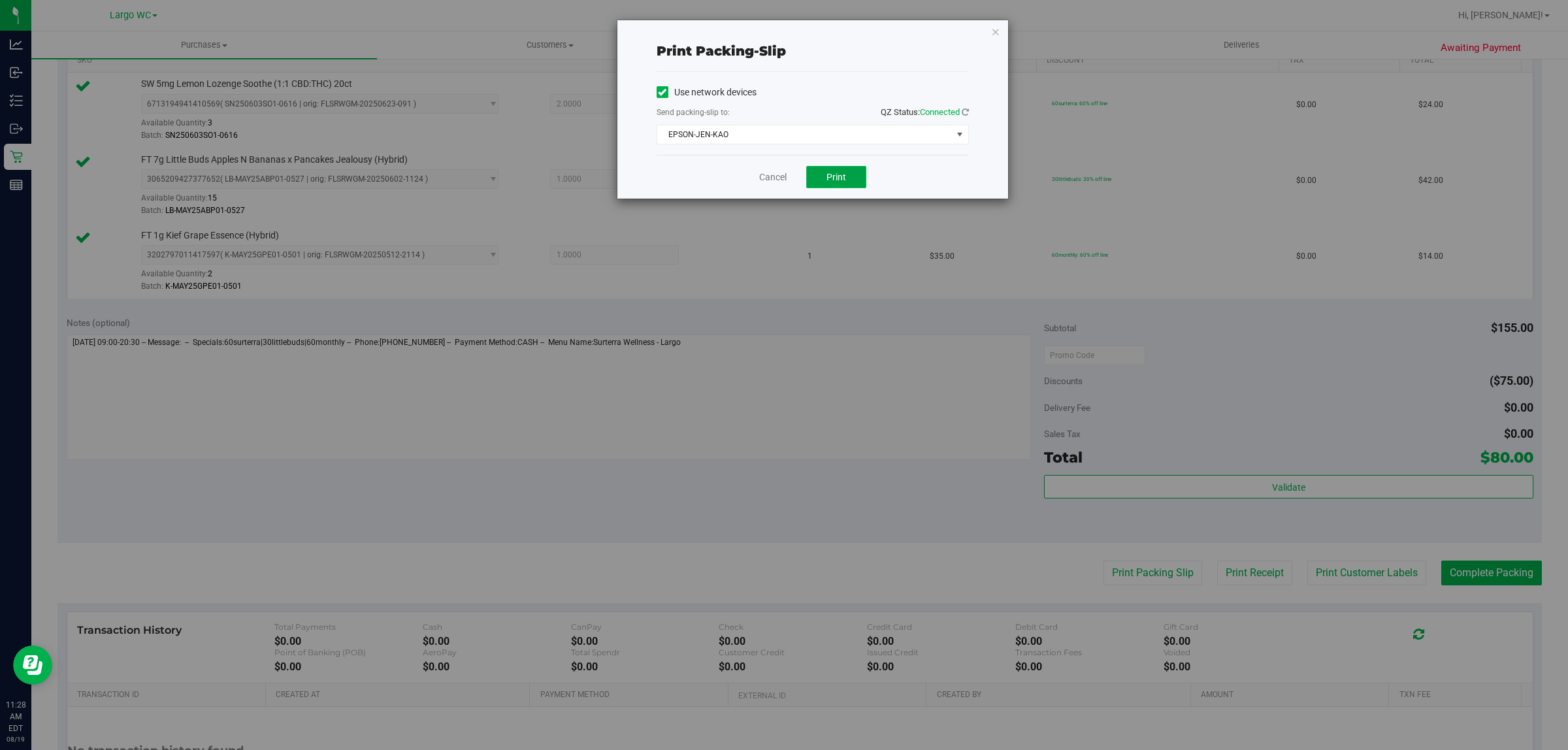
click at [840, 177] on span "Print" at bounding box center [836, 177] width 19 height 11
click at [768, 180] on link "Cancel" at bounding box center [773, 177] width 27 height 14
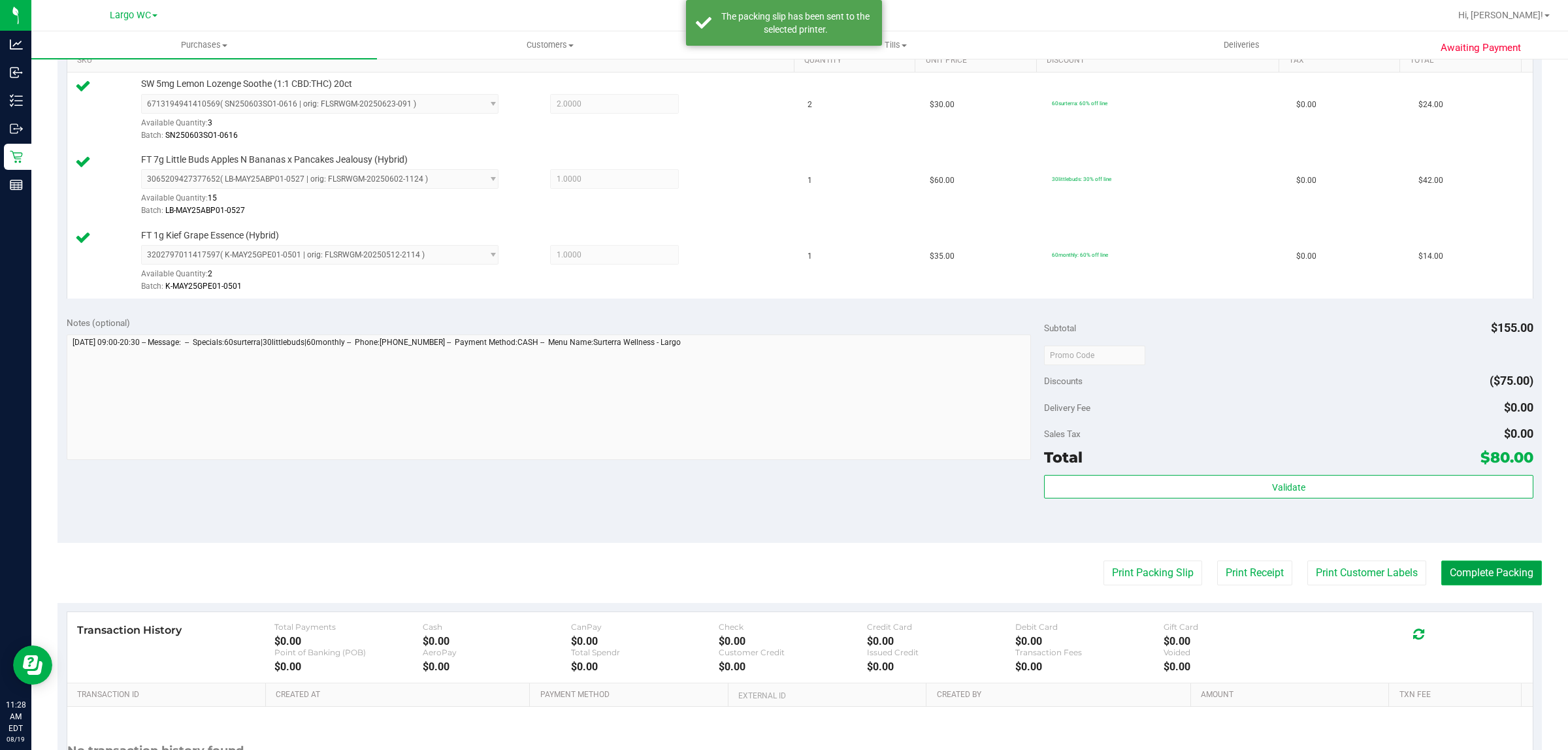
click at [1486, 573] on button "Complete Packing" at bounding box center [1491, 573] width 101 height 25
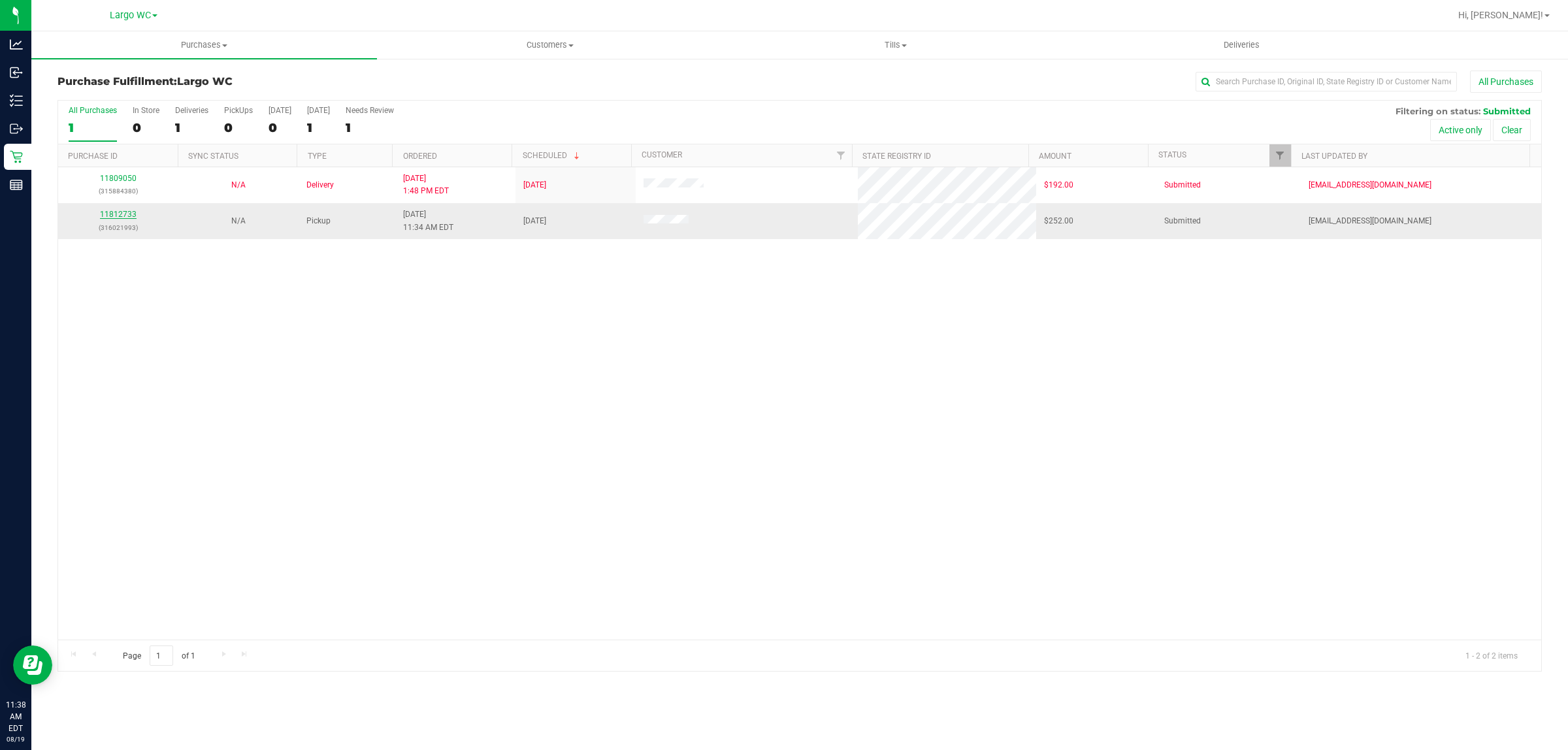
click at [119, 217] on link "11812733" at bounding box center [118, 214] width 36 height 9
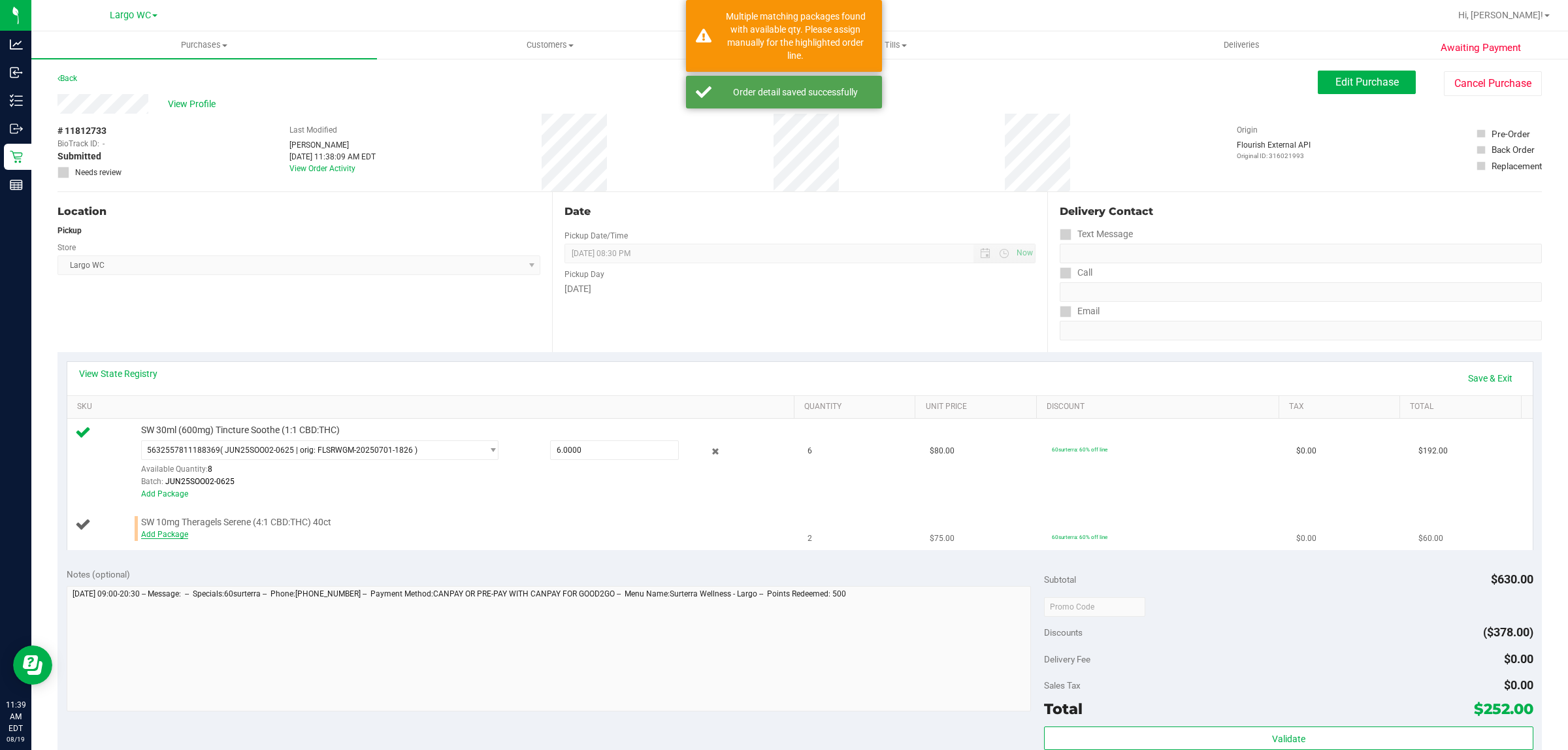
click at [174, 539] on link "Add Package" at bounding box center [165, 534] width 47 height 9
click at [244, 530] on span "Select Package" at bounding box center [311, 526] width 340 height 19
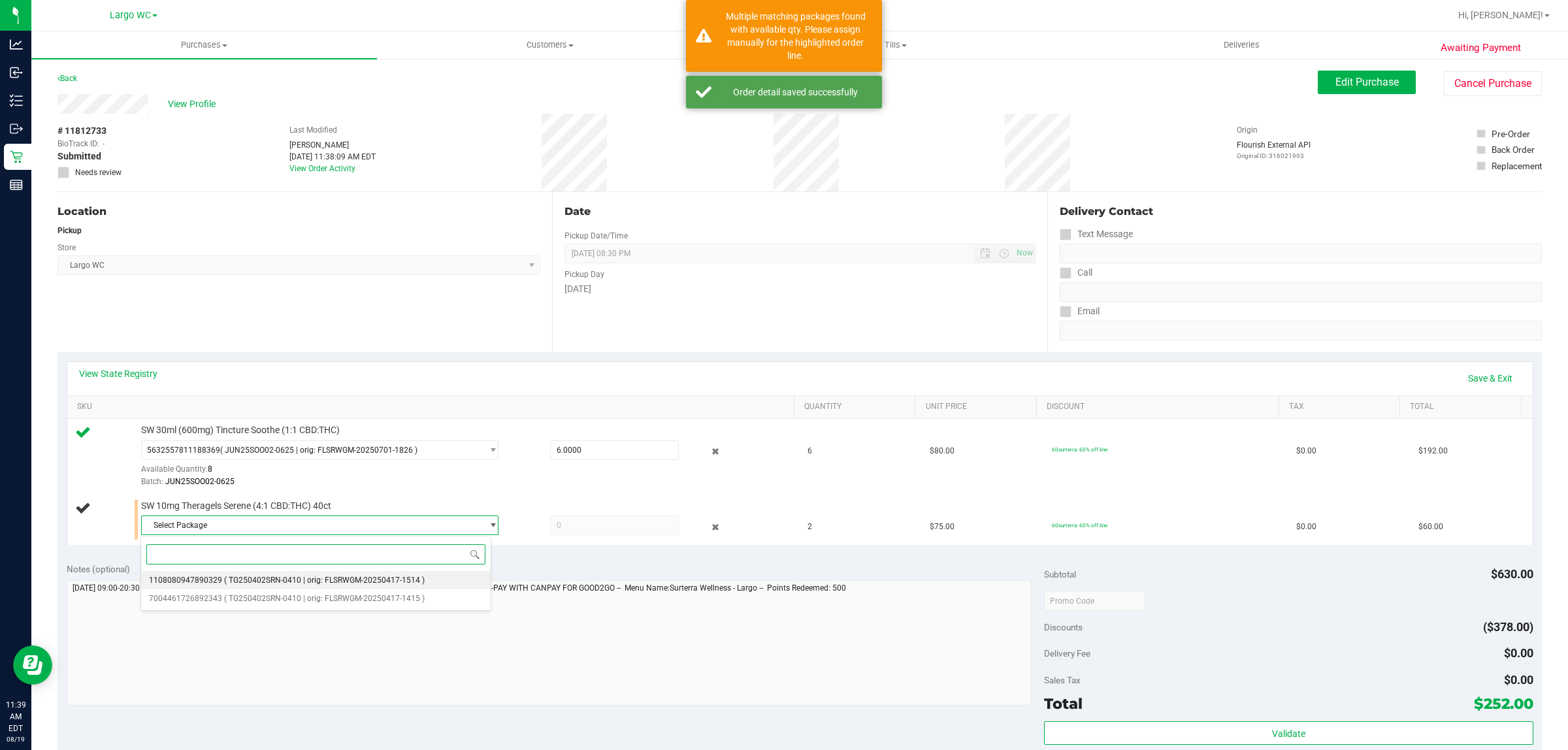
click at [298, 580] on span "( TG250402SRN-0410 | orig: FLSRWGM-20250417-1514 )" at bounding box center [324, 580] width 200 height 9
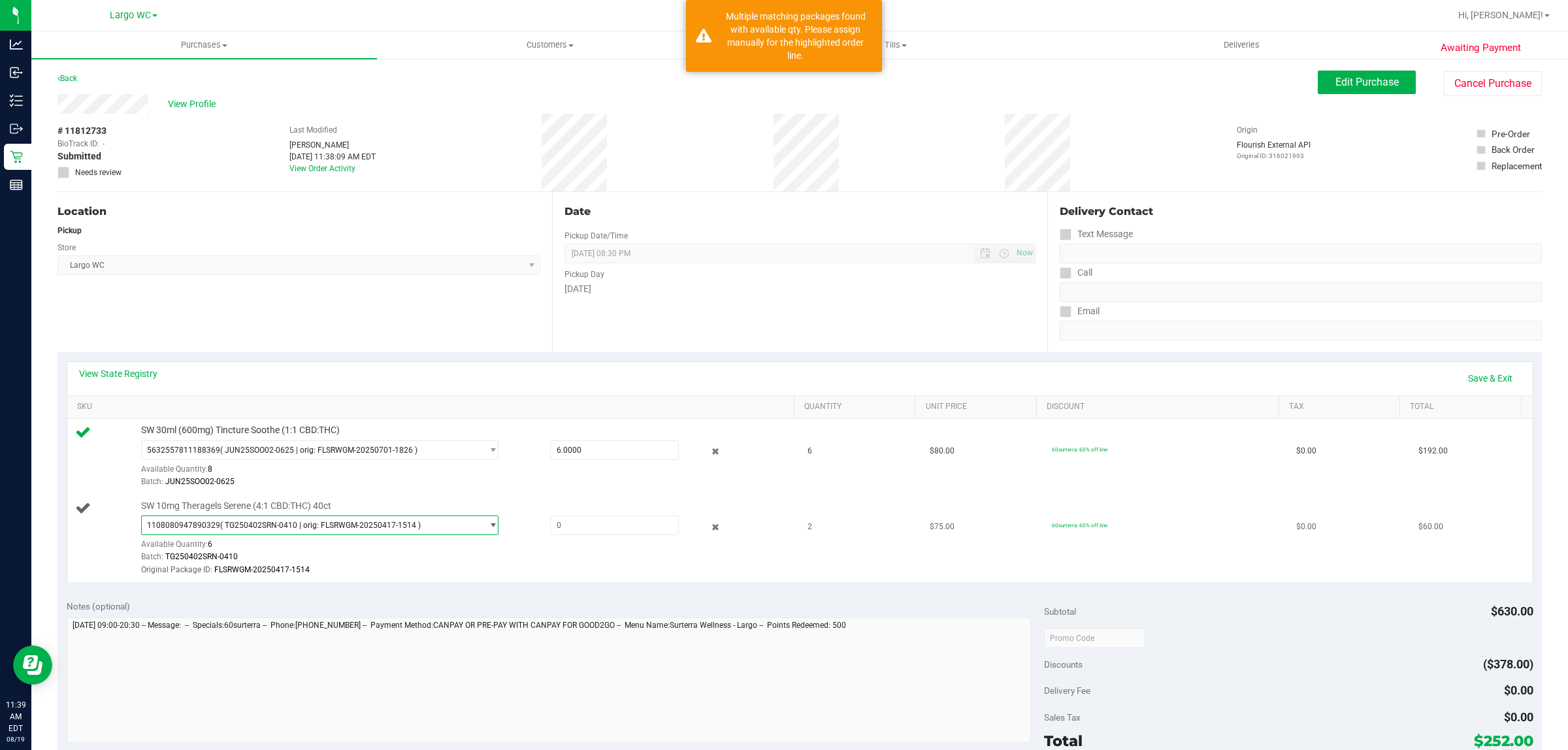
click at [488, 526] on span "select" at bounding box center [493, 525] width 10 height 11
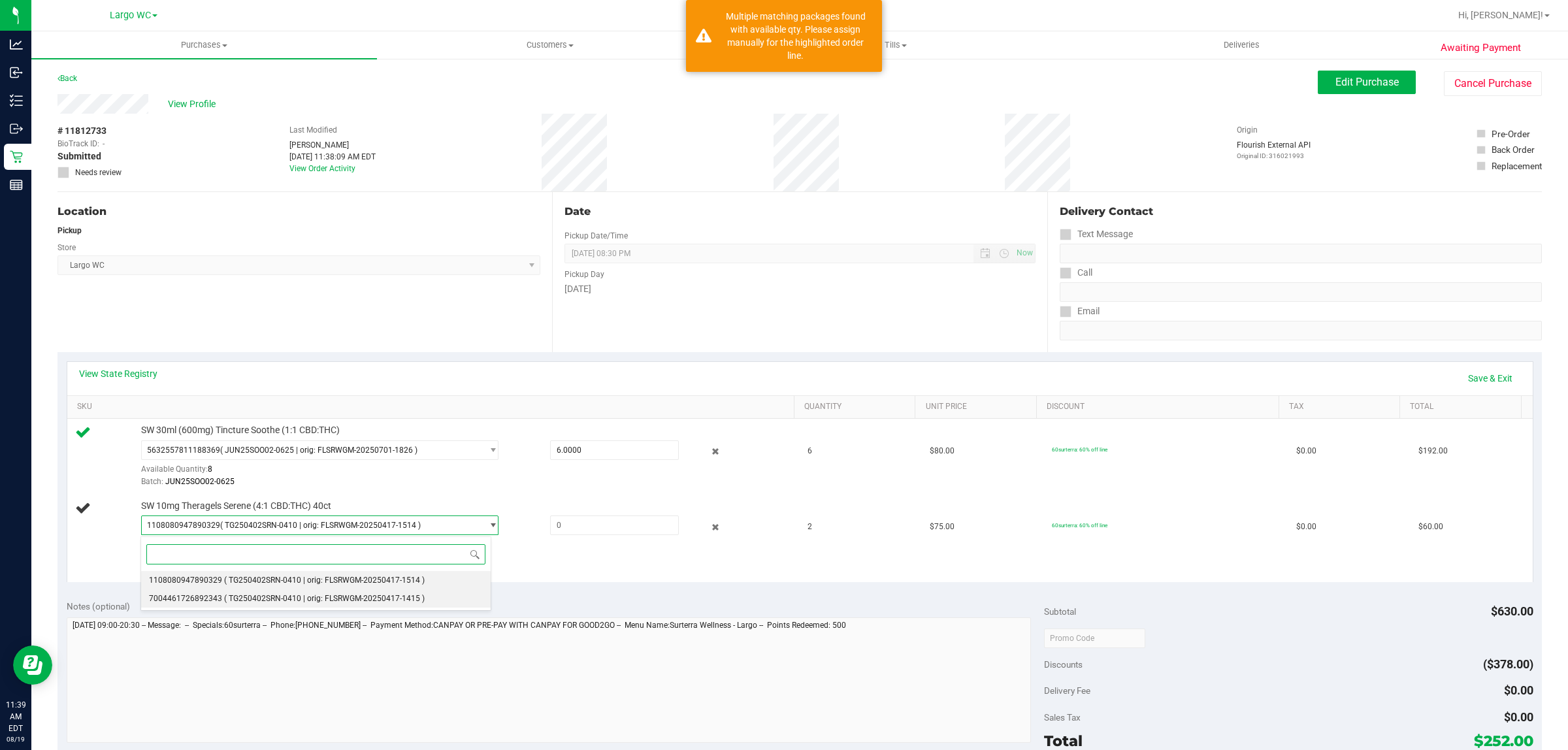
click at [317, 599] on span "( TG250402SRN-0410 | orig: FLSRWGM-20250417-1415 )" at bounding box center [324, 598] width 200 height 9
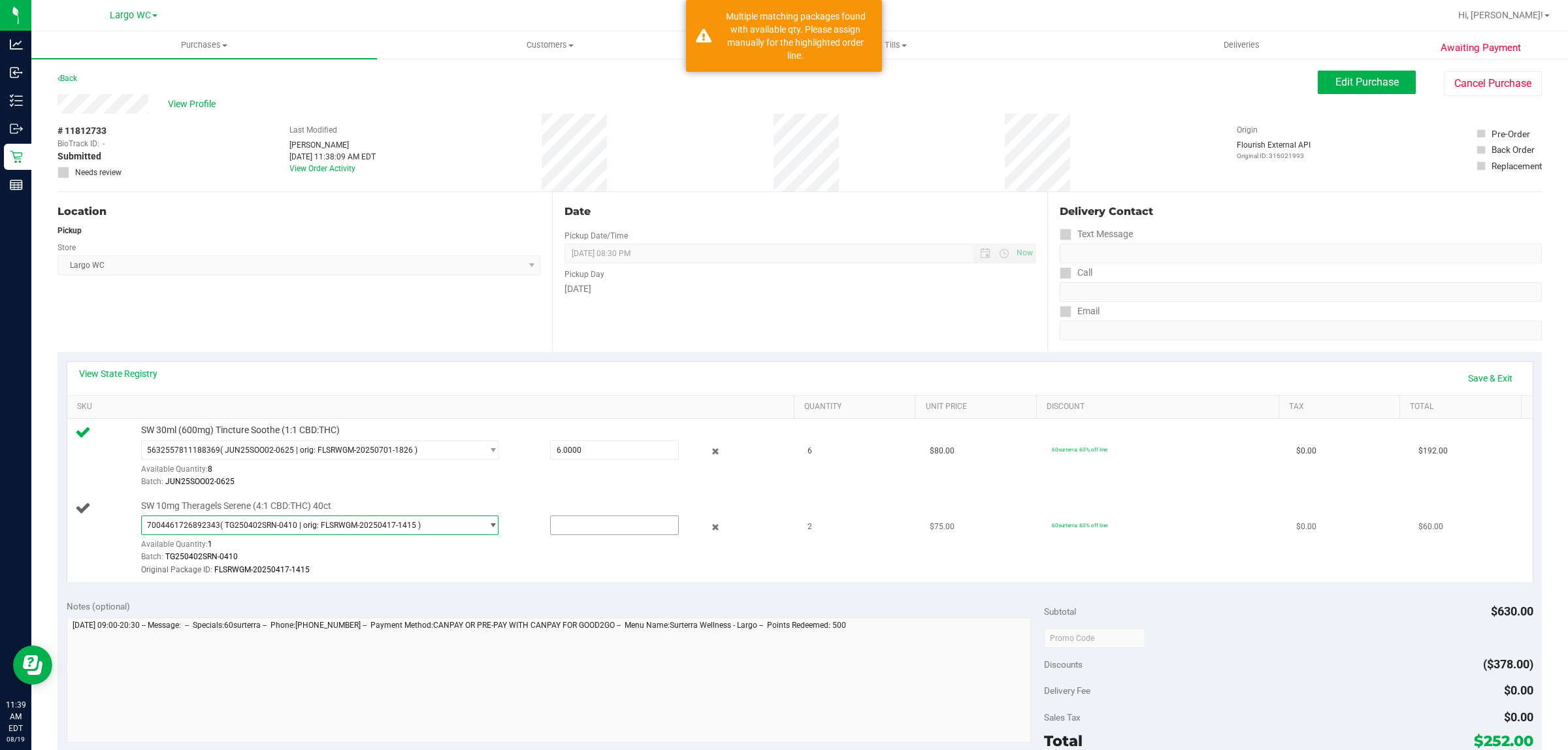
click at [586, 526] on input "text" at bounding box center [614, 526] width 128 height 19
type input "1"
click at [1294, 467] on td "$0.00" at bounding box center [1349, 457] width 122 height 76
type input "1.0000"
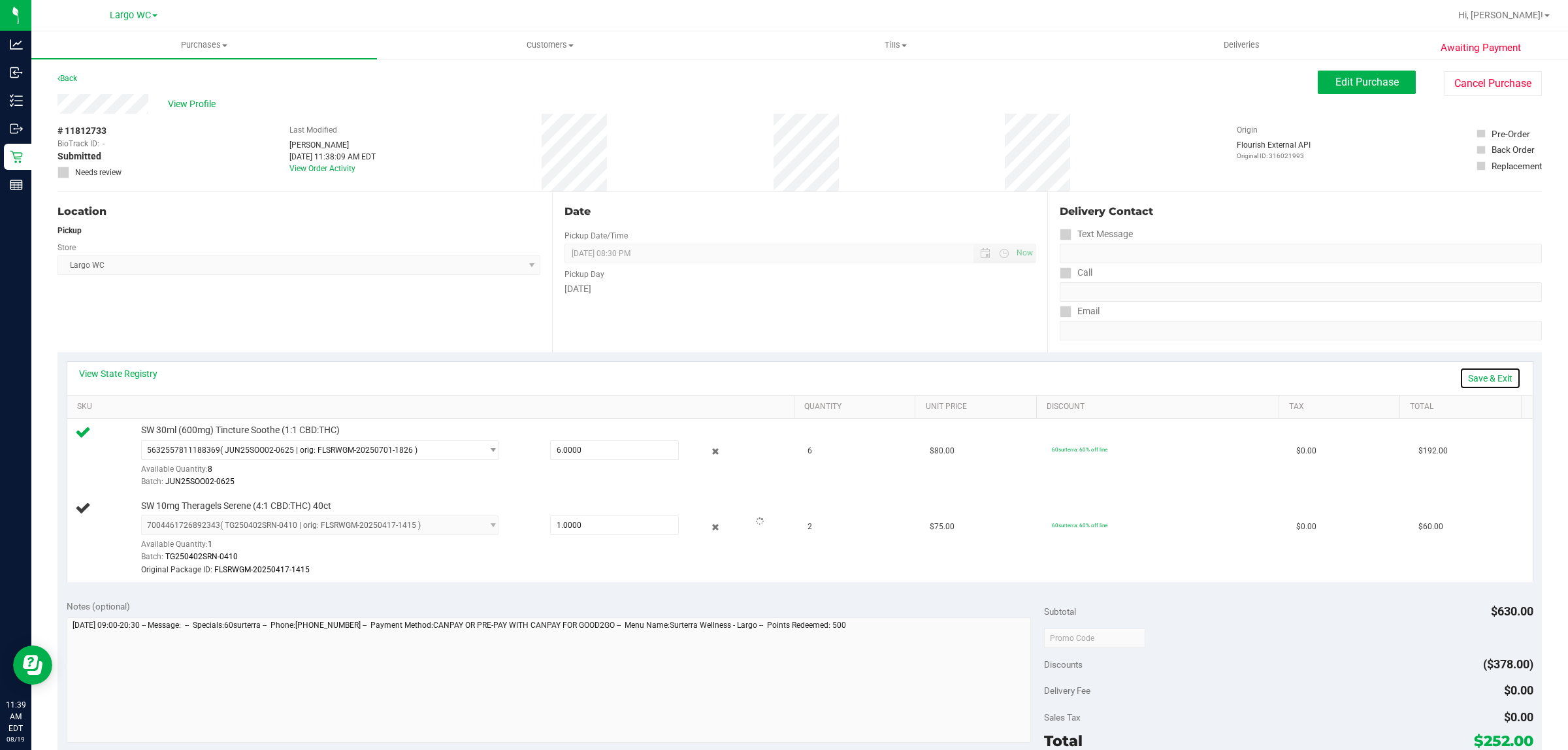
click at [1494, 367] on link "Save & Exit" at bounding box center [1491, 378] width 62 height 22
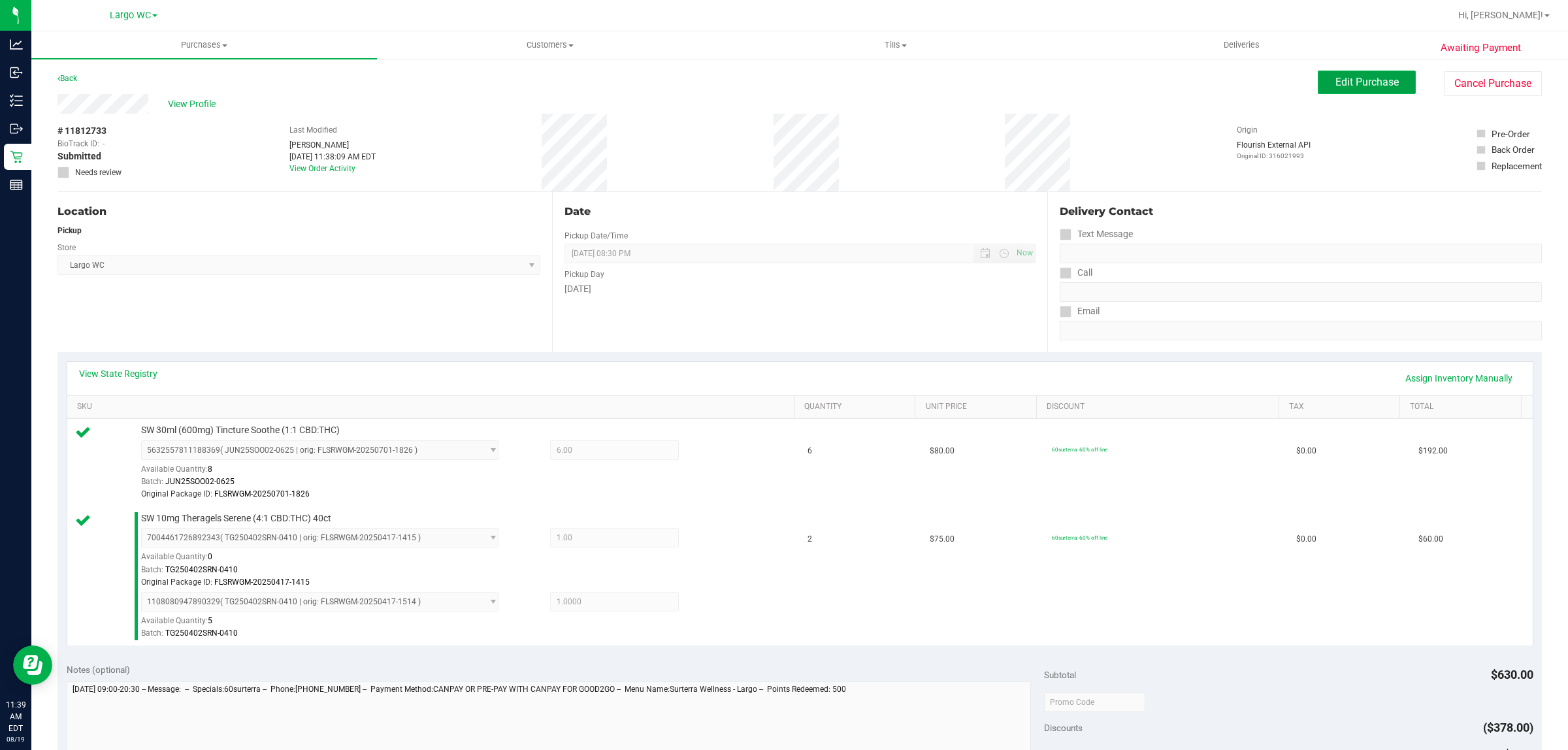
click at [1353, 89] on button "Edit Purchase" at bounding box center [1367, 82] width 98 height 24
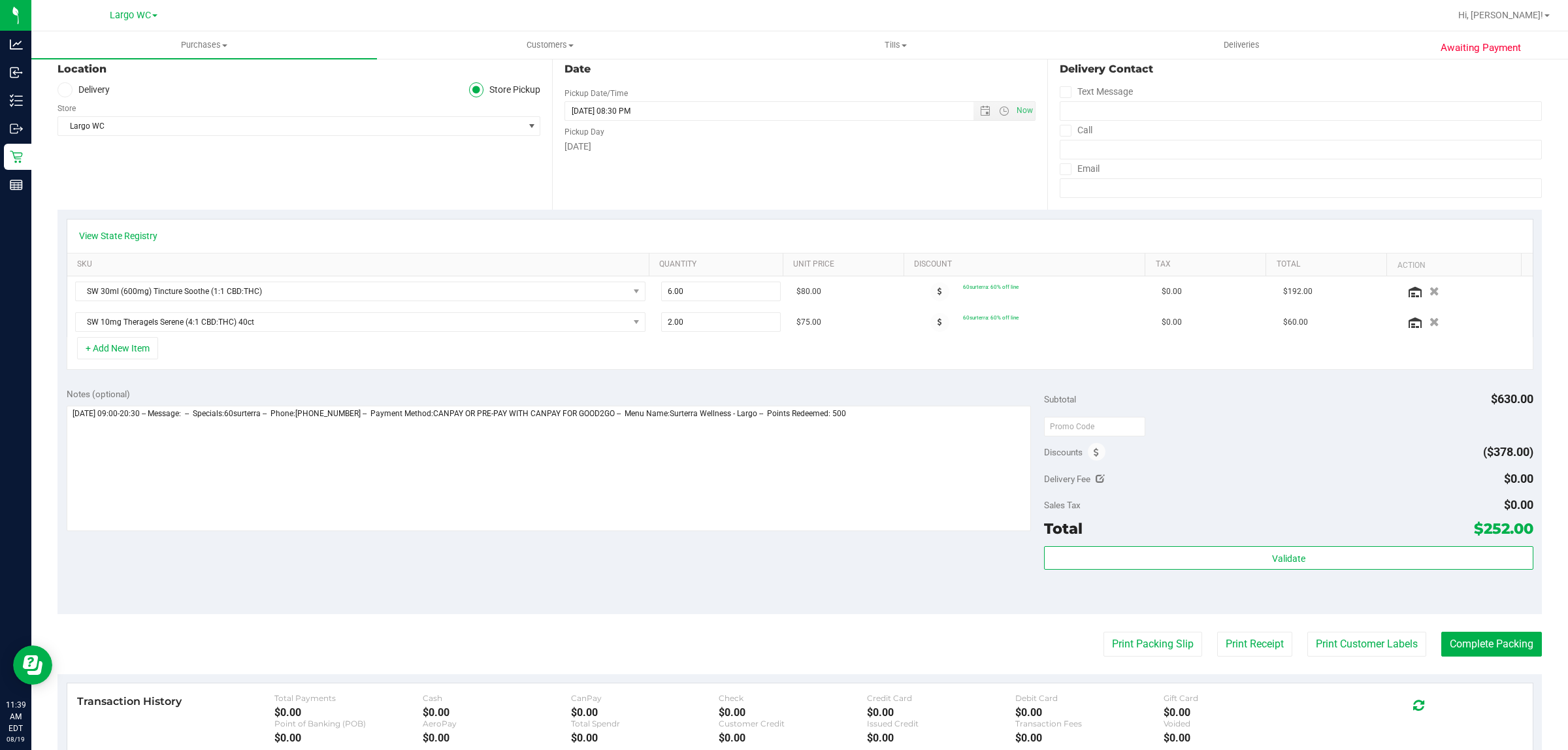
scroll to position [239, 0]
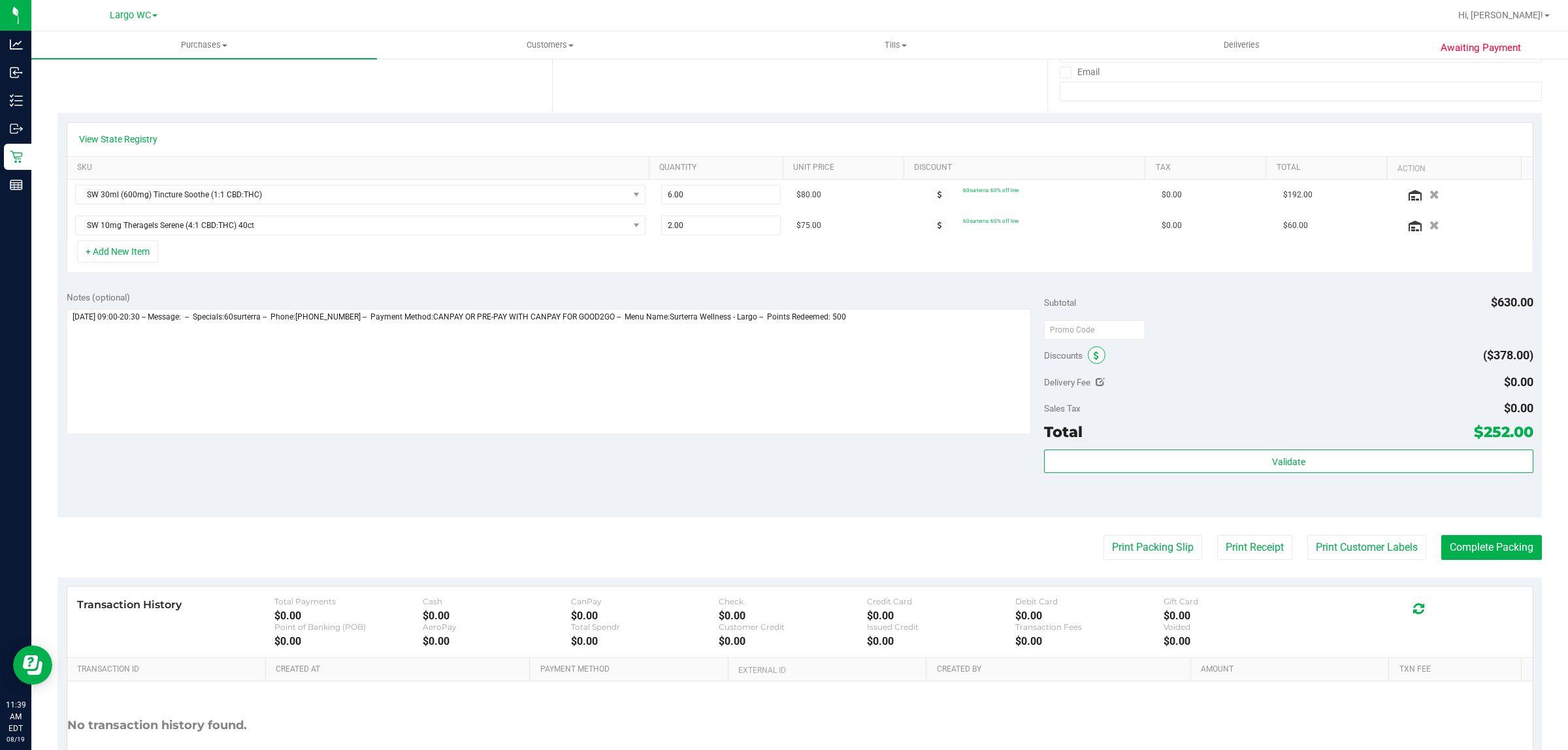
click at [1092, 356] on span at bounding box center [1097, 355] width 18 height 18
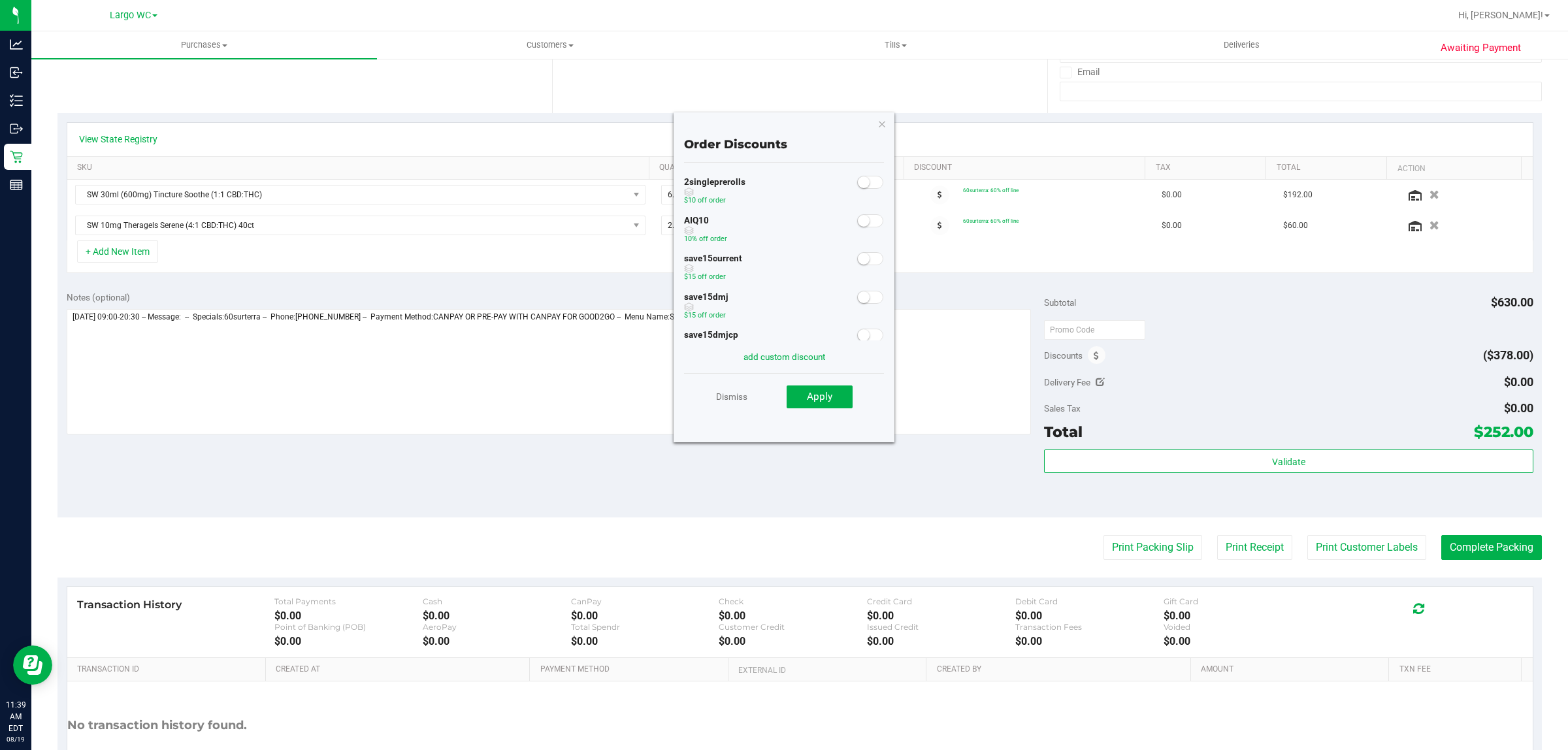
click at [858, 222] on small at bounding box center [863, 221] width 11 height 11
click at [823, 392] on span "Apply" at bounding box center [820, 396] width 26 height 11
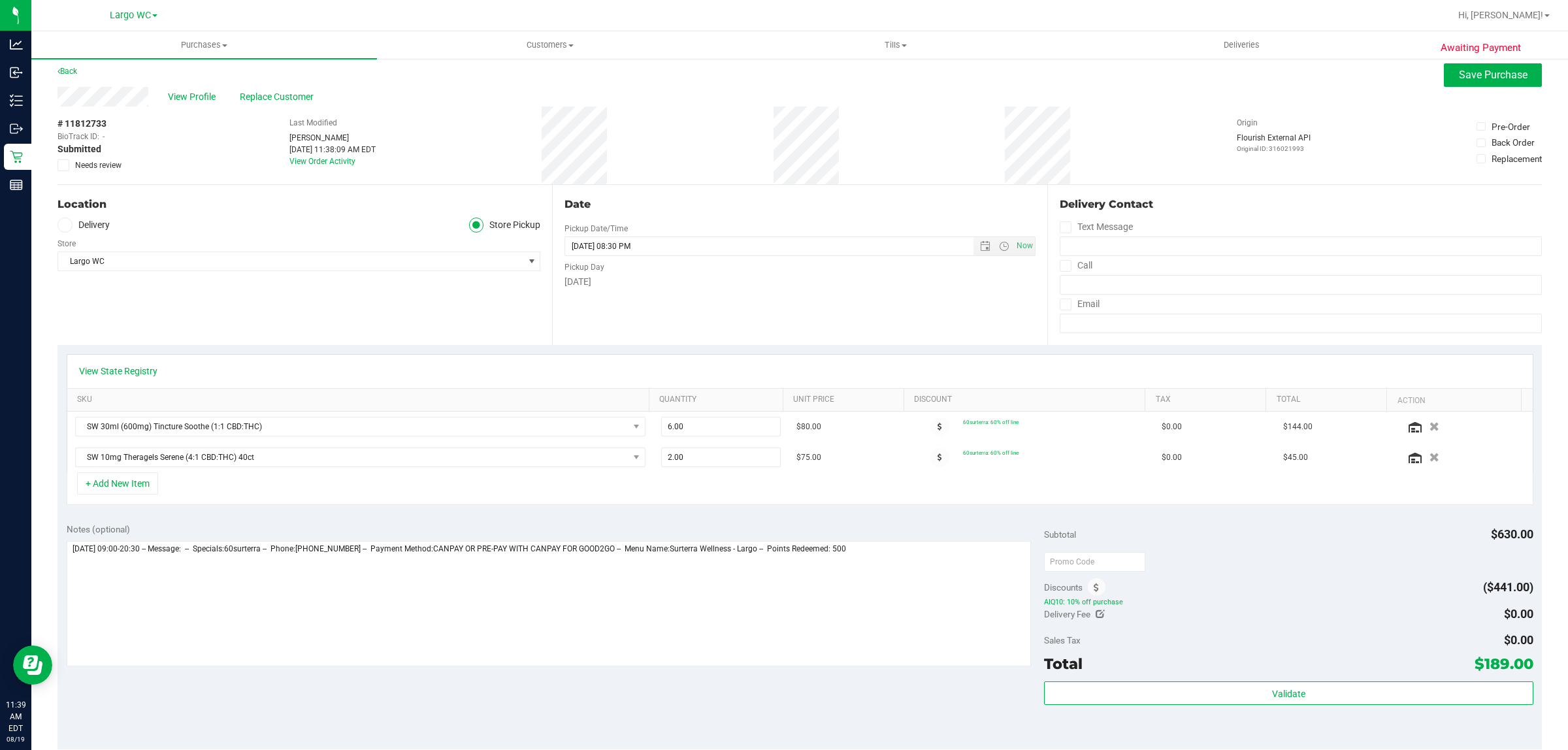
scroll to position [0, 0]
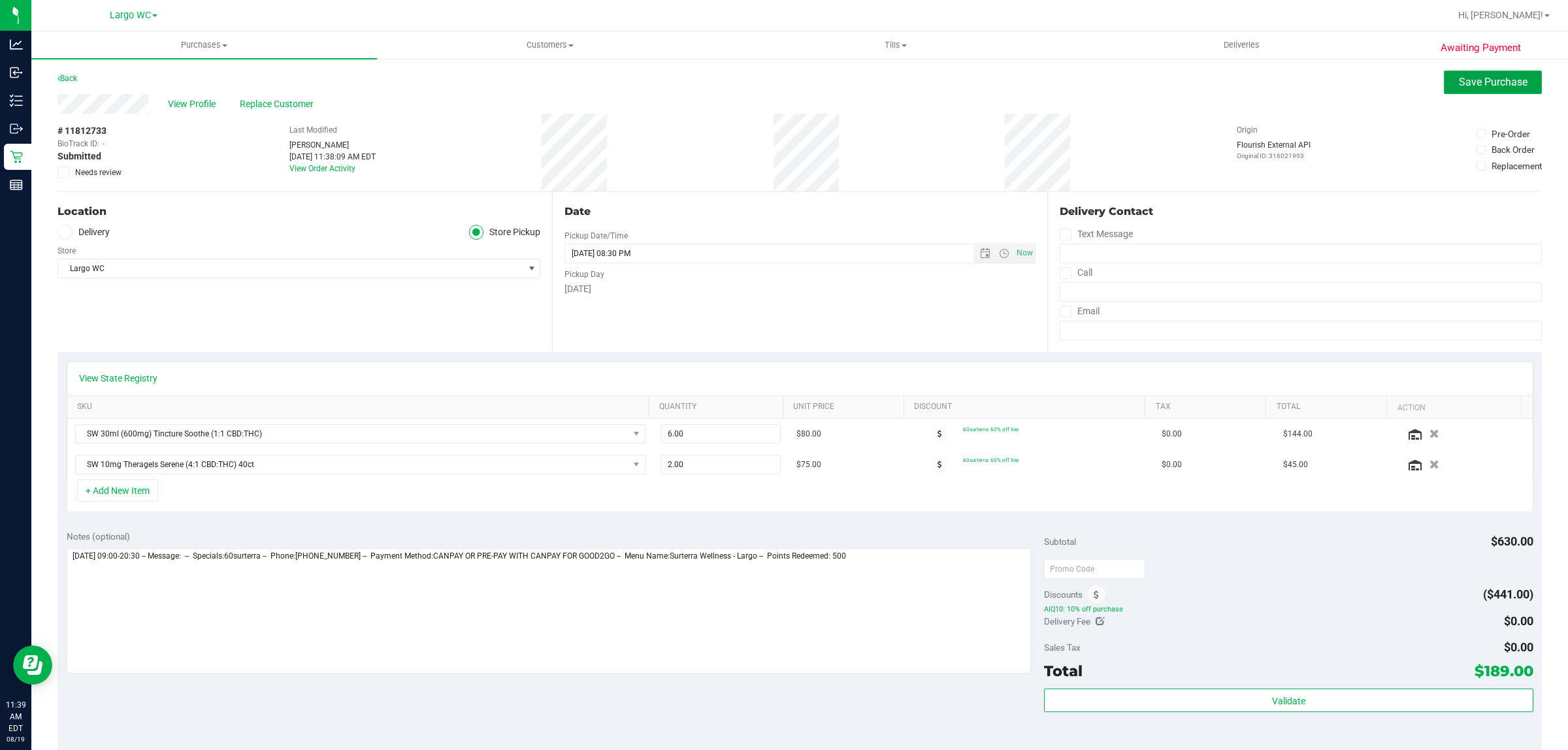
click at [1476, 88] on span "Save Purchase" at bounding box center [1494, 82] width 69 height 12
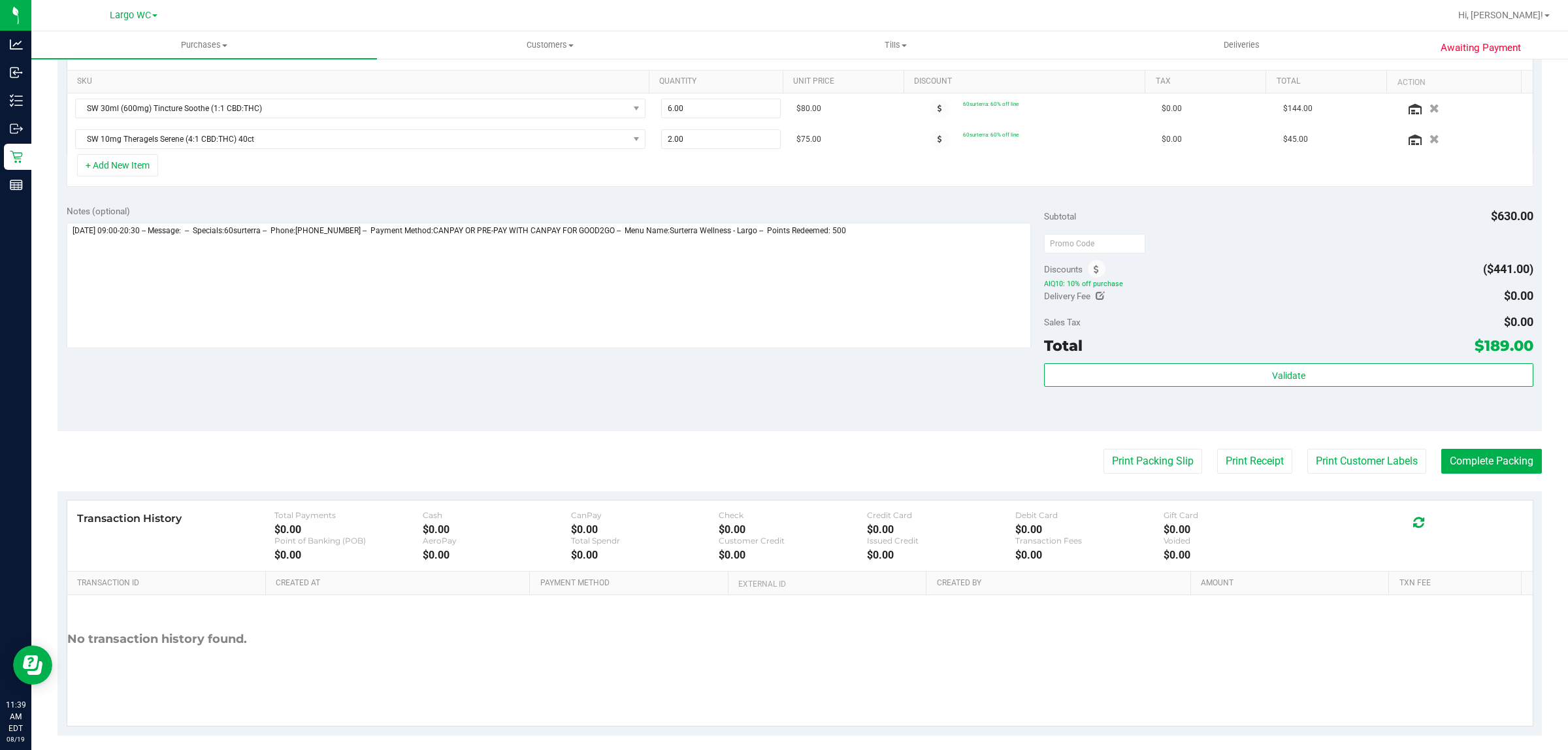
scroll to position [330, 0]
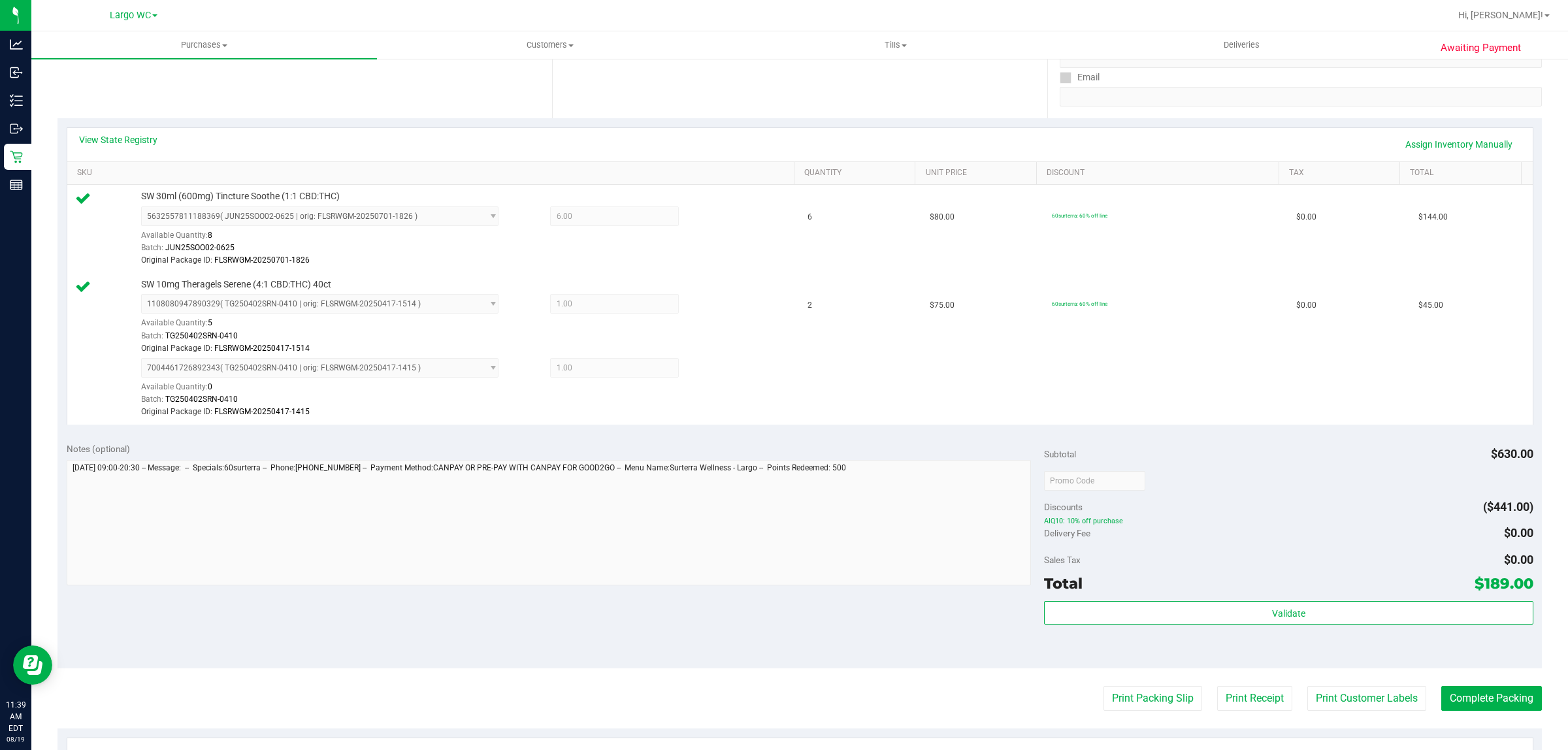
scroll to position [359, 0]
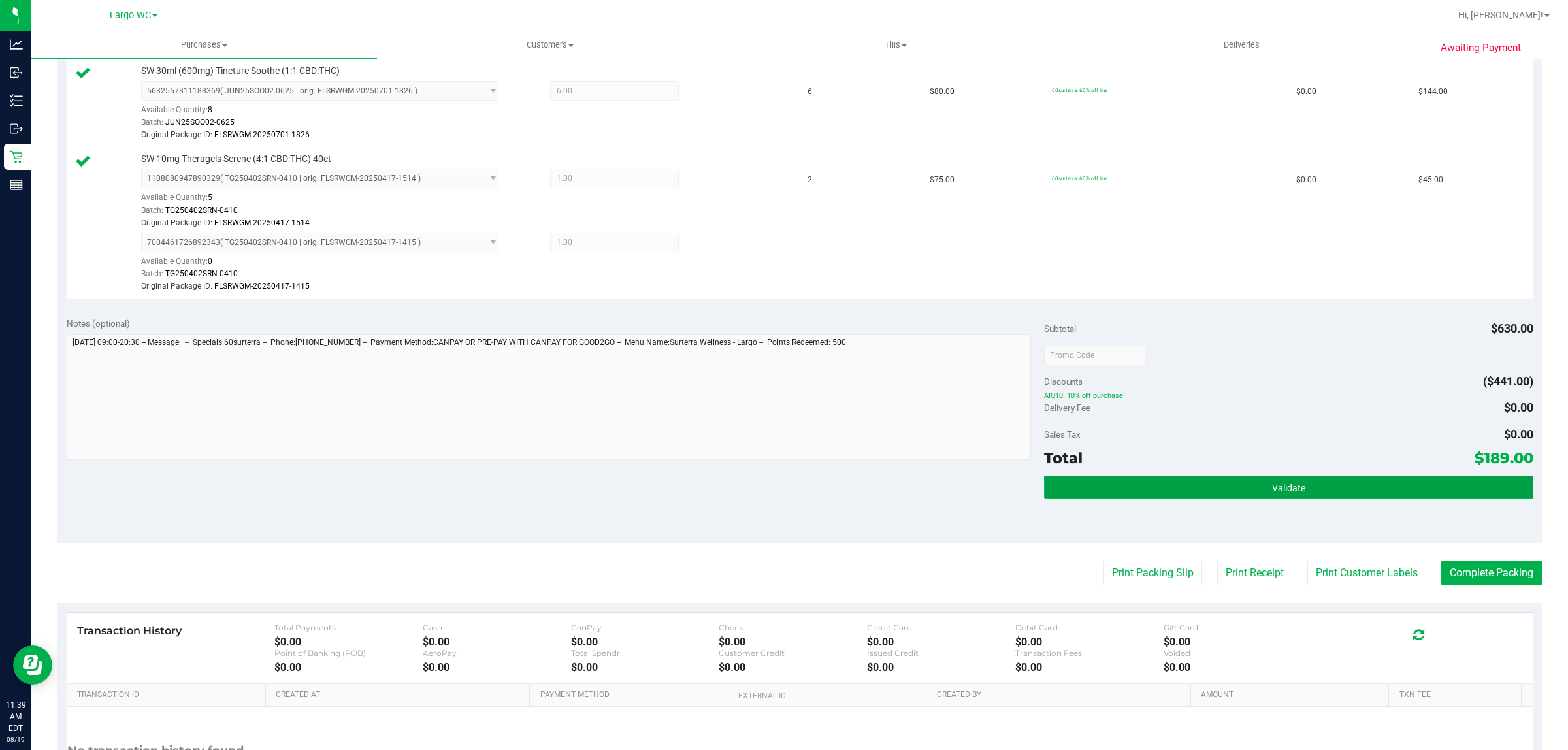
click at [1315, 498] on button "Validate" at bounding box center [1288, 487] width 489 height 24
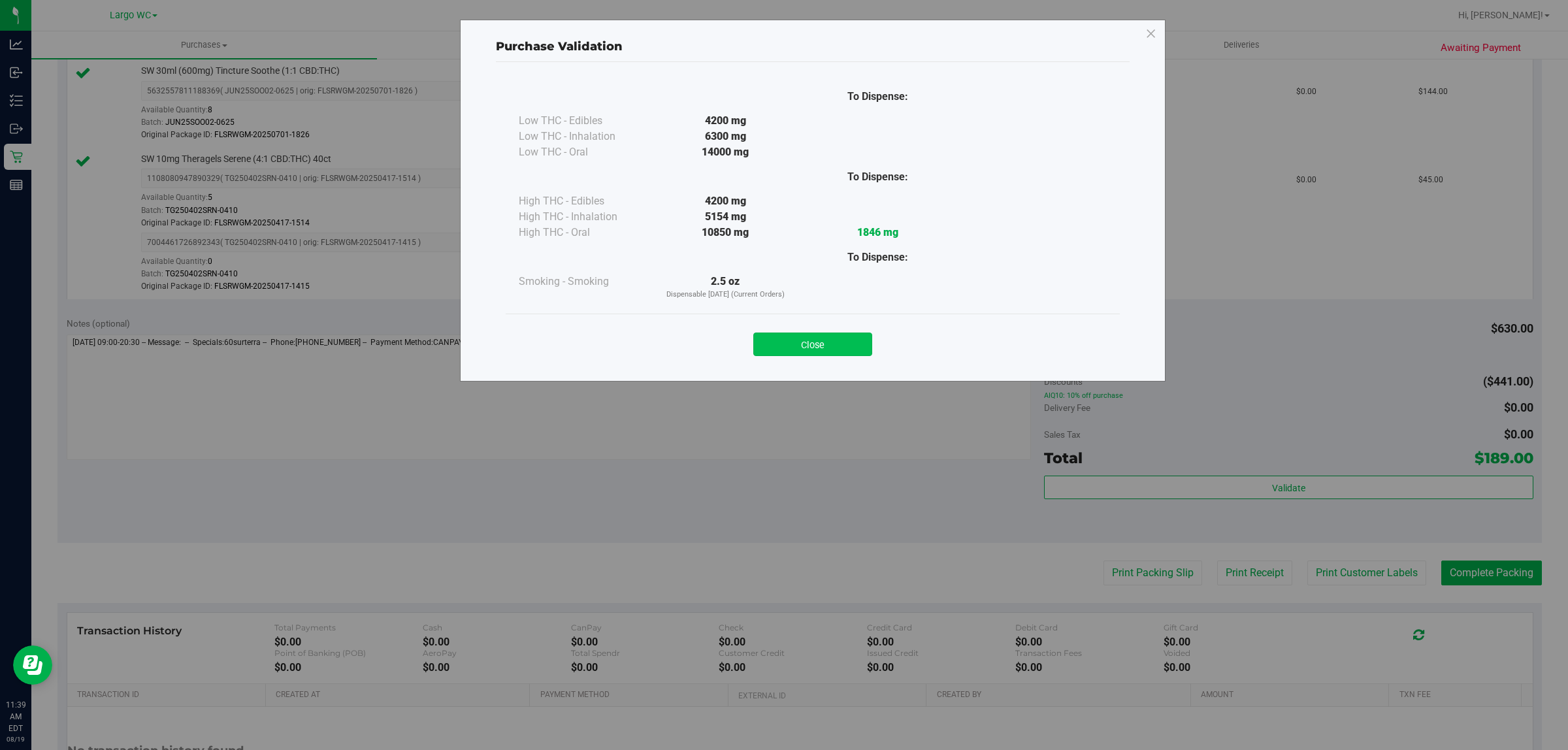
click at [815, 346] on button "Close" at bounding box center [813, 344] width 119 height 24
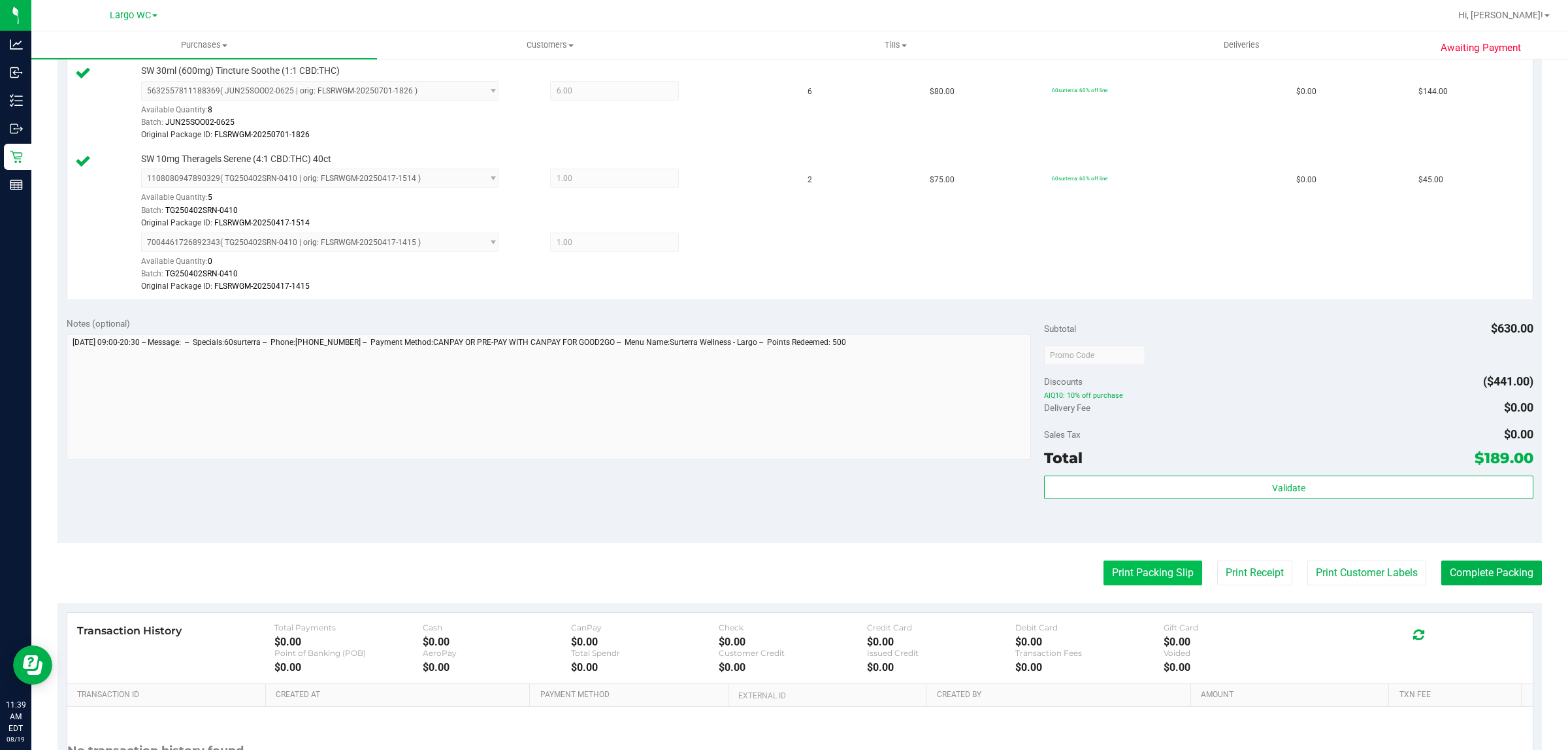
click at [1132, 579] on button "Print Packing Slip" at bounding box center [1153, 573] width 99 height 25
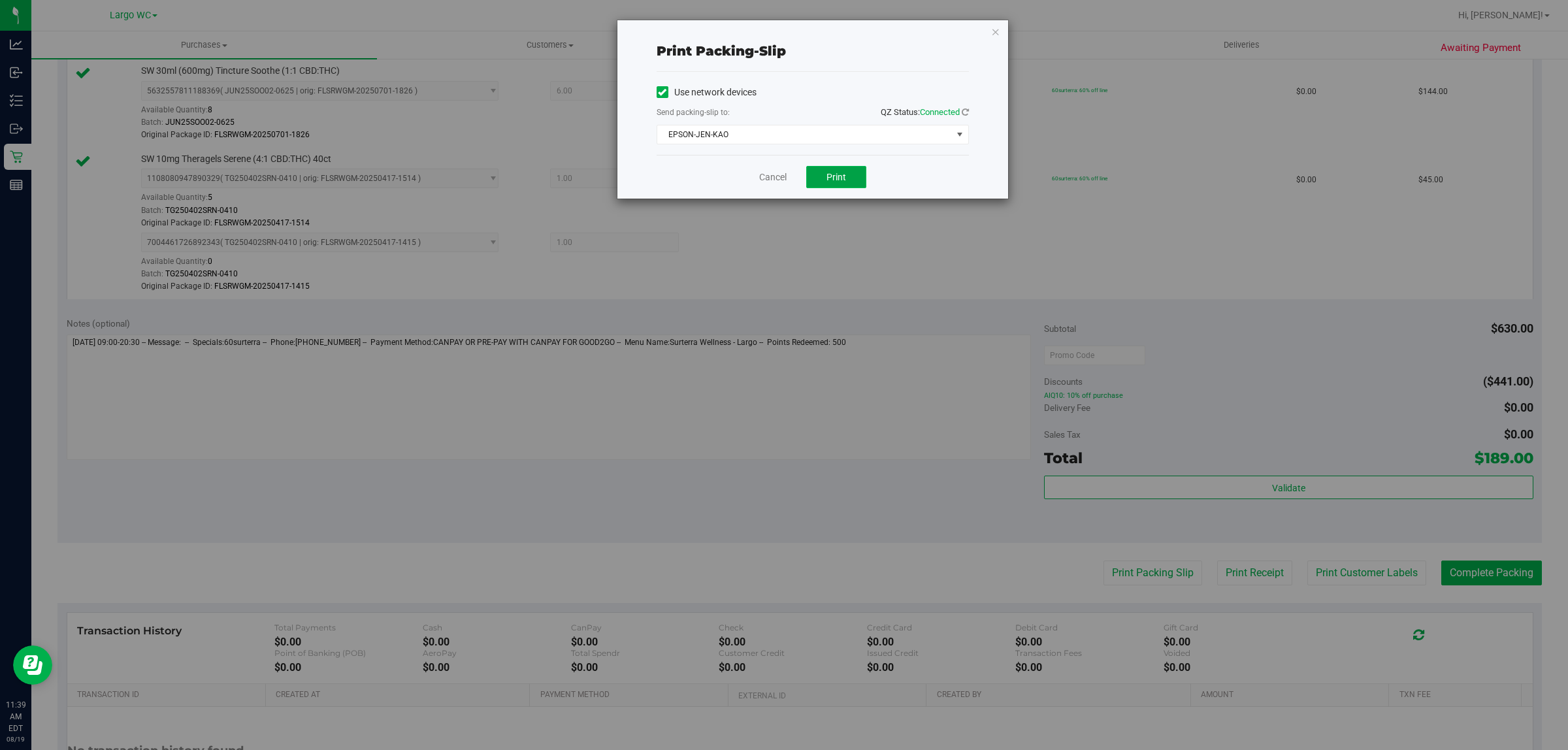
click at [834, 171] on button "Print" at bounding box center [836, 177] width 60 height 22
click at [773, 182] on link "Cancel" at bounding box center [773, 177] width 27 height 14
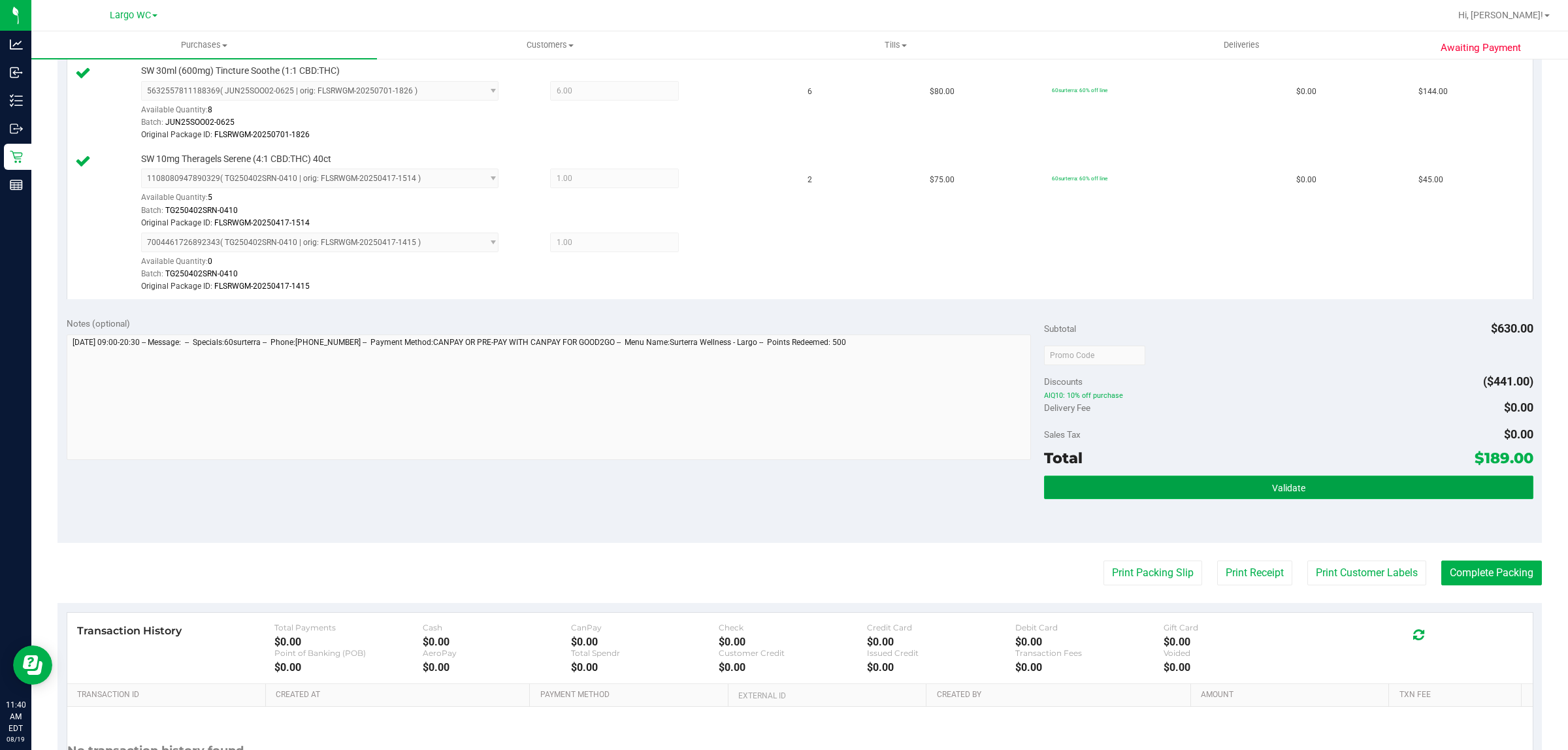
click at [1336, 478] on button "Validate" at bounding box center [1288, 487] width 489 height 24
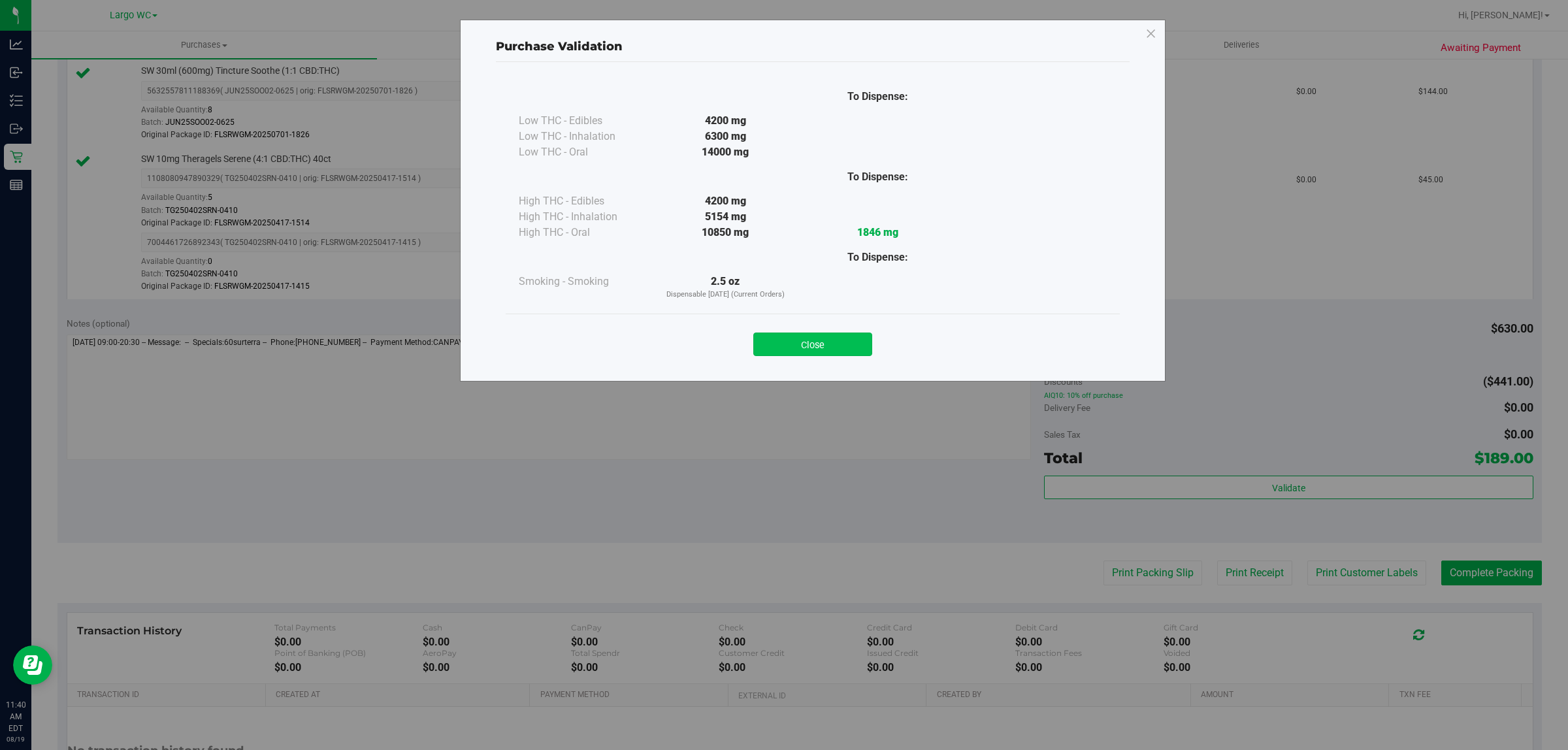
click at [847, 337] on button "Close" at bounding box center [813, 344] width 119 height 24
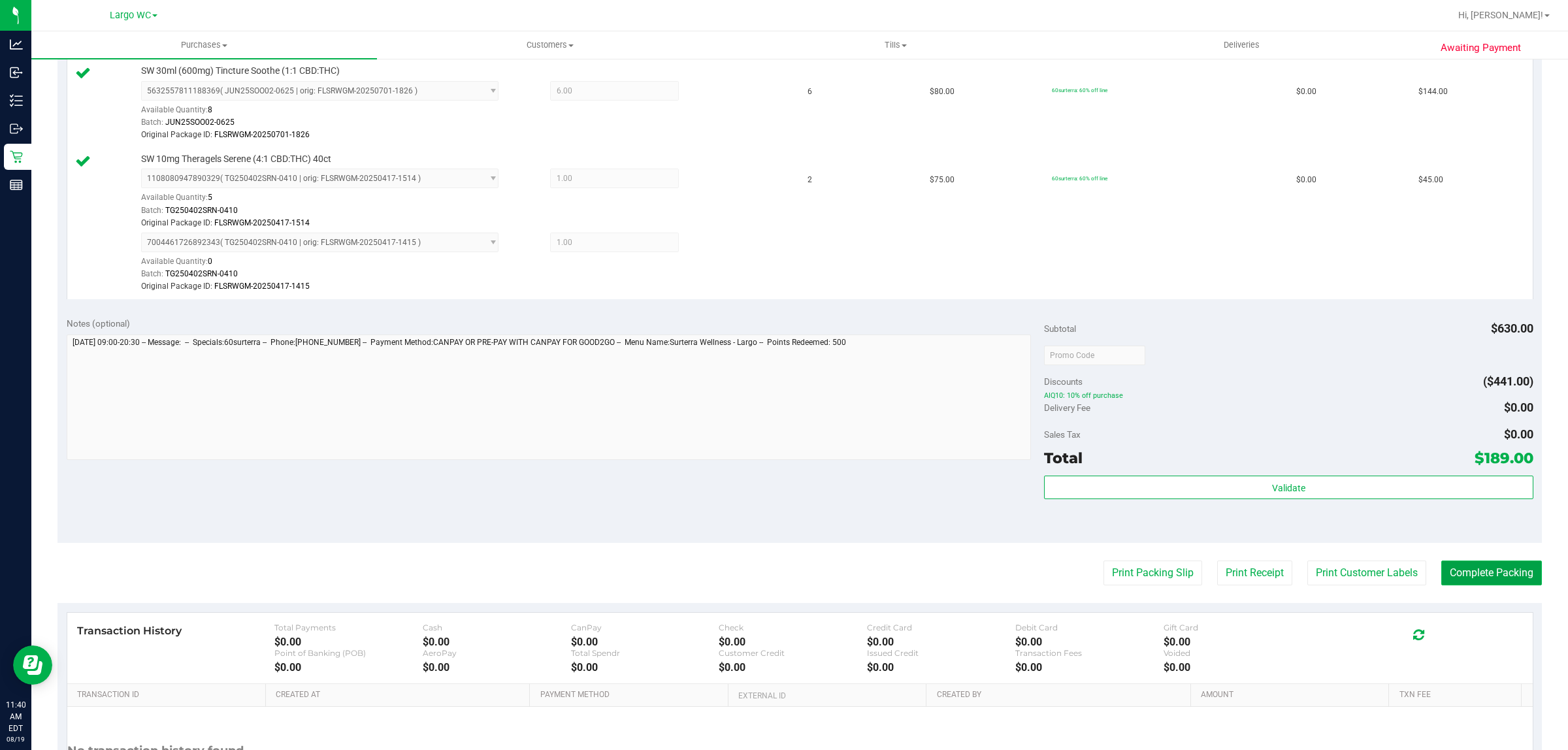
click at [1471, 569] on button "Complete Packing" at bounding box center [1491, 573] width 101 height 25
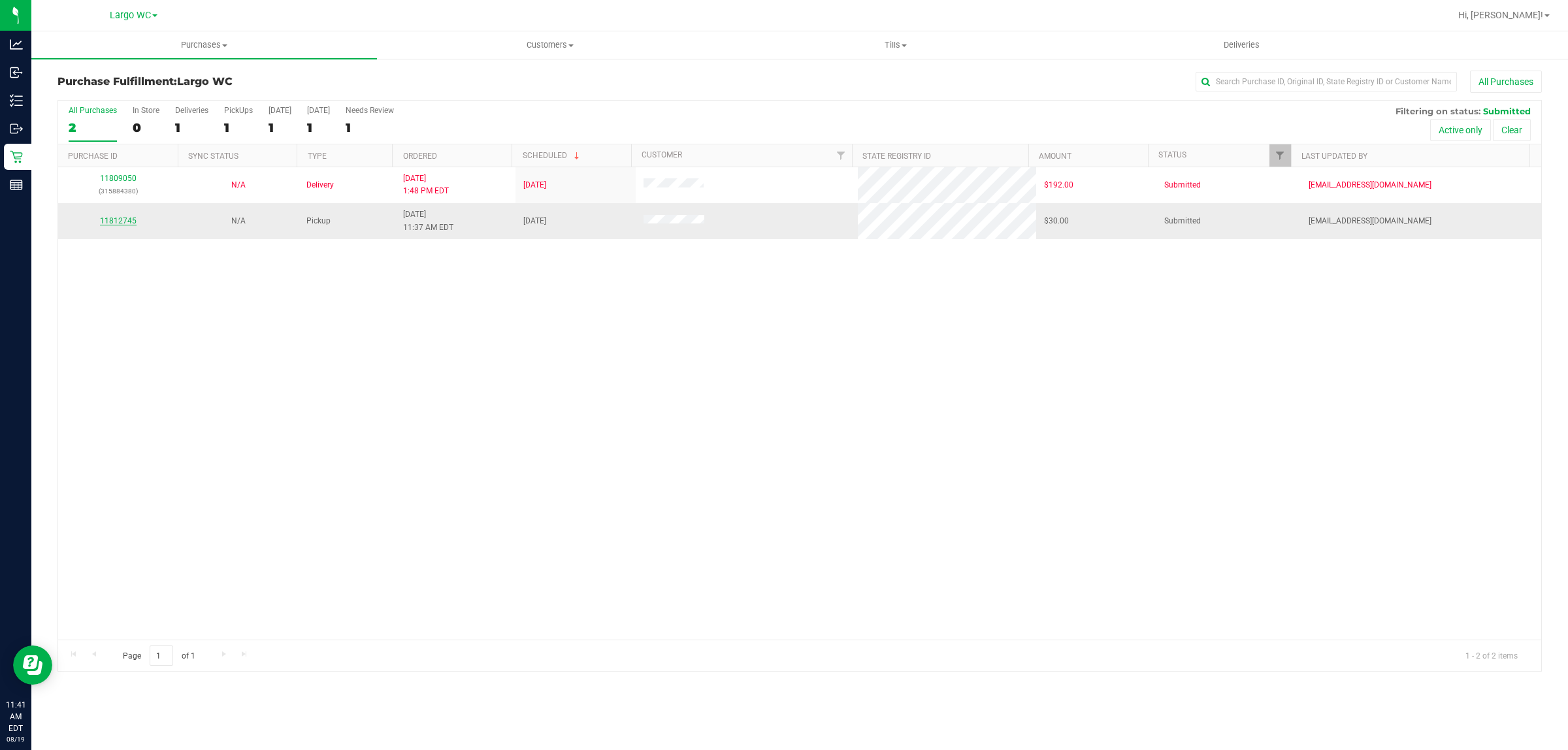
click at [118, 223] on link "11812745" at bounding box center [118, 220] width 36 height 9
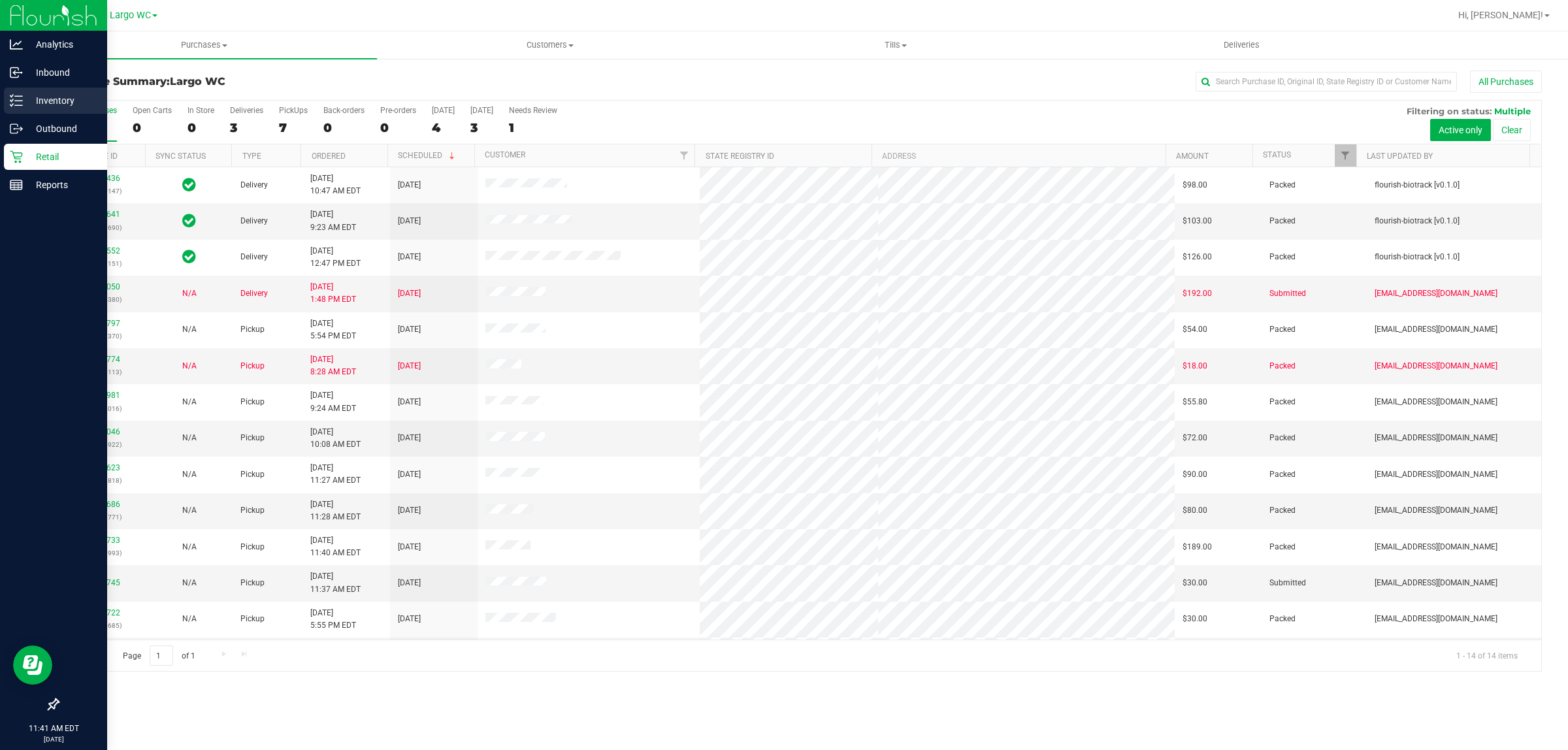
click at [11, 95] on icon at bounding box center [16, 101] width 13 height 13
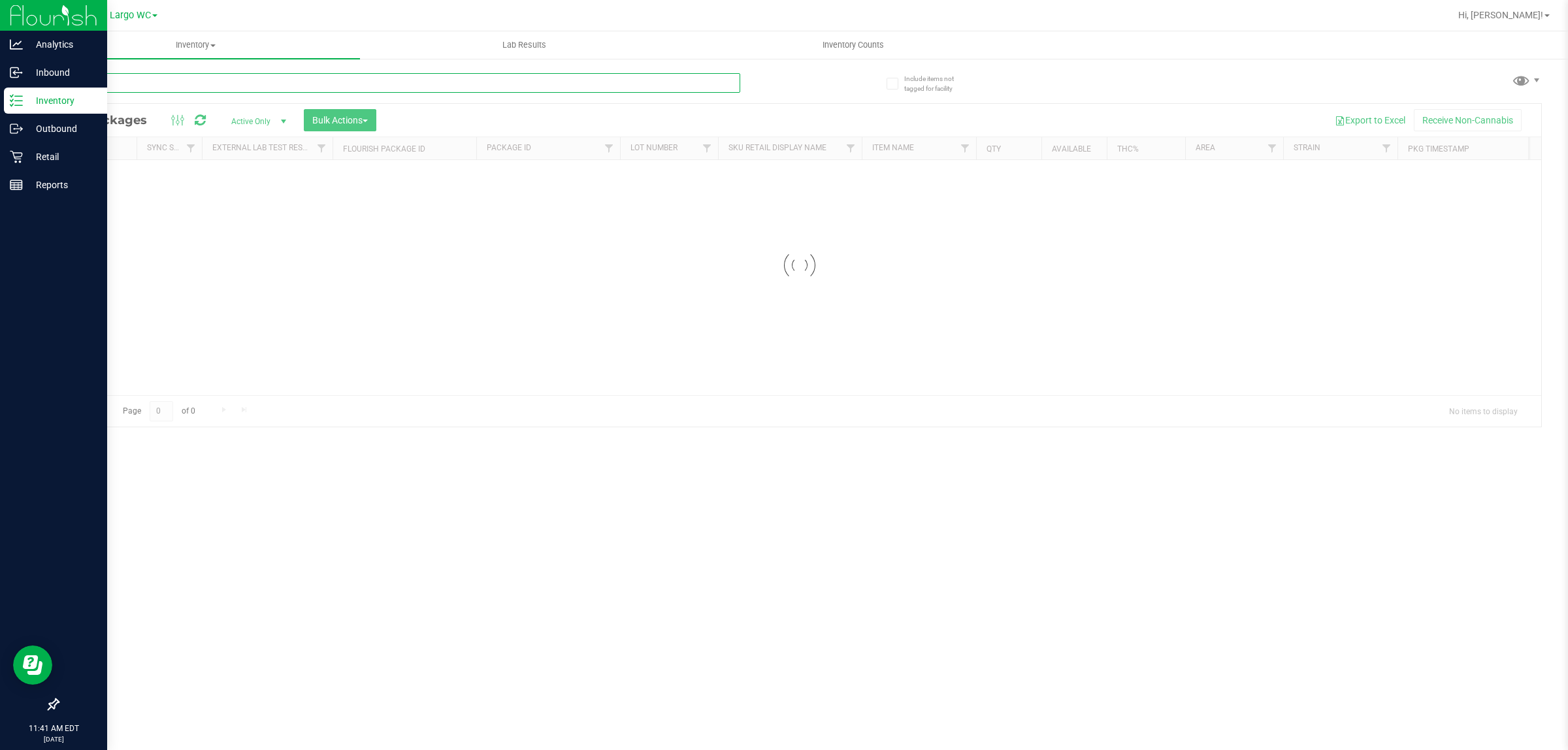
click at [192, 84] on input "text" at bounding box center [398, 82] width 683 height 19
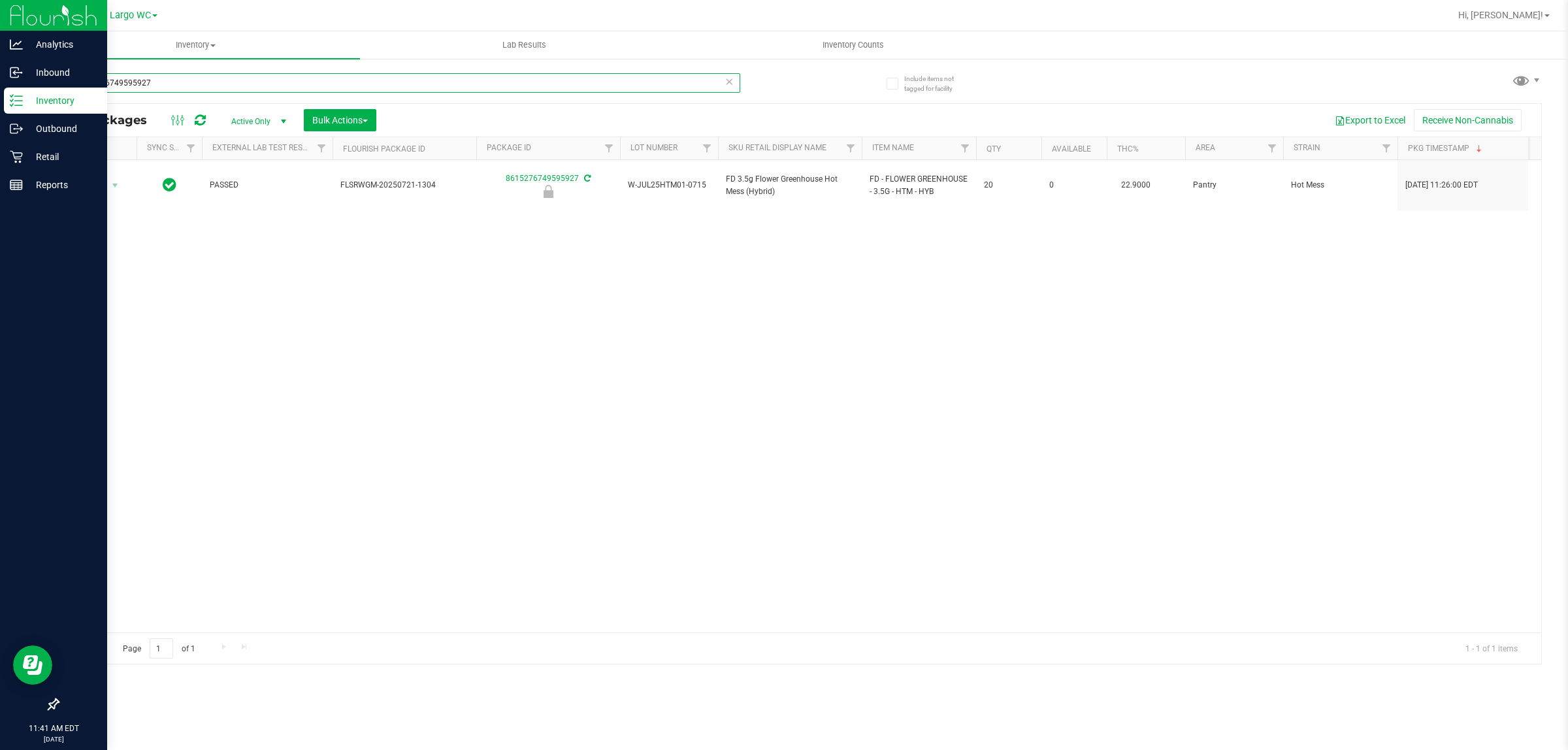
type input "8615276749595927"
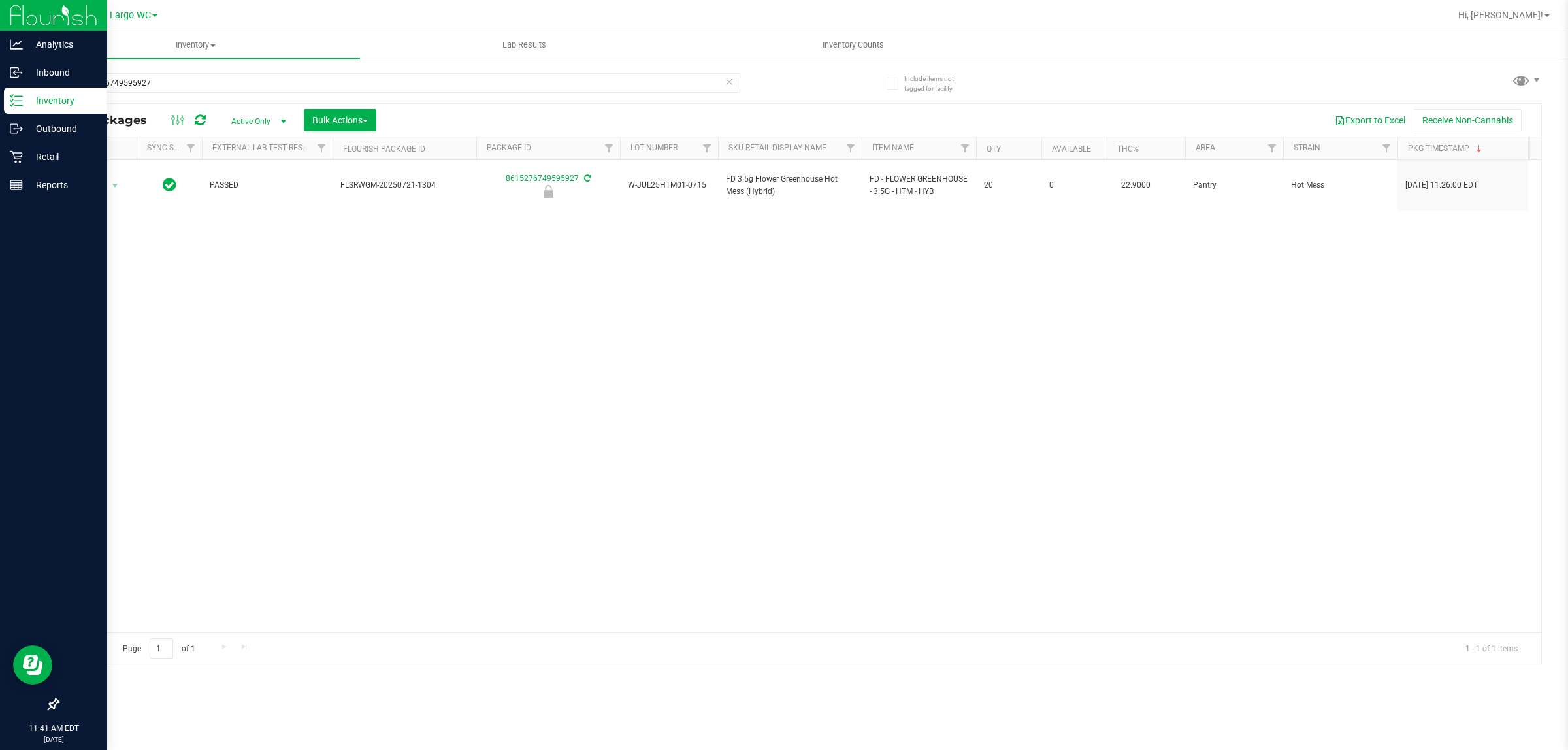
click at [64, 138] on th "Actions" at bounding box center [97, 149] width 79 height 23
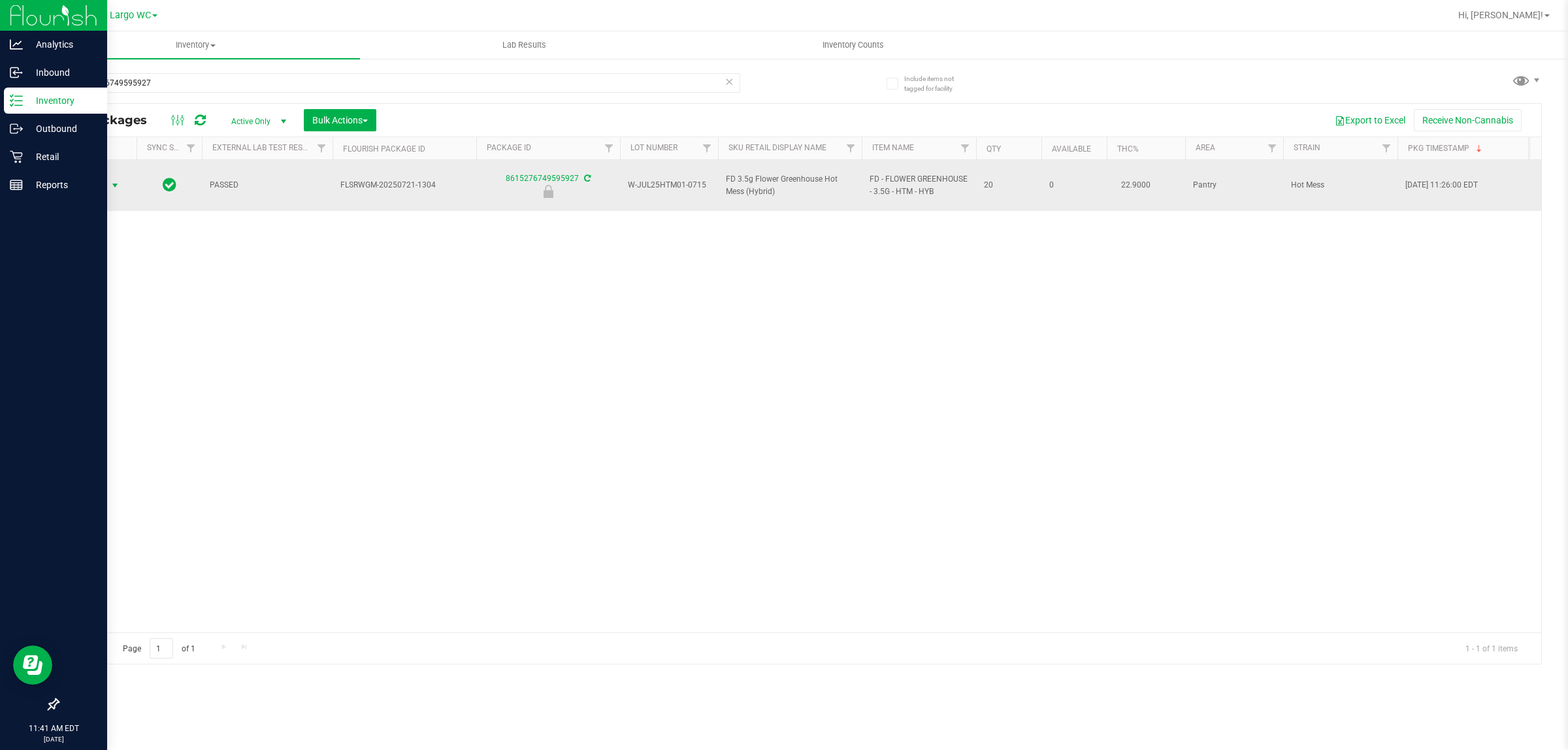
click at [109, 180] on span "select" at bounding box center [114, 185] width 11 height 11
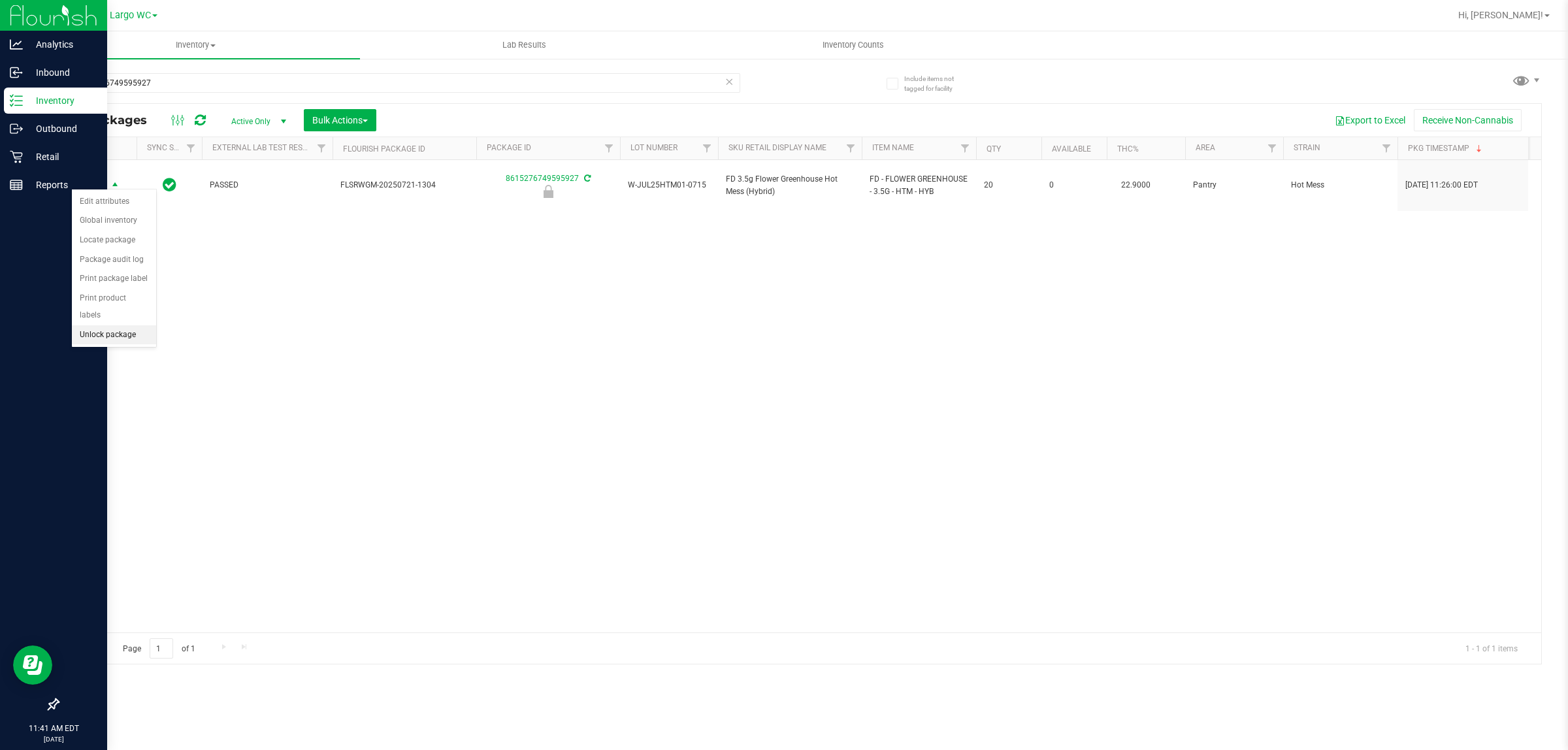
click at [122, 325] on li "Unlock package" at bounding box center [114, 335] width 84 height 19
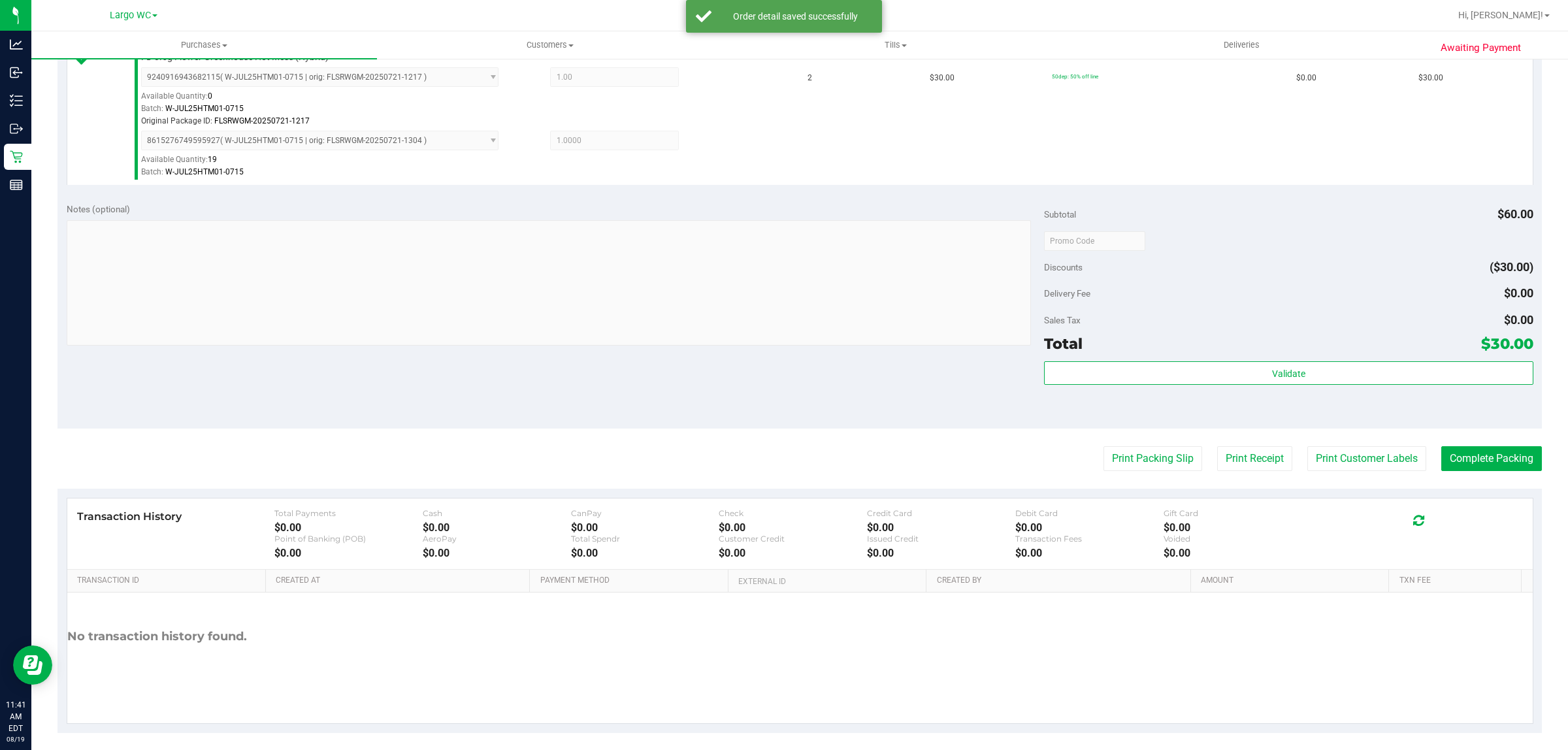
scroll to position [381, 0]
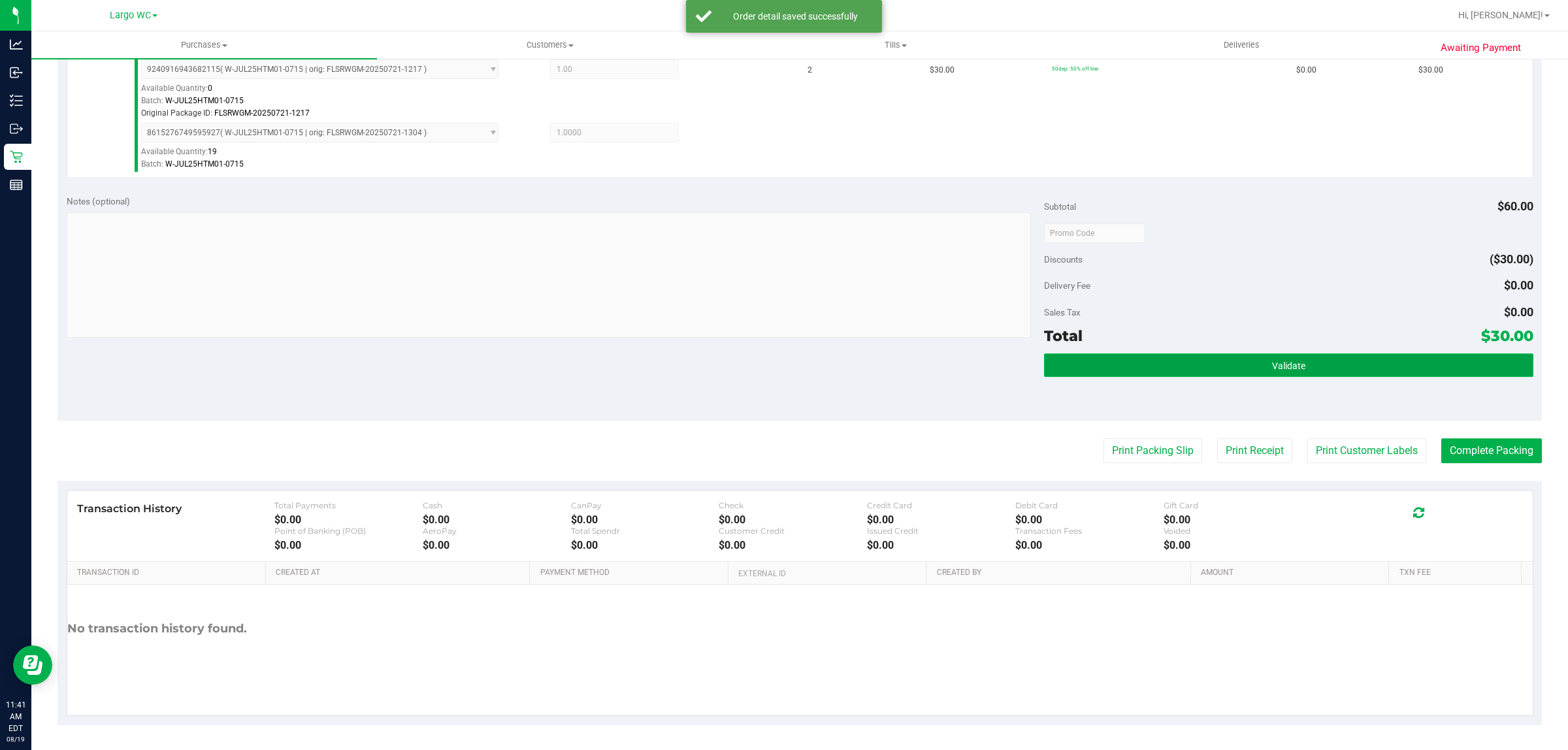
click at [1280, 357] on button "Validate" at bounding box center [1288, 365] width 489 height 24
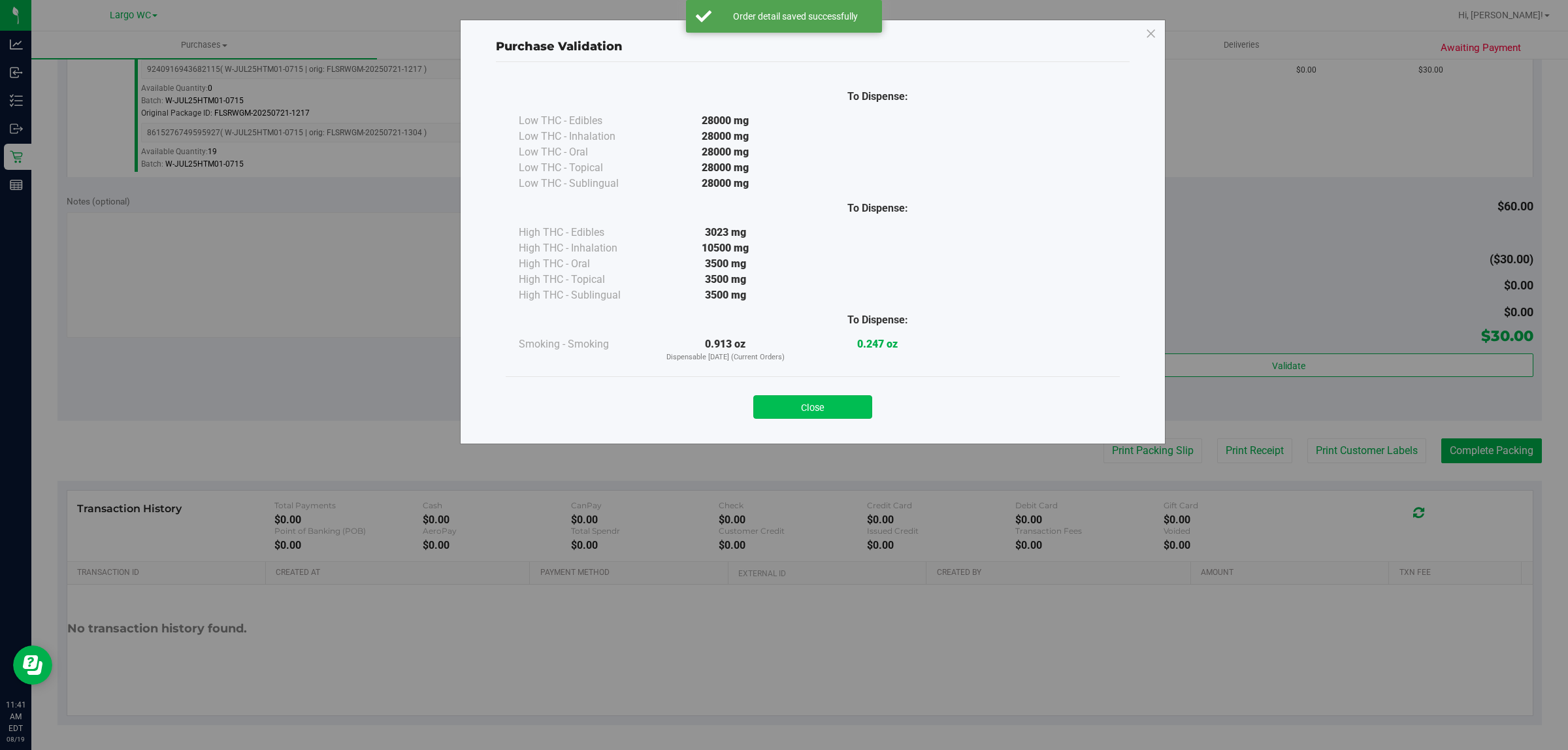
click at [821, 413] on button "Close" at bounding box center [813, 407] width 119 height 24
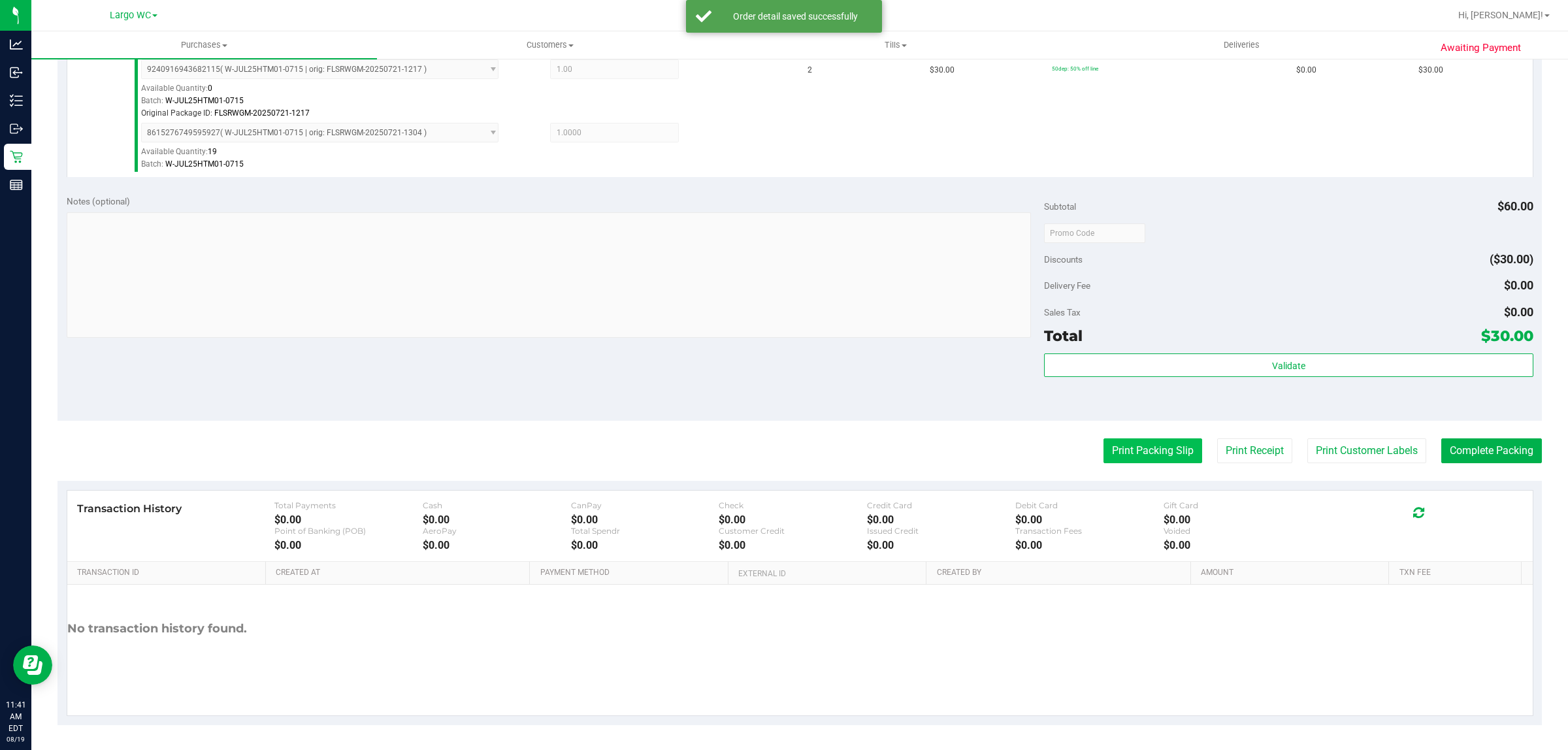
click at [1176, 459] on button "Print Packing Slip" at bounding box center [1153, 450] width 99 height 25
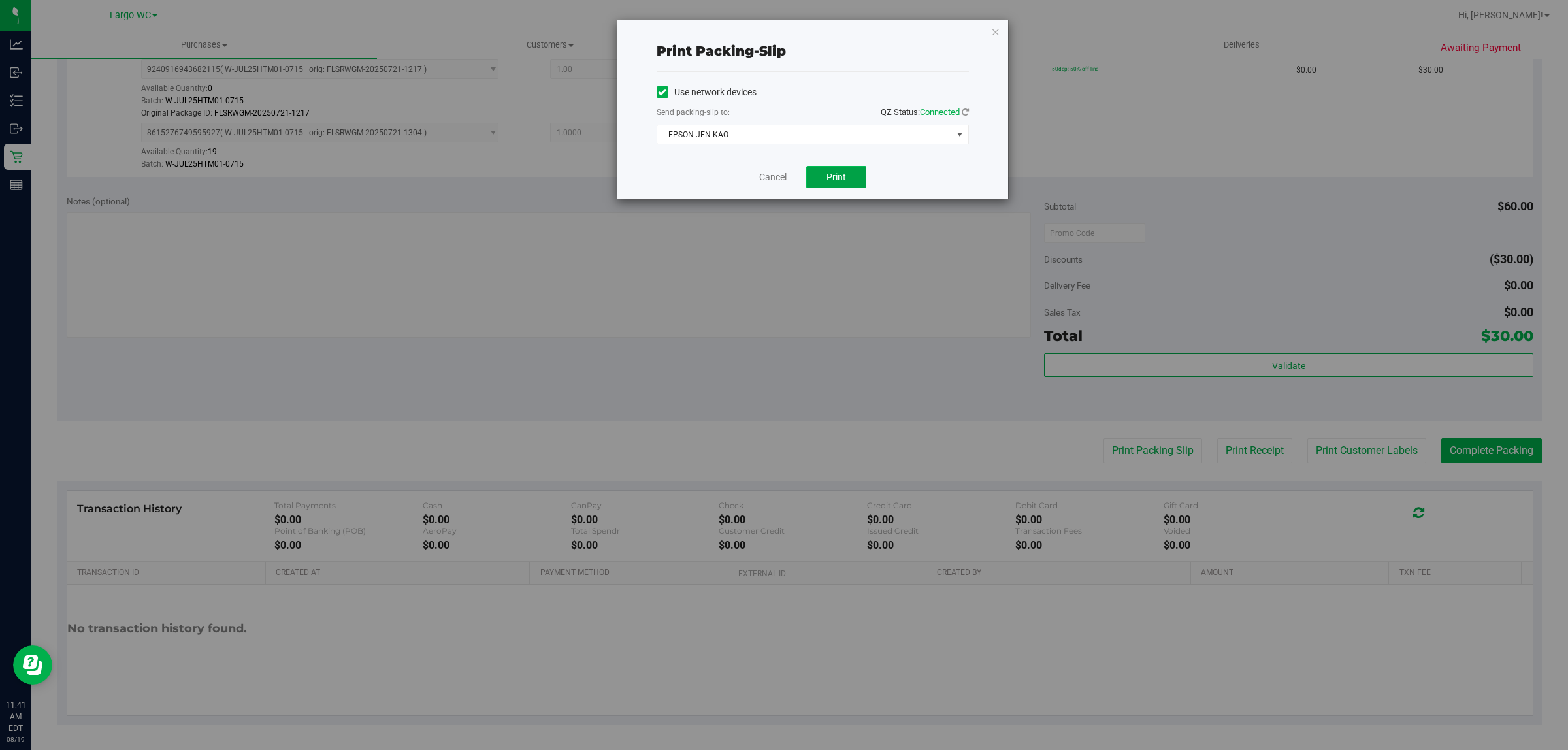
click at [828, 185] on button "Print" at bounding box center [836, 177] width 60 height 22
click at [768, 174] on link "Cancel" at bounding box center [773, 177] width 27 height 14
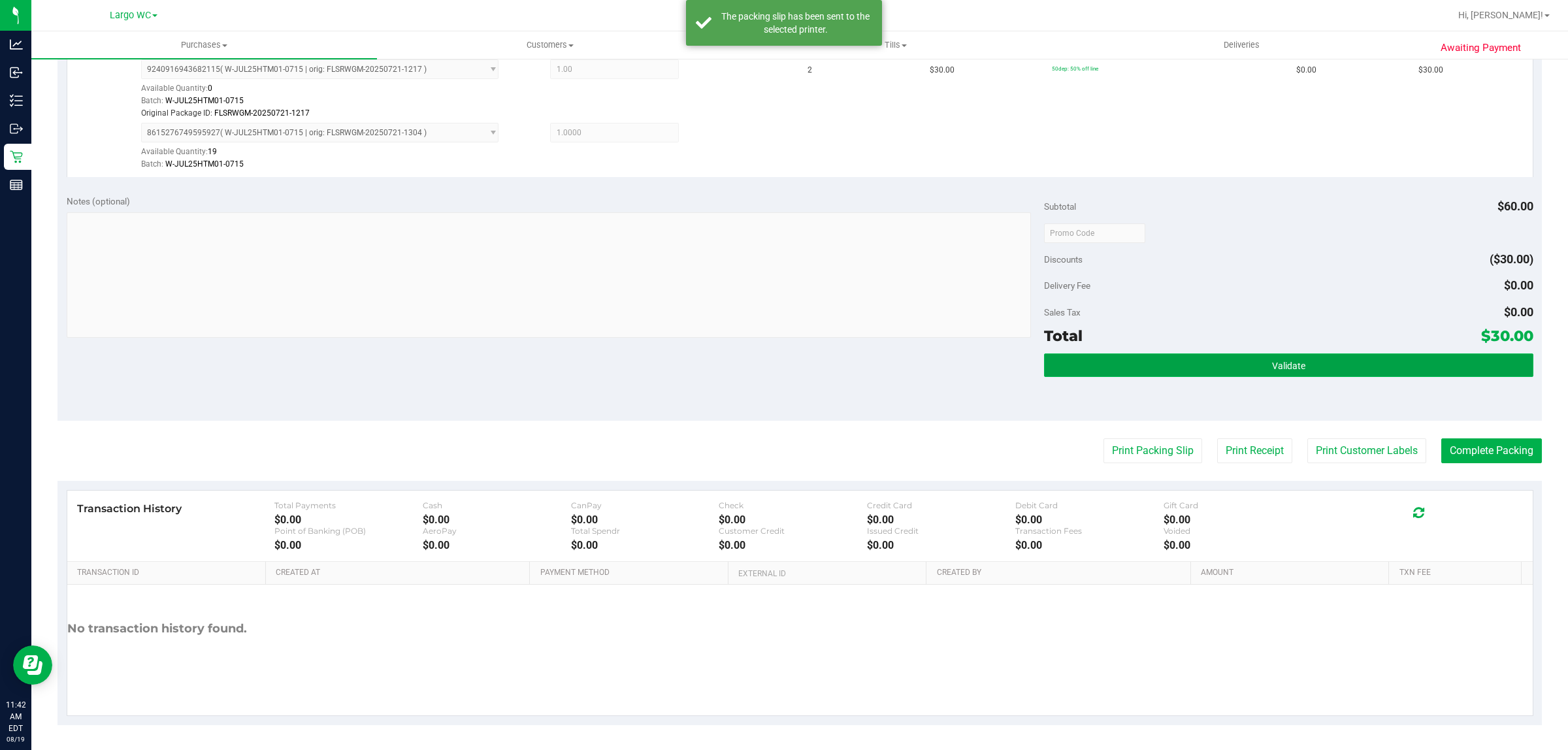
click at [1233, 376] on button "Validate" at bounding box center [1288, 365] width 489 height 24
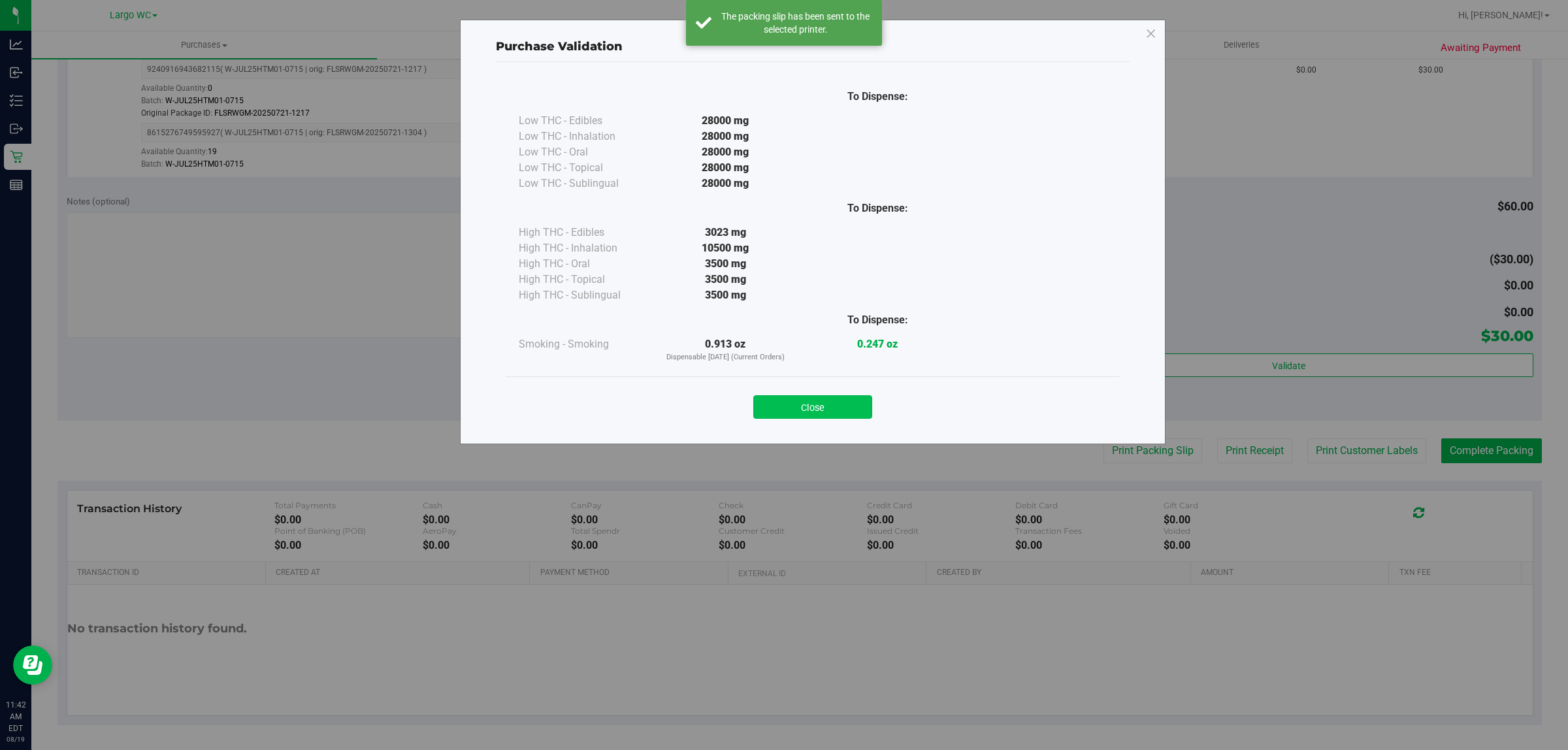
click at [827, 415] on button "Close" at bounding box center [813, 407] width 119 height 24
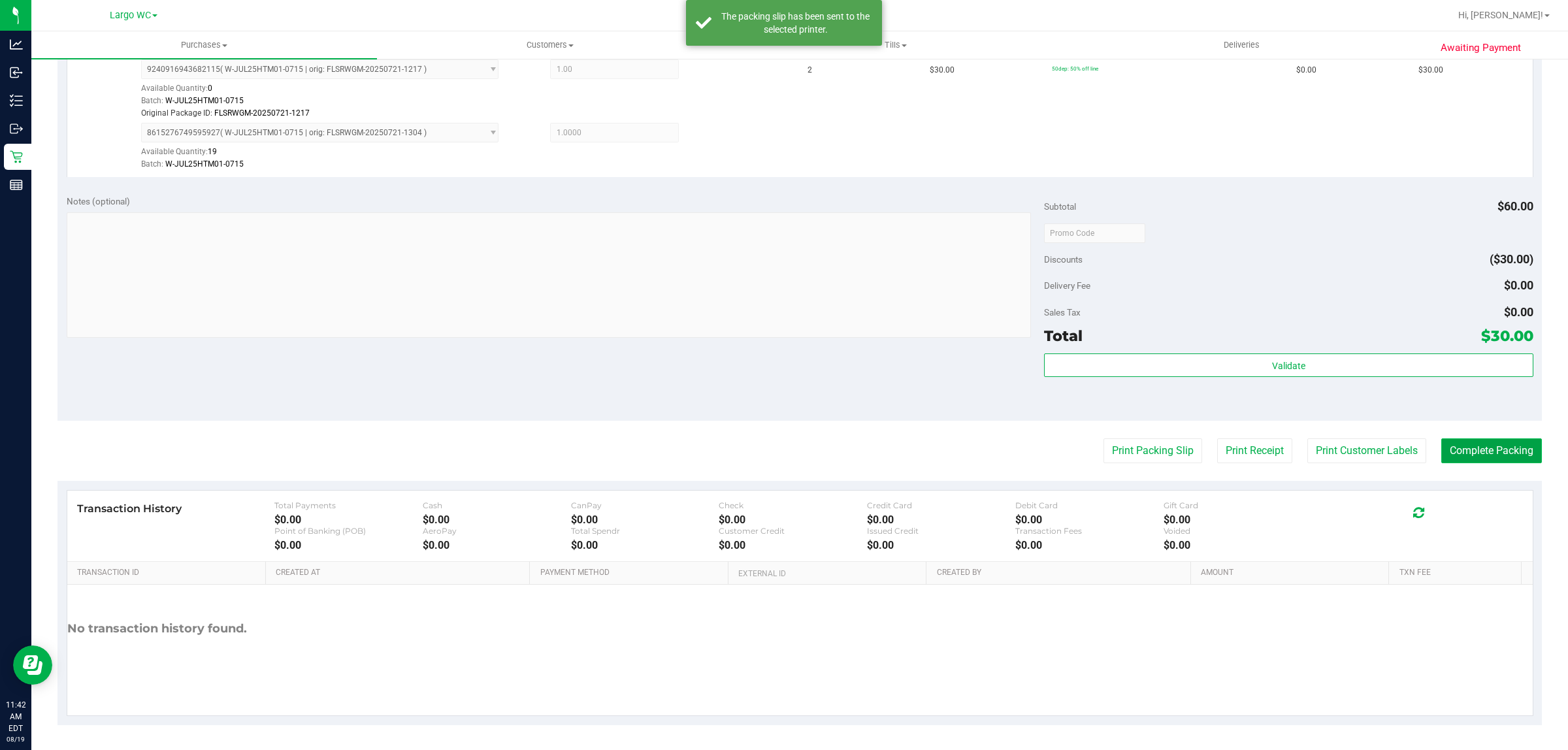
click at [1465, 458] on button "Complete Packing" at bounding box center [1491, 450] width 101 height 25
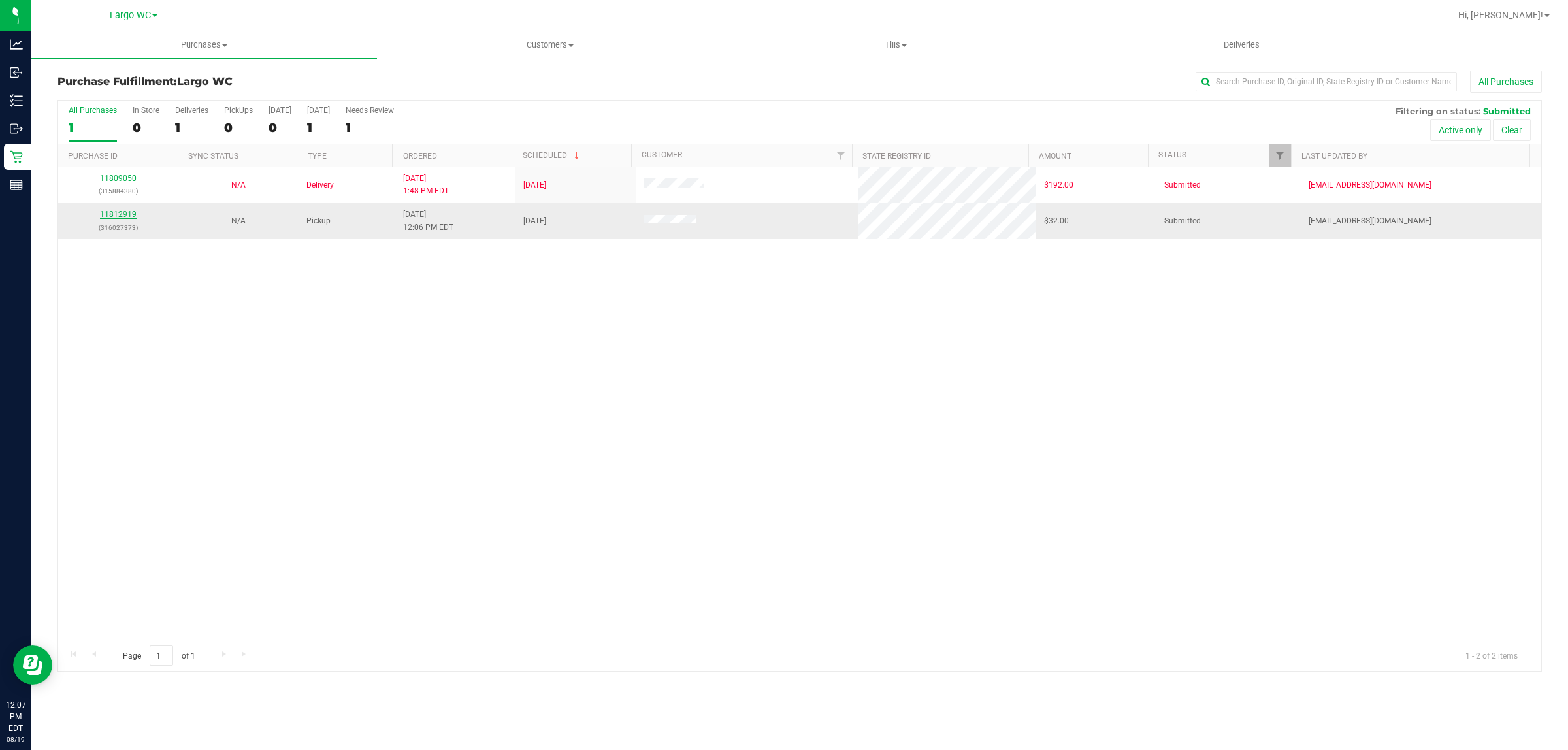
click at [129, 215] on link "11812919" at bounding box center [118, 214] width 36 height 9
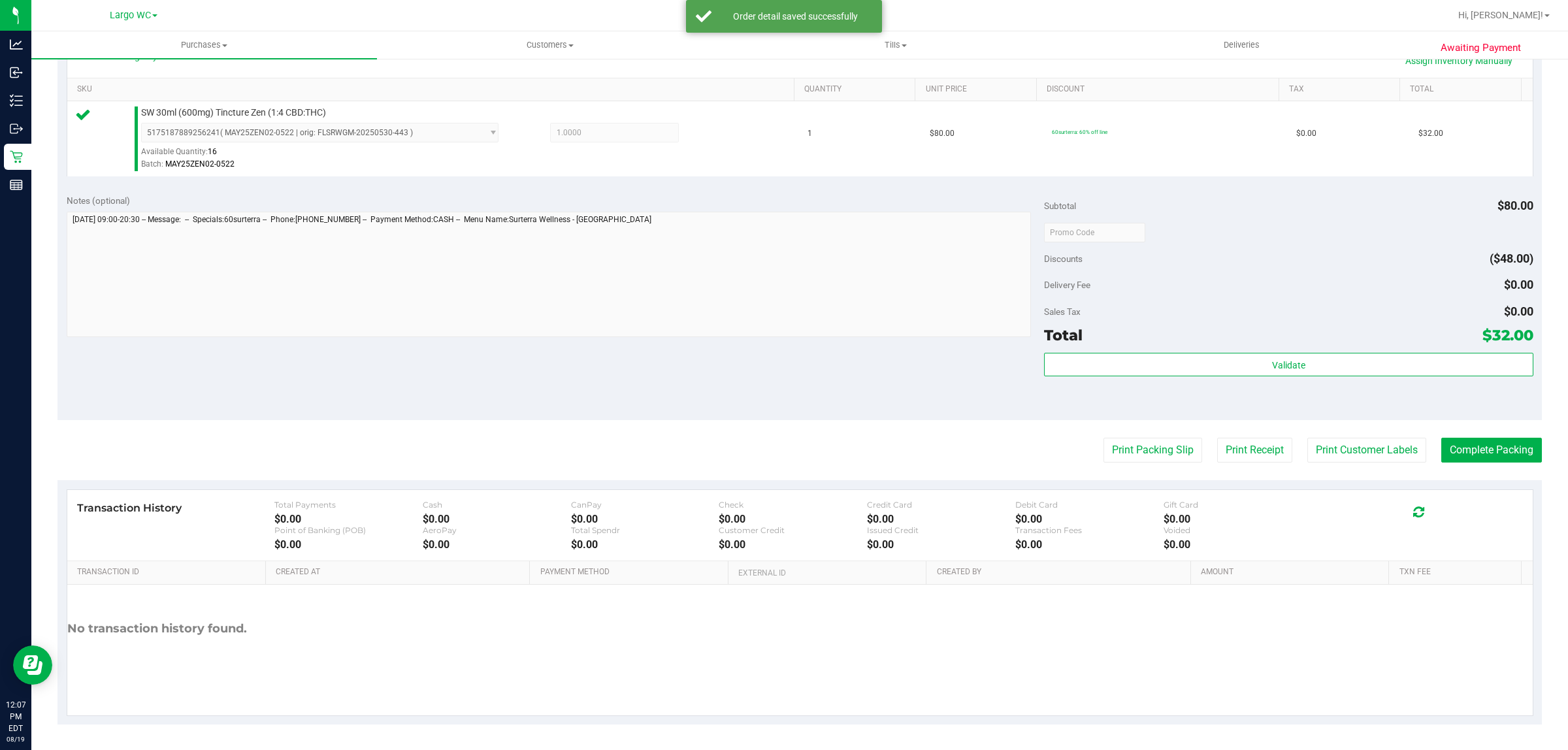
scroll to position [317, 0]
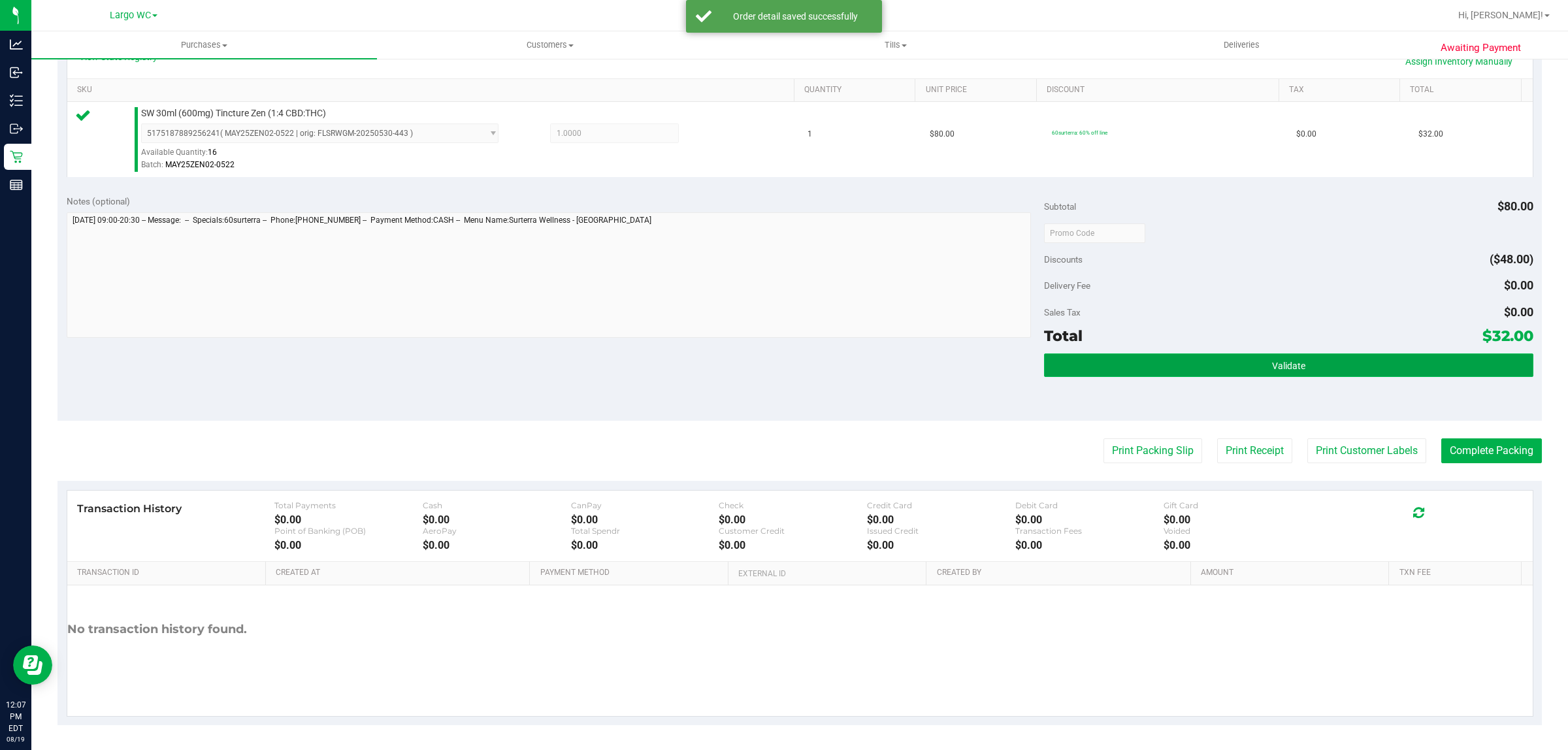
click at [1303, 370] on button "Validate" at bounding box center [1288, 365] width 489 height 24
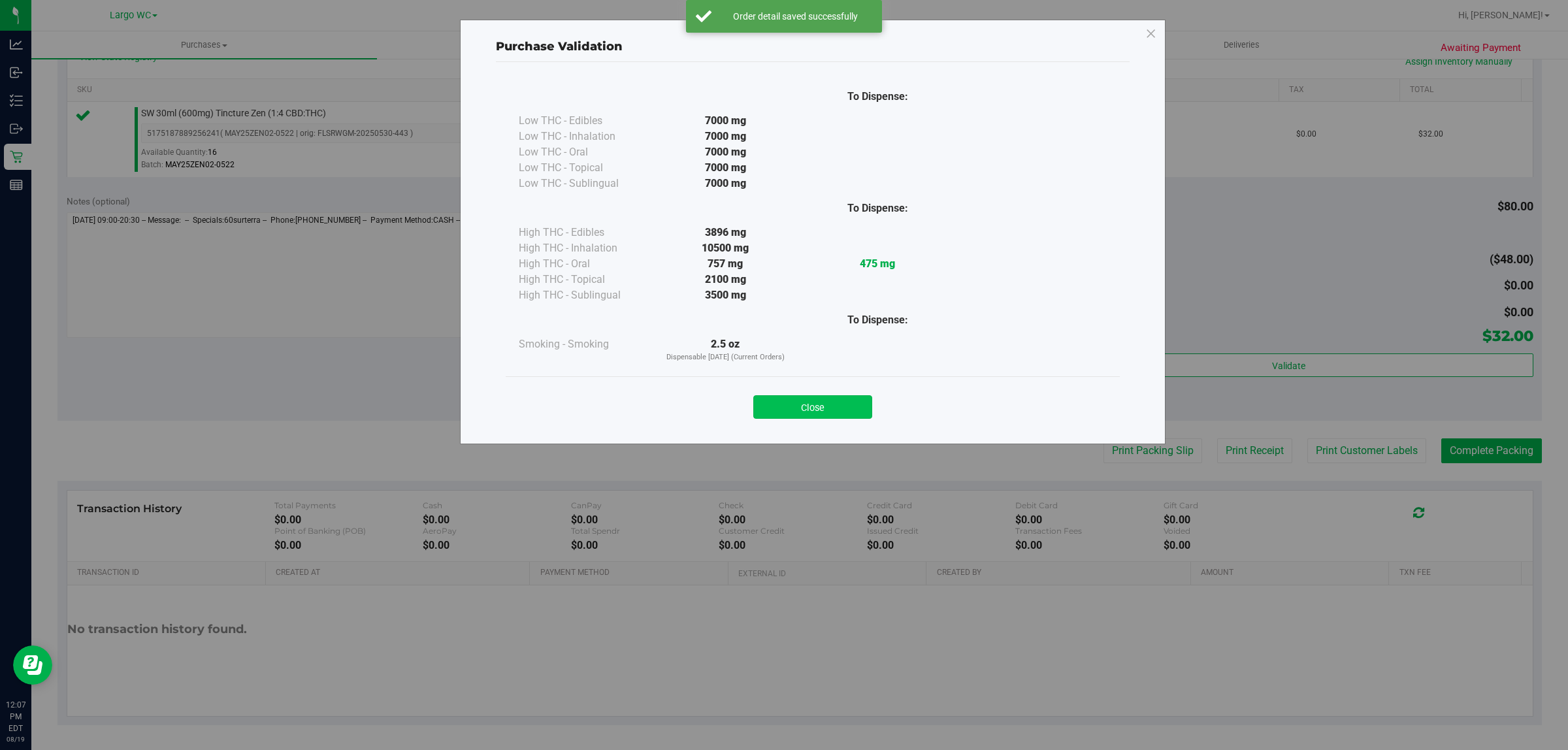
click at [822, 415] on button "Close" at bounding box center [813, 407] width 119 height 24
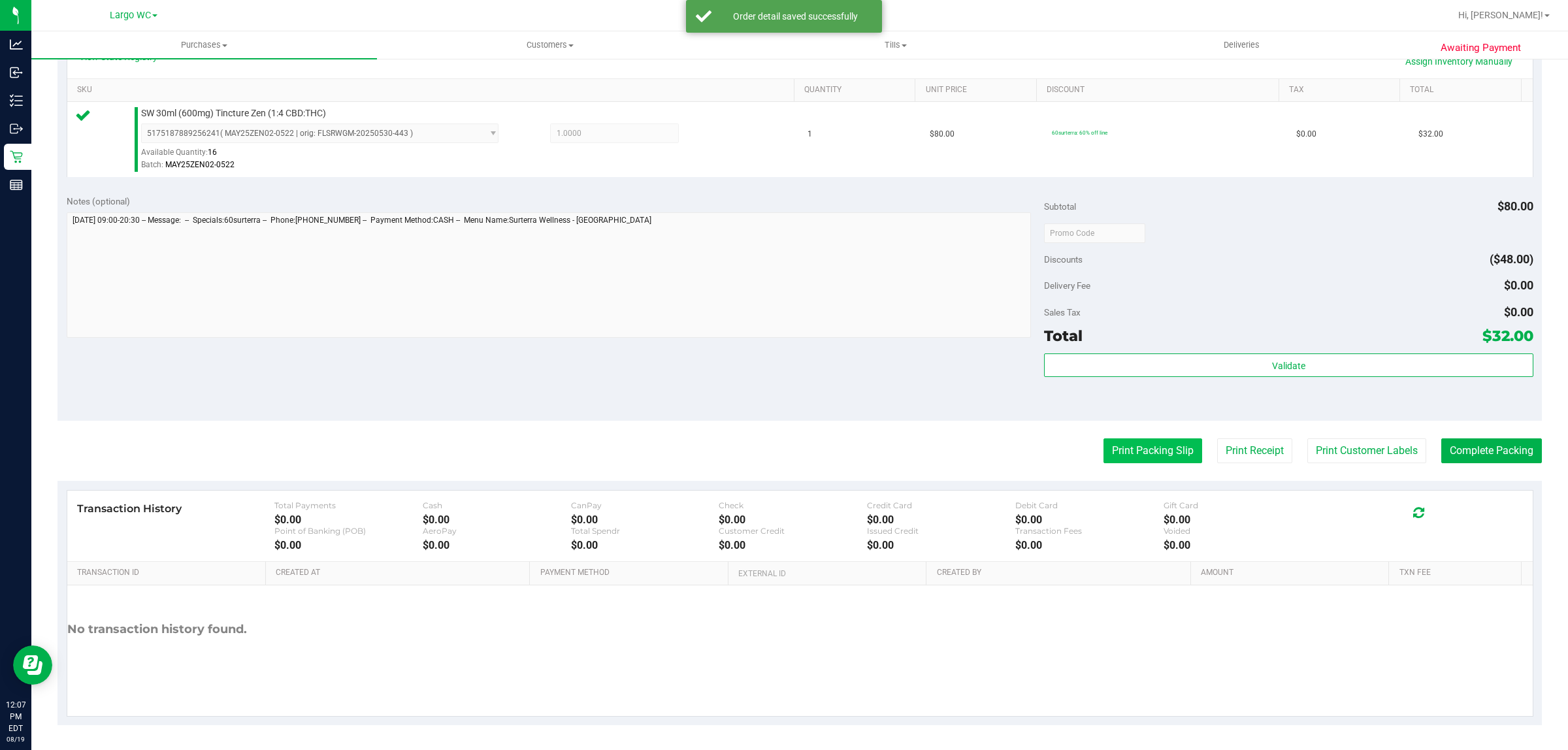
click at [1122, 452] on button "Print Packing Slip" at bounding box center [1153, 450] width 99 height 25
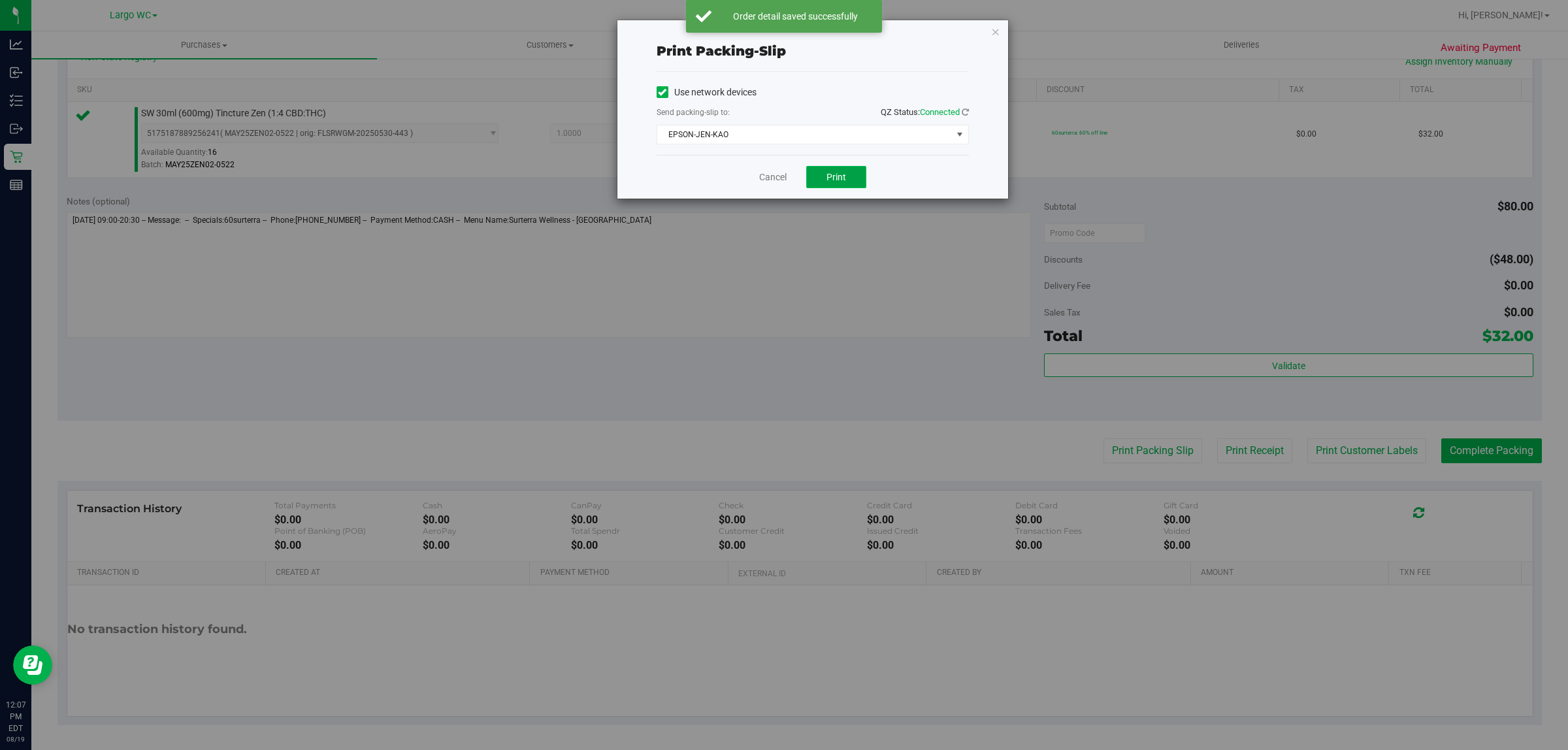
click at [843, 182] on span "Print" at bounding box center [836, 177] width 19 height 11
click at [765, 175] on link "Cancel" at bounding box center [773, 177] width 27 height 14
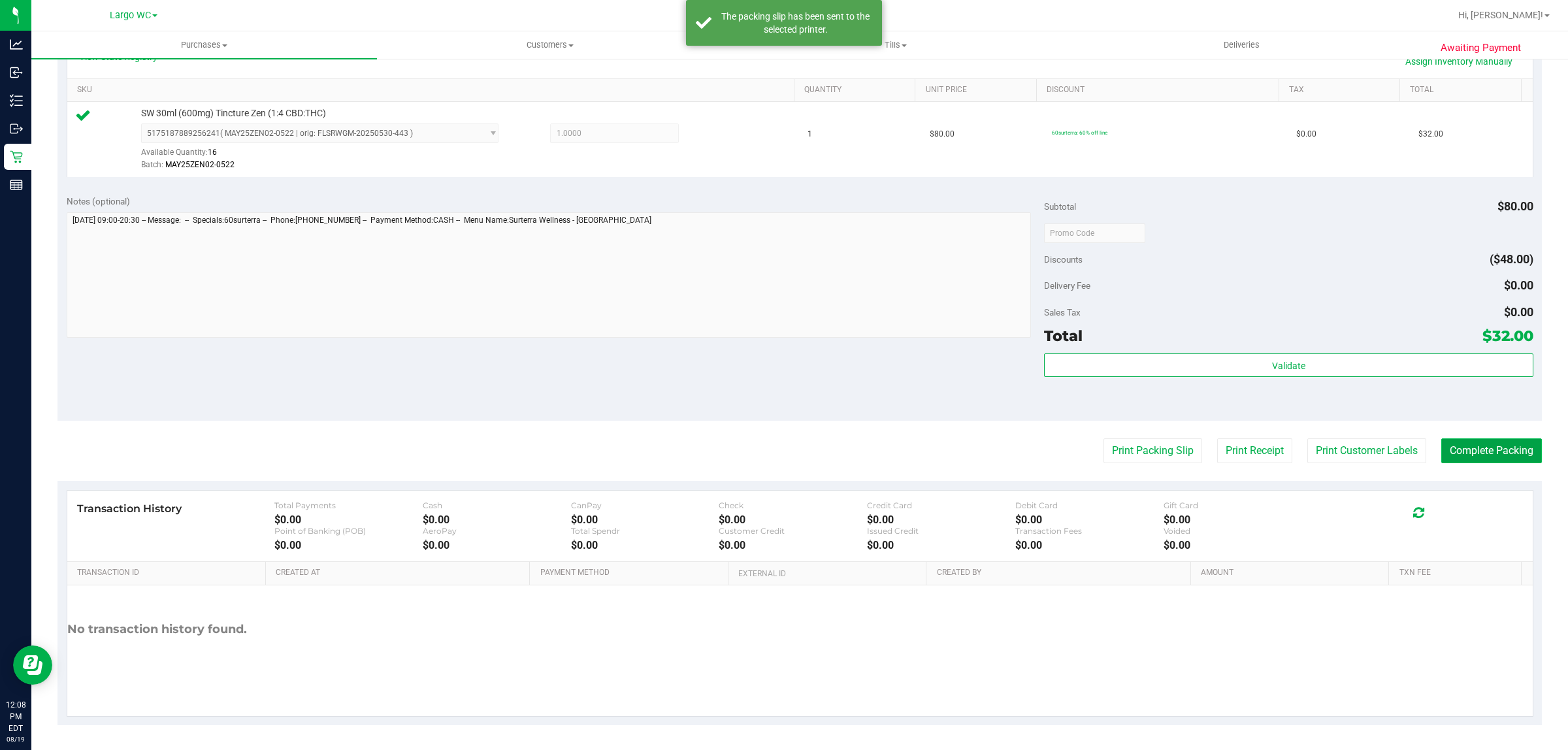
click at [1471, 451] on button "Complete Packing" at bounding box center [1491, 450] width 101 height 25
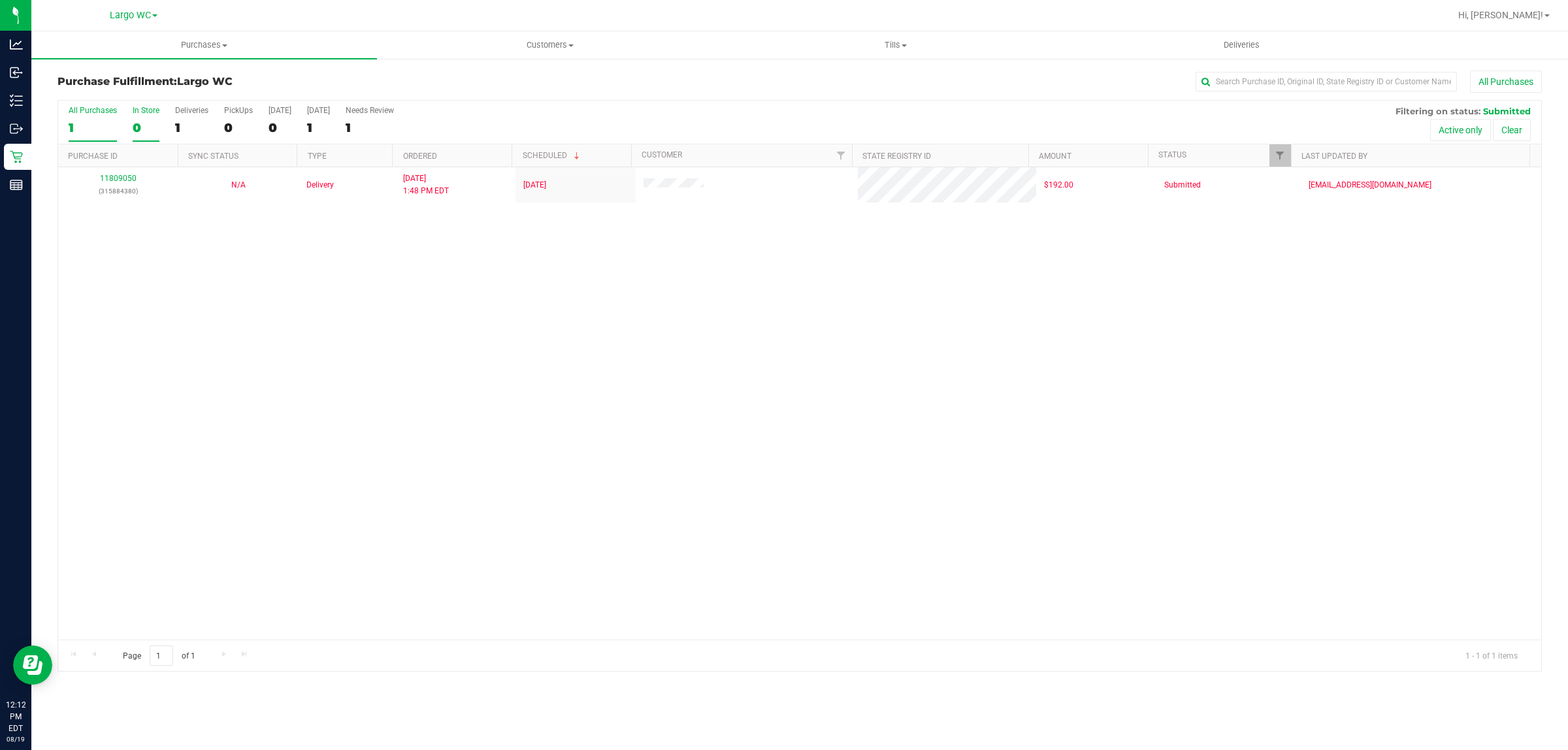
click at [136, 125] on div "0" at bounding box center [145, 127] width 26 height 15
click at [0, 0] on input "In Store 0" at bounding box center [0, 0] width 0 height 0
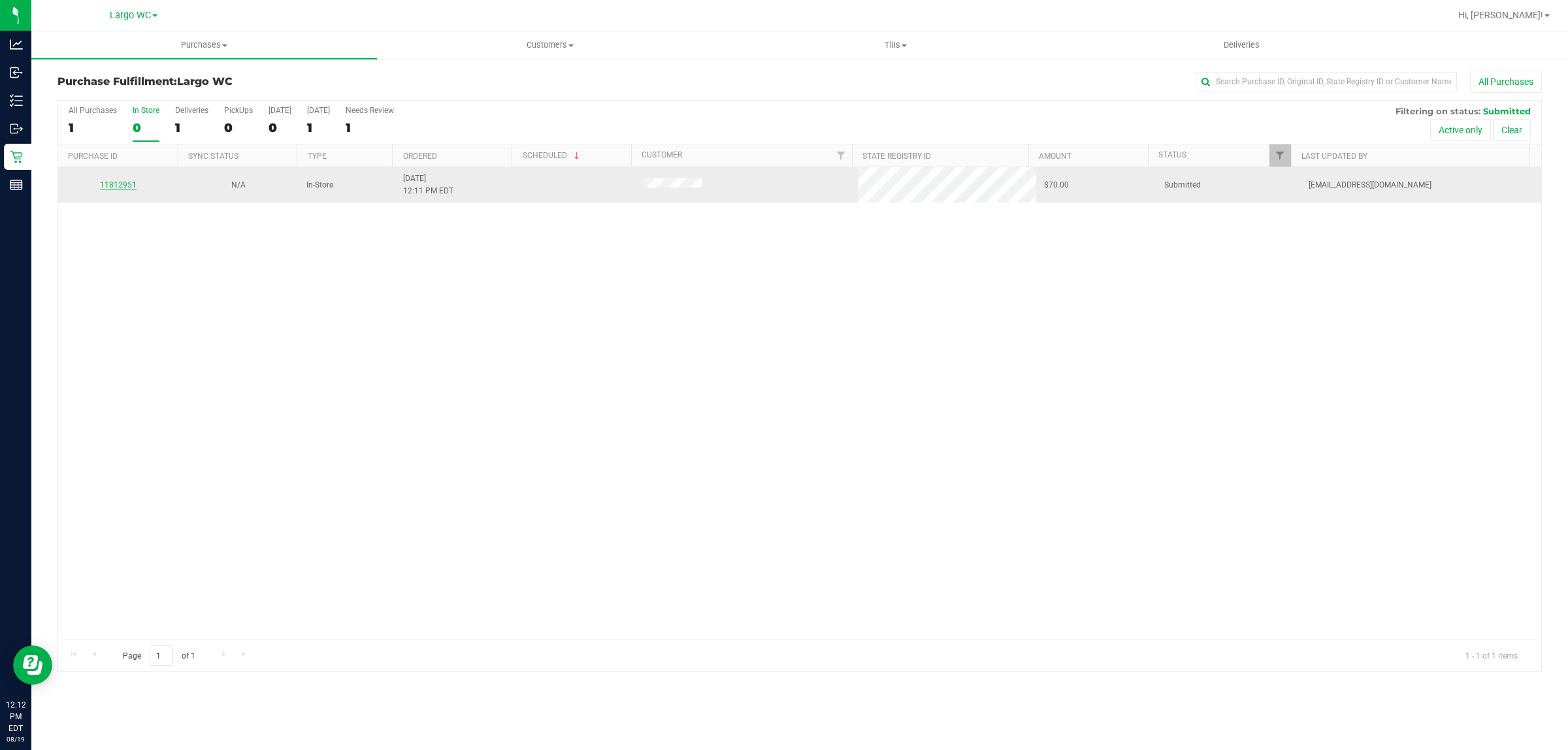
click at [125, 184] on link "11812951" at bounding box center [118, 184] width 36 height 9
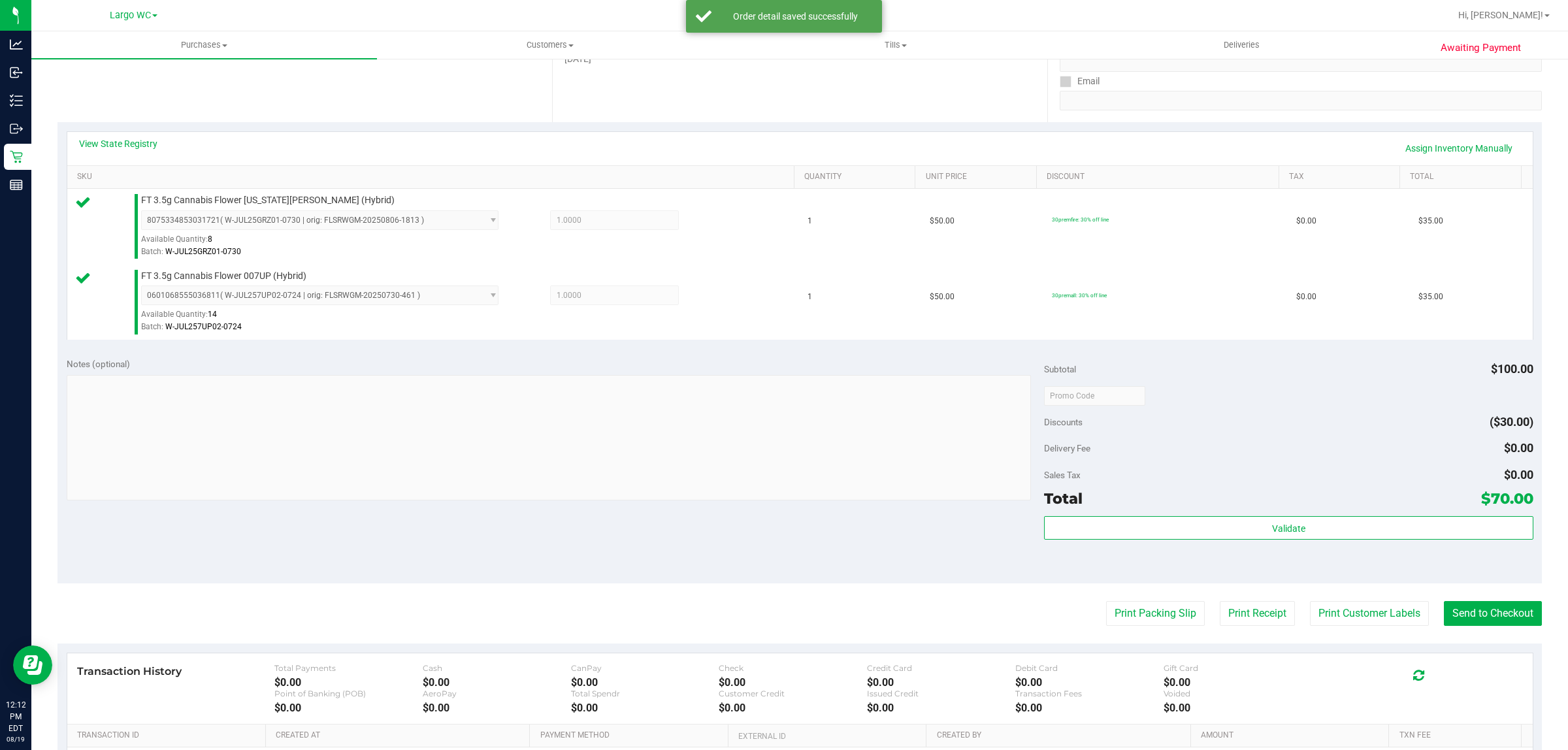
scroll to position [393, 0]
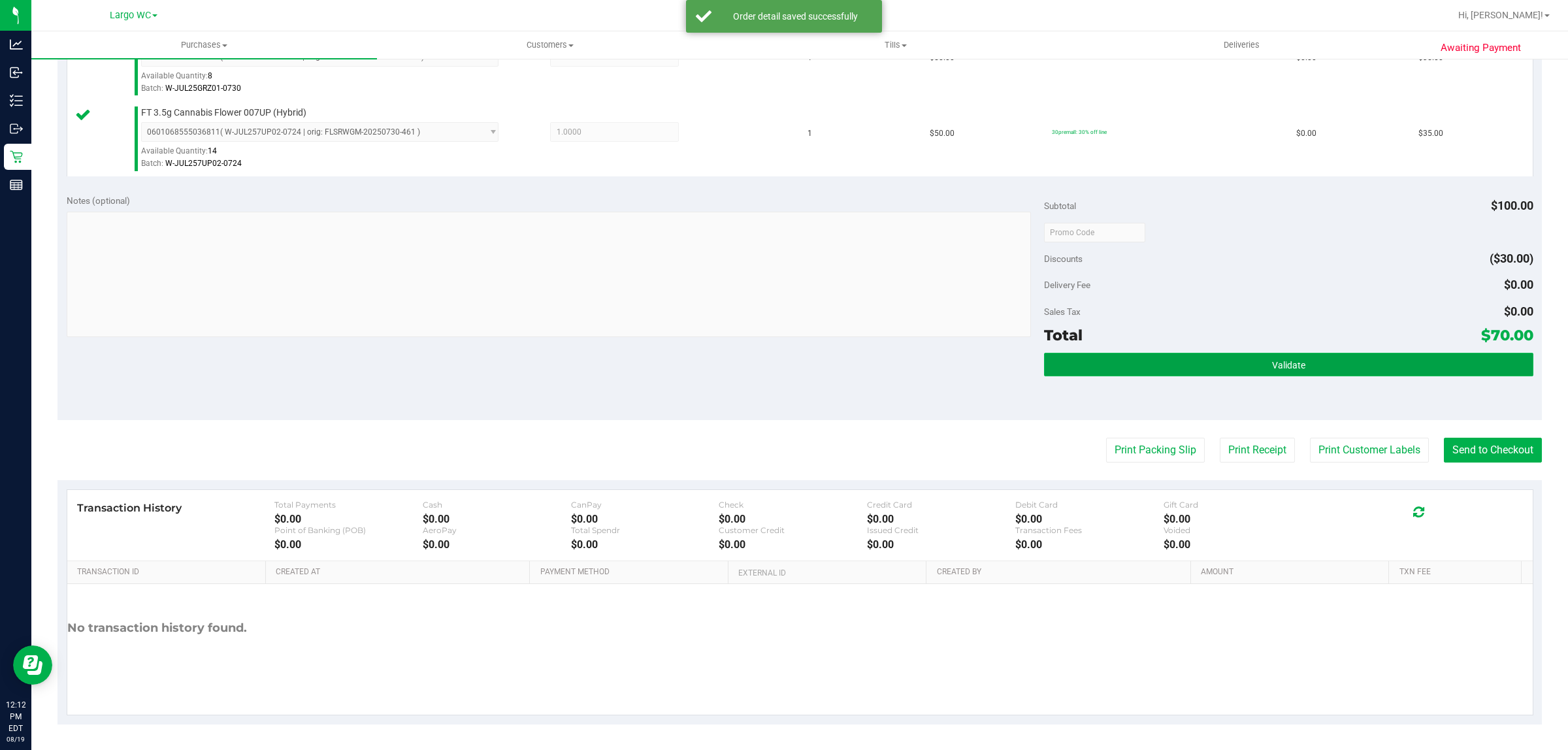
click at [1372, 371] on button "Validate" at bounding box center [1288, 364] width 489 height 24
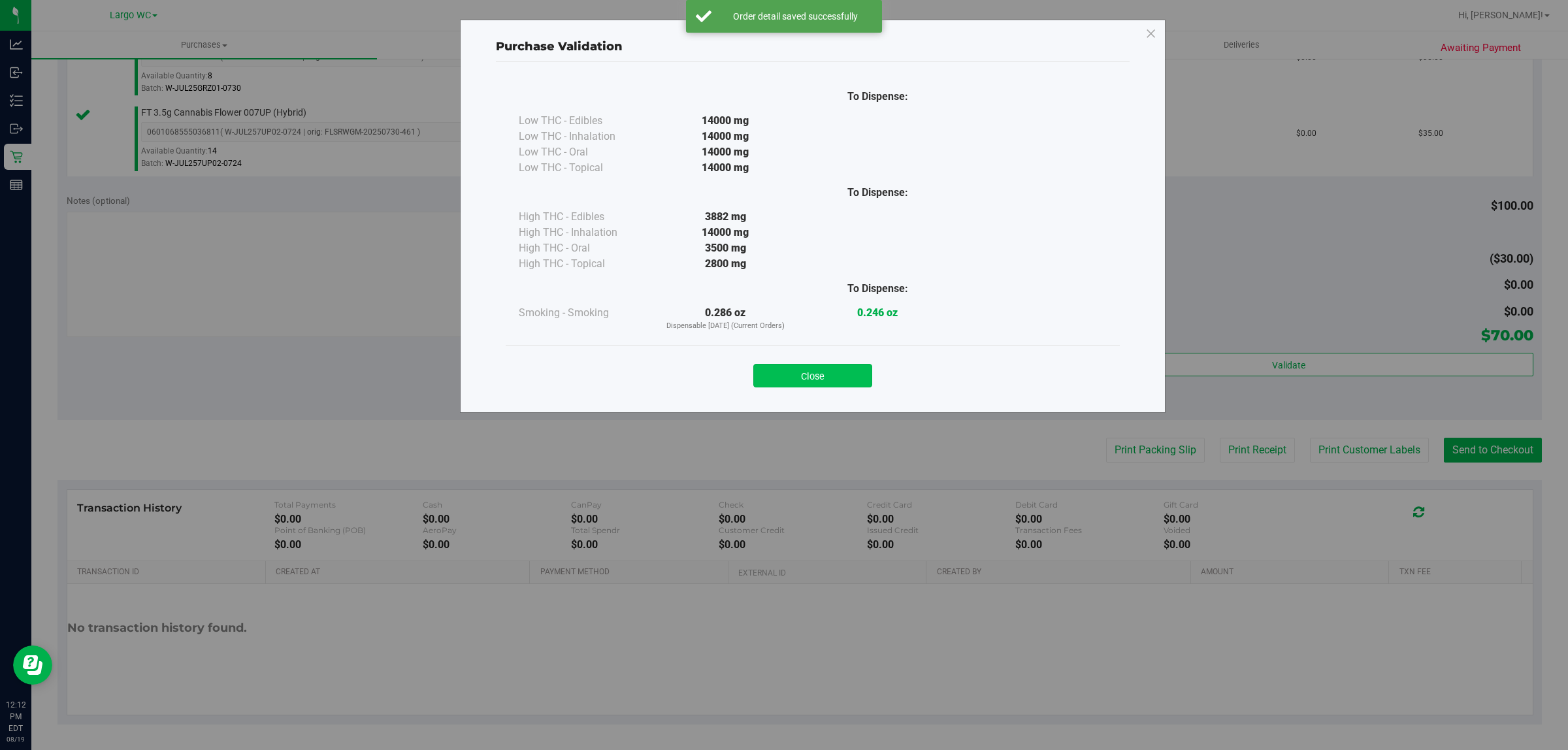
click at [844, 367] on button "Close" at bounding box center [813, 375] width 119 height 24
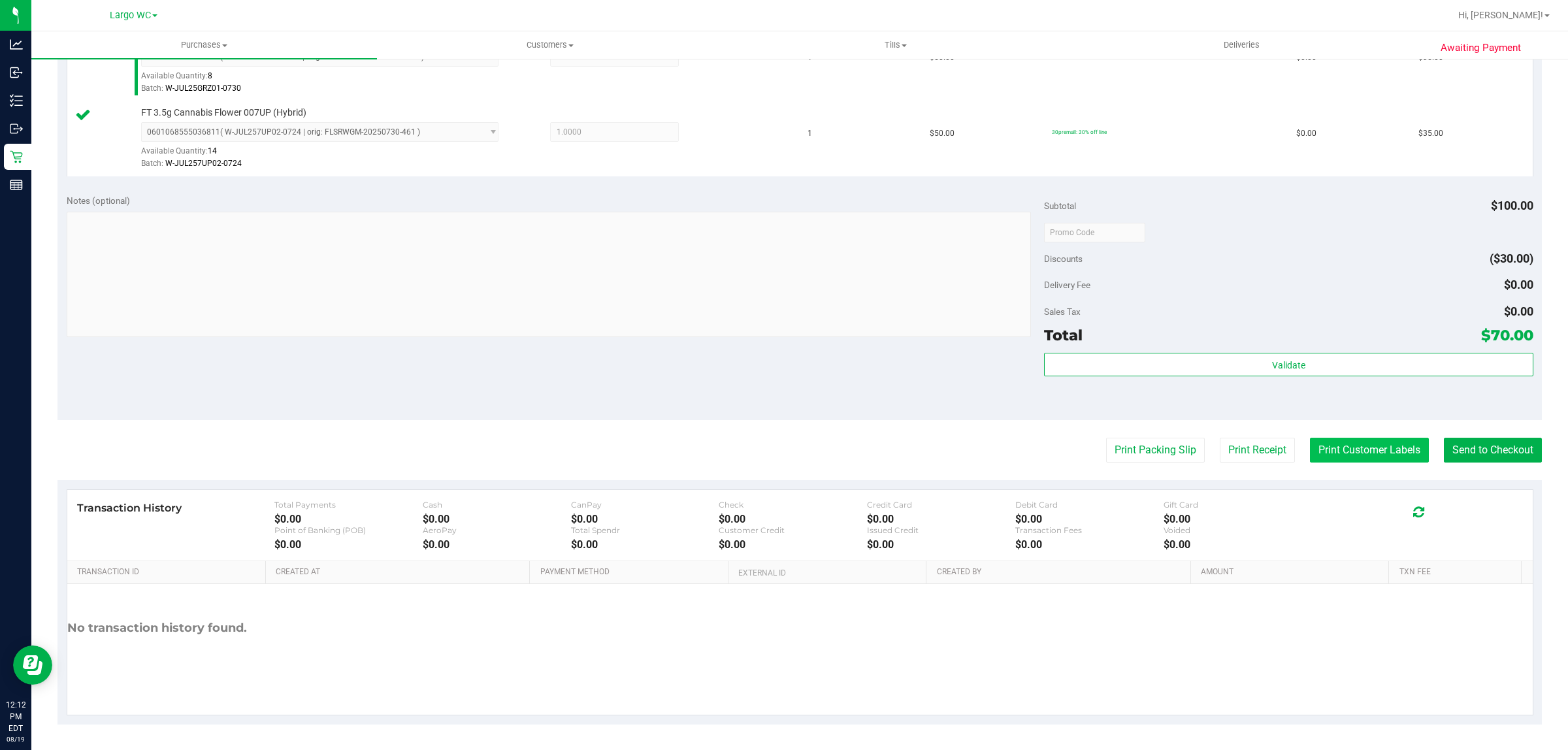
click at [1344, 452] on button "Print Customer Labels" at bounding box center [1370, 450] width 119 height 25
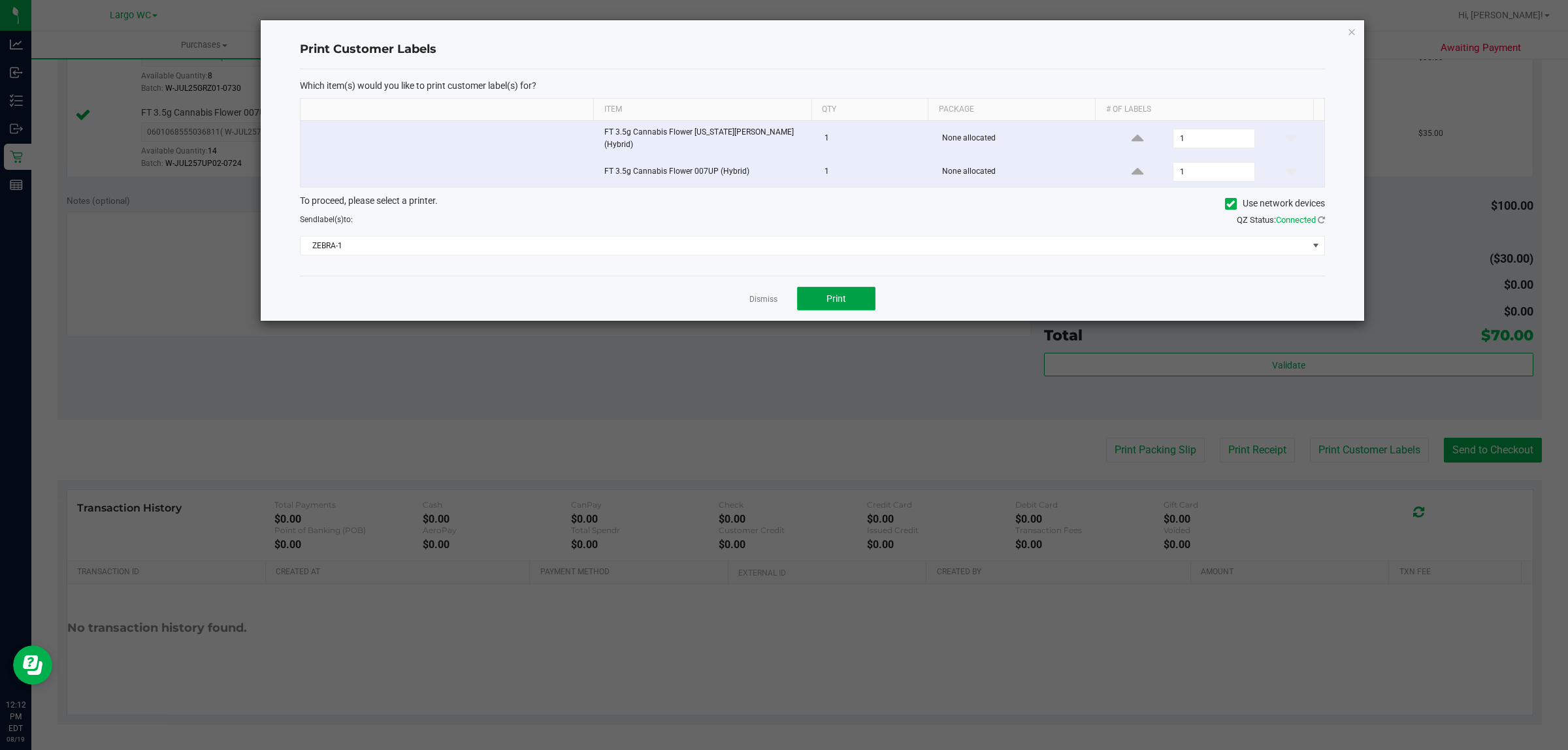
click at [858, 298] on button "Print" at bounding box center [836, 298] width 79 height 24
click at [755, 295] on link "Dismiss" at bounding box center [763, 300] width 28 height 11
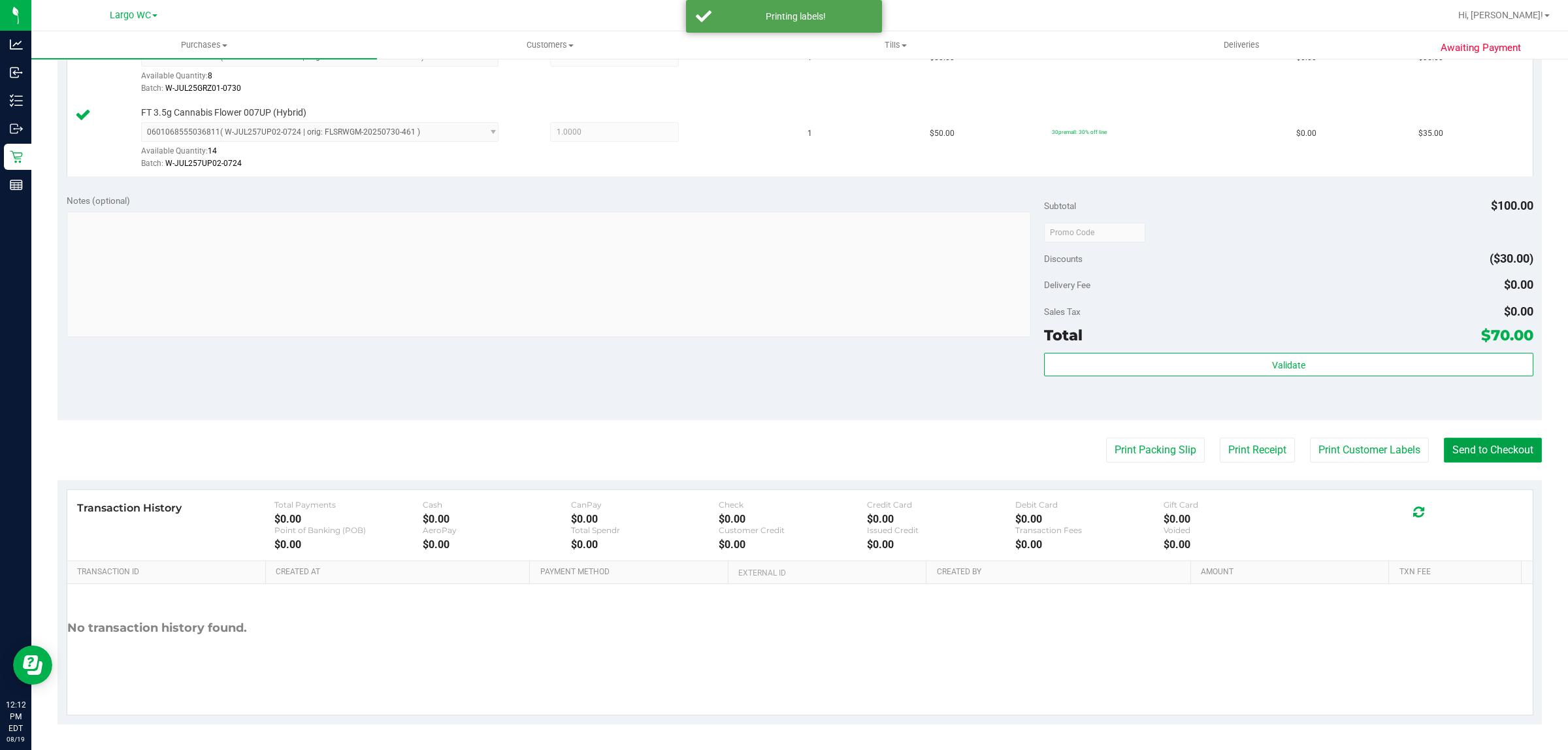
click at [1481, 451] on button "Send to Checkout" at bounding box center [1493, 450] width 98 height 25
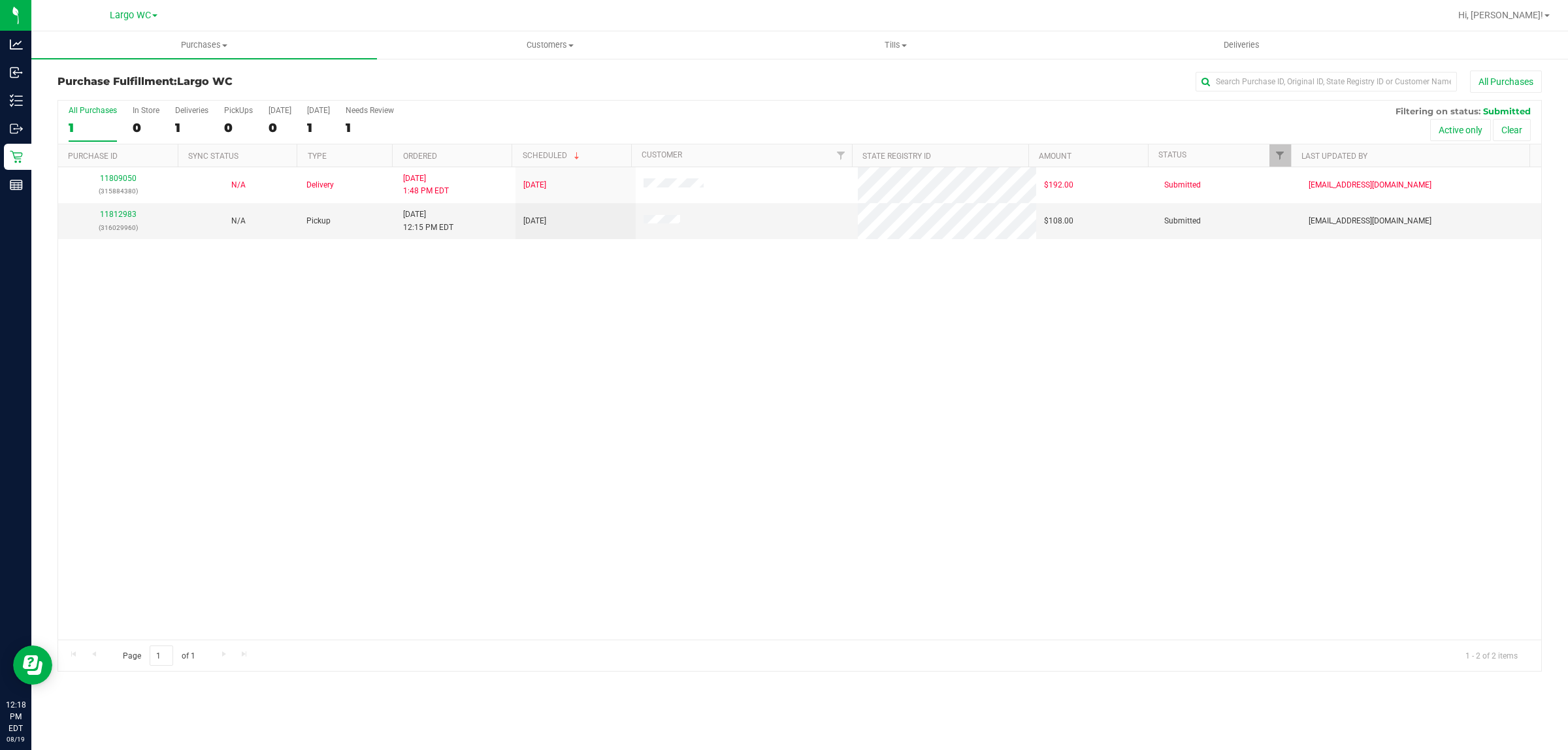
click at [109, 286] on div "11809050 (315884380) N/A Delivery 8/18/2025 1:48 PM EDT 8/20/2025 $192.00 Submi…" at bounding box center [800, 403] width 1484 height 472
click at [144, 111] on div "In Store" at bounding box center [145, 110] width 26 height 9
click at [0, 0] on input "In Store 0" at bounding box center [0, 0] width 0 height 0
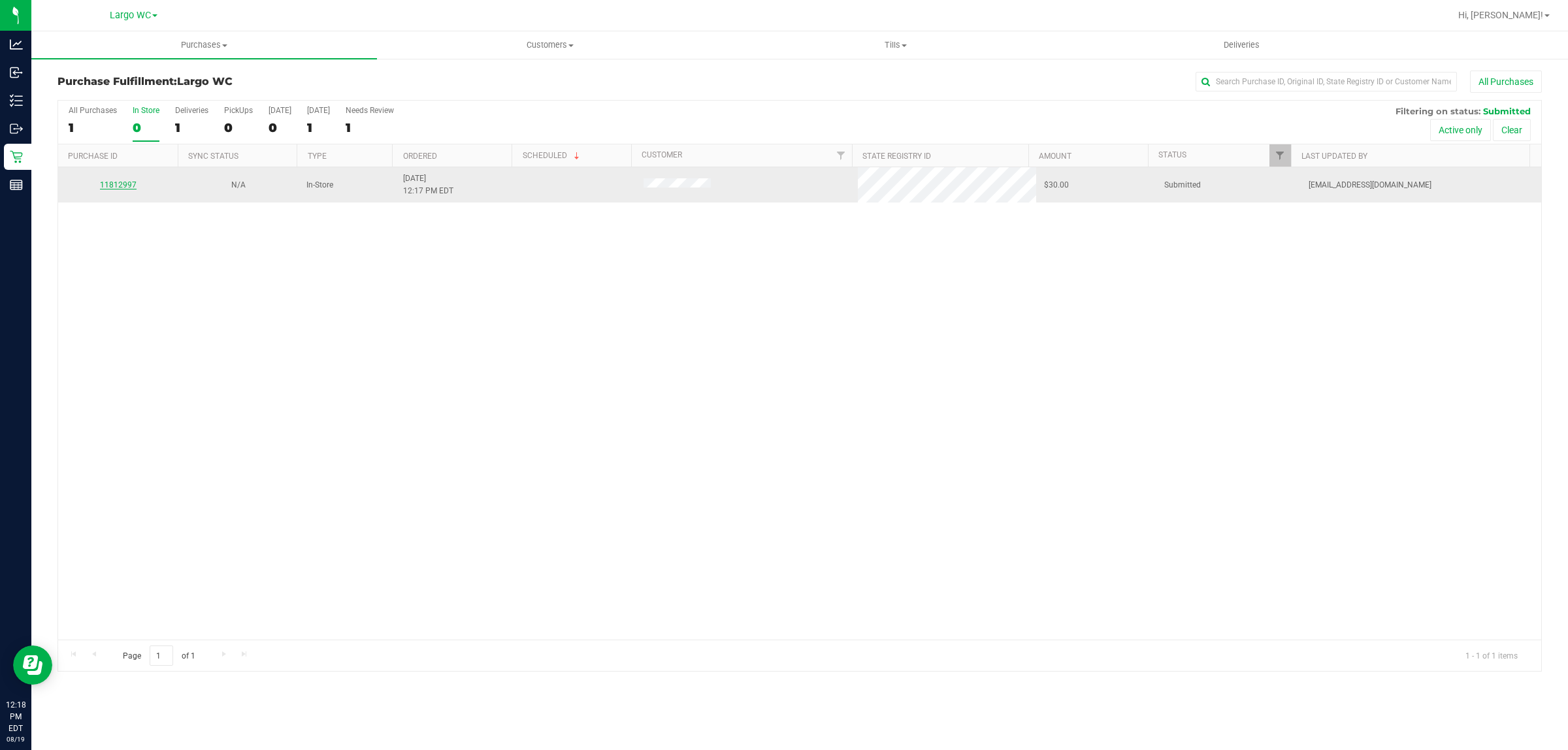
click at [122, 187] on link "11812997" at bounding box center [118, 184] width 36 height 9
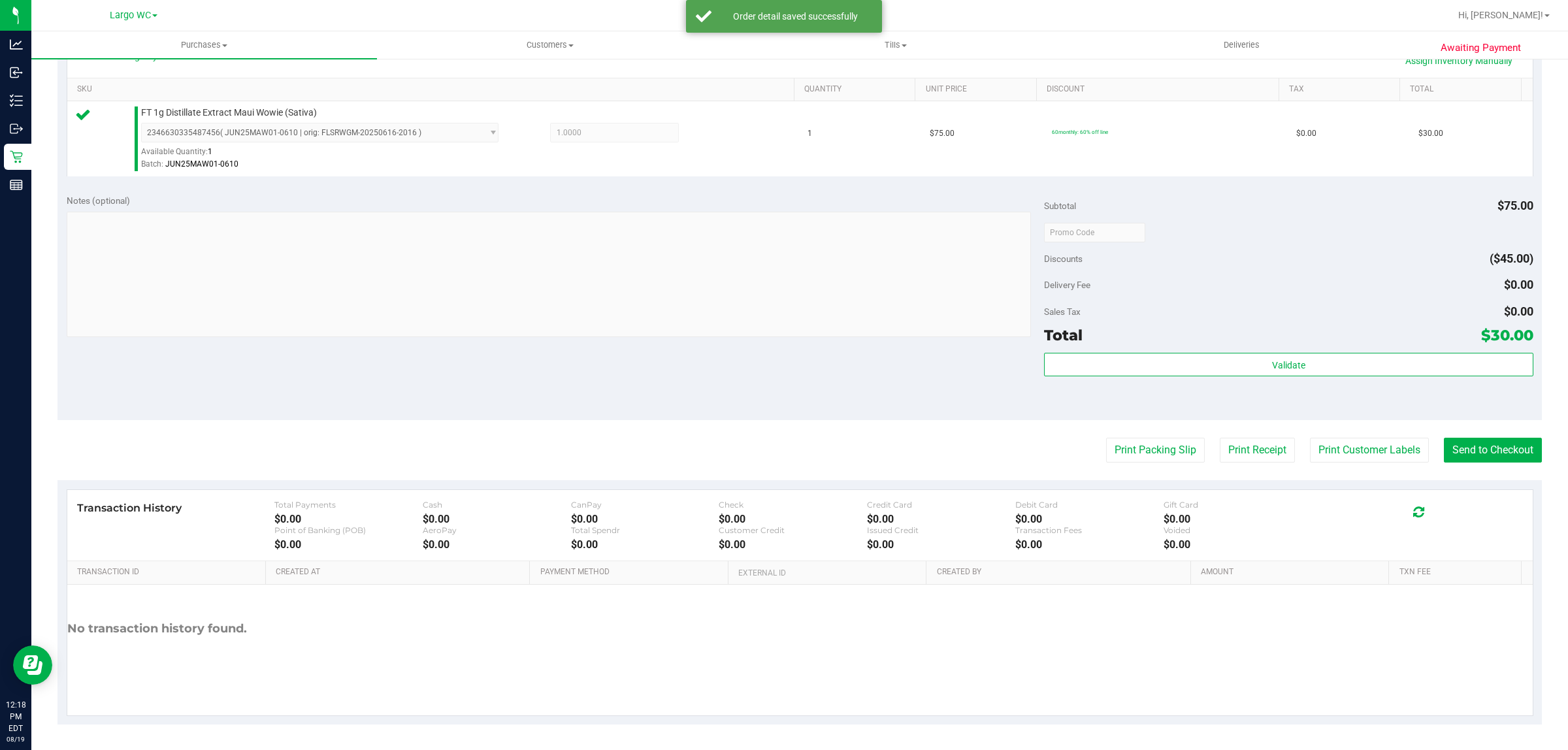
scroll to position [315, 0]
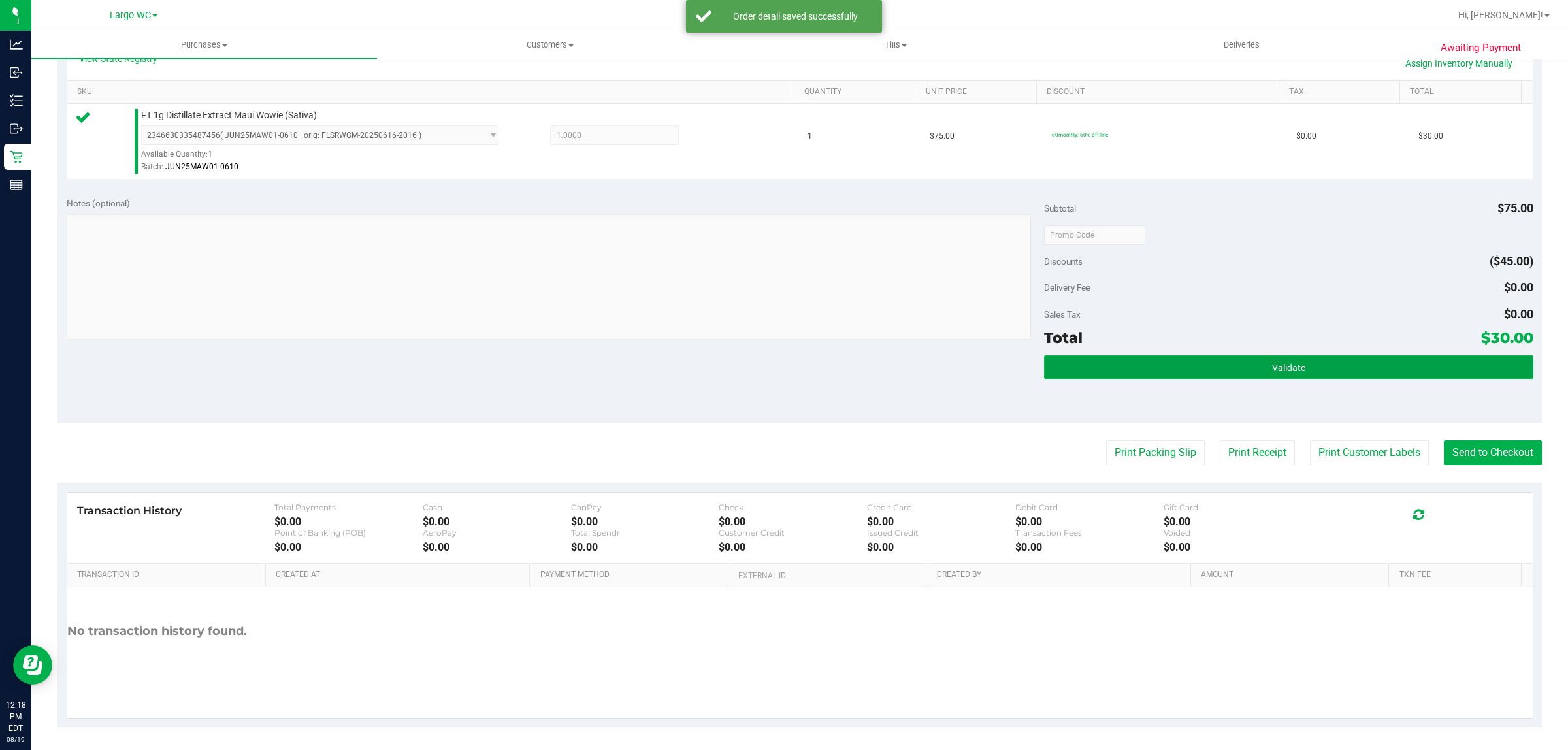
click at [1245, 374] on button "Validate" at bounding box center [1288, 367] width 489 height 24
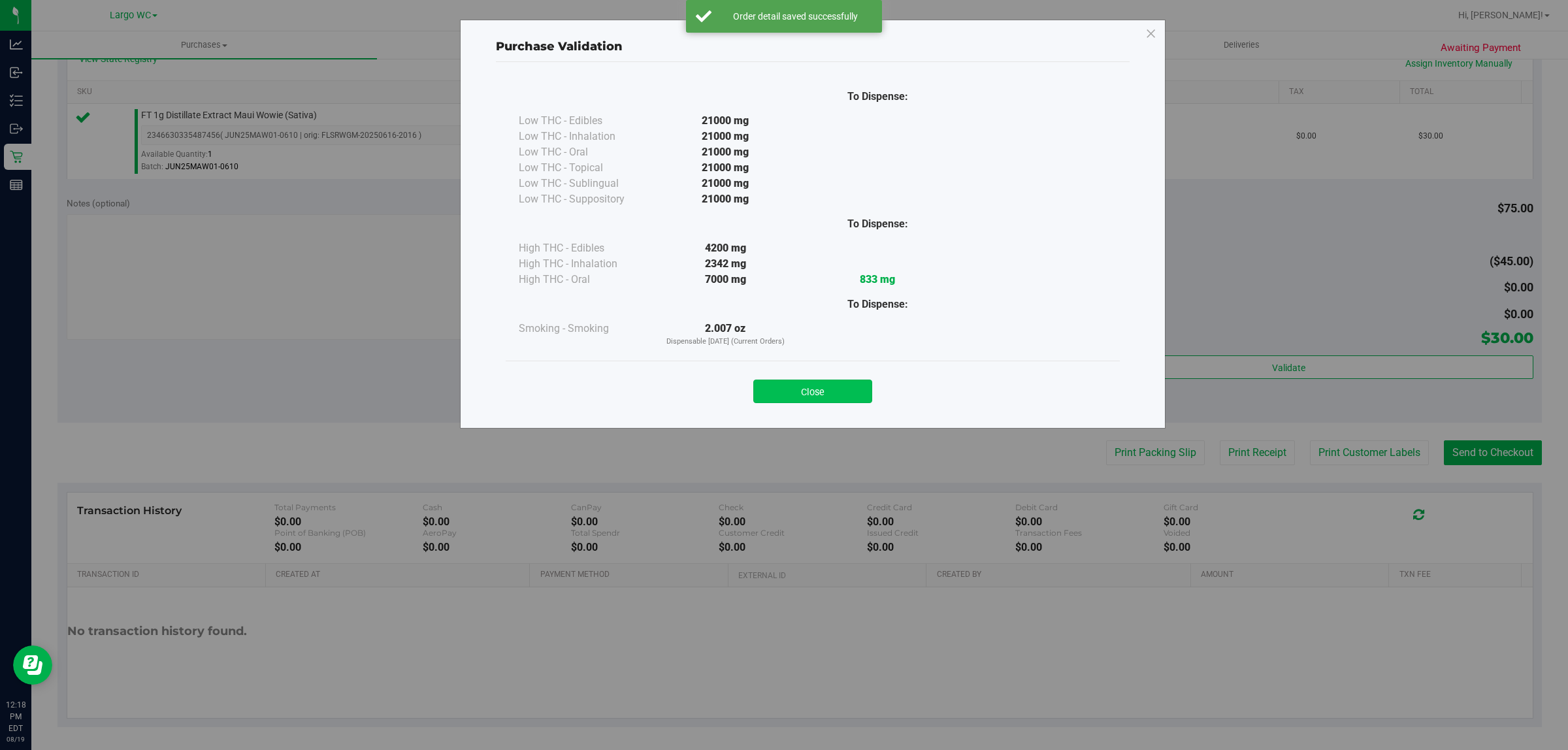
click at [847, 400] on button "Close" at bounding box center [813, 391] width 119 height 24
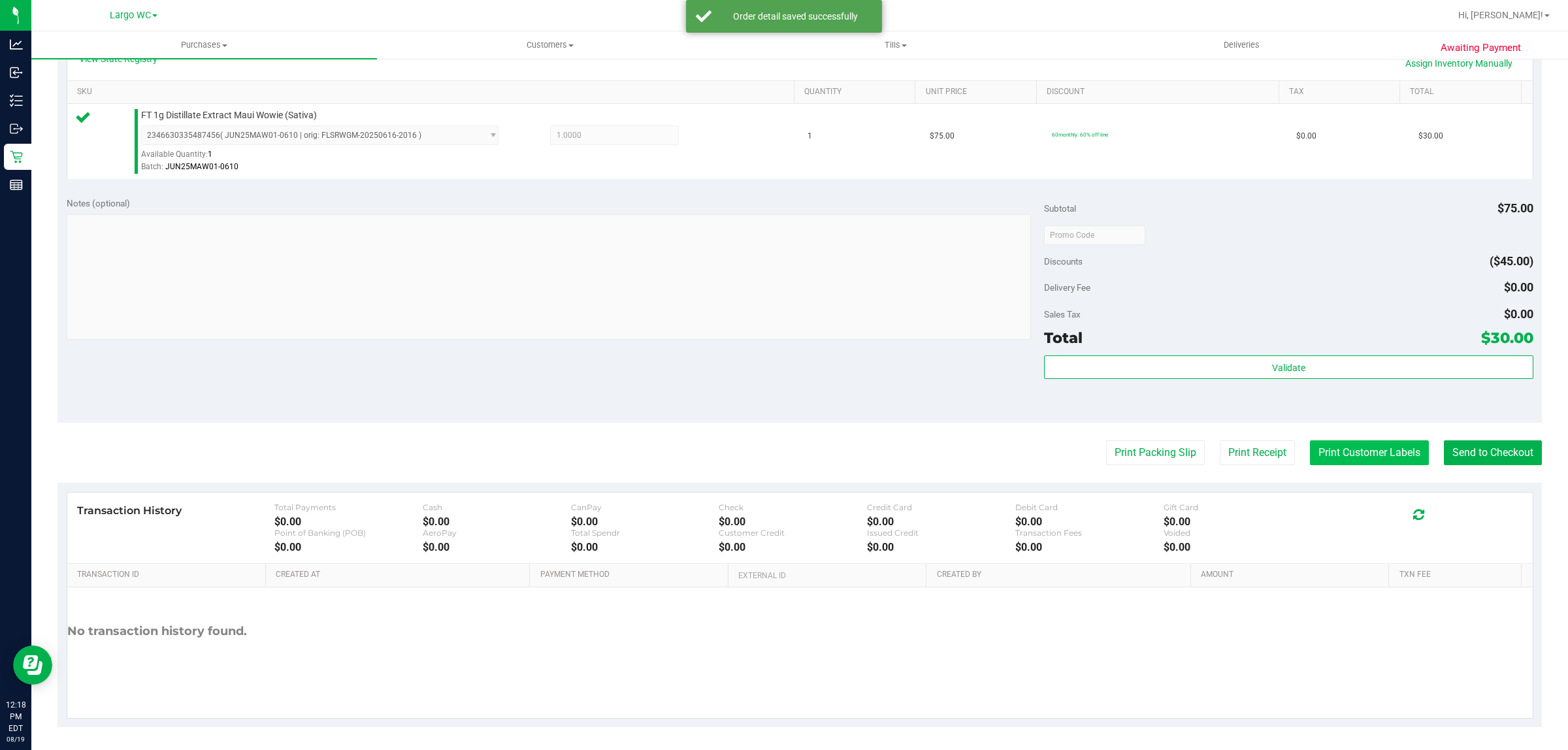
click at [1321, 454] on button "Print Customer Labels" at bounding box center [1370, 453] width 119 height 25
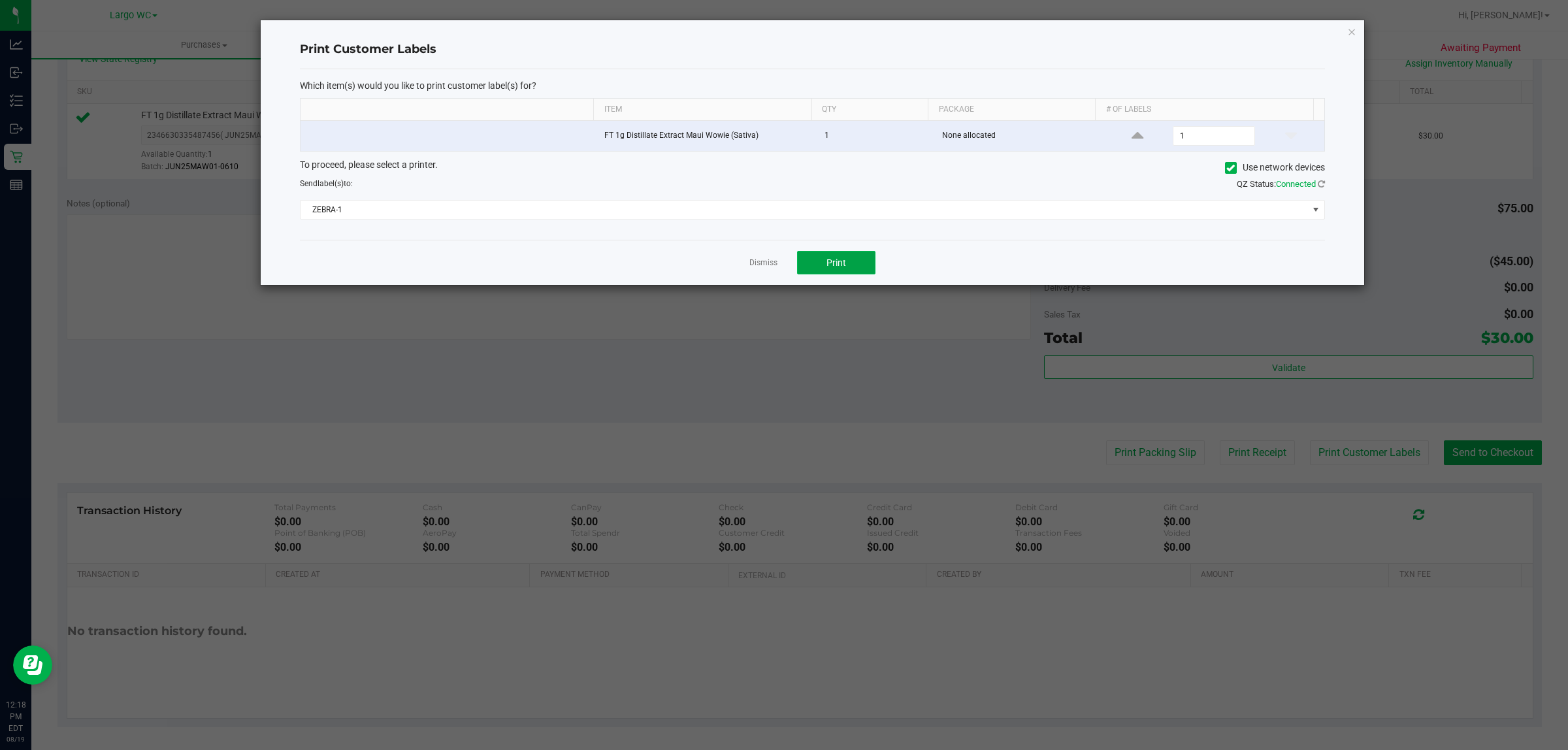
click at [836, 262] on span "Print" at bounding box center [836, 262] width 19 height 11
click at [755, 267] on link "Dismiss" at bounding box center [763, 263] width 28 height 11
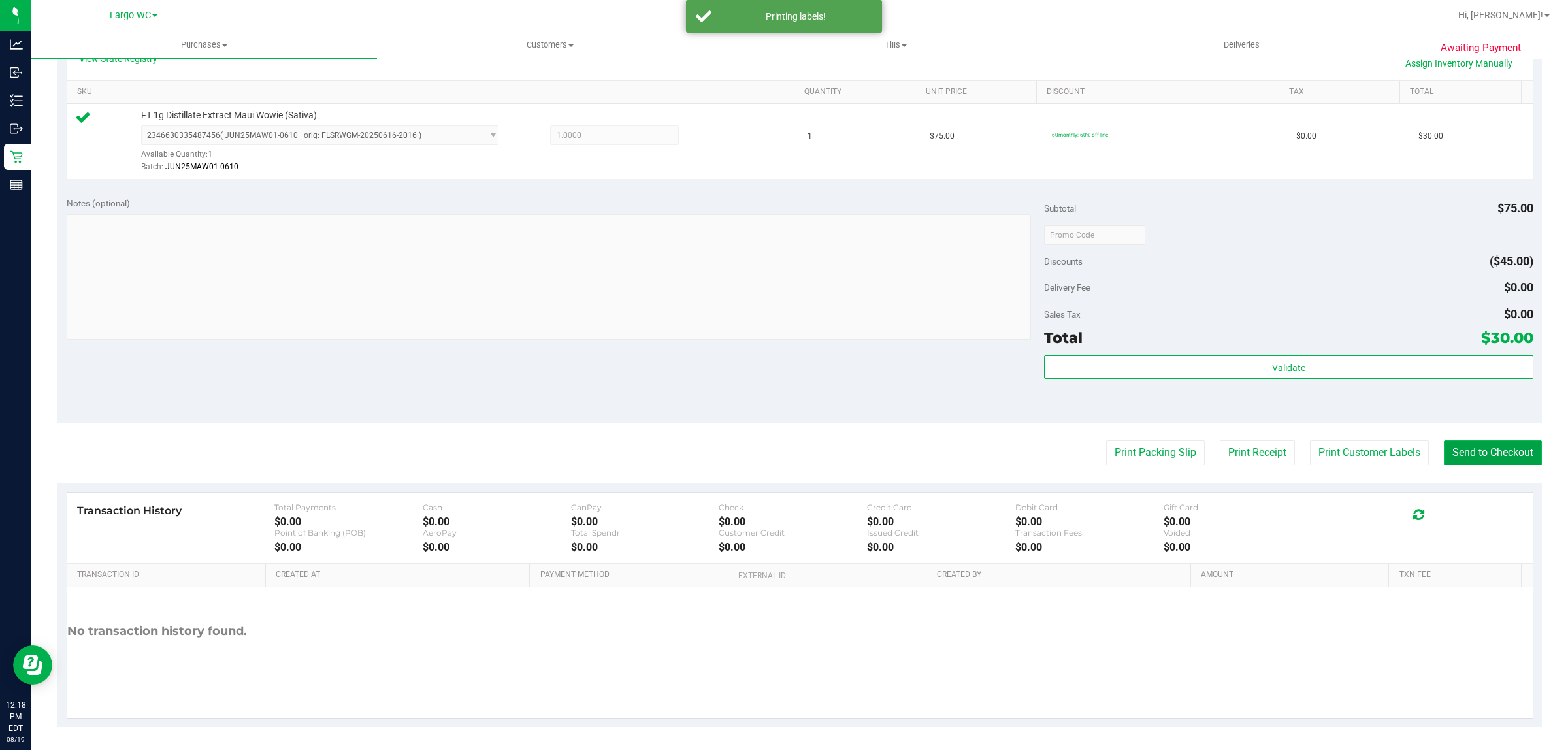
click at [1492, 457] on button "Send to Checkout" at bounding box center [1493, 453] width 98 height 25
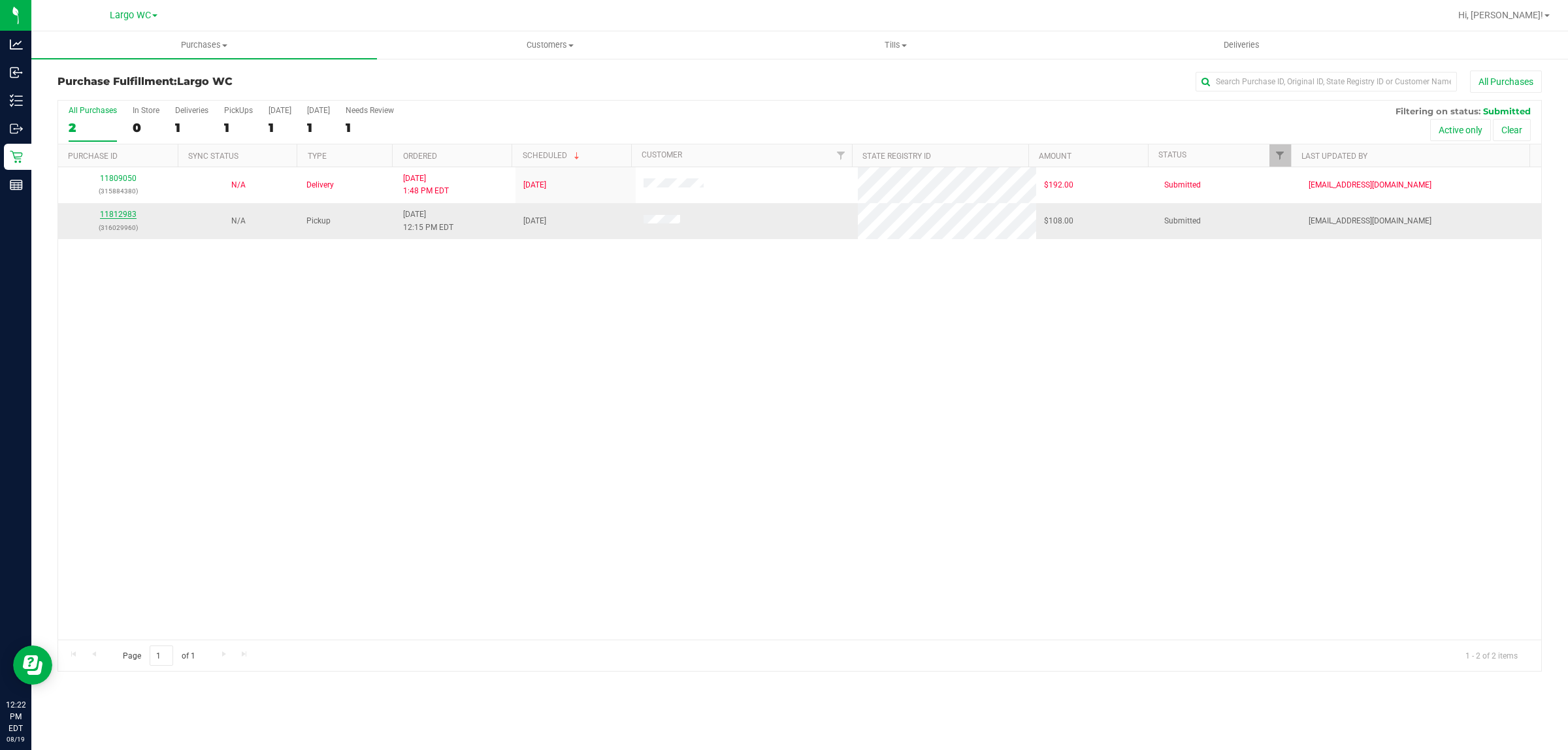
click at [119, 217] on link "11812983" at bounding box center [118, 214] width 36 height 9
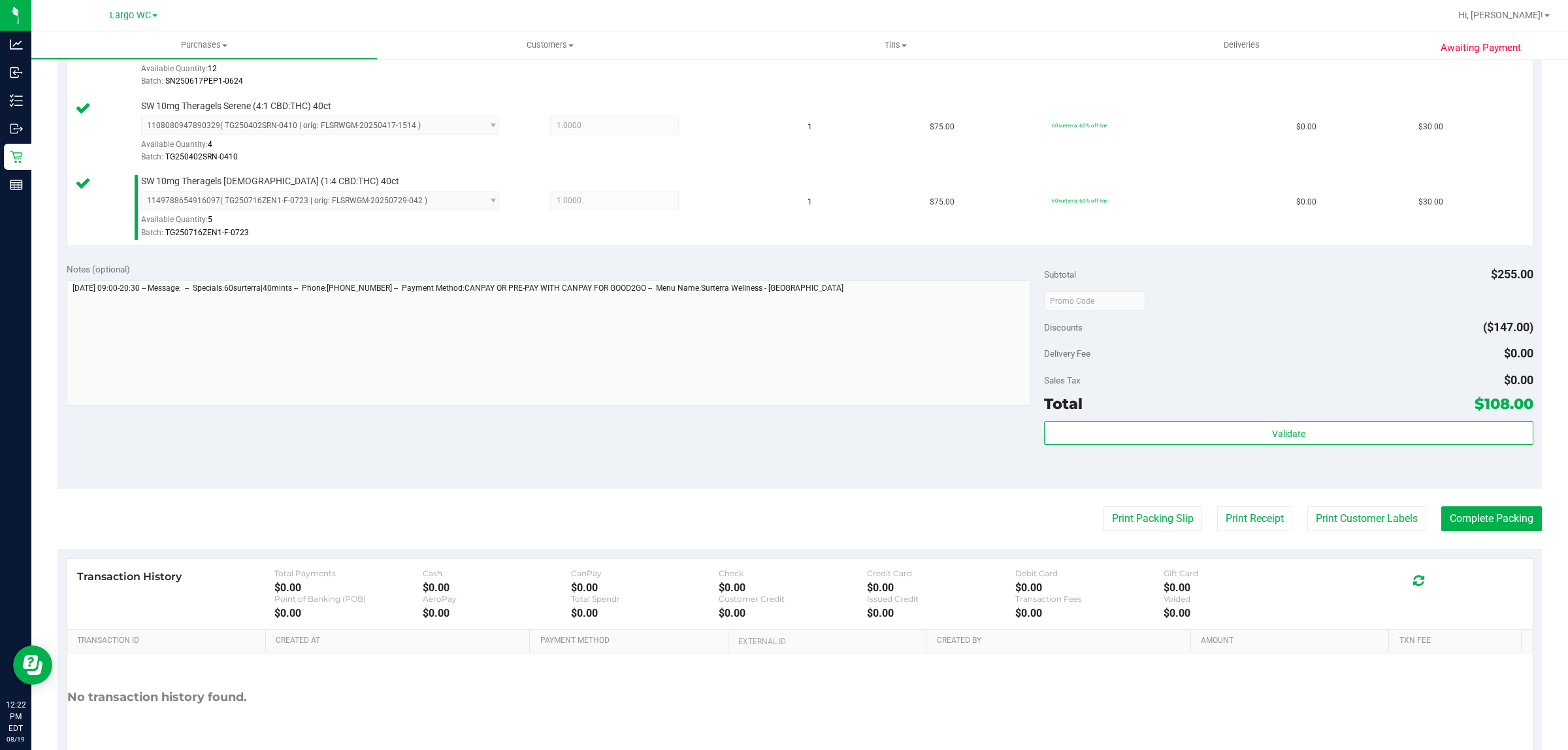
scroll to position [475, 0]
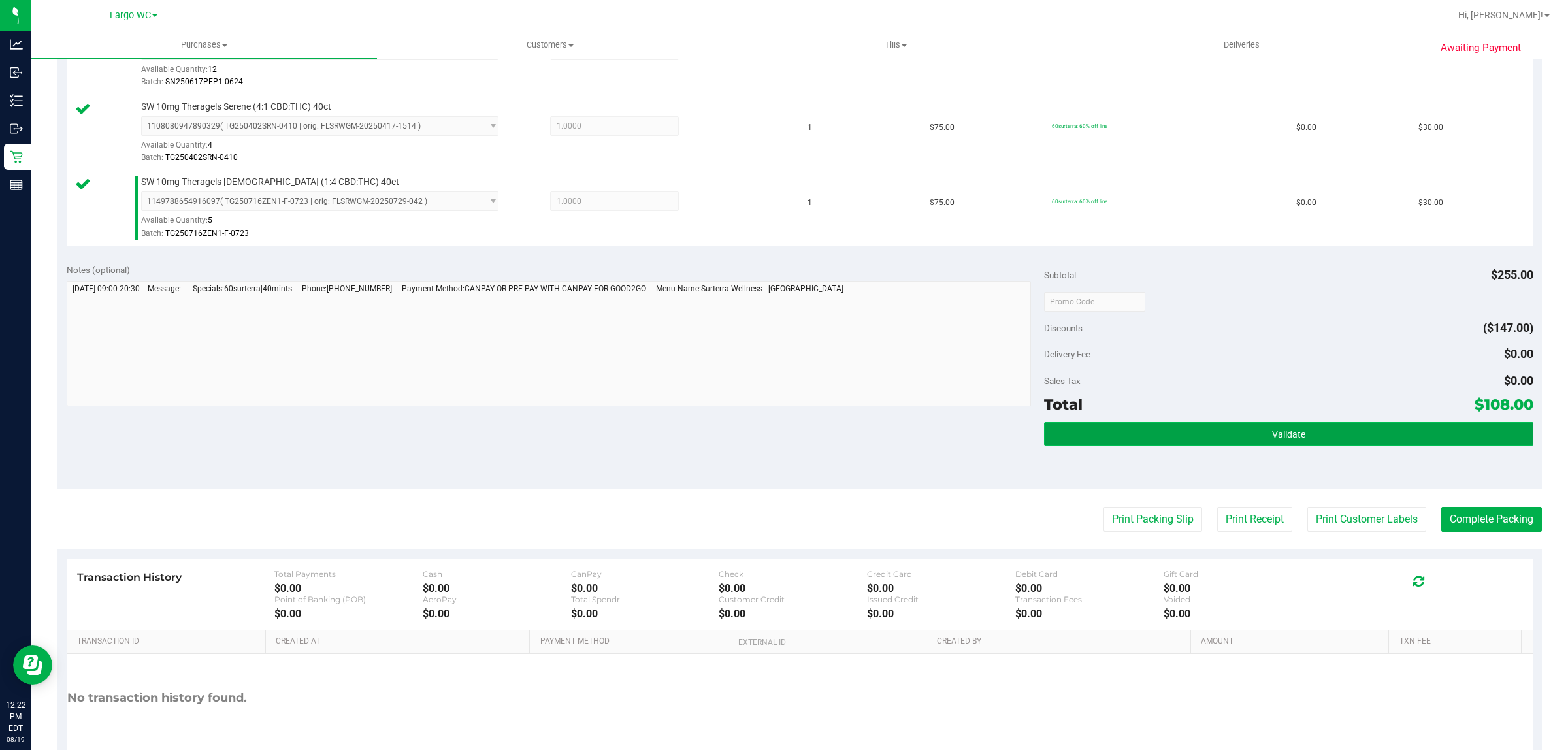
click at [1295, 444] on button "Validate" at bounding box center [1288, 433] width 489 height 24
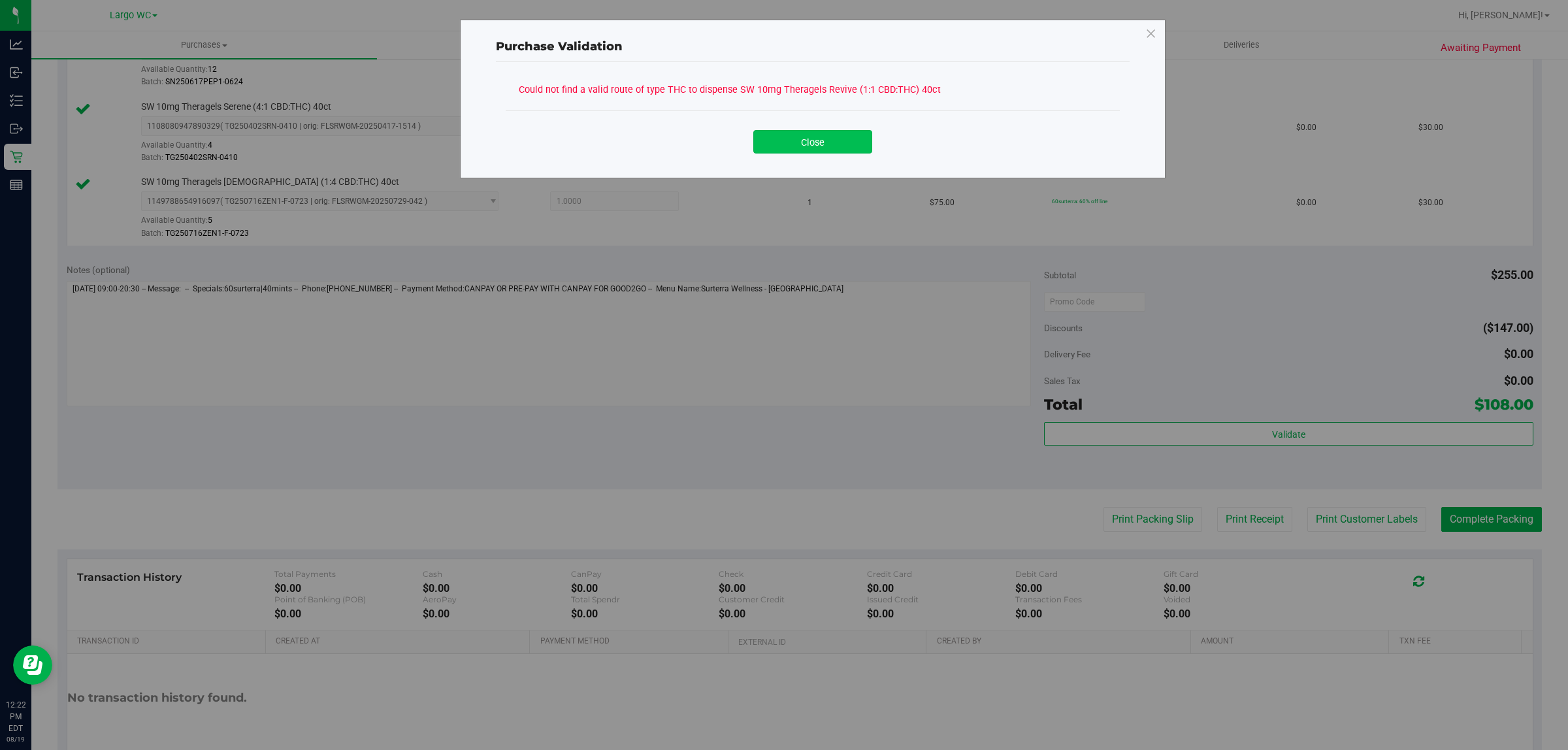
click at [822, 139] on button "Close" at bounding box center [813, 142] width 119 height 24
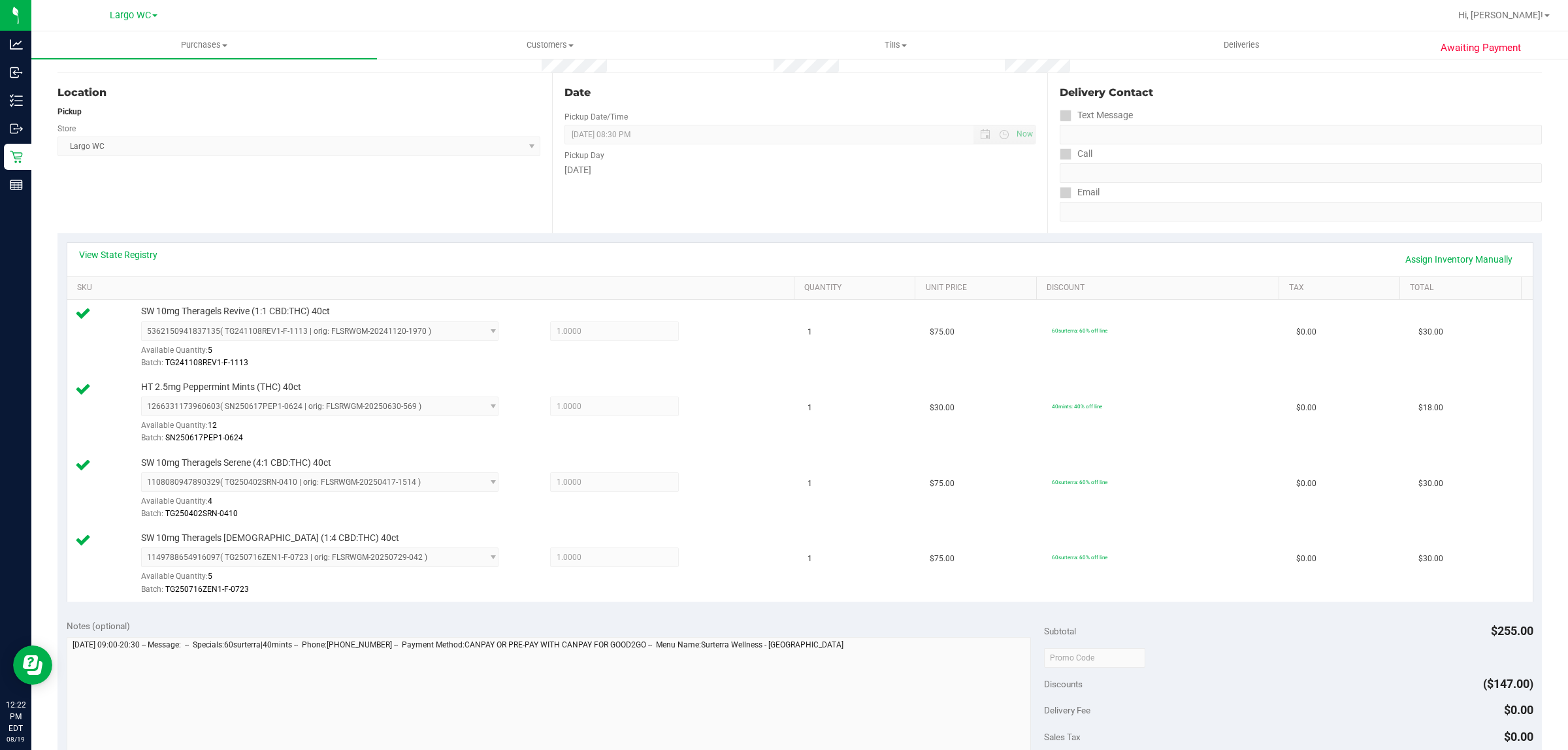
scroll to position [111, 0]
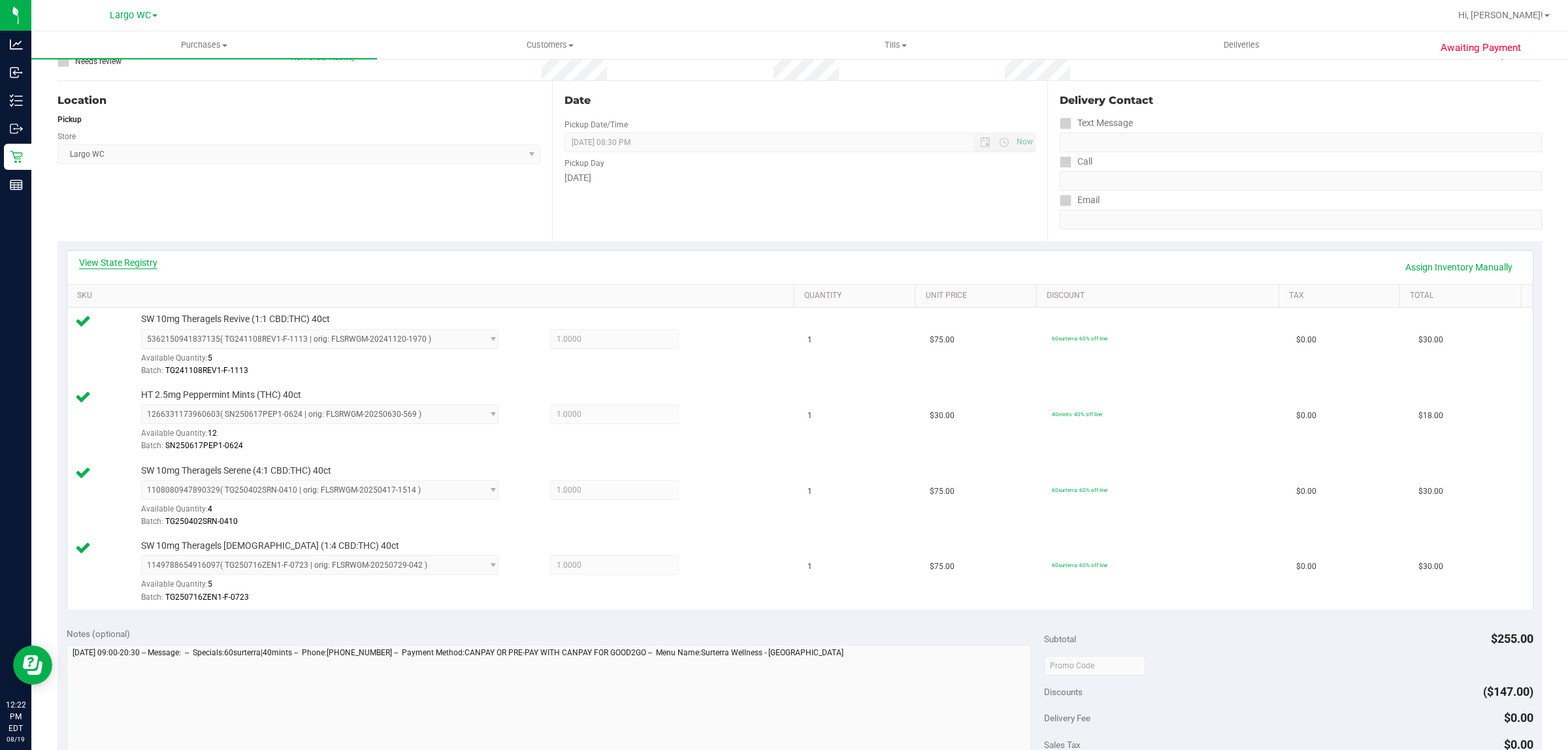
click at [140, 259] on link "View State Registry" at bounding box center [119, 262] width 79 height 13
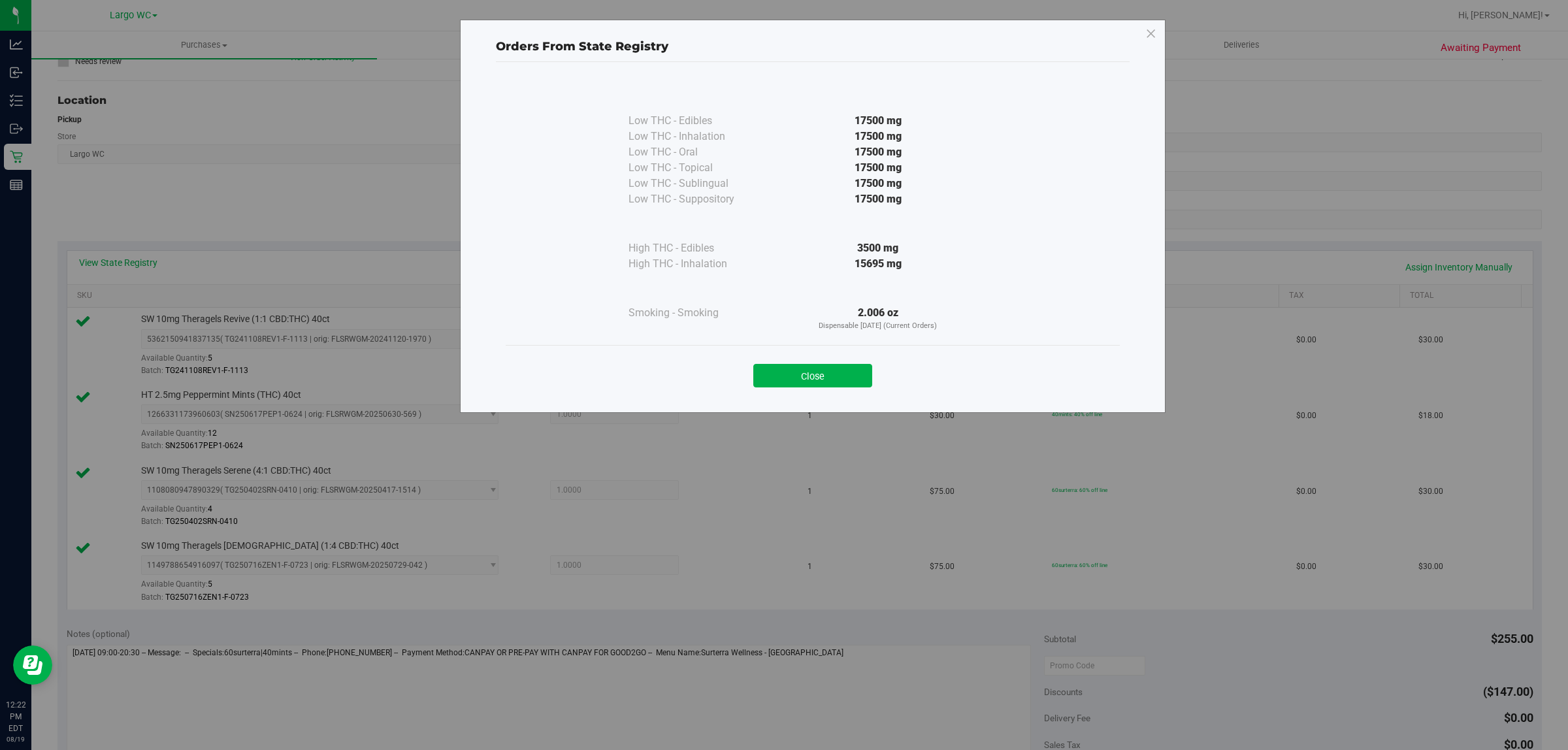
click at [824, 357] on div "Close" at bounding box center [813, 372] width 594 height 33
click at [835, 370] on button "Close" at bounding box center [813, 375] width 119 height 24
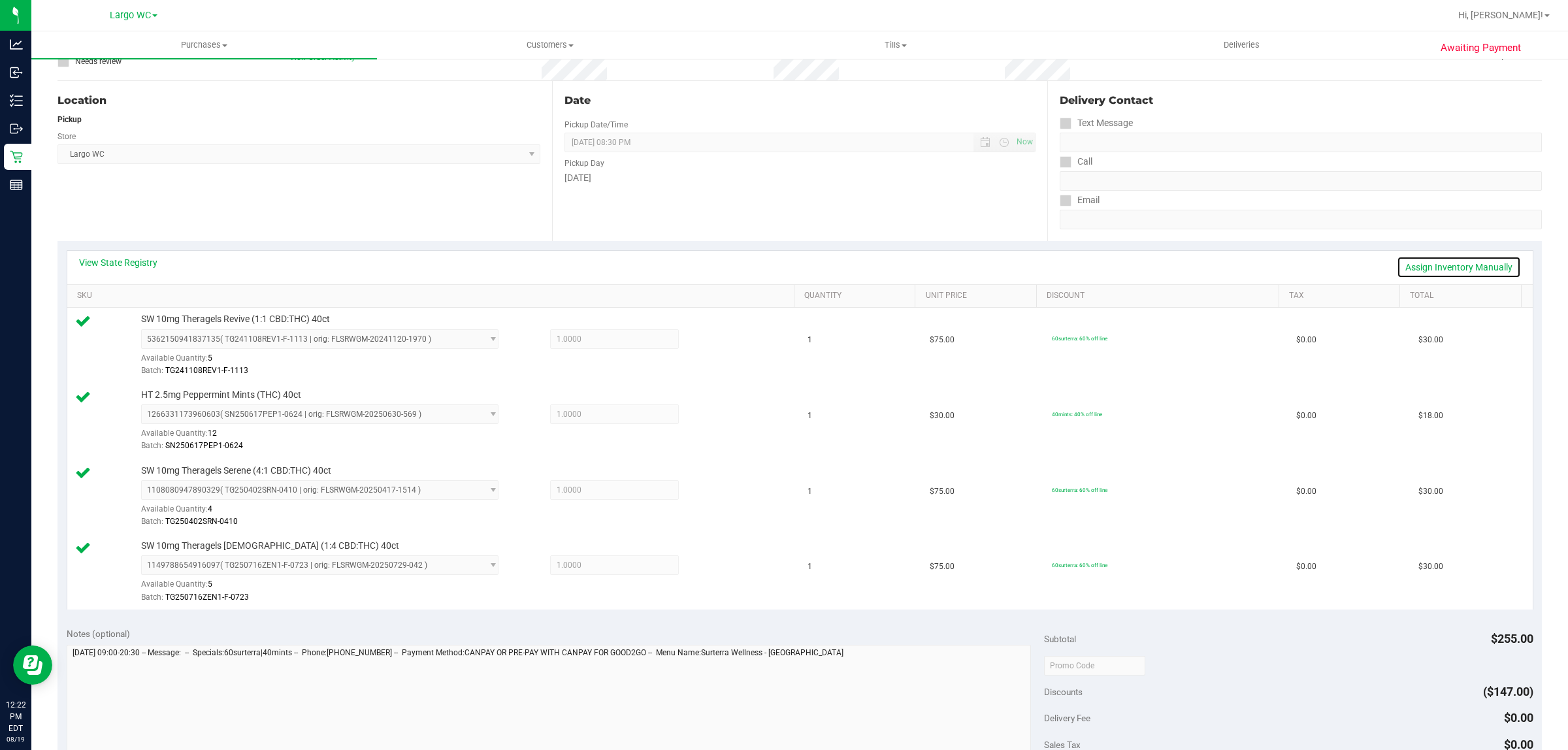
click at [1441, 265] on link "Assign Inventory Manually" at bounding box center [1459, 267] width 124 height 22
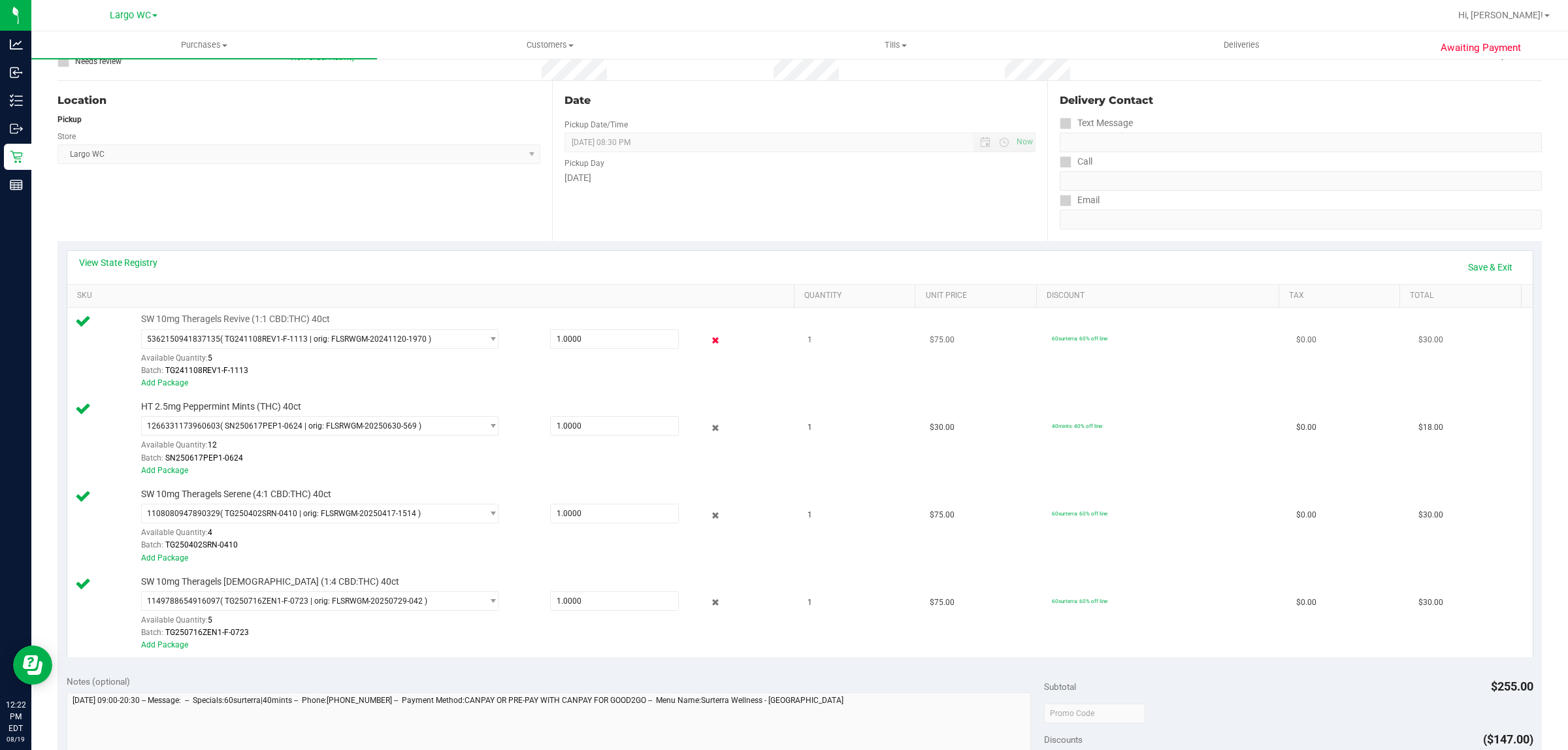
click at [709, 340] on icon at bounding box center [715, 340] width 14 height 15
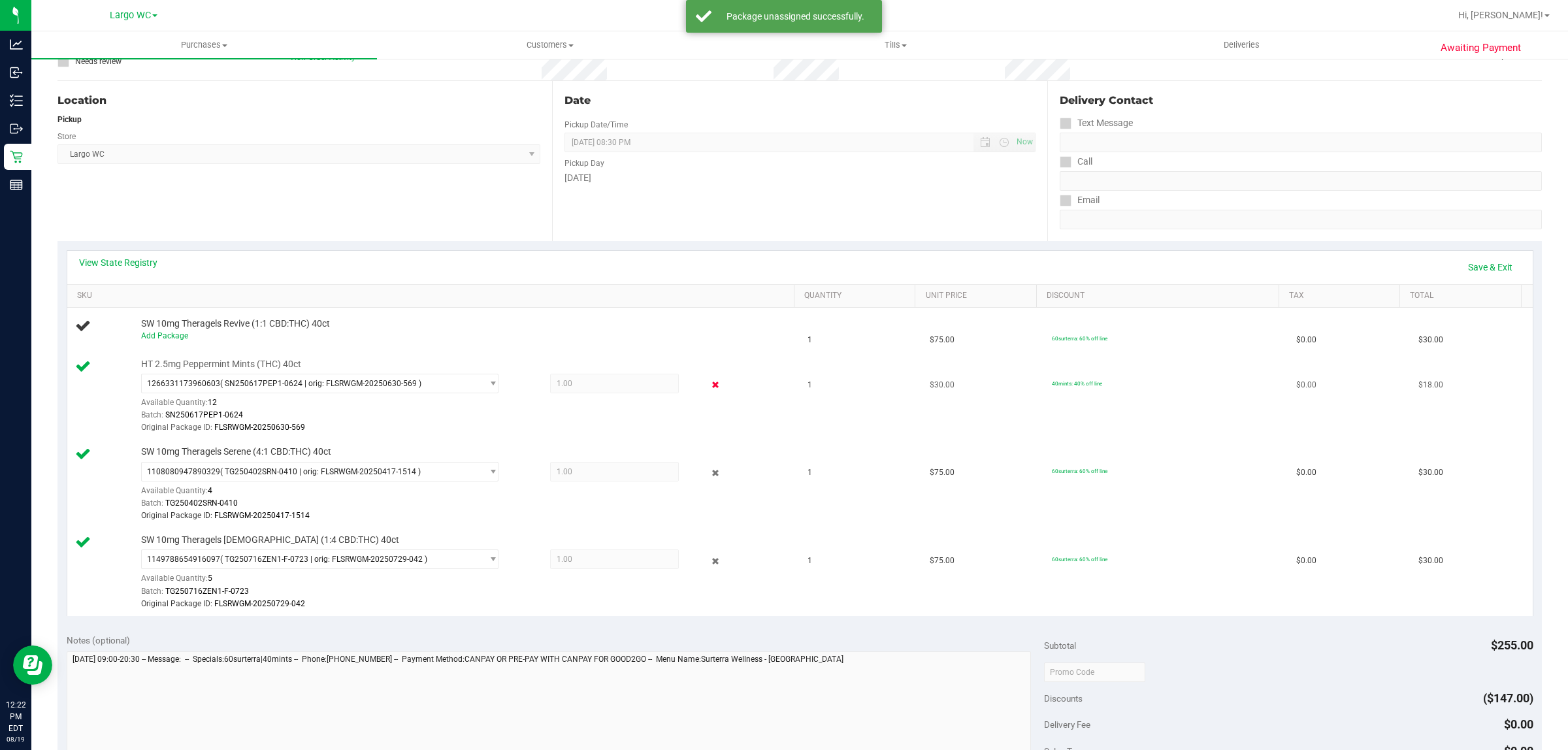
click at [709, 380] on icon at bounding box center [715, 385] width 14 height 15
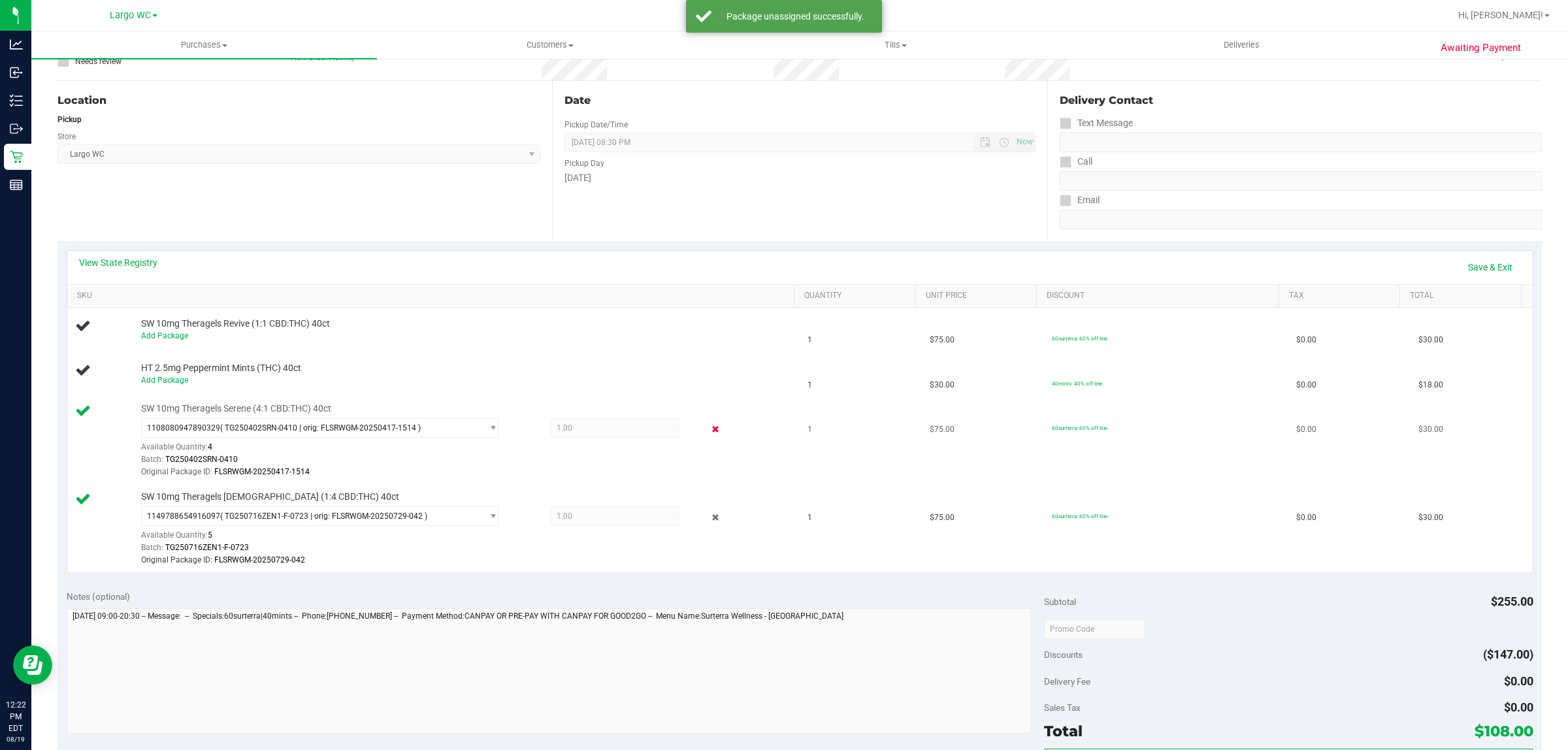
click at [709, 431] on icon at bounding box center [715, 429] width 14 height 15
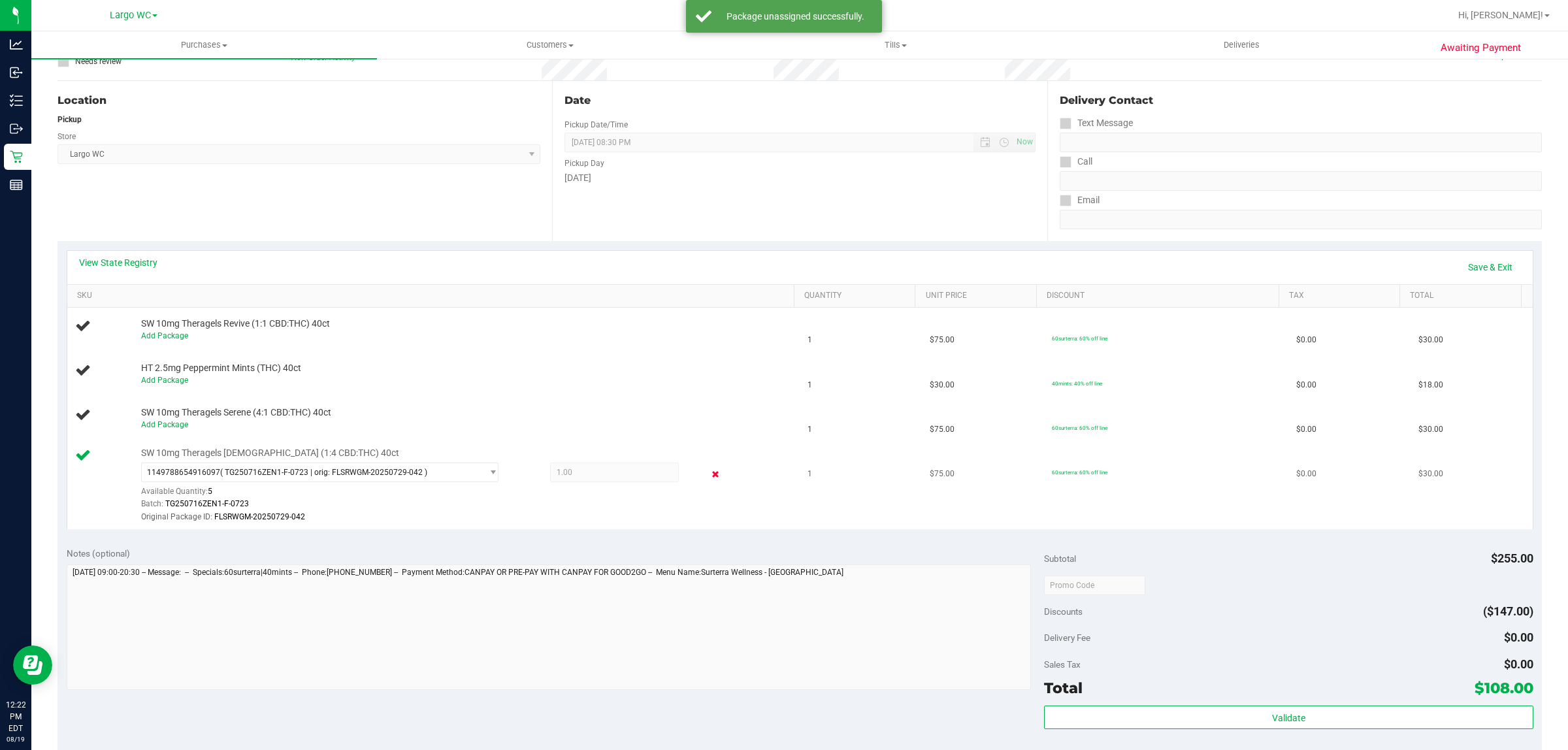
click at [709, 472] on icon at bounding box center [715, 473] width 14 height 15
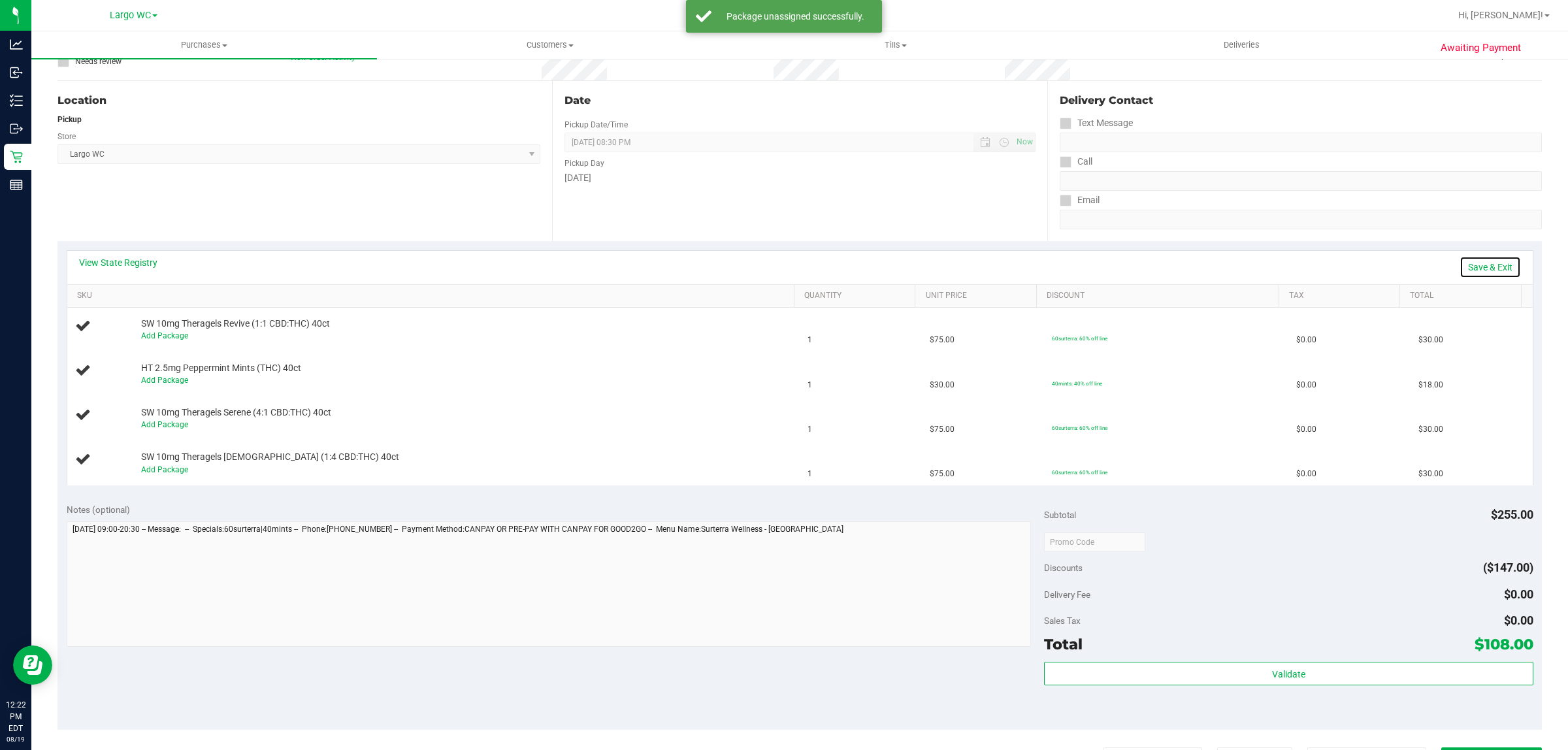
click at [1474, 268] on link "Save & Exit" at bounding box center [1491, 267] width 62 height 22
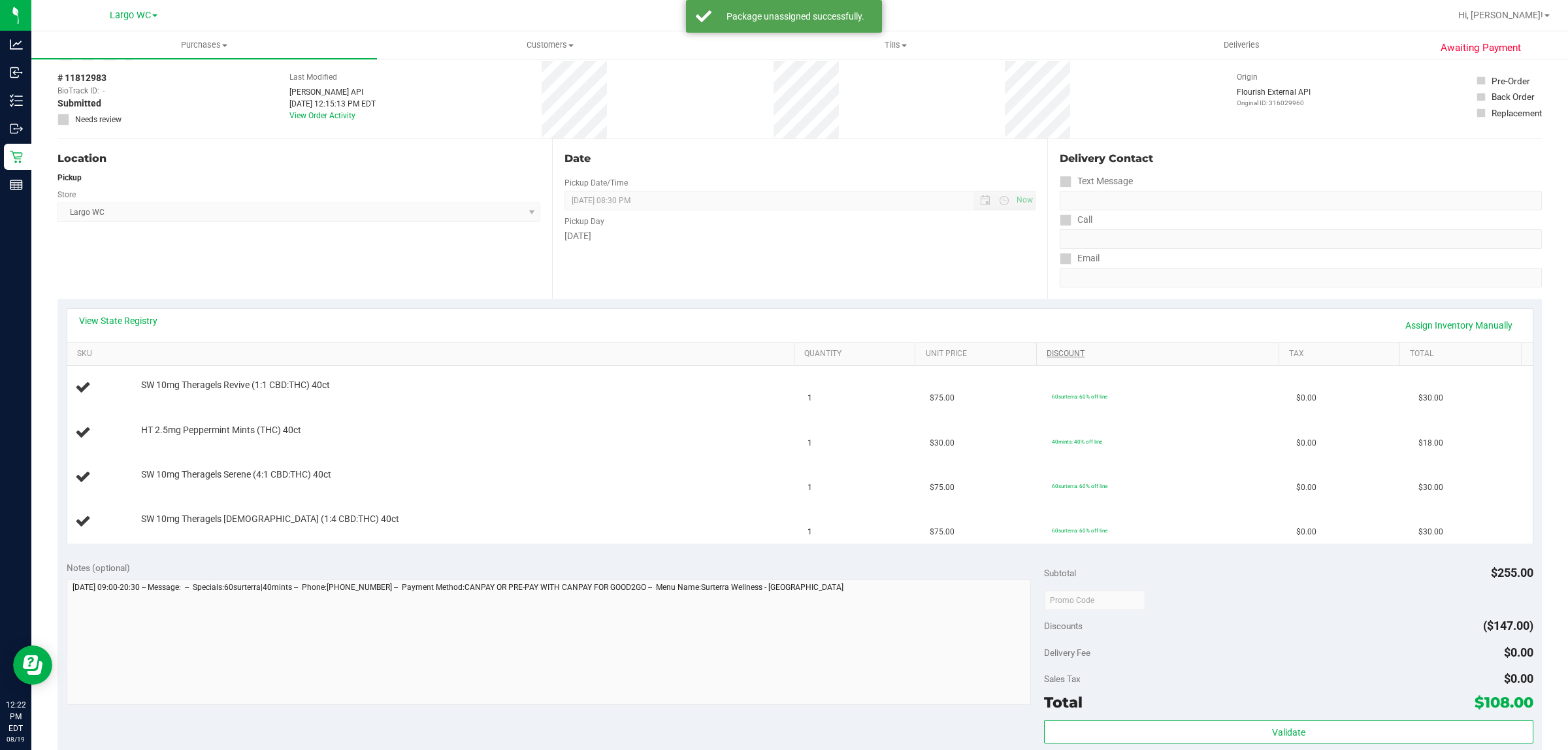
scroll to position [0, 0]
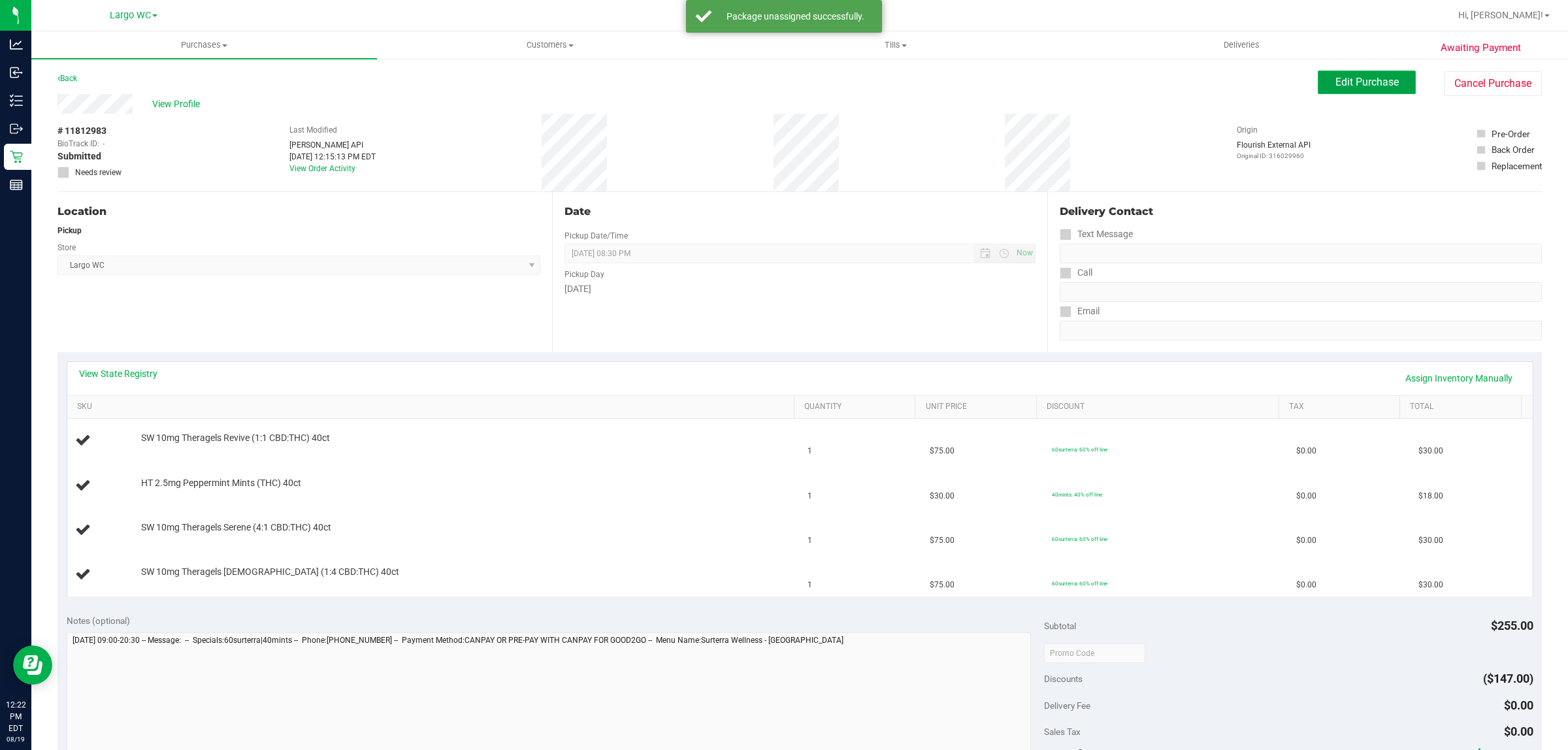
click at [1336, 85] on span "Edit Purchase" at bounding box center [1367, 82] width 64 height 12
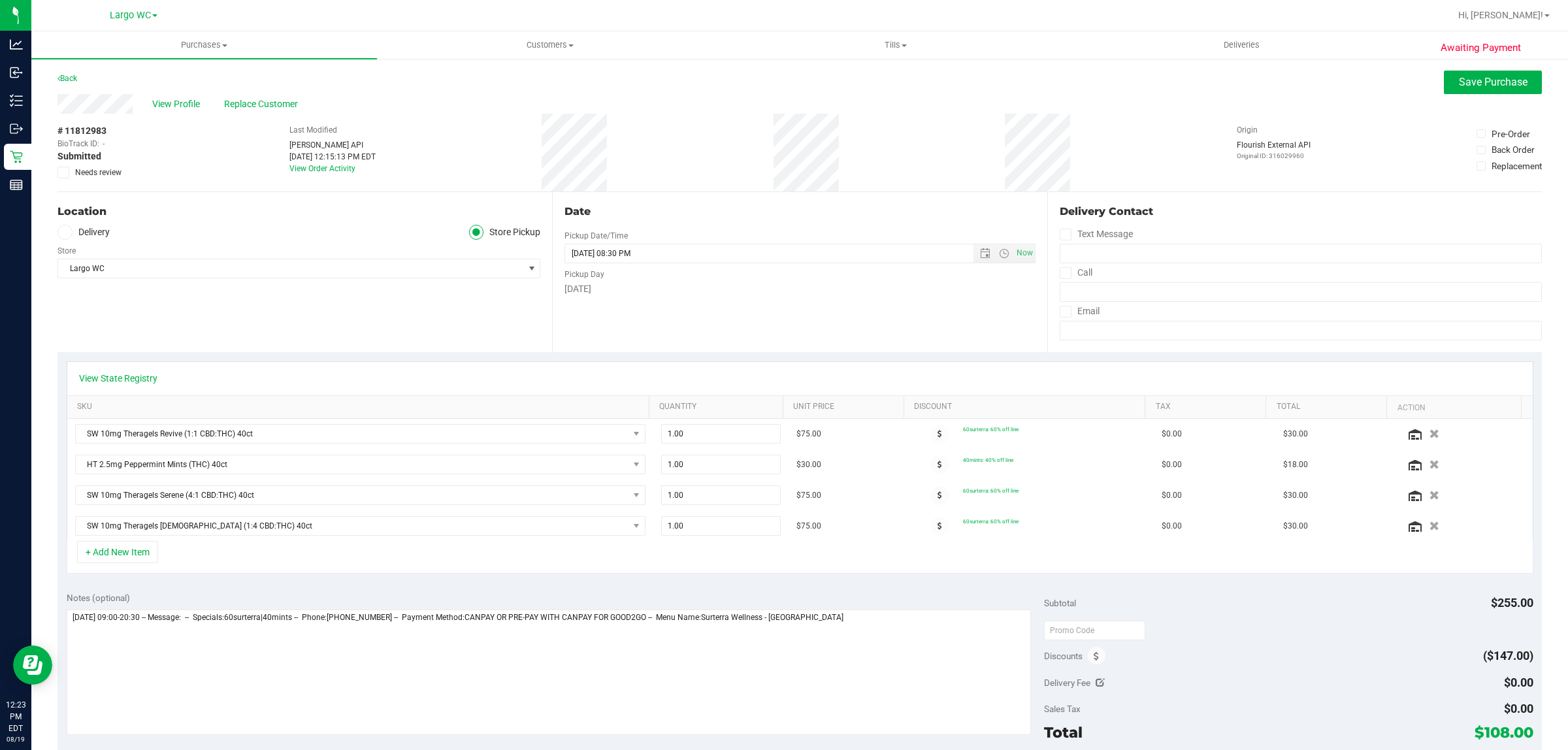
click at [63, 172] on icon at bounding box center [64, 172] width 9 height 0
click at [0, 0] on input "Needs review" at bounding box center [0, 0] width 0 height 0
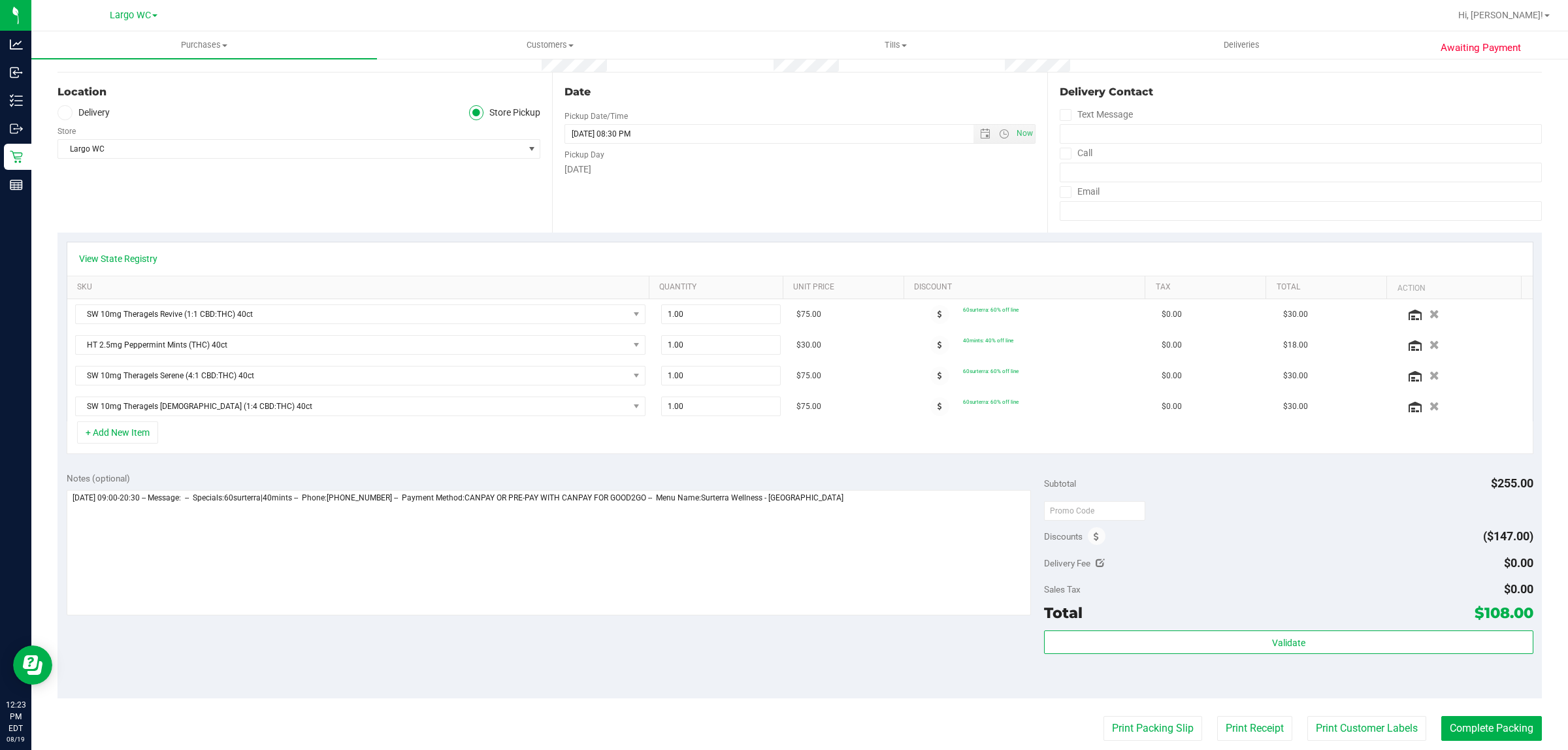
scroll to position [327, 0]
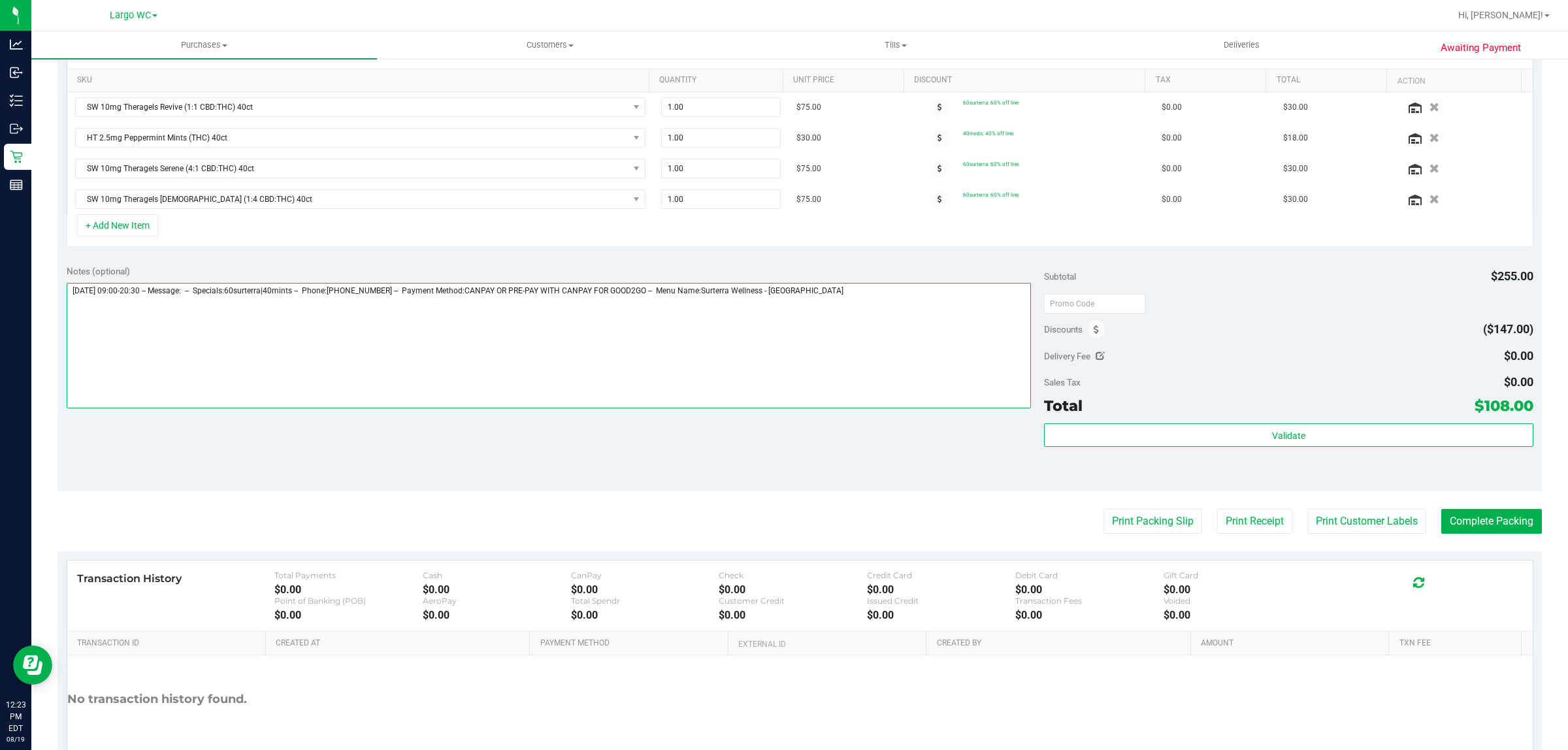
click at [889, 304] on textarea at bounding box center [549, 345] width 965 height 125
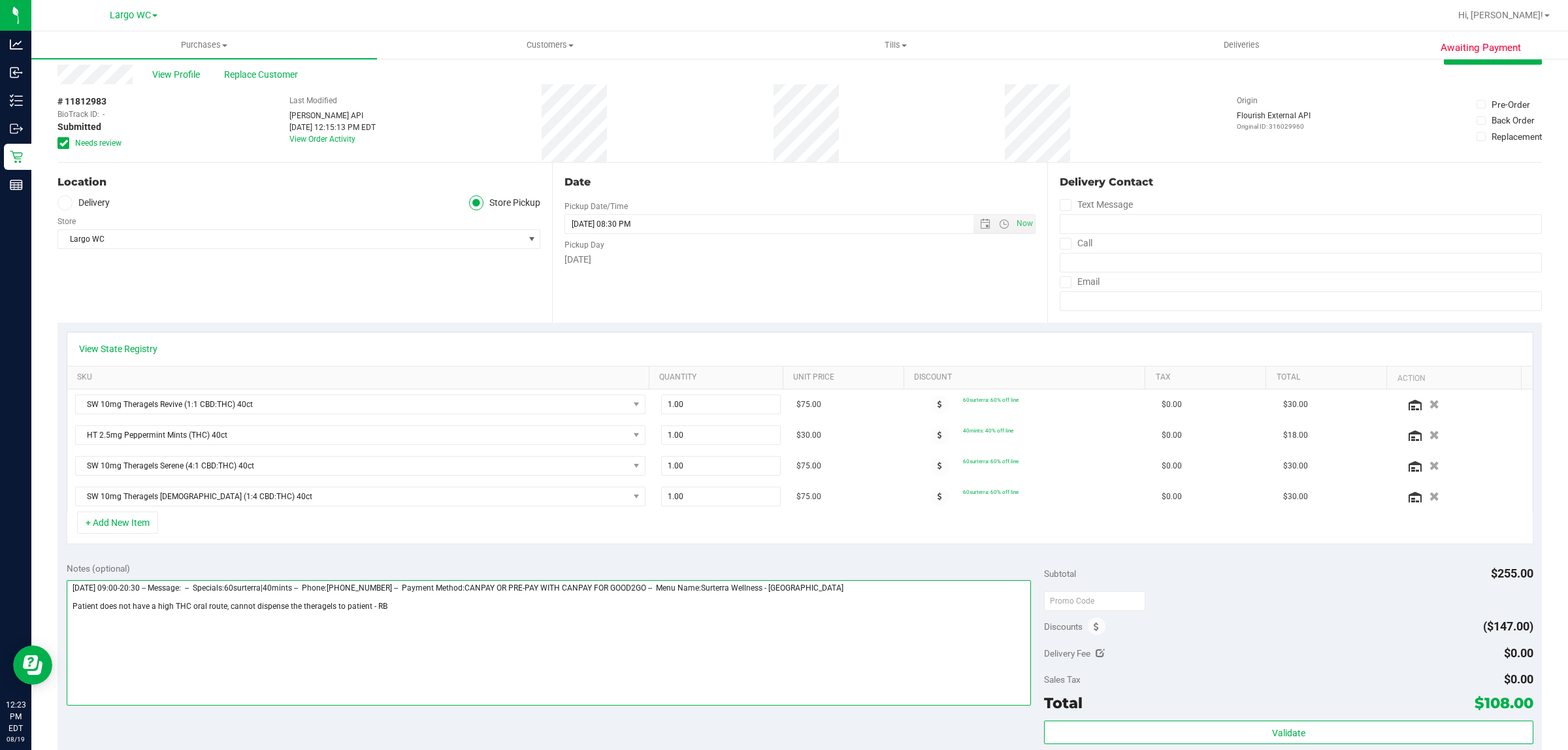
scroll to position [0, 0]
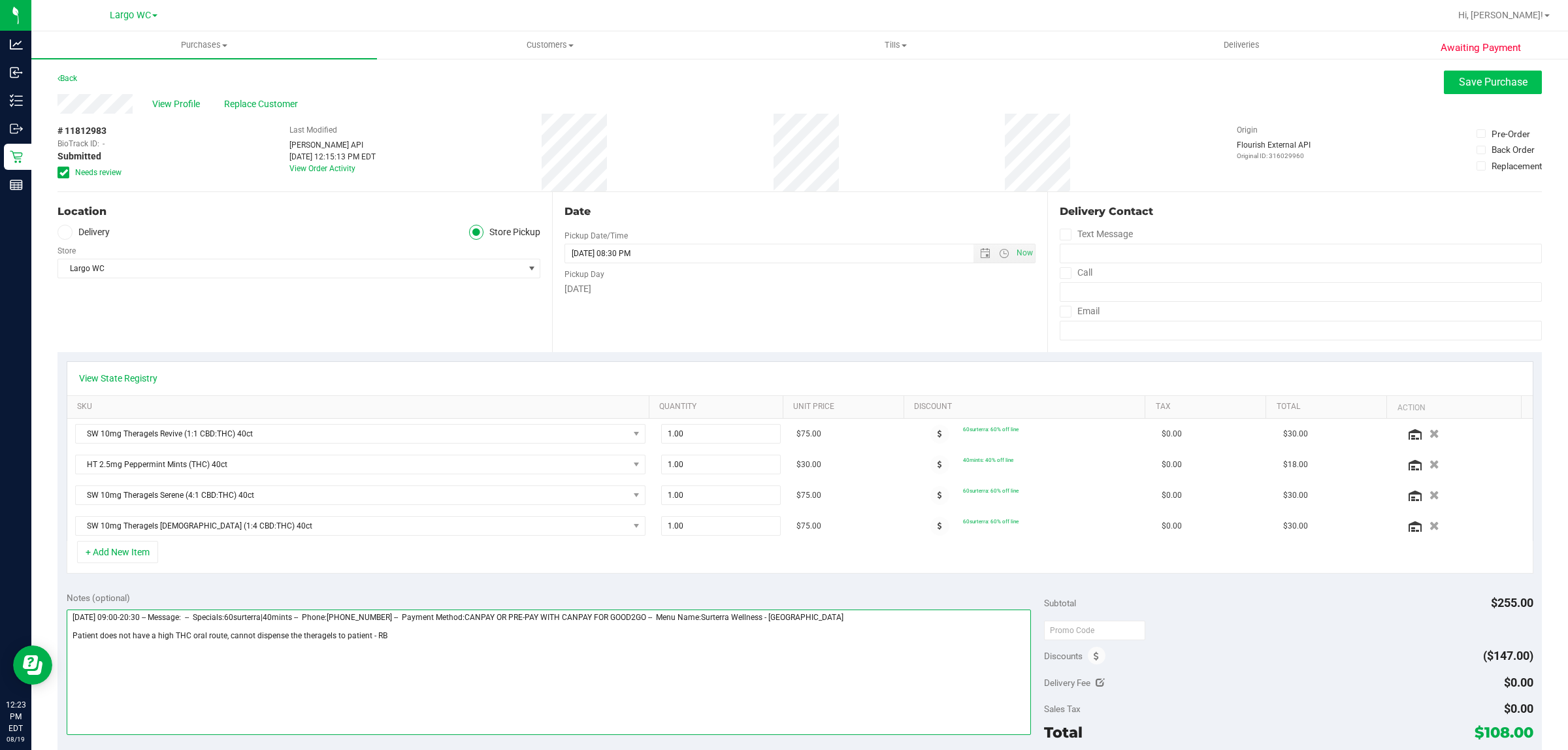
type textarea "Tuesday 08/19/2025 09:00-20:30 -- Message: -- Specials:60surterra|40mints -- Ph…"
click at [1444, 89] on button "Save Purchase" at bounding box center [1493, 82] width 98 height 24
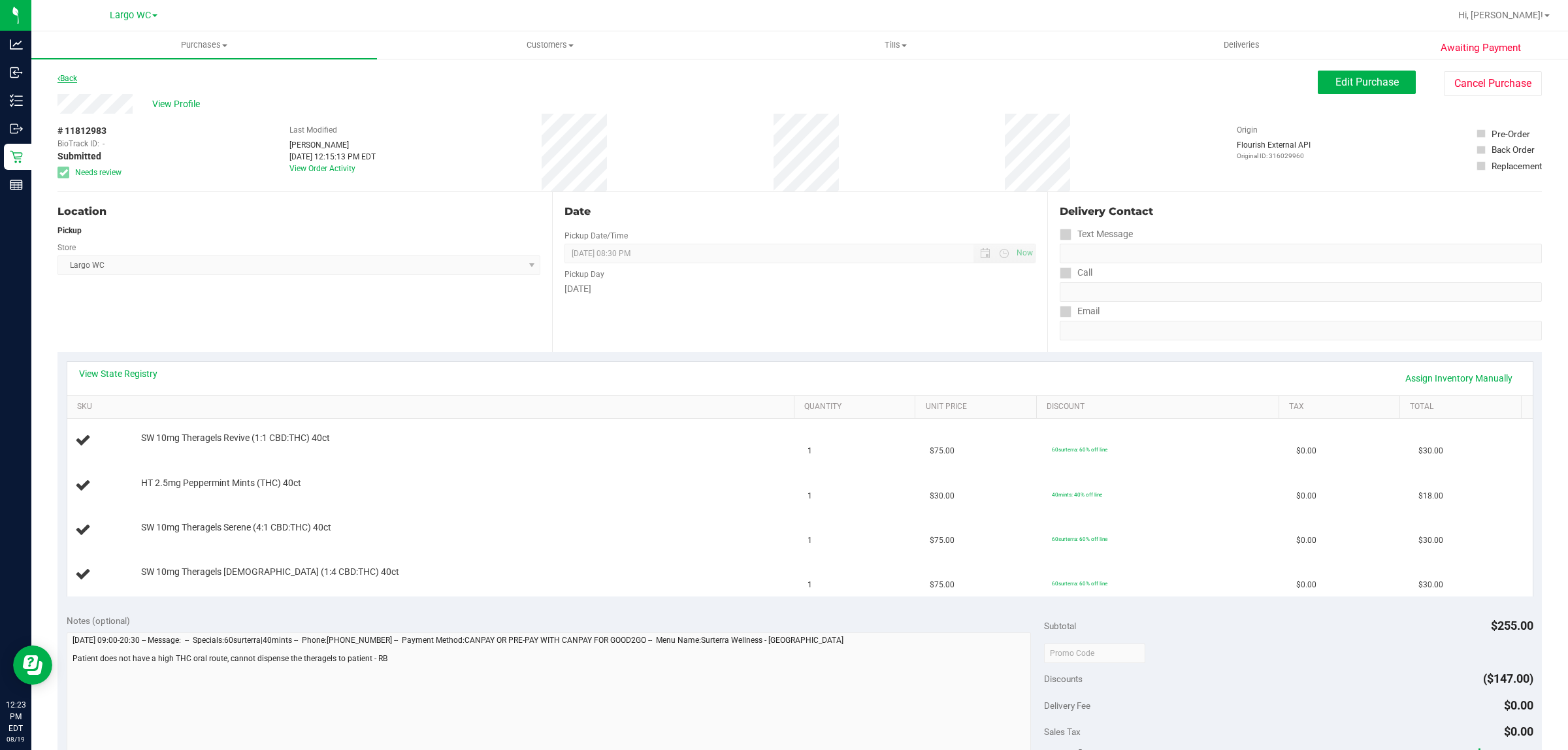
click at [59, 79] on icon at bounding box center [59, 78] width 3 height 8
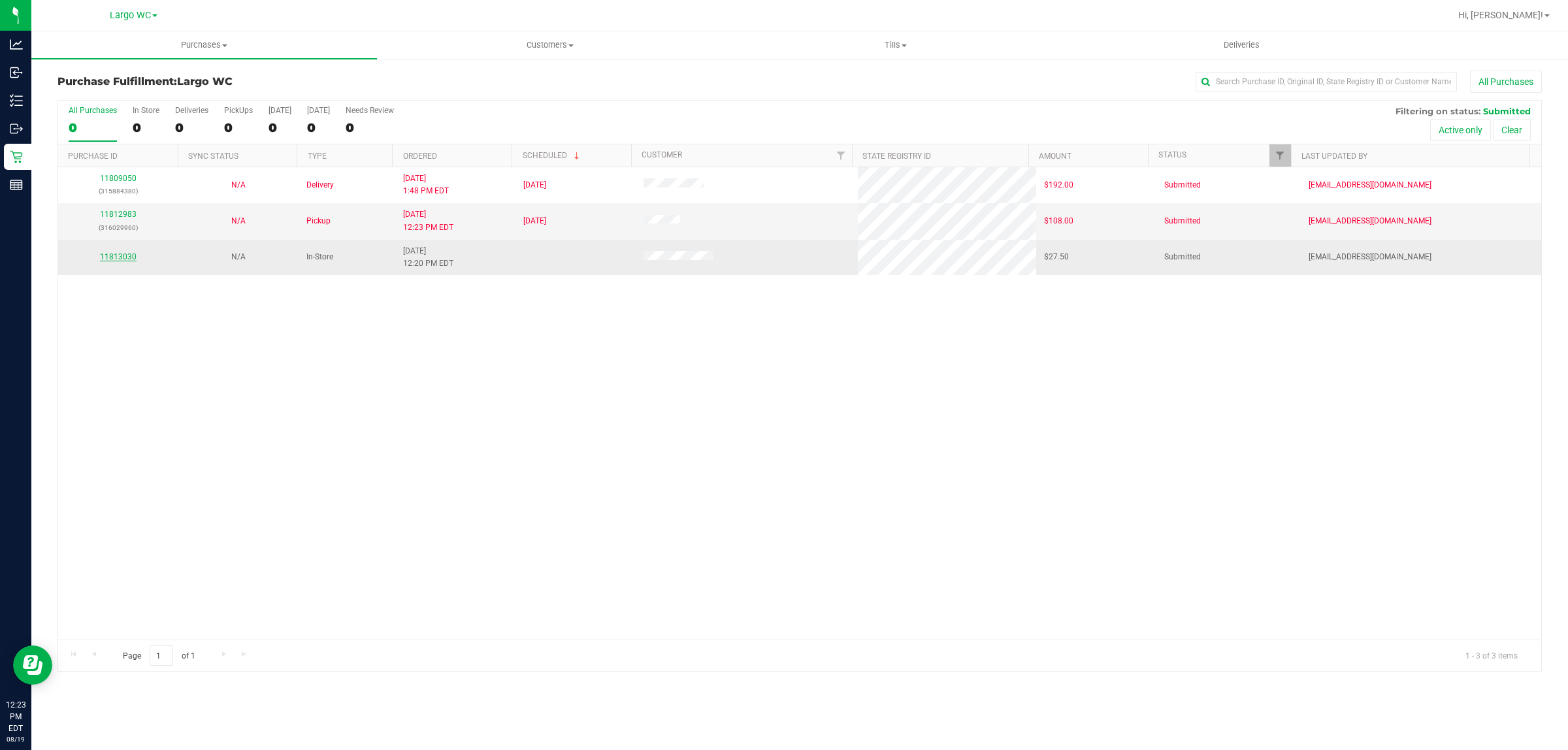
click at [122, 260] on link "11813030" at bounding box center [118, 257] width 36 height 9
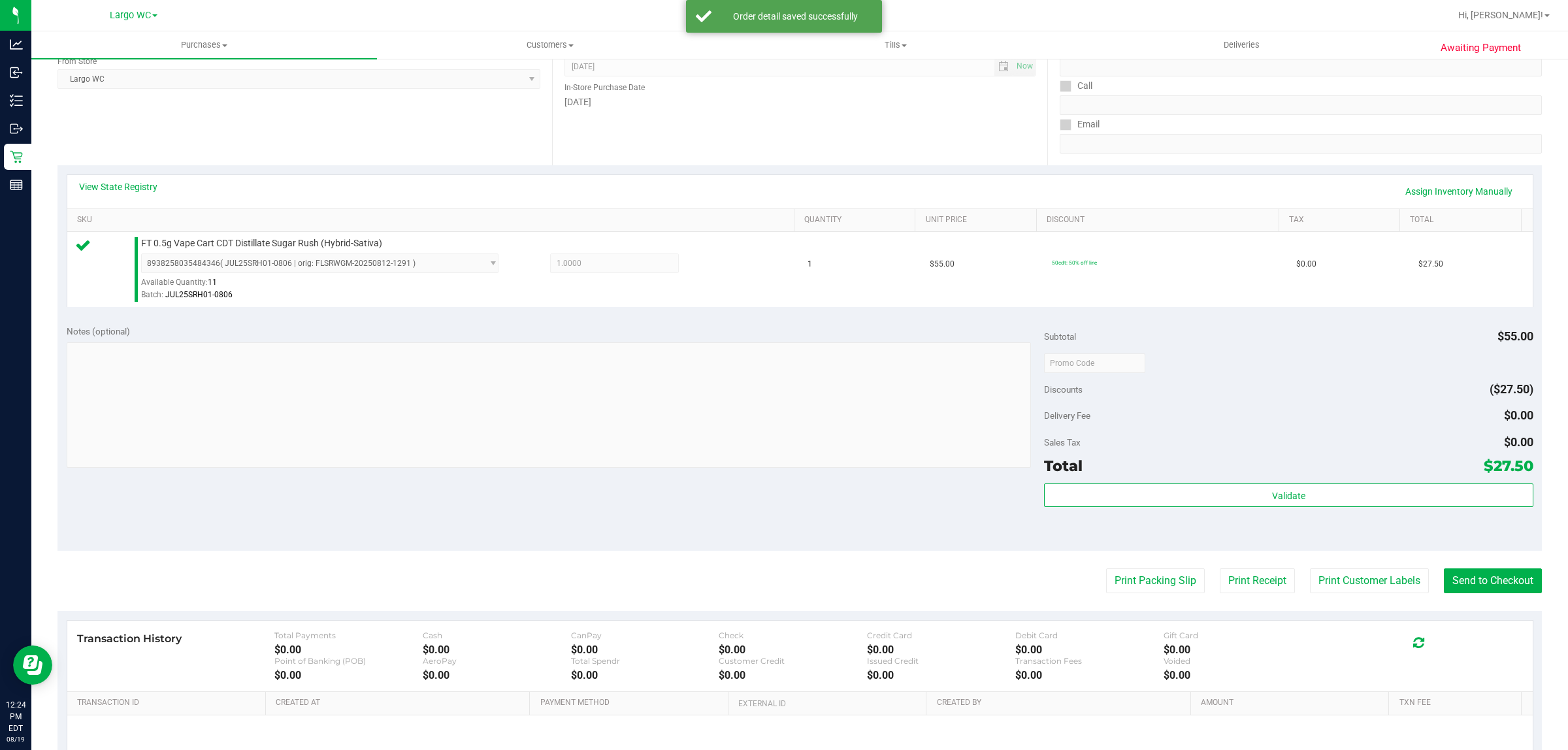
scroll to position [312, 0]
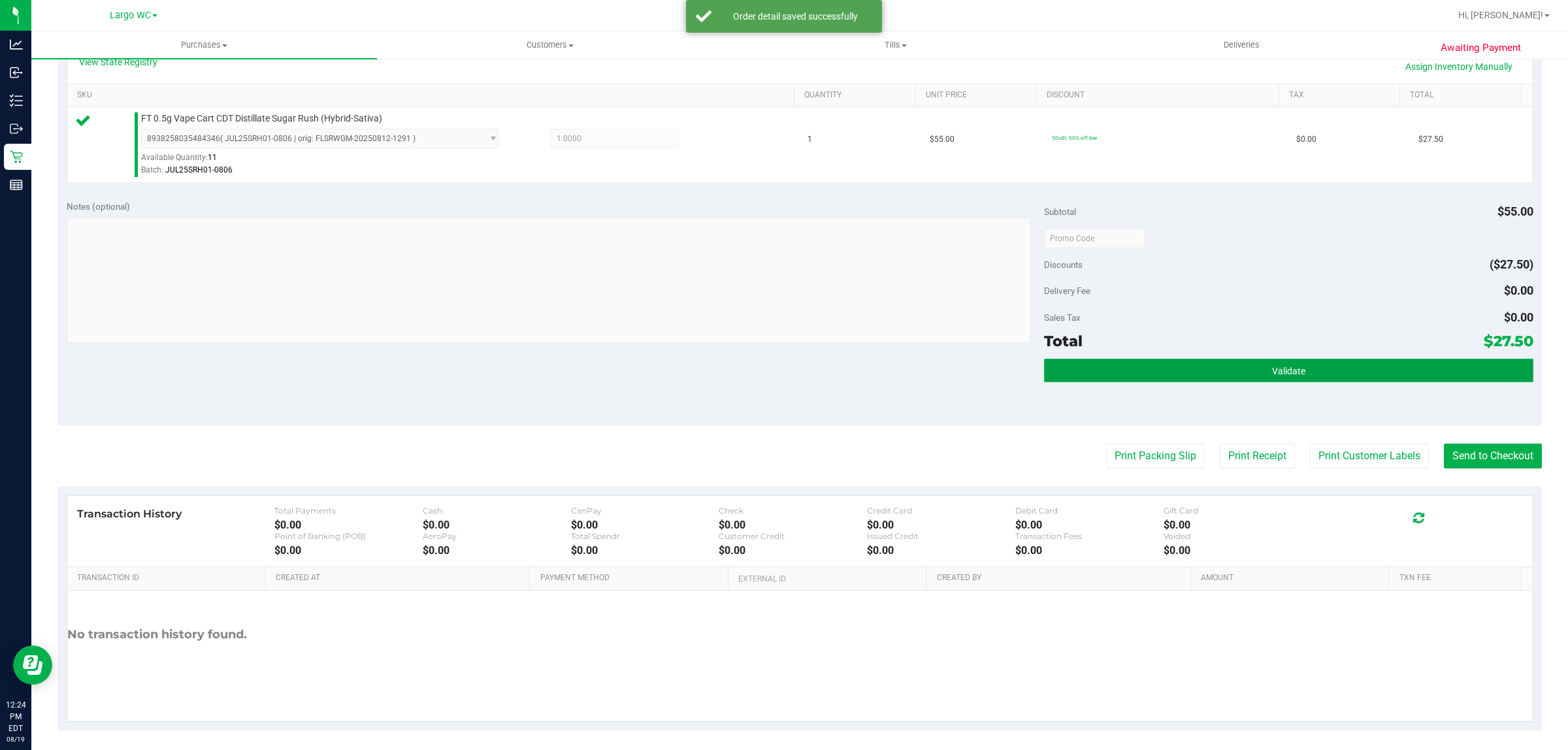
click at [1288, 374] on span "Validate" at bounding box center [1289, 371] width 34 height 11
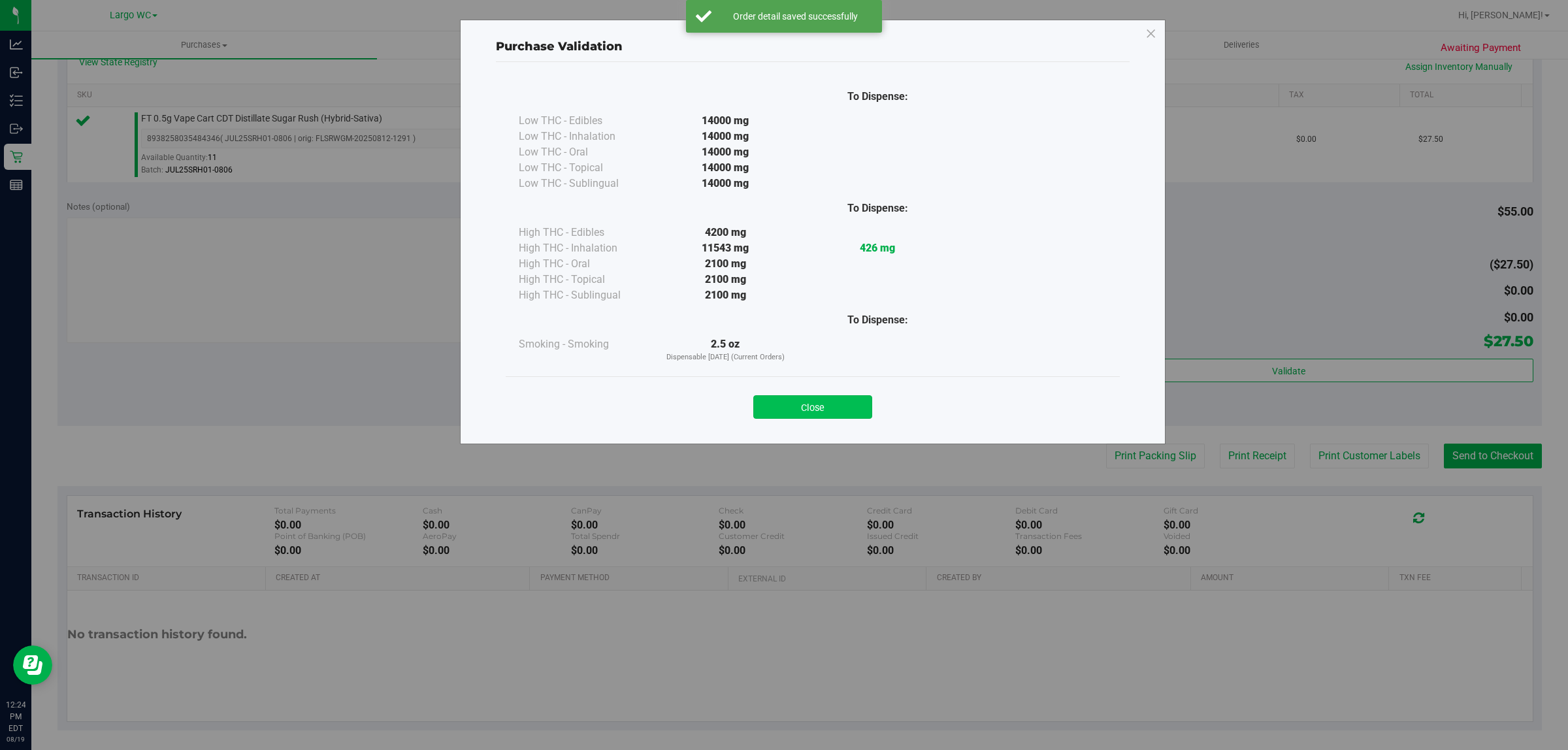
click at [813, 407] on button "Close" at bounding box center [813, 407] width 119 height 24
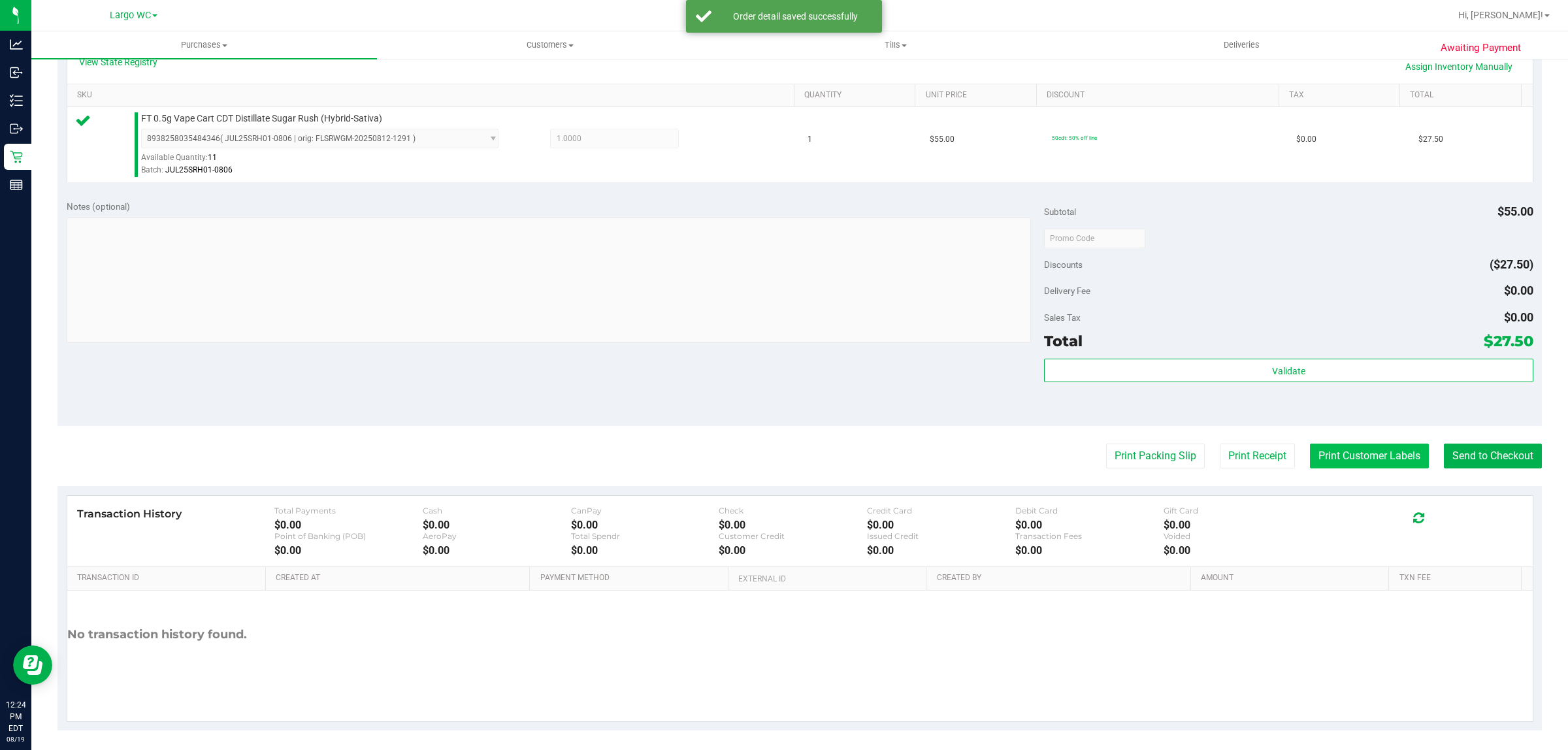
click at [1372, 451] on button "Print Customer Labels" at bounding box center [1370, 455] width 119 height 25
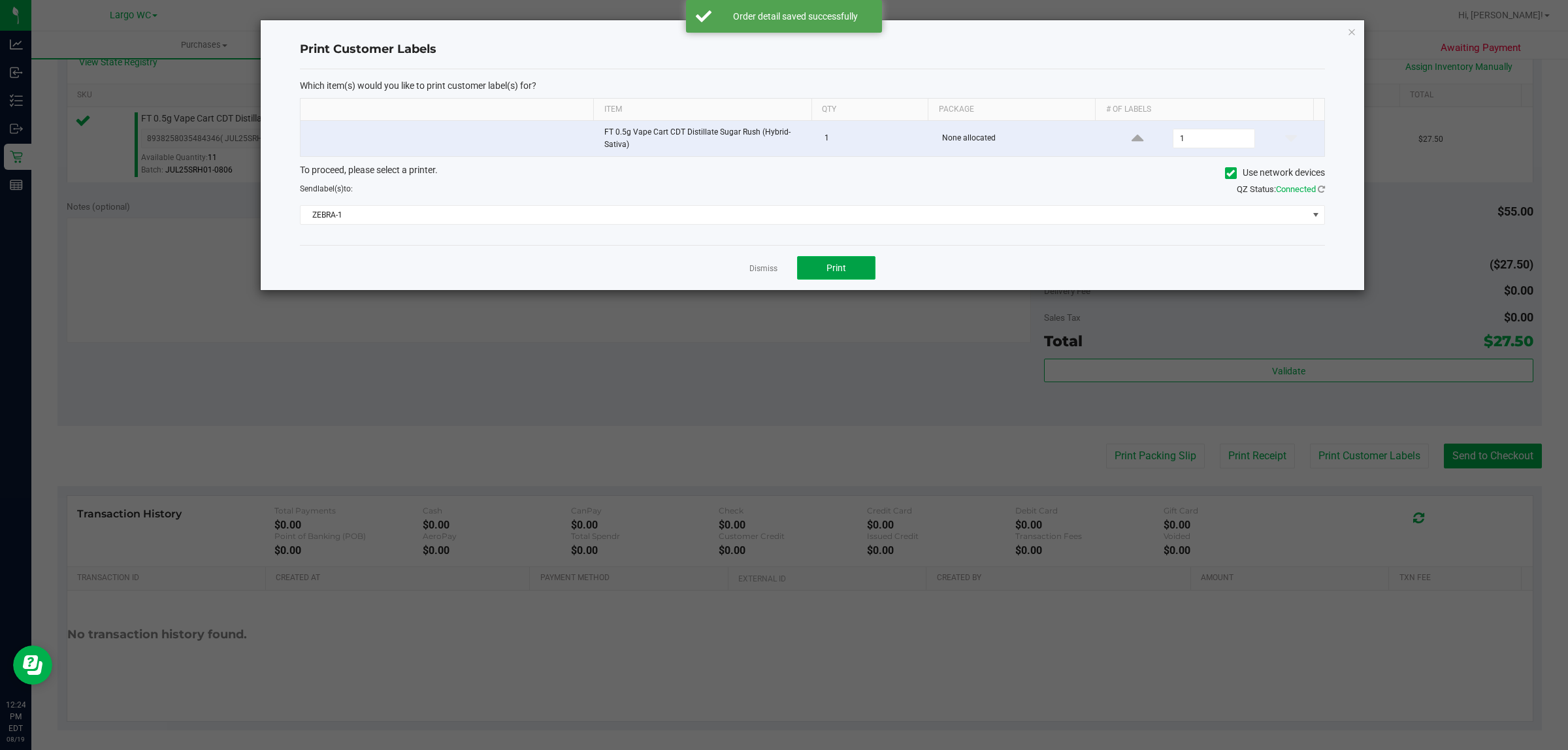
click at [855, 272] on button "Print" at bounding box center [836, 267] width 79 height 24
click at [758, 272] on link "Dismiss" at bounding box center [763, 269] width 28 height 11
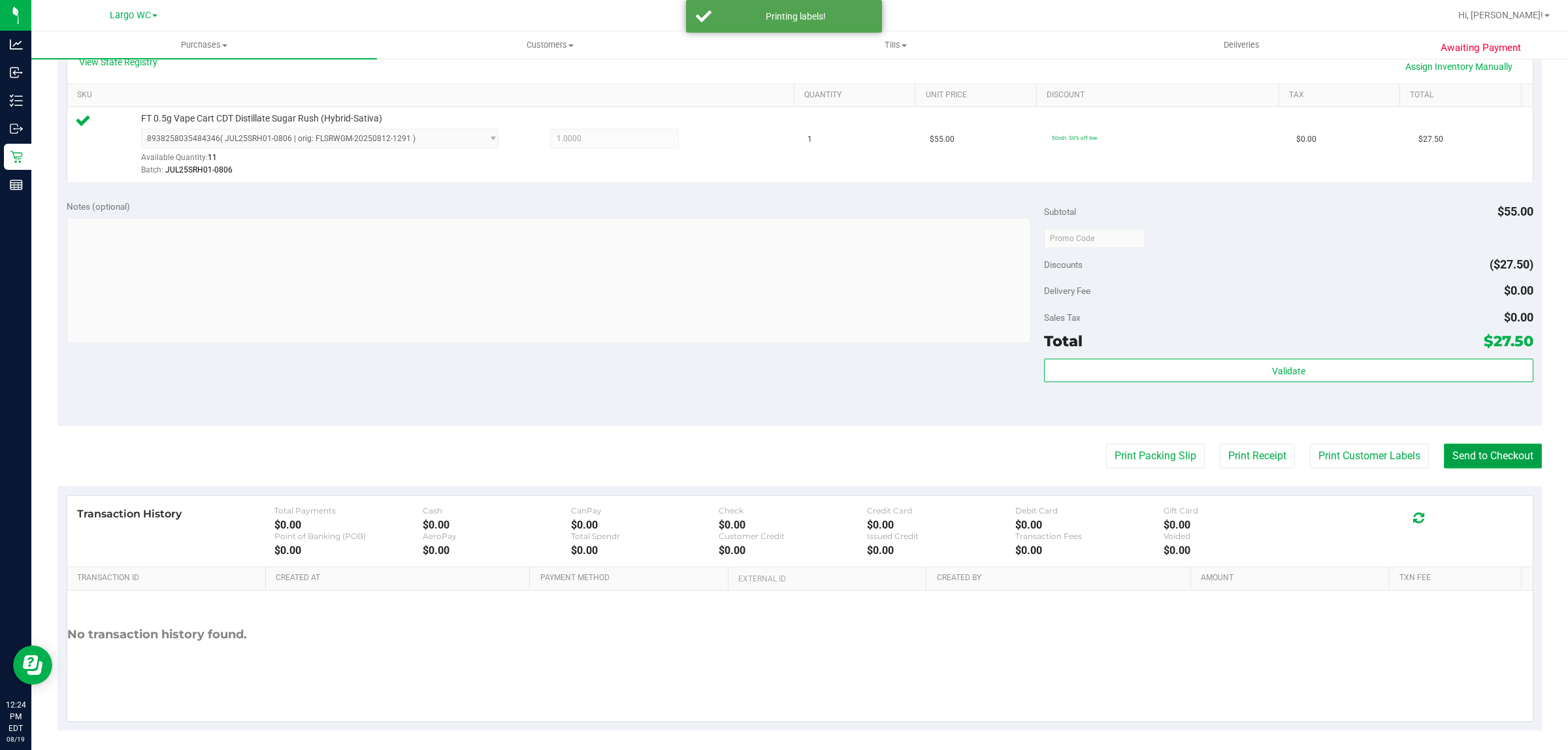
click at [1510, 456] on button "Send to Checkout" at bounding box center [1493, 455] width 98 height 25
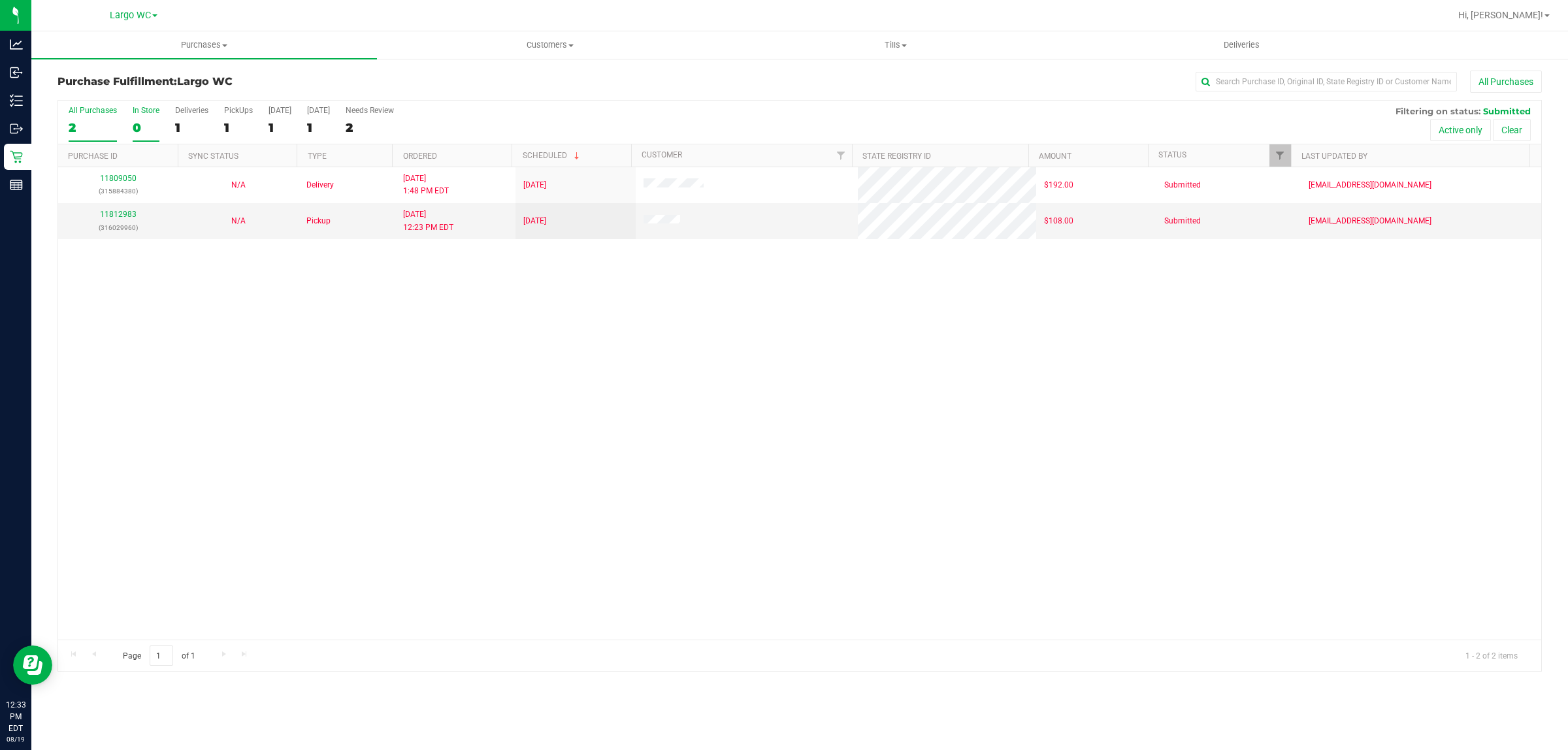
click at [136, 126] on div "0" at bounding box center [145, 127] width 26 height 15
click at [0, 0] on input "In Store 0" at bounding box center [0, 0] width 0 height 0
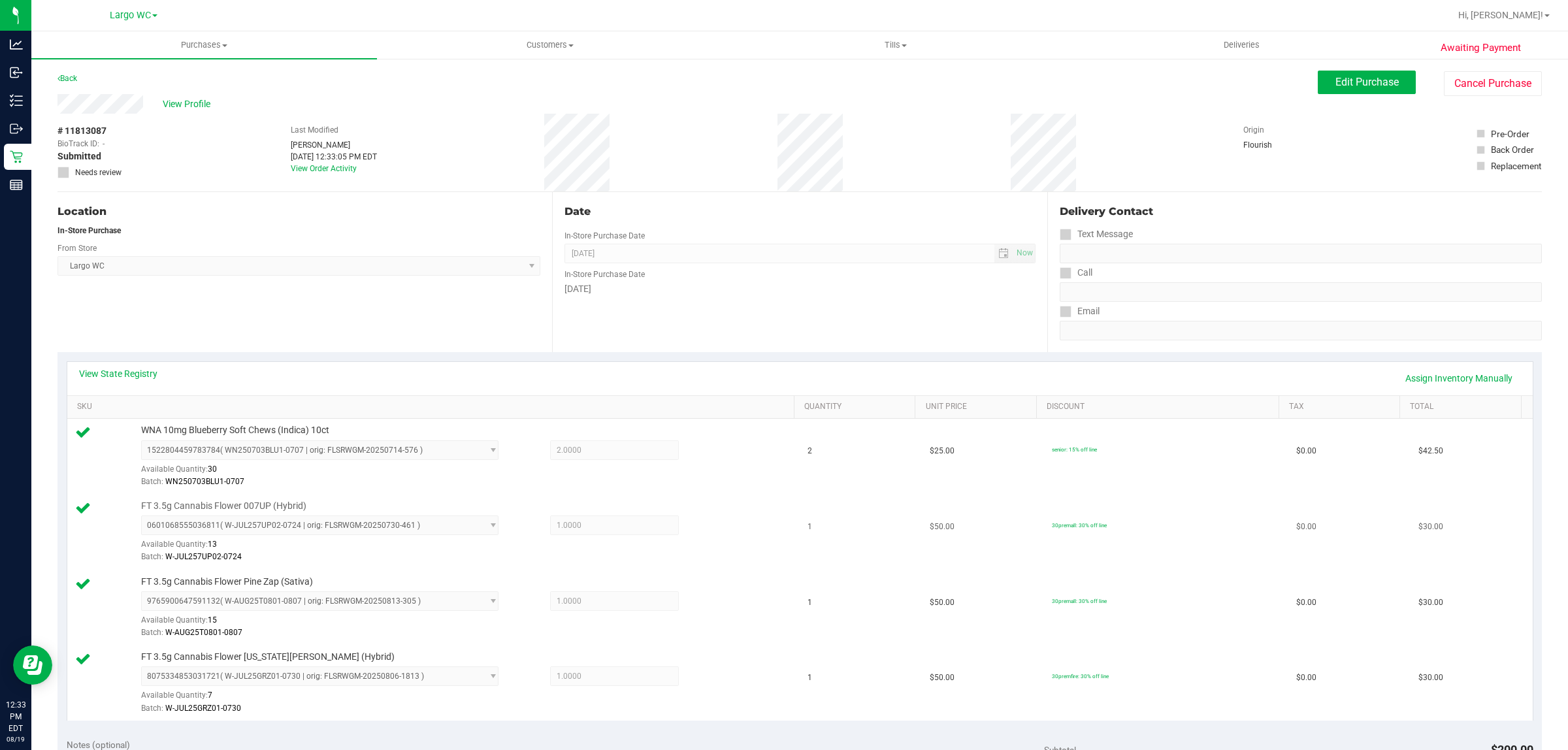
click at [112, 550] on div "FT 3.5g Cannabis Flower 007UP (Hybrid) 0601068555036811 ( W-JUL257UP02-0724 | o…" at bounding box center [433, 532] width 717 height 64
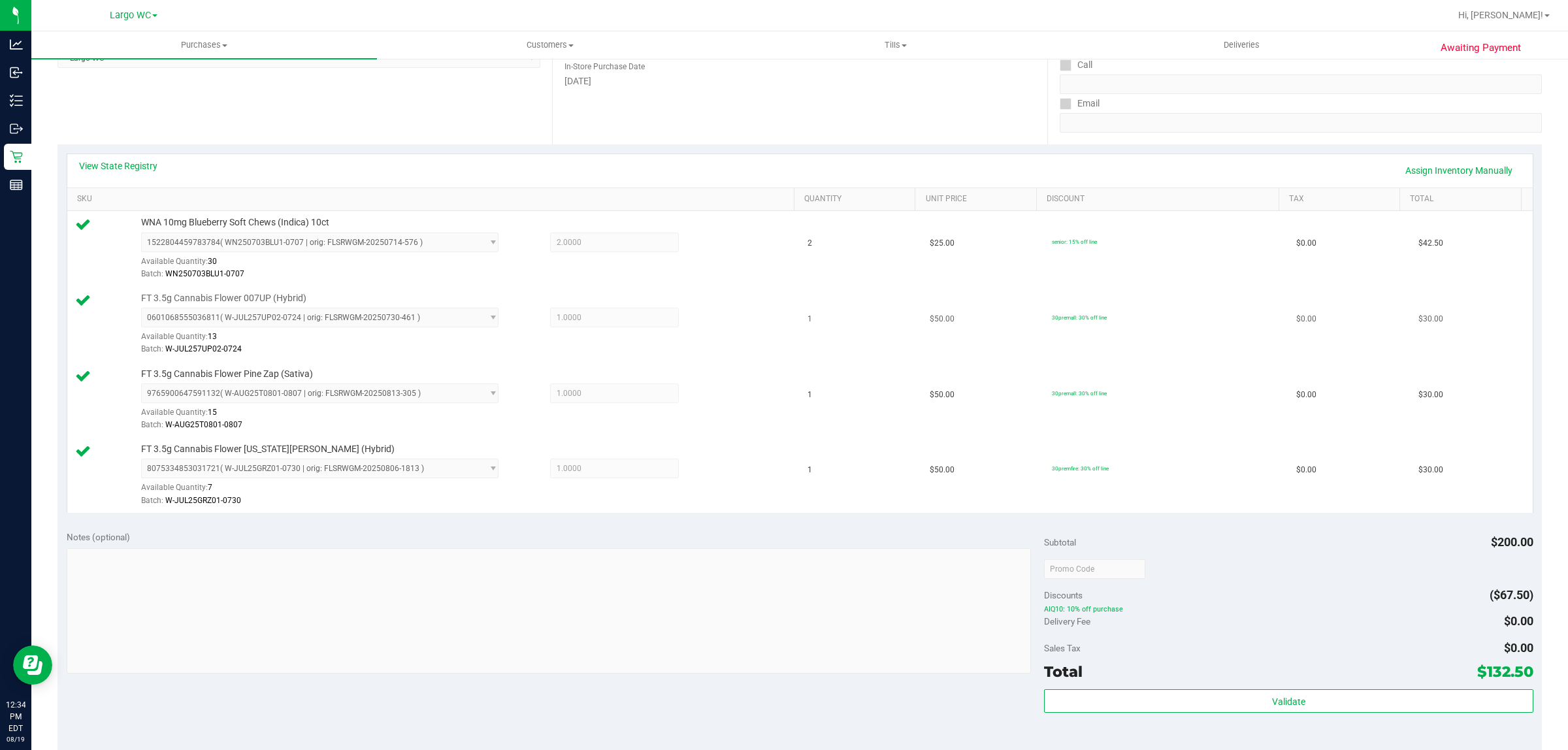
scroll to position [472, 0]
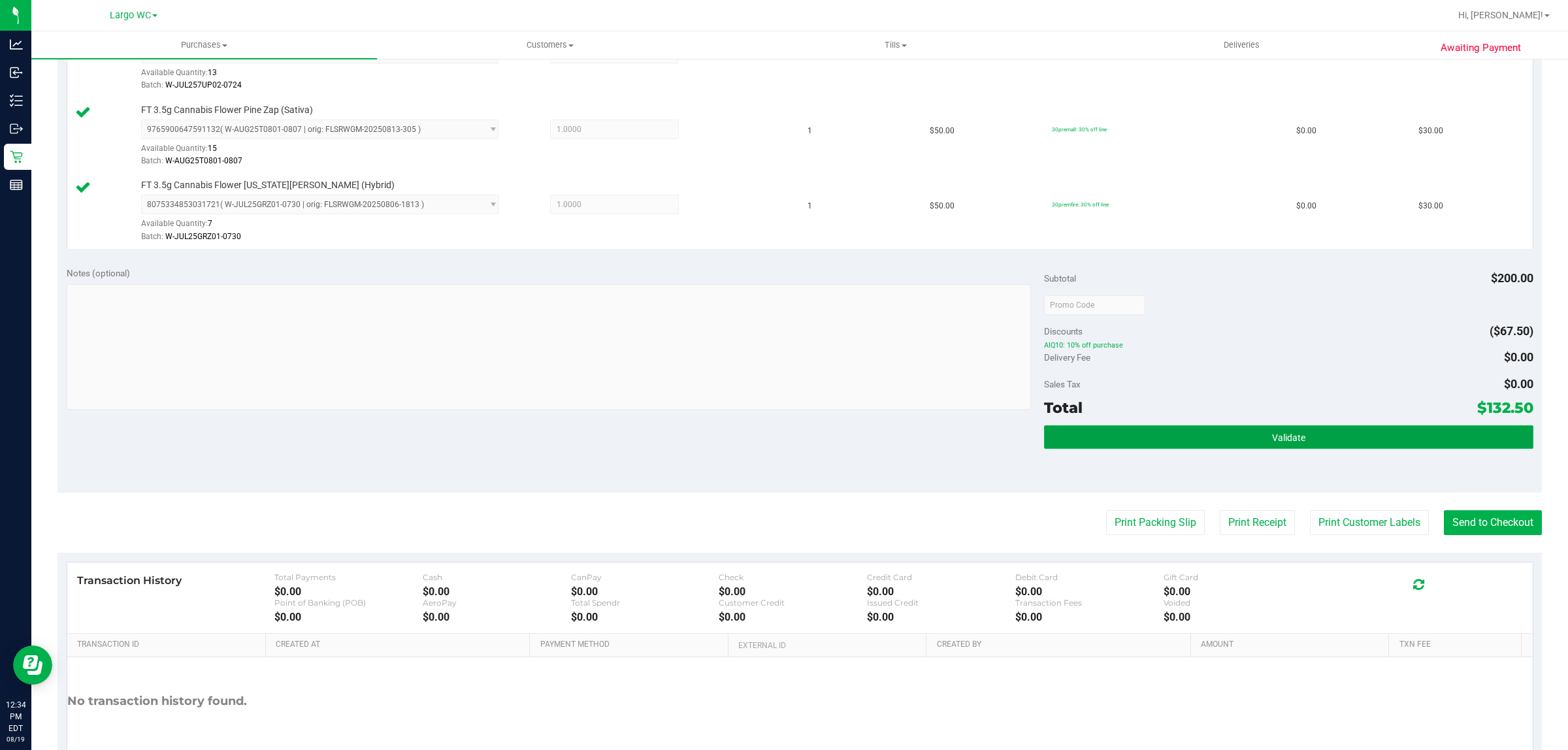
click at [1256, 433] on button "Validate" at bounding box center [1288, 437] width 489 height 24
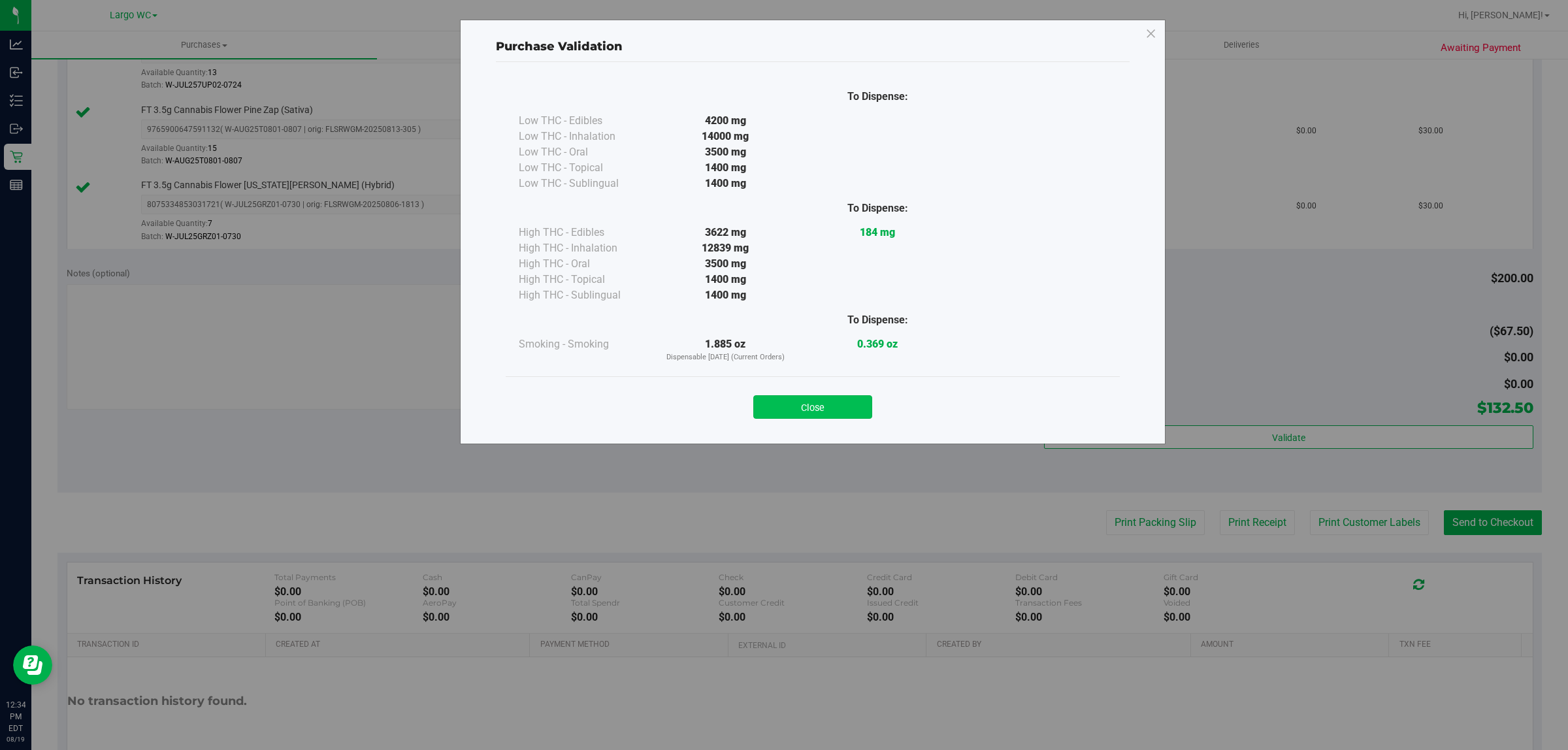
click at [835, 417] on button "Close" at bounding box center [813, 407] width 119 height 24
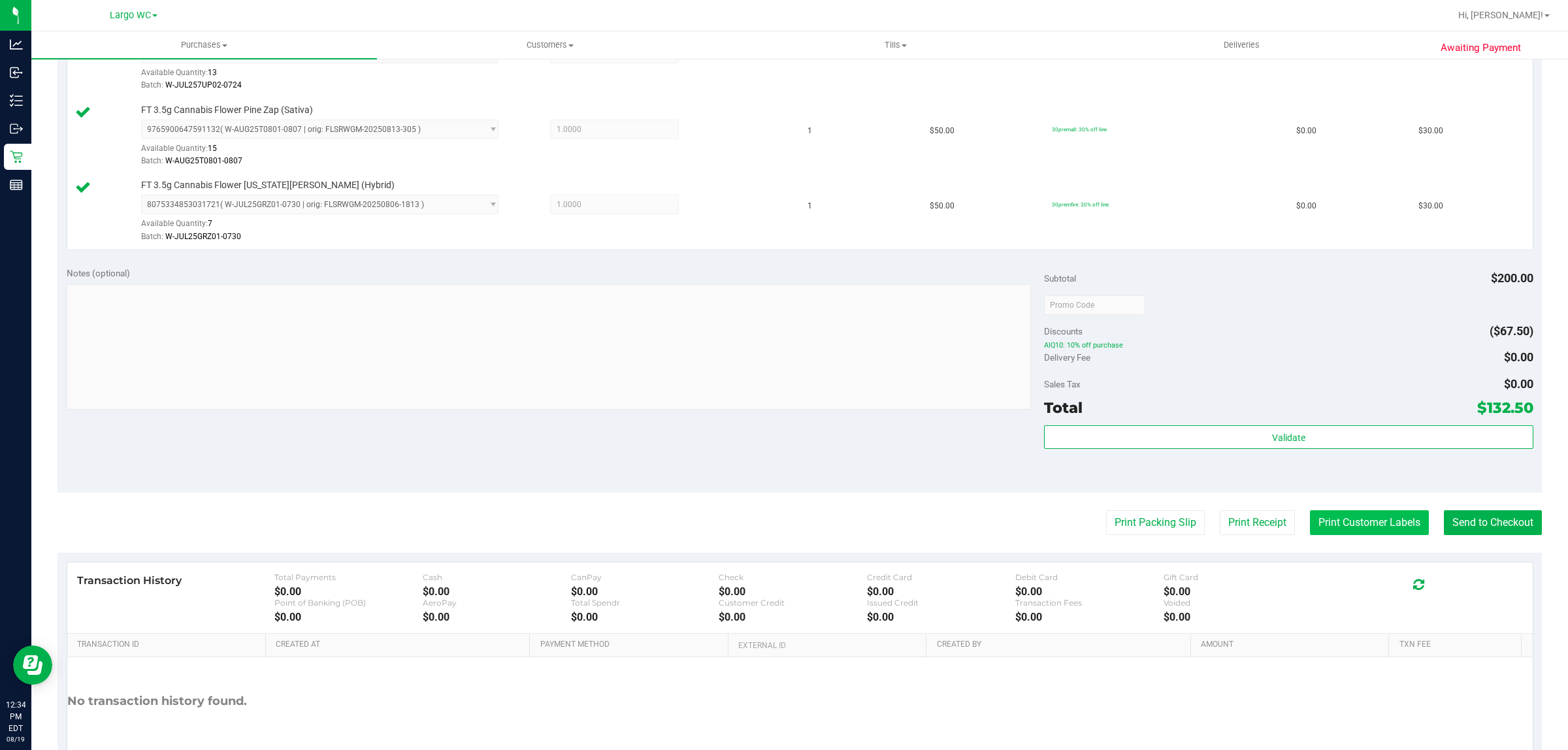
click at [1406, 531] on button "Print Customer Labels" at bounding box center [1370, 522] width 119 height 25
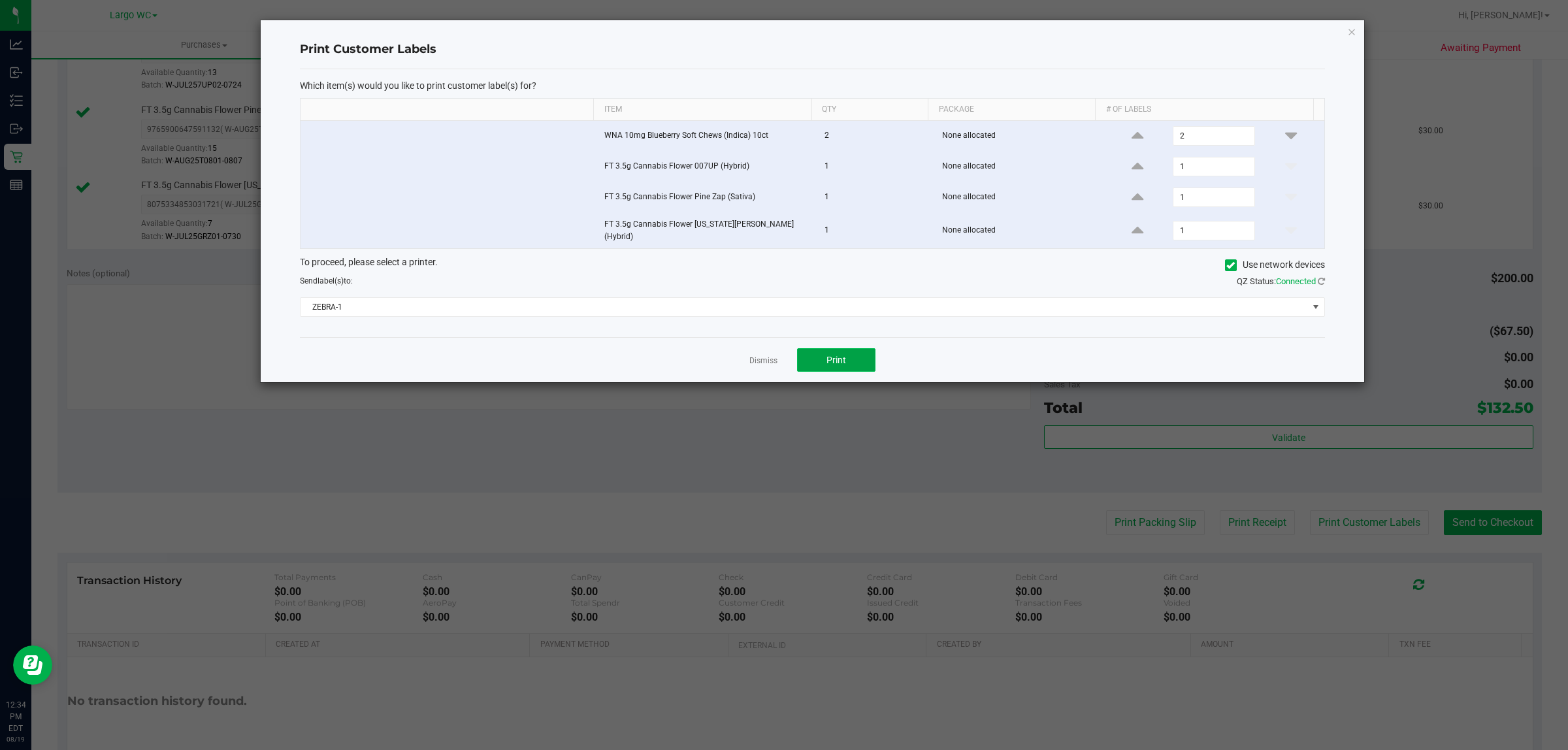
click at [838, 357] on span "Print" at bounding box center [836, 360] width 19 height 11
click at [765, 359] on link "Dismiss" at bounding box center [763, 361] width 28 height 11
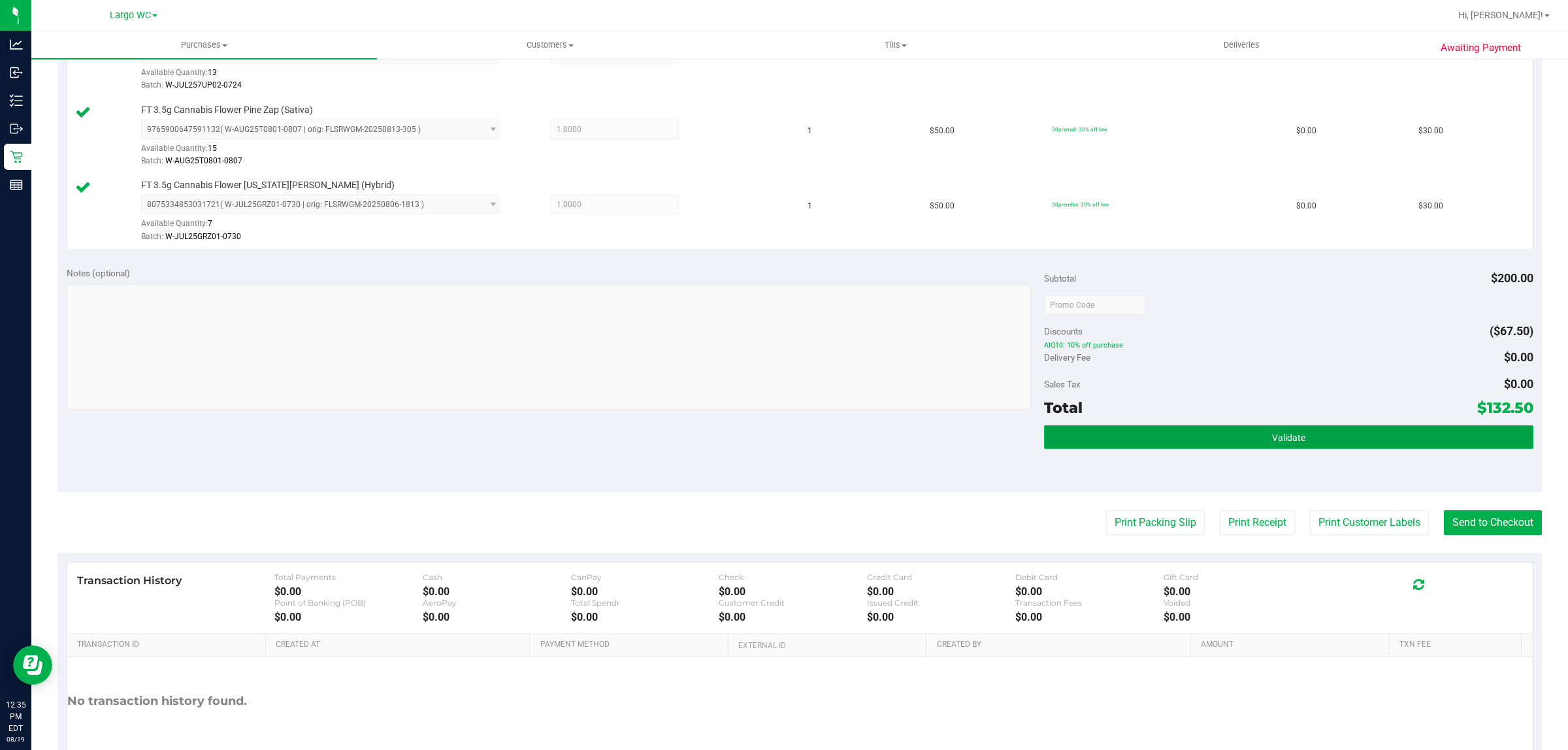
click at [1176, 427] on button "Validate" at bounding box center [1288, 437] width 489 height 24
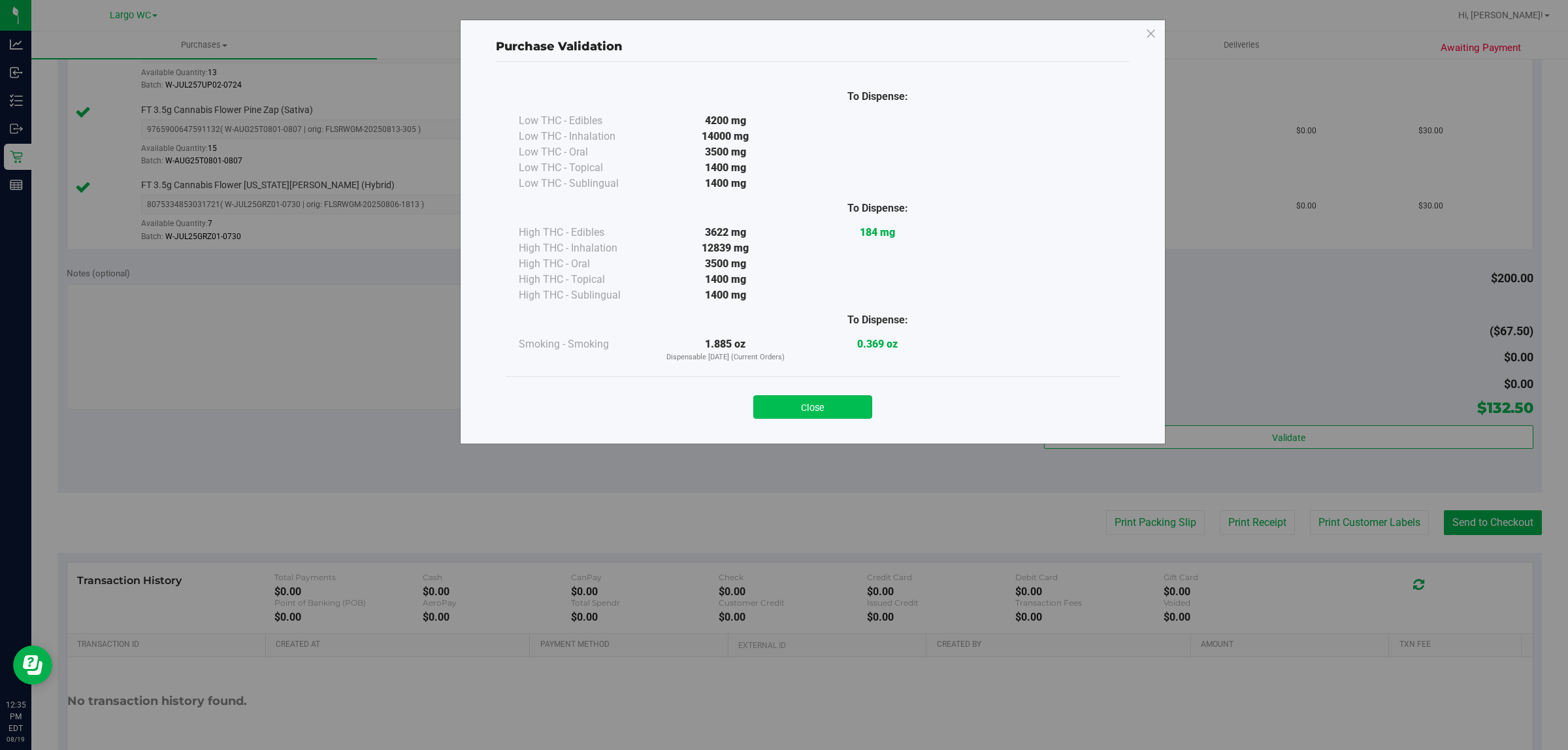
click at [825, 410] on button "Close" at bounding box center [813, 407] width 119 height 24
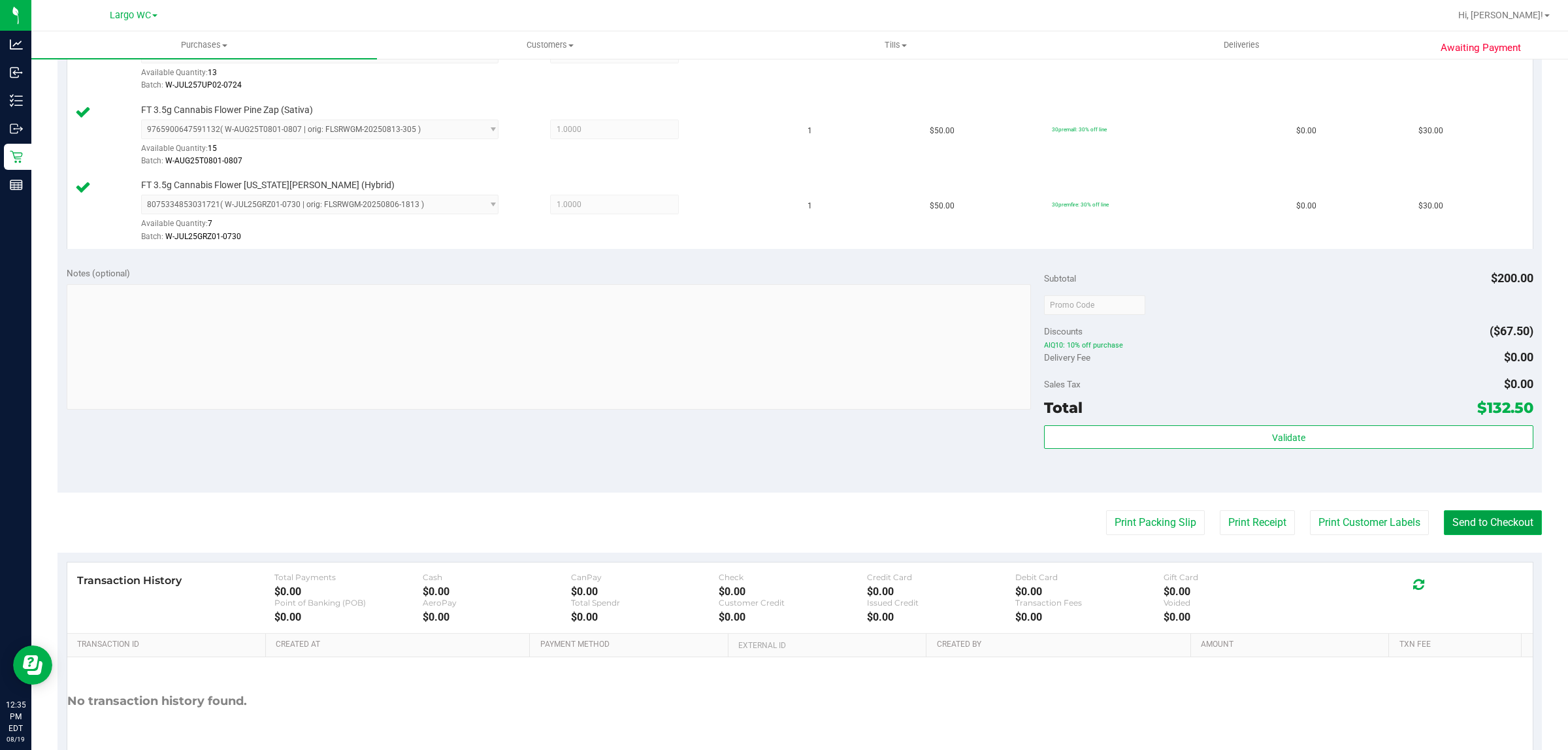
click at [1444, 526] on button "Send to Checkout" at bounding box center [1493, 522] width 98 height 25
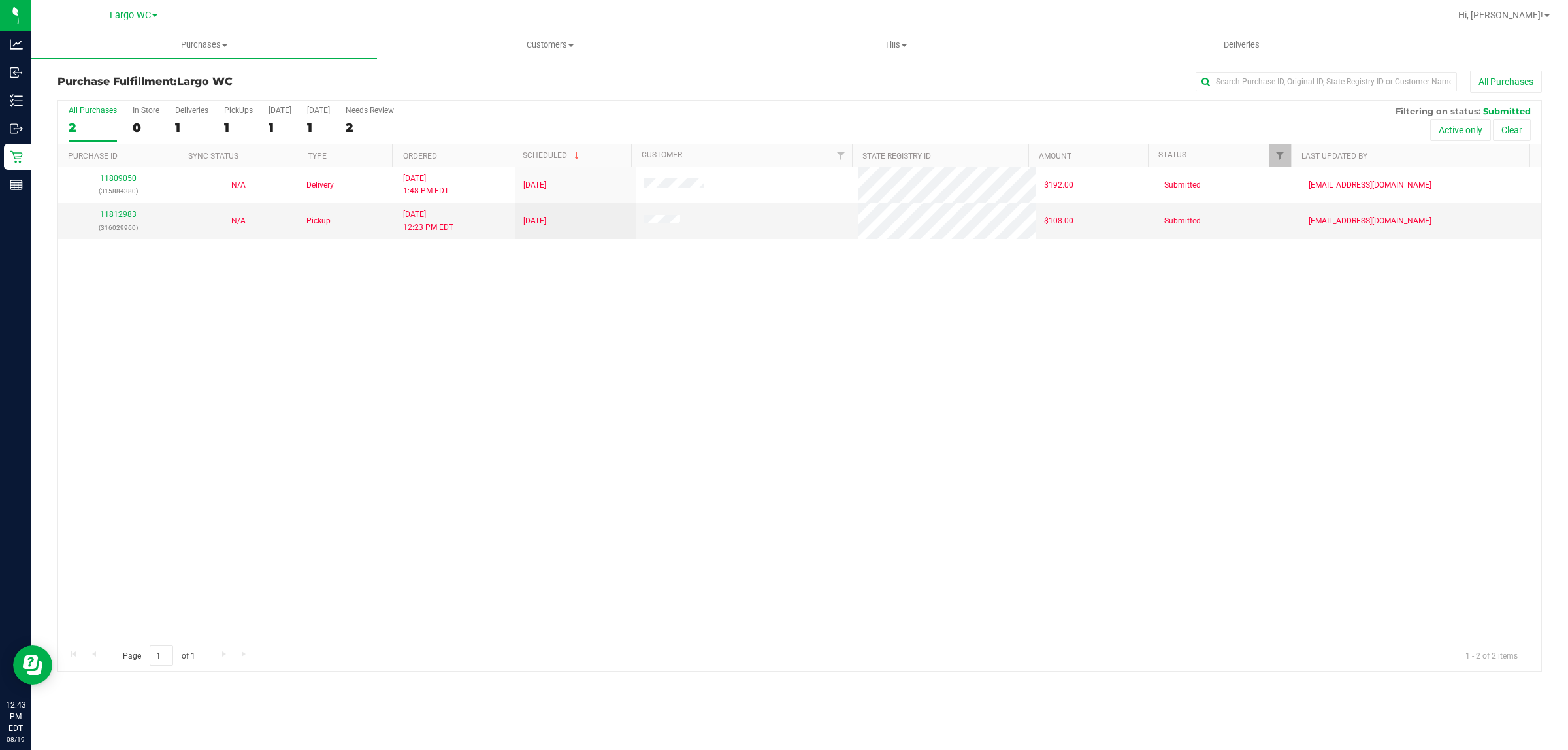
click at [106, 351] on div "11809050 (315884380) N/A Delivery 8/18/2025 1:48 PM EDT 8/20/2025 $192.00 Submi…" at bounding box center [800, 403] width 1484 height 472
click at [146, 123] on div "0" at bounding box center [145, 127] width 26 height 15
click at [0, 0] on input "In Store 0" at bounding box center [0, 0] width 0 height 0
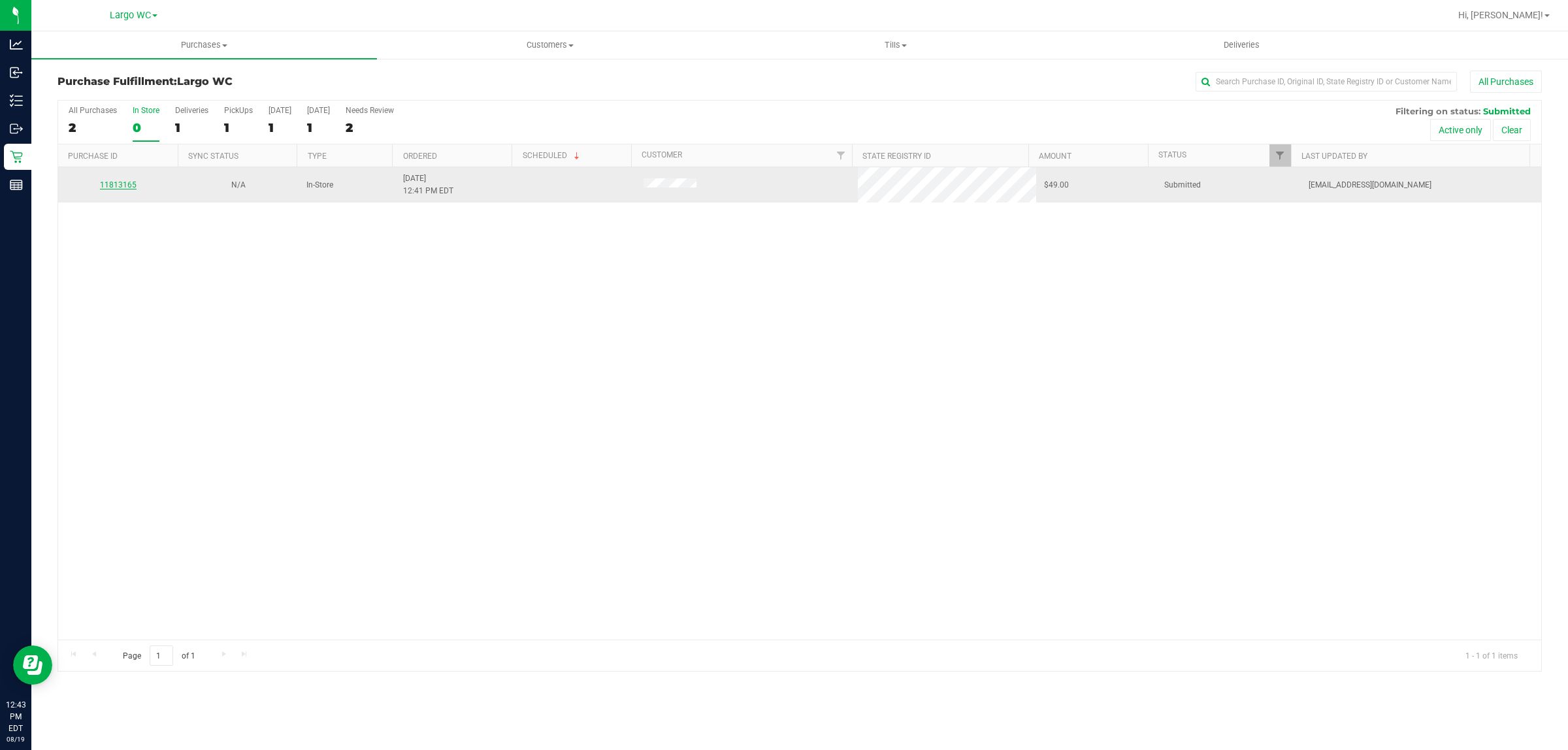
click at [119, 189] on link "11813165" at bounding box center [118, 184] width 36 height 9
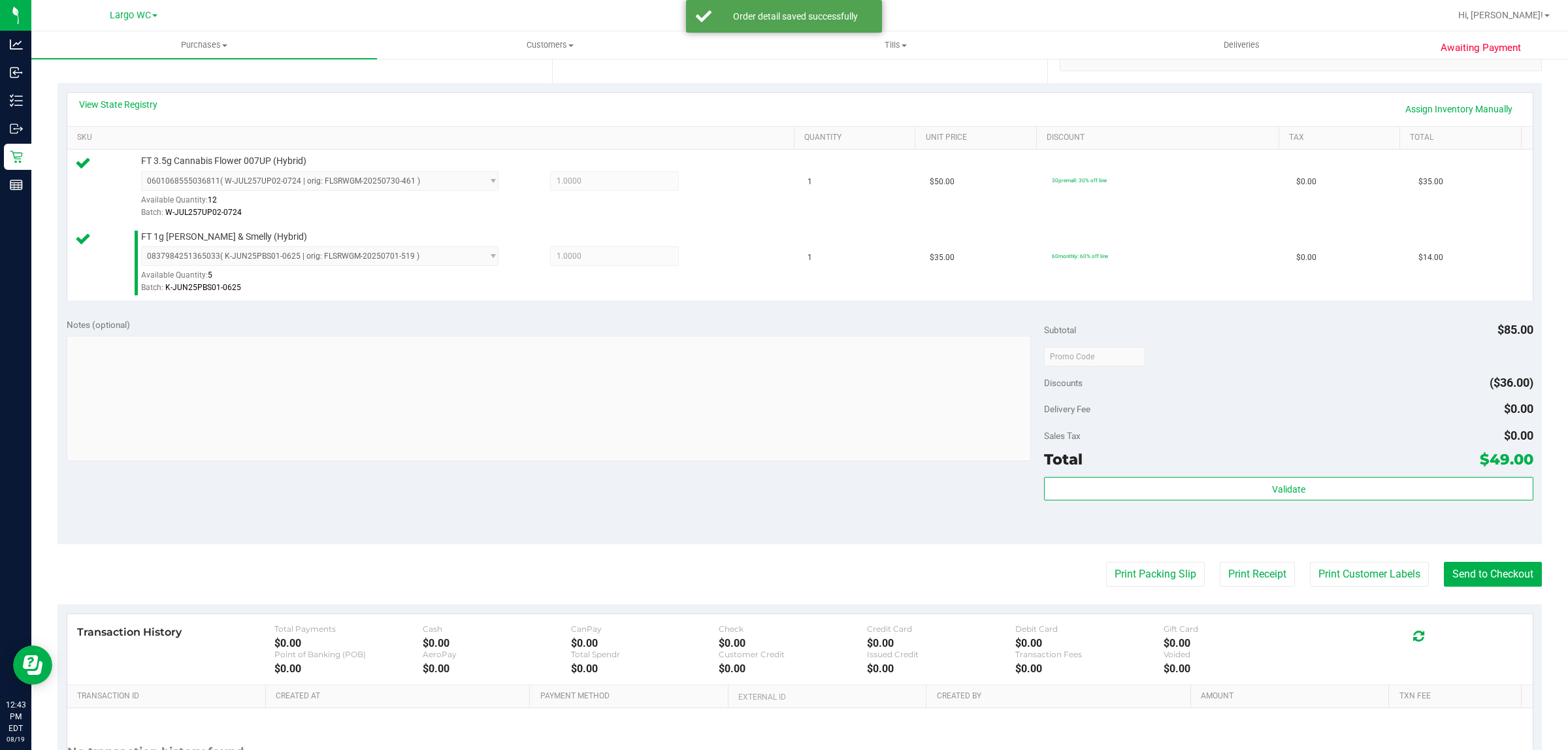
scroll to position [380, 0]
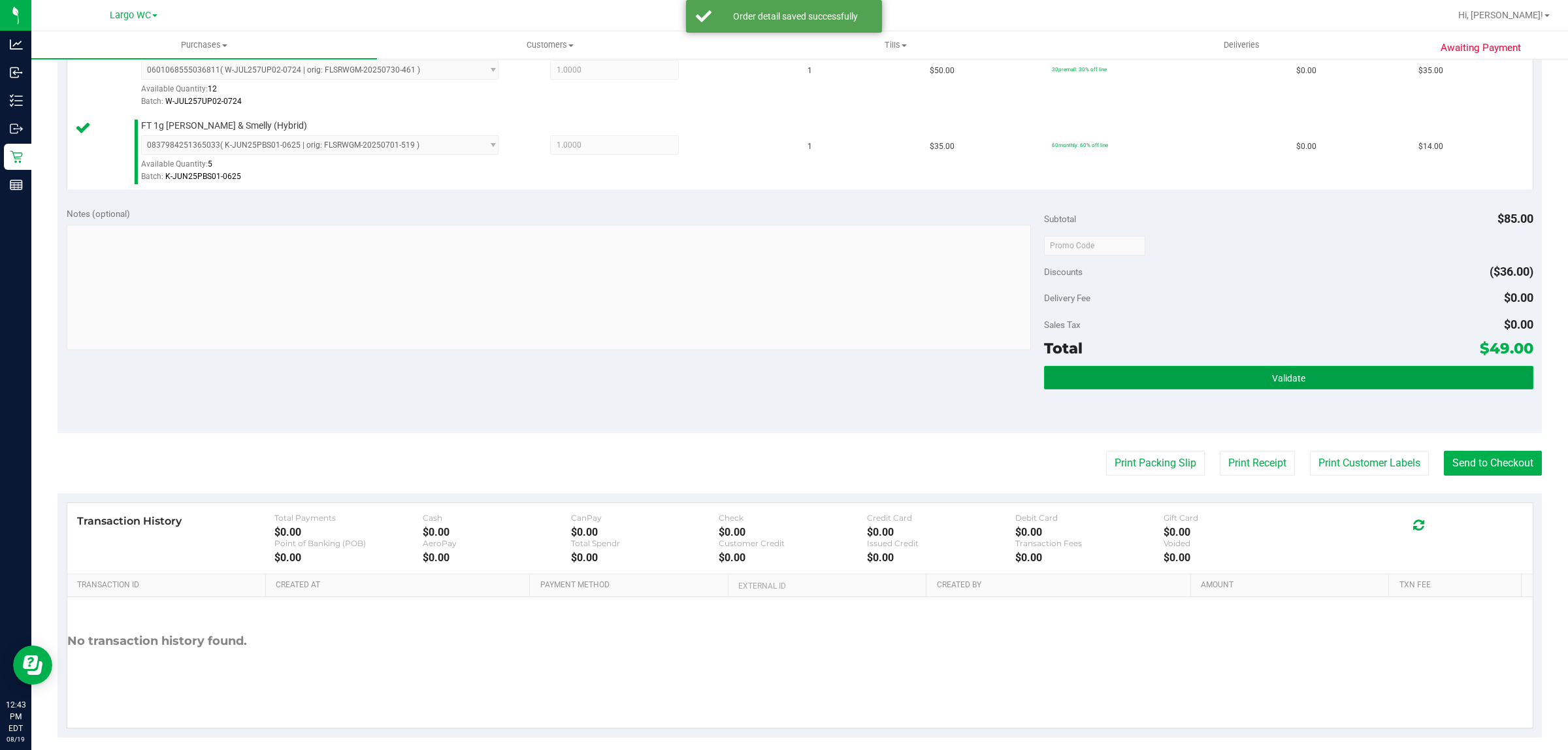
click at [1275, 375] on span "Validate" at bounding box center [1289, 378] width 34 height 11
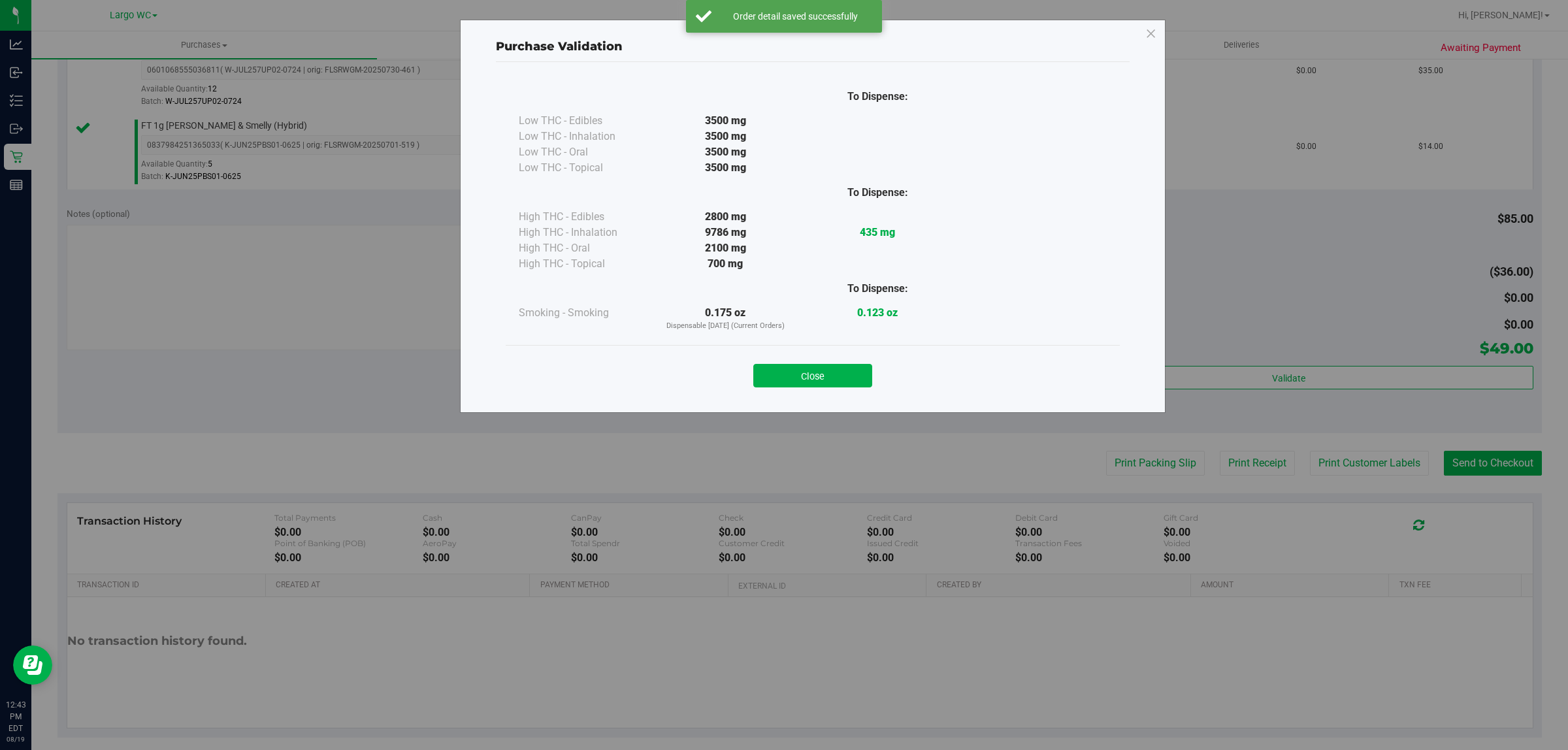
click at [814, 338] on div "To Dispense: Low THC - Edibles 3500 mg" at bounding box center [813, 212] width 614 height 265
click at [830, 367] on button "Close" at bounding box center [813, 375] width 119 height 24
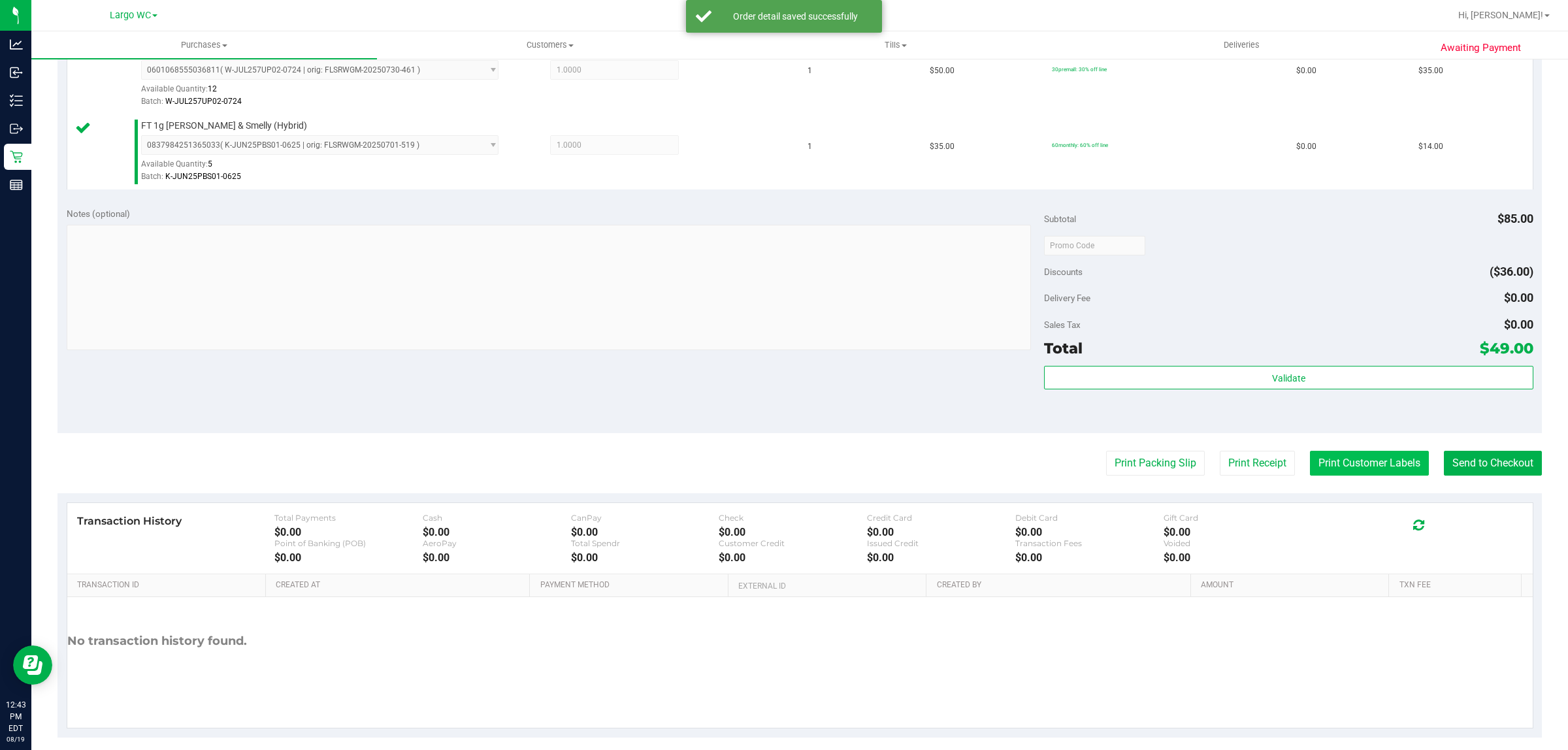
click at [1366, 467] on button "Print Customer Labels" at bounding box center [1370, 463] width 119 height 25
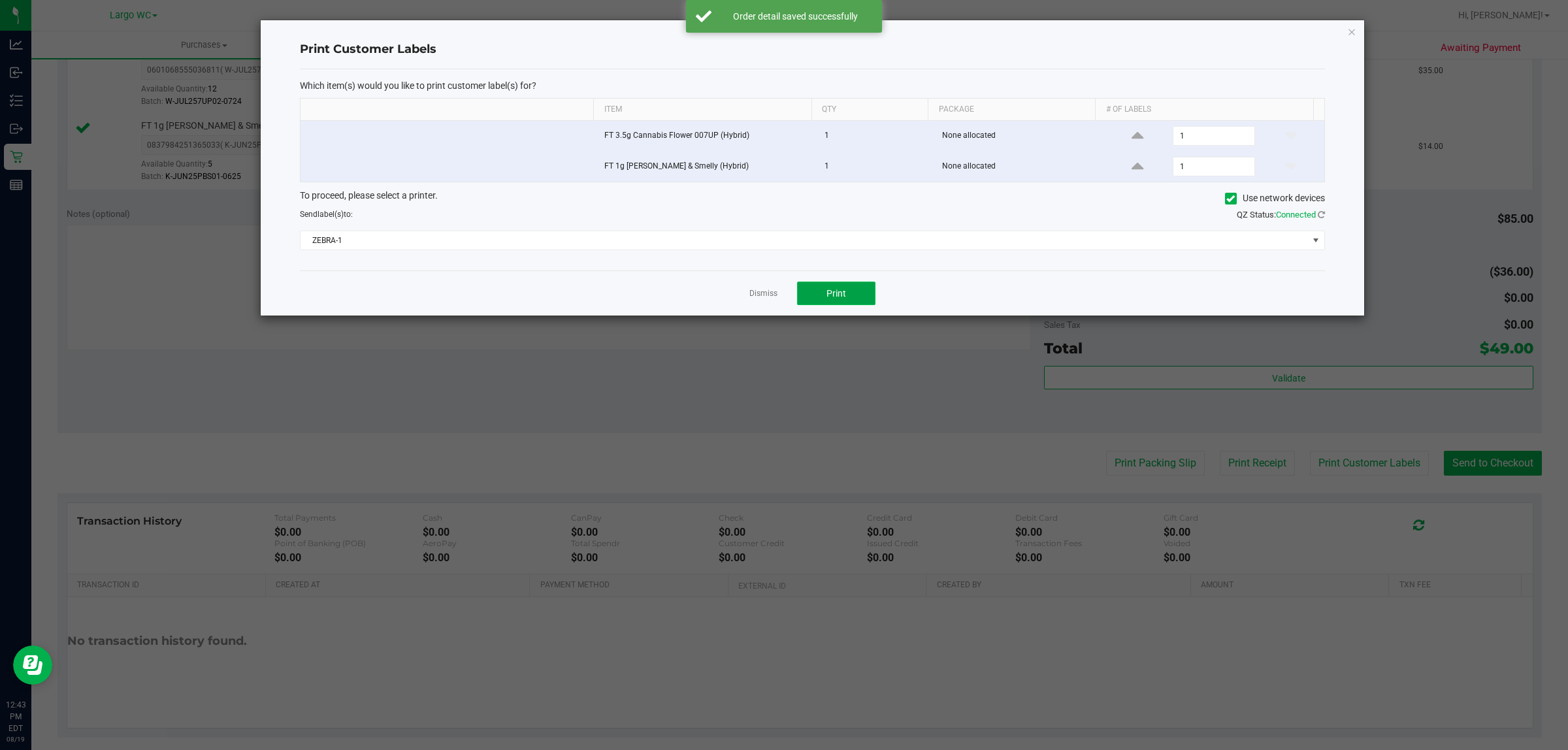
click at [848, 294] on button "Print" at bounding box center [836, 293] width 79 height 24
click at [758, 295] on link "Dismiss" at bounding box center [763, 294] width 28 height 11
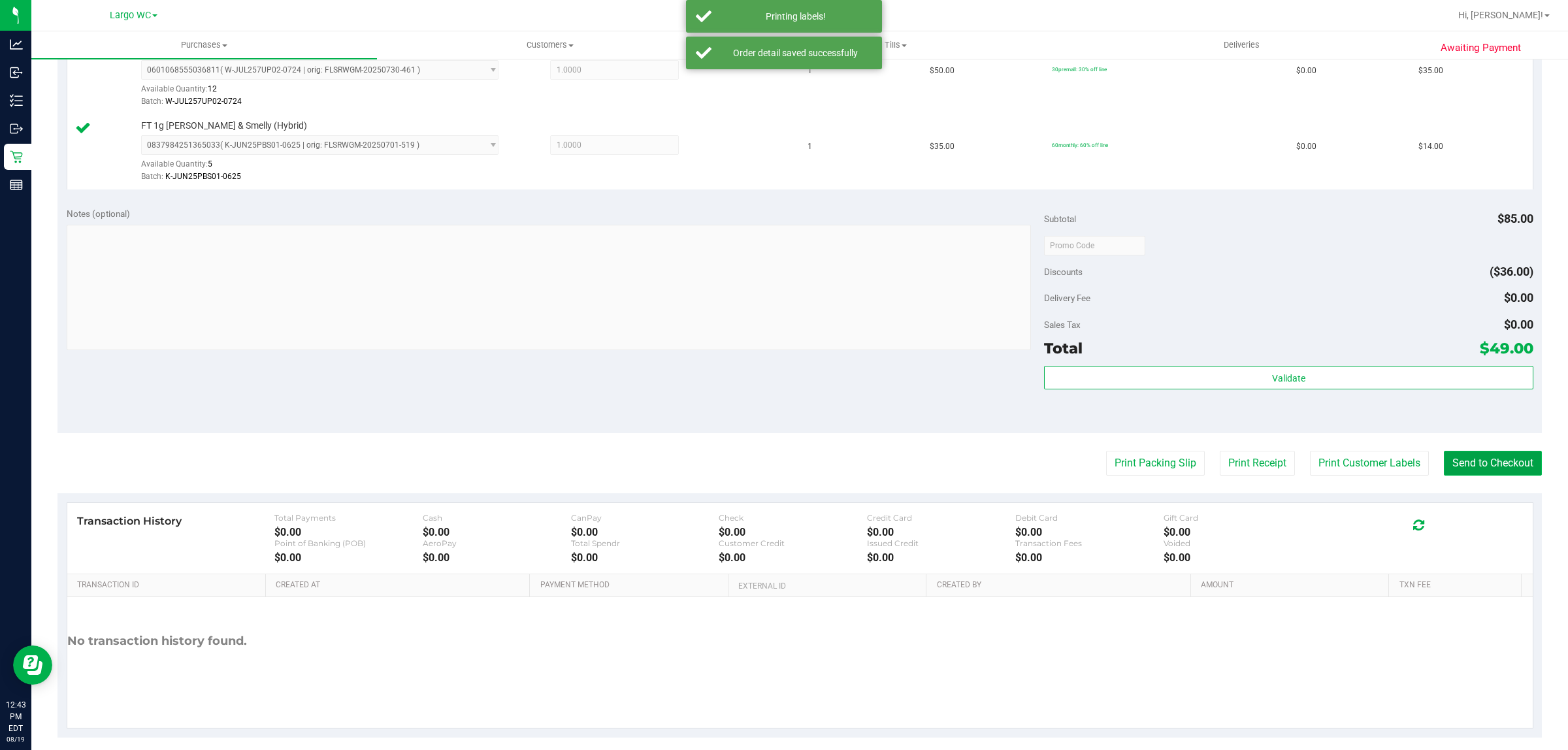
click at [1501, 462] on button "Send to Checkout" at bounding box center [1493, 463] width 98 height 25
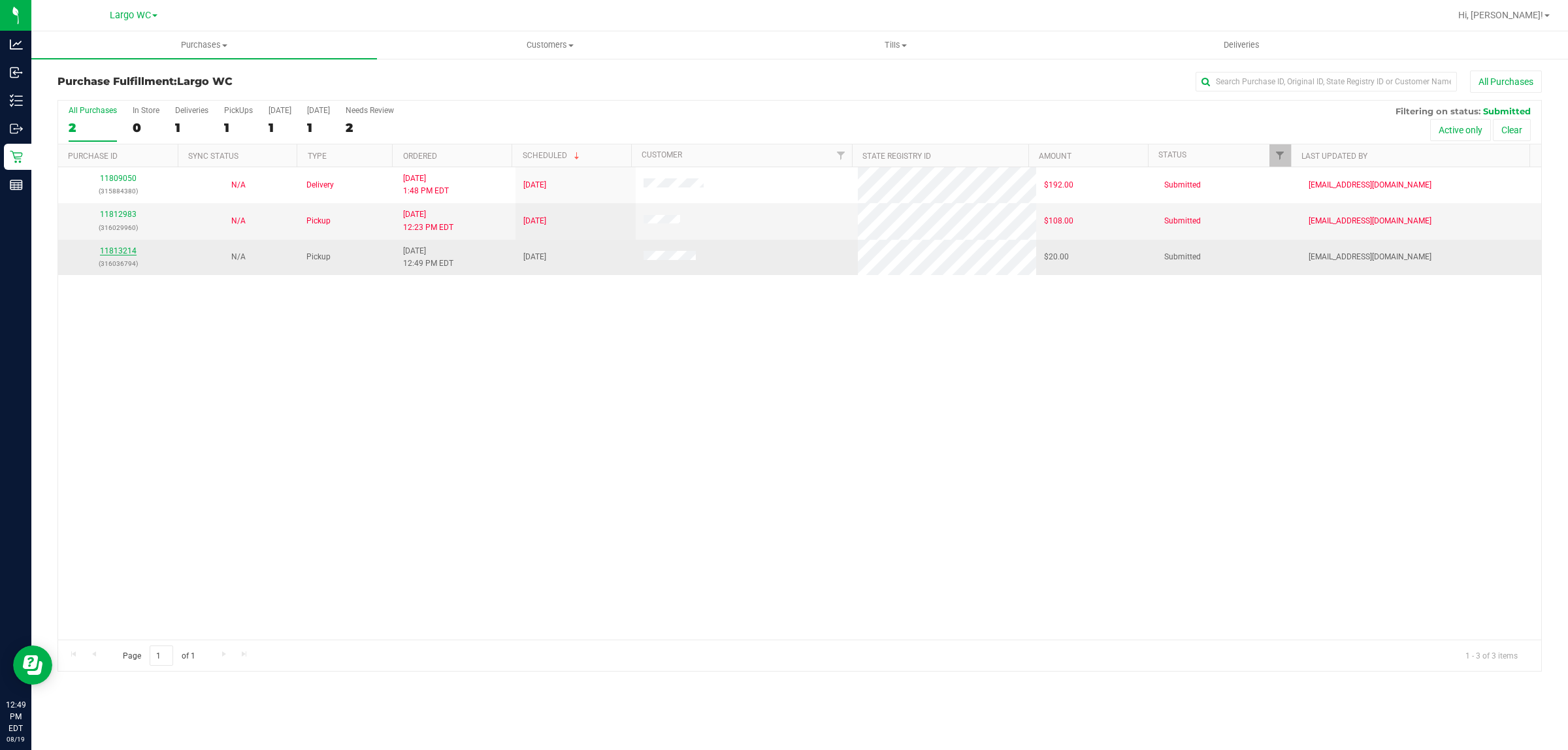
click at [125, 253] on link "11813214" at bounding box center [118, 250] width 36 height 9
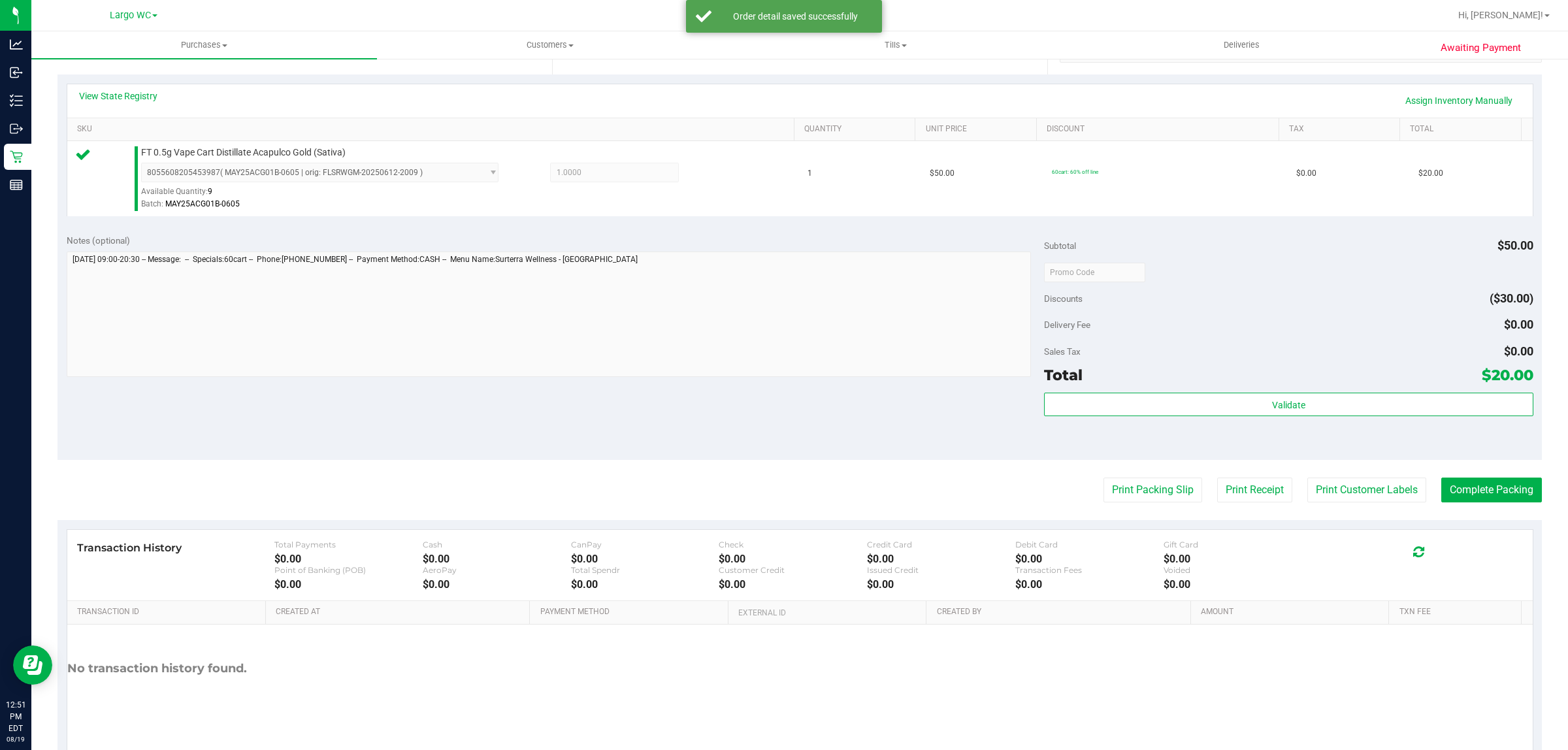
scroll to position [281, 0]
click at [1330, 428] on div "Validate" at bounding box center [1288, 418] width 489 height 59
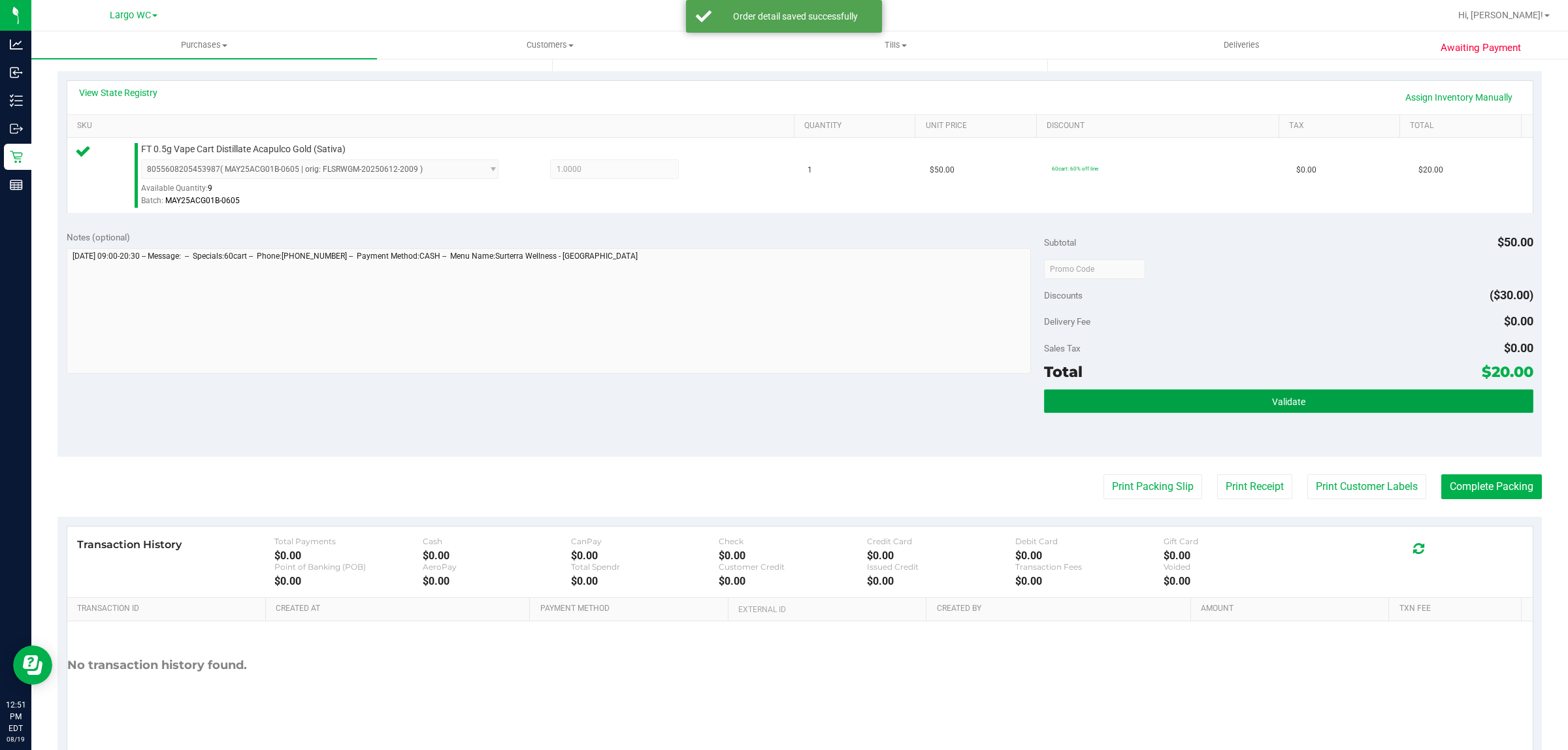
click at [1197, 412] on button "Validate" at bounding box center [1288, 400] width 489 height 24
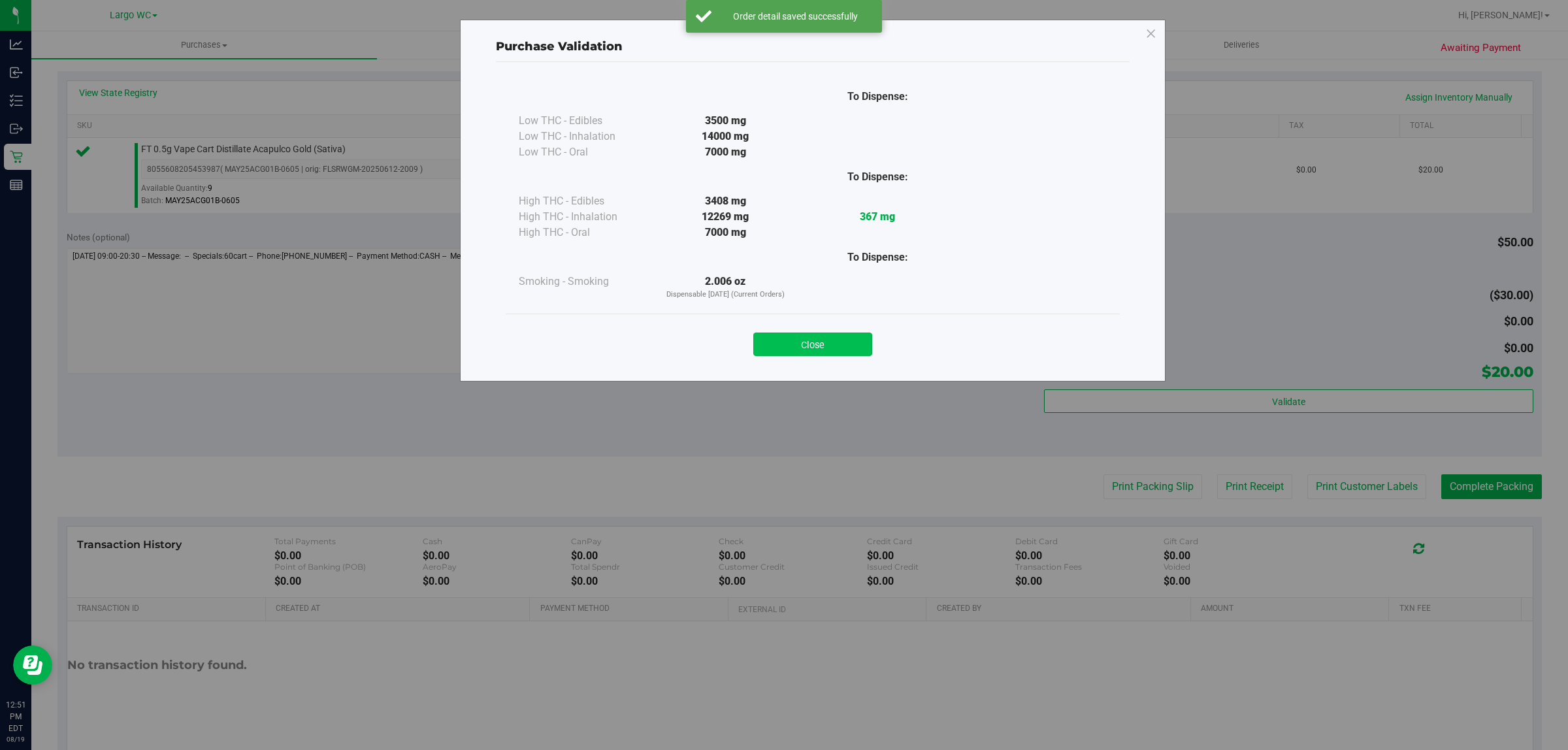
click at [820, 352] on button "Close" at bounding box center [813, 344] width 119 height 24
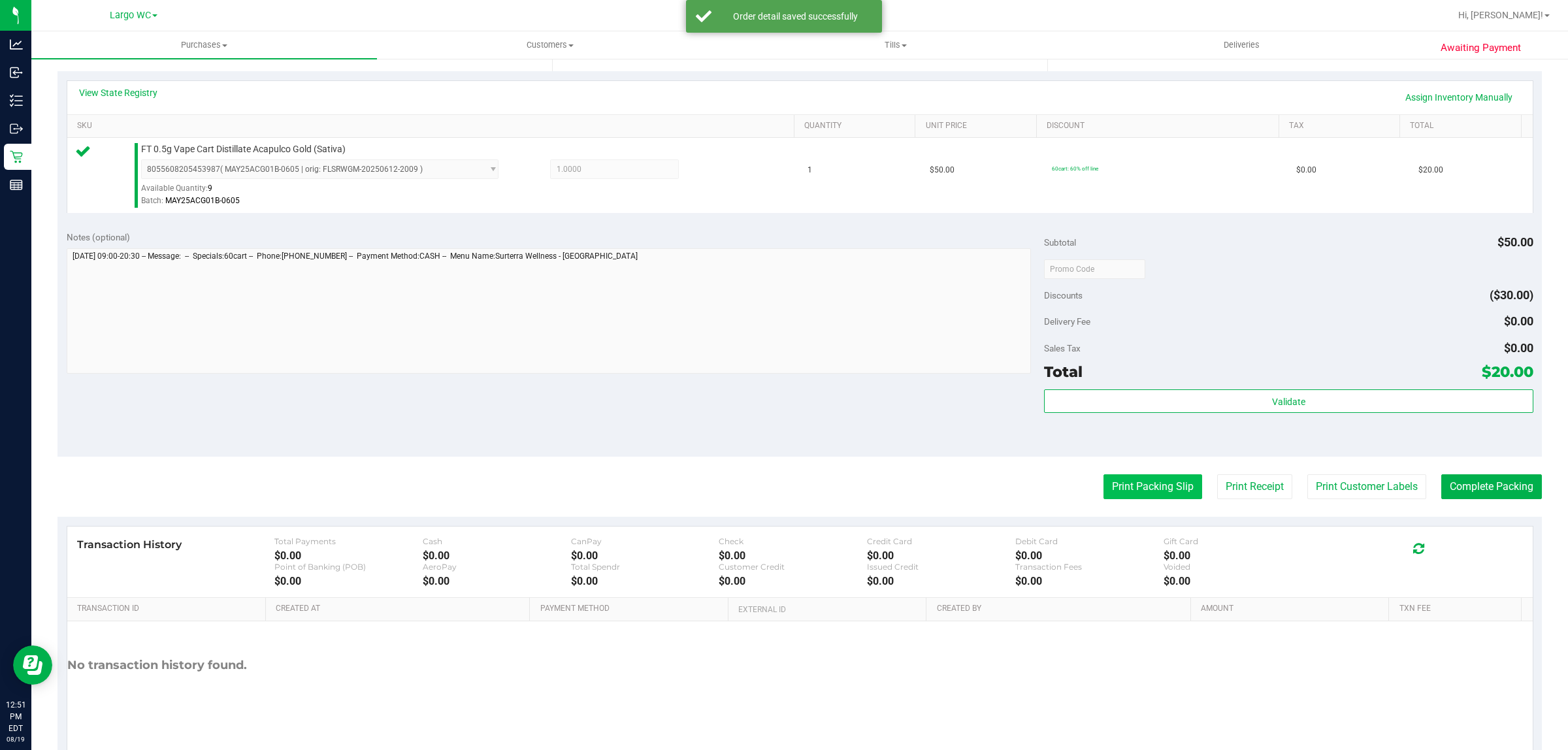
click at [1137, 487] on button "Print Packing Slip" at bounding box center [1153, 486] width 99 height 25
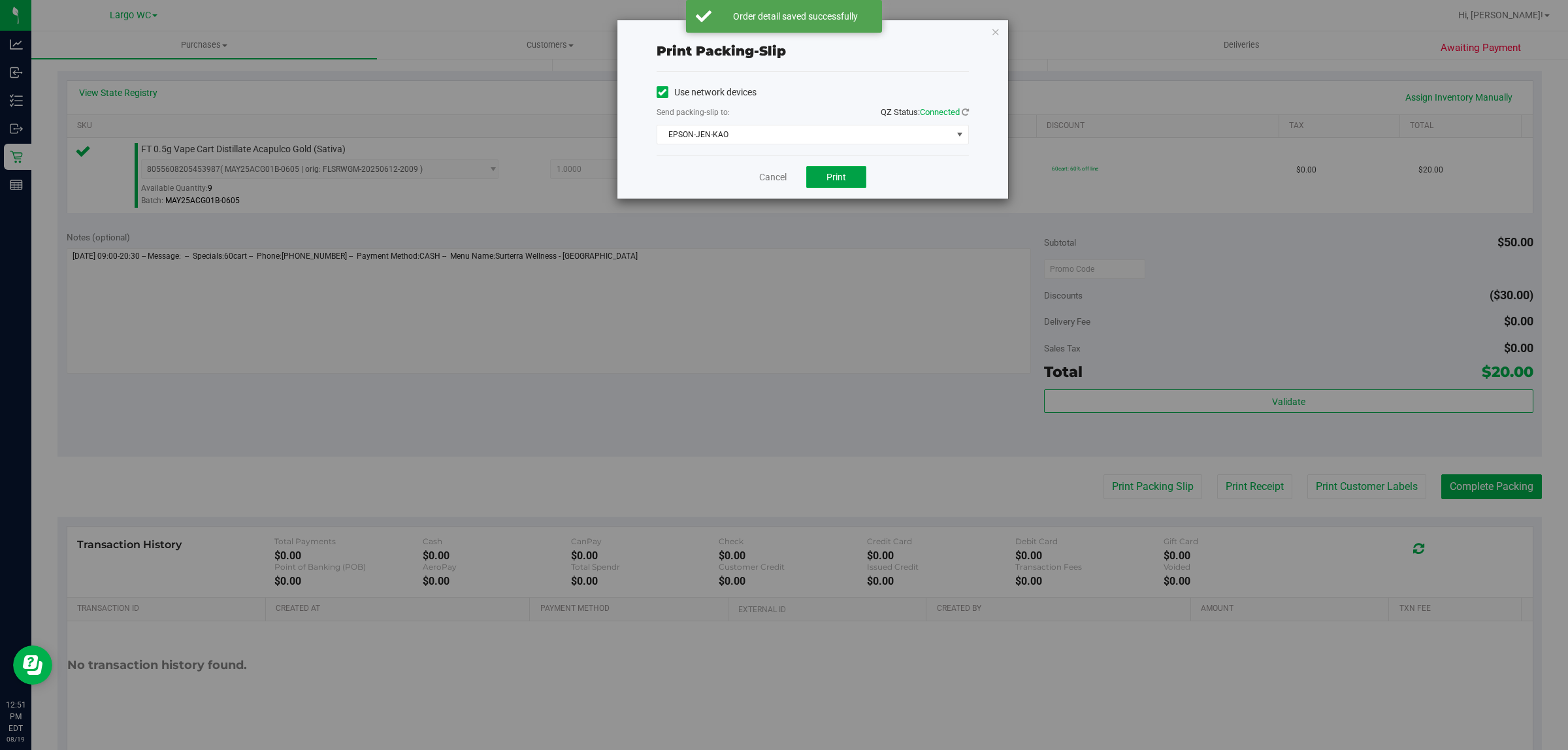
click at [857, 187] on button "Print" at bounding box center [836, 177] width 60 height 22
click at [768, 181] on link "Cancel" at bounding box center [773, 177] width 27 height 14
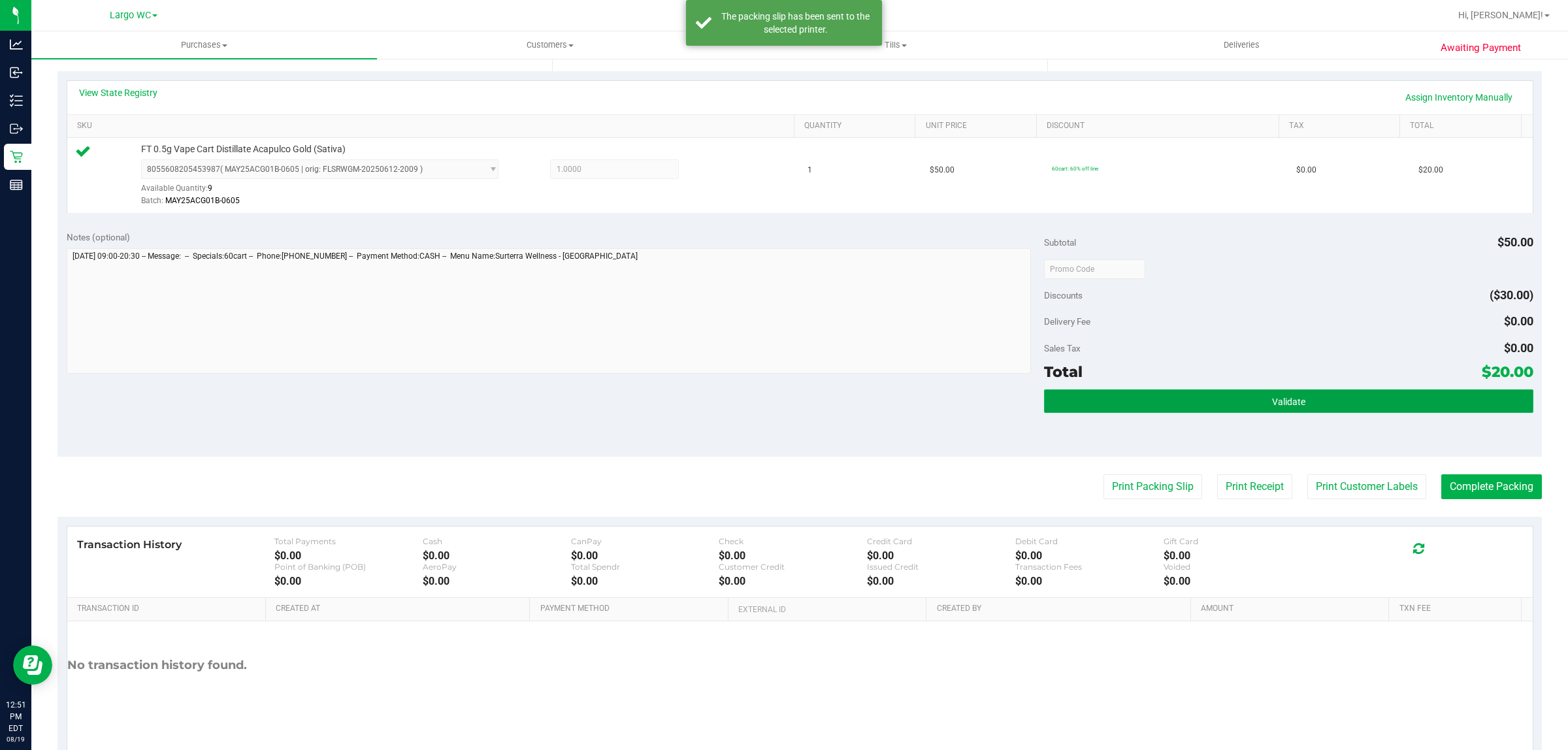
click at [1364, 403] on button "Validate" at bounding box center [1288, 400] width 489 height 24
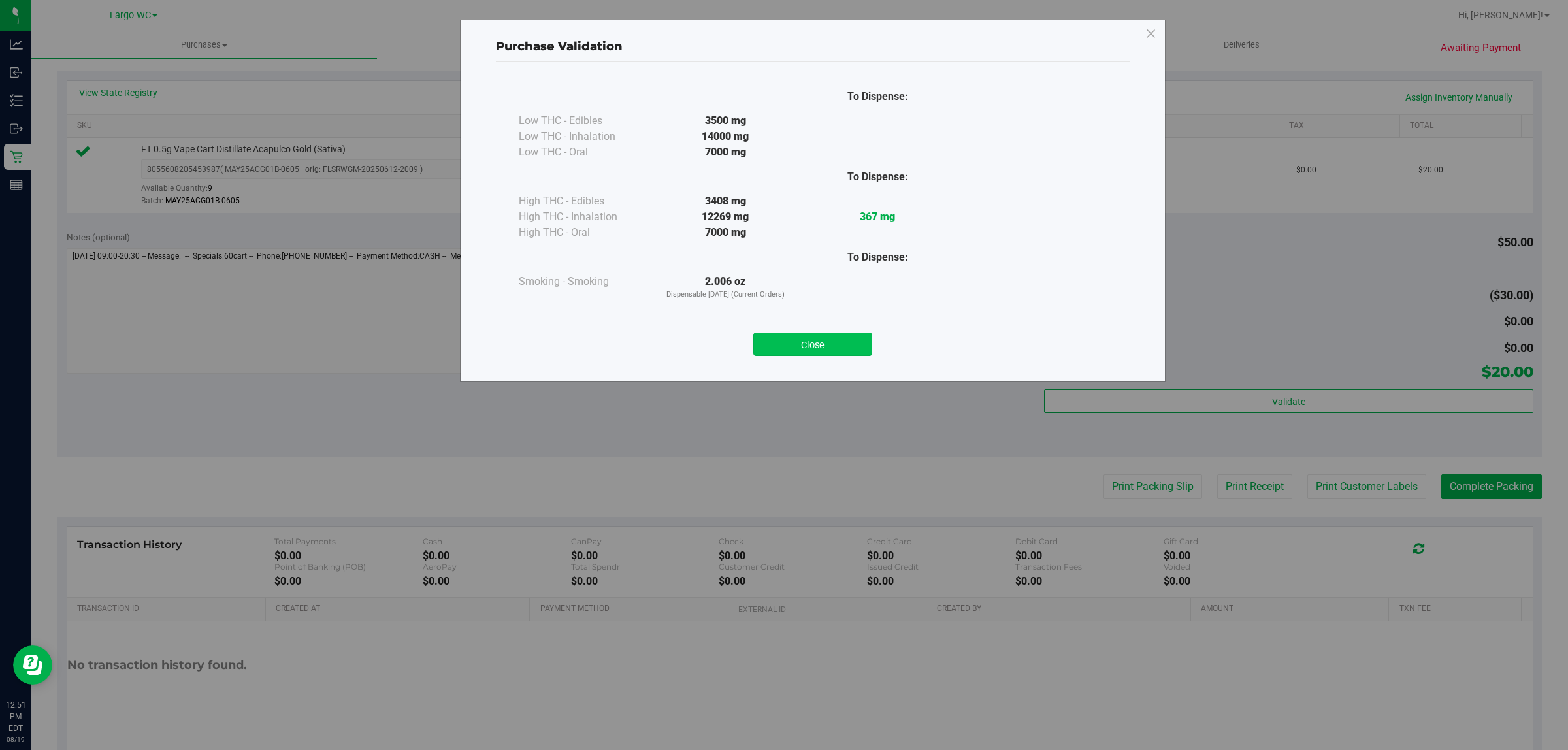
click at [828, 337] on button "Close" at bounding box center [813, 344] width 119 height 24
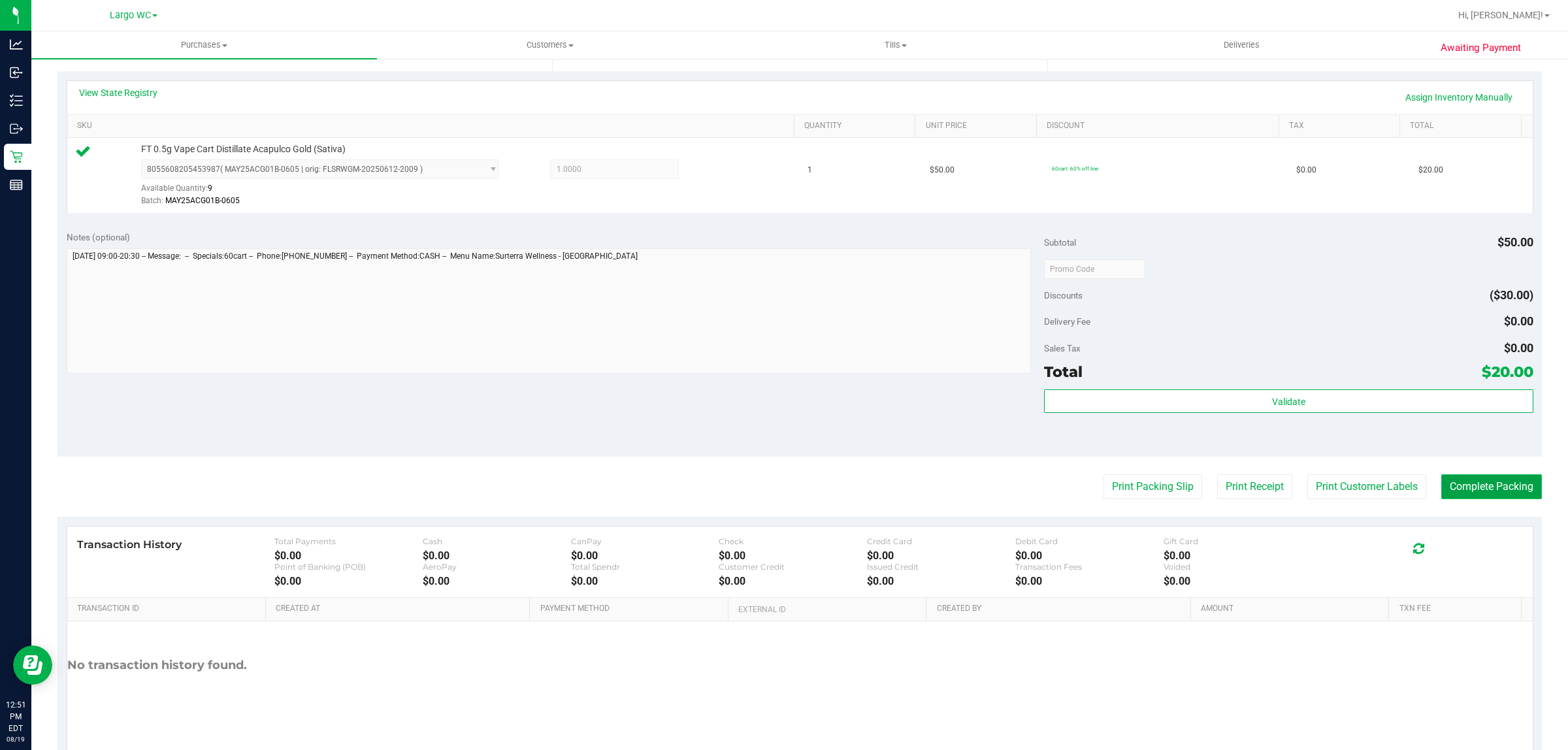
click at [1466, 480] on button "Complete Packing" at bounding box center [1491, 486] width 101 height 25
